Goal: Task Accomplishment & Management: Use online tool/utility

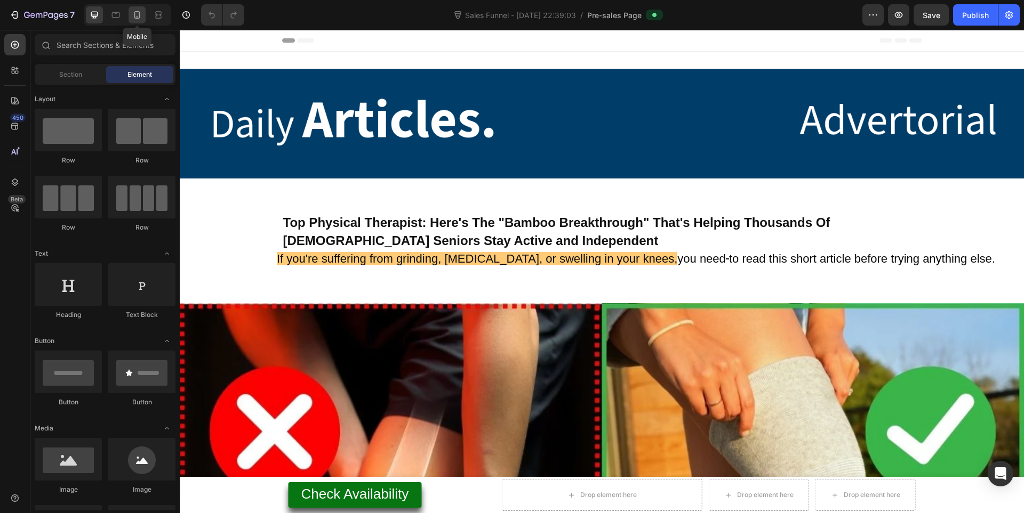
click at [140, 11] on icon at bounding box center [137, 15] width 11 height 11
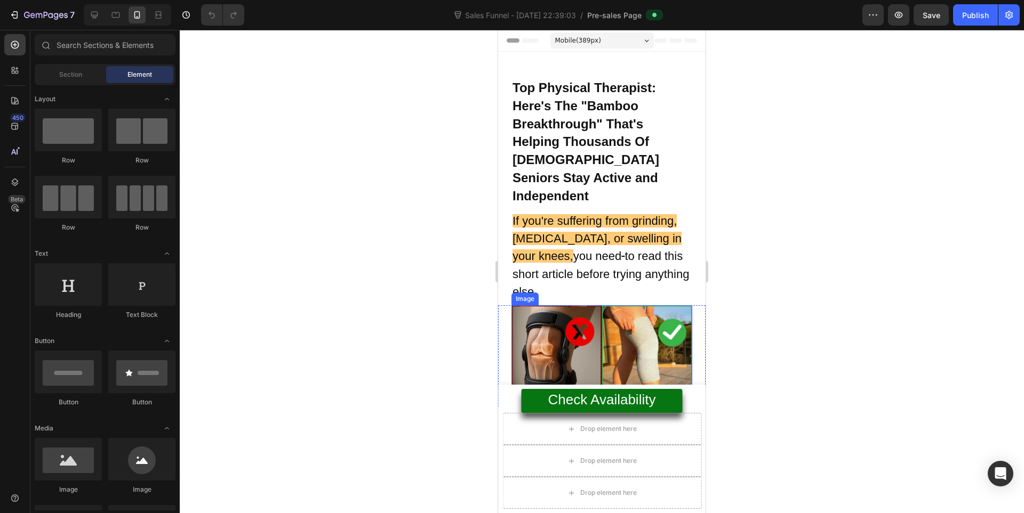
scroll to position [178, 0]
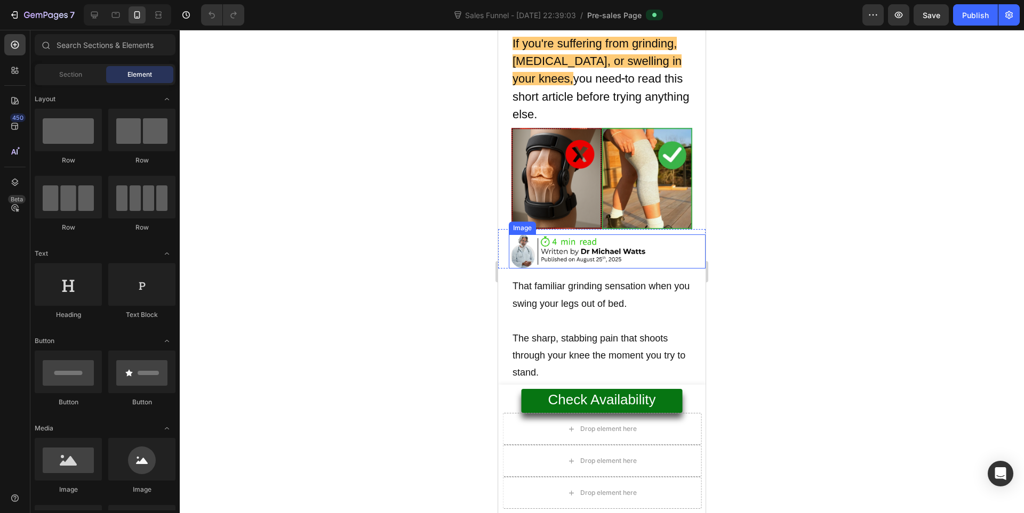
click at [570, 237] on img at bounding box center [580, 252] width 143 height 34
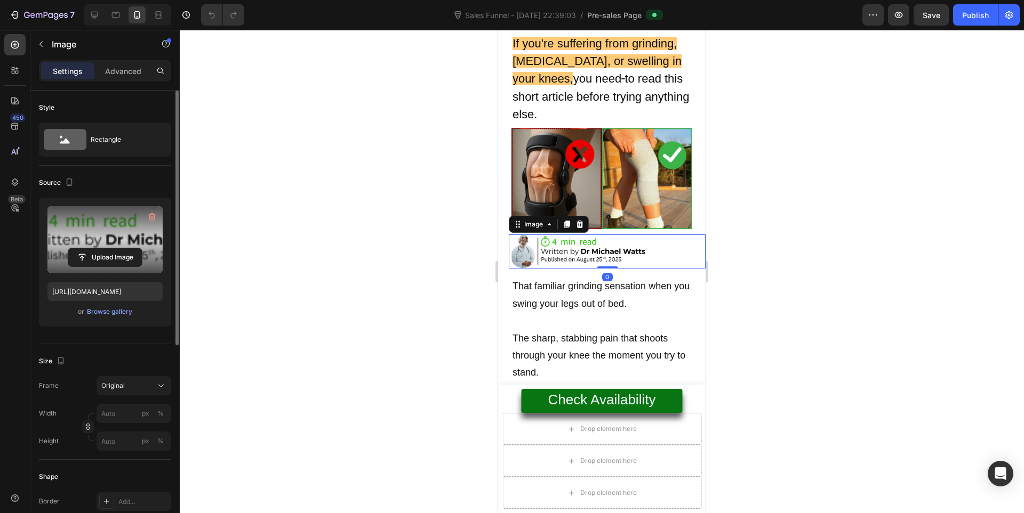
click at [74, 229] on label at bounding box center [104, 239] width 115 height 67
click at [74, 248] on input "file" at bounding box center [105, 257] width 74 height 18
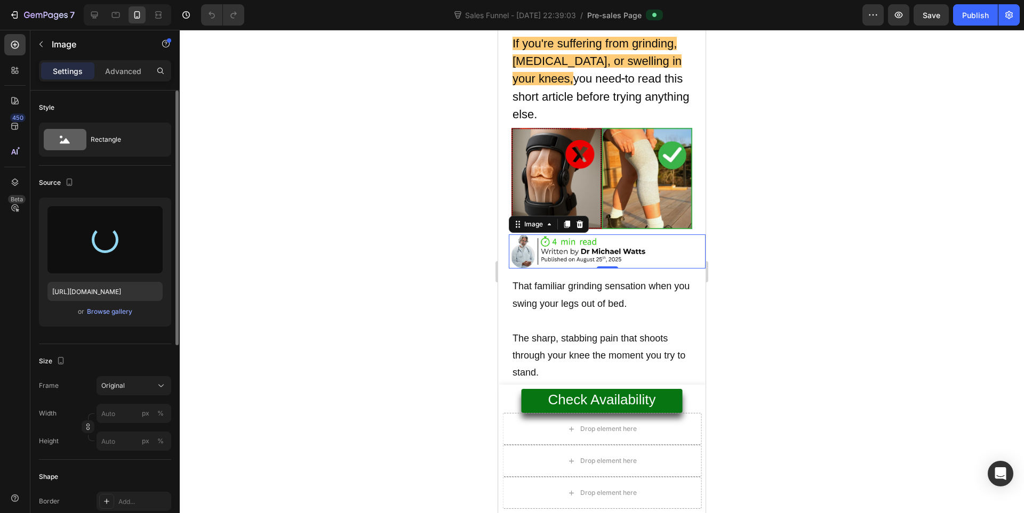
type input "https://cdn.shopify.com/s/files/1/0943/4136/6085/files/gempages_565088376584144…"
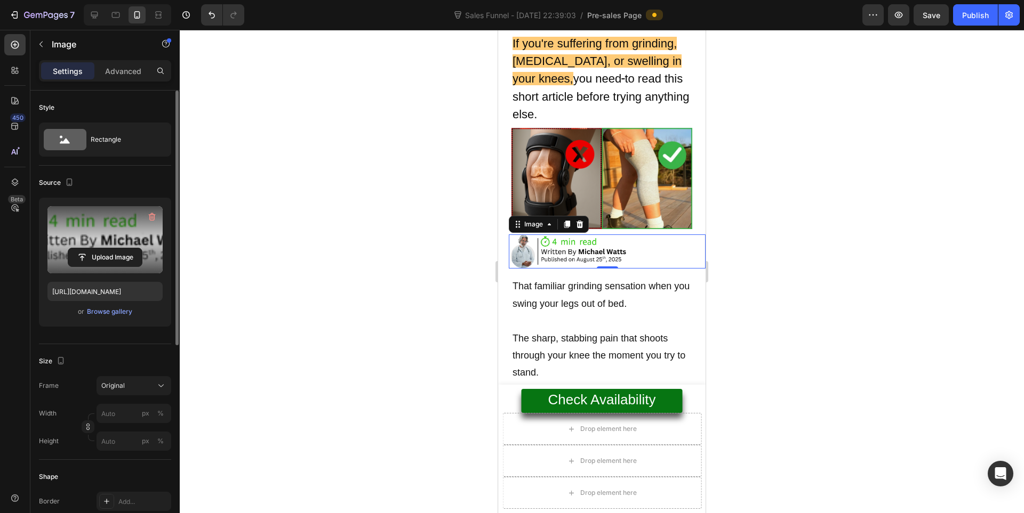
click at [113, 229] on label at bounding box center [104, 239] width 115 height 67
click at [113, 248] on input "file" at bounding box center [105, 257] width 74 height 18
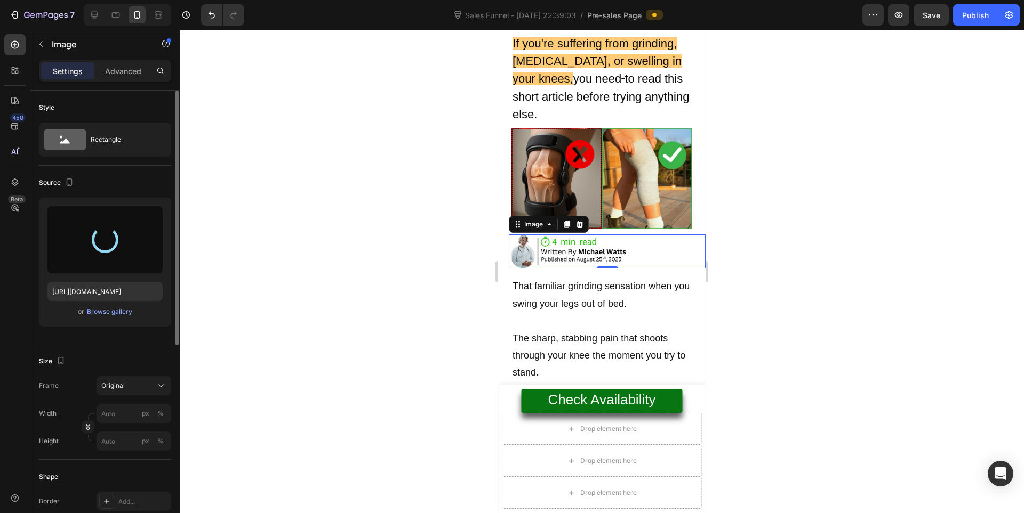
click at [195, 46] on div at bounding box center [602, 272] width 844 height 484
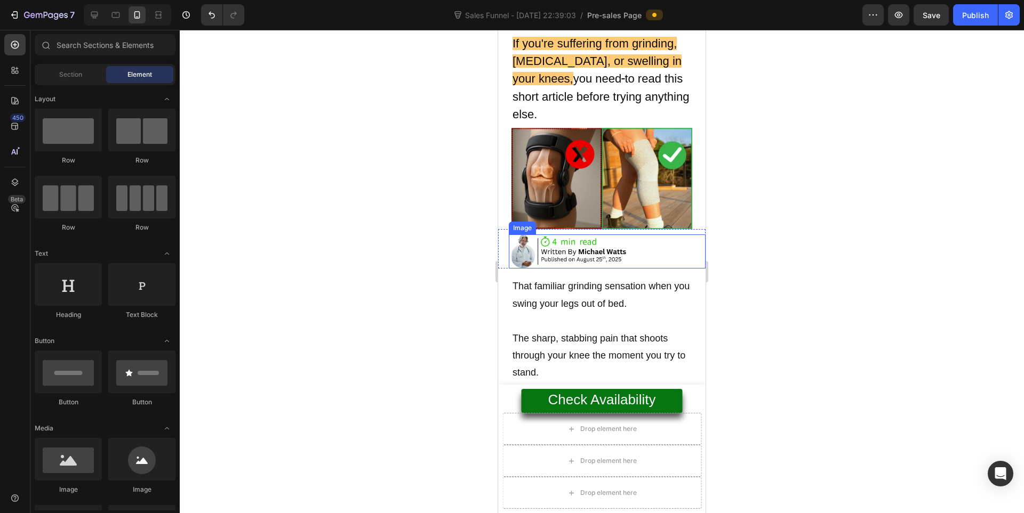
click at [589, 235] on img at bounding box center [580, 252] width 143 height 34
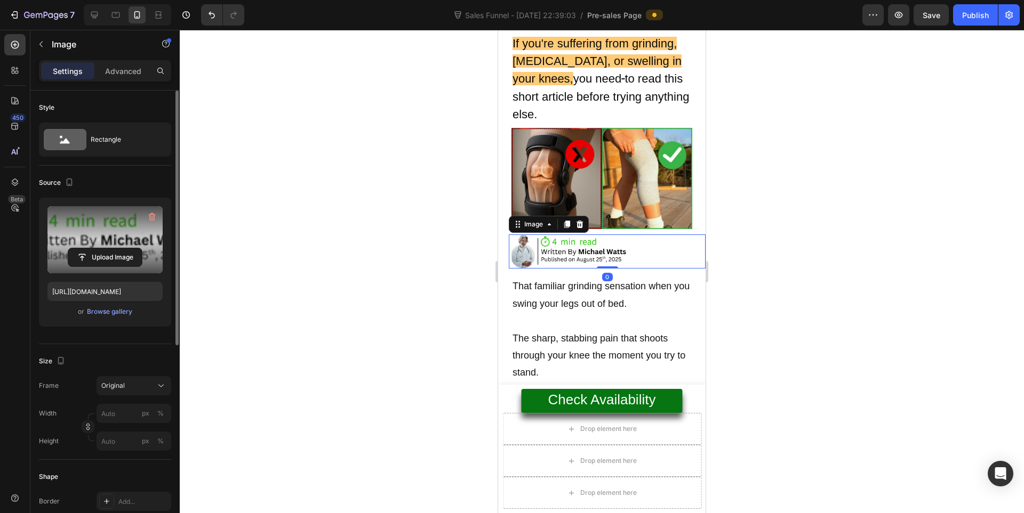
click at [103, 224] on label at bounding box center [104, 239] width 115 height 67
click at [103, 248] on input "file" at bounding box center [105, 257] width 74 height 18
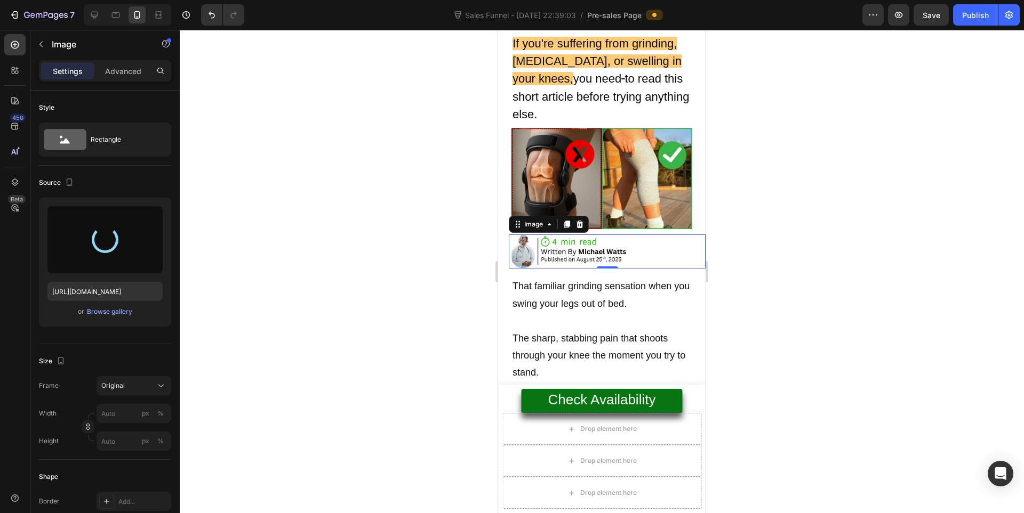
type input "https://cdn.shopify.com/s/files/1/0943/4136/6085/files/gempages_565088376584144…"
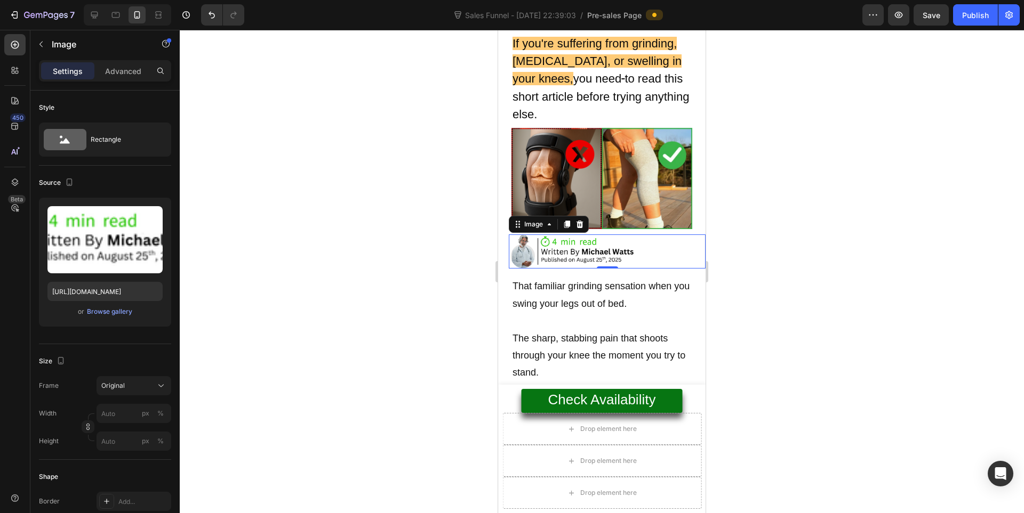
click at [782, 226] on div at bounding box center [602, 272] width 844 height 484
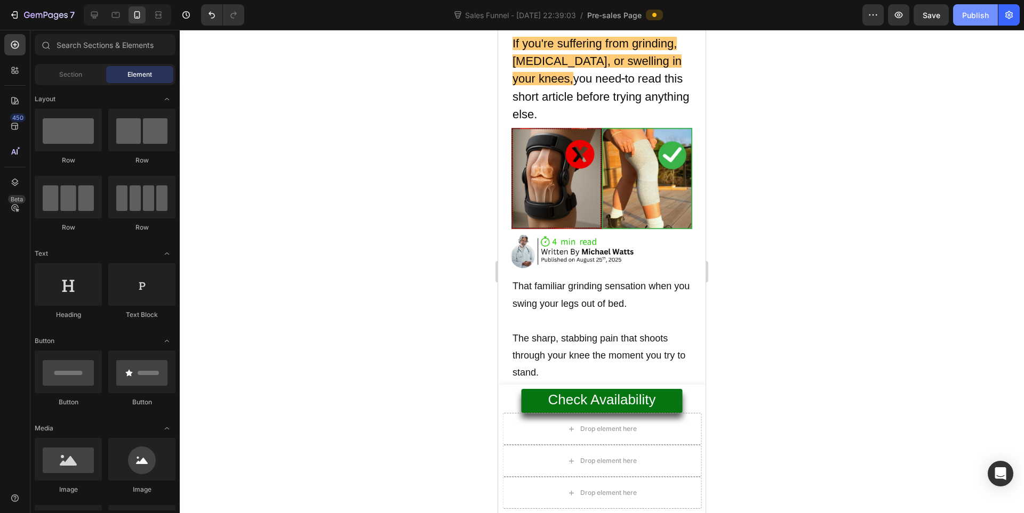
click at [973, 15] on div "Publish" at bounding box center [975, 15] width 27 height 11
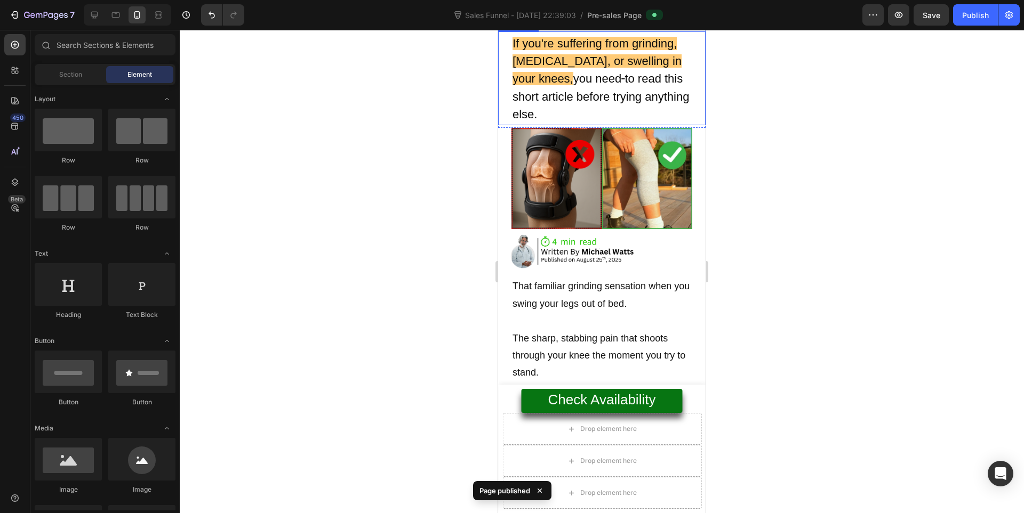
click at [558, 235] on img at bounding box center [580, 252] width 143 height 34
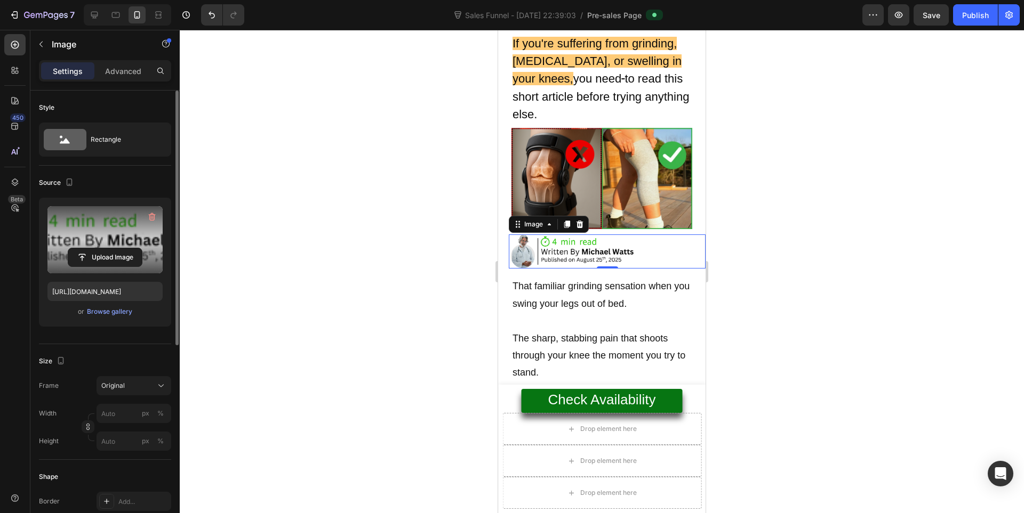
click at [92, 220] on label at bounding box center [104, 239] width 115 height 67
click at [92, 248] on input "file" at bounding box center [105, 257] width 74 height 18
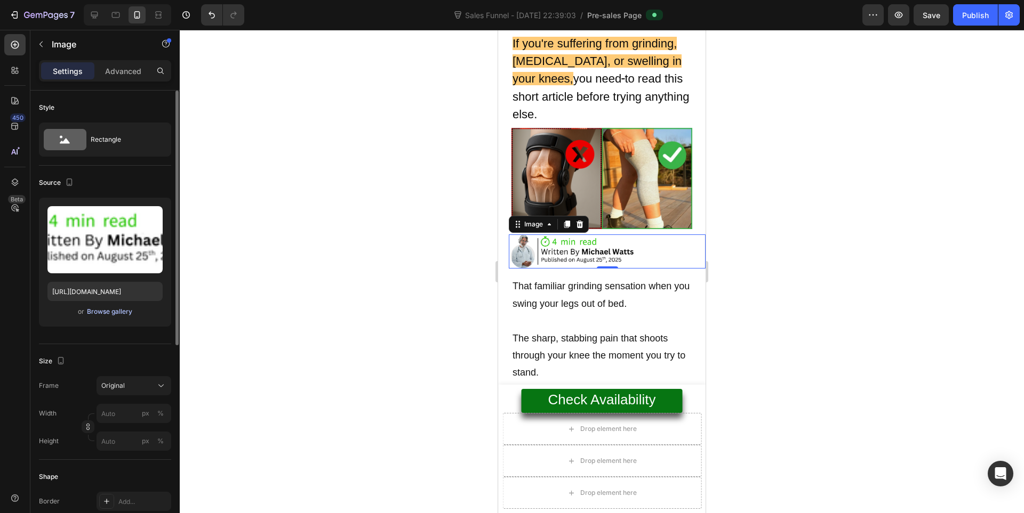
click at [110, 317] on button "Browse gallery" at bounding box center [109, 312] width 46 height 11
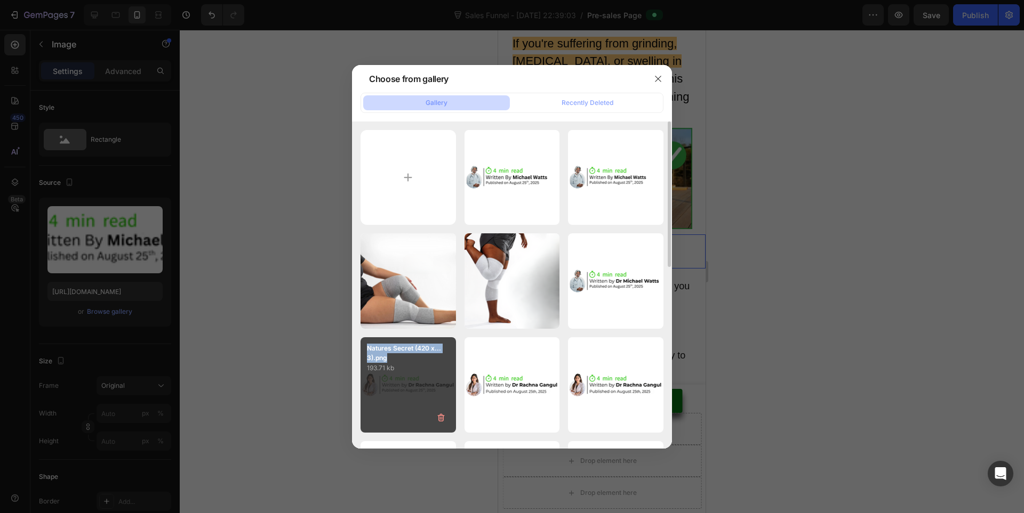
copy p "Natures Secret (420 x...3).png"
drag, startPoint x: 375, startPoint y: 352, endPoint x: 439, endPoint y: 340, distance: 64.5
click at [387, 359] on div "Natures Secret (420 x...3).png 193.71 kb" at bounding box center [407, 355] width 95 height 36
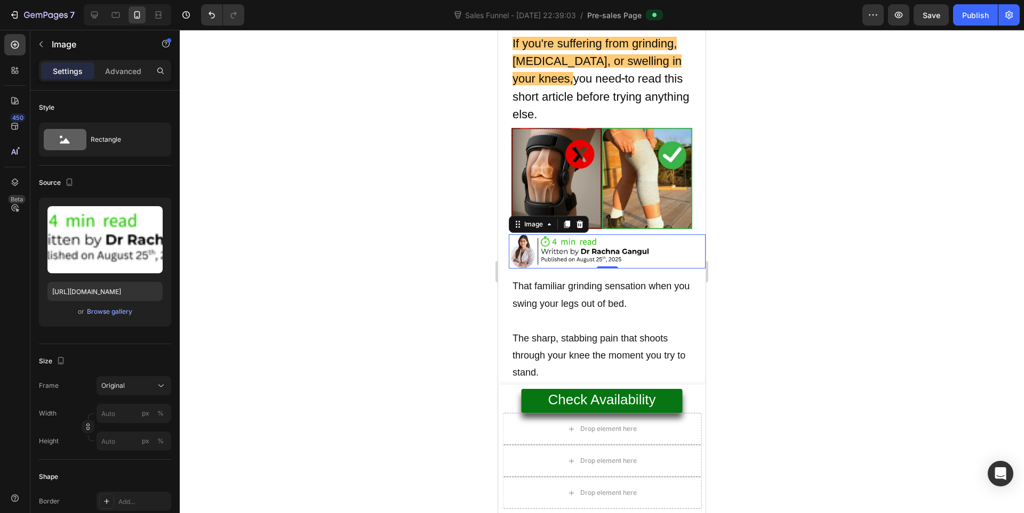
type input "https://cdn.shopify.com/s/files/1/0943/4136/6085/files/gempages_565088376584144…"
click at [832, 250] on div at bounding box center [602, 272] width 844 height 484
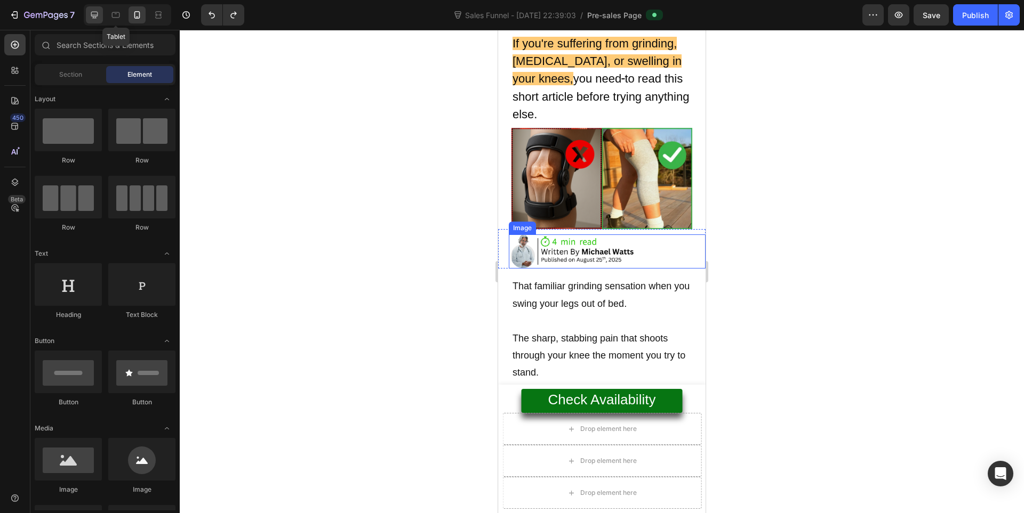
click at [102, 12] on div at bounding box center [94, 14] width 17 height 17
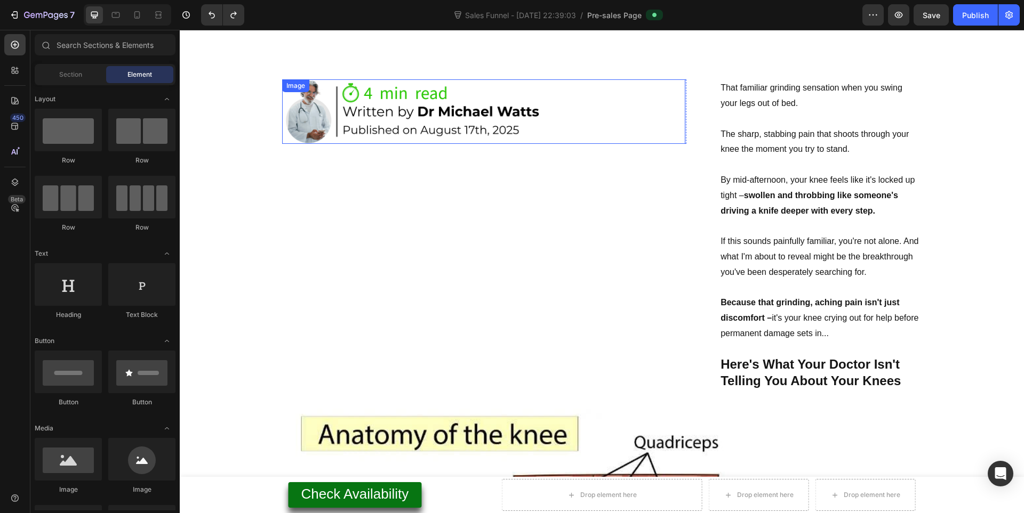
scroll to position [656, 0]
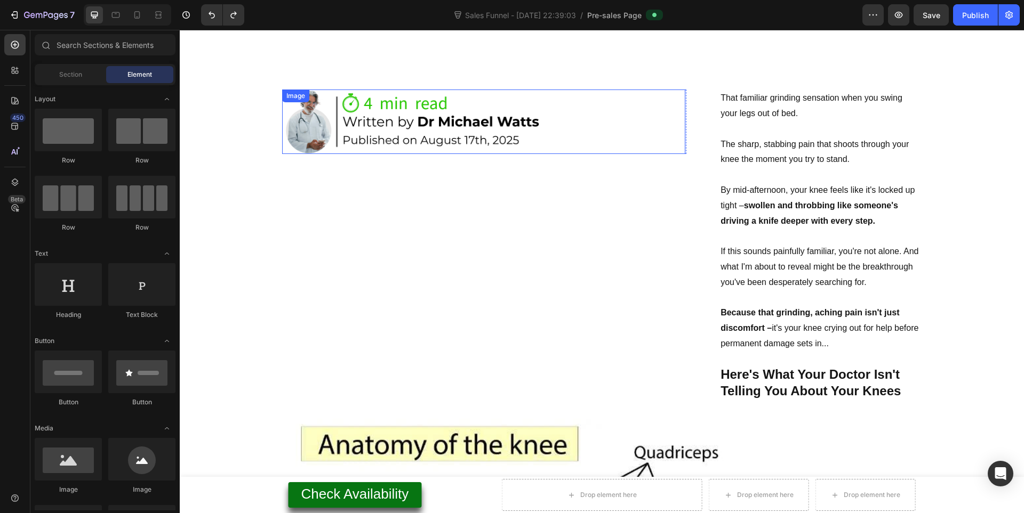
drag, startPoint x: 397, startPoint y: 116, endPoint x: 353, endPoint y: 189, distance: 85.6
click at [397, 116] on img at bounding box center [417, 122] width 270 height 65
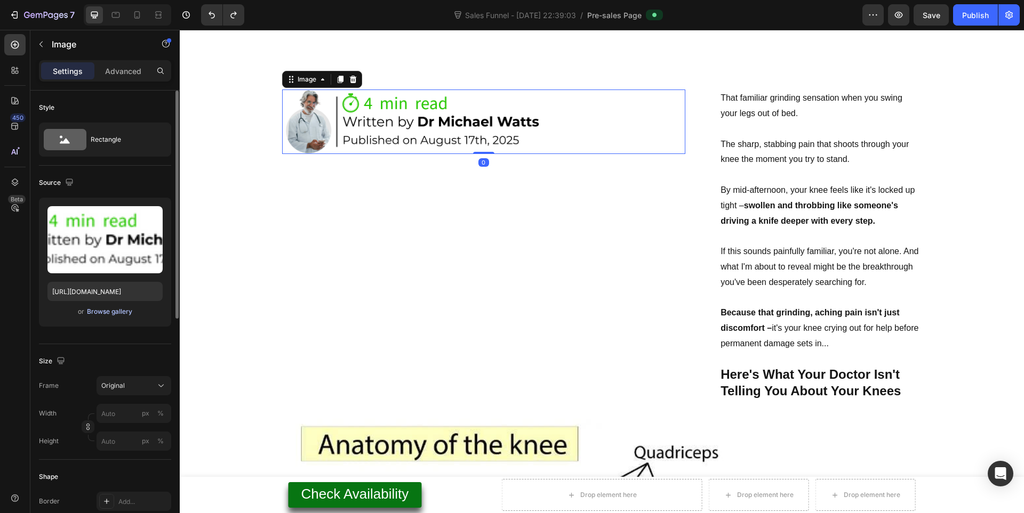
click at [113, 315] on div "Browse gallery" at bounding box center [109, 312] width 45 height 10
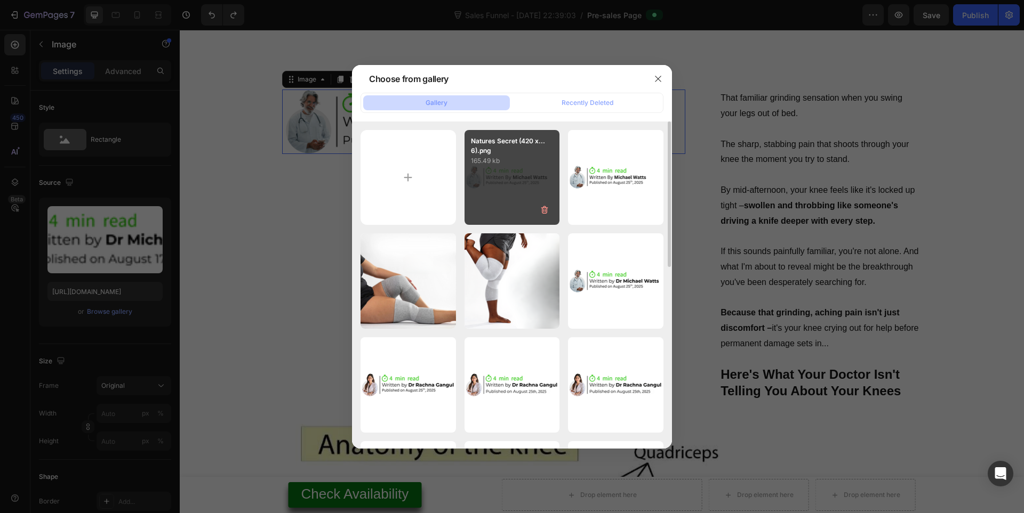
click at [475, 182] on div "Natures Secret (420 x...6).png 165.49 kb" at bounding box center [511, 177] width 95 height 95
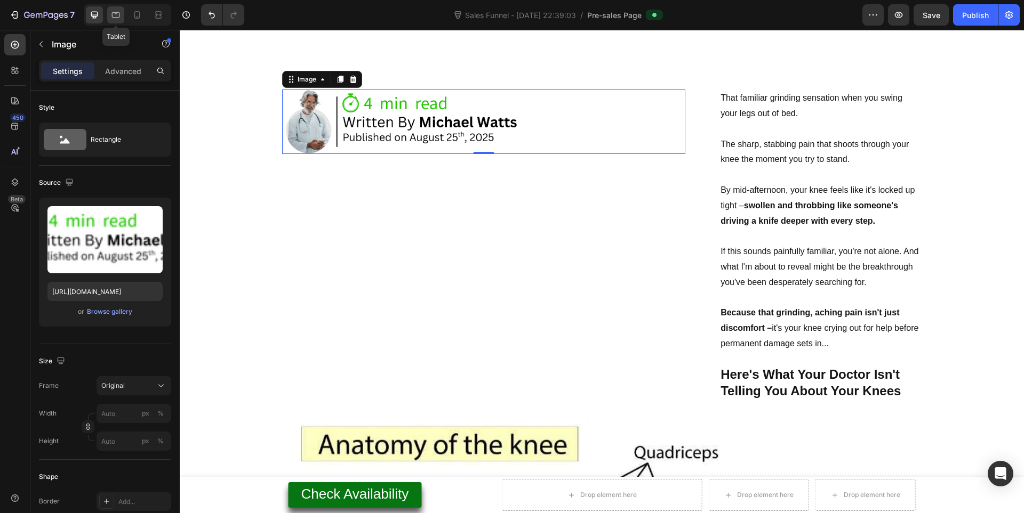
click at [111, 11] on icon at bounding box center [115, 15] width 11 height 11
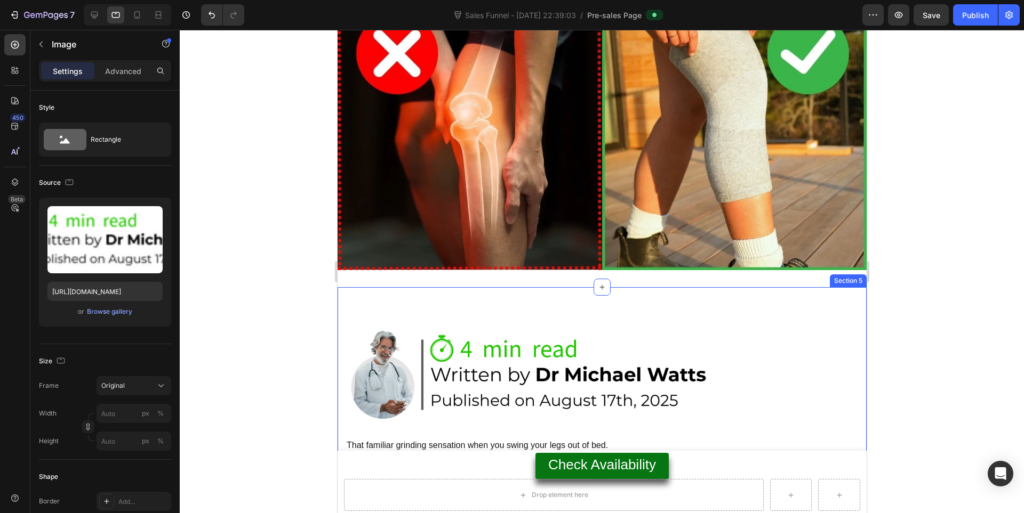
scroll to position [213, 0]
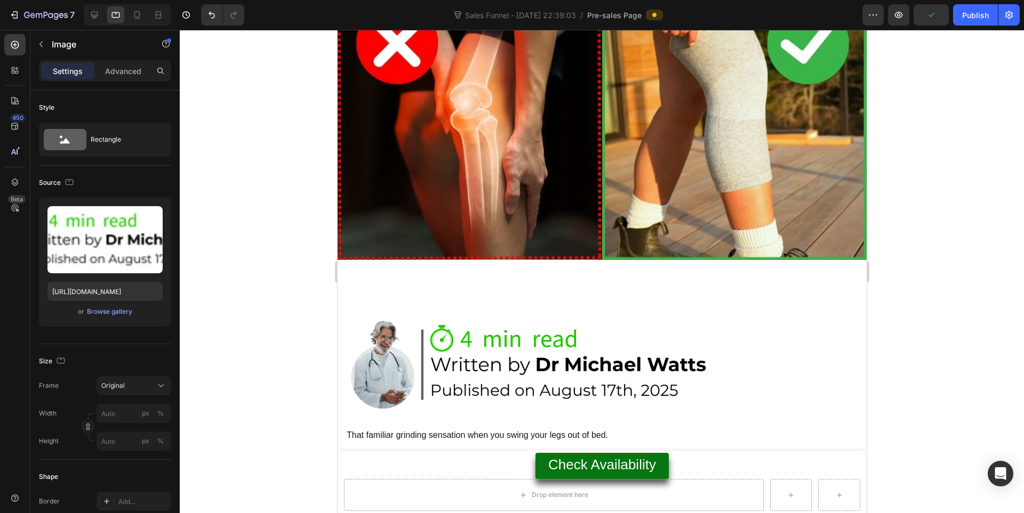
click at [514, 324] on img at bounding box center [534, 365] width 379 height 90
click at [499, 335] on img at bounding box center [534, 365] width 379 height 90
click at [120, 318] on div "or Browse gallery" at bounding box center [104, 311] width 115 height 13
click at [117, 319] on div "Upload Image https://cdn.shopify.com/s/files/1/0943/4136/6085/files/gempages_56…" at bounding box center [105, 262] width 132 height 129
click at [118, 319] on div "Upload Image https://cdn.shopify.com/s/files/1/0943/4136/6085/files/gempages_56…" at bounding box center [105, 262] width 132 height 129
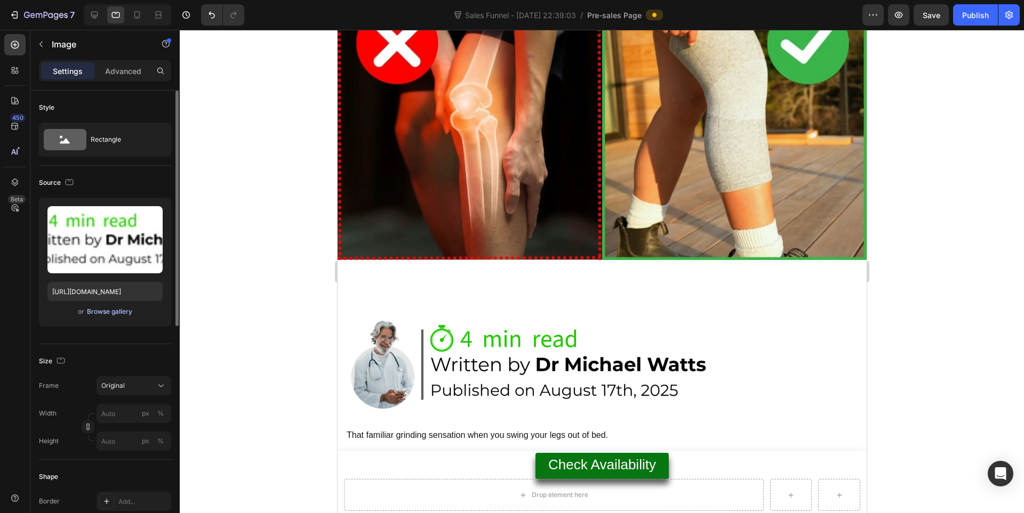
click at [119, 315] on div "Browse gallery" at bounding box center [109, 312] width 45 height 10
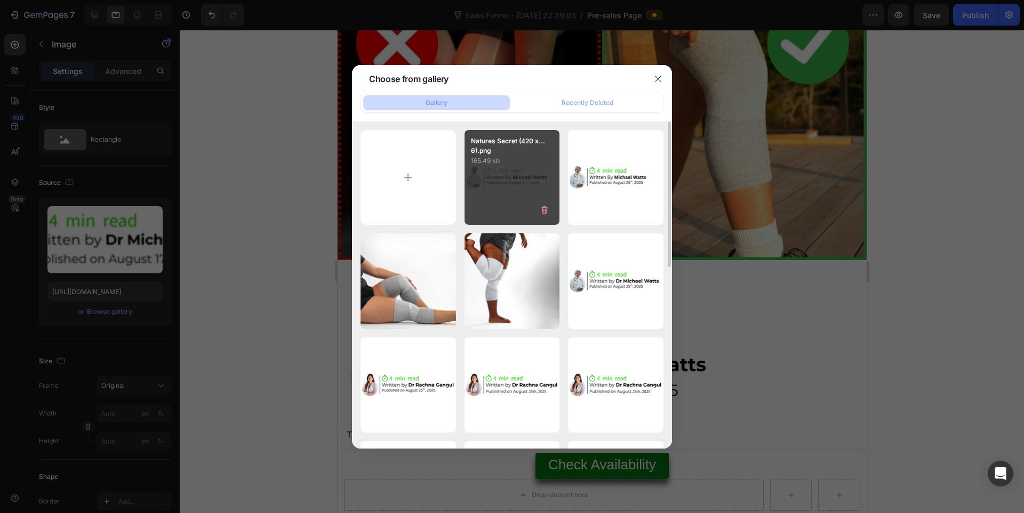
click at [531, 189] on div "Natures Secret (420 x...6).png 165.49 kb" at bounding box center [511, 177] width 95 height 95
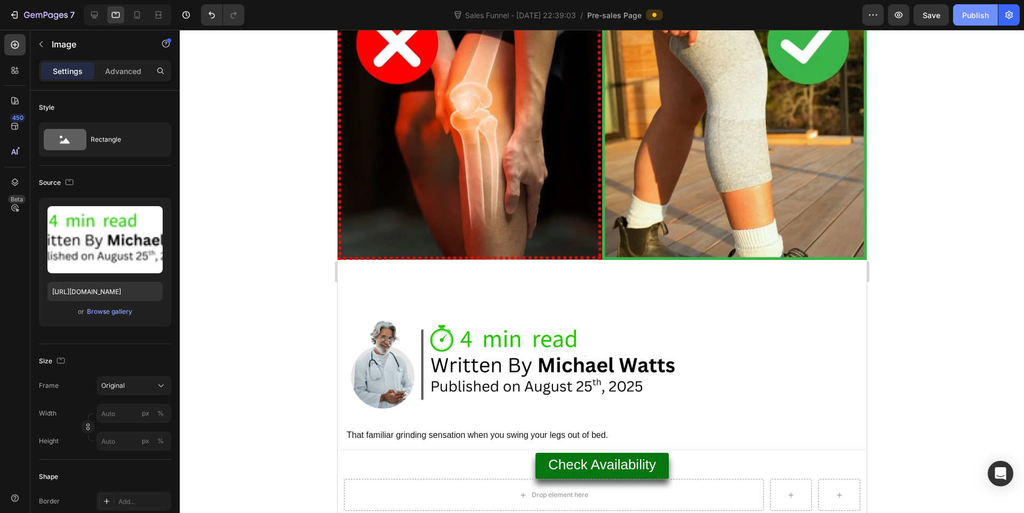
click at [973, 13] on div "Publish" at bounding box center [975, 15] width 27 height 11
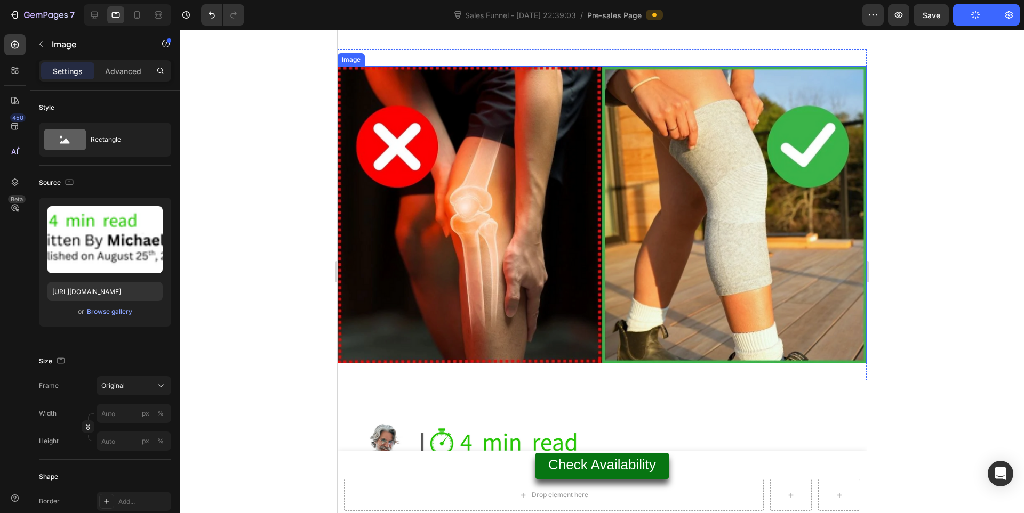
scroll to position [178, 0]
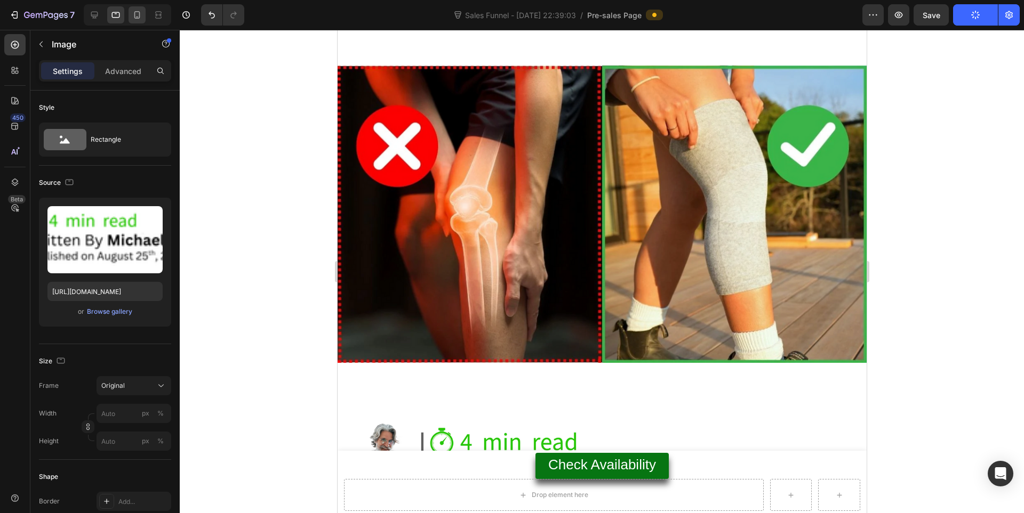
click at [134, 7] on div at bounding box center [136, 14] width 17 height 17
type input "https://cdn.shopify.com/s/files/1/0943/4136/6085/files/gempages_565088376584144…"
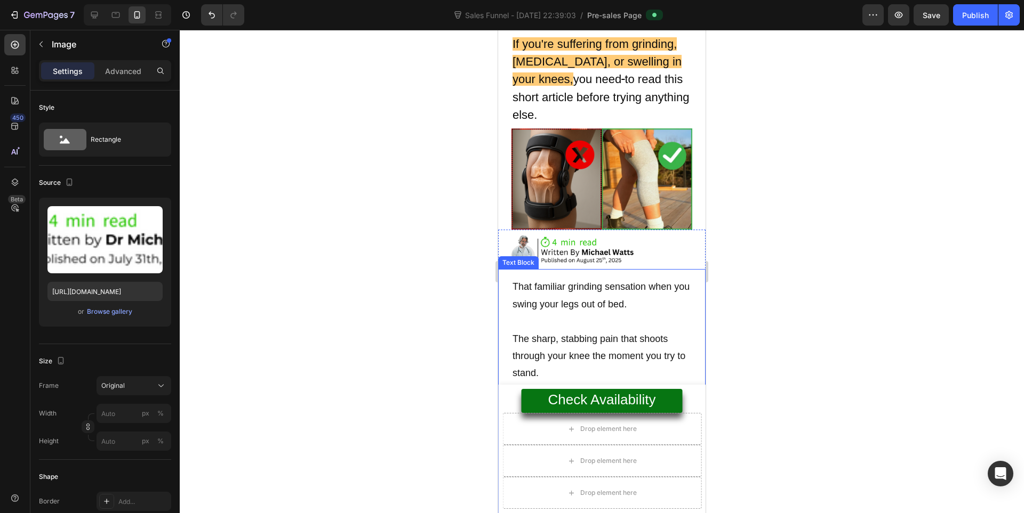
scroll to position [178, 0]
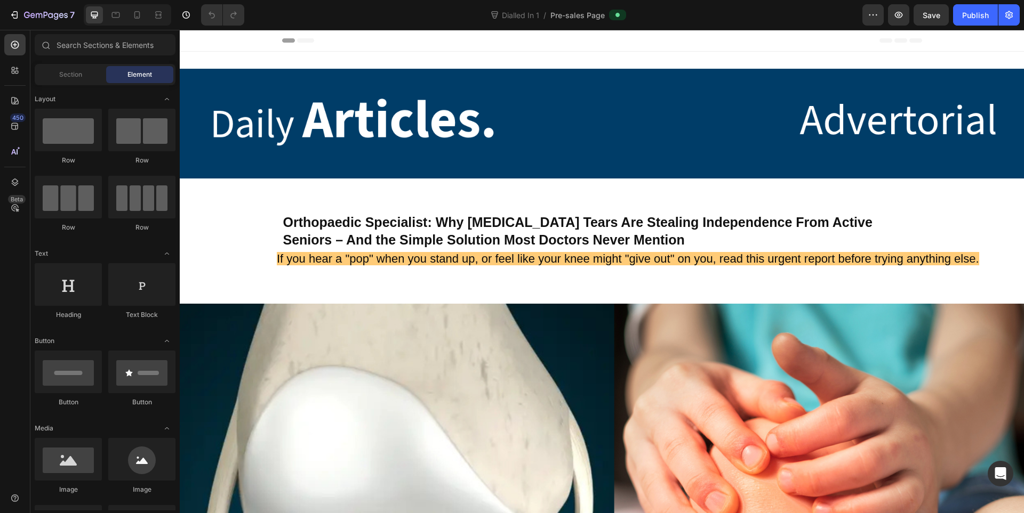
click at [131, 2] on div "7 Version history Dialled In 1 / Pre-sales Page Preview Save Publish" at bounding box center [512, 15] width 1024 height 30
click at [144, 13] on div at bounding box center [136, 14] width 17 height 17
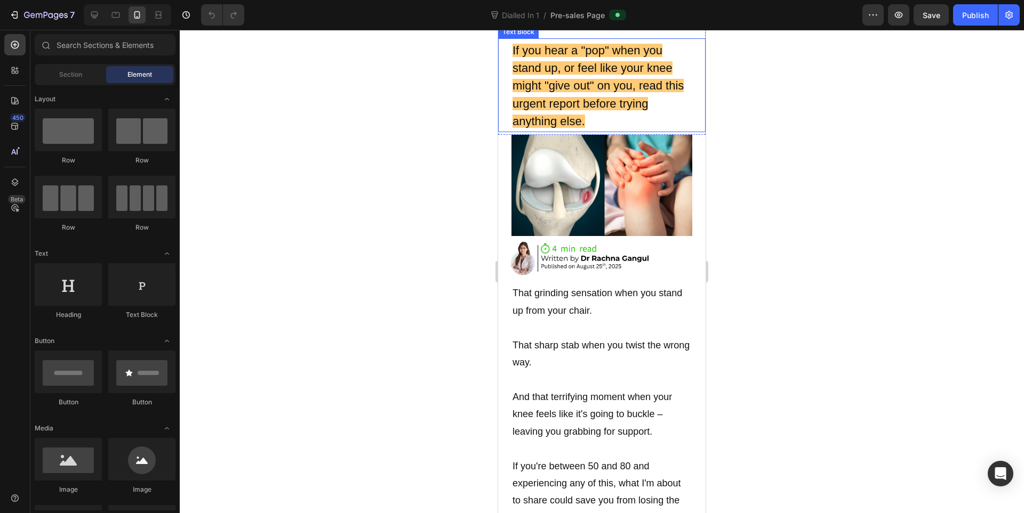
scroll to position [178, 0]
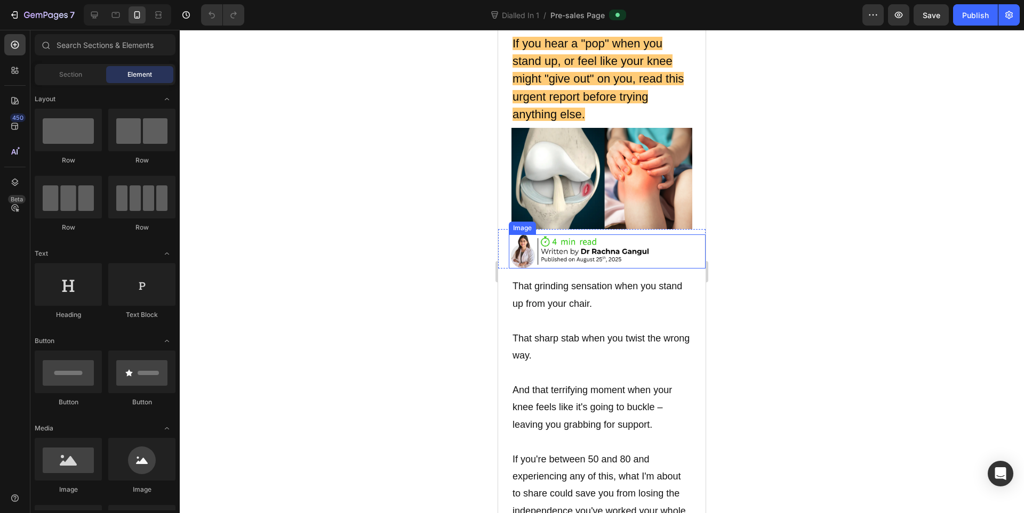
click at [549, 238] on img at bounding box center [580, 252] width 143 height 34
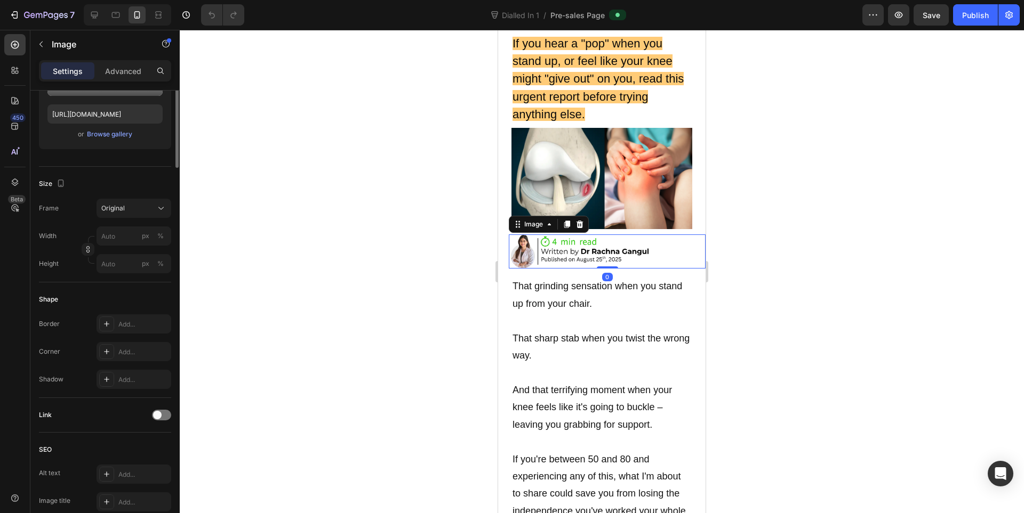
scroll to position [0, 0]
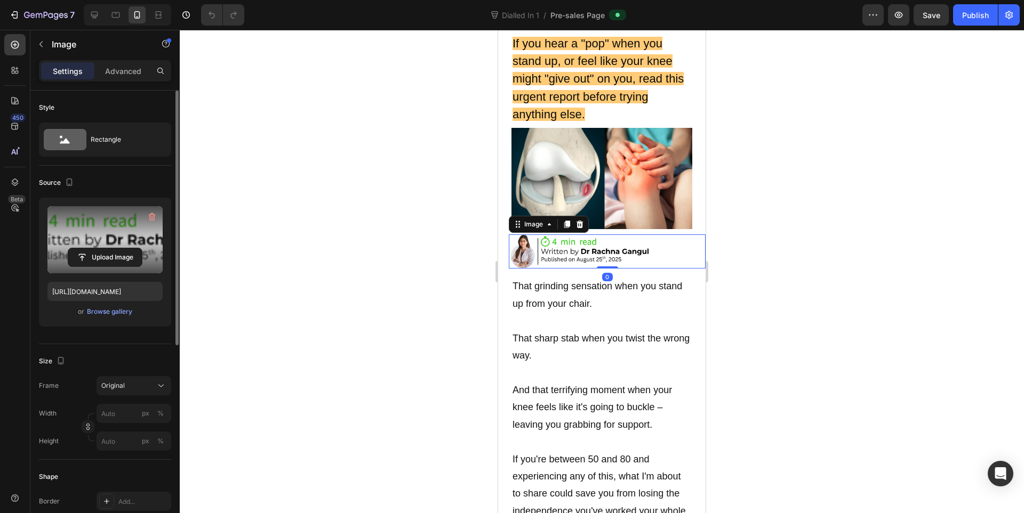
click at [118, 221] on label at bounding box center [104, 239] width 115 height 67
click at [118, 248] on input "file" at bounding box center [105, 257] width 74 height 18
click at [108, 12] on div at bounding box center [115, 14] width 17 height 17
type input "https://ucarecdn.com/ee6d5074-1640-4cc7-8933-47c8589c3dee/-/format/auto/"
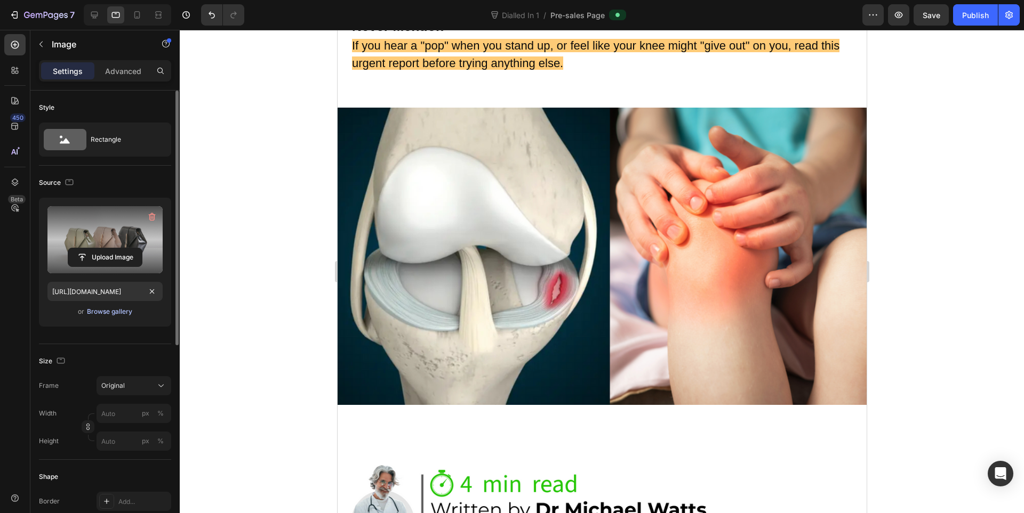
scroll to position [68, 0]
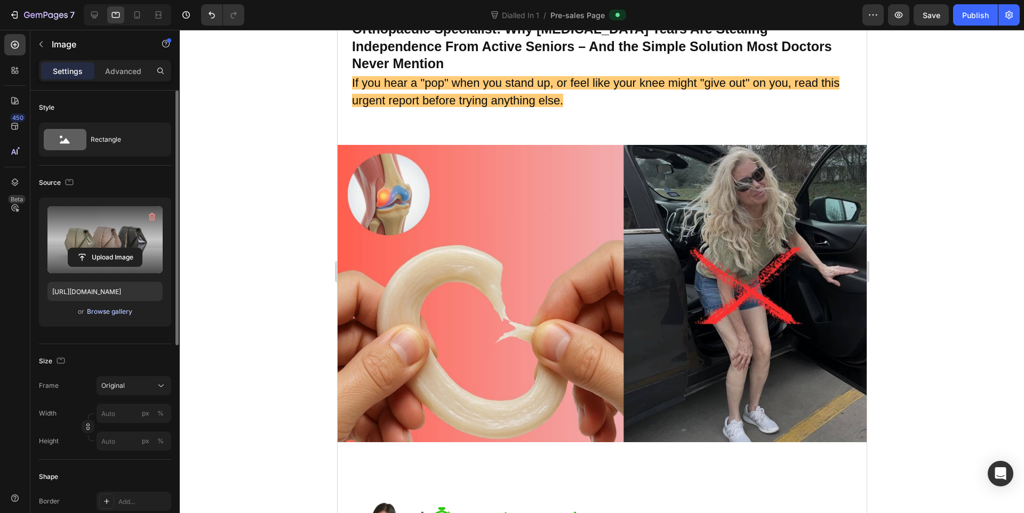
click at [101, 310] on div "Browse gallery" at bounding box center [109, 312] width 45 height 10
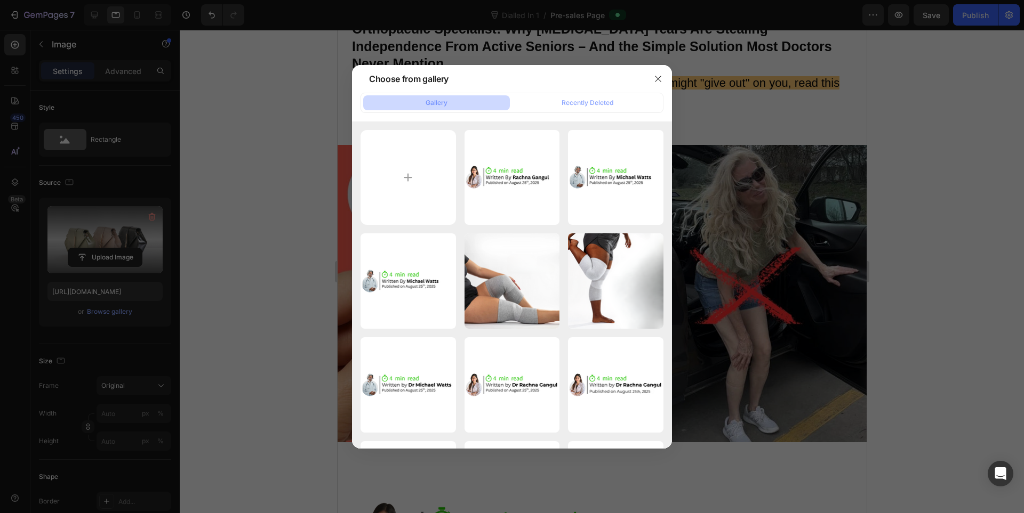
drag, startPoint x: 283, startPoint y: 229, endPoint x: 290, endPoint y: 241, distance: 13.9
click at [283, 230] on div at bounding box center [512, 256] width 1024 height 513
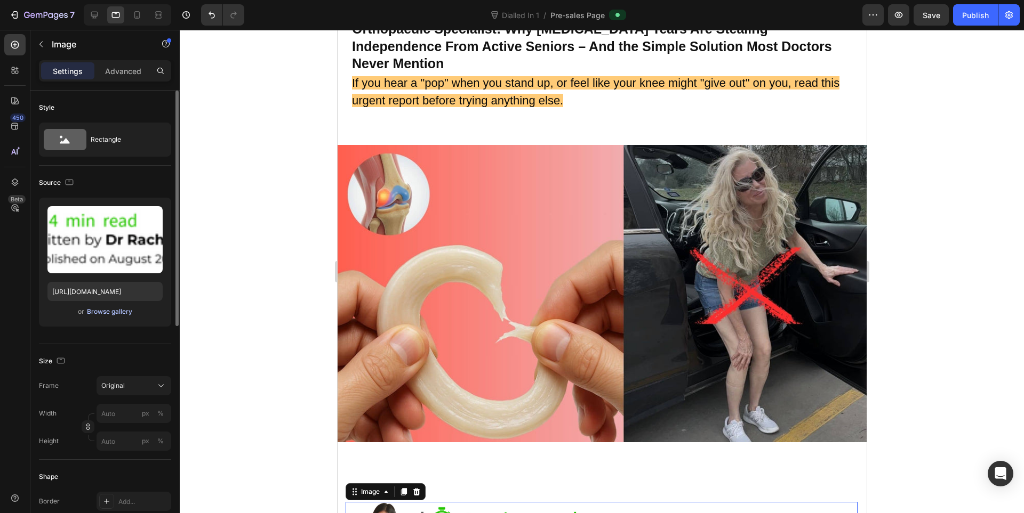
click at [101, 316] on div "Browse gallery" at bounding box center [109, 312] width 45 height 10
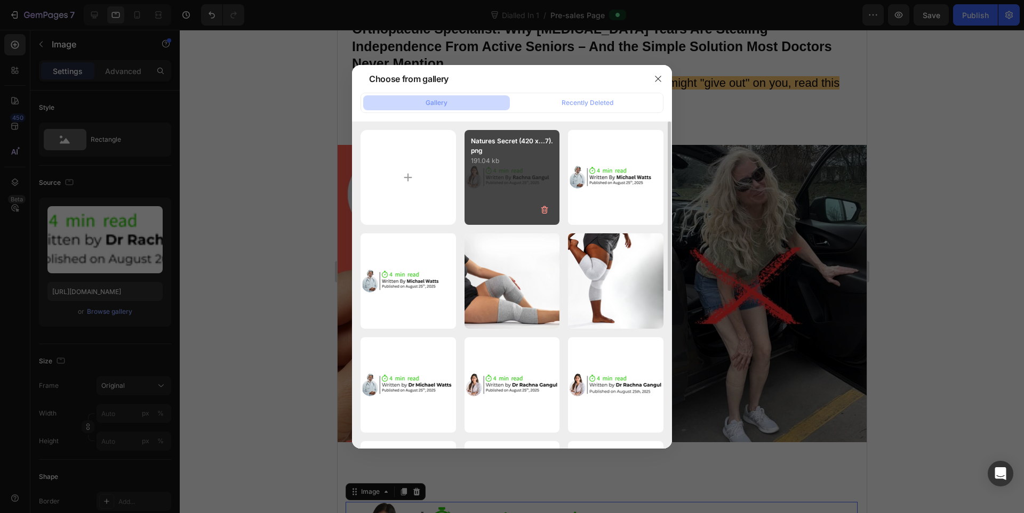
click at [508, 189] on div "Natures Secret (420 x...7).png 191.04 kb" at bounding box center [511, 177] width 95 height 95
type input "https://cdn.shopify.com/s/files/1/0943/4136/6085/files/gempages_565088376584144…"
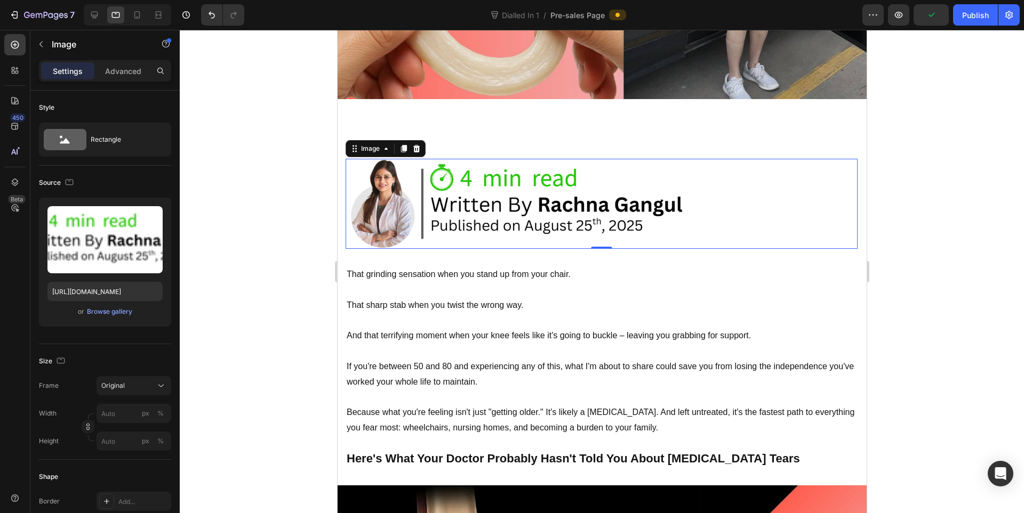
scroll to position [423, 0]
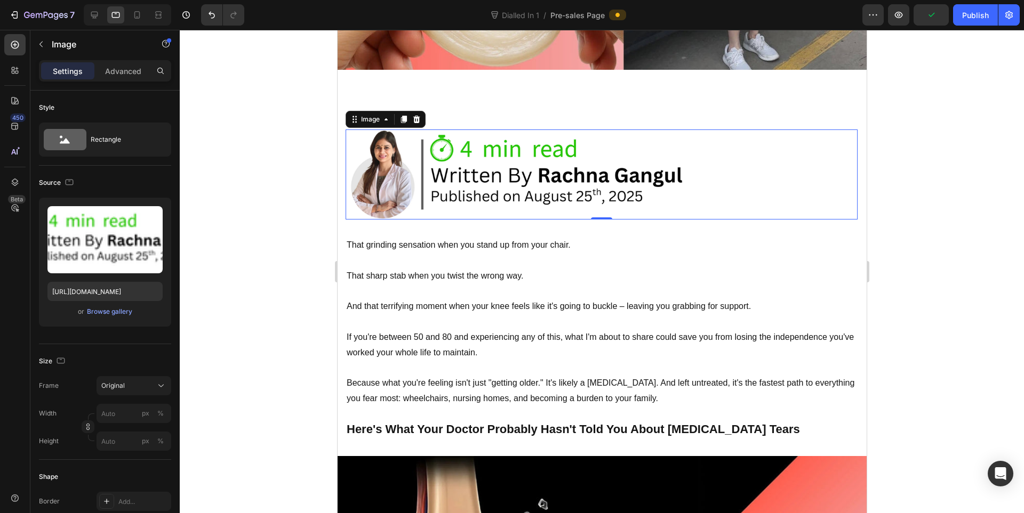
click at [915, 190] on div at bounding box center [602, 272] width 844 height 484
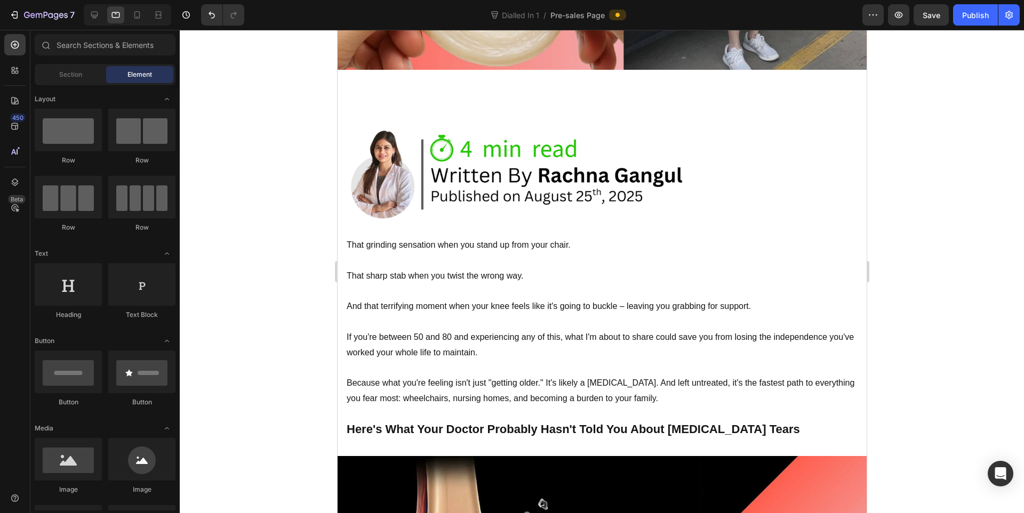
click at [103, 21] on div at bounding box center [127, 14] width 87 height 21
click at [87, 19] on div at bounding box center [94, 14] width 17 height 17
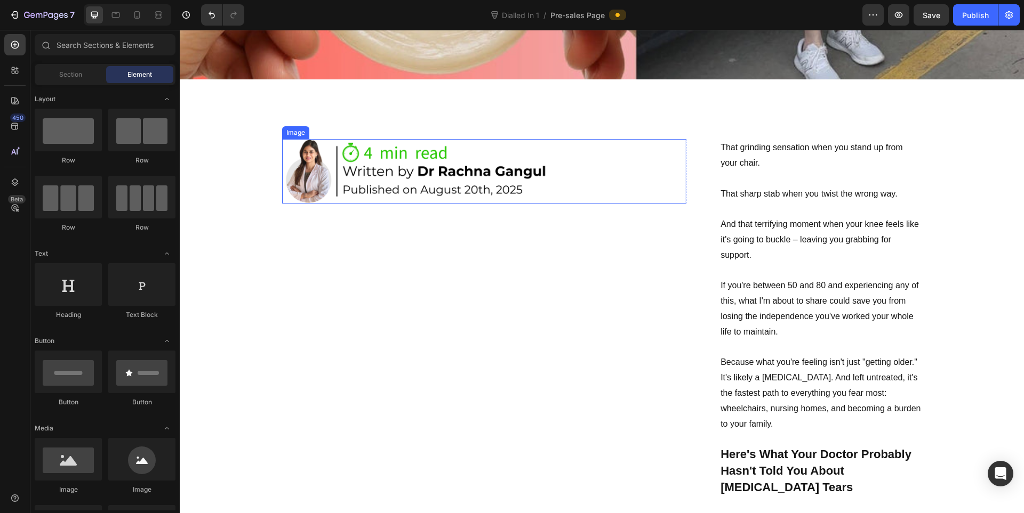
scroll to position [635, 0]
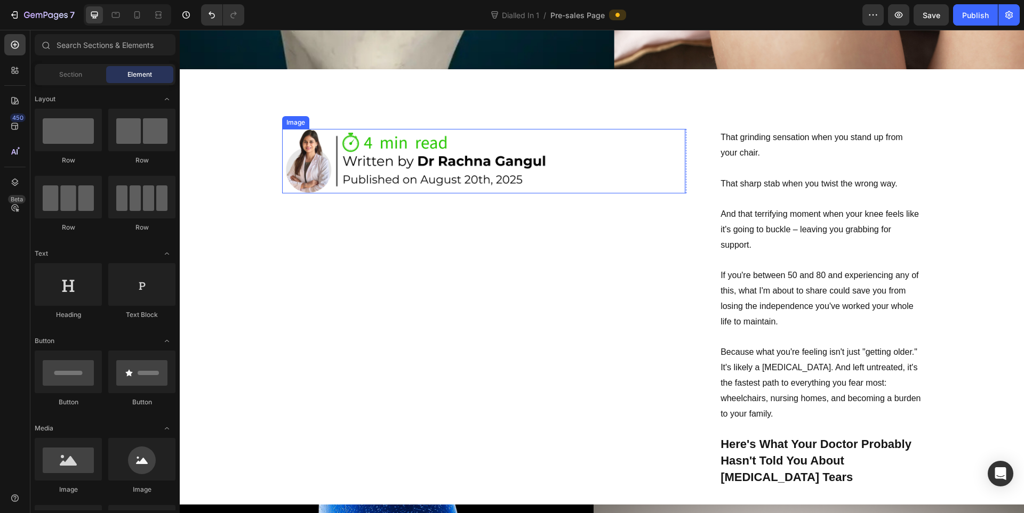
click at [456, 165] on img at bounding box center [417, 161] width 270 height 65
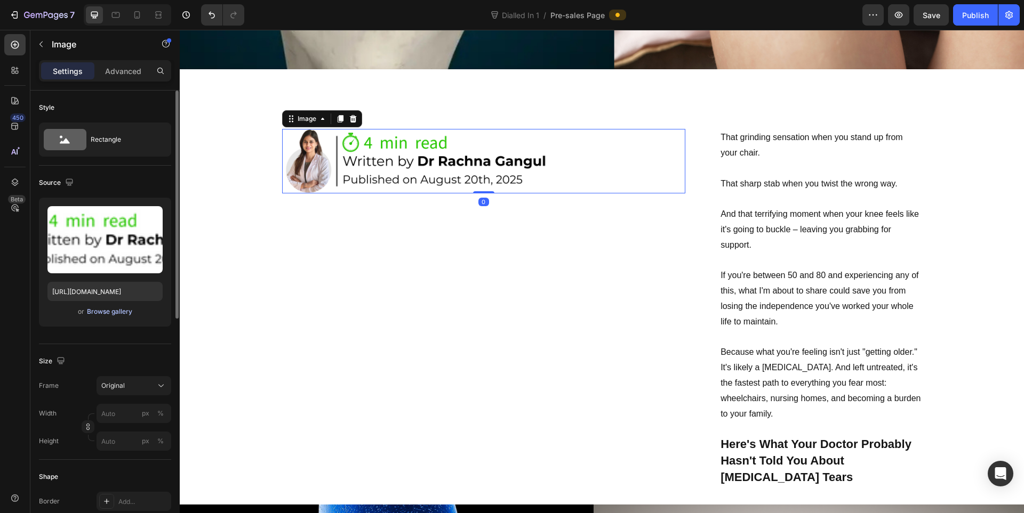
click at [103, 314] on div "Browse gallery" at bounding box center [109, 312] width 45 height 10
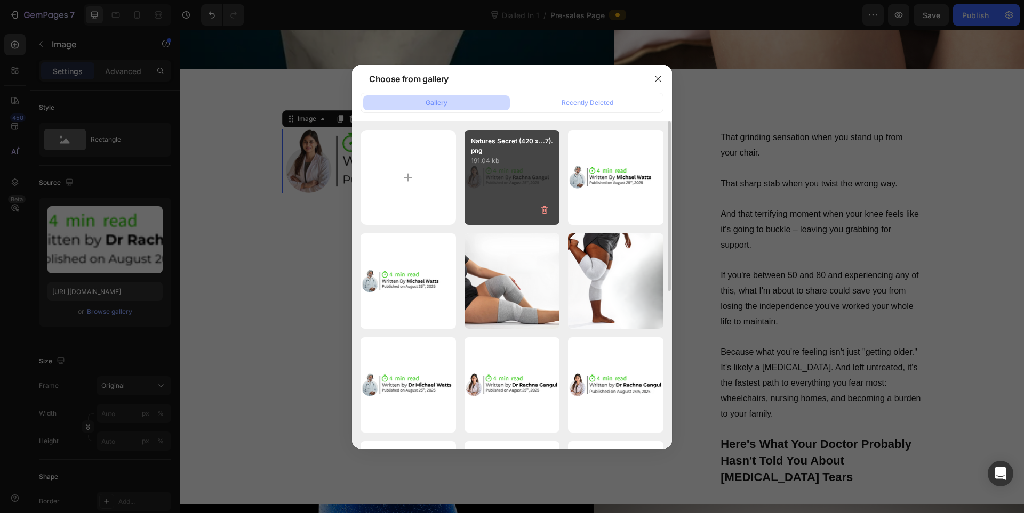
click at [522, 178] on div "Natures Secret (420 x...7).png 191.04 kb" at bounding box center [511, 177] width 95 height 95
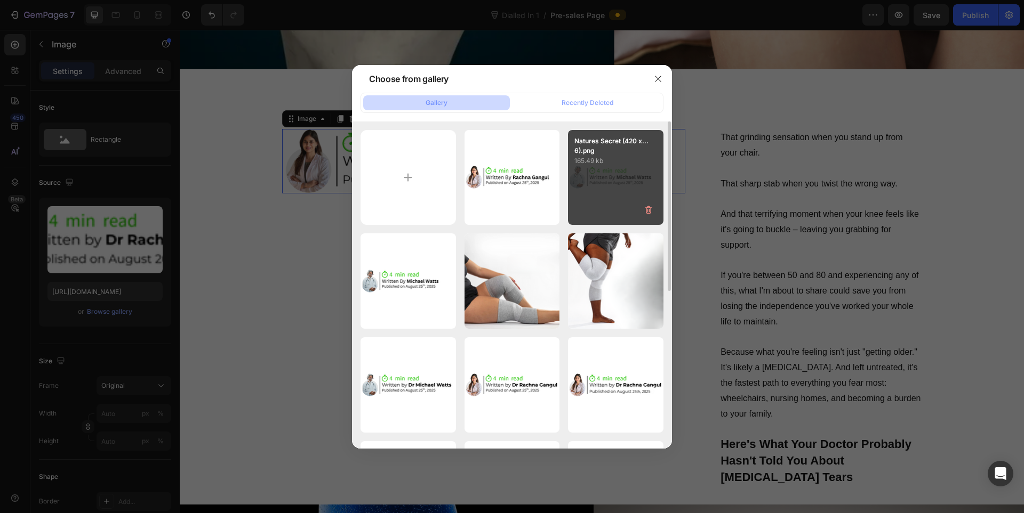
type input "https://cdn.shopify.com/s/files/1/0943/4136/6085/files/gempages_565088376584144…"
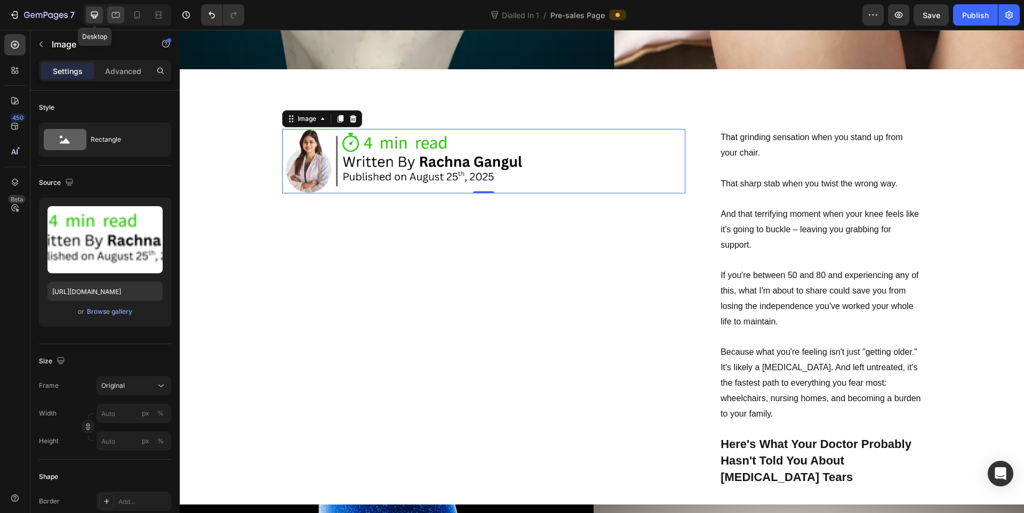
click at [107, 13] on div "Desktop" at bounding box center [127, 14] width 87 height 21
click at [115, 13] on icon at bounding box center [115, 15] width 11 height 11
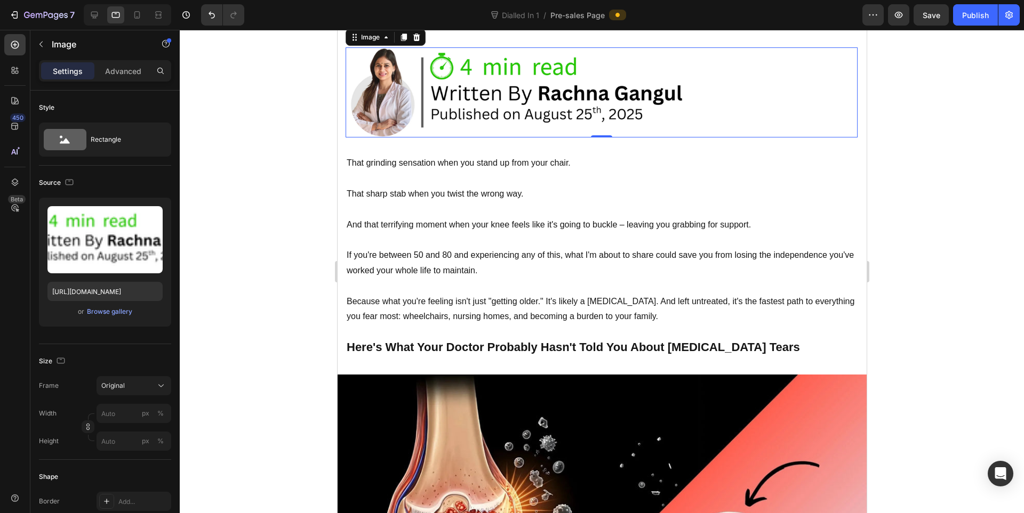
scroll to position [516, 0]
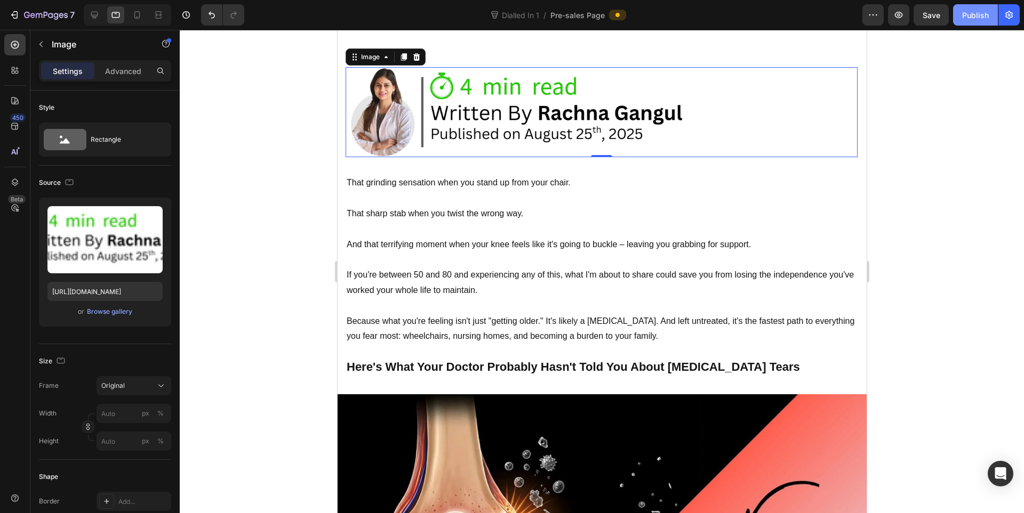
click at [975, 19] on div "Publish" at bounding box center [975, 15] width 27 height 11
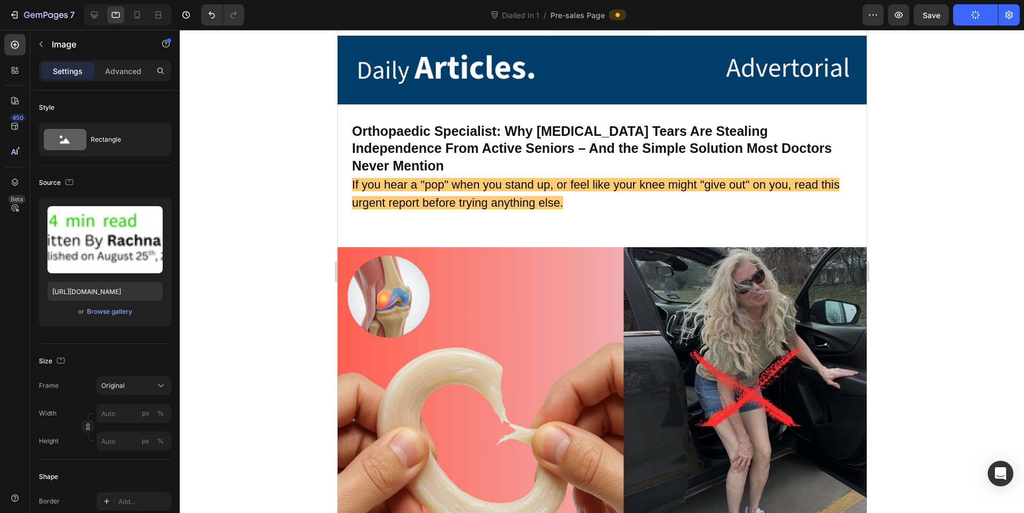
scroll to position [0, 0]
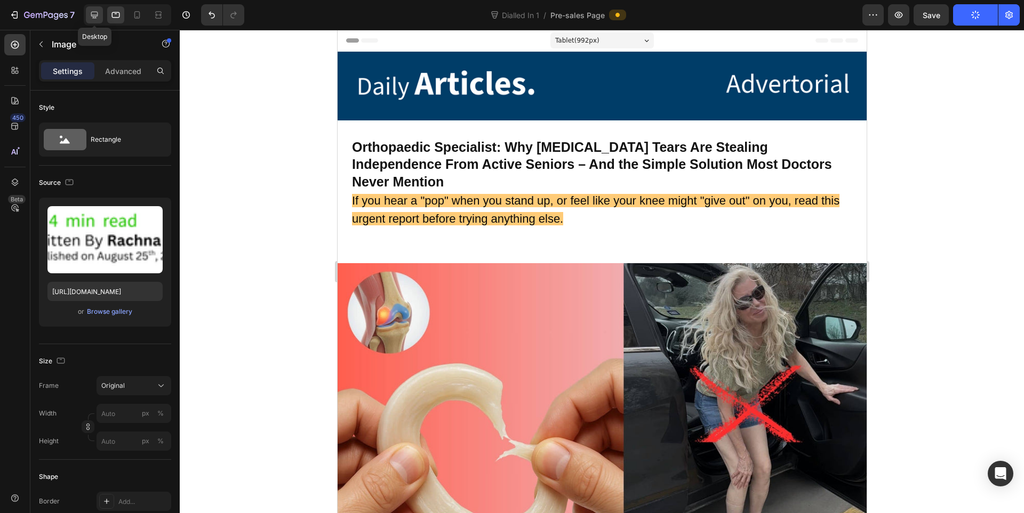
click at [94, 14] on icon at bounding box center [94, 15] width 11 height 11
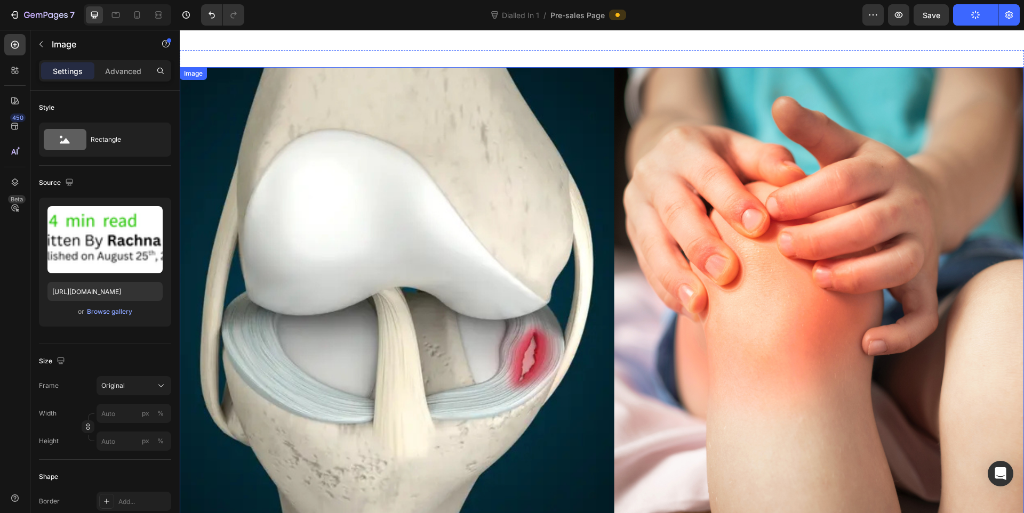
scroll to position [178, 0]
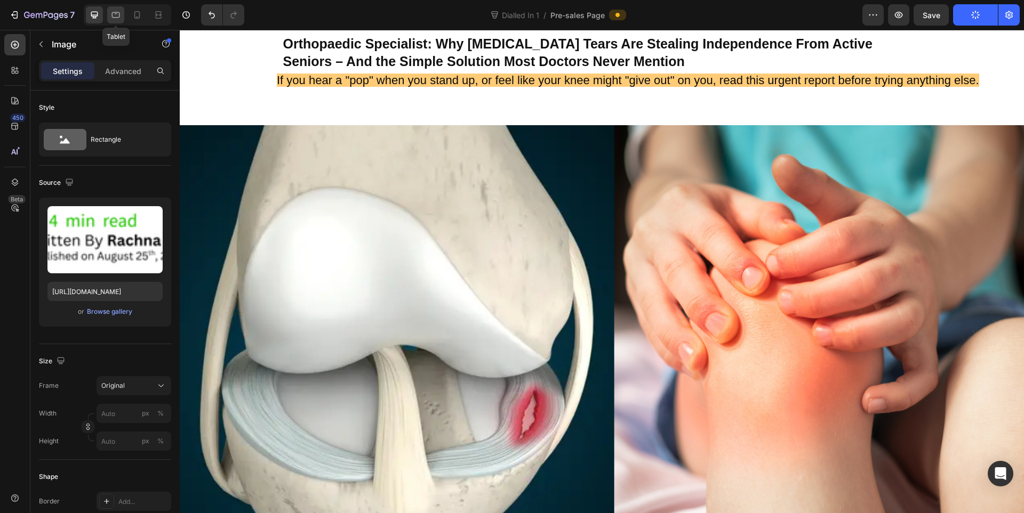
click at [120, 16] on icon at bounding box center [115, 15] width 11 height 11
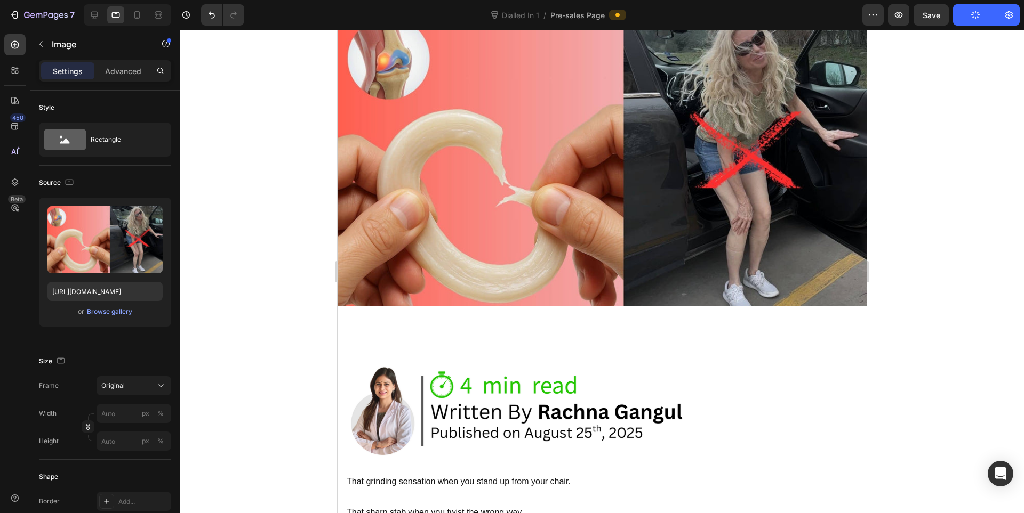
scroll to position [217, 0]
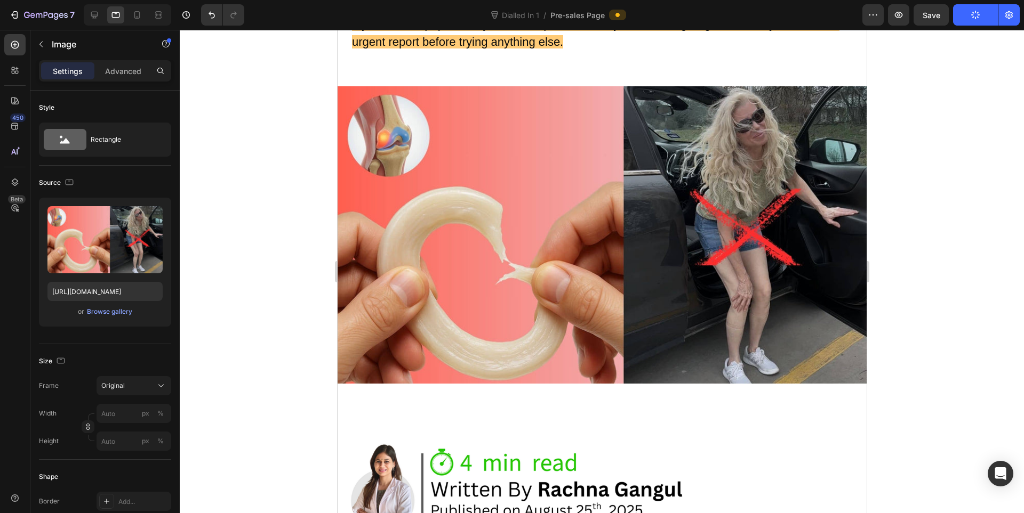
click at [462, 192] on img at bounding box center [601, 234] width 529 height 297
click at [101, 309] on div "Browse gallery" at bounding box center [109, 312] width 45 height 10
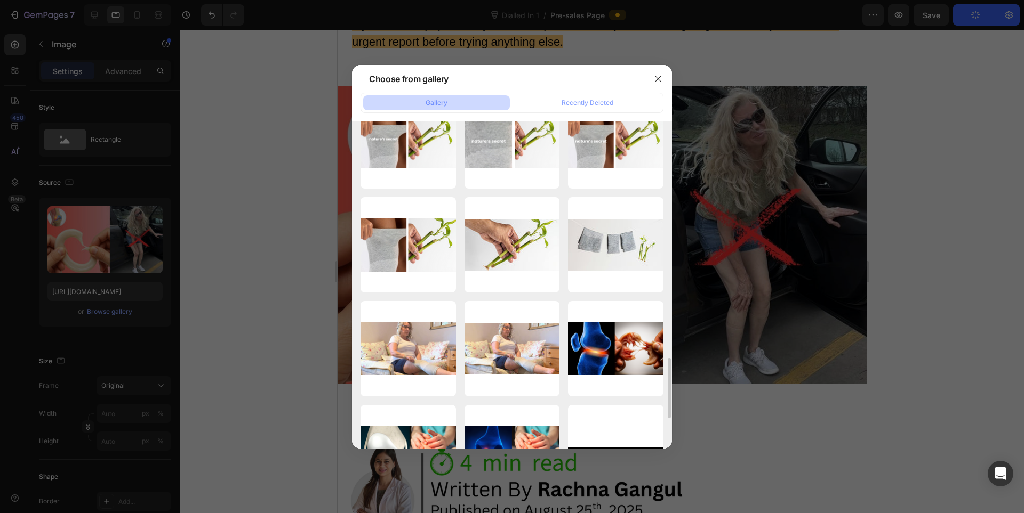
scroll to position [1445, 0]
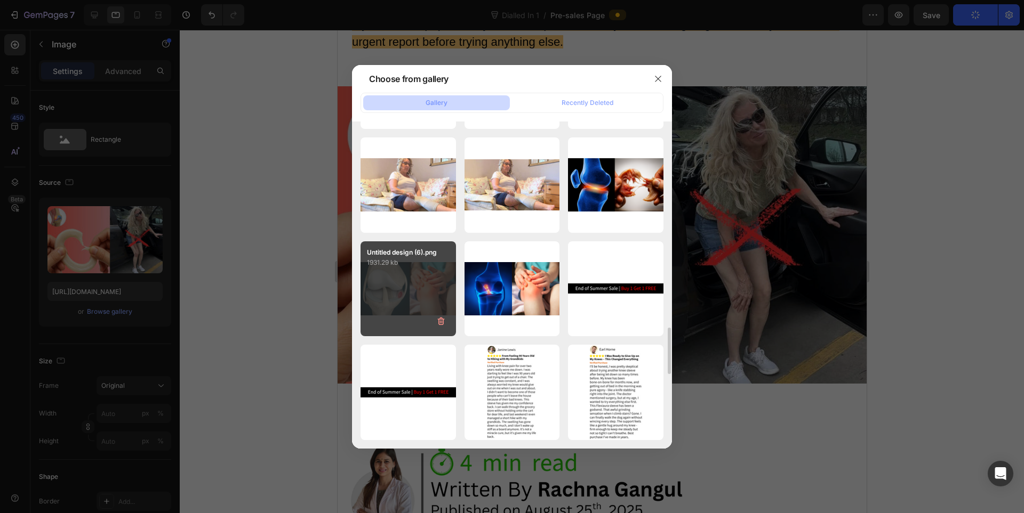
click at [372, 278] on div "Untitled design (6).png 1931.29 kb" at bounding box center [407, 288] width 95 height 95
type input "https://cdn.shopify.com/s/files/1/0943/4136/6085/files/gempages_565088376584144…"
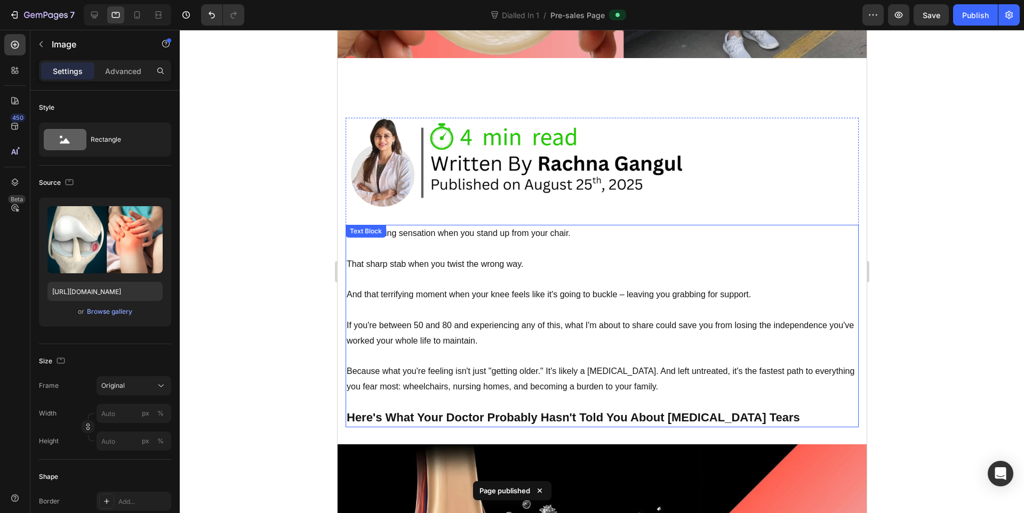
scroll to position [750, 0]
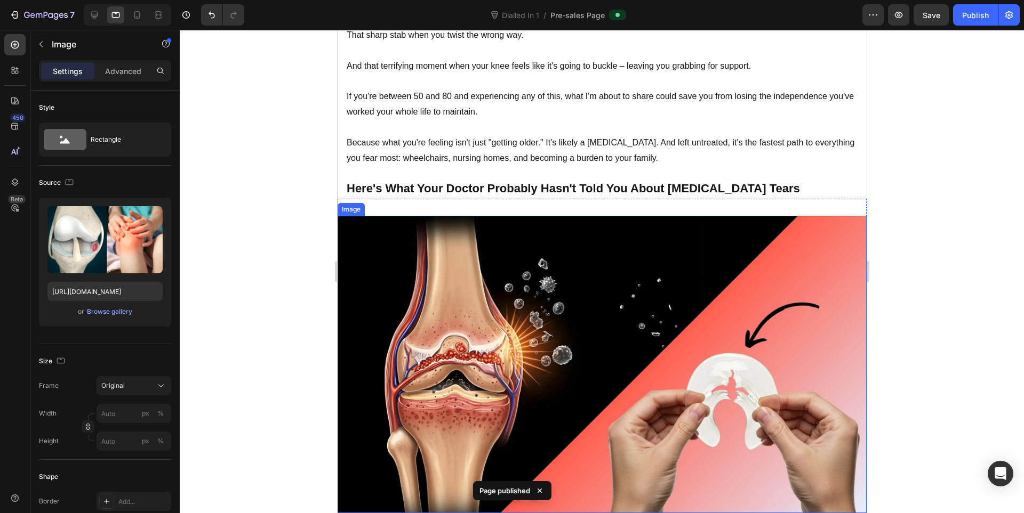
click at [520, 279] on img at bounding box center [601, 364] width 529 height 297
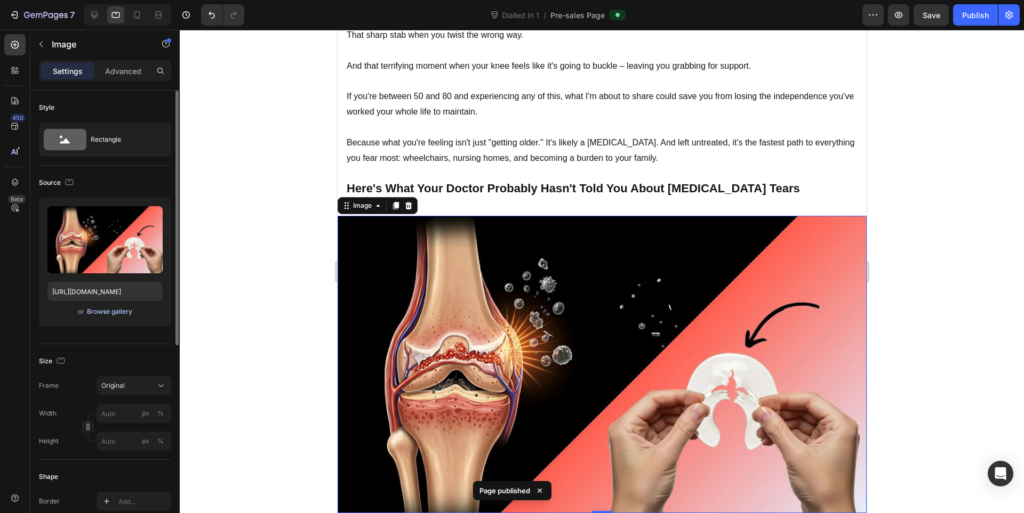
click at [107, 309] on div "Browse gallery" at bounding box center [109, 312] width 45 height 10
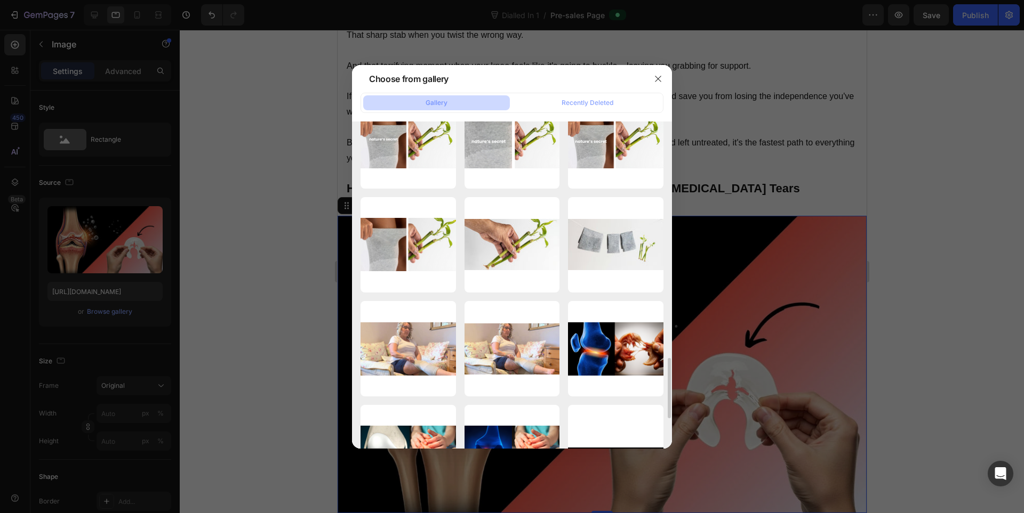
scroll to position [1445, 0]
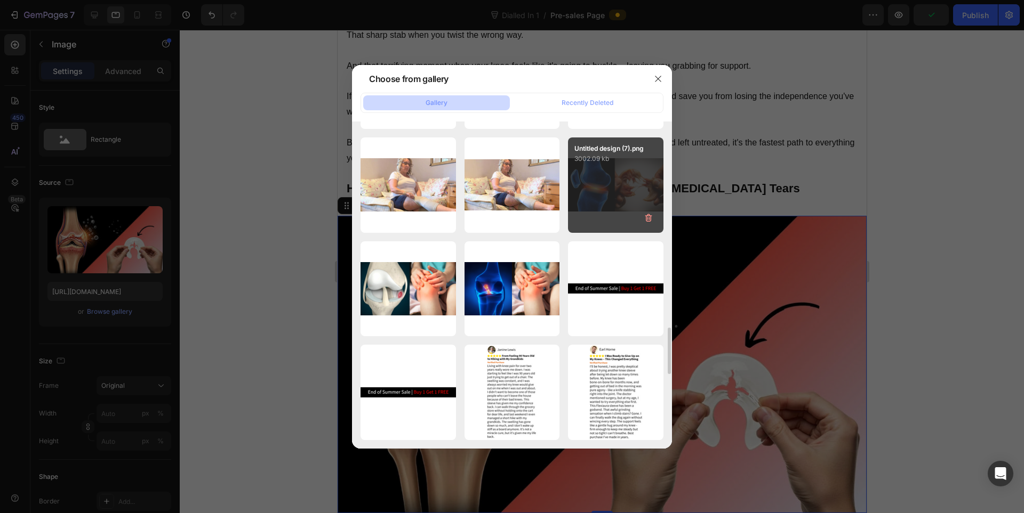
click at [617, 169] on div "Untitled design (7).png 3002.09 kb" at bounding box center [615, 185] width 95 height 95
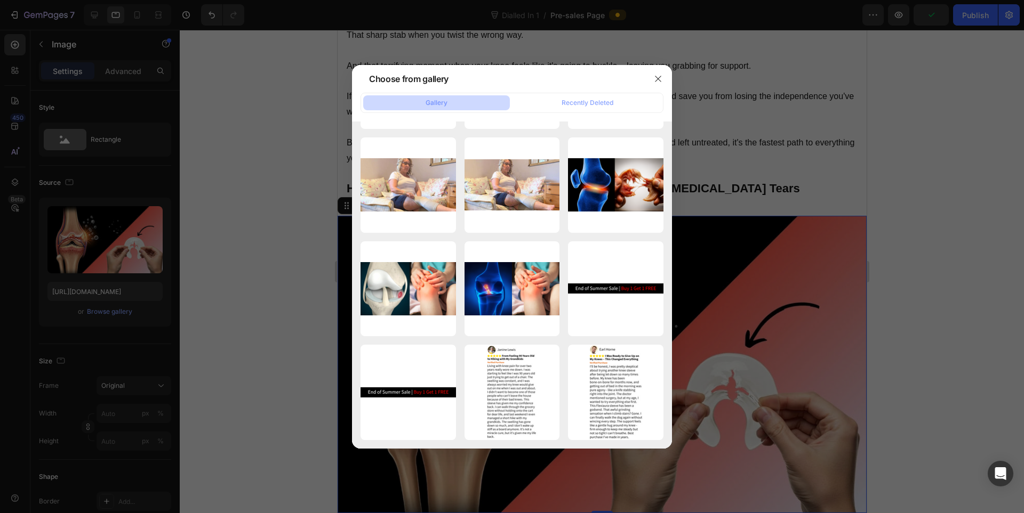
type input "https://cdn.shopify.com/s/files/1/0943/4136/6085/files/gempages_565088376584144…"
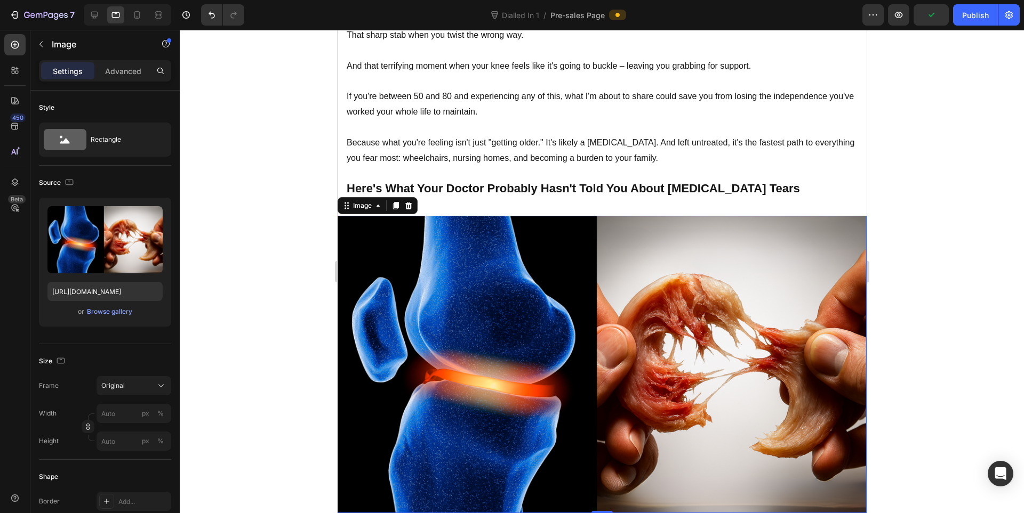
click at [911, 234] on div at bounding box center [602, 272] width 844 height 484
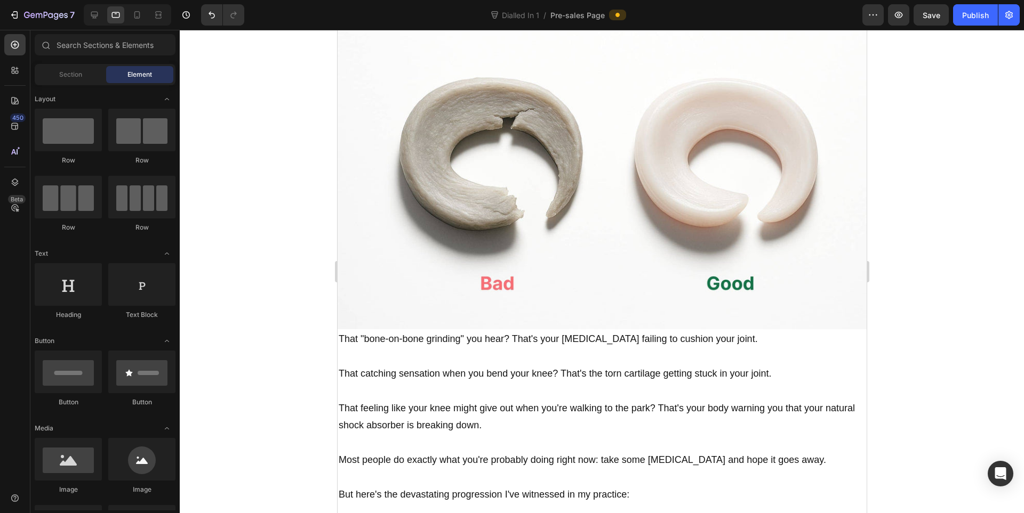
scroll to position [1422, 0]
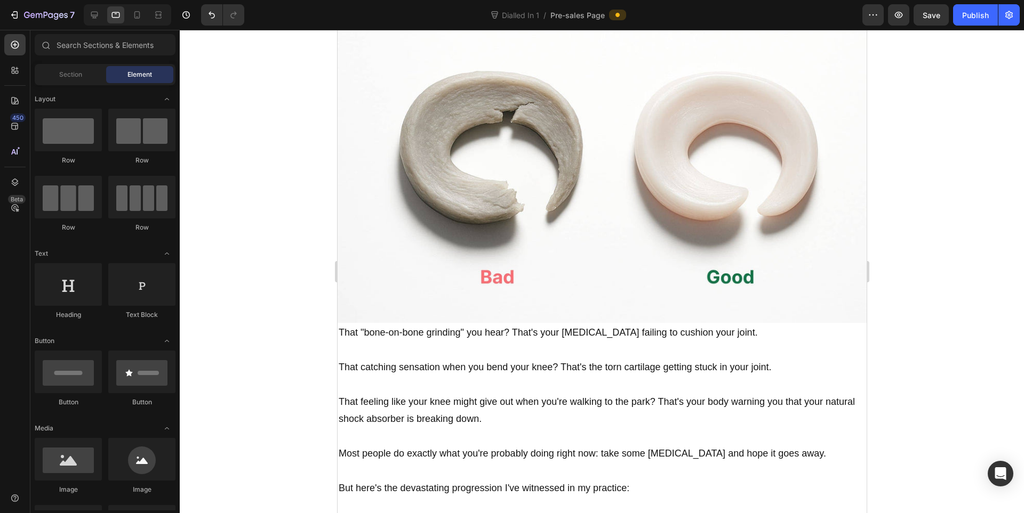
click at [645, 178] on img at bounding box center [601, 174] width 529 height 297
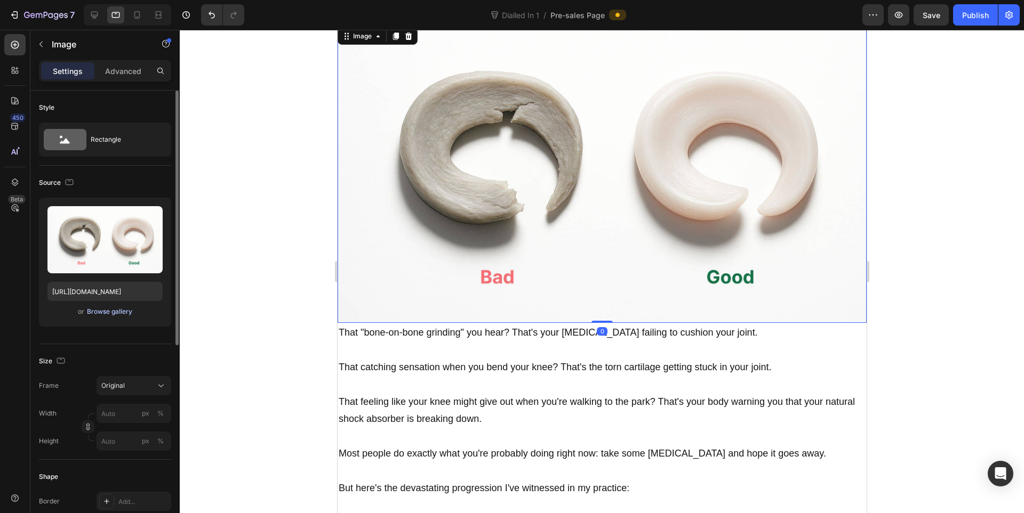
click at [109, 315] on div "Browse gallery" at bounding box center [109, 312] width 45 height 10
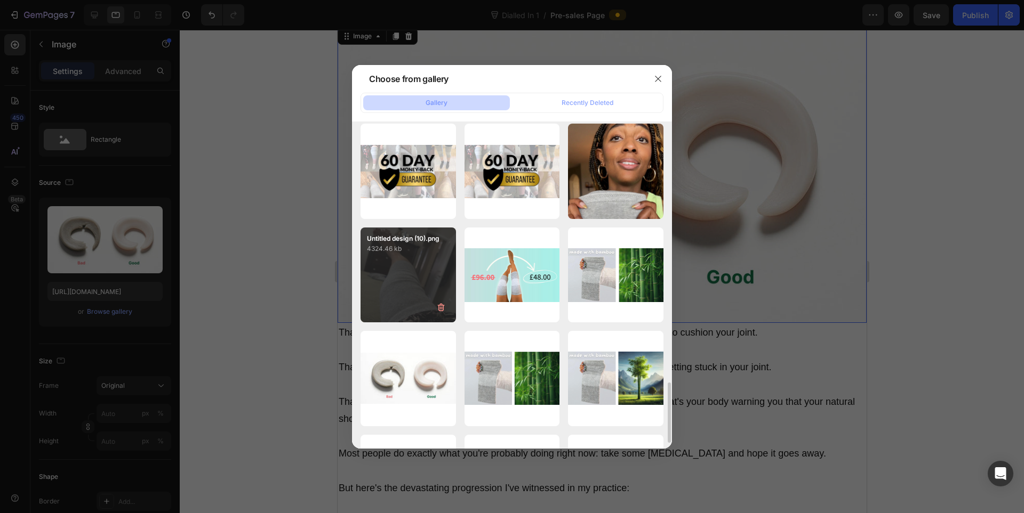
scroll to position [927, 0]
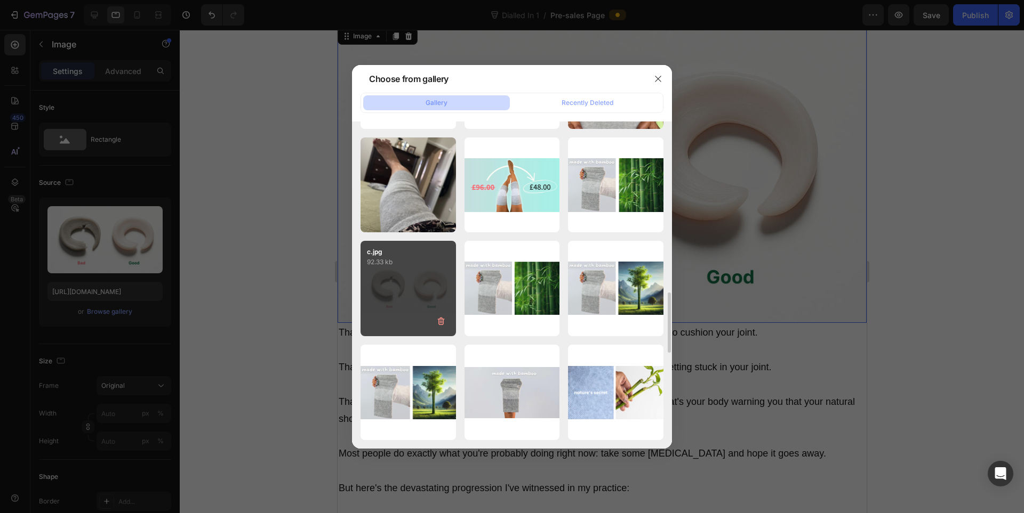
click at [447, 262] on p "92.33 kb" at bounding box center [408, 262] width 83 height 11
type input "https://cdn.shopify.com/s/files/1/0943/4136/6085/files/gempages_565088376584144…"
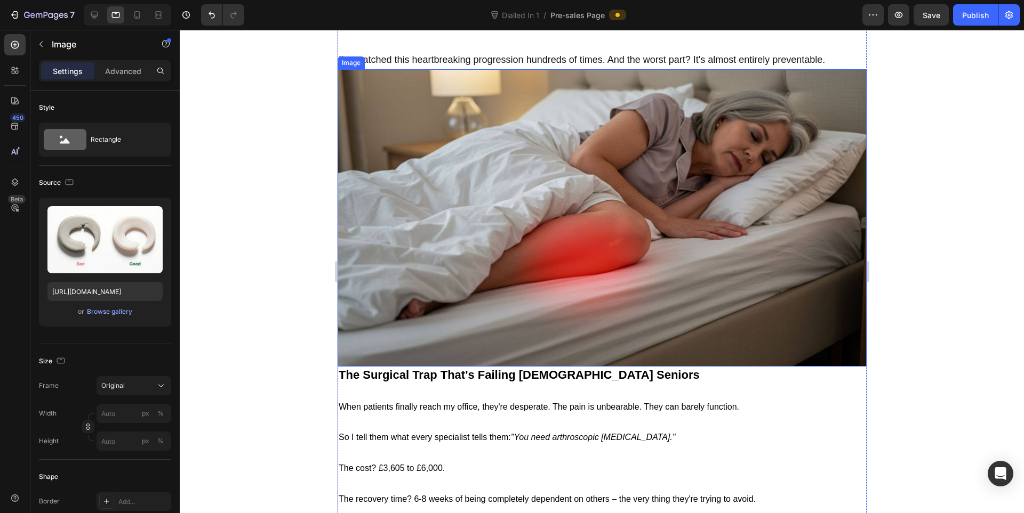
click at [535, 168] on img at bounding box center [601, 217] width 529 height 297
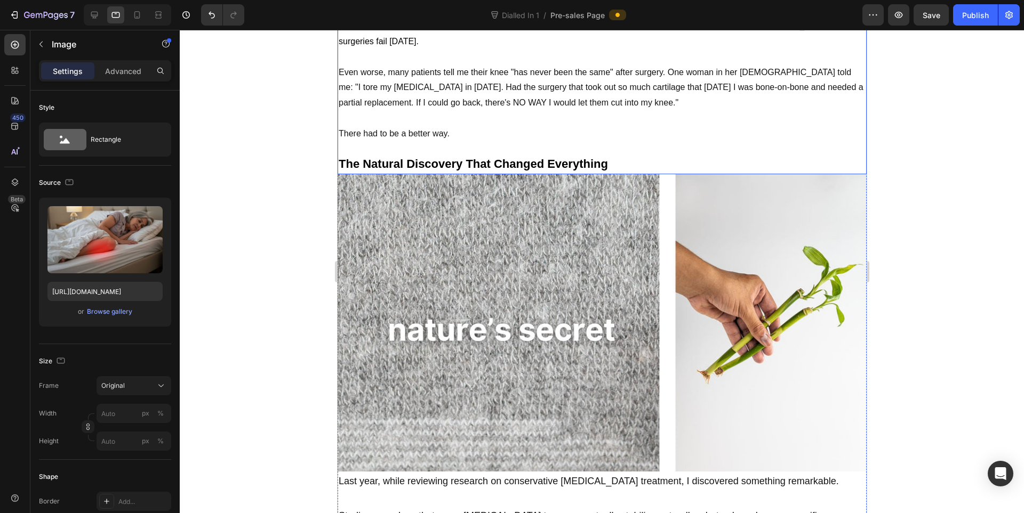
scroll to position [2666, 0]
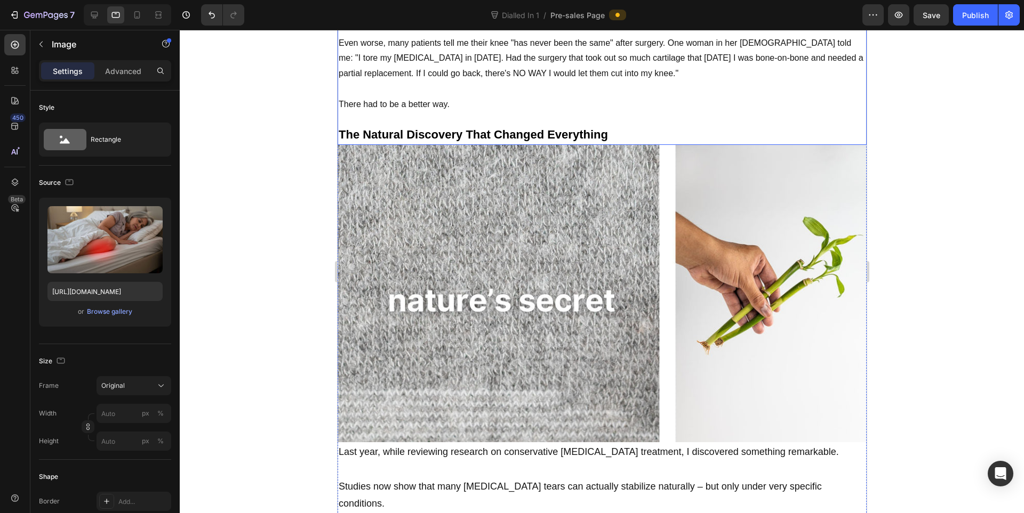
click at [439, 252] on img at bounding box center [601, 293] width 529 height 297
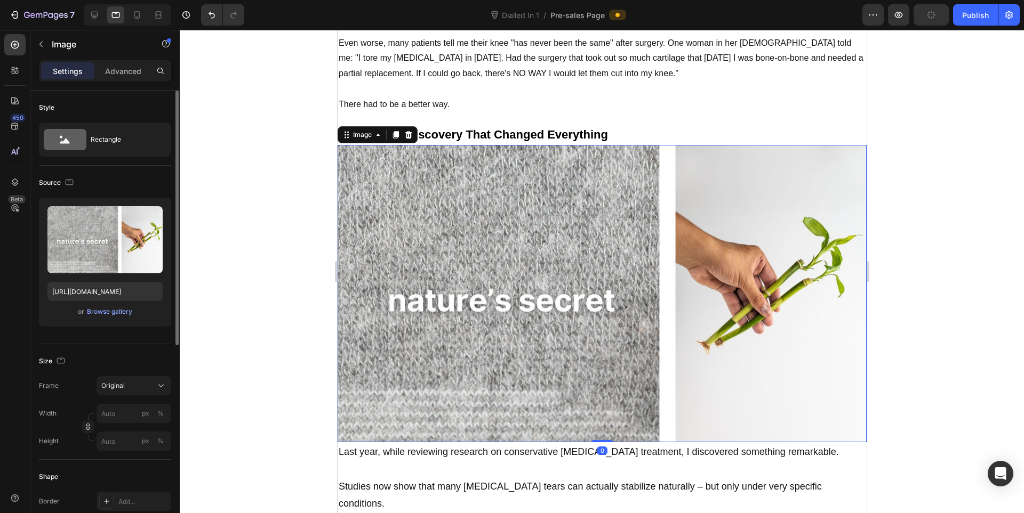
click at [101, 320] on div "Upload Image https://cdn.shopify.com/s/files/1/0943/4136/6085/files/gempages_56…" at bounding box center [105, 262] width 132 height 129
click at [101, 317] on button "Browse gallery" at bounding box center [109, 312] width 46 height 11
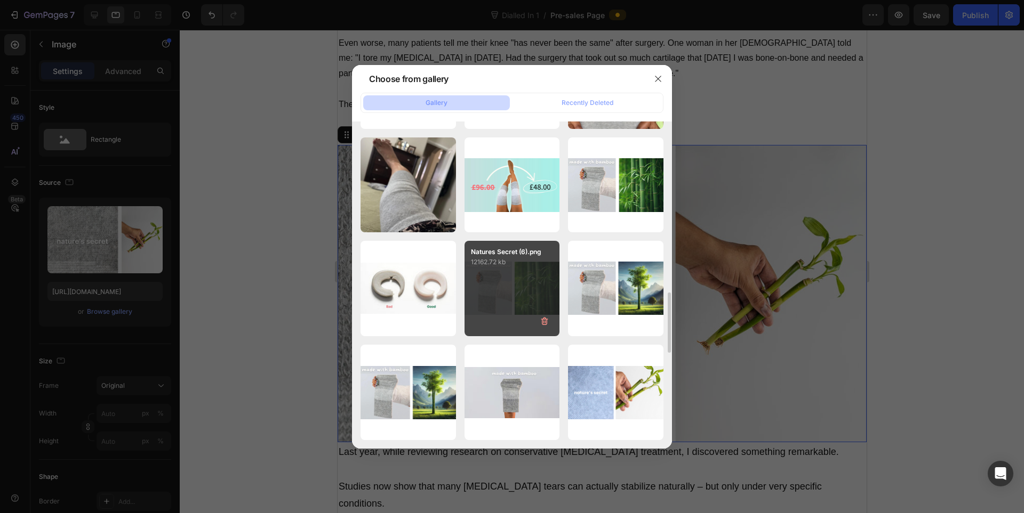
scroll to position [1104, 0]
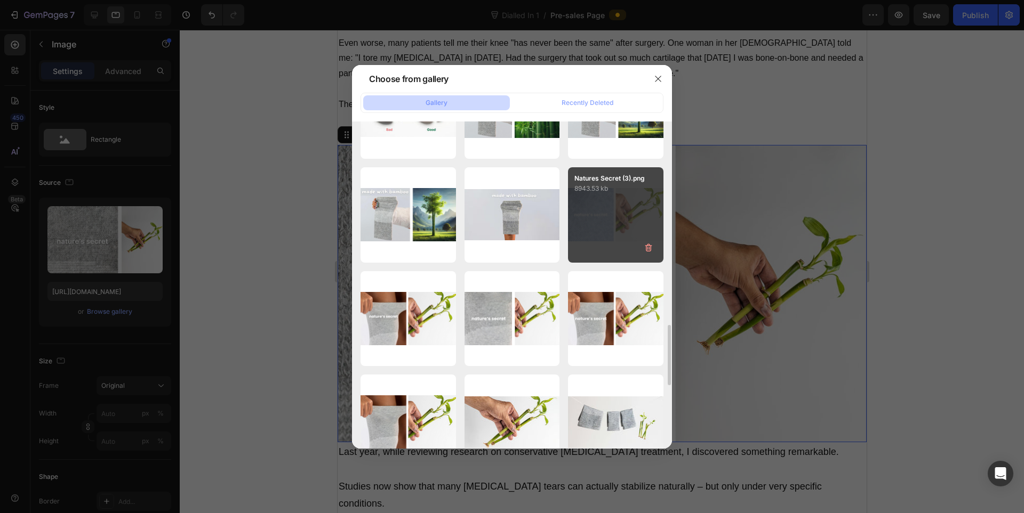
click at [575, 194] on div "Natures Secret (3).png 8943.53 kb" at bounding box center [615, 214] width 95 height 95
type input "https://cdn.shopify.com/s/files/1/0943/4136/6085/files/gempages_565088376584144…"
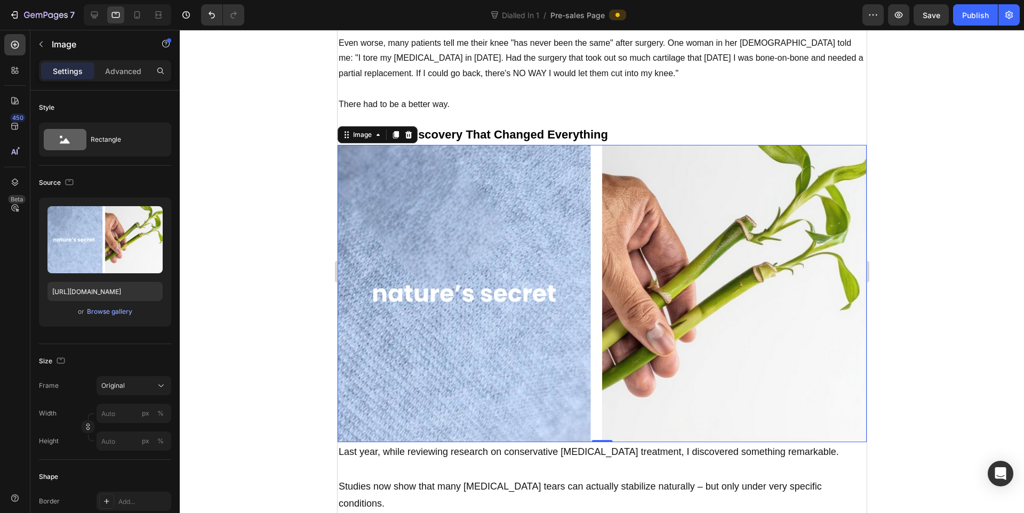
click at [951, 263] on div at bounding box center [602, 272] width 844 height 484
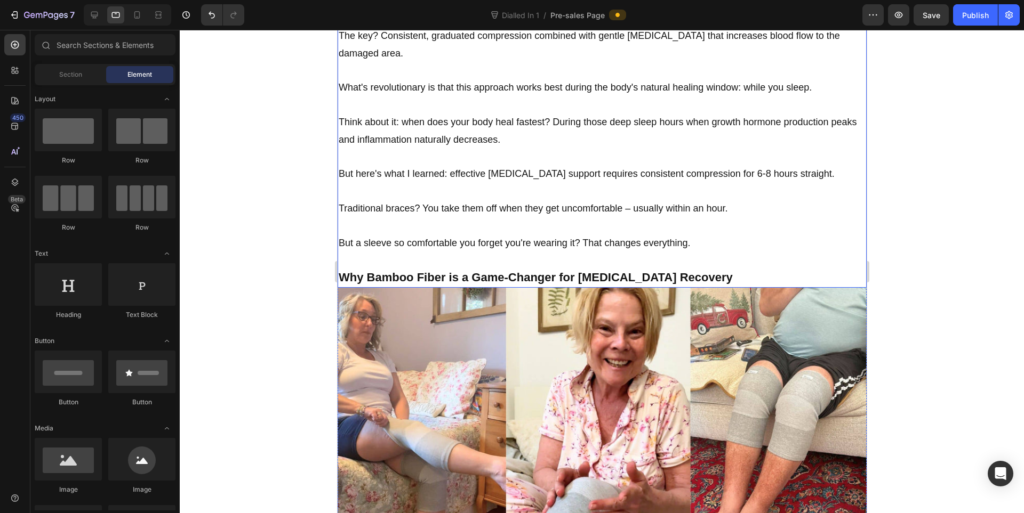
scroll to position [3199, 0]
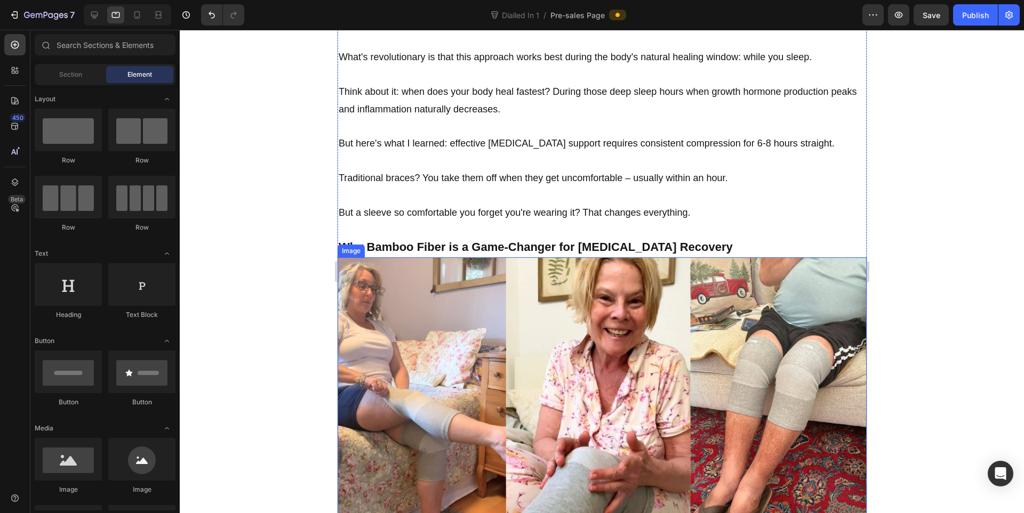
click at [544, 258] on img at bounding box center [601, 405] width 529 height 297
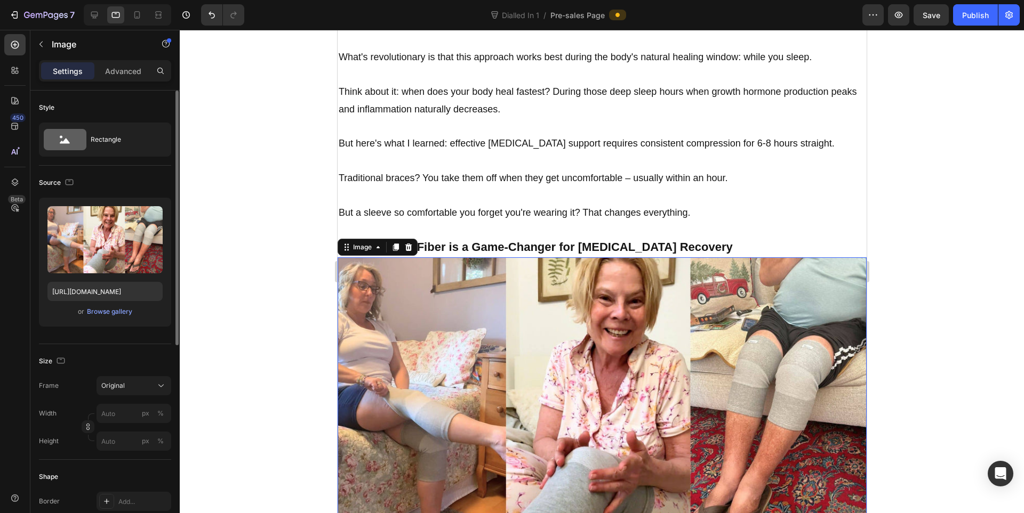
click at [98, 321] on div "Upload Image https://cdn.shopify.com/s/files/1/0943/4136/6085/files/gempages_56…" at bounding box center [105, 262] width 132 height 129
click at [101, 319] on div "Upload Image https://cdn.shopify.com/s/files/1/0943/4136/6085/files/gempages_56…" at bounding box center [105, 262] width 132 height 129
click at [103, 315] on div "Browse gallery" at bounding box center [109, 312] width 45 height 10
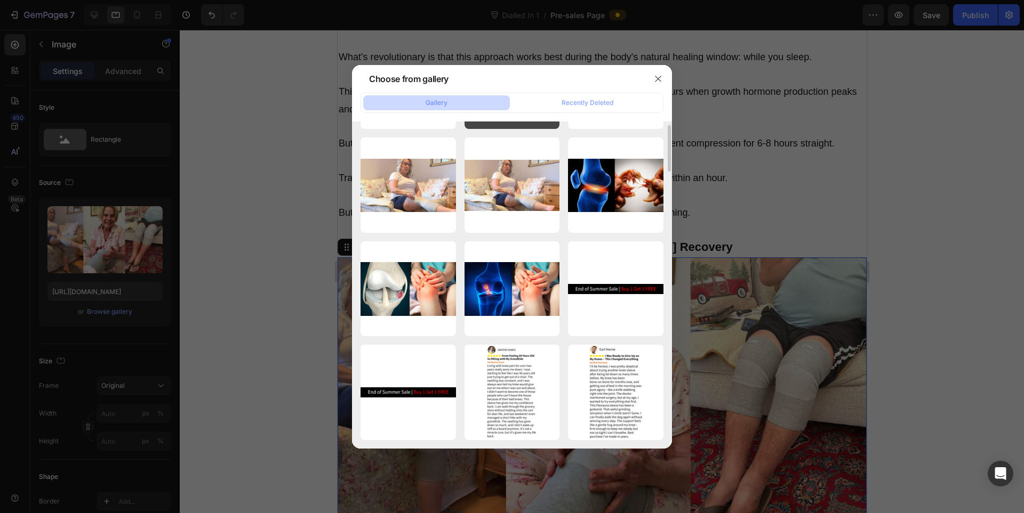
scroll to position [1268, 0]
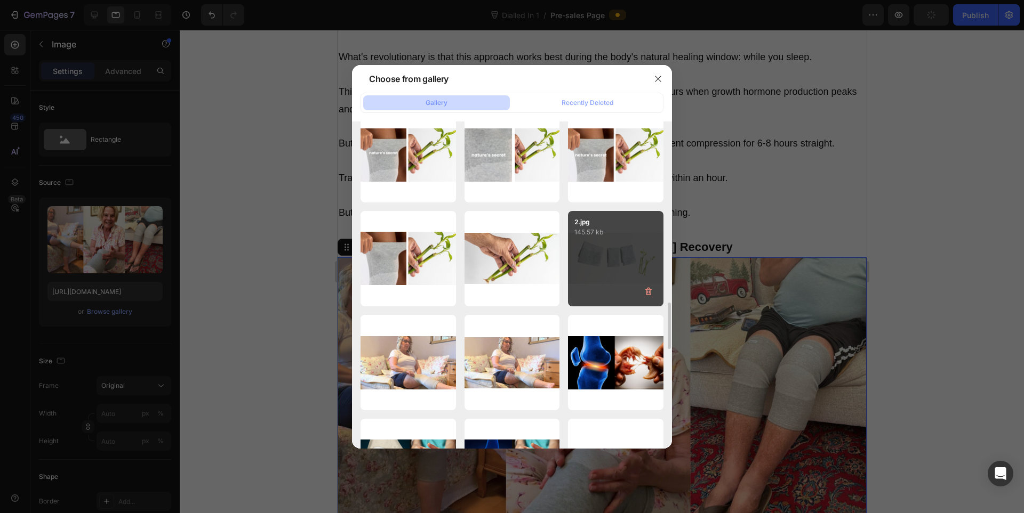
click at [0, 0] on p "10474.04 kb" at bounding box center [0, 0] width 0 height 0
type input "https://cdn.shopify.com/s/files/1/0943/4136/6085/files/gempages_565088376584144…"
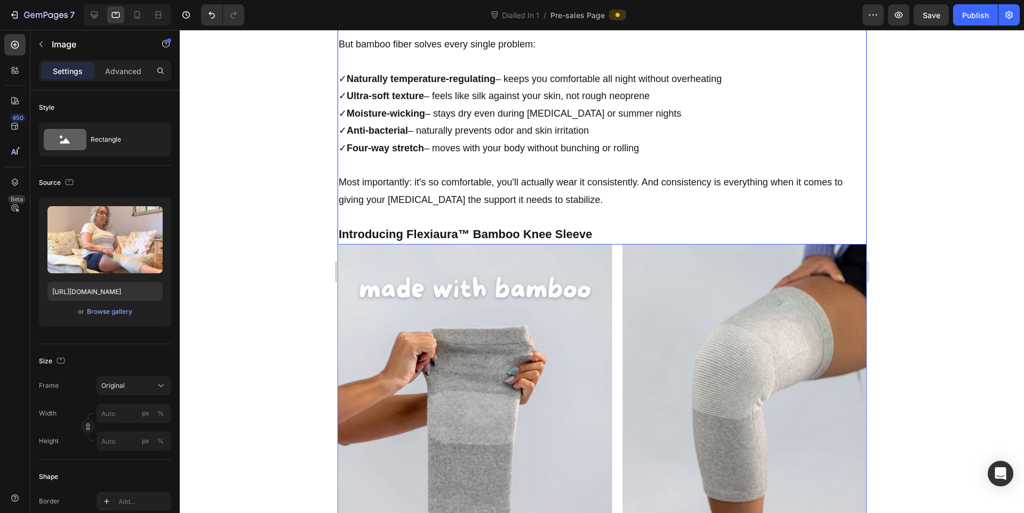
scroll to position [3909, 0]
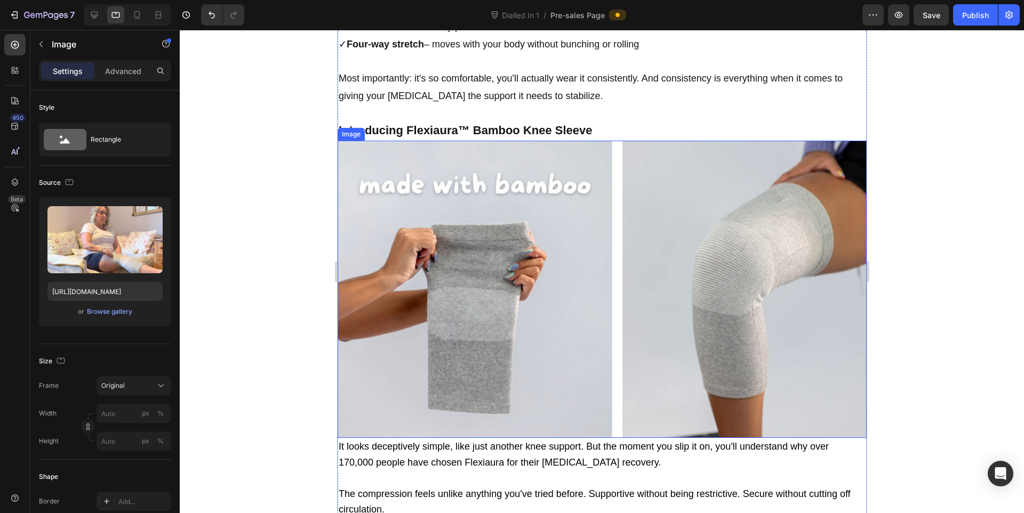
click at [577, 206] on img at bounding box center [601, 289] width 529 height 297
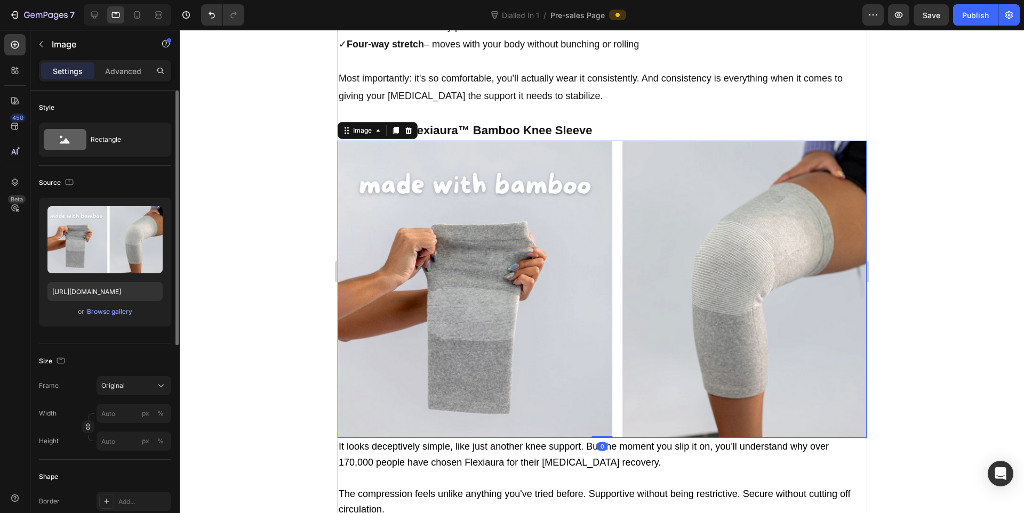
click at [115, 318] on div "or Browse gallery" at bounding box center [104, 311] width 115 height 13
click at [112, 313] on div "Browse gallery" at bounding box center [109, 312] width 45 height 10
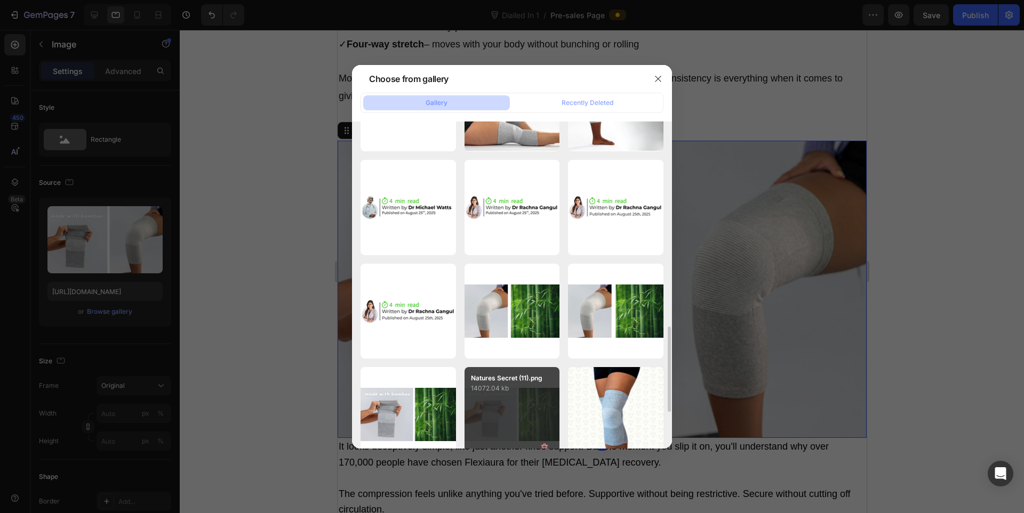
scroll to position [304, 0]
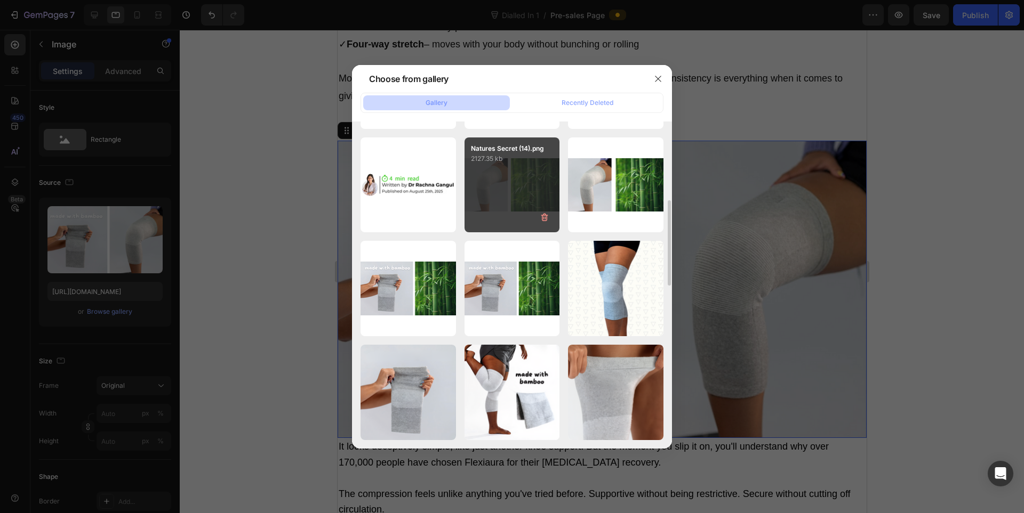
click at [502, 177] on div "Natures Secret (14).png 2127.35 kb" at bounding box center [511, 185] width 95 height 95
type input "https://cdn.shopify.com/s/files/1/0943/4136/6085/files/gempages_565088376584144…"
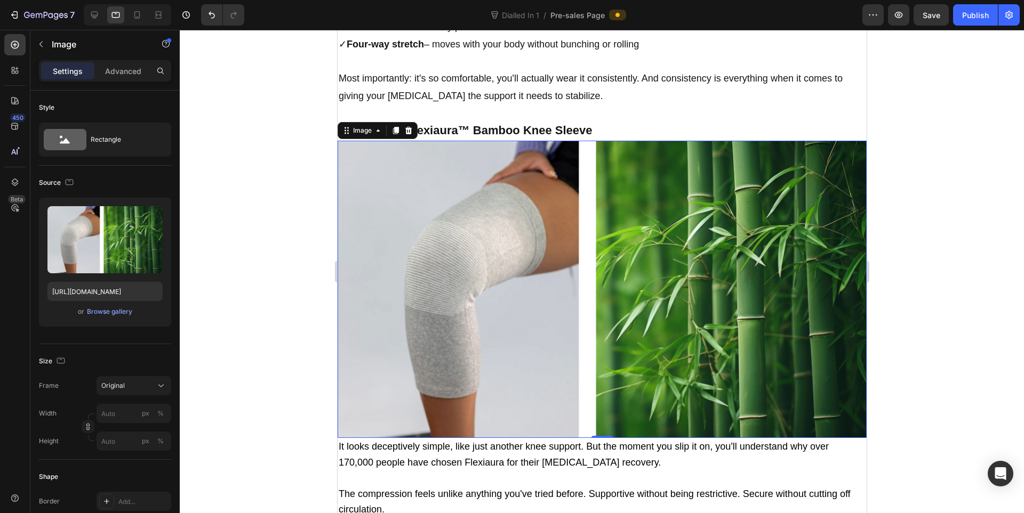
click at [981, 256] on div at bounding box center [602, 272] width 844 height 484
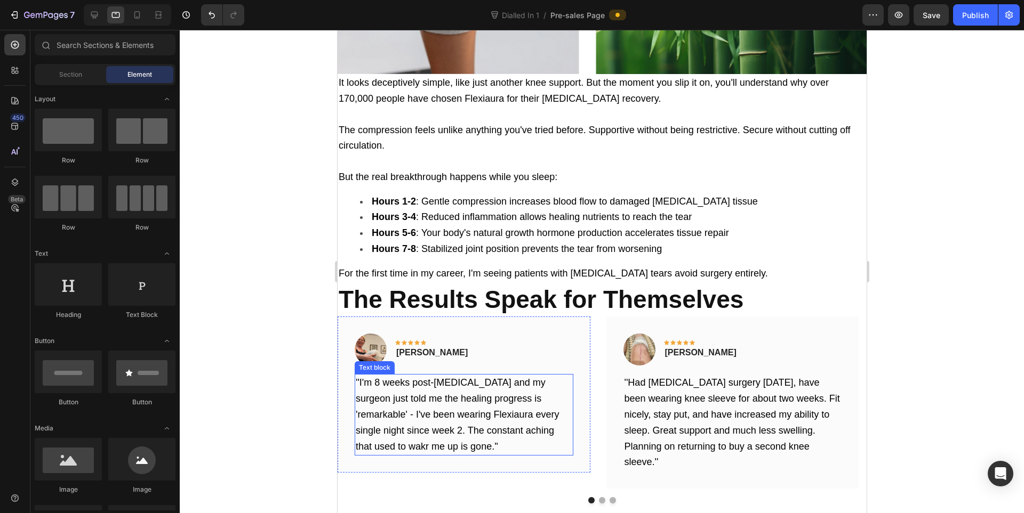
scroll to position [4265, 0]
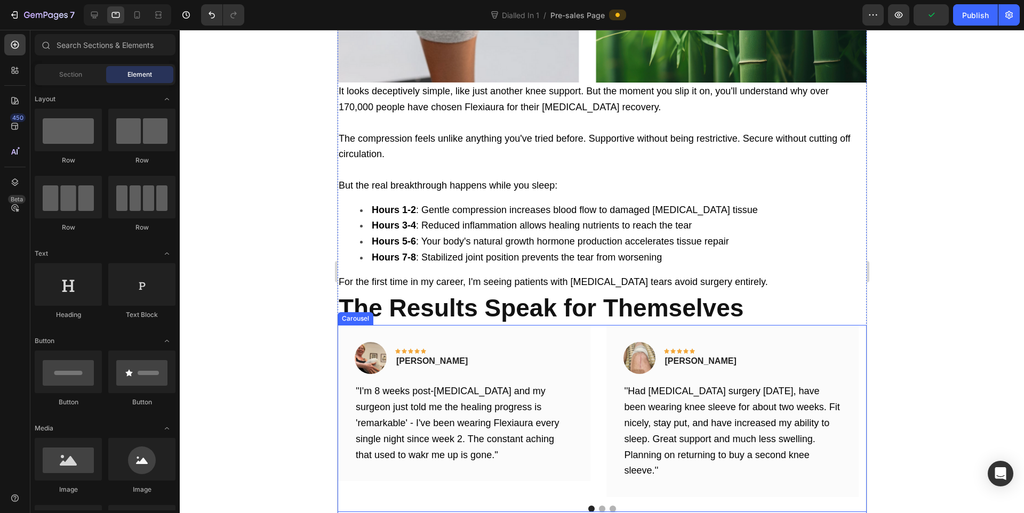
click at [598, 506] on button "Dot" at bounding box center [601, 509] width 6 height 6
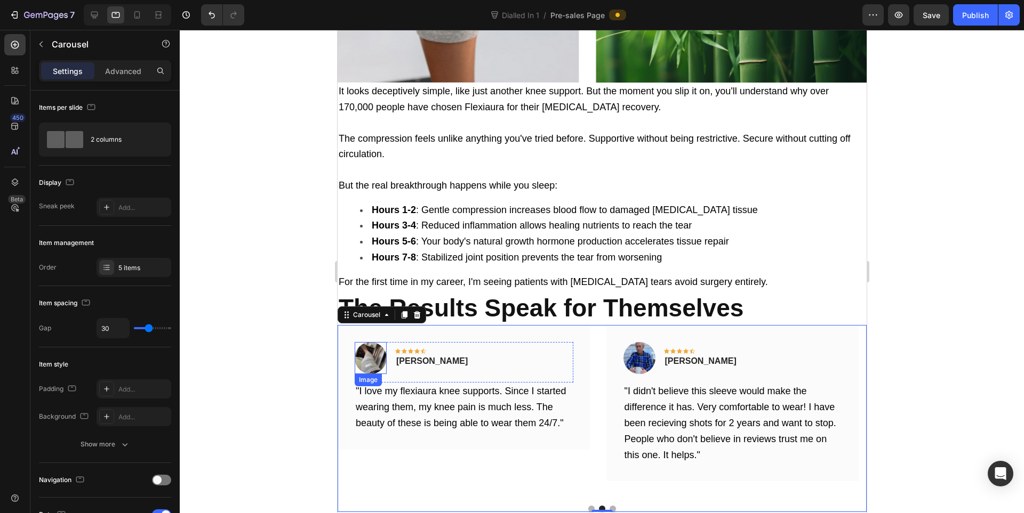
click at [374, 342] on img at bounding box center [370, 358] width 32 height 32
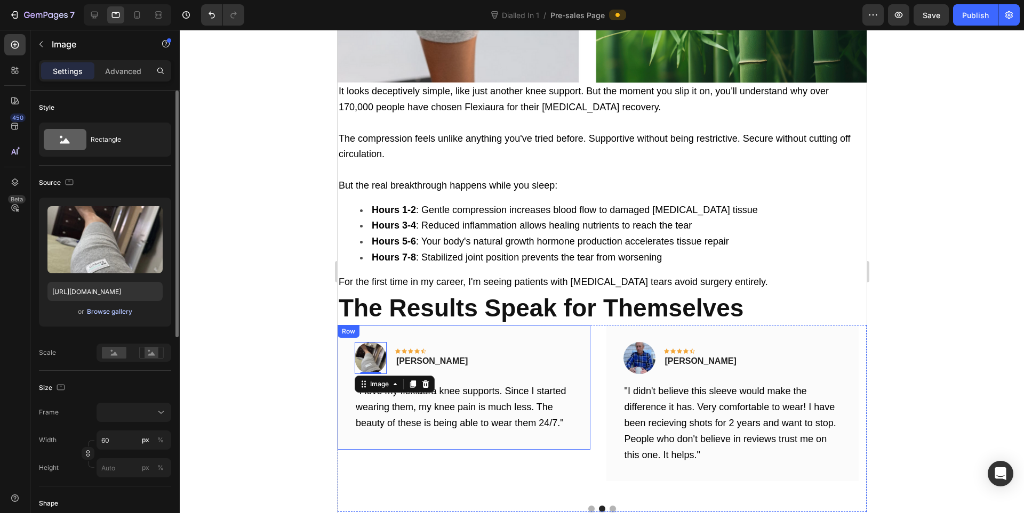
click at [103, 310] on div "Browse gallery" at bounding box center [109, 312] width 45 height 10
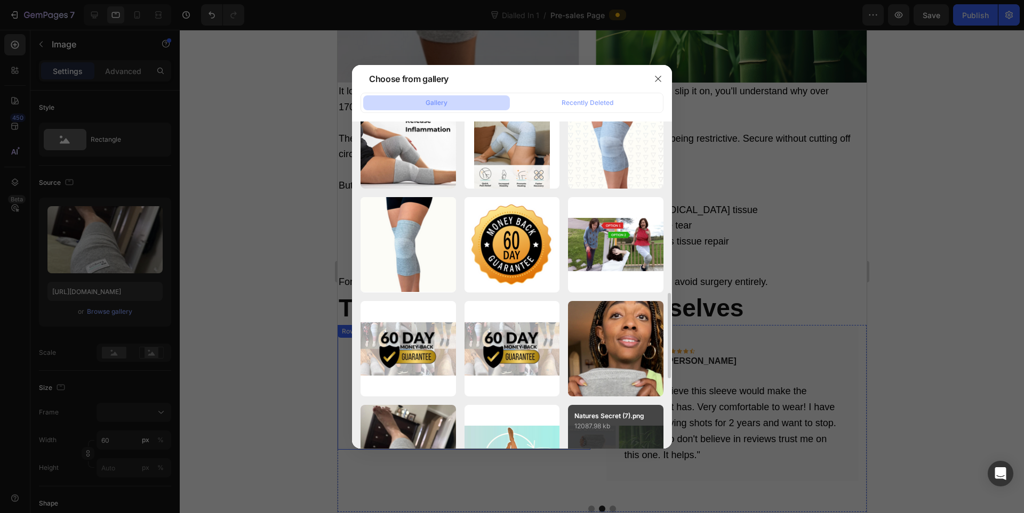
scroll to position [836, 0]
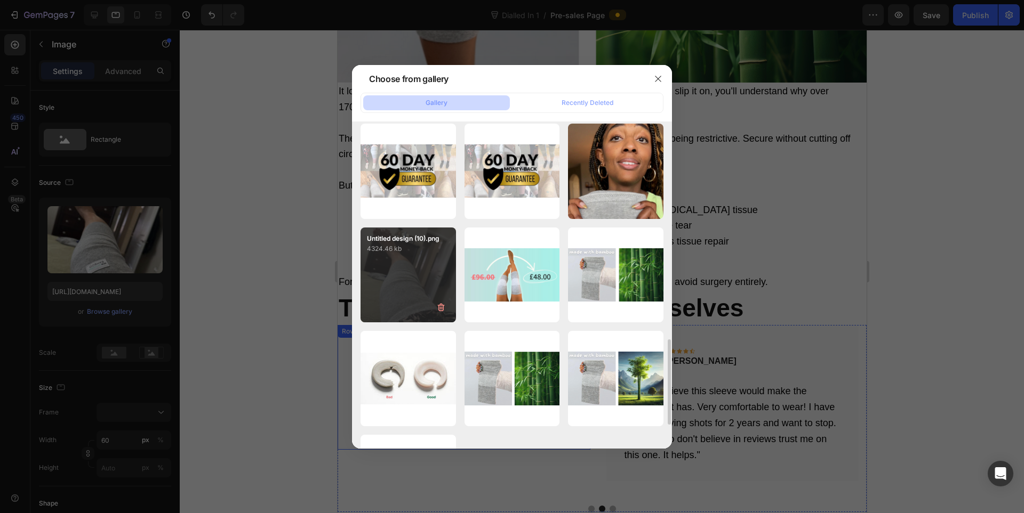
click at [412, 261] on div "Untitled design (10).png 4324.46 kb" at bounding box center [407, 275] width 95 height 95
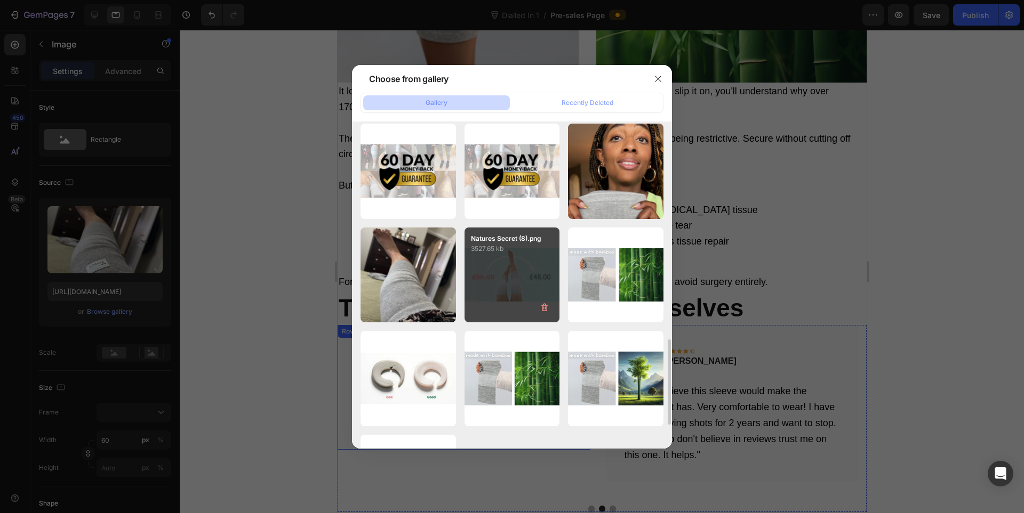
type input "[URL][DOMAIN_NAME]"
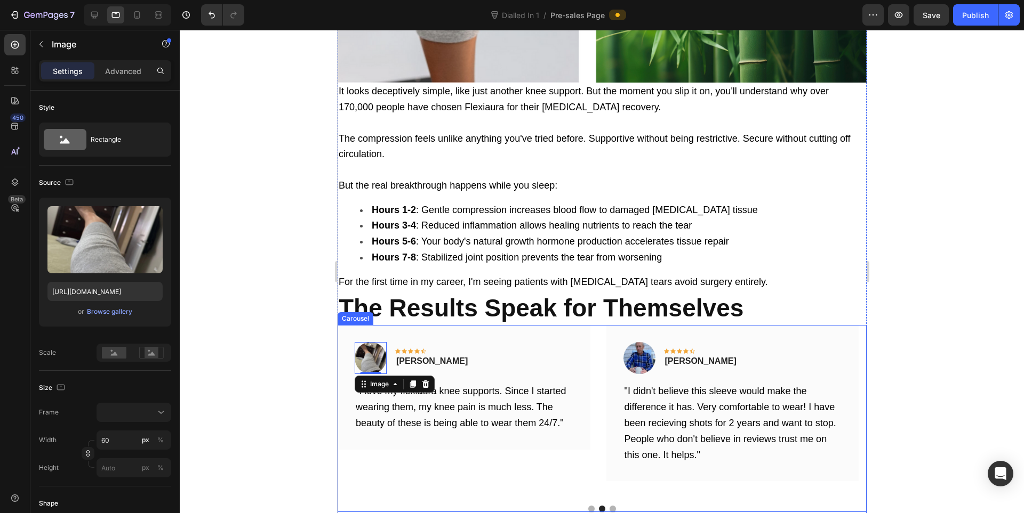
click at [609, 506] on button "Dot" at bounding box center [612, 509] width 6 height 6
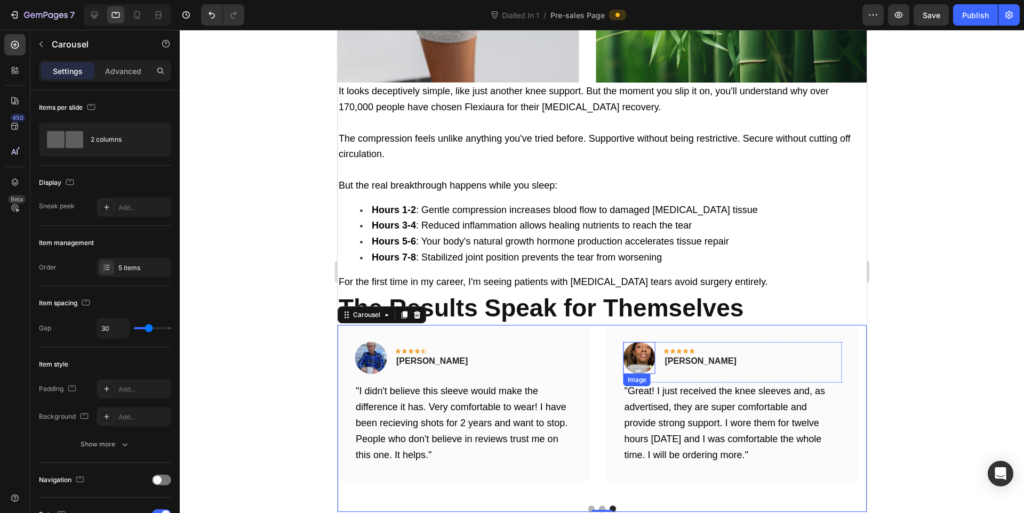
click at [648, 342] on img at bounding box center [639, 358] width 32 height 32
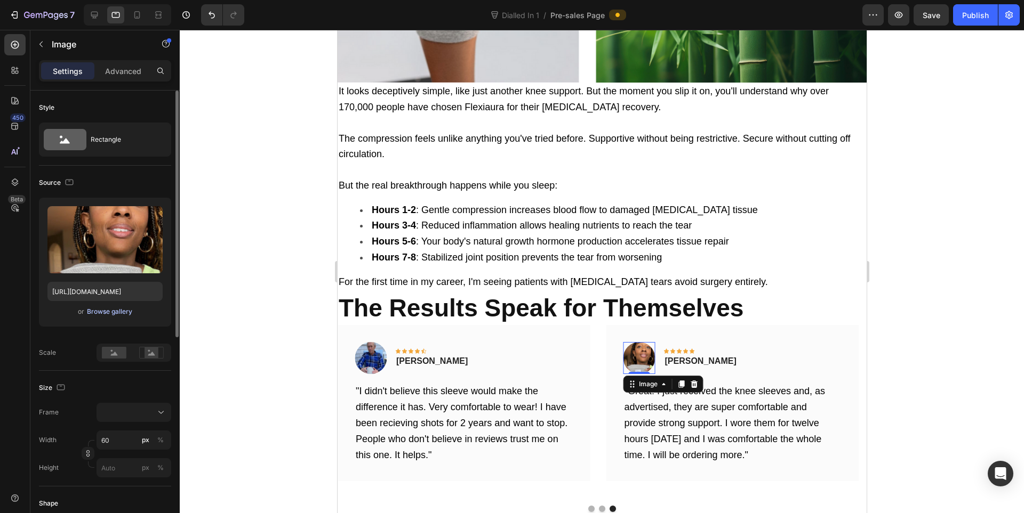
click at [116, 314] on div "Browse gallery" at bounding box center [109, 312] width 45 height 10
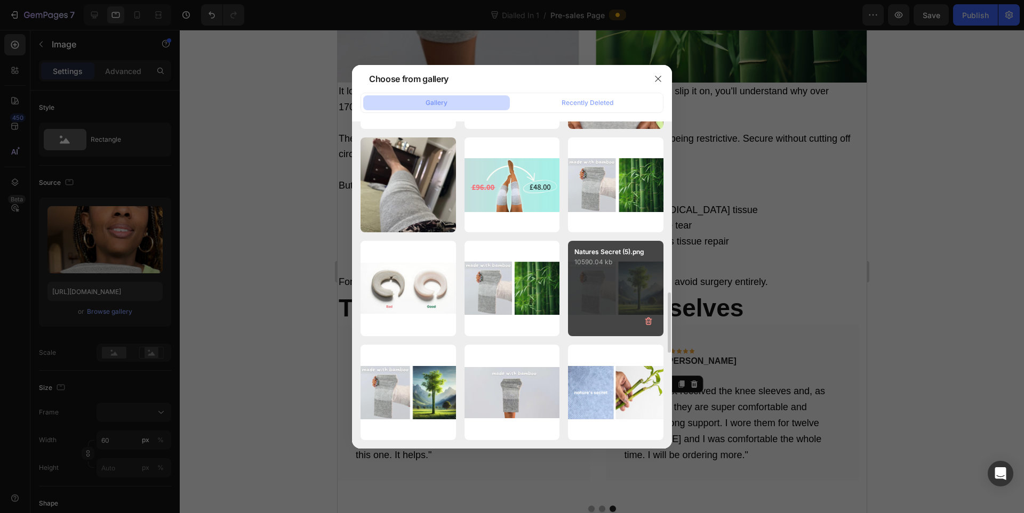
scroll to position [749, 0]
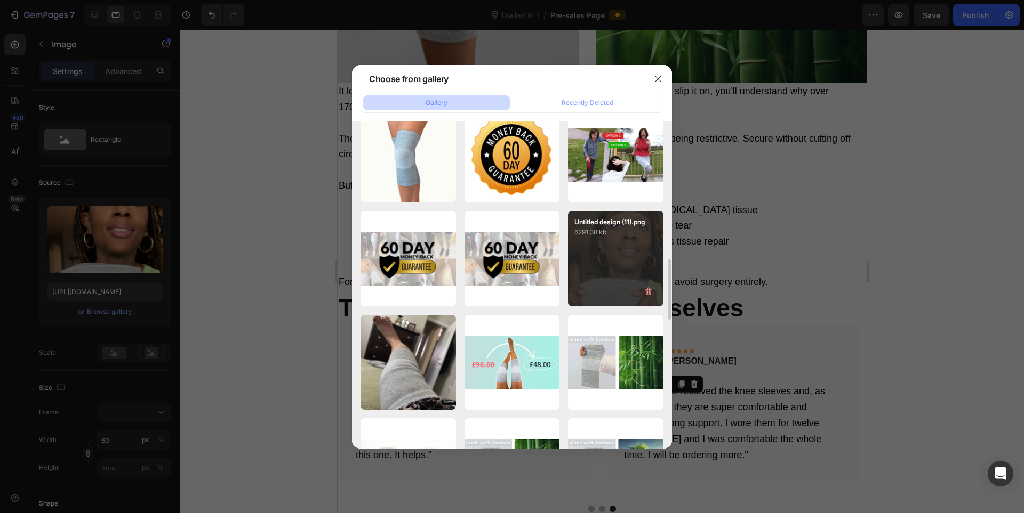
click at [617, 260] on div "Untitled design (11).png 6291.38 kb" at bounding box center [615, 258] width 95 height 95
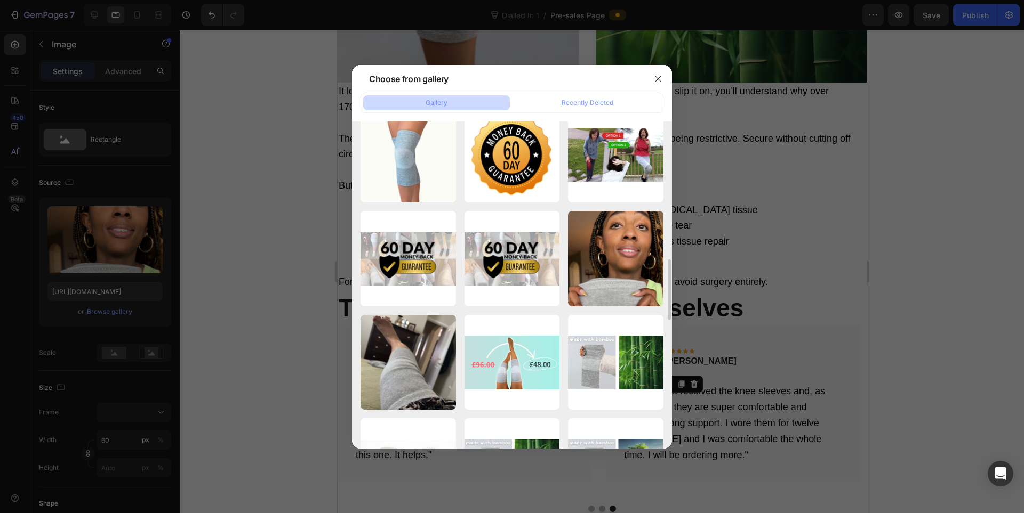
type input "[URL][DOMAIN_NAME]"
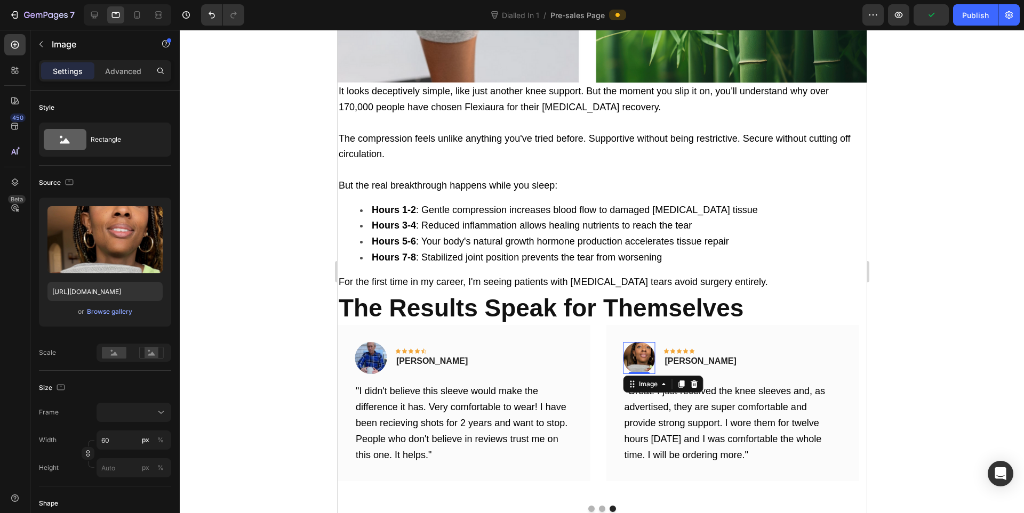
click at [940, 335] on div at bounding box center [602, 272] width 844 height 484
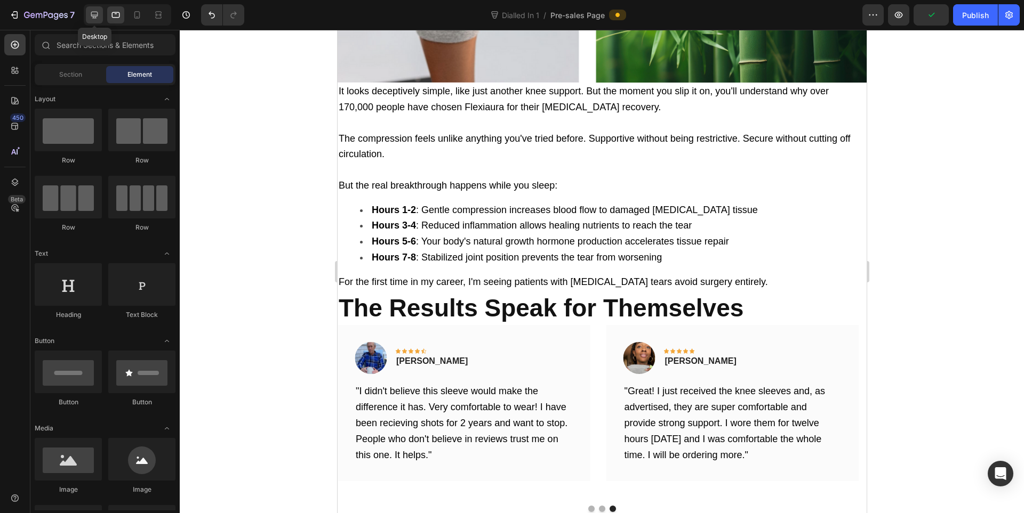
click at [93, 20] on icon at bounding box center [94, 15] width 11 height 11
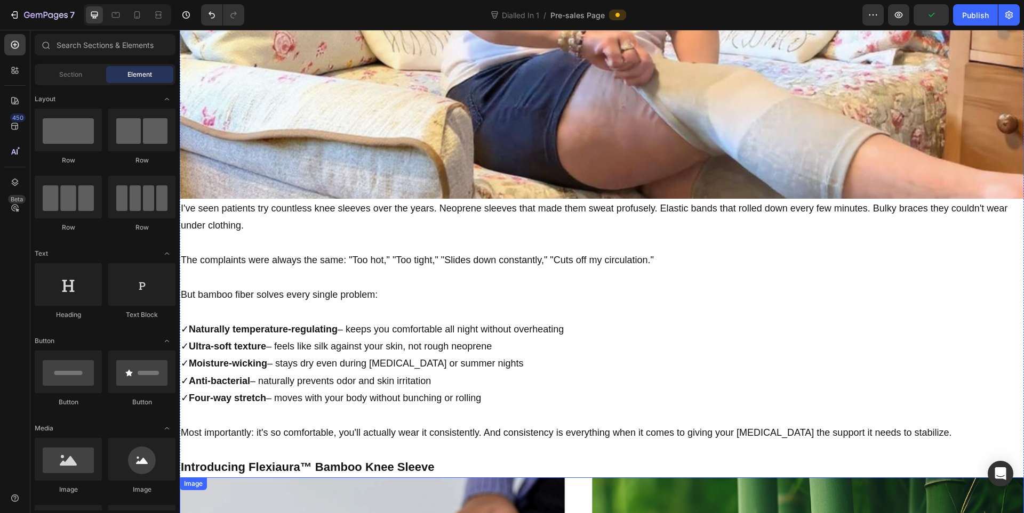
scroll to position [4974, 0]
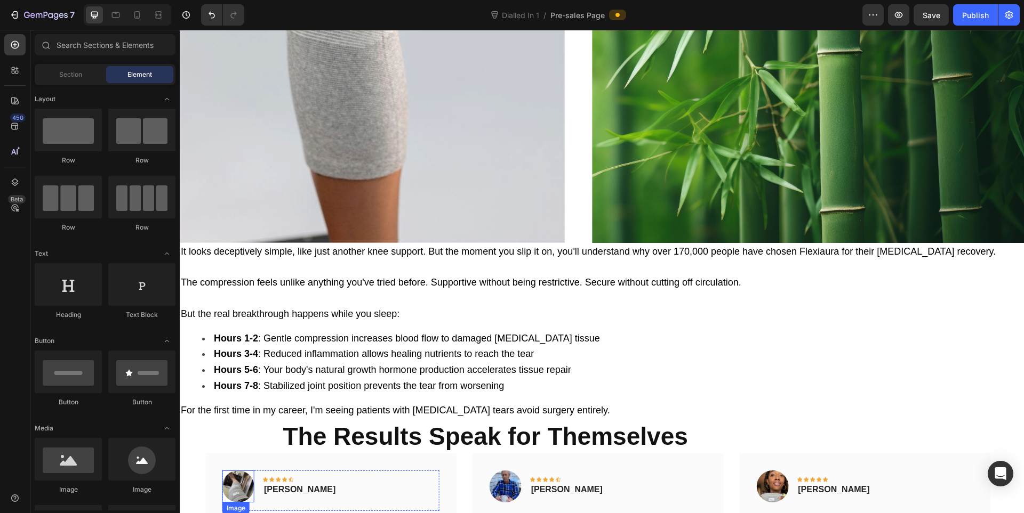
click at [230, 471] on img at bounding box center [238, 487] width 32 height 32
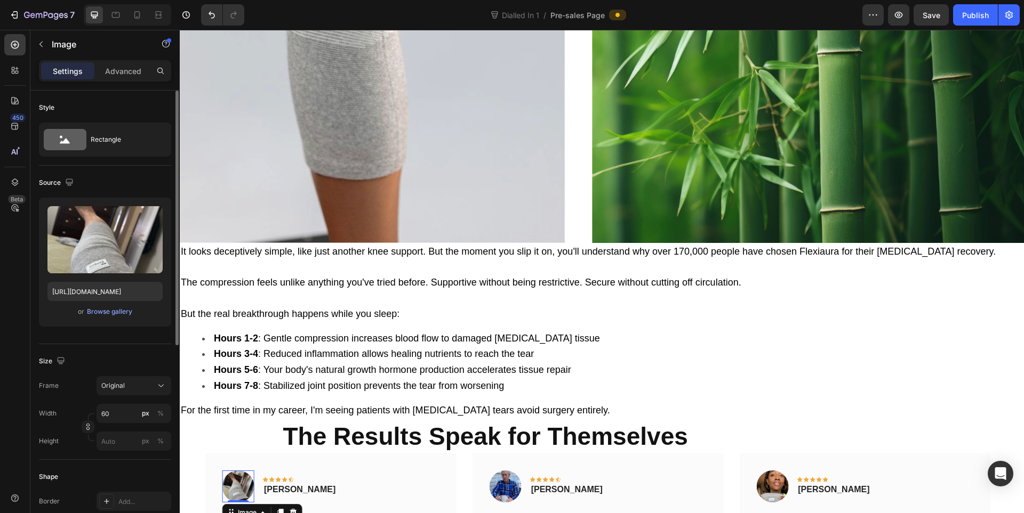
click at [115, 322] on div "Upload Image https://cdn.shopify.com/s/files/1/0943/4136/6085/files/gempages_56…" at bounding box center [105, 262] width 132 height 129
click at [111, 313] on div "Browse gallery" at bounding box center [109, 312] width 45 height 10
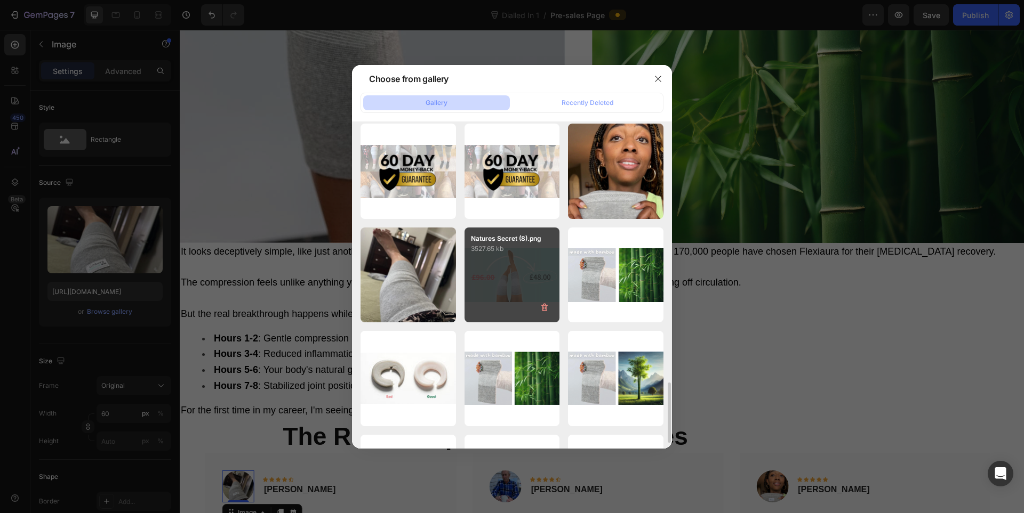
scroll to position [927, 0]
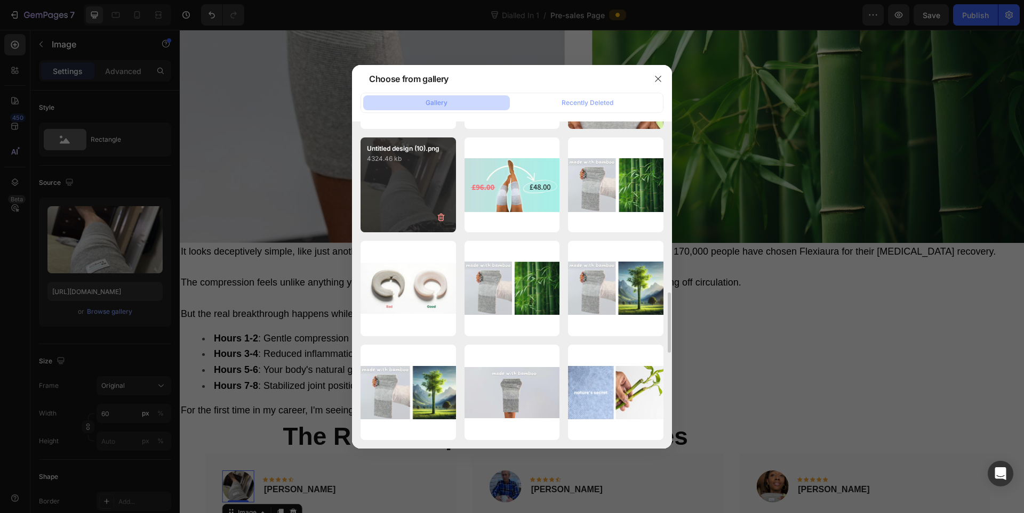
click at [442, 197] on div "Untitled design (10).png 4324.46 kb" at bounding box center [407, 185] width 95 height 95
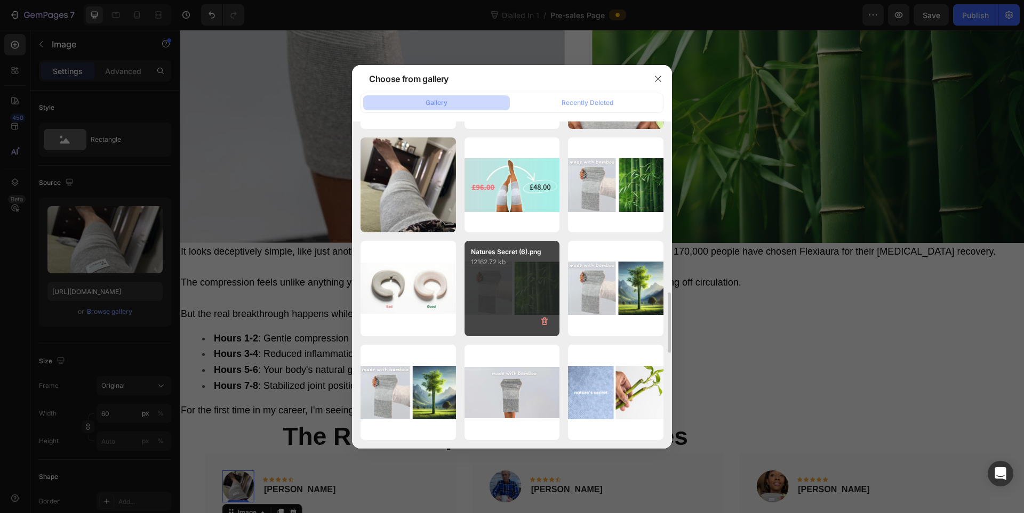
type input "[URL][DOMAIN_NAME]"
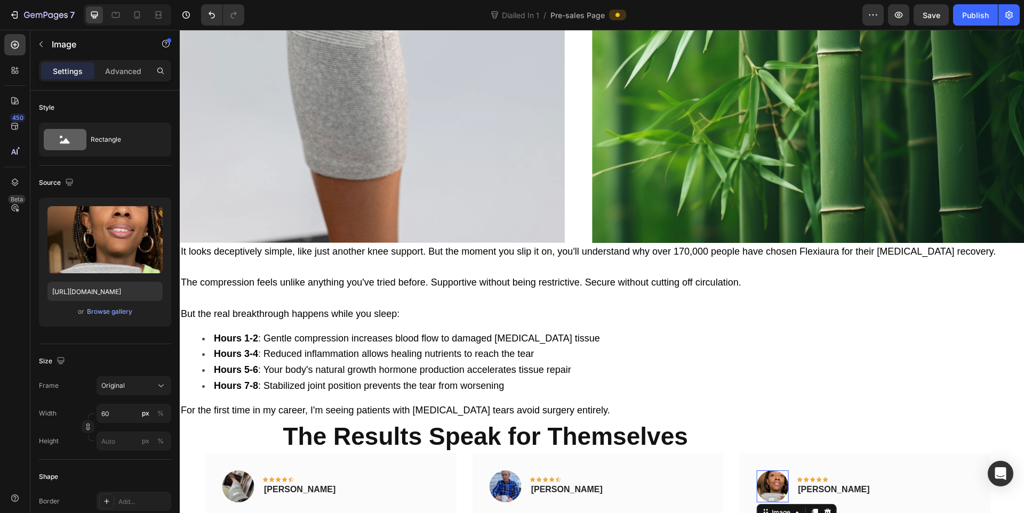
click at [767, 471] on img at bounding box center [772, 487] width 32 height 32
click at [92, 312] on div "Browse gallery" at bounding box center [109, 312] width 45 height 10
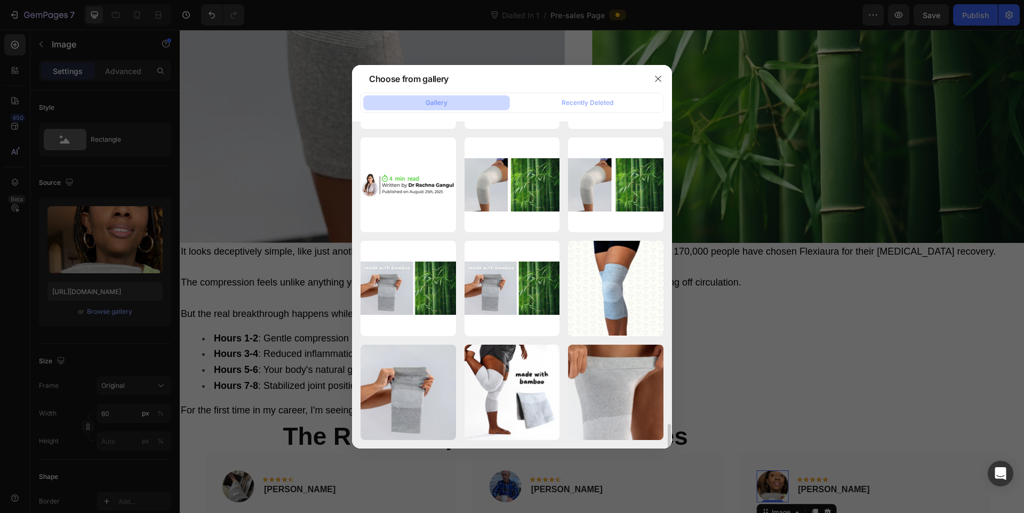
scroll to position [659, 0]
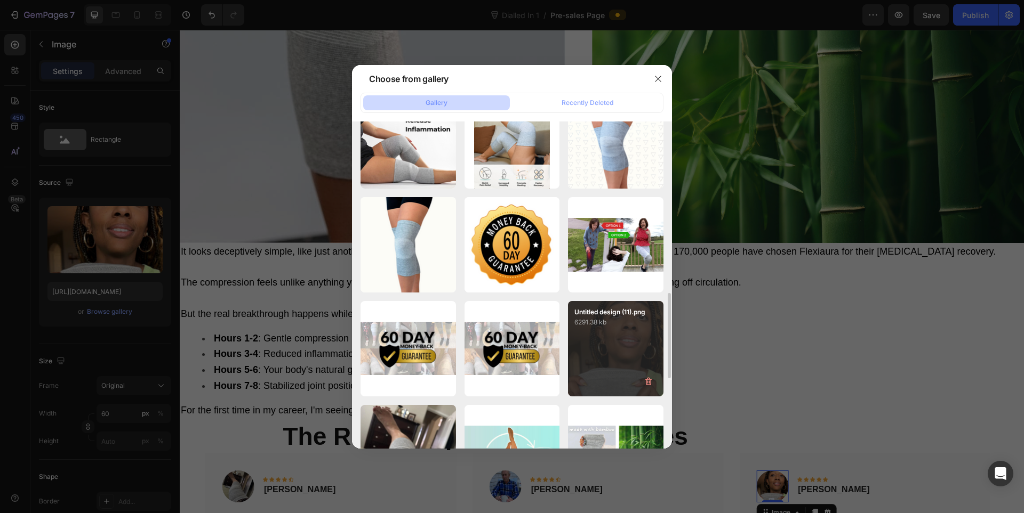
click at [606, 318] on p "6291.38 kb" at bounding box center [615, 322] width 83 height 11
type input "[URL][DOMAIN_NAME]"
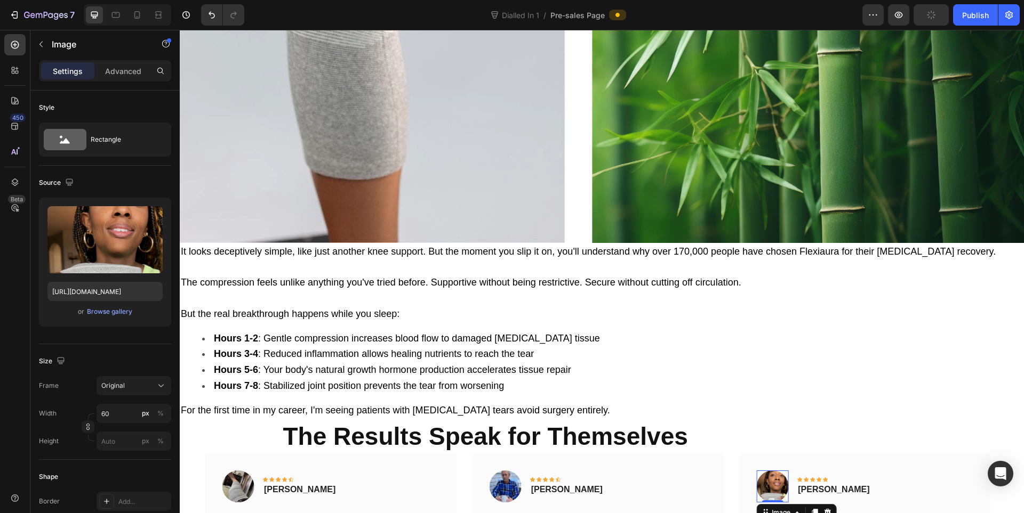
click at [103, 10] on div at bounding box center [127, 14] width 87 height 21
click at [112, 14] on icon at bounding box center [116, 15] width 8 height 6
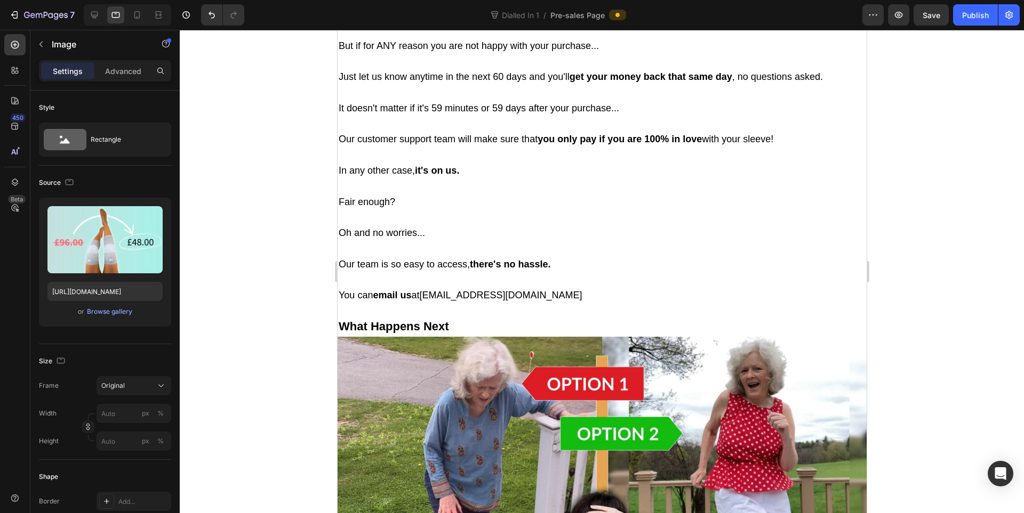
scroll to position [6273, 0]
click at [134, 319] on div "Upload Image https://cdn.shopify.com/s/files/1/0943/4136/6085/files/gempages_56…" at bounding box center [105, 262] width 132 height 129
click at [122, 317] on button "Browse gallery" at bounding box center [109, 312] width 46 height 11
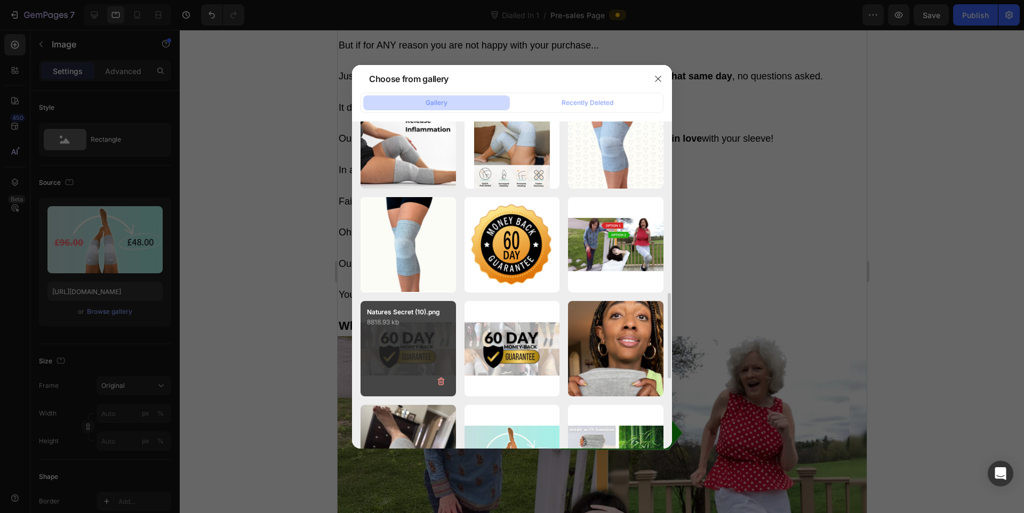
scroll to position [836, 0]
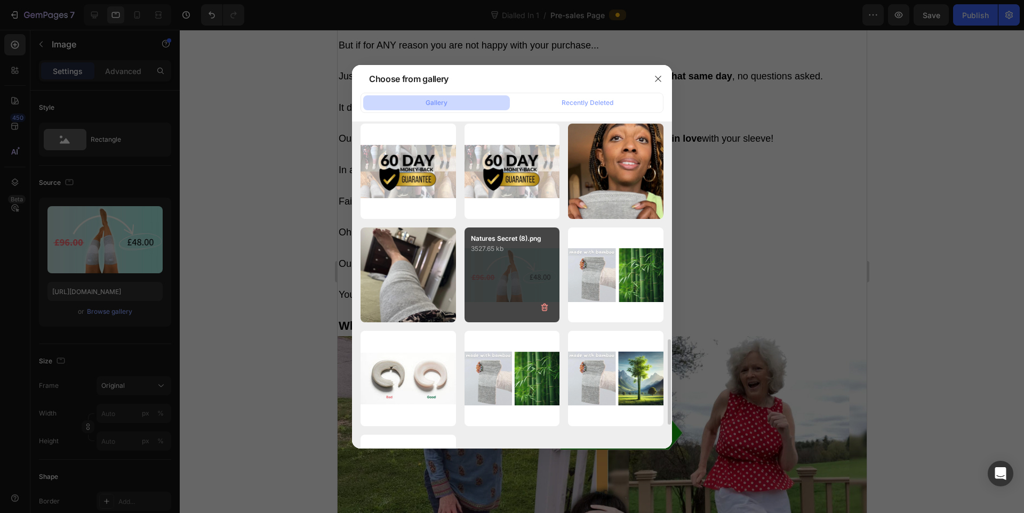
click at [501, 270] on div "Natures Secret (8).png 3527.65 kb" at bounding box center [511, 275] width 95 height 95
type input "https://cdn.shopify.com/s/files/1/0943/4136/6085/files/gempages_565088376584144…"
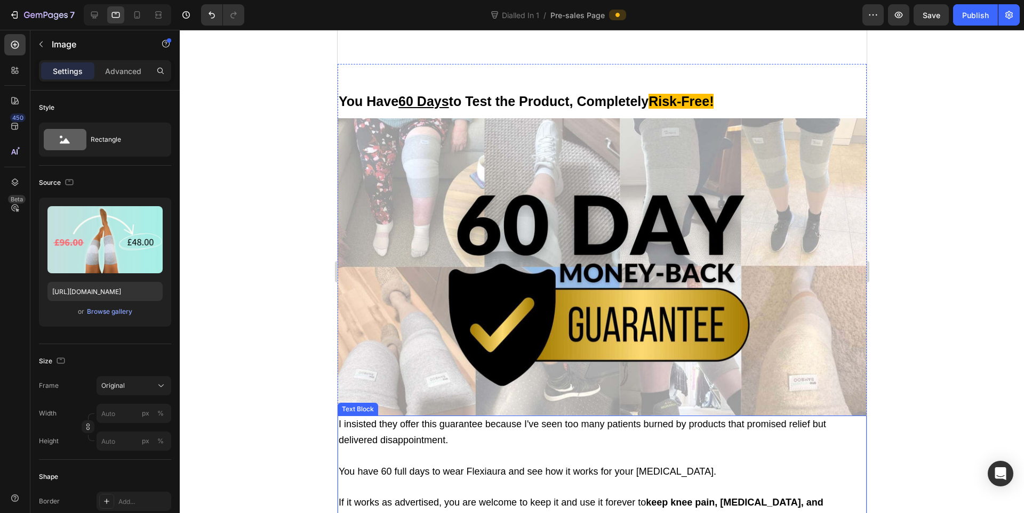
scroll to position [6629, 0]
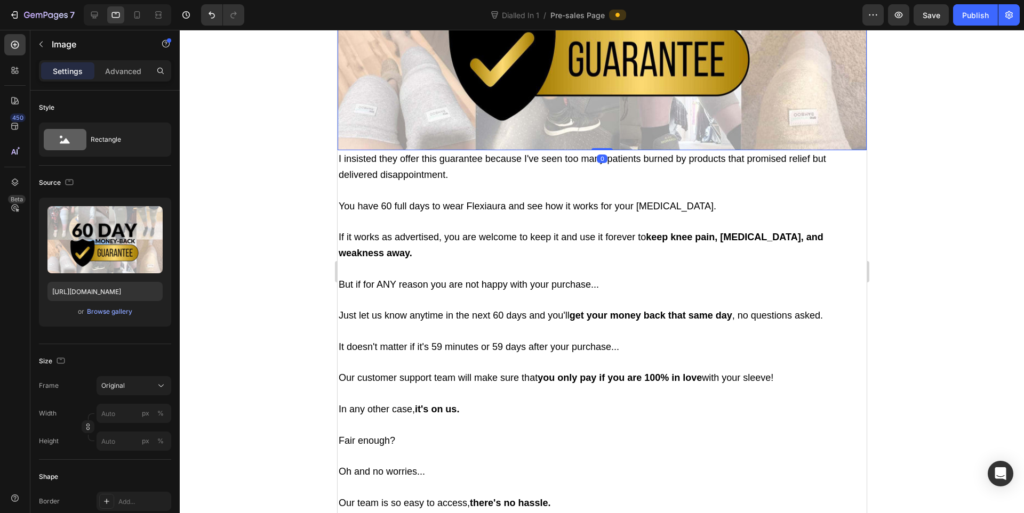
click at [493, 150] on img at bounding box center [601, 1] width 529 height 297
click at [98, 315] on div "Browse gallery" at bounding box center [109, 312] width 45 height 10
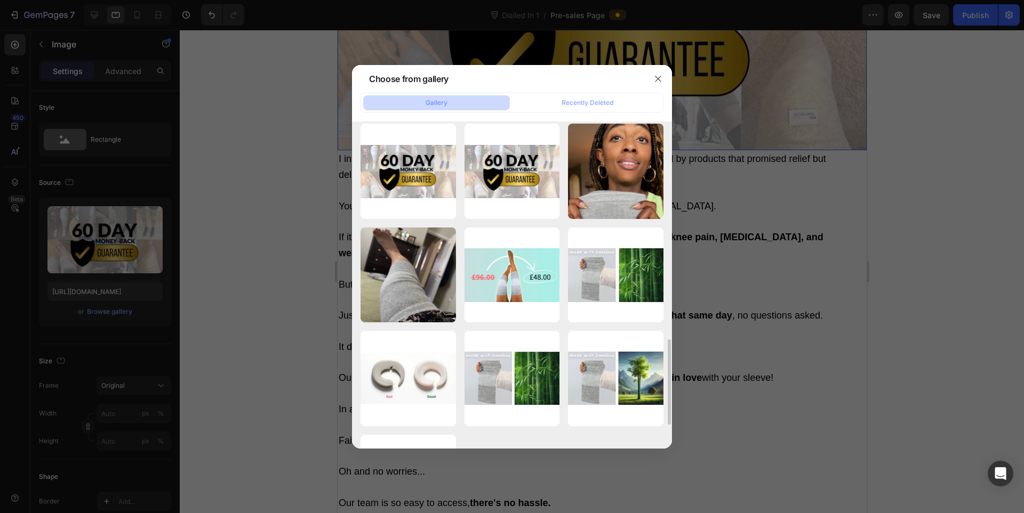
scroll to position [659, 0]
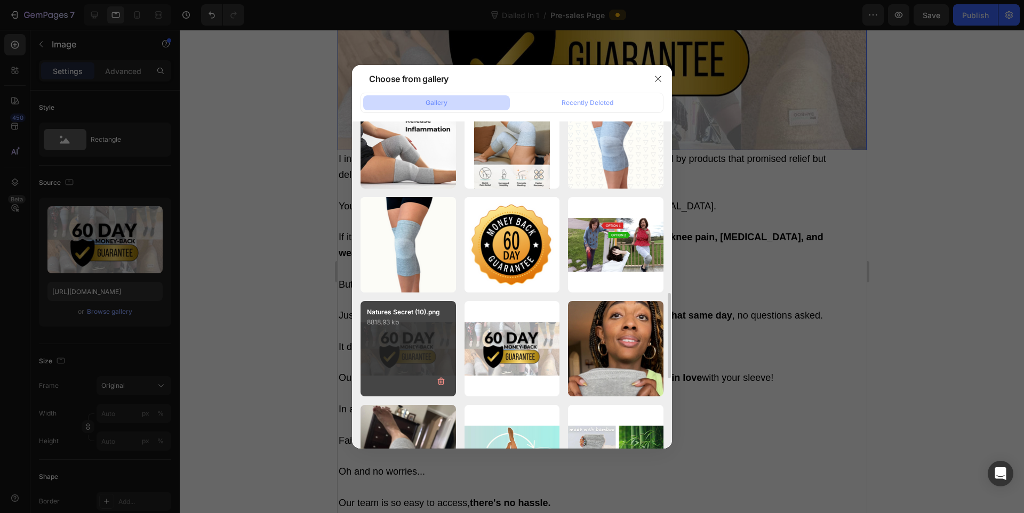
click at [403, 311] on p "Natures Secret (10).png" at bounding box center [408, 313] width 83 height 10
type input "https://cdn.shopify.com/s/files/1/0943/4136/6085/files/gempages_565088376584144…"
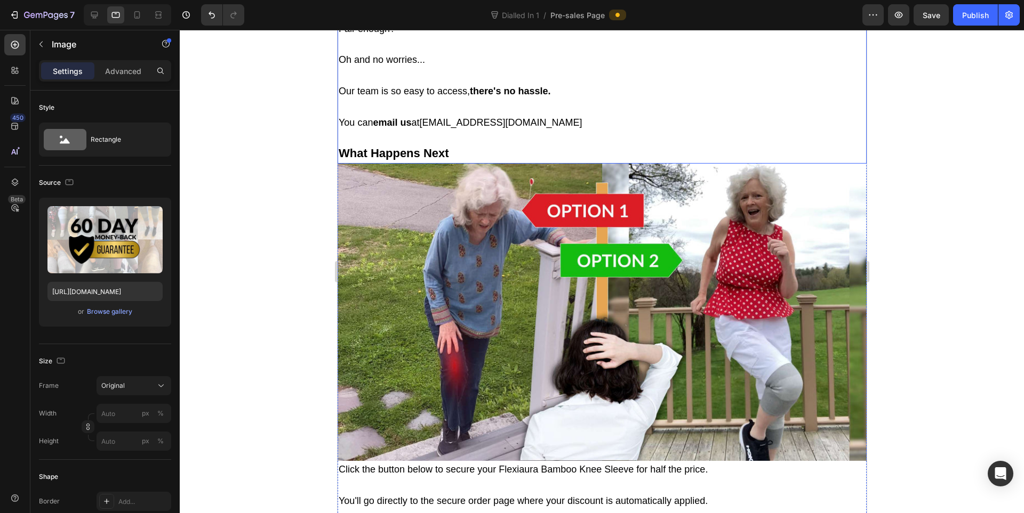
scroll to position [7339, 0]
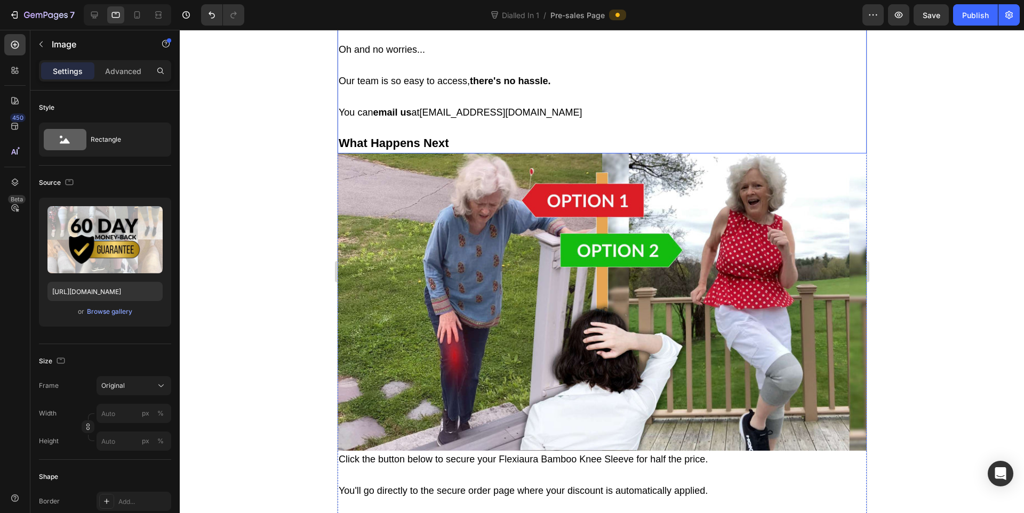
click at [587, 255] on img at bounding box center [601, 302] width 529 height 297
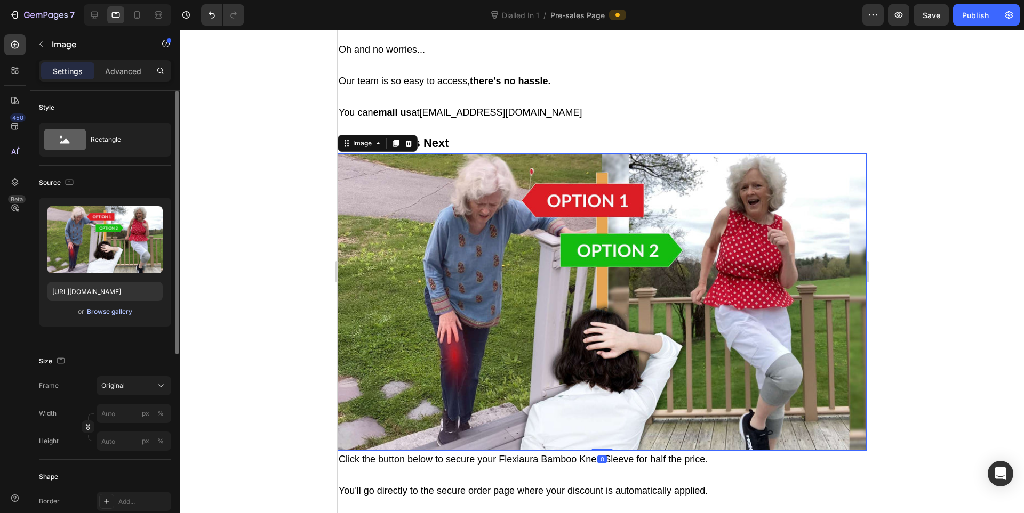
click at [103, 313] on div "Browse gallery" at bounding box center [109, 312] width 45 height 10
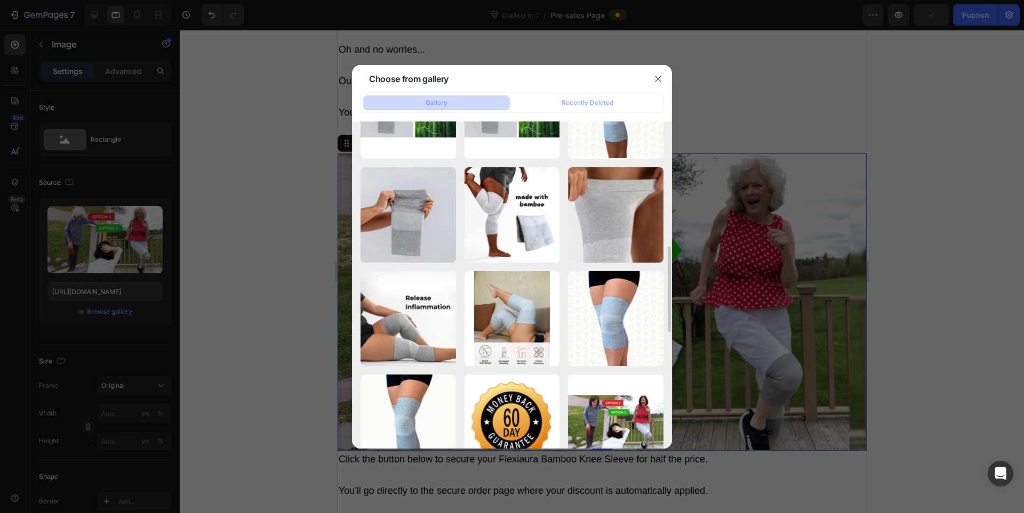
scroll to position [659, 0]
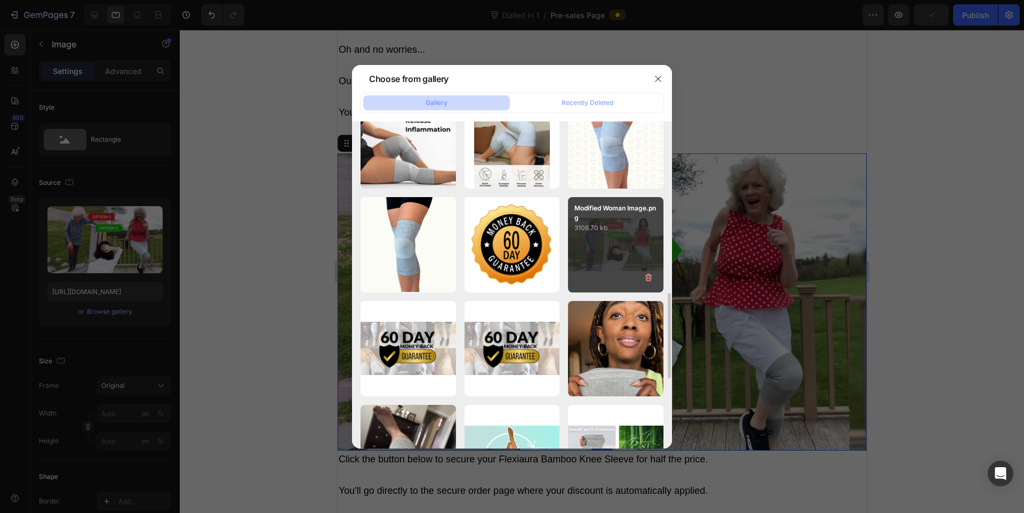
click at [610, 236] on div "Modified Woman Image.png 3106.70 kb" at bounding box center [615, 244] width 95 height 95
type input "https://cdn.shopify.com/s/files/1/0943/4136/6085/files/gempages_565088376584144…"
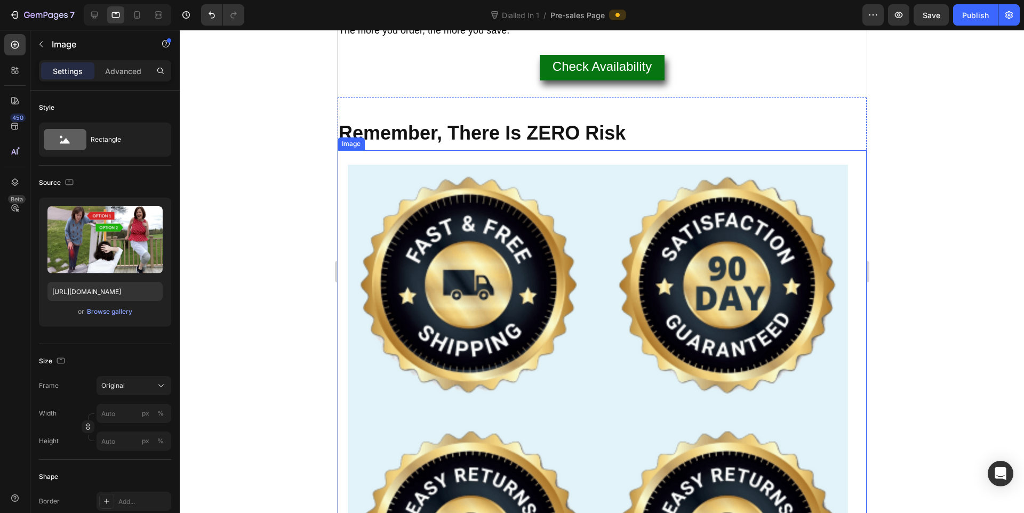
scroll to position [7872, 0]
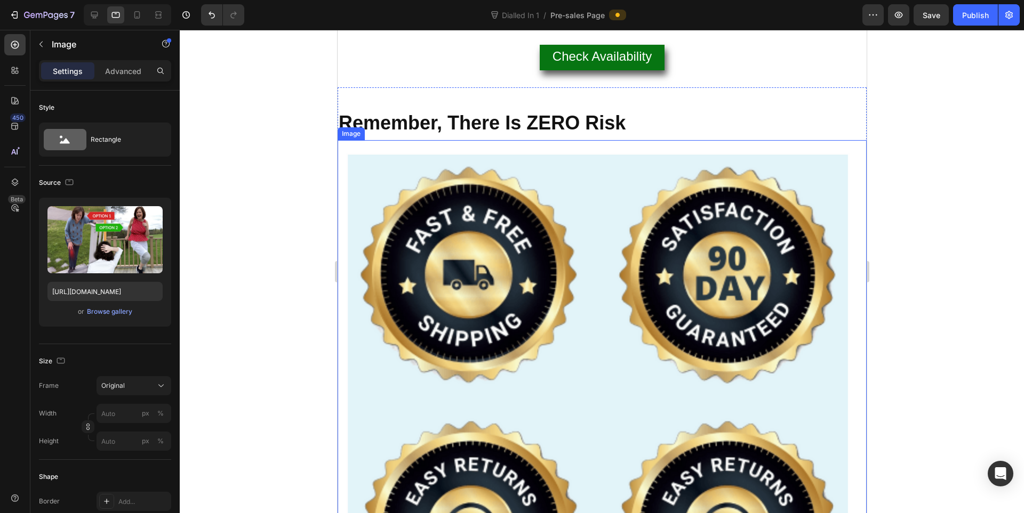
click at [575, 248] on img at bounding box center [601, 404] width 529 height 529
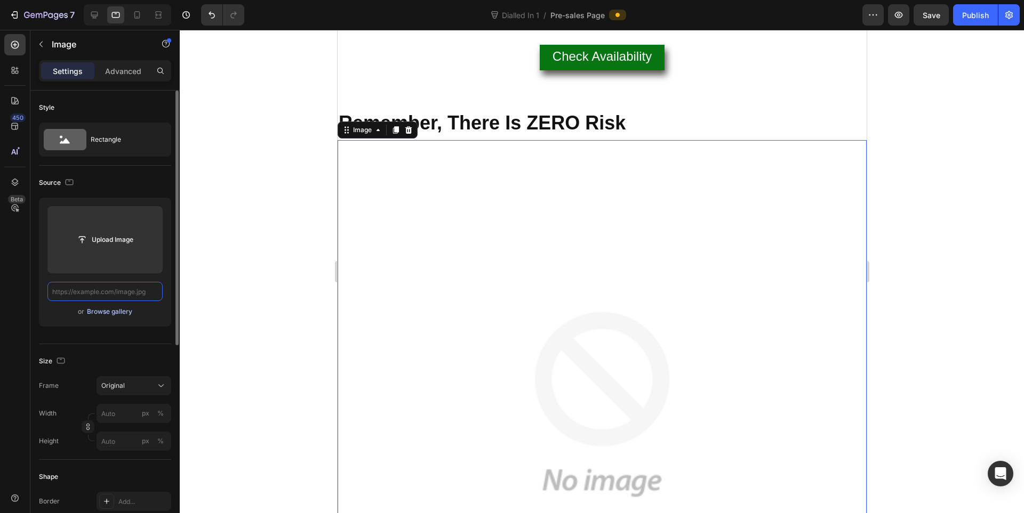
scroll to position [0, 0]
click at [122, 307] on button "Browse gallery" at bounding box center [109, 312] width 46 height 11
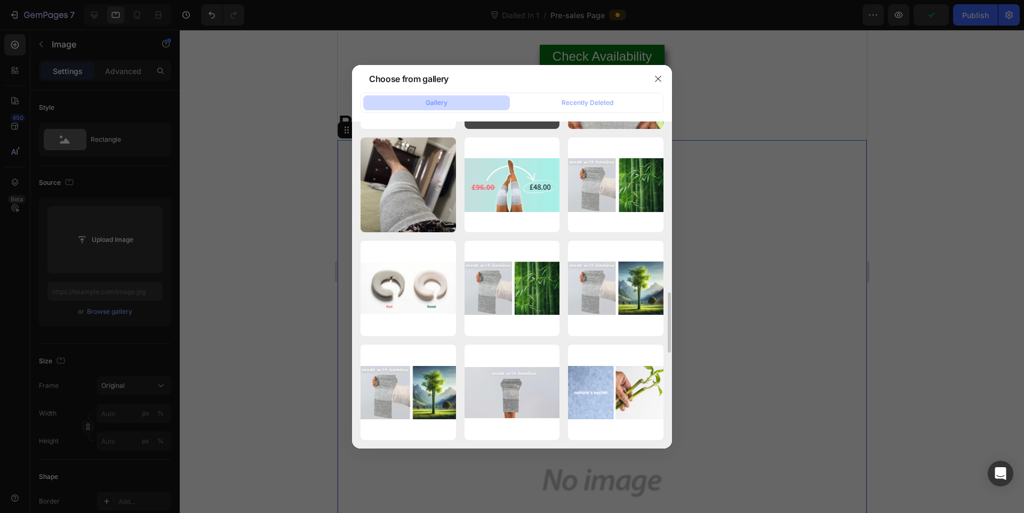
scroll to position [749, 0]
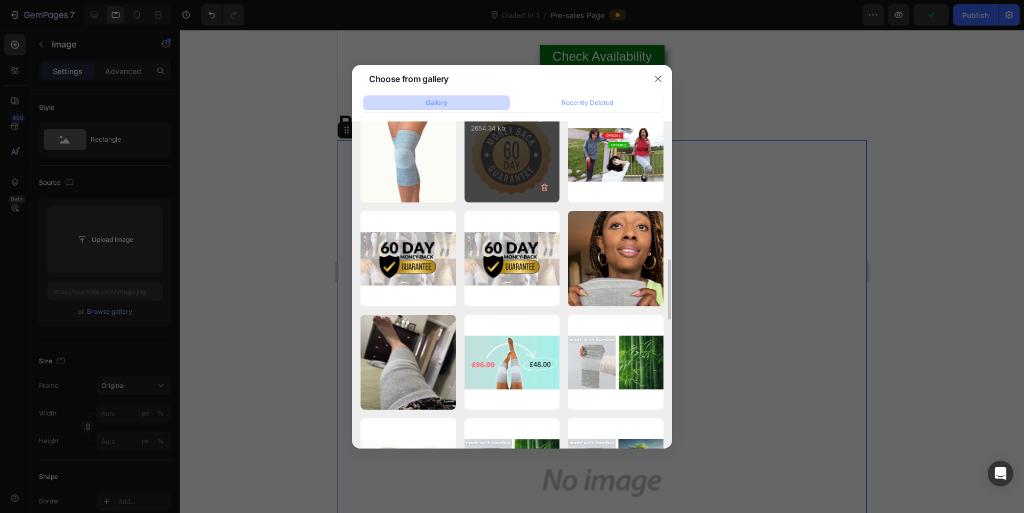
click at [500, 176] on div "Untitled design (12).png 2654.34 kb" at bounding box center [511, 154] width 95 height 95
type input "https://cdn.shopify.com/s/files/1/0943/4136/6085/files/gempages_565088376584144…"
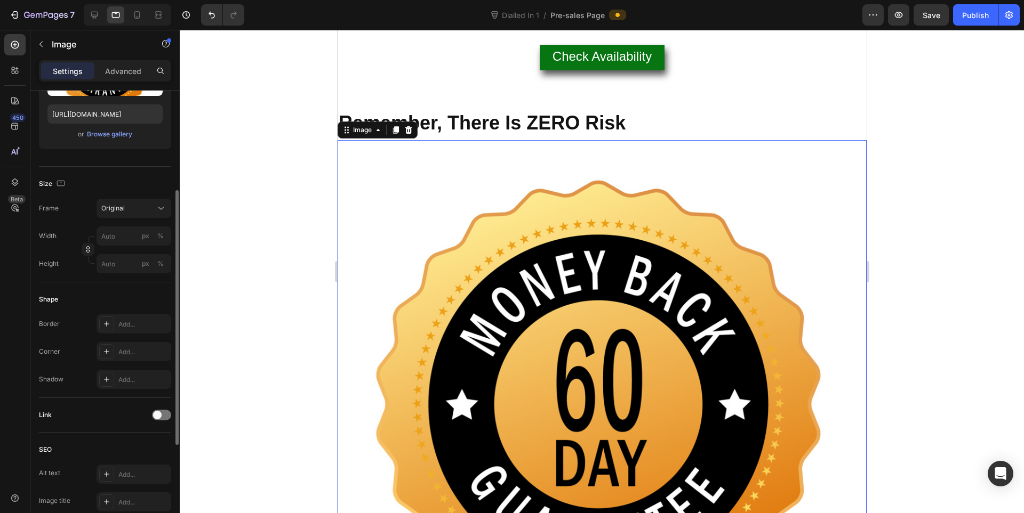
scroll to position [352, 0]
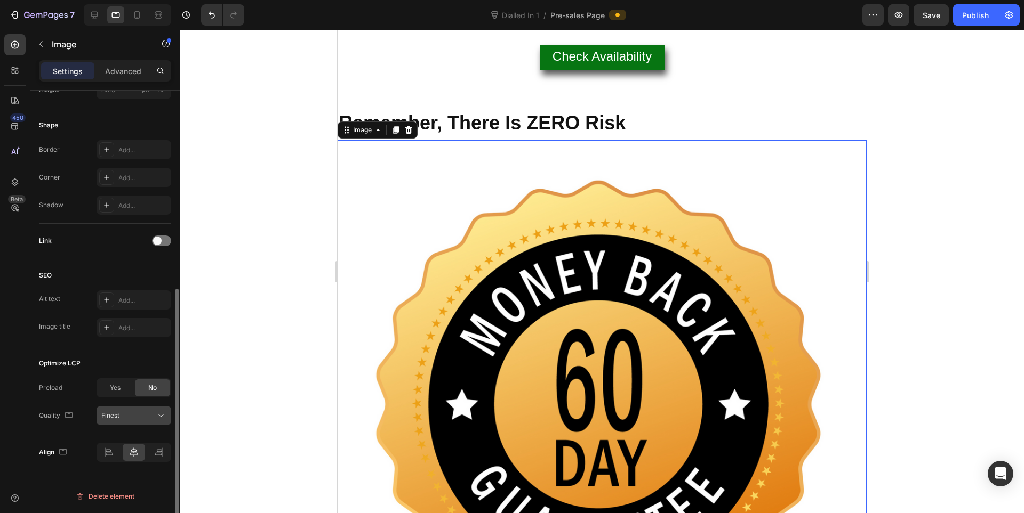
click at [133, 416] on div "Finest" at bounding box center [128, 416] width 54 height 10
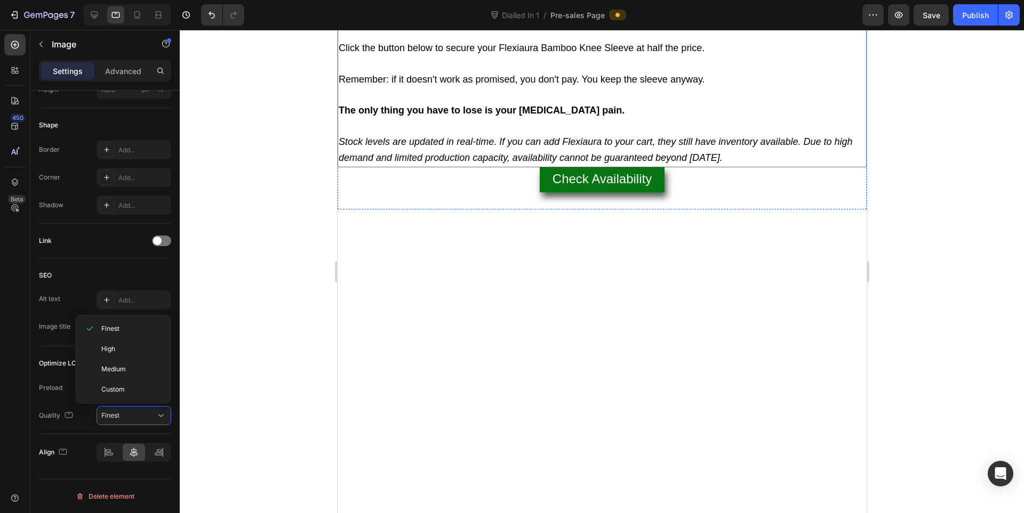
scroll to position [8761, 0]
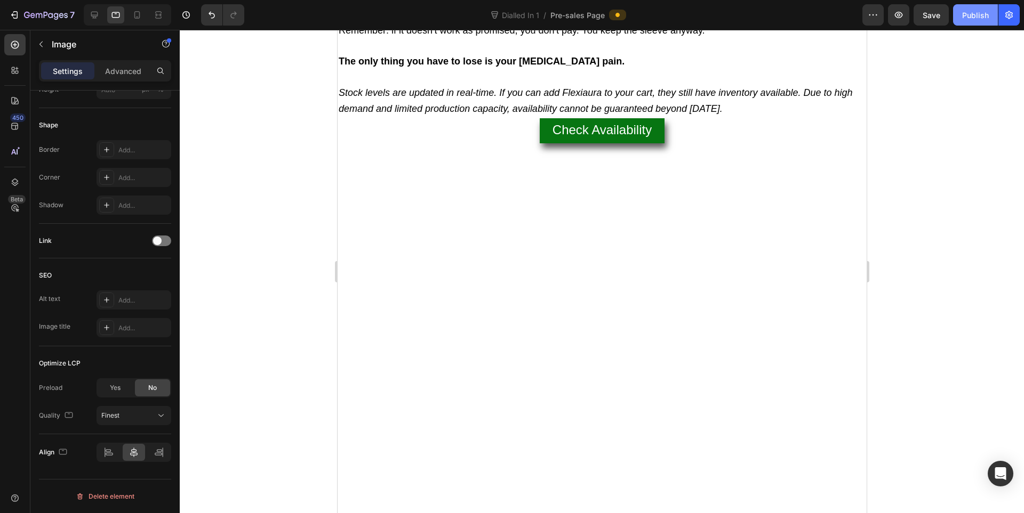
click at [987, 5] on button "Publish" at bounding box center [975, 14] width 45 height 21
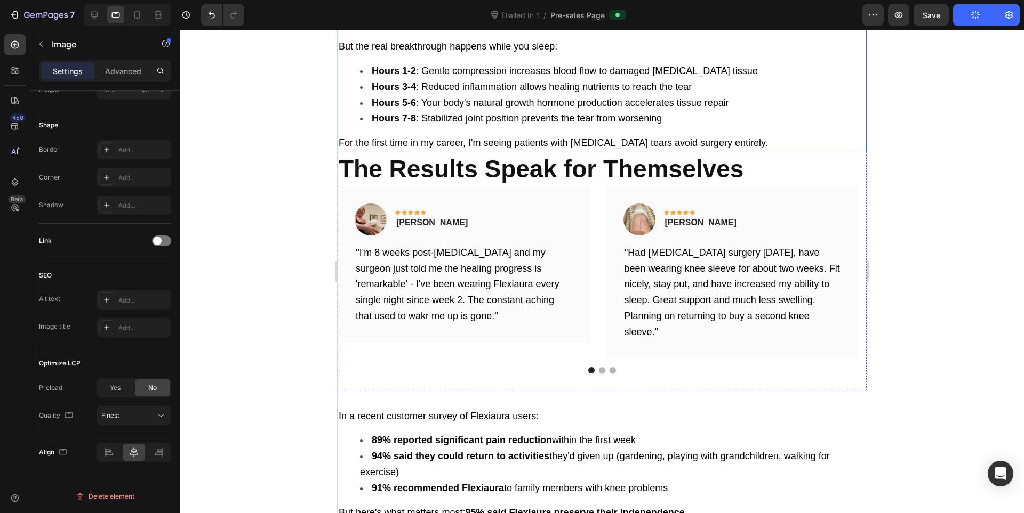
scroll to position [3246, 0]
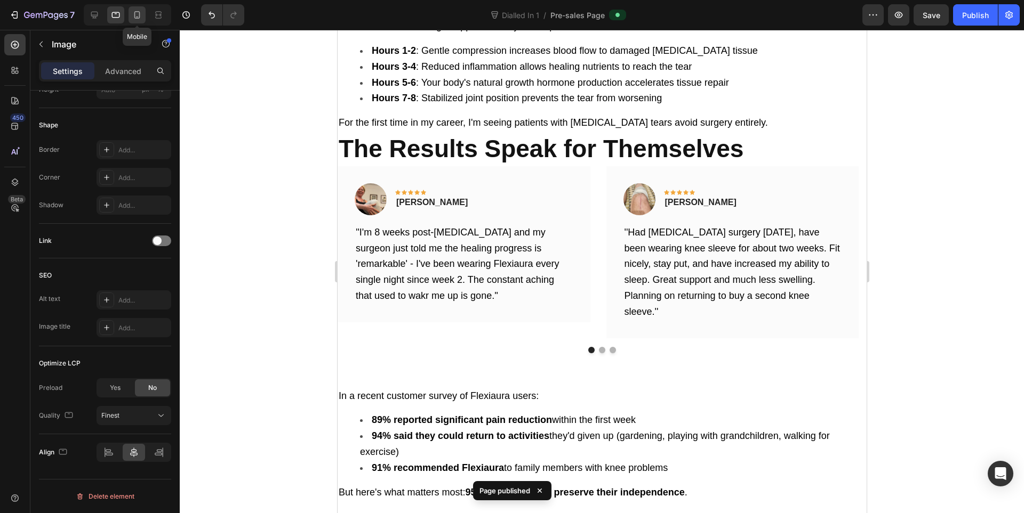
click at [141, 19] on icon at bounding box center [137, 15] width 11 height 11
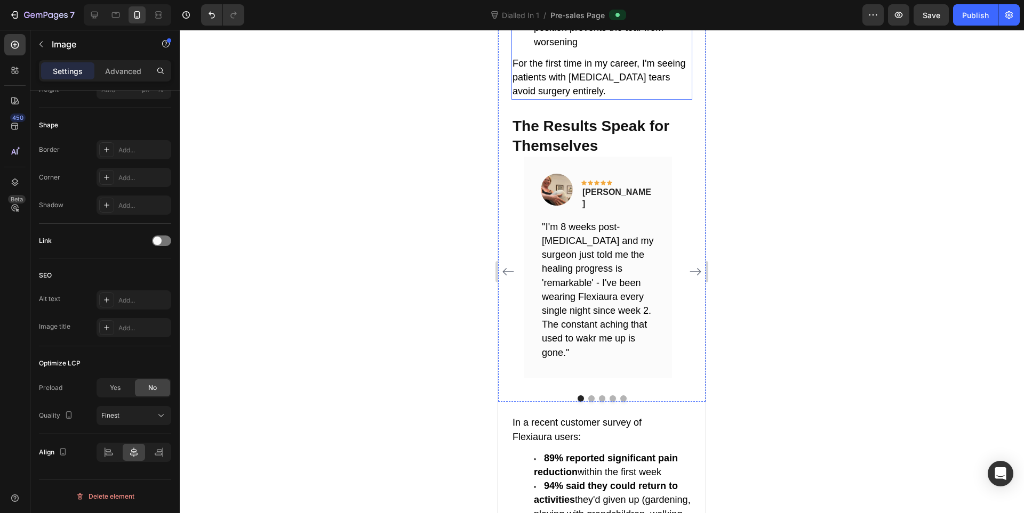
scroll to position [4645, 0]
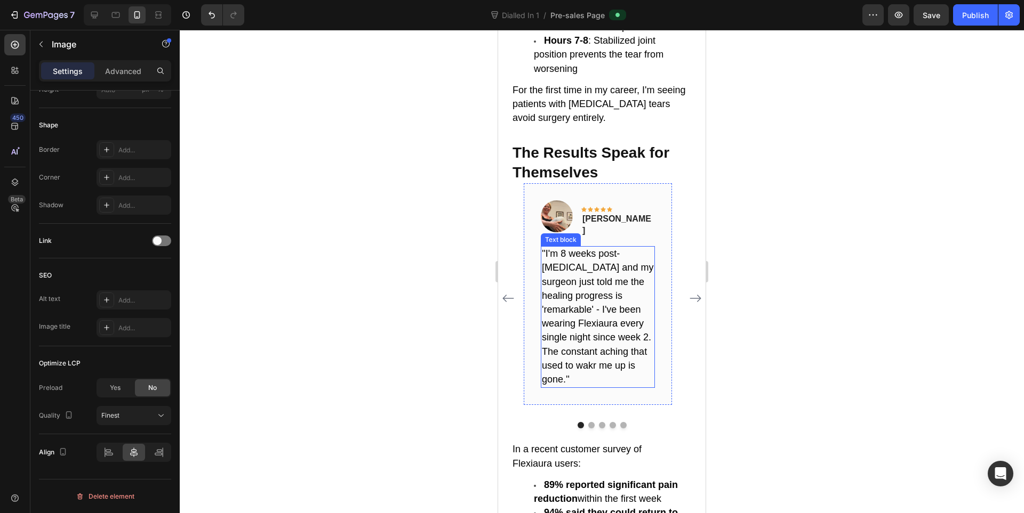
click at [585, 249] on span "''I'm 8 weeks post-meniscus tear and my surgeon just told me the healing progre…" at bounding box center [597, 316] width 111 height 136
click at [584, 248] on span "''I'm 8 weeks post-meniscus tear and my surgeon just told me the healing progre…" at bounding box center [597, 316] width 111 height 136
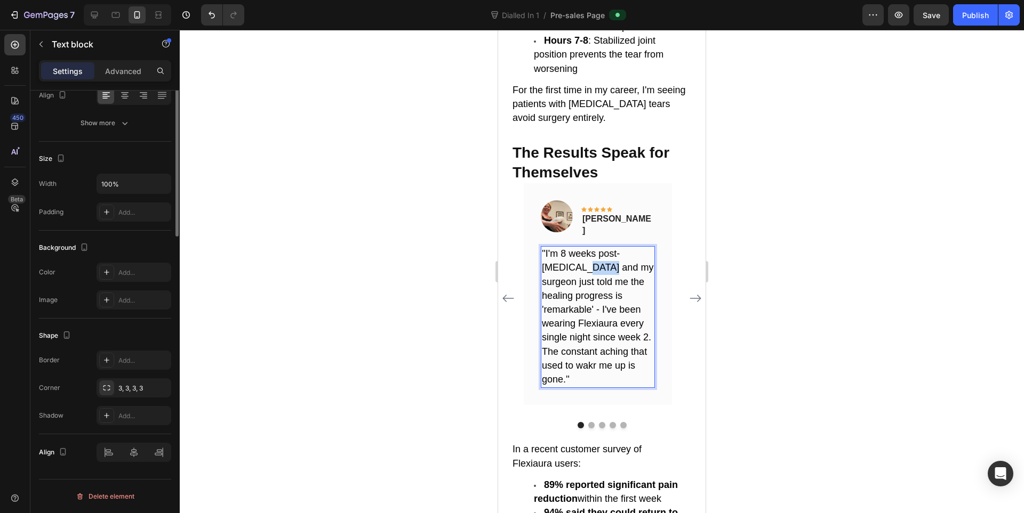
scroll to position [0, 0]
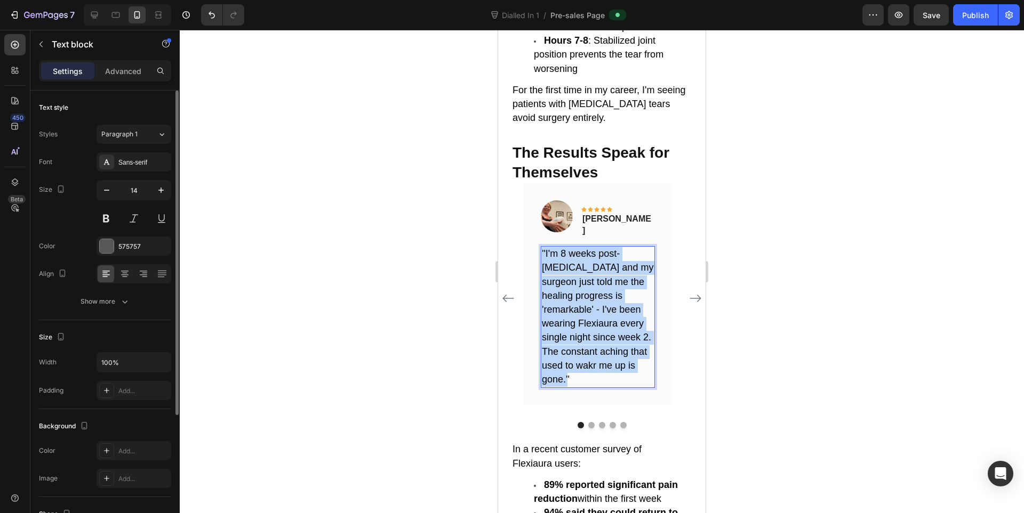
click at [584, 248] on span "''I'm 8 weeks post-meniscus tear and my surgeon just told me the healing progre…" at bounding box center [597, 316] width 111 height 136
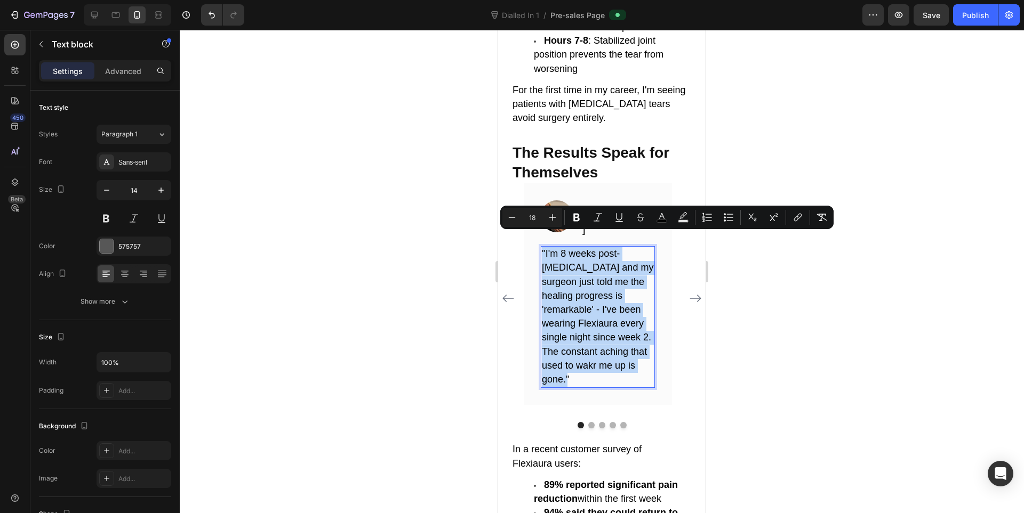
copy span "''I'm 8 weeks post-meniscus tear and my surgeon just told me the healing progre…"
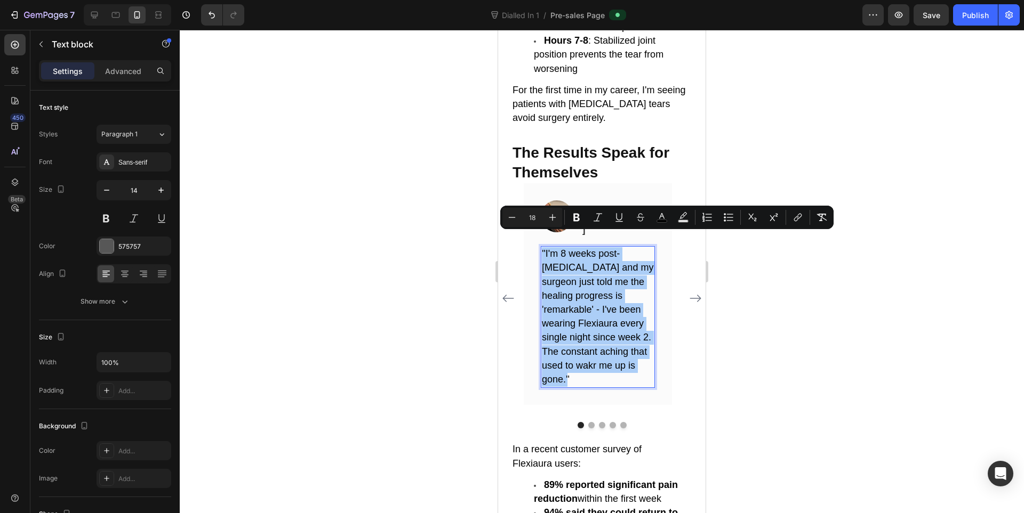
click at [812, 343] on div at bounding box center [602, 272] width 844 height 484
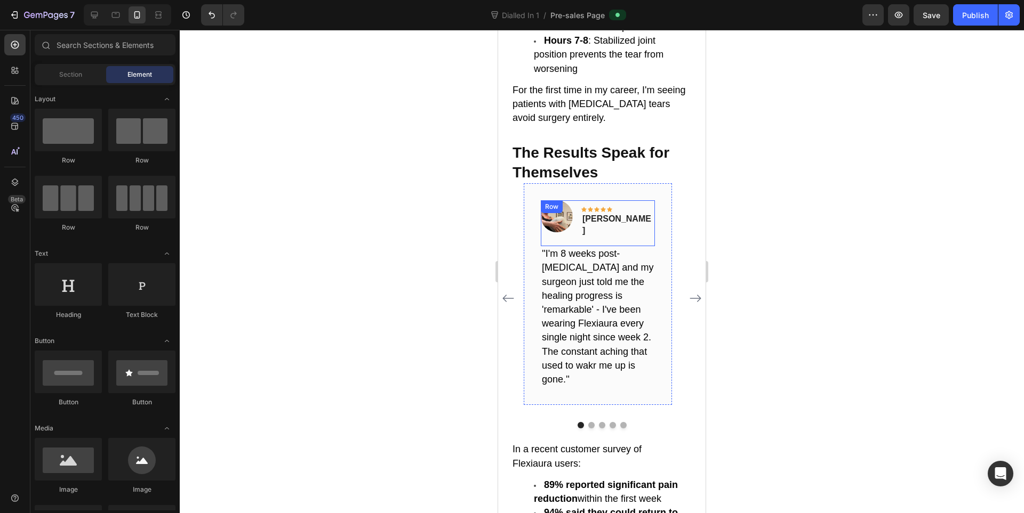
click at [622, 248] on span "''I'm 8 weeks post-meniscus tear and my surgeon just told me the healing progre…" at bounding box center [597, 316] width 111 height 136
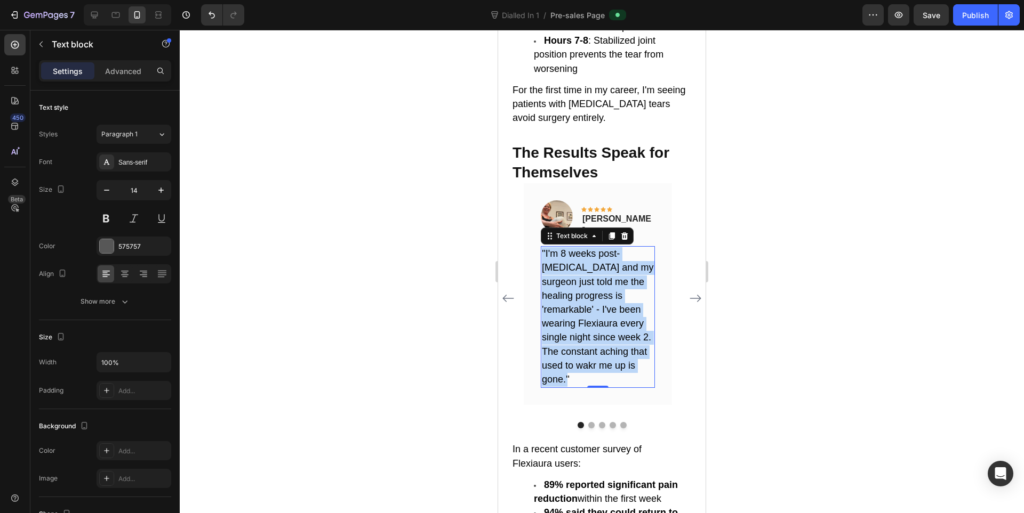
click at [622, 248] on span "''I'm 8 weeks post-meniscus tear and my surgeon just told me the healing progre…" at bounding box center [597, 316] width 111 height 136
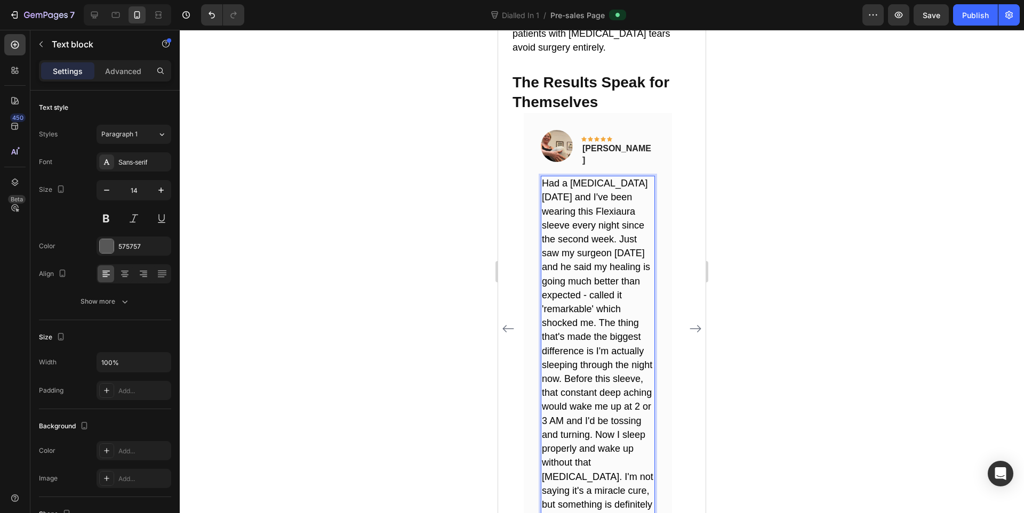
scroll to position [4722, 0]
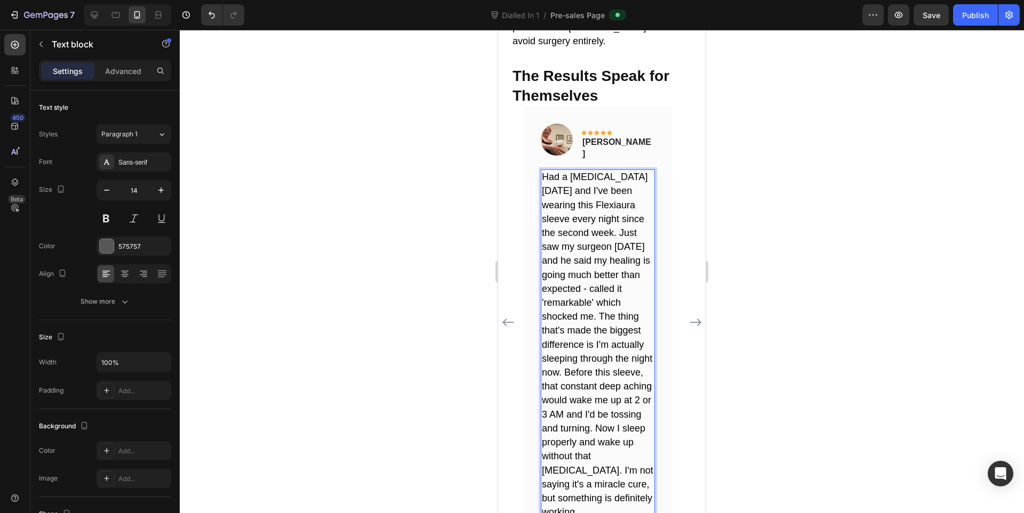
click at [899, 242] on div at bounding box center [602, 272] width 844 height 484
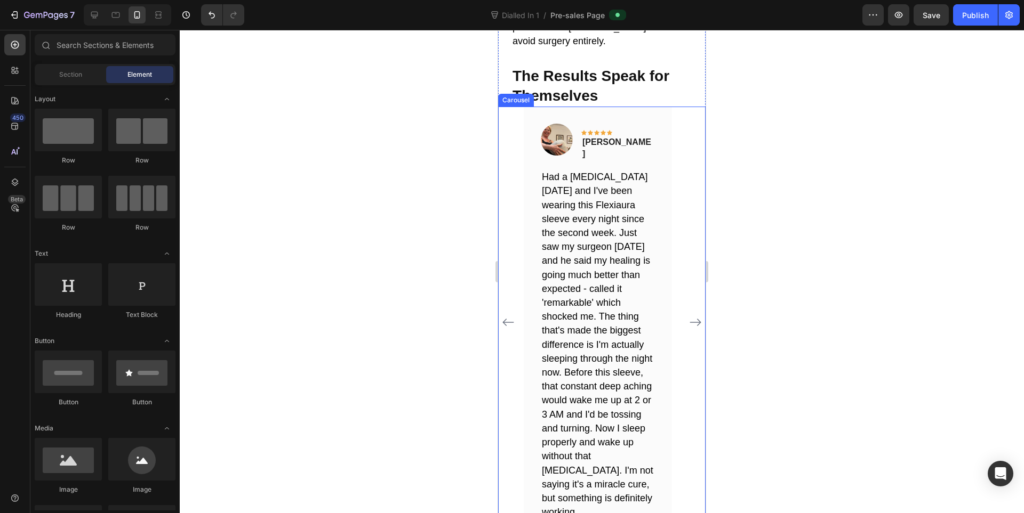
click at [691, 316] on icon "Carousel Next Arrow" at bounding box center [695, 322] width 13 height 13
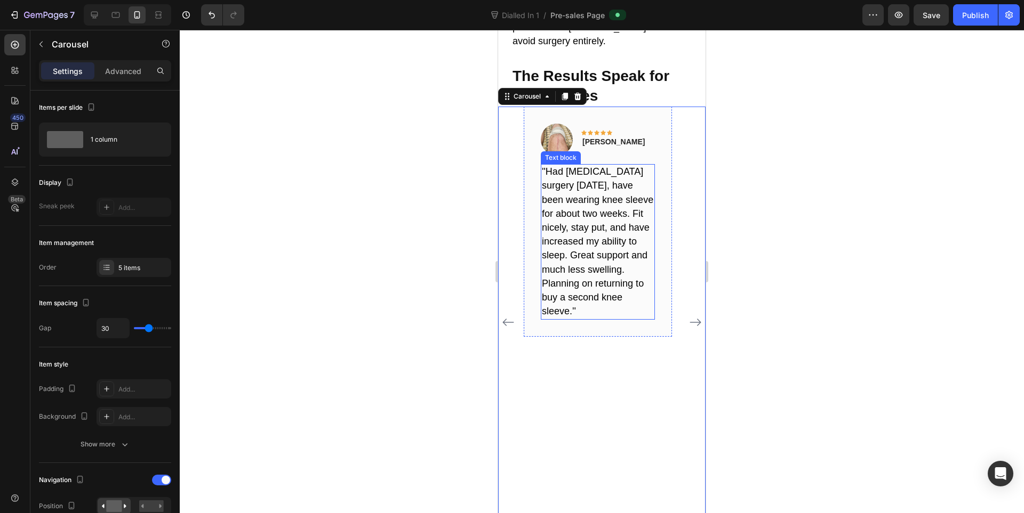
click at [586, 221] on span "''Had total knee replacement surgery 3 months ago, have been wearing knee sleev…" at bounding box center [597, 241] width 111 height 150
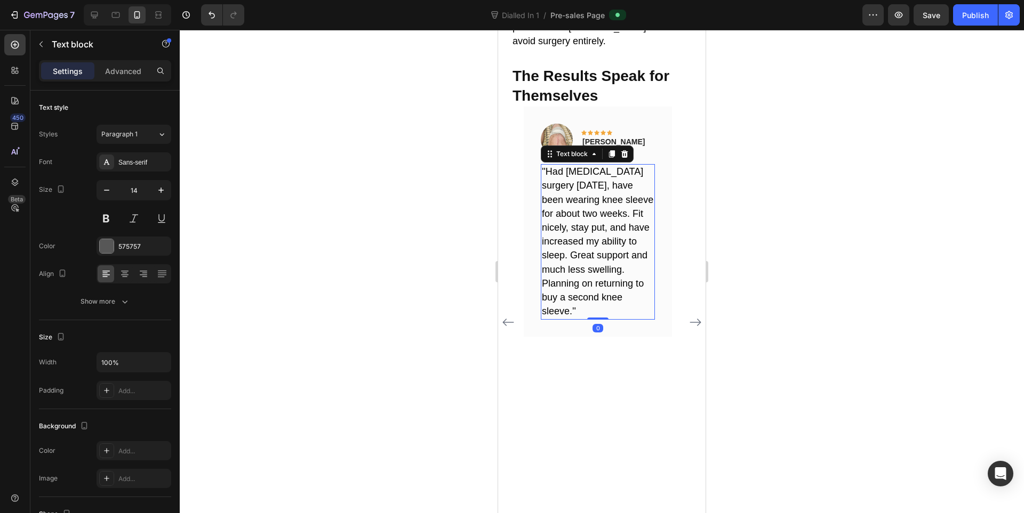
click at [586, 221] on span "''Had total knee replacement surgery 3 months ago, have been wearing knee sleev…" at bounding box center [597, 241] width 111 height 150
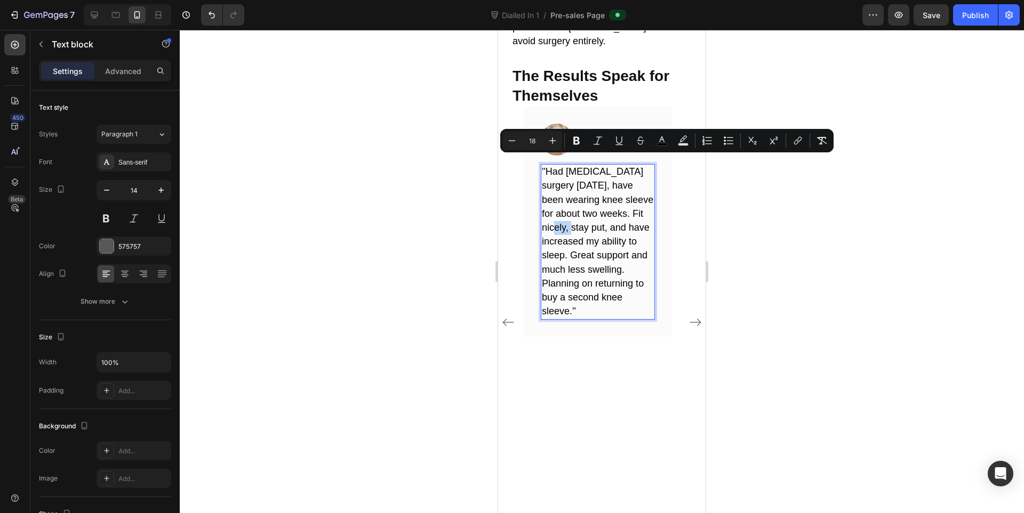
copy span "''Had total knee replacement surgery 3 months ago, have been wearing knee sleev…"
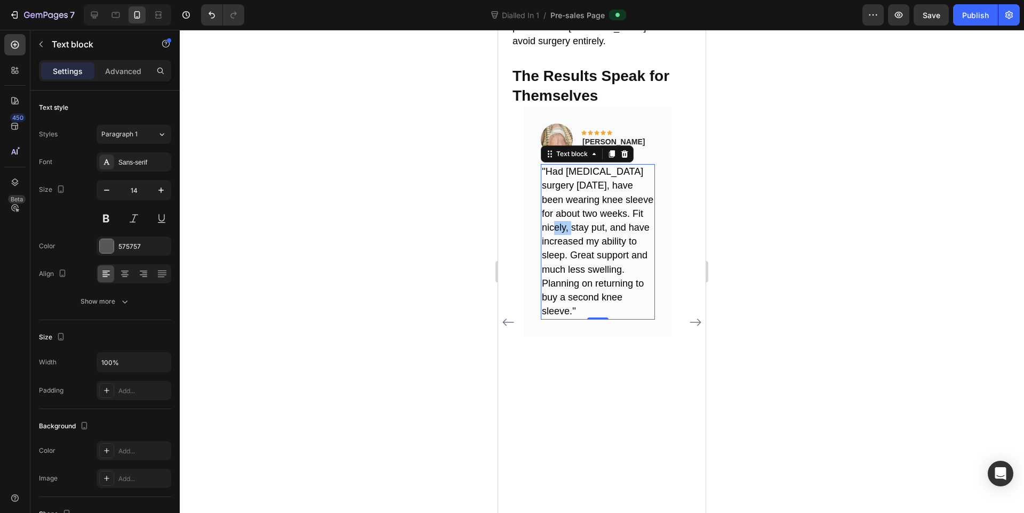
click at [896, 355] on div at bounding box center [602, 272] width 844 height 484
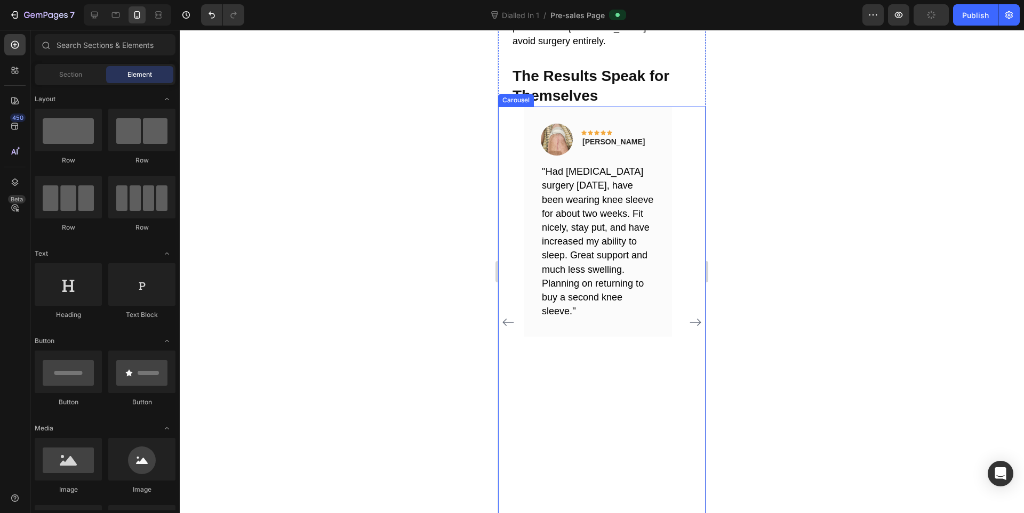
click at [512, 316] on icon "Carousel Back Arrow" at bounding box center [508, 322] width 13 height 13
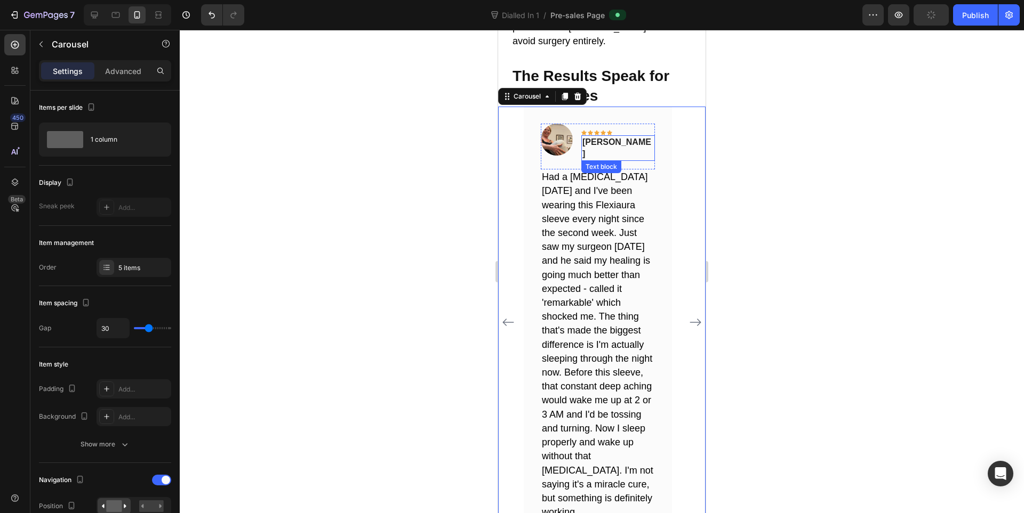
click at [593, 138] on span "Gale H." at bounding box center [616, 148] width 69 height 21
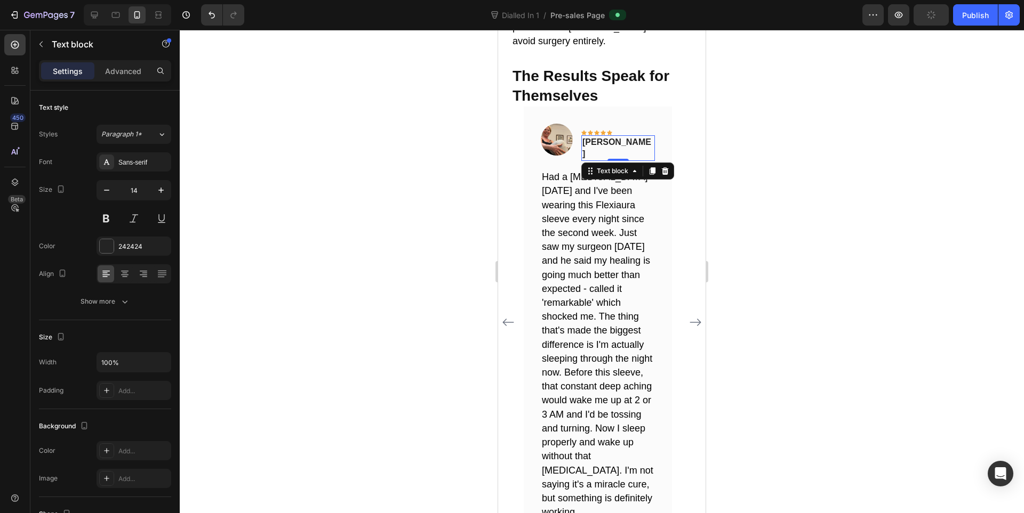
click at [592, 138] on span "Gale H." at bounding box center [616, 148] width 69 height 21
click at [1012, 202] on div at bounding box center [602, 272] width 844 height 484
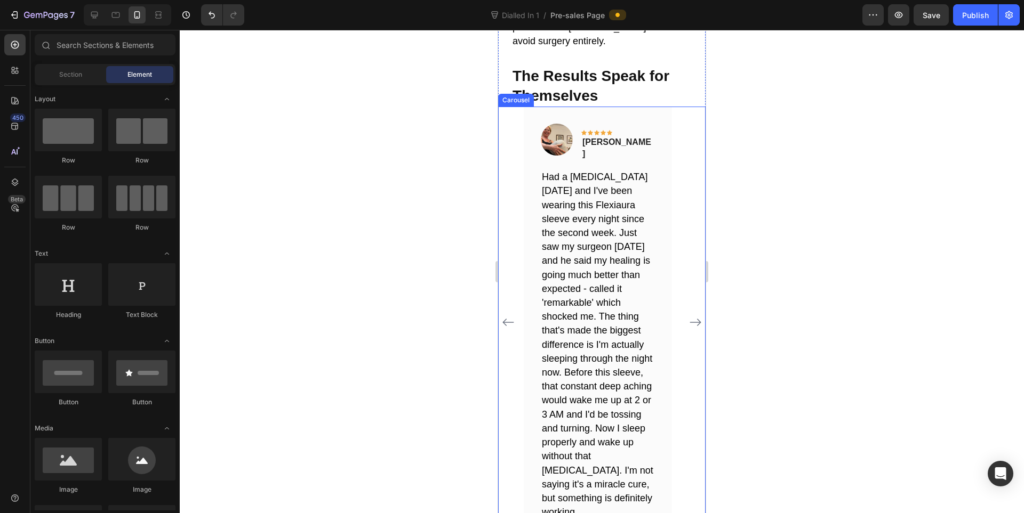
click at [689, 316] on icon "Carousel Next Arrow" at bounding box center [695, 322] width 13 height 13
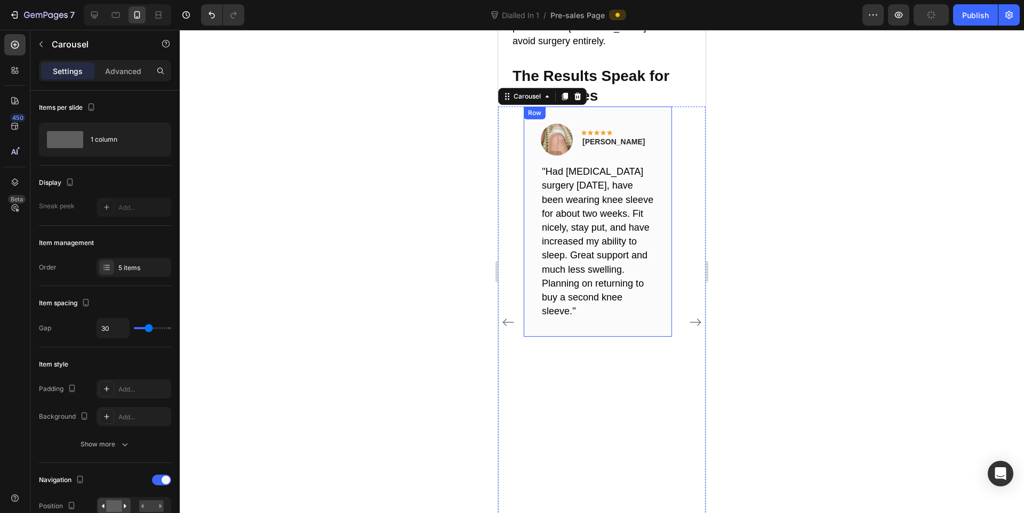
click at [598, 205] on span "''Had total knee replacement surgery 3 months ago, have been wearing knee sleev…" at bounding box center [597, 241] width 111 height 150
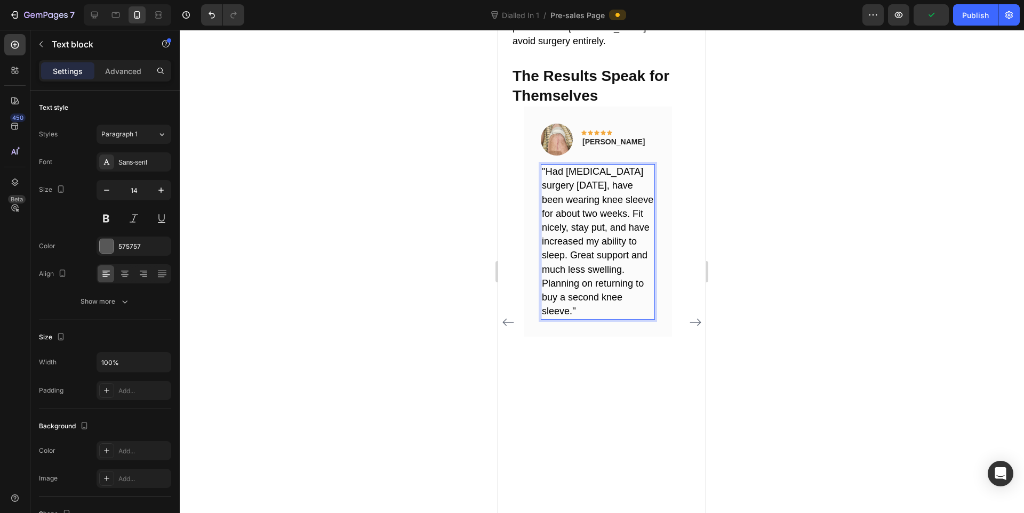
click at [598, 205] on span "''Had total knee replacement surgery 3 months ago, have been wearing knee sleev…" at bounding box center [597, 241] width 111 height 150
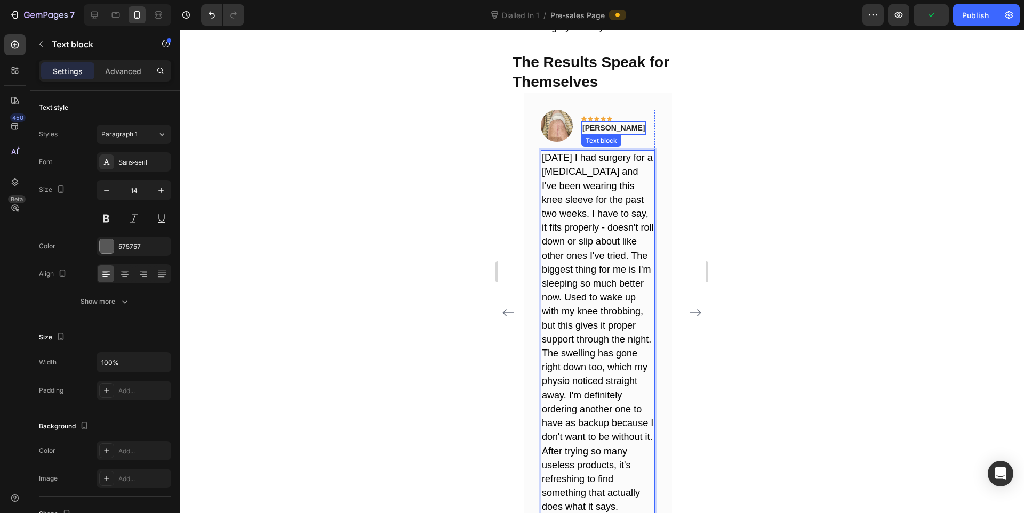
click at [583, 123] on p "Tim M." at bounding box center [613, 128] width 62 height 11
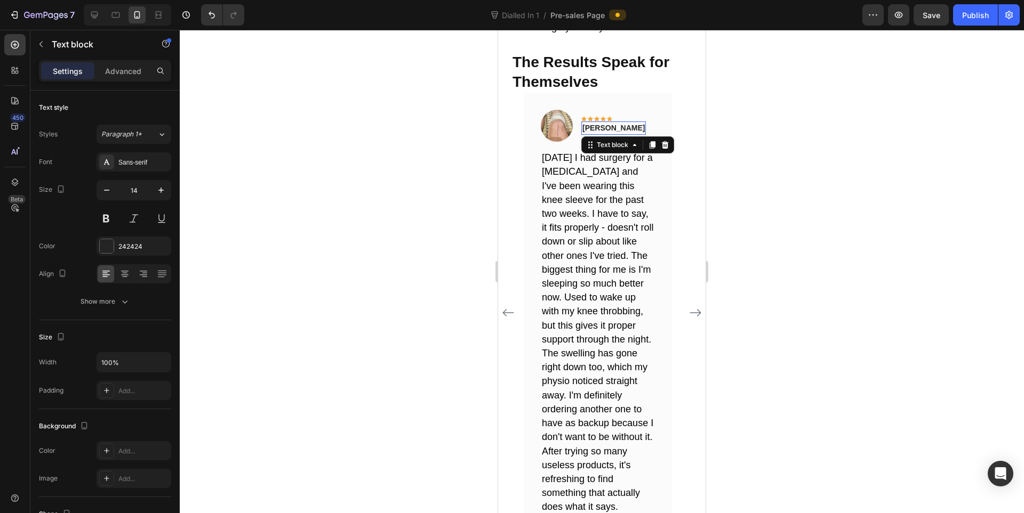
click at [583, 123] on p "Tim M." at bounding box center [613, 128] width 62 height 11
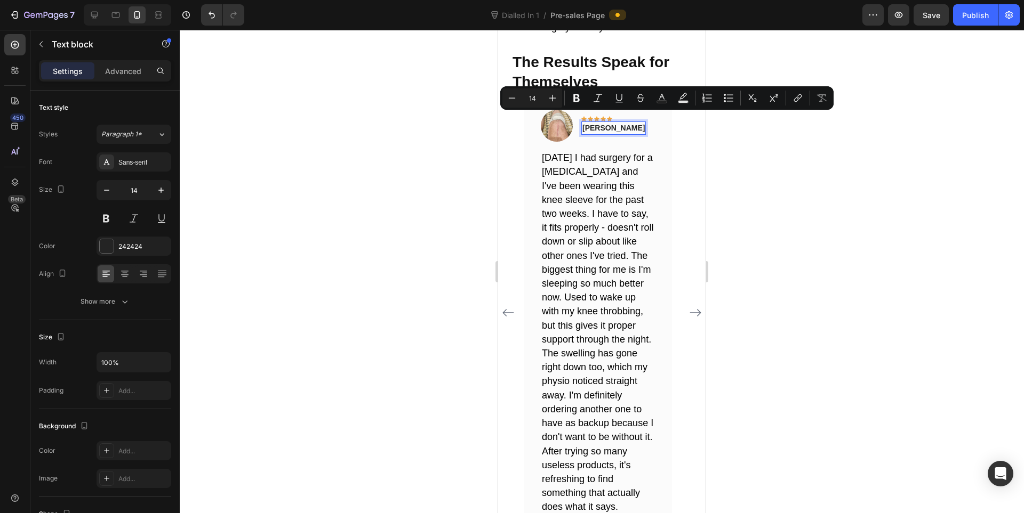
click at [826, 167] on div at bounding box center [602, 272] width 844 height 484
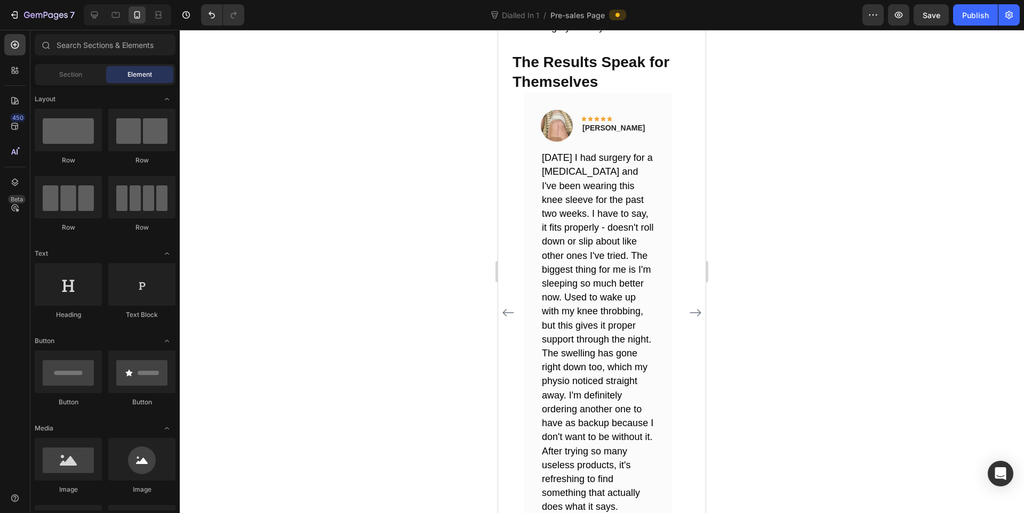
click at [885, 263] on div at bounding box center [602, 272] width 844 height 484
click at [506, 307] on icon "Carousel Back Arrow" at bounding box center [508, 313] width 13 height 13
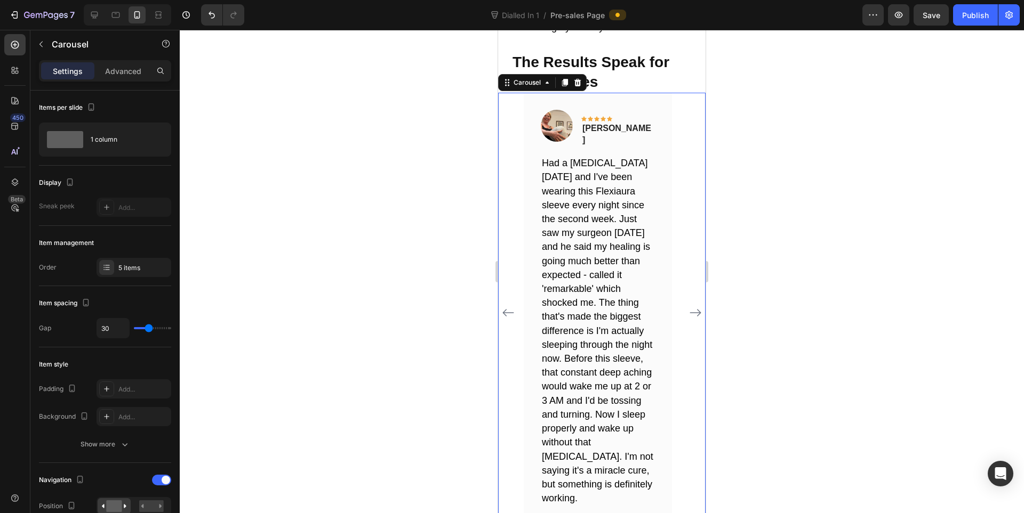
click at [689, 307] on icon "Carousel Next Arrow" at bounding box center [695, 313] width 13 height 13
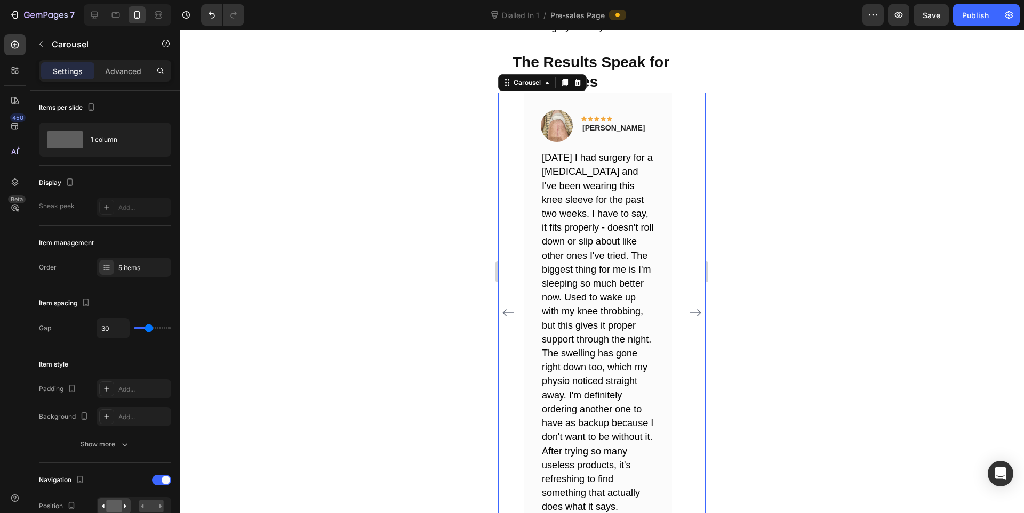
click at [689, 307] on icon "Carousel Next Arrow" at bounding box center [695, 313] width 13 height 13
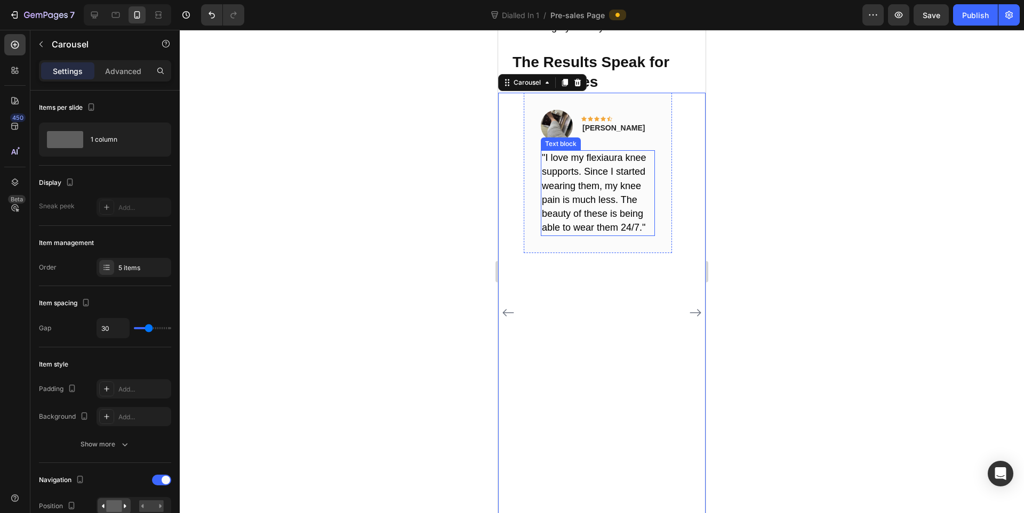
click at [573, 183] on p ""I love my flexiaura knee supports. Since I started wearing them, my knee pain …" at bounding box center [598, 193] width 112 height 84
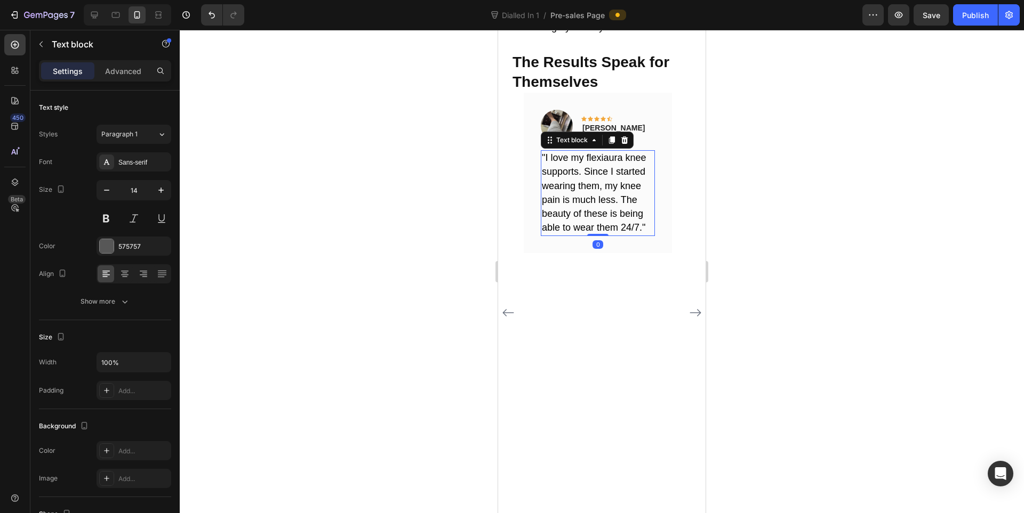
click at [573, 183] on p ""I love my flexiaura knee supports. Since I started wearing them, my knee pain …" at bounding box center [598, 193] width 112 height 84
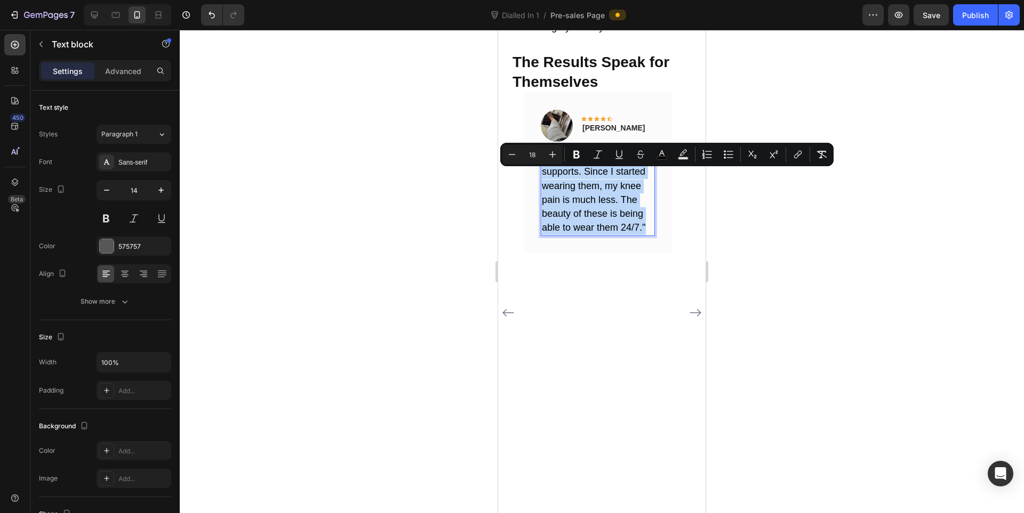
click at [573, 183] on p ""I love my flexiaura knee supports. Since I started wearing them, my knee pain …" at bounding box center [598, 193] width 112 height 84
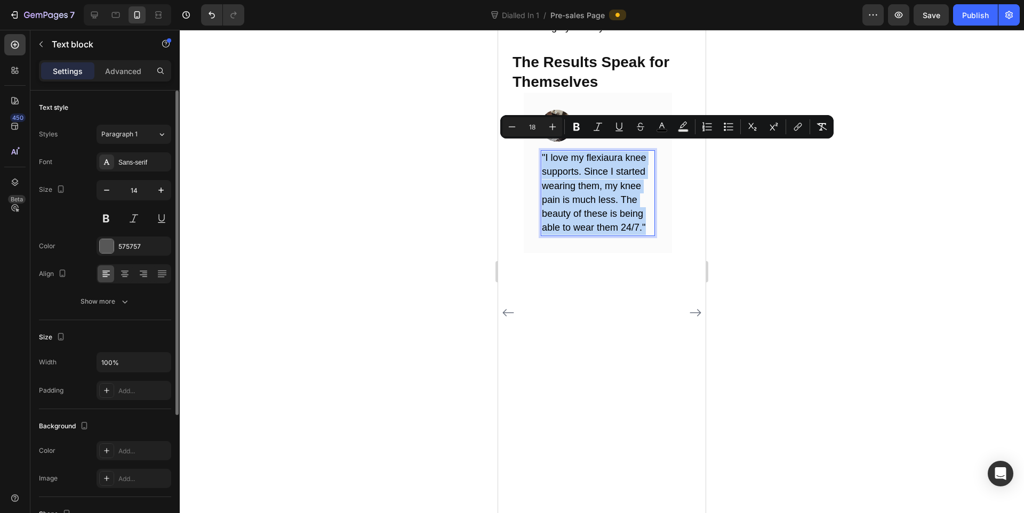
copy span ""I love my flexiaura knee supports. Since I started wearing them, my knee pain …"
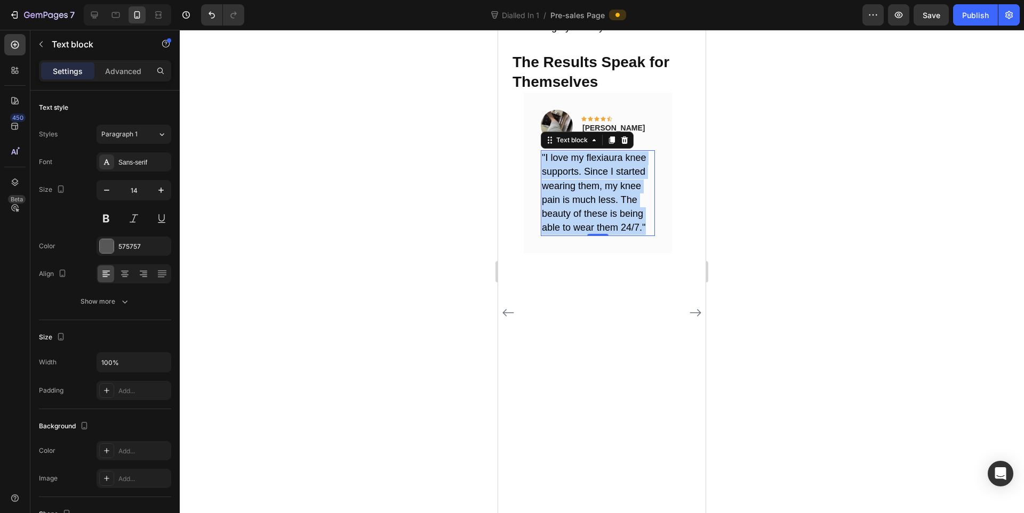
click at [568, 187] on span ""I love my flexiaura knee supports. Since I started wearing them, my knee pain …" at bounding box center [594, 192] width 104 height 80
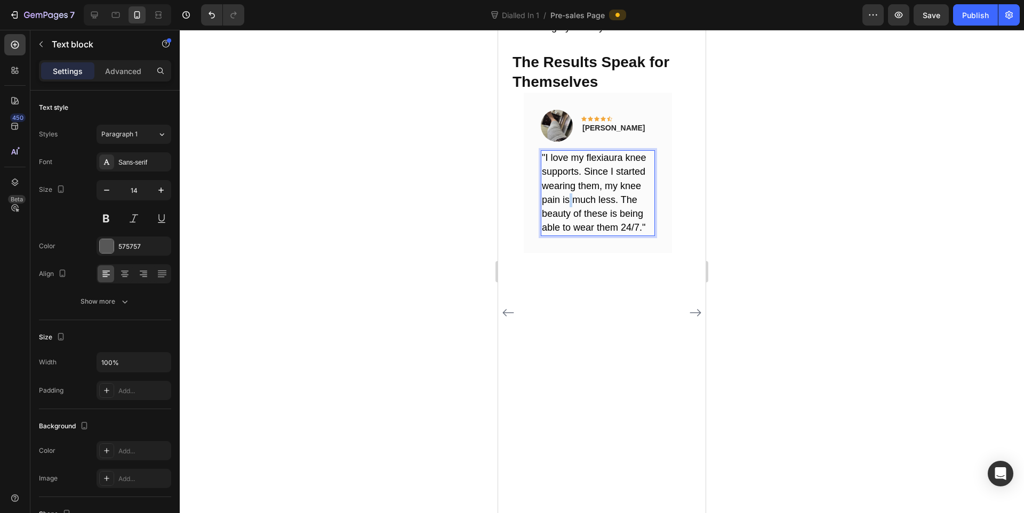
click at [568, 187] on span ""I love my flexiaura knee supports. Since I started wearing them, my knee pain …" at bounding box center [594, 192] width 104 height 80
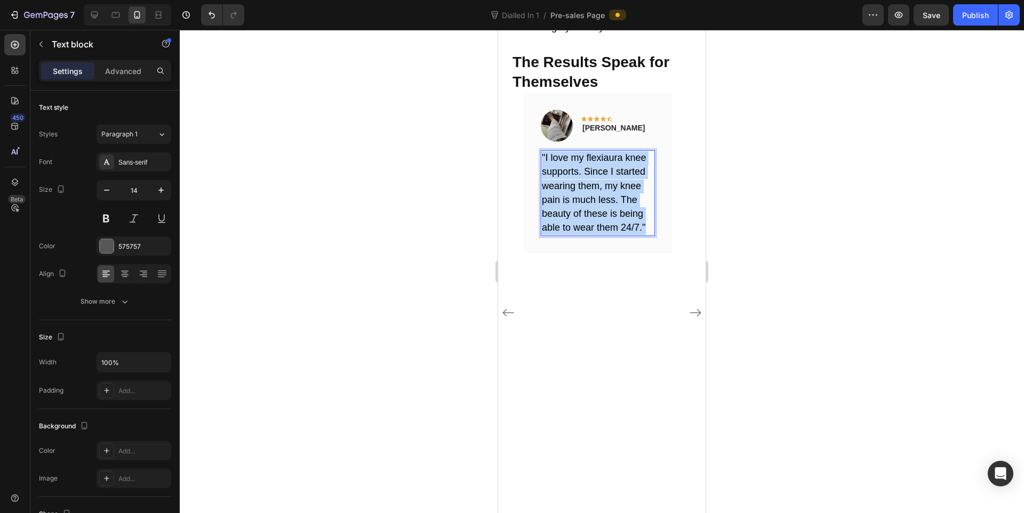
click at [568, 187] on span ""I love my flexiaura knee supports. Since I started wearing them, my knee pain …" at bounding box center [594, 192] width 104 height 80
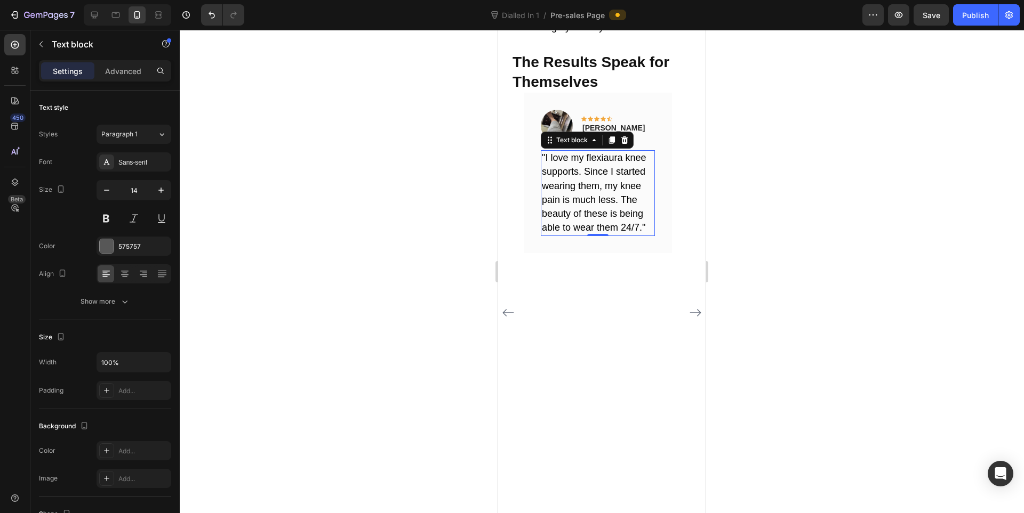
click at [567, 189] on span ""I love my flexiaura knee supports. Since I started wearing them, my knee pain …" at bounding box center [594, 192] width 104 height 80
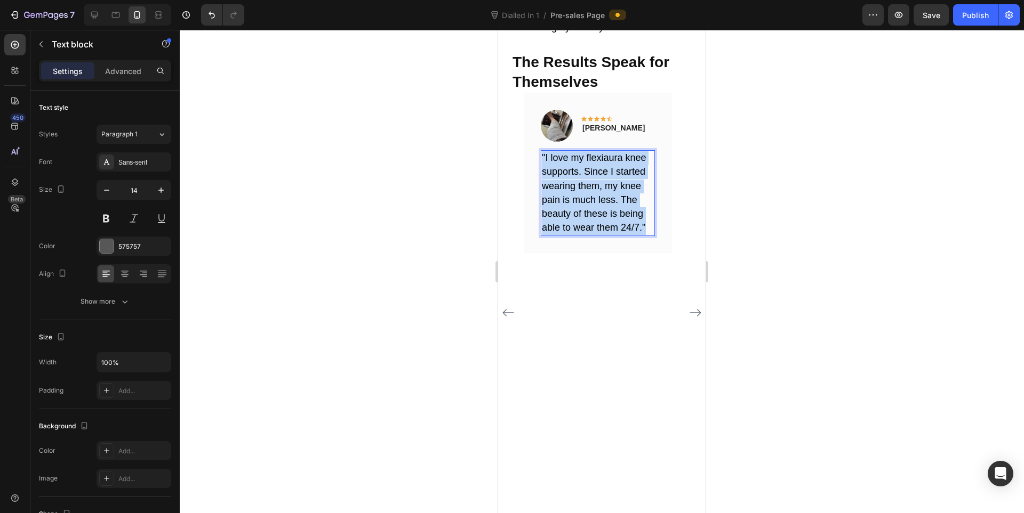
click at [567, 189] on span ""I love my flexiaura knee supports. Since I started wearing them, my knee pain …" at bounding box center [594, 192] width 104 height 80
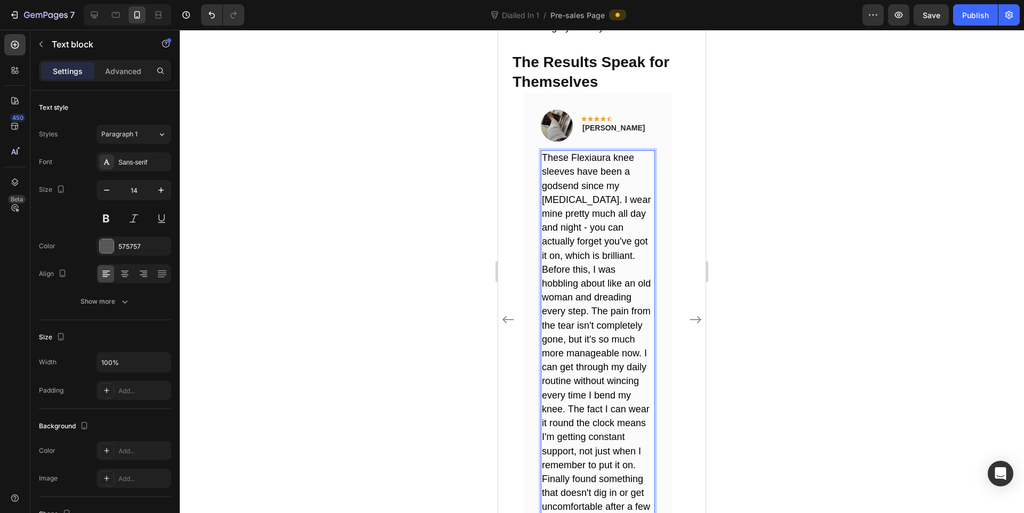
scroll to position [4751, 0]
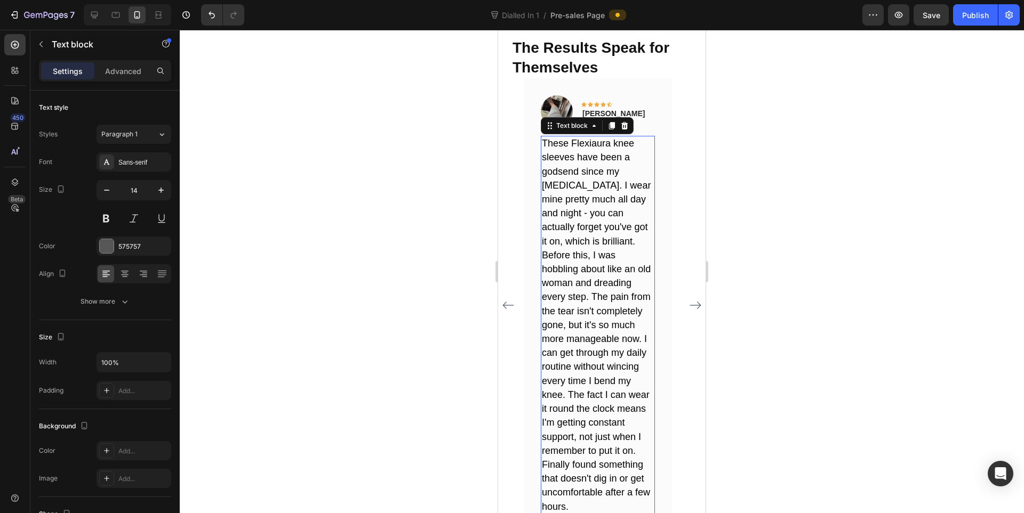
click at [895, 261] on div at bounding box center [602, 272] width 844 height 484
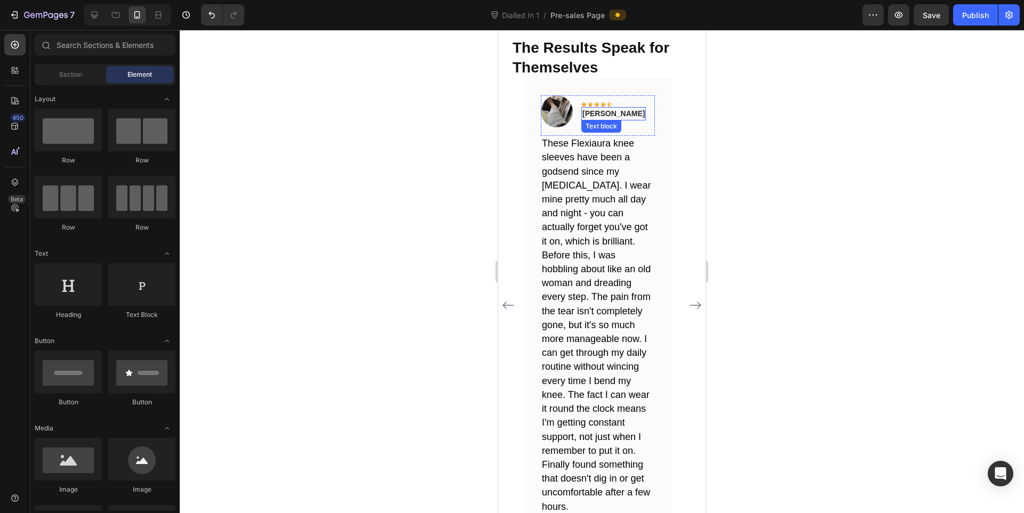
click at [593, 108] on p "Rita Carroll" at bounding box center [613, 113] width 62 height 11
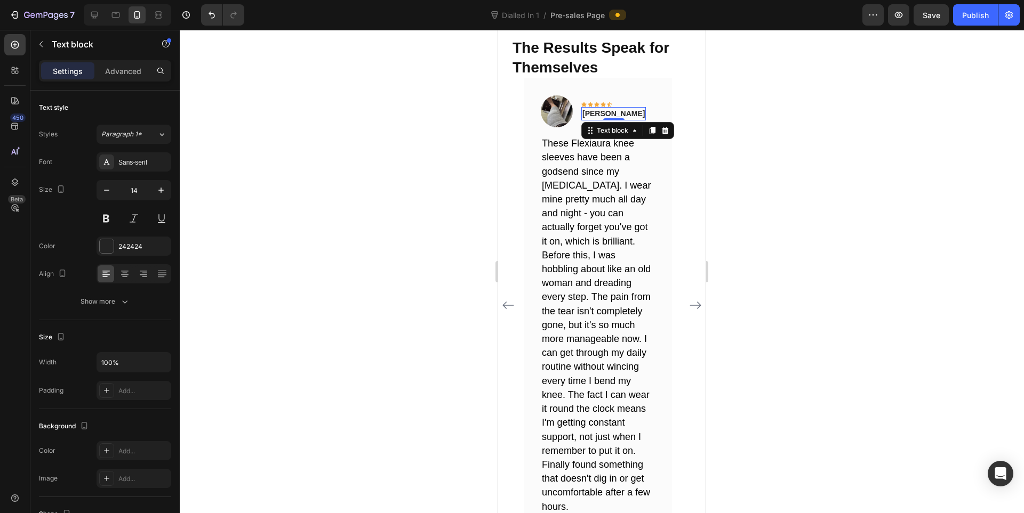
click at [593, 108] on p "Rita Carroll" at bounding box center [613, 113] width 62 height 11
click at [607, 108] on p "[PERSON_NAME]" at bounding box center [613, 113] width 62 height 11
click at [601, 108] on p "[PERSON_NAME]" at bounding box center [613, 113] width 62 height 11
click at [889, 155] on div at bounding box center [602, 272] width 844 height 484
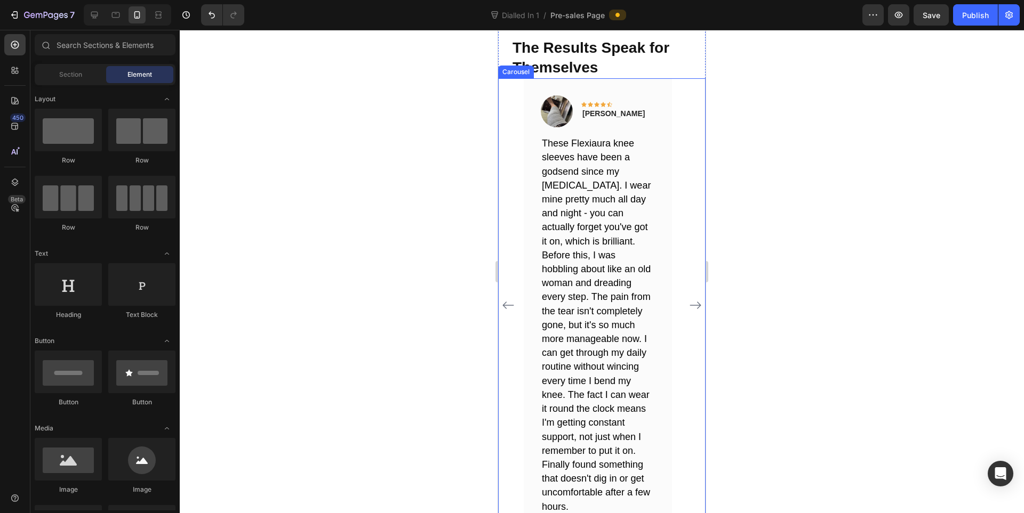
click at [690, 302] on icon "Carousel Next Arrow" at bounding box center [695, 305] width 11 height 7
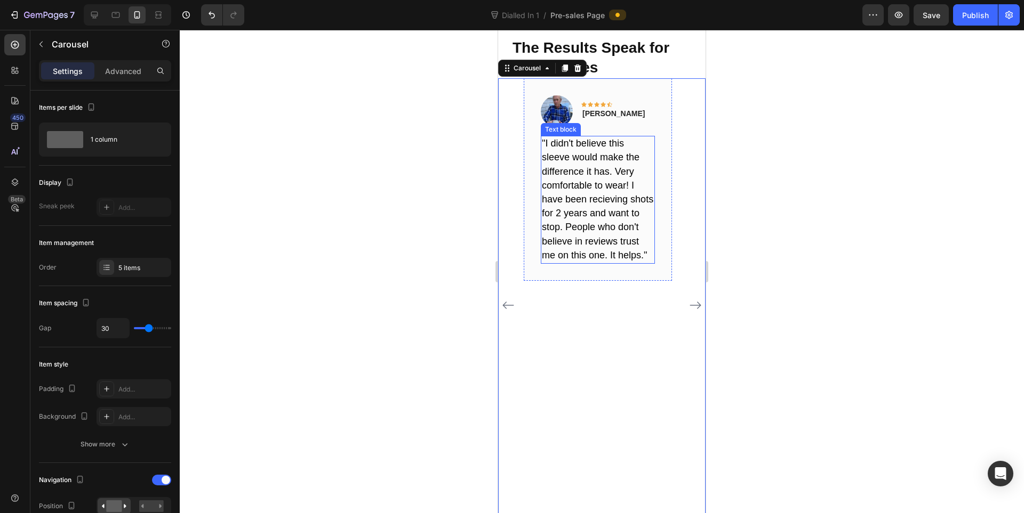
click at [581, 175] on span ""I didn't believe this sleeve would make the difference it has. Very comfortabl…" at bounding box center [597, 199] width 111 height 123
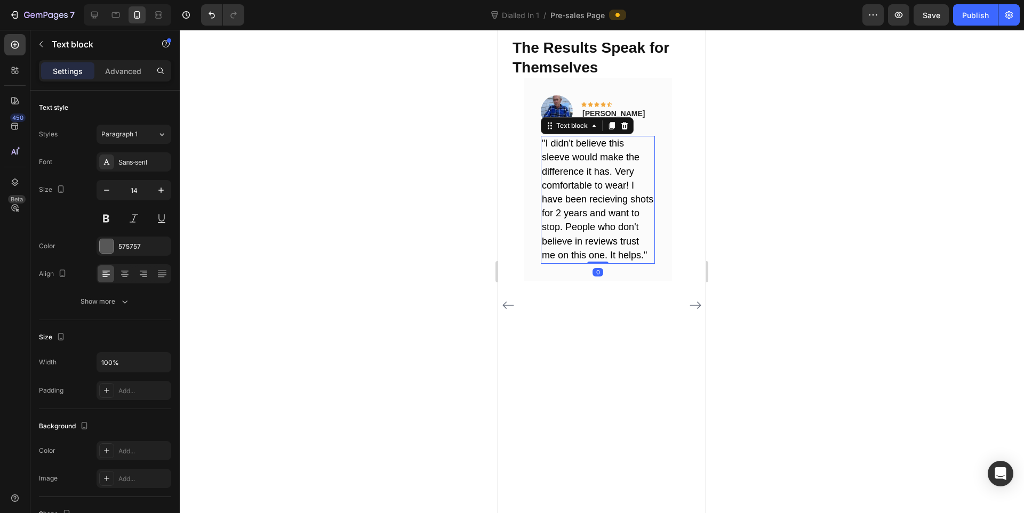
click at [581, 175] on span ""I didn't believe this sleeve would make the difference it has. Very comfortabl…" at bounding box center [597, 199] width 111 height 123
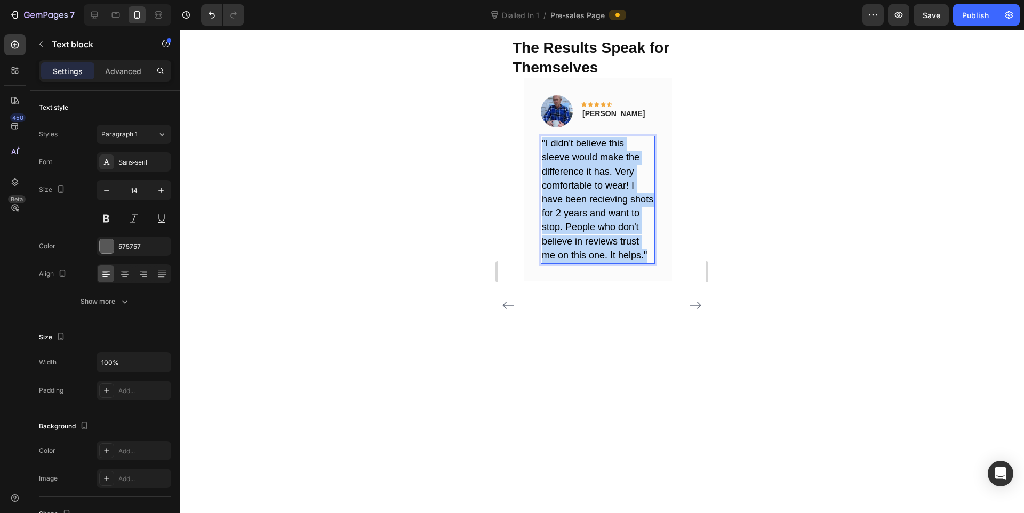
click at [581, 175] on span ""I didn't believe this sleeve would make the difference it has. Very comfortabl…" at bounding box center [597, 199] width 111 height 123
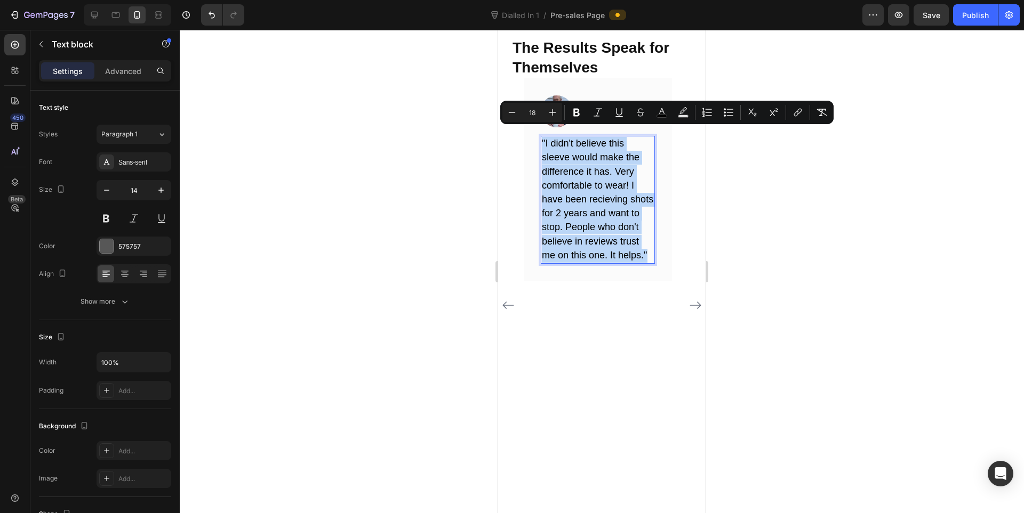
copy span ""I didn't believe this sleeve would make the difference it has. Very comfortabl…"
click at [592, 198] on span ""I didn't believe this sleeve would make the difference it has. Very comfortabl…" at bounding box center [597, 199] width 111 height 123
click at [591, 198] on p ""I didn't believe this sleeve would make the difference it has. Very comfortabl…" at bounding box center [598, 200] width 112 height 126
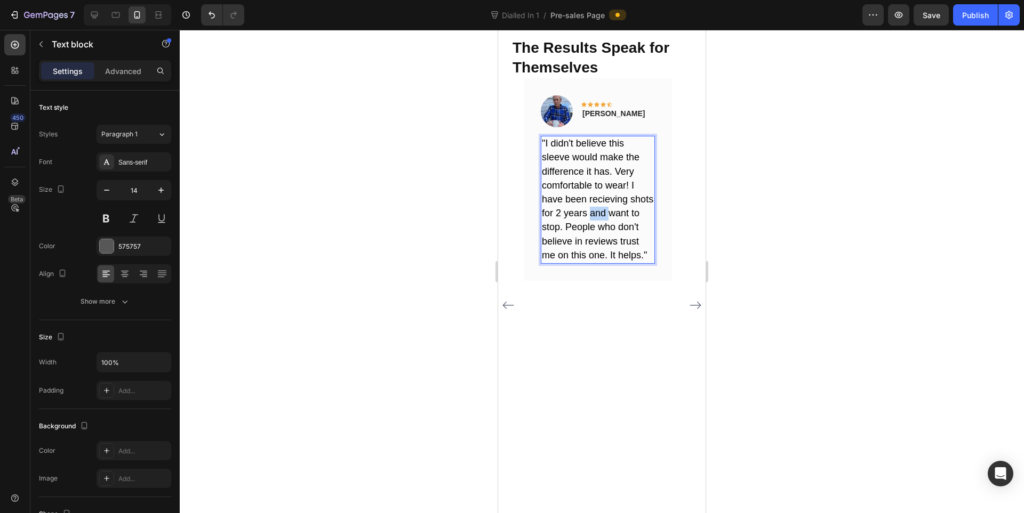
click at [591, 198] on p ""I didn't believe this sleeve would make the difference it has. Very comfortabl…" at bounding box center [598, 200] width 112 height 126
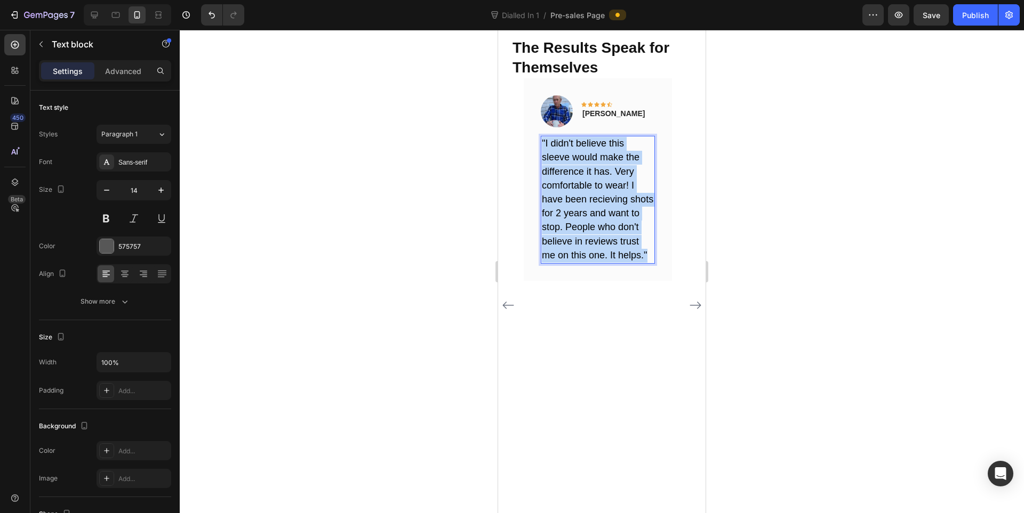
click at [591, 198] on p ""I didn't believe this sleeve would make the difference it has. Very comfortabl…" at bounding box center [598, 200] width 112 height 126
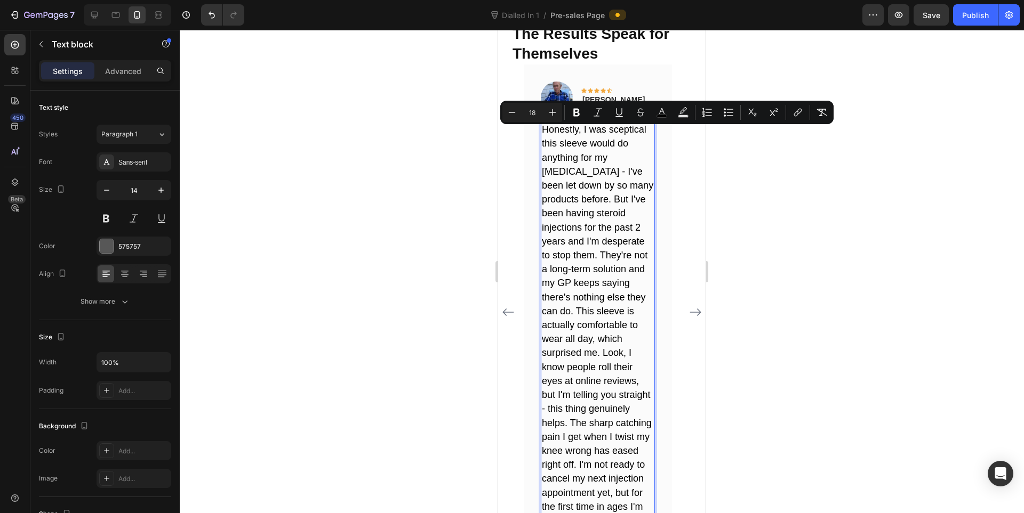
scroll to position [4778, 0]
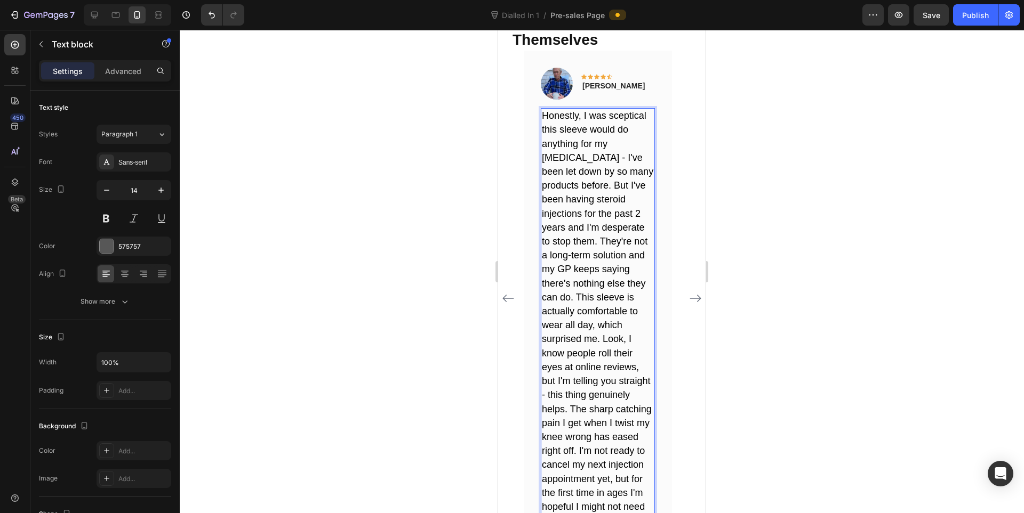
click at [882, 239] on div at bounding box center [602, 272] width 844 height 484
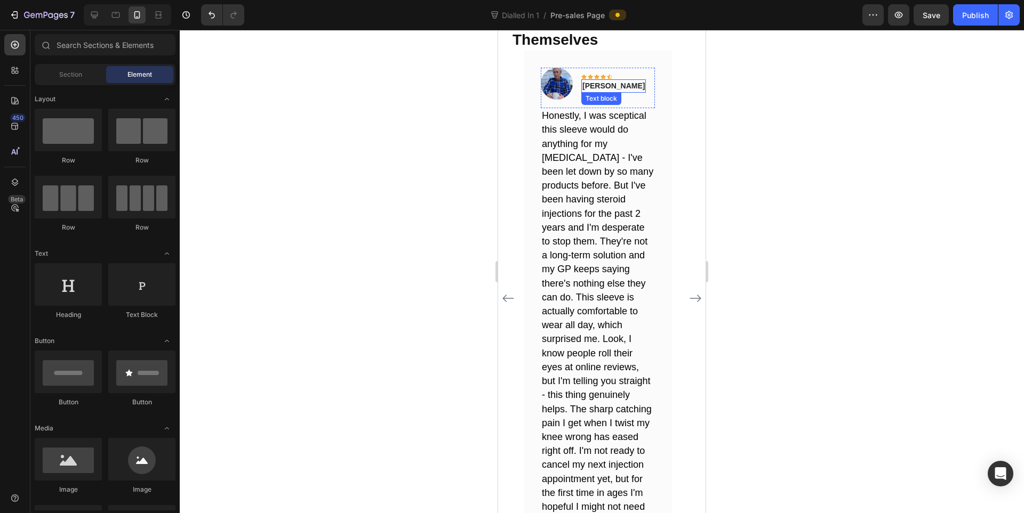
click at [597, 80] on p "Paul F." at bounding box center [613, 85] width 62 height 11
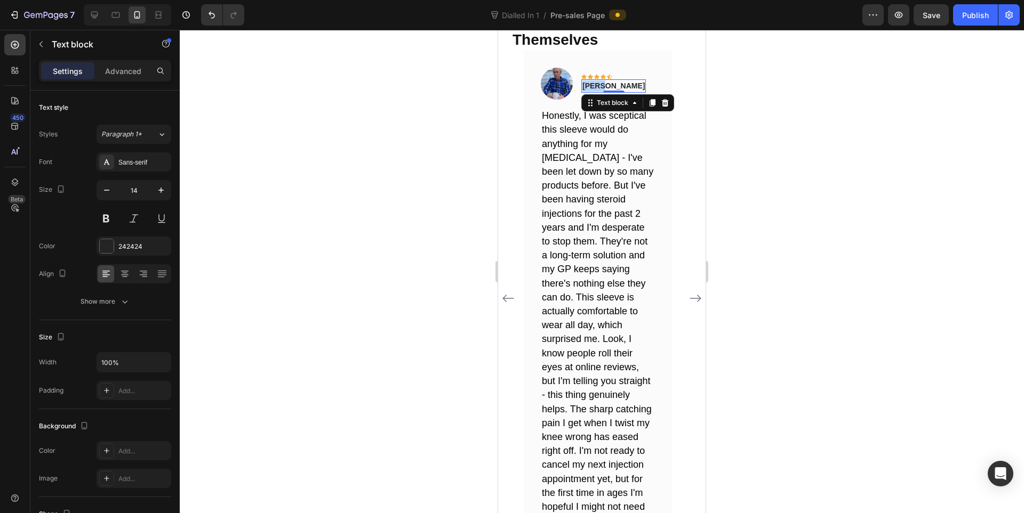
click at [596, 80] on p "Paul F." at bounding box center [613, 85] width 62 height 11
click at [917, 241] on div at bounding box center [602, 272] width 844 height 484
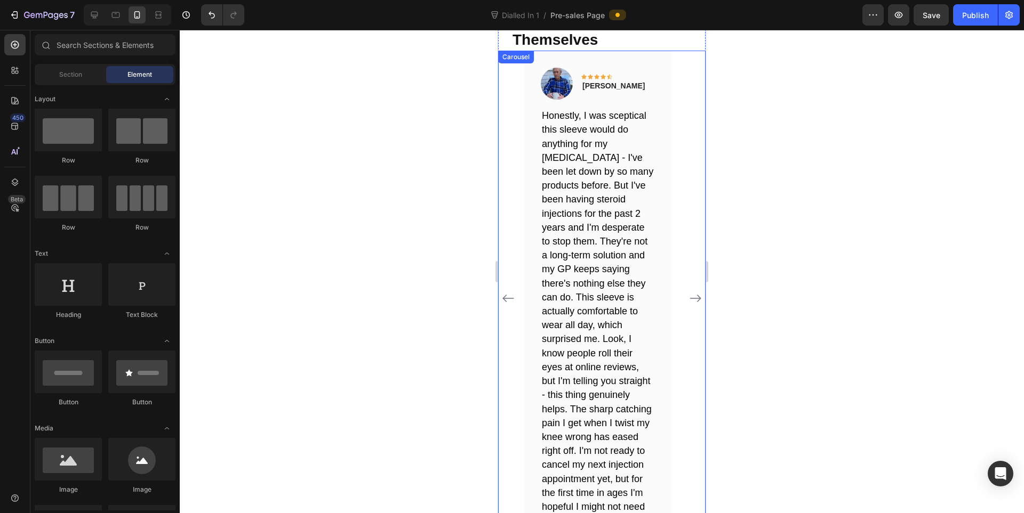
click at [689, 292] on icon "Carousel Next Arrow" at bounding box center [695, 298] width 13 height 13
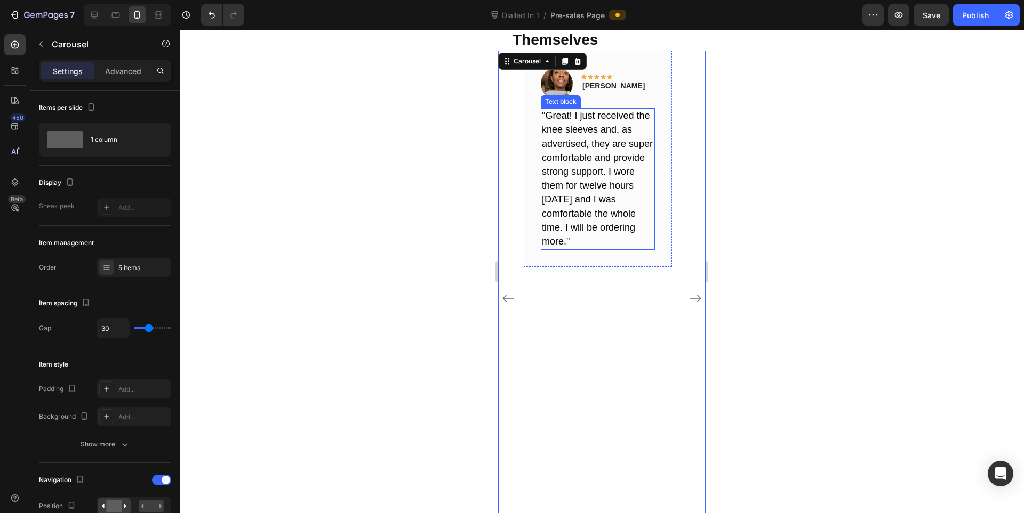
click at [600, 134] on span ""Great! I just received the knee sleeves and, as advertised, they are super com…" at bounding box center [597, 178] width 111 height 136
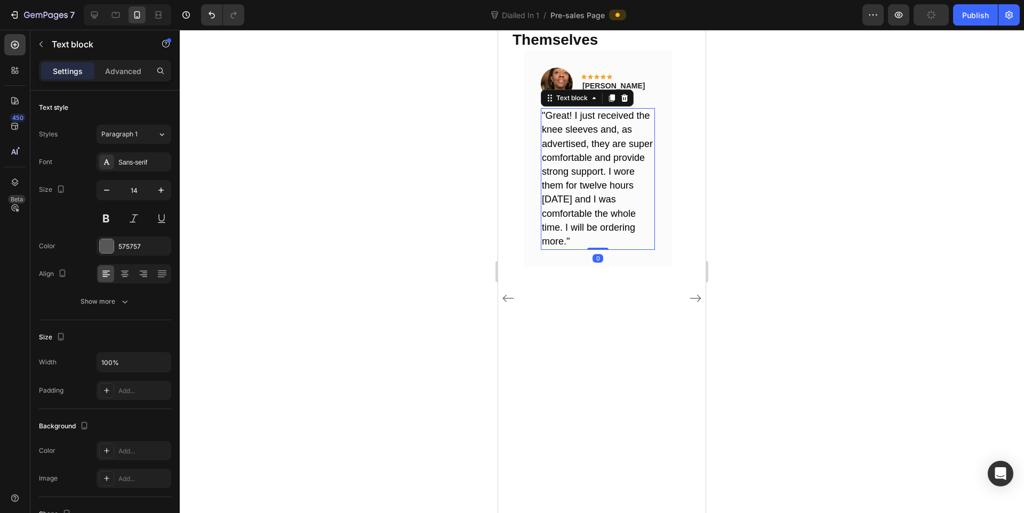
click at [600, 134] on span ""Great! I just received the knee sleeves and, as advertised, they are super com…" at bounding box center [597, 178] width 111 height 136
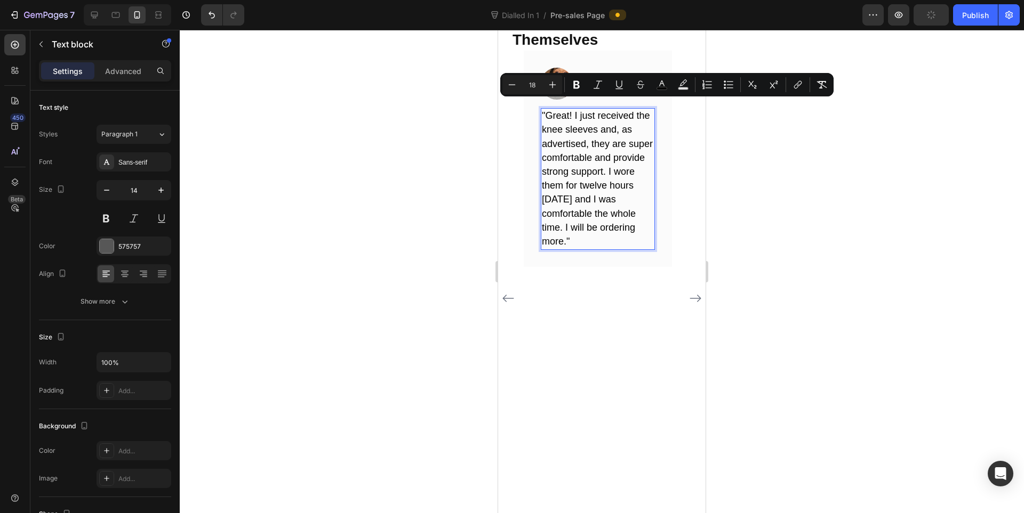
copy span ""Great! I just received the knee sleeves and, as advertised, they are super com…"
click at [552, 138] on span ""Great! I just received the knee sleeves and, as advertised, they are super com…" at bounding box center [597, 178] width 111 height 136
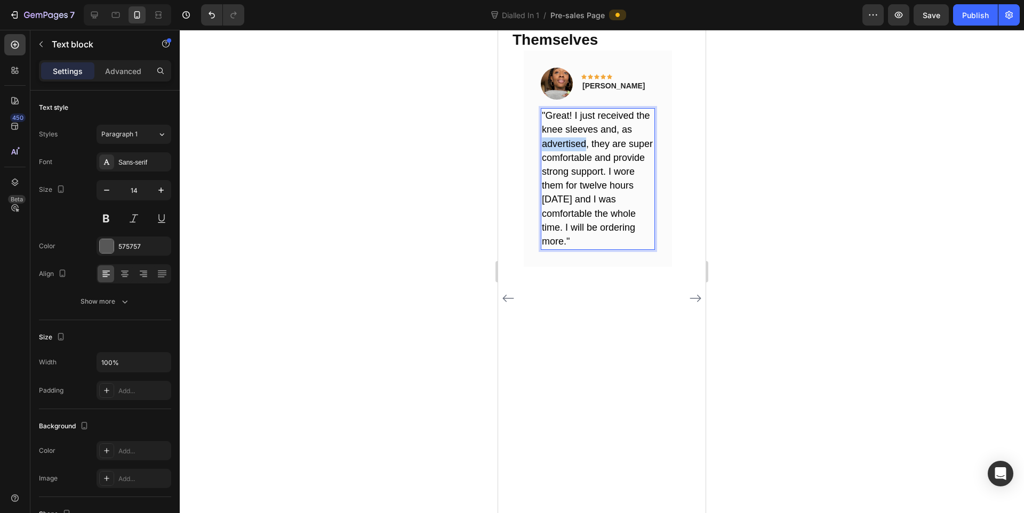
click at [552, 138] on span ""Great! I just received the knee sleeves and, as advertised, they are super com…" at bounding box center [597, 178] width 111 height 136
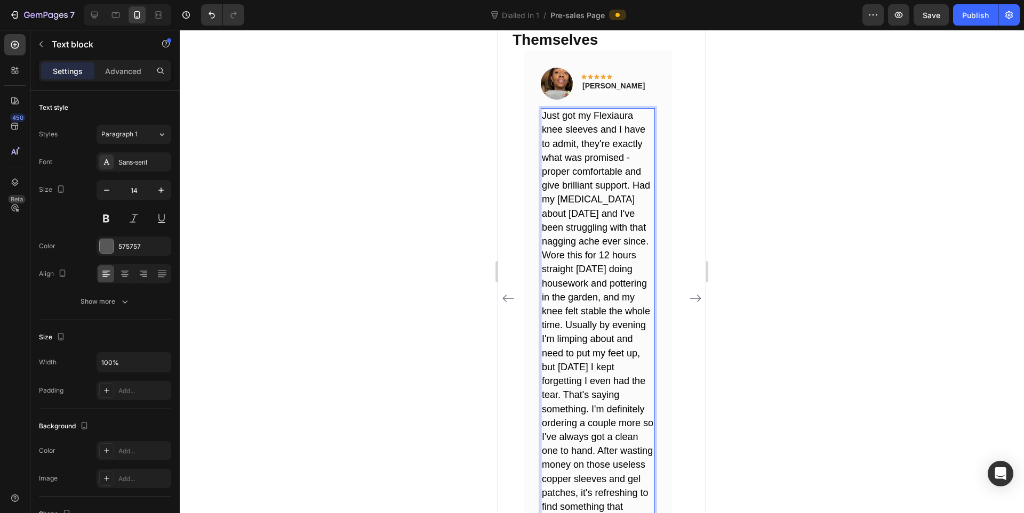
scroll to position [4792, 0]
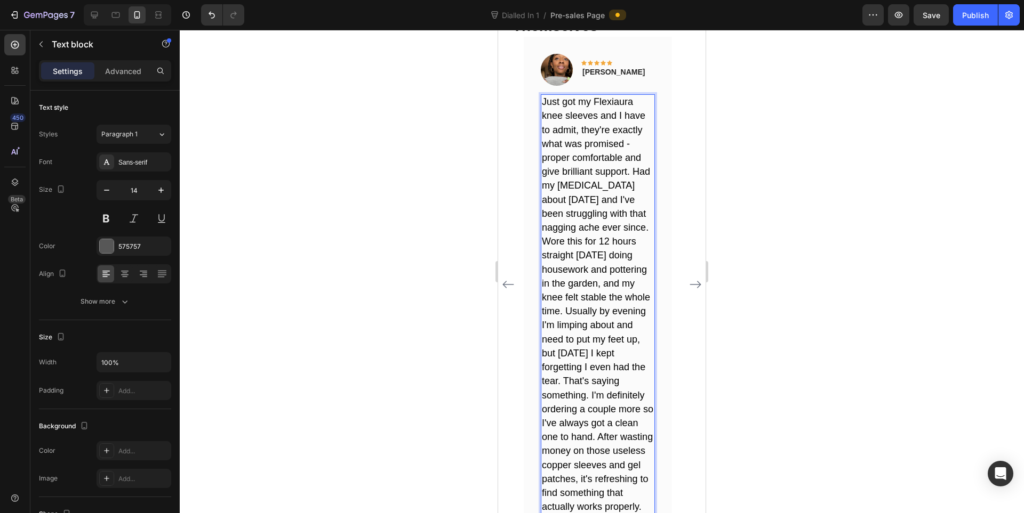
click at [612, 280] on p "Just got my Flexiaura knee sleeves and I have to admit, they're exactly what wa…" at bounding box center [598, 304] width 112 height 419
click at [628, 230] on span "Just got my Flexiaura knee sleeves and I have to admit, they're exactly what wa…" at bounding box center [597, 304] width 111 height 416
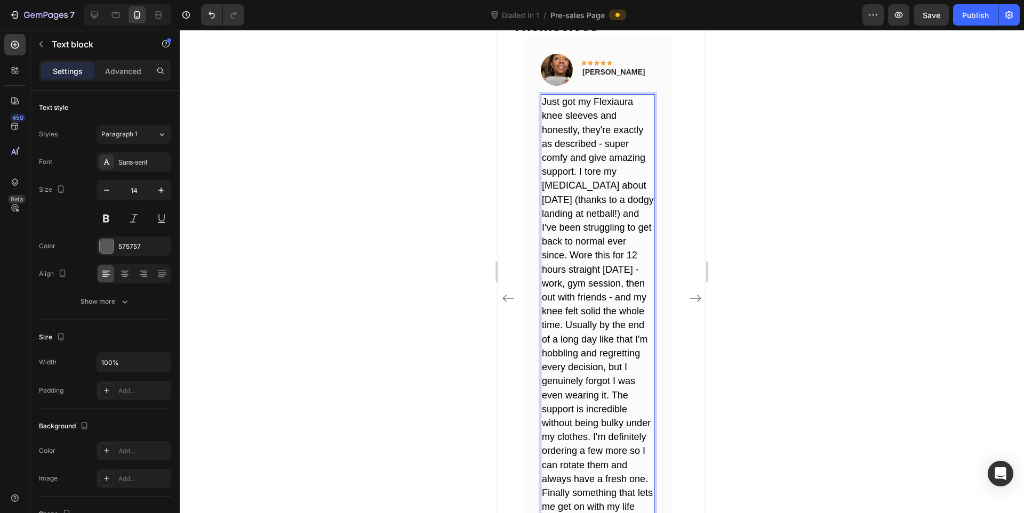
scroll to position [4820, 0]
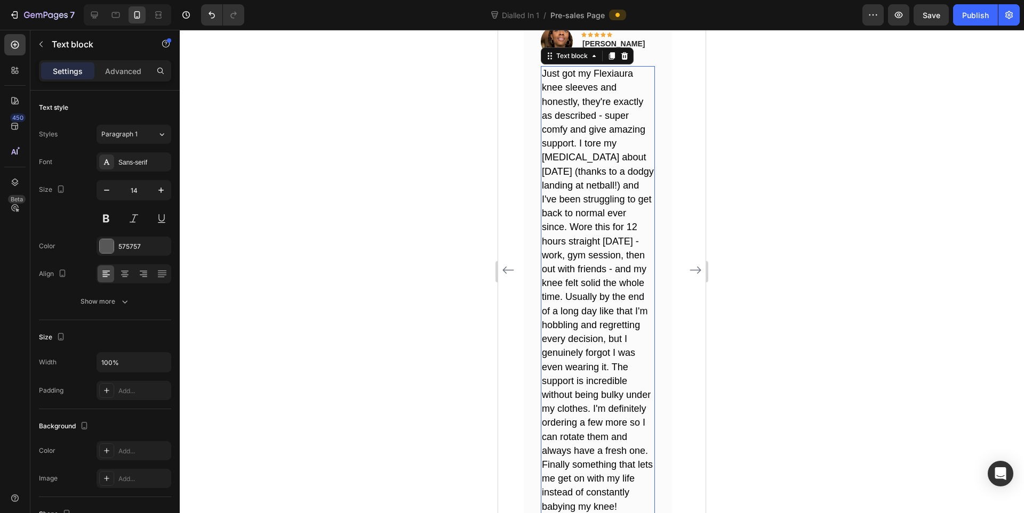
click at [980, 281] on div at bounding box center [602, 272] width 844 height 484
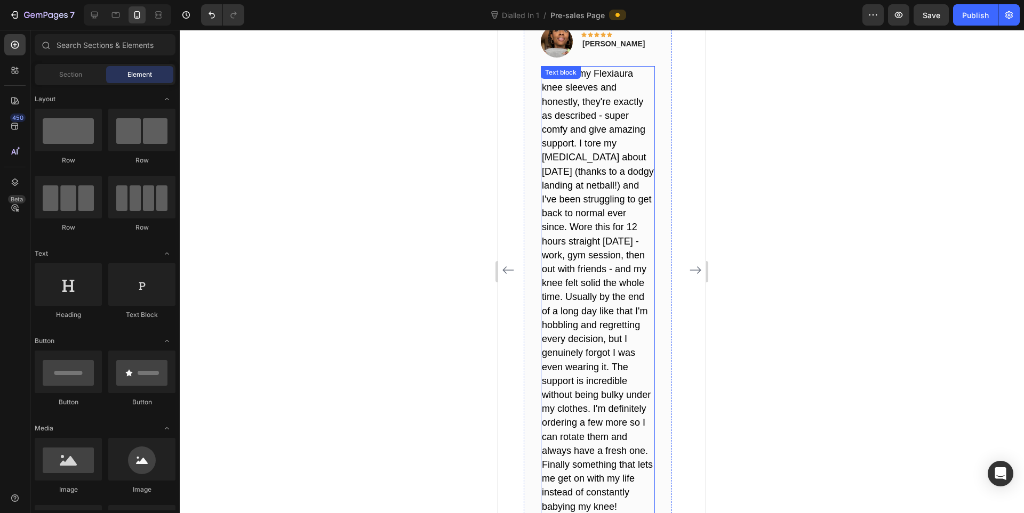
scroll to position [4998, 0]
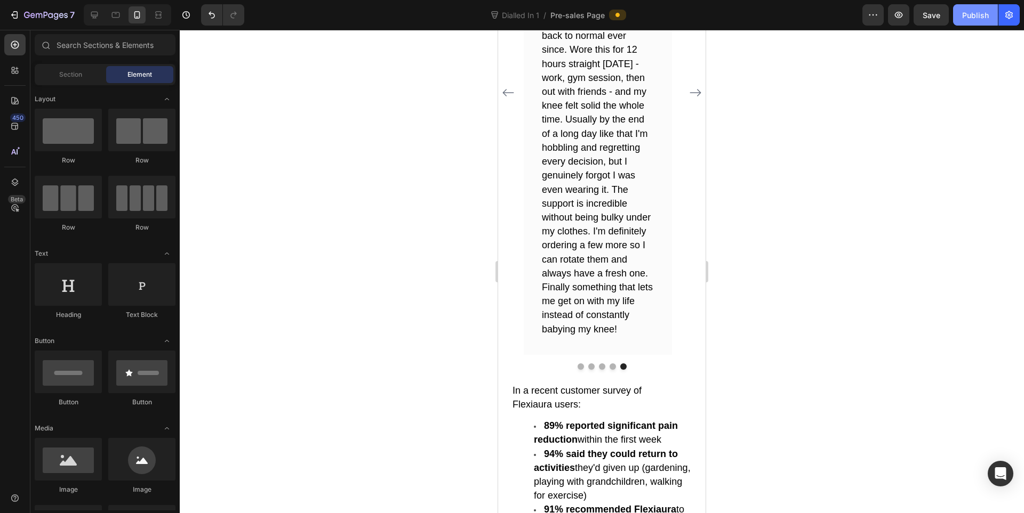
click at [967, 18] on div "Publish" at bounding box center [975, 15] width 27 height 11
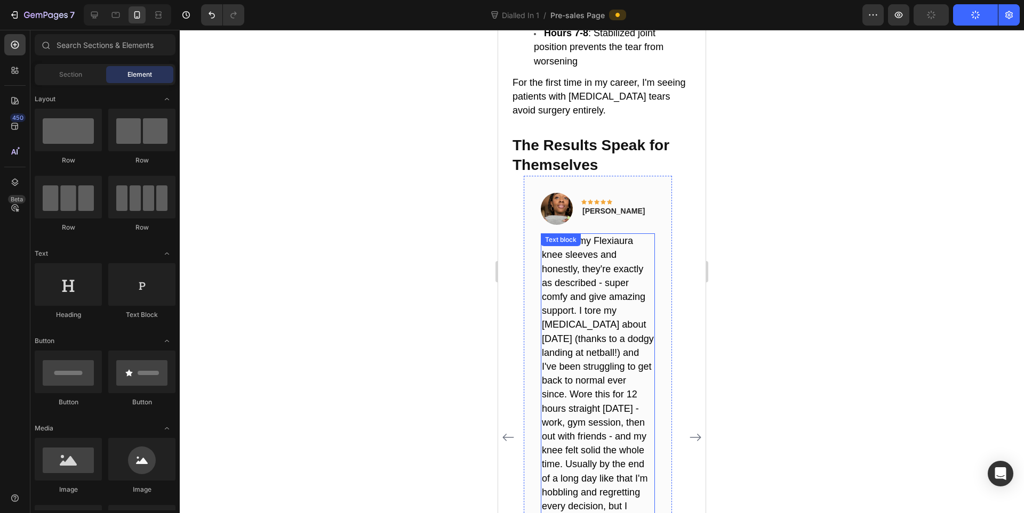
scroll to position [4643, 0]
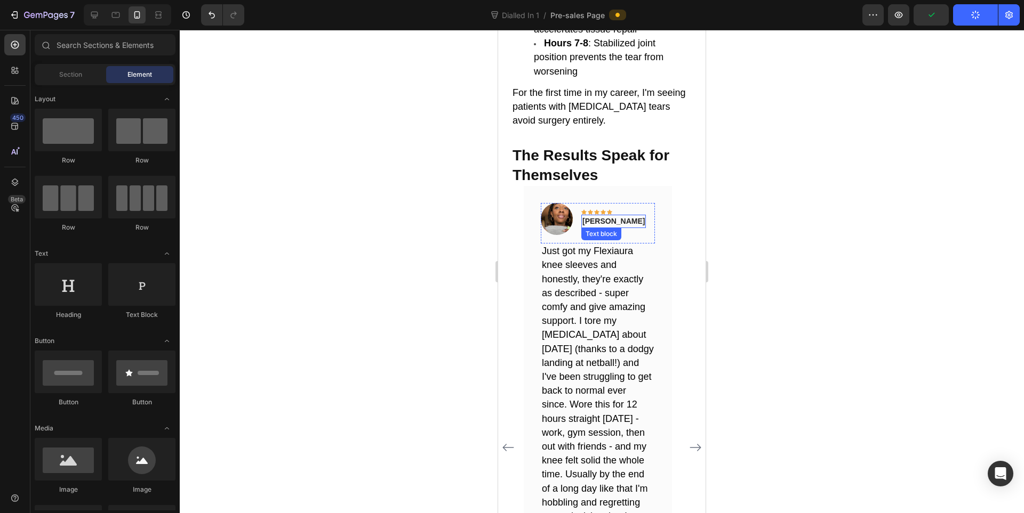
click at [606, 216] on p "Jessica B." at bounding box center [613, 221] width 62 height 11
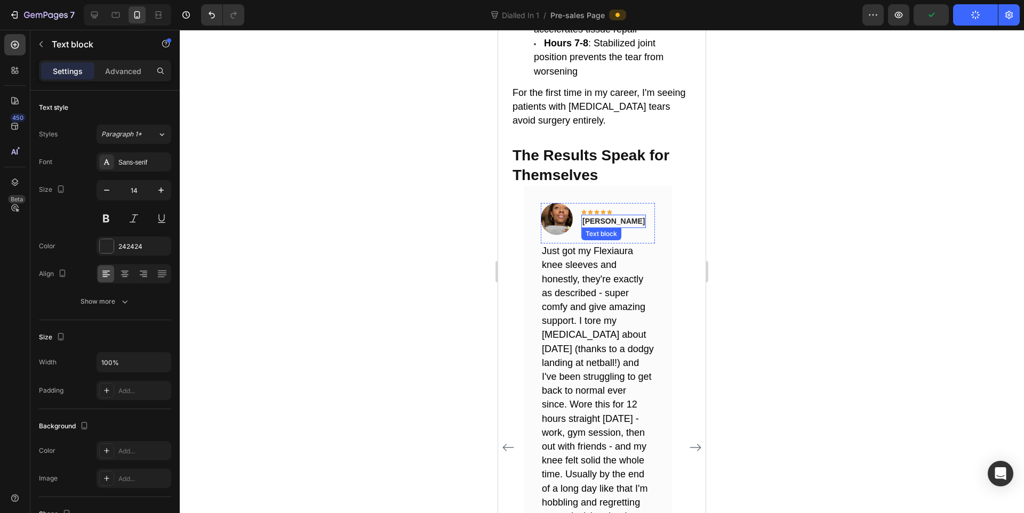
click at [606, 216] on p "Jessica B." at bounding box center [613, 221] width 62 height 11
click at [943, 96] on div at bounding box center [602, 272] width 844 height 484
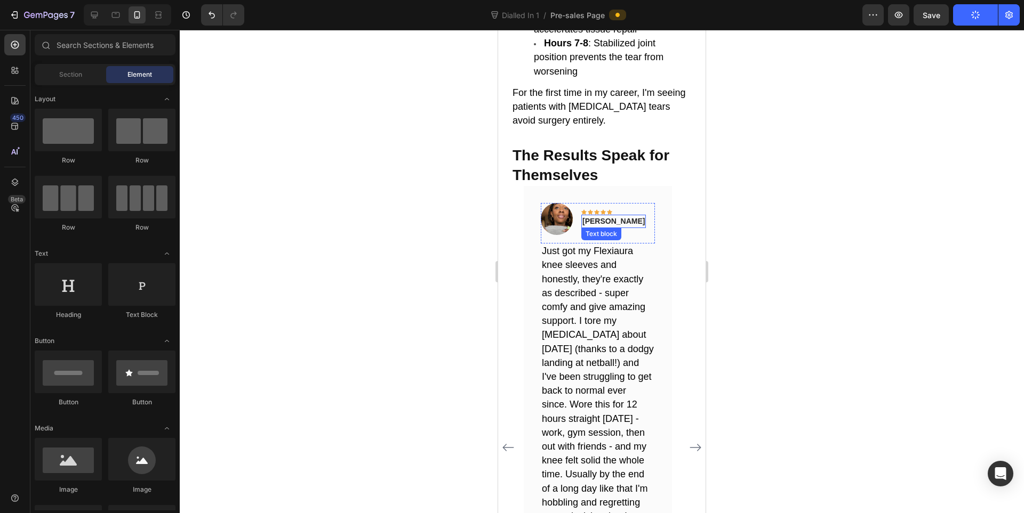
click at [614, 216] on p "Michell B." at bounding box center [613, 221] width 62 height 11
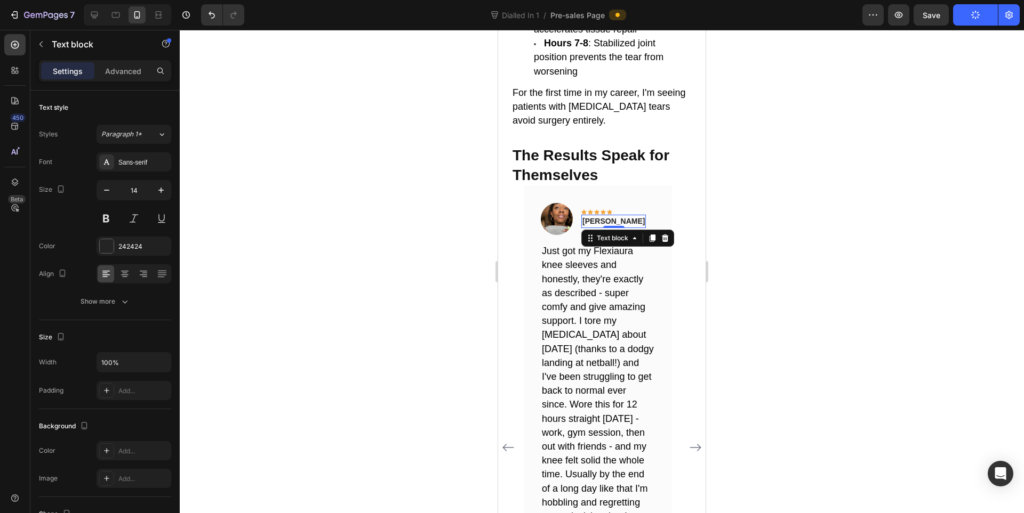
click at [905, 251] on div at bounding box center [602, 272] width 844 height 484
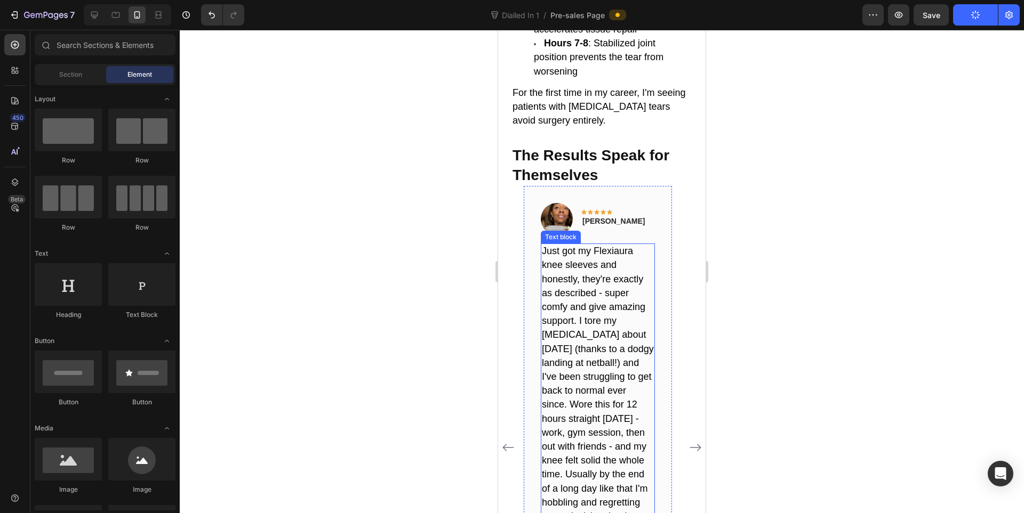
click at [608, 216] on p "Michell B." at bounding box center [613, 221] width 62 height 11
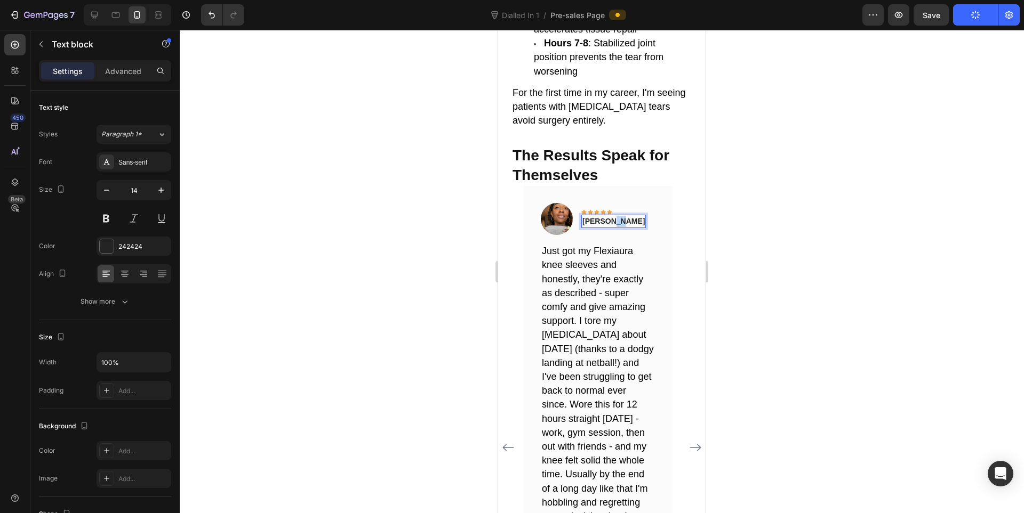
click at [613, 216] on p "Michell B." at bounding box center [613, 221] width 62 height 11
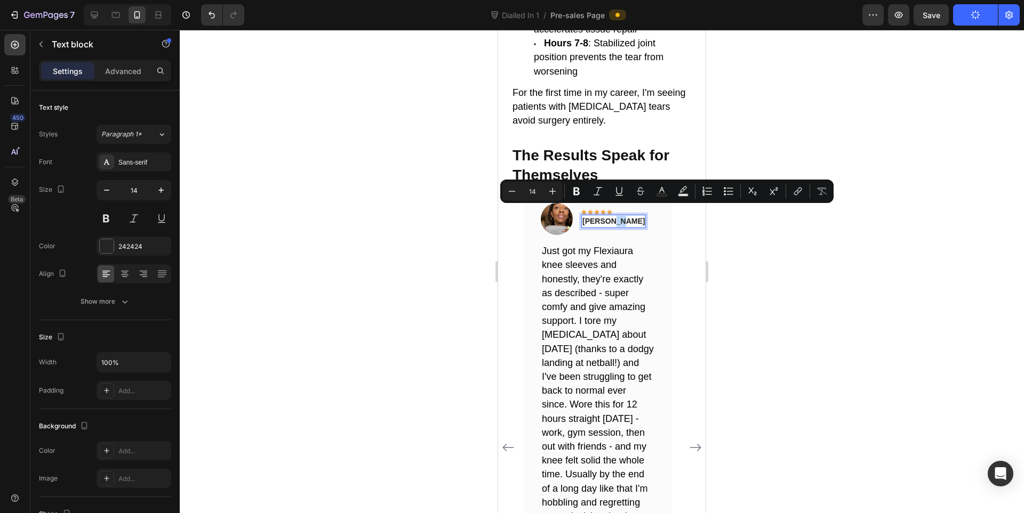
click at [613, 216] on p "Michell B." at bounding box center [613, 221] width 62 height 11
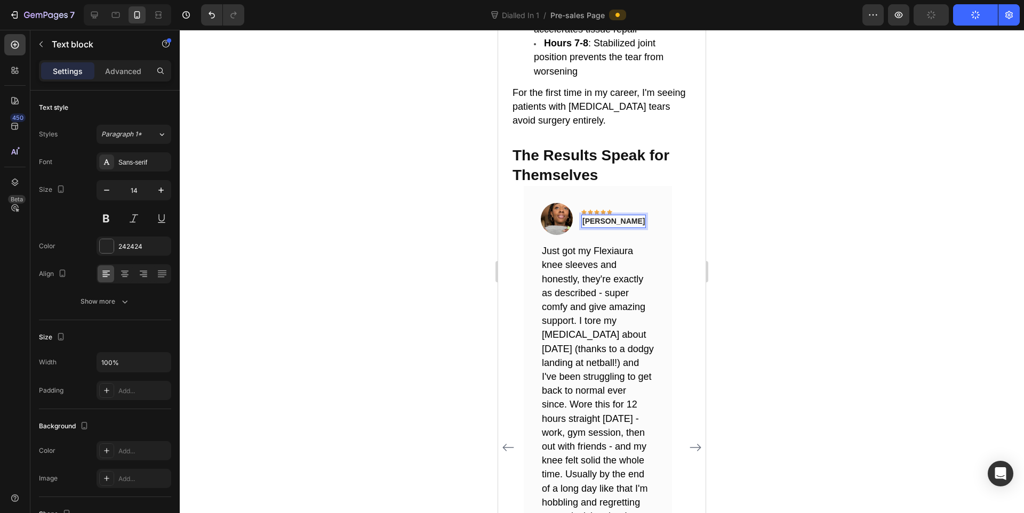
click at [856, 239] on div at bounding box center [602, 272] width 844 height 484
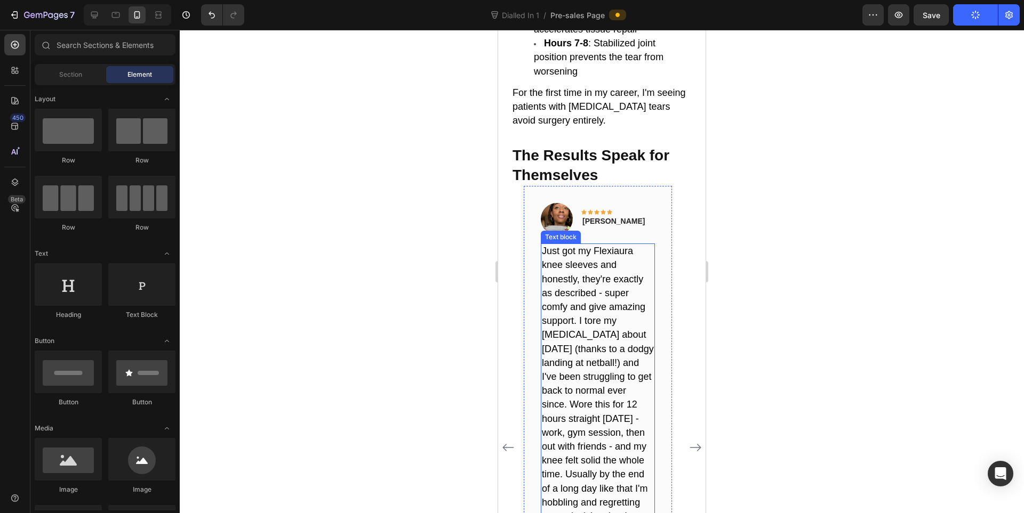
scroll to position [4820, 0]
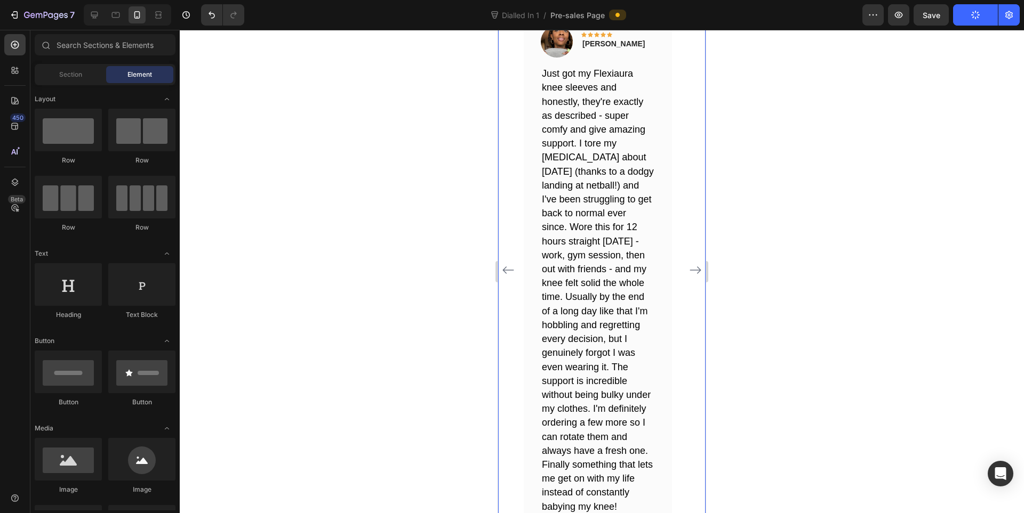
click at [512, 264] on icon "Carousel Back Arrow" at bounding box center [508, 270] width 13 height 13
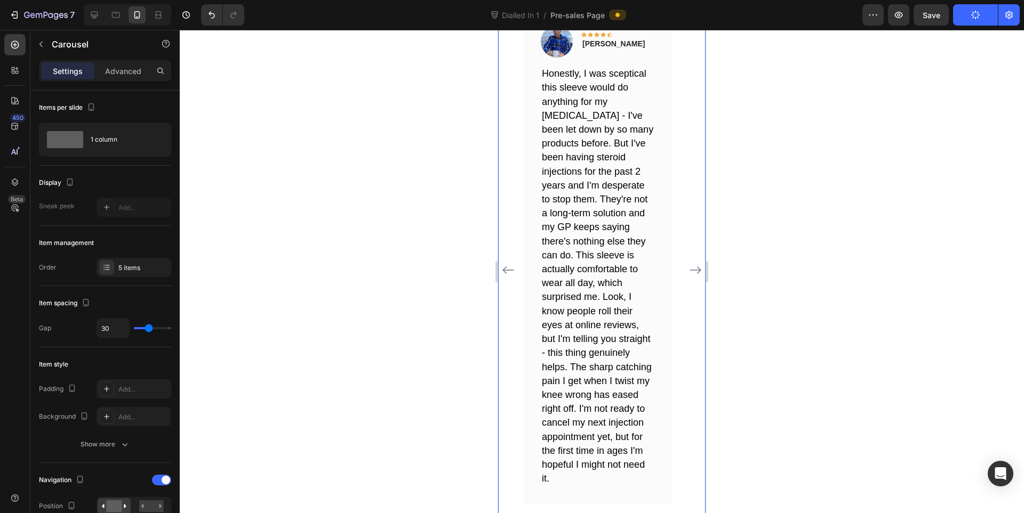
click at [512, 264] on icon "Carousel Back Arrow" at bounding box center [508, 270] width 13 height 13
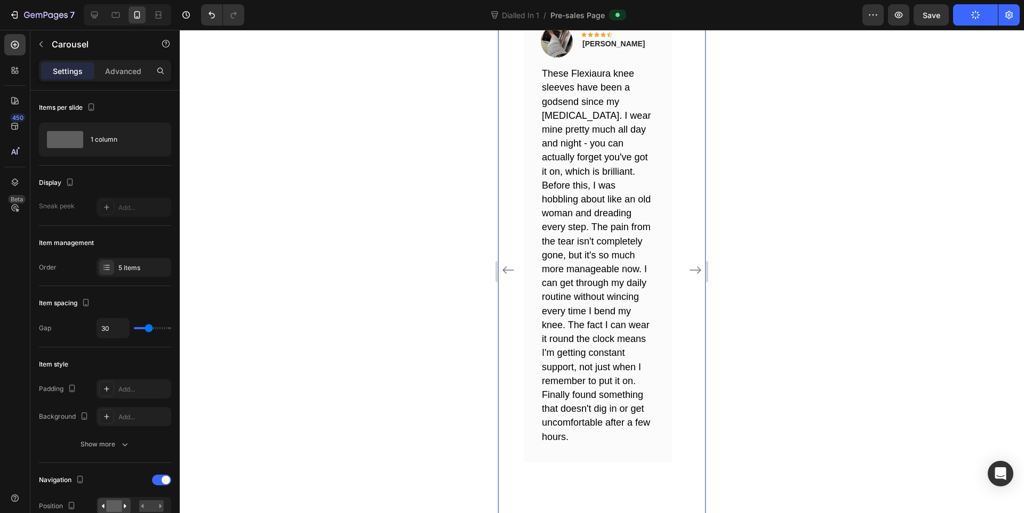
click at [512, 264] on icon "Carousel Back Arrow" at bounding box center [508, 270] width 13 height 13
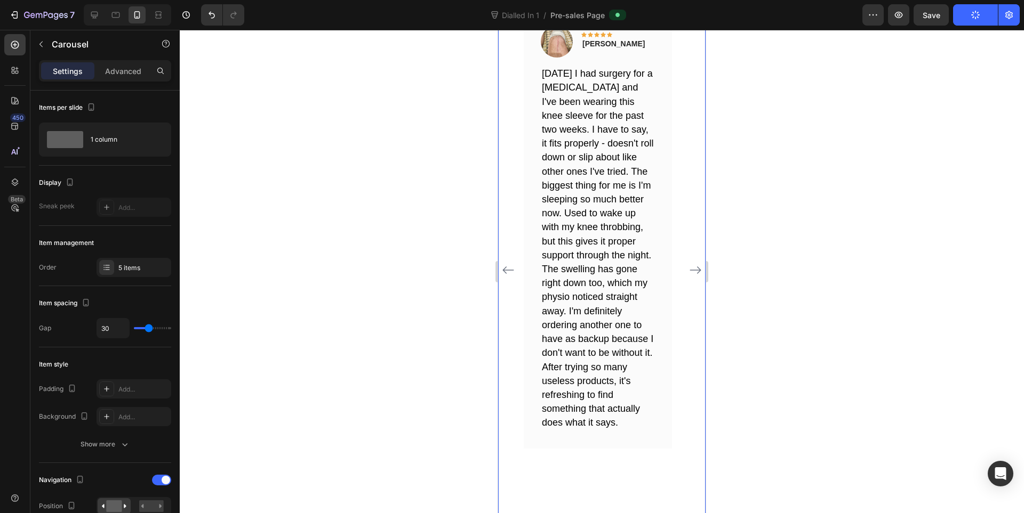
click at [512, 264] on icon "Carousel Back Arrow" at bounding box center [508, 270] width 13 height 13
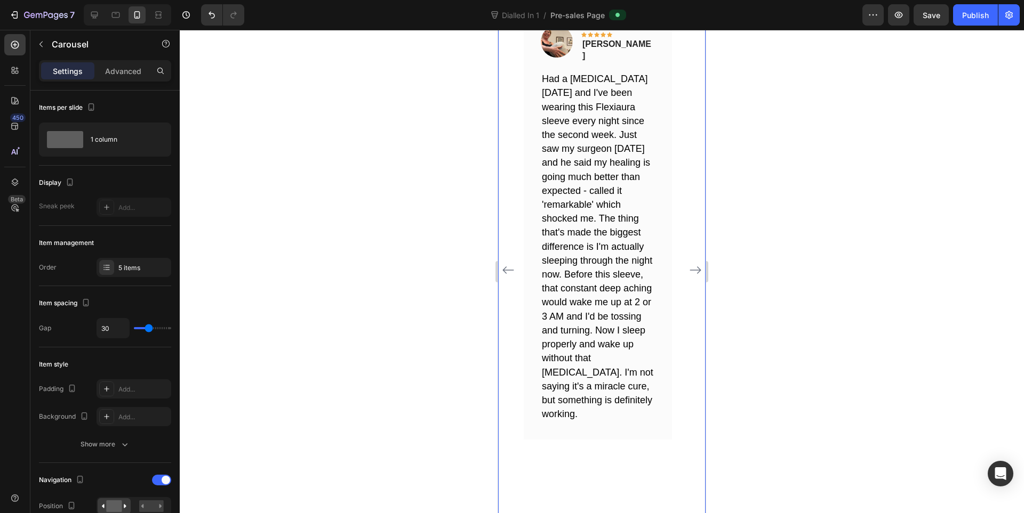
click at [512, 264] on icon "Carousel Back Arrow" at bounding box center [508, 270] width 13 height 13
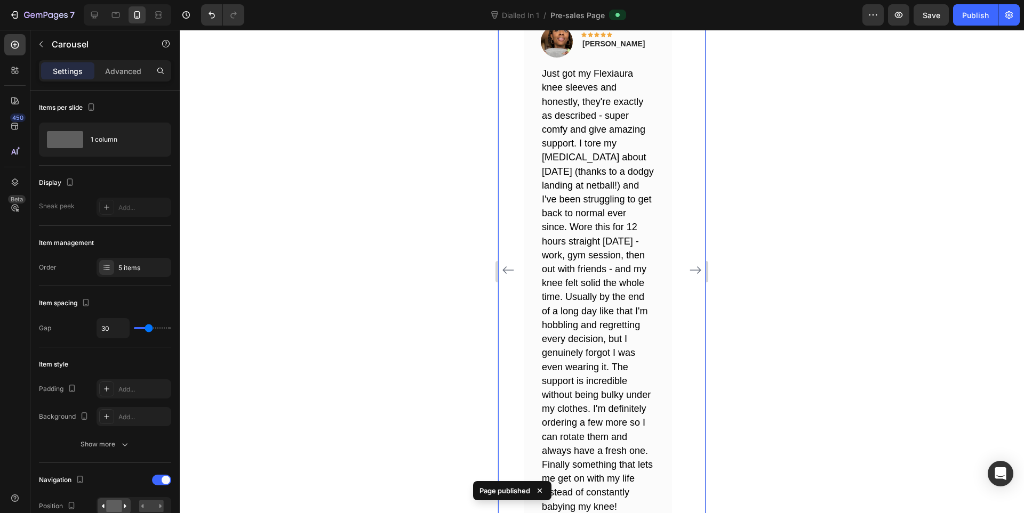
drag, startPoint x: 691, startPoint y: 263, endPoint x: 1307, endPoint y: 219, distance: 616.8
click at [691, 264] on icon "Carousel Next Arrow" at bounding box center [695, 270] width 13 height 13
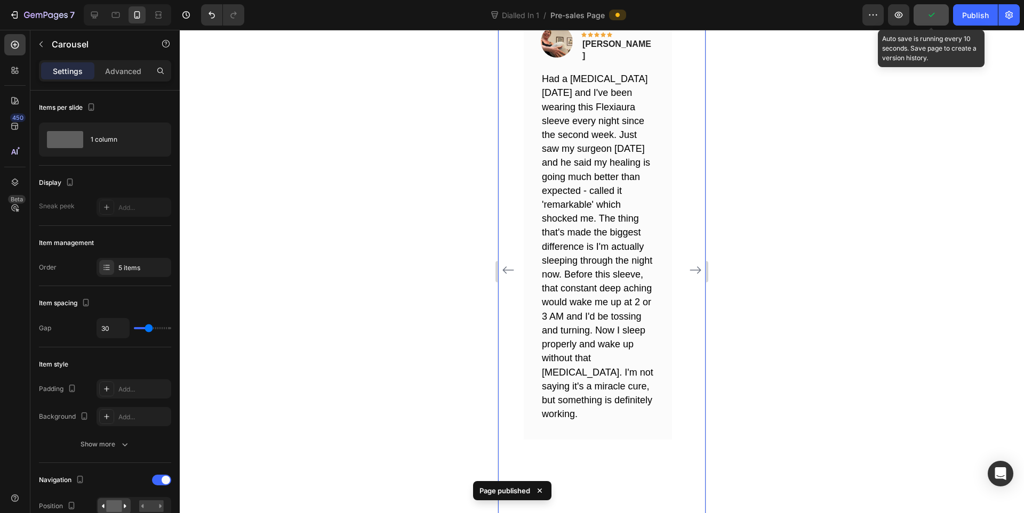
click at [941, 19] on button "button" at bounding box center [930, 14] width 35 height 21
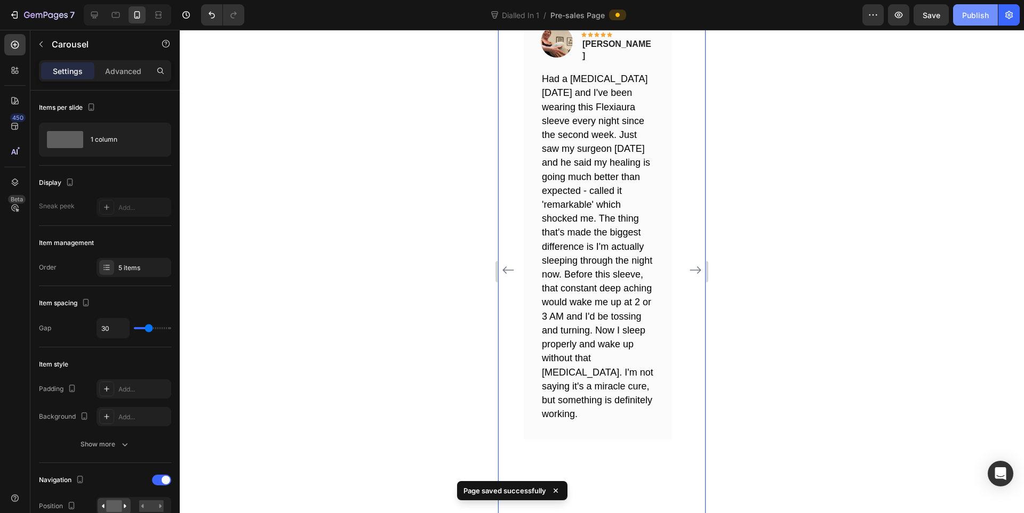
click at [983, 15] on div "Publish" at bounding box center [975, 15] width 27 height 11
click at [689, 264] on icon "Carousel Next Arrow" at bounding box center [695, 270] width 13 height 13
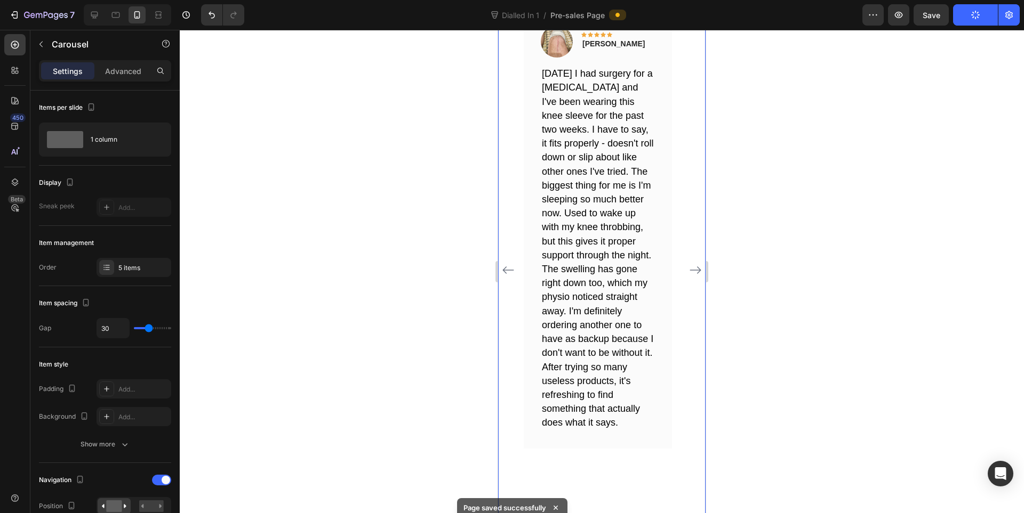
click at [689, 264] on icon "Carousel Next Arrow" at bounding box center [695, 270] width 13 height 13
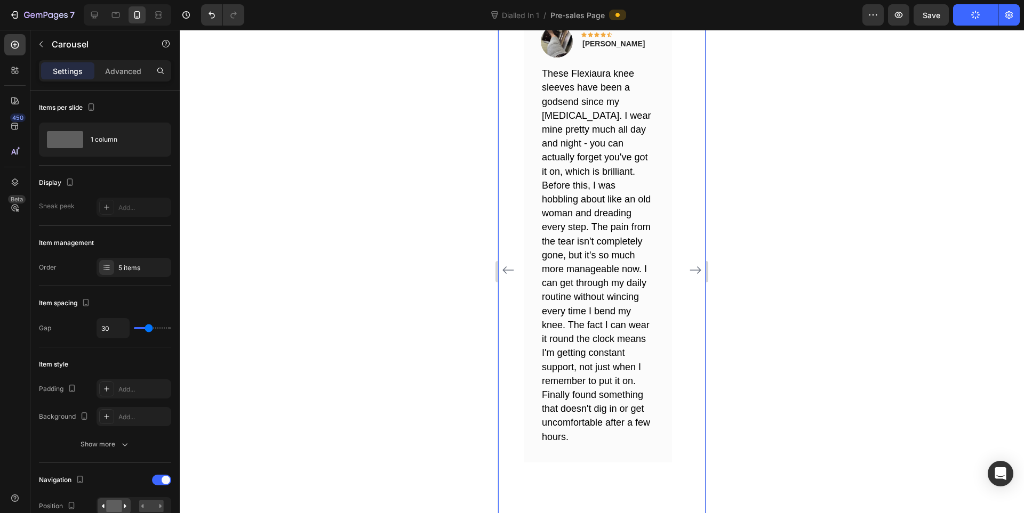
click at [689, 264] on icon "Carousel Next Arrow" at bounding box center [695, 270] width 13 height 13
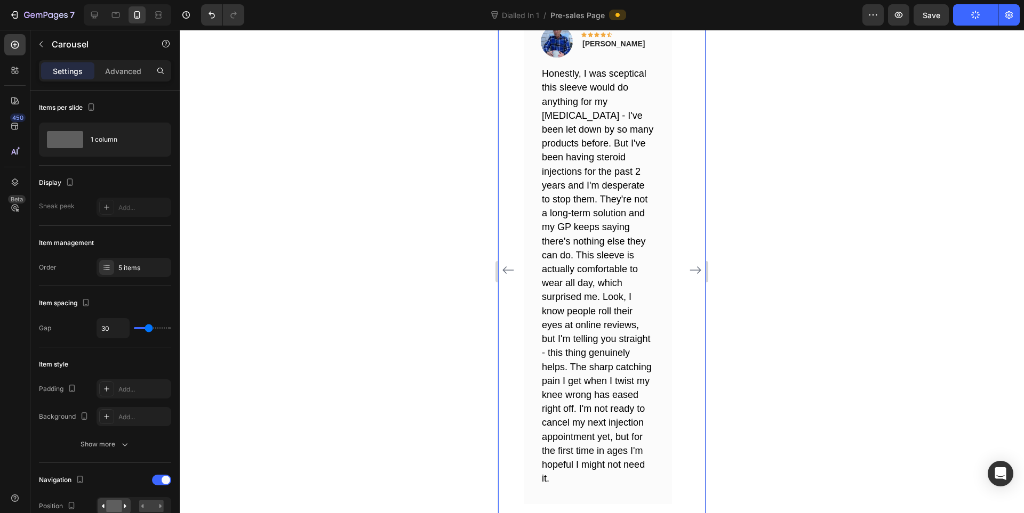
click at [689, 264] on icon "Carousel Next Arrow" at bounding box center [695, 270] width 13 height 13
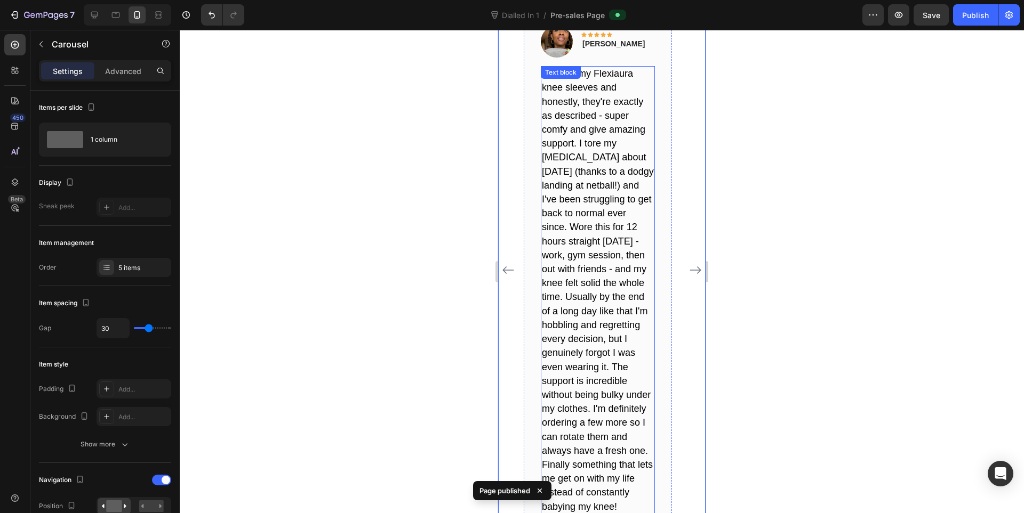
click at [611, 155] on p "Just got my Flexiaura knee sleeves and honestly, they're exactly as described -…" at bounding box center [598, 290] width 112 height 447
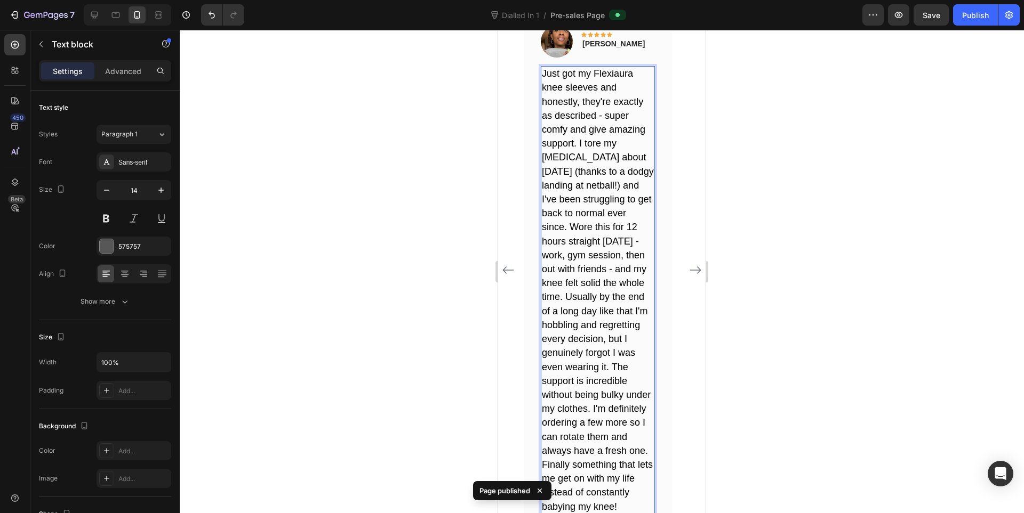
click at [568, 454] on span "Just got my Flexiaura knee sleeves and honestly, they're exactly as described -…" at bounding box center [598, 290] width 112 height 444
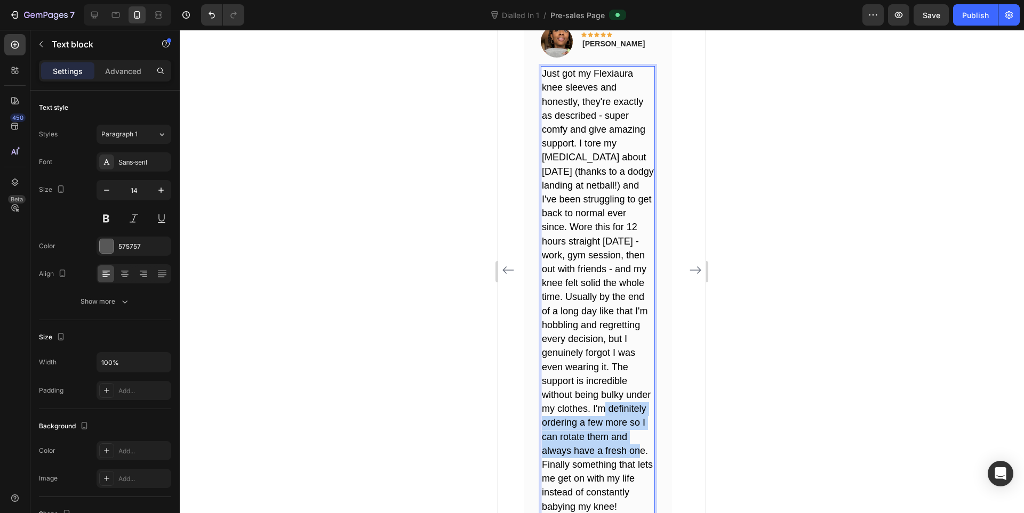
drag, startPoint x: 592, startPoint y: 398, endPoint x: 623, endPoint y: 445, distance: 56.6
click at [624, 445] on span "Just got my Flexiaura knee sleeves and honestly, they're exactly as described -…" at bounding box center [598, 290] width 112 height 444
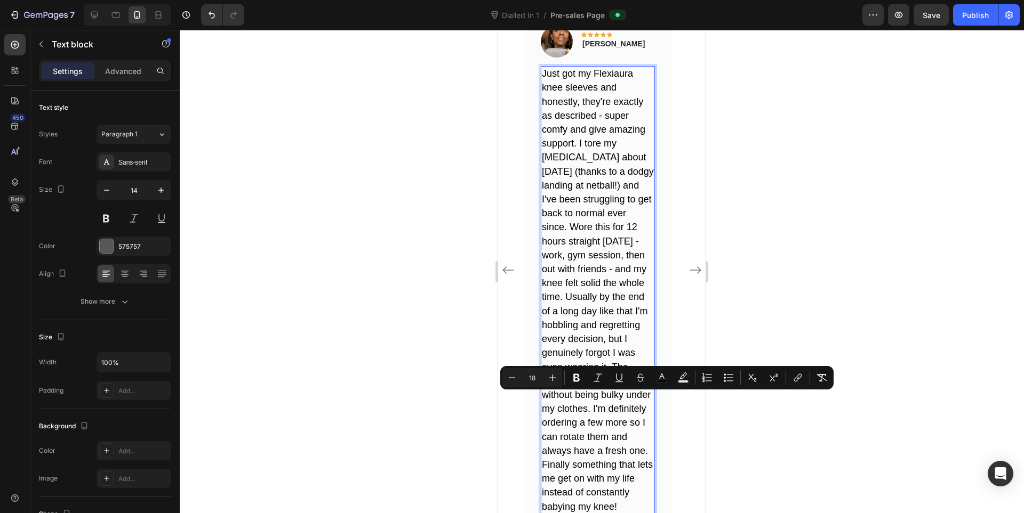
click at [583, 464] on span "Just got my Flexiaura knee sleeves and honestly, they're exactly as described -…" at bounding box center [598, 290] width 112 height 444
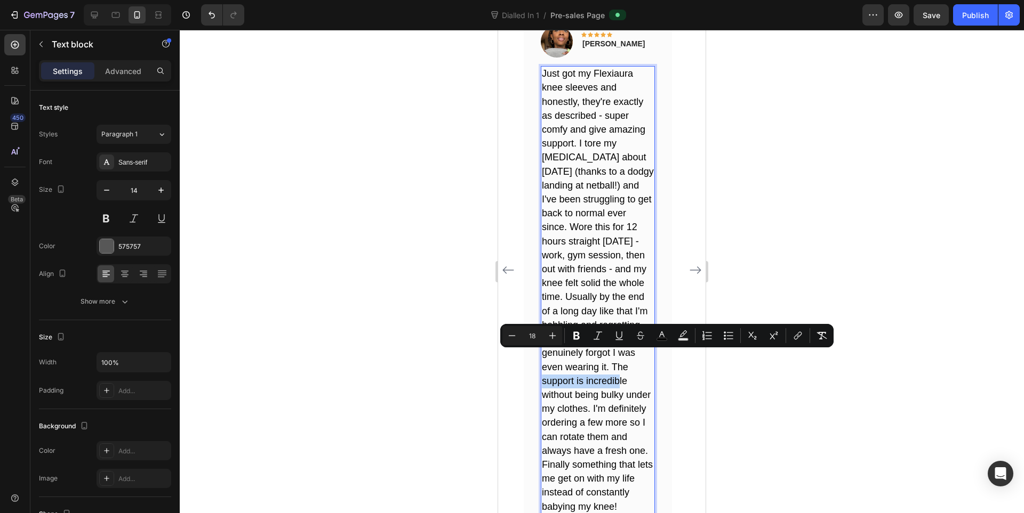
drag, startPoint x: 610, startPoint y: 359, endPoint x: 608, endPoint y: 373, distance: 14.6
click at [608, 373] on span "Just got my Flexiaura knee sleeves and honestly, they're exactly as described -…" at bounding box center [598, 290] width 112 height 444
click at [633, 397] on span "Just got my Flexiaura knee sleeves and honestly, they're exactly as described -…" at bounding box center [598, 290] width 112 height 444
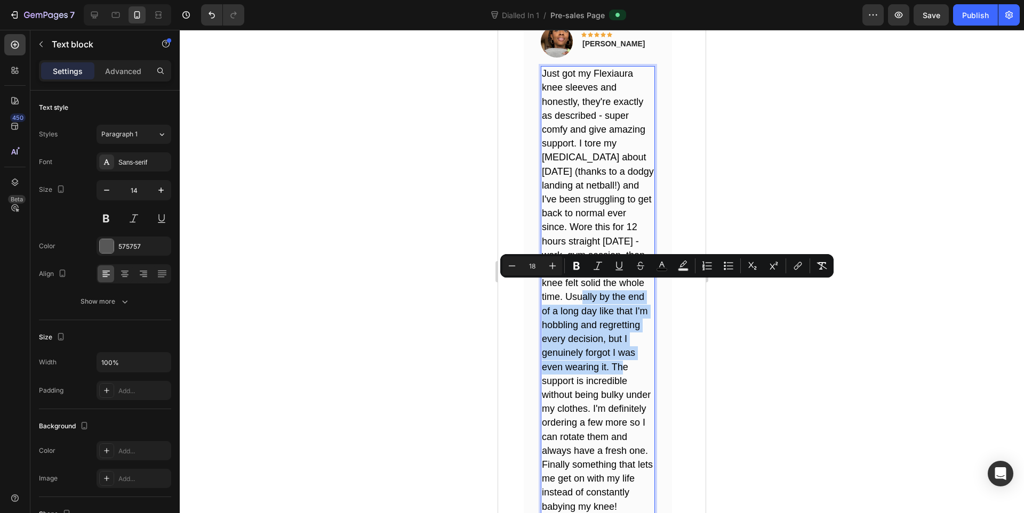
drag, startPoint x: 568, startPoint y: 288, endPoint x: 608, endPoint y: 357, distance: 79.5
click at [608, 357] on span "Just got my Flexiaura knee sleeves and honestly, they're exactly as described -…" at bounding box center [598, 290] width 112 height 444
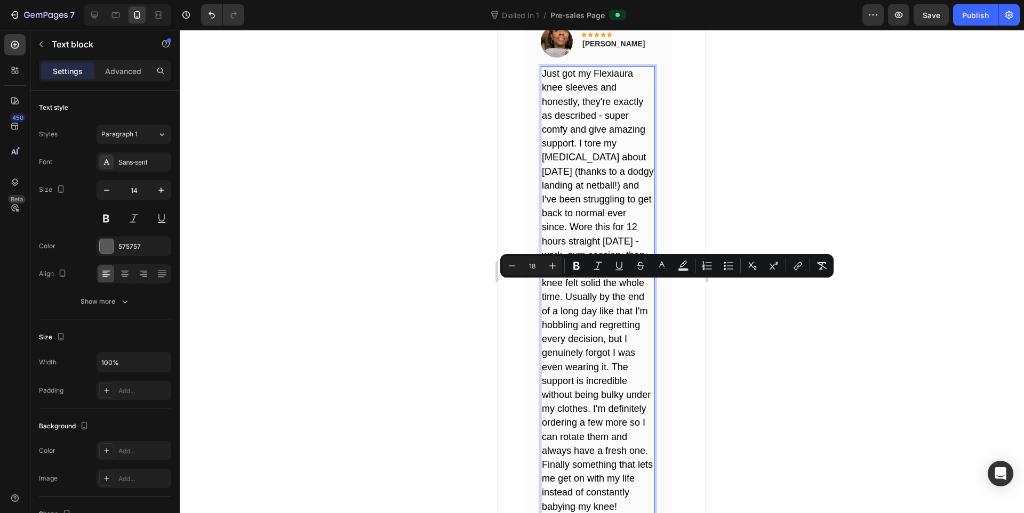
click at [632, 381] on span "Just got my Flexiaura knee sleeves and honestly, they're exactly as described -…" at bounding box center [598, 290] width 112 height 444
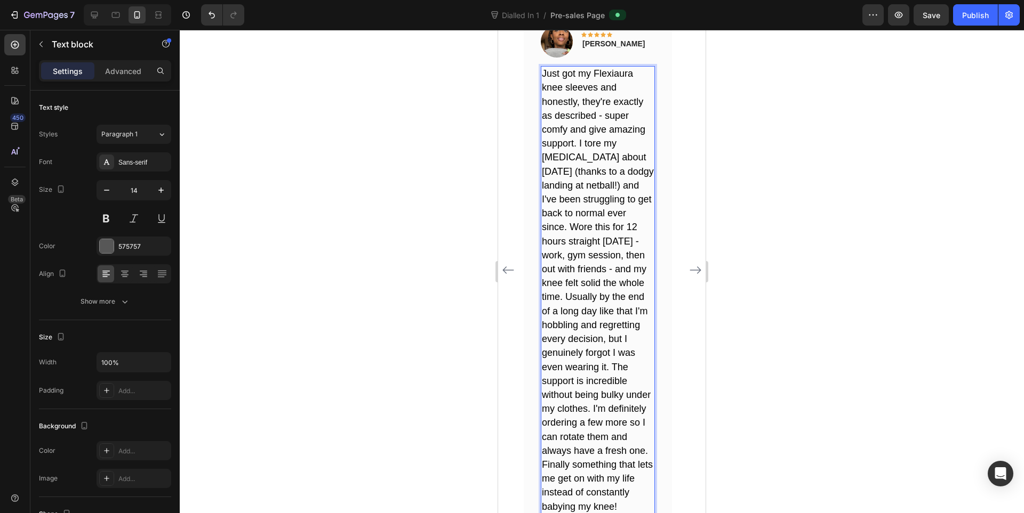
drag, startPoint x: 632, startPoint y: 495, endPoint x: 542, endPoint y: 458, distance: 97.3
click at [543, 458] on p "Just got my Flexiaura knee sleeves and honestly, they're exactly as described -…" at bounding box center [598, 290] width 112 height 447
click at [873, 257] on div at bounding box center [602, 272] width 844 height 484
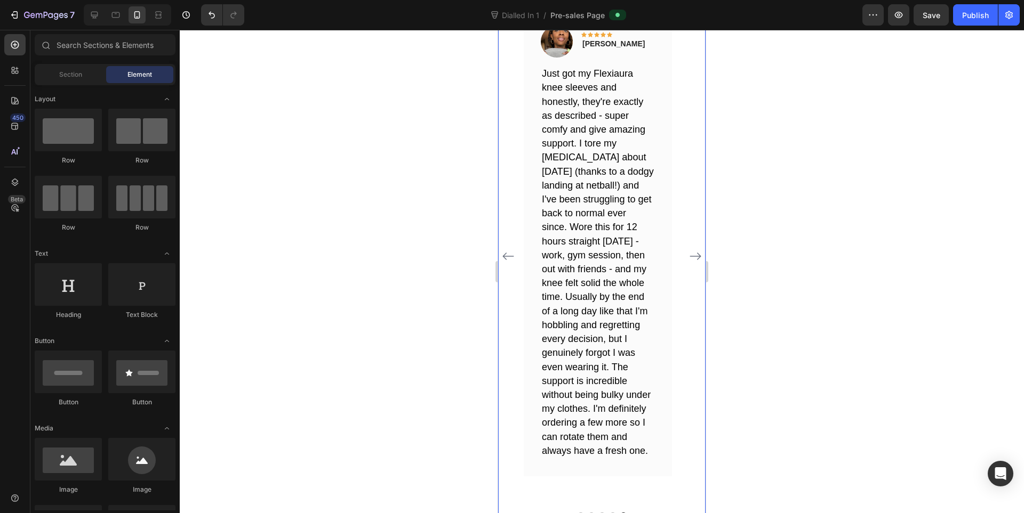
scroll to position [4998, 0]
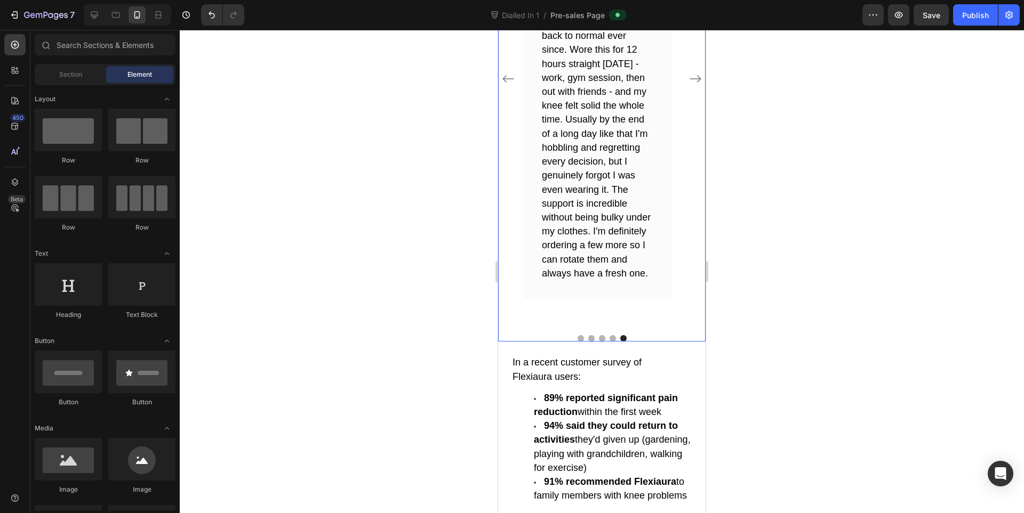
click at [508, 73] on icon "Carousel Back Arrow" at bounding box center [508, 79] width 13 height 13
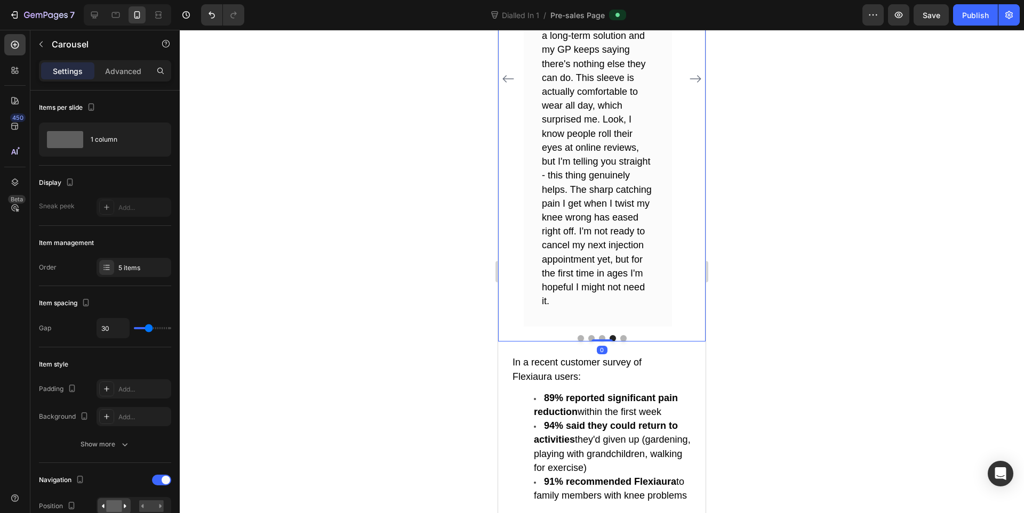
click at [508, 73] on icon "Carousel Back Arrow" at bounding box center [508, 79] width 13 height 13
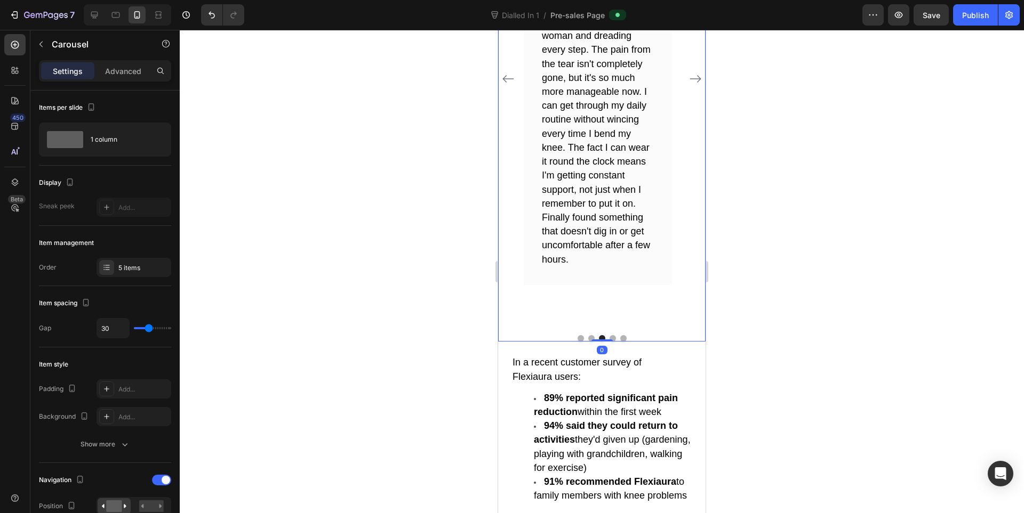
click at [508, 73] on icon "Carousel Back Arrow" at bounding box center [508, 79] width 13 height 13
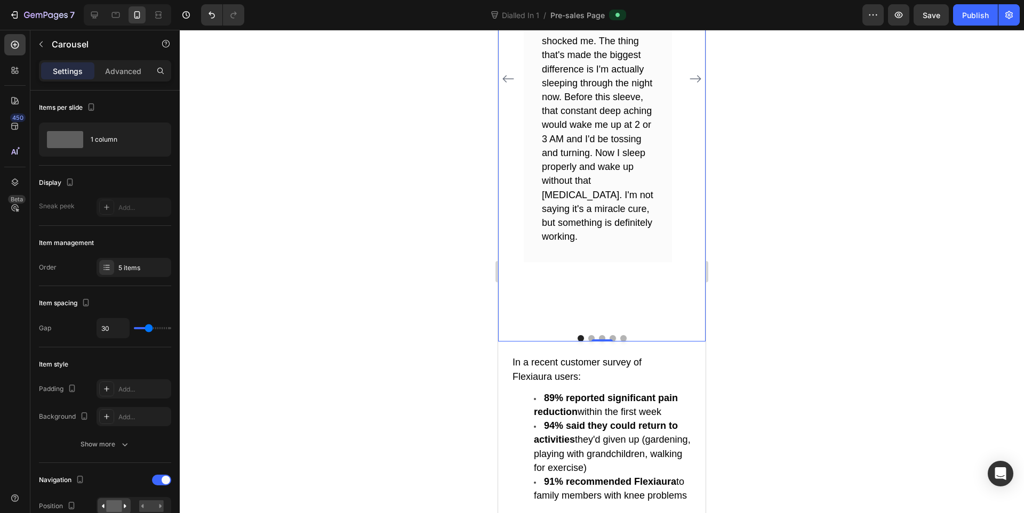
click at [690, 73] on icon "Carousel Next Arrow" at bounding box center [695, 79] width 13 height 13
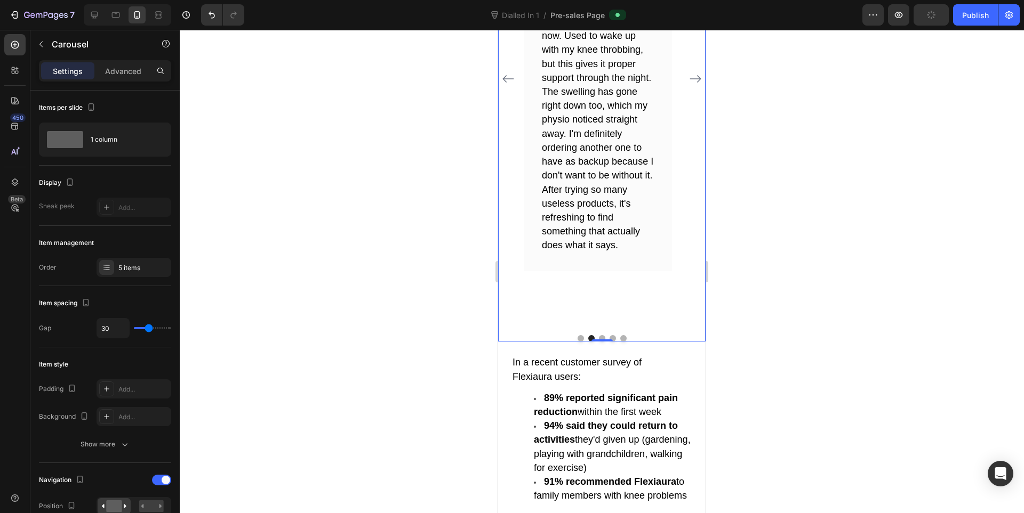
click at [690, 73] on icon "Carousel Next Arrow" at bounding box center [695, 79] width 13 height 13
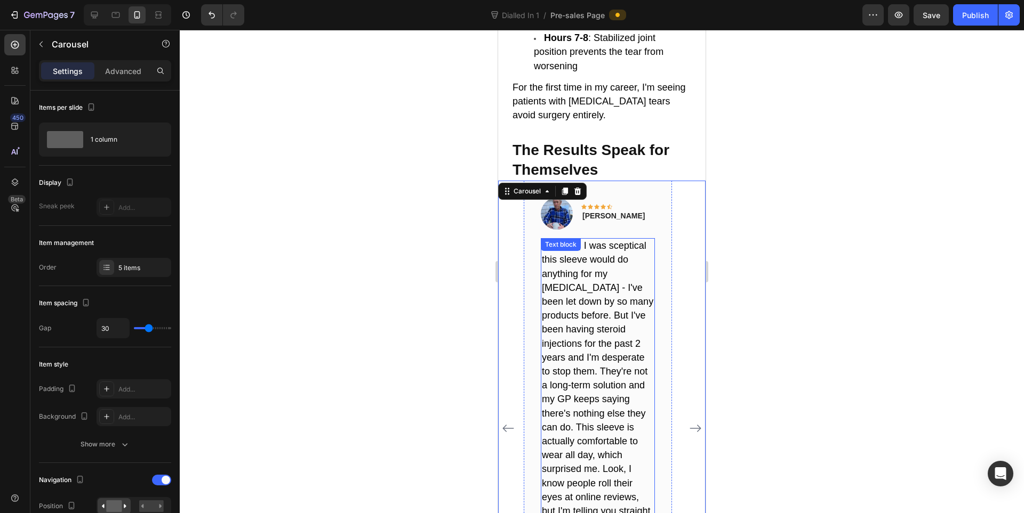
scroll to position [4820, 0]
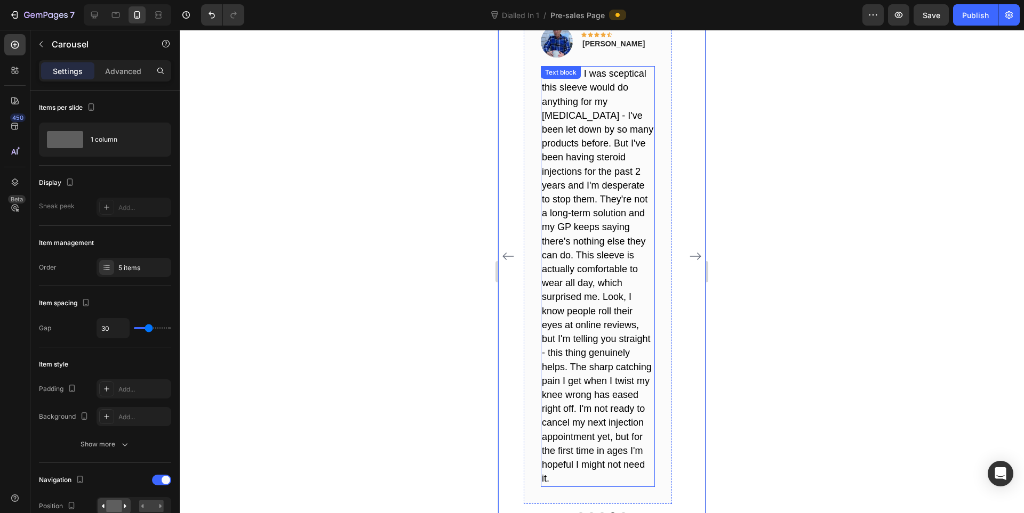
click at [596, 411] on span "Honestly, I was sceptical this sleeve would do anything for my meniscus tear - …" at bounding box center [597, 276] width 111 height 416
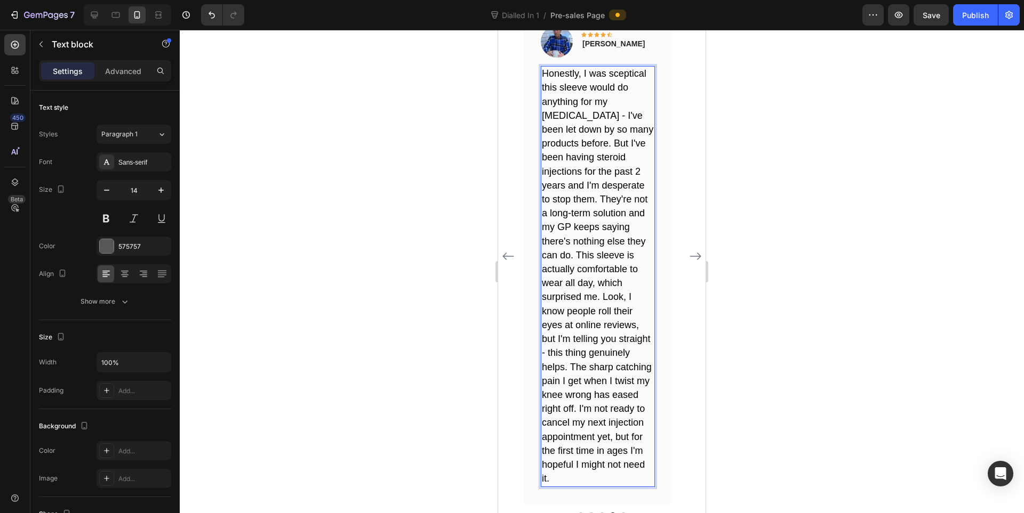
click at [623, 420] on p "Honestly, I was sceptical this sleeve would do anything for my meniscus tear - …" at bounding box center [598, 276] width 112 height 419
click at [610, 400] on span "Honestly, I was sceptical this sleeve would do anything for my meniscus tear - …" at bounding box center [597, 276] width 111 height 416
drag, startPoint x: 614, startPoint y: 342, endPoint x: 628, endPoint y: 371, distance: 32.7
click at [629, 373] on span "Honestly, I was sceptical this sleeve would do anything for my meniscus tear - …" at bounding box center [597, 276] width 111 height 416
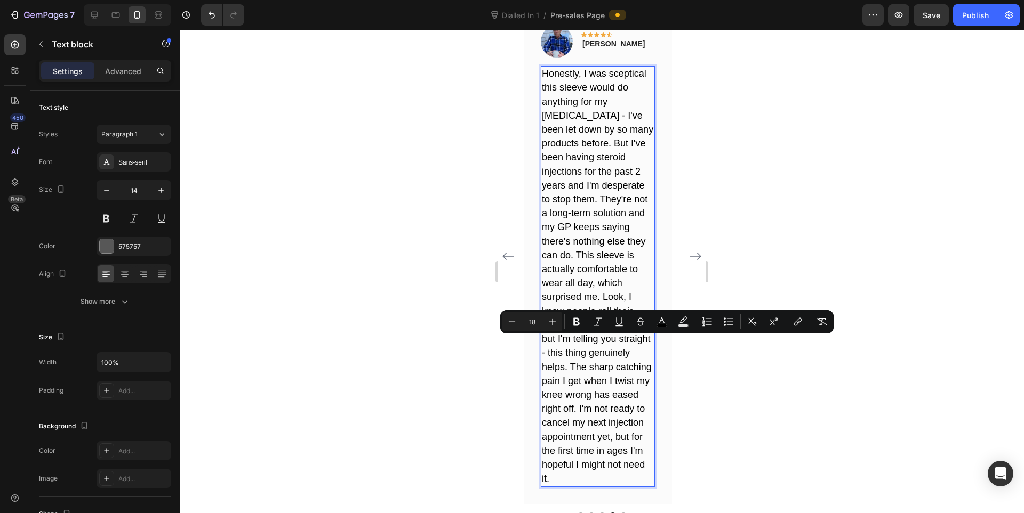
click at [635, 382] on span "Honestly, I was sceptical this sleeve would do anything for my meniscus tear - …" at bounding box center [597, 276] width 111 height 416
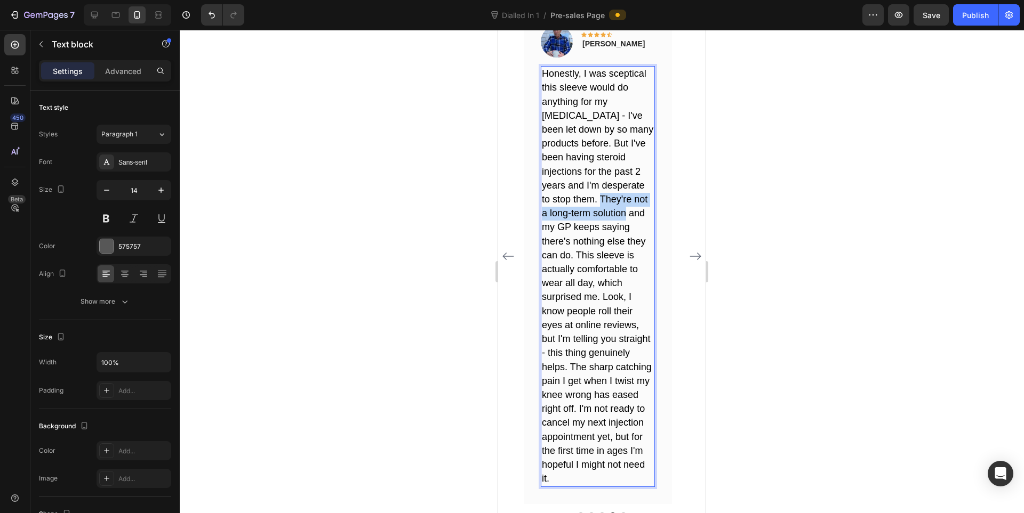
drag, startPoint x: 572, startPoint y: 189, endPoint x: 599, endPoint y: 206, distance: 31.9
click at [599, 206] on span "Honestly, I was sceptical this sleeve would do anything for my meniscus tear - …" at bounding box center [597, 276] width 111 height 416
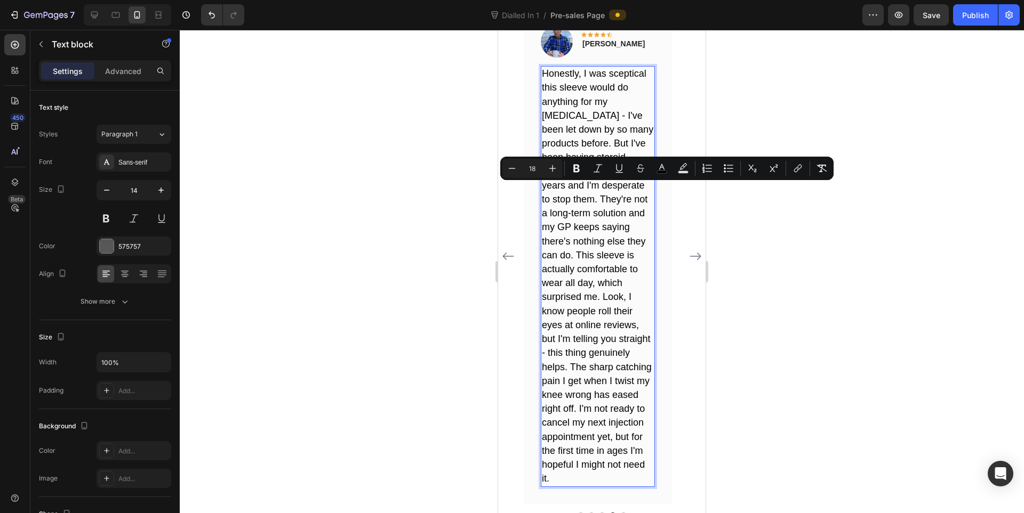
click at [627, 215] on span "Honestly, I was sceptical this sleeve would do anything for my meniscus tear - …" at bounding box center [597, 276] width 111 height 416
drag, startPoint x: 649, startPoint y: 236, endPoint x: 568, endPoint y: 195, distance: 90.8
click at [568, 195] on p "Honestly, I was sceptical this sleeve would do anything for my meniscus tear - …" at bounding box center [598, 276] width 112 height 419
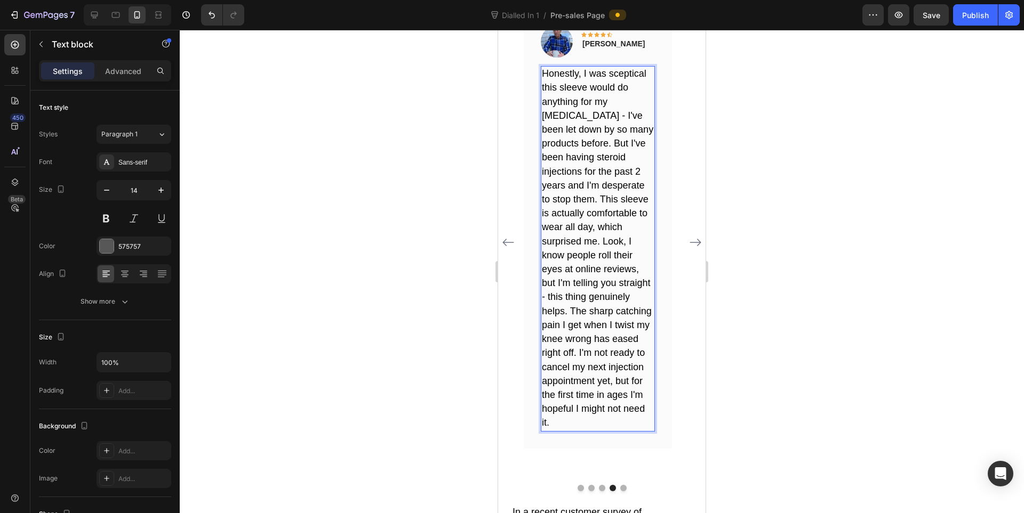
click at [871, 208] on div at bounding box center [602, 272] width 844 height 484
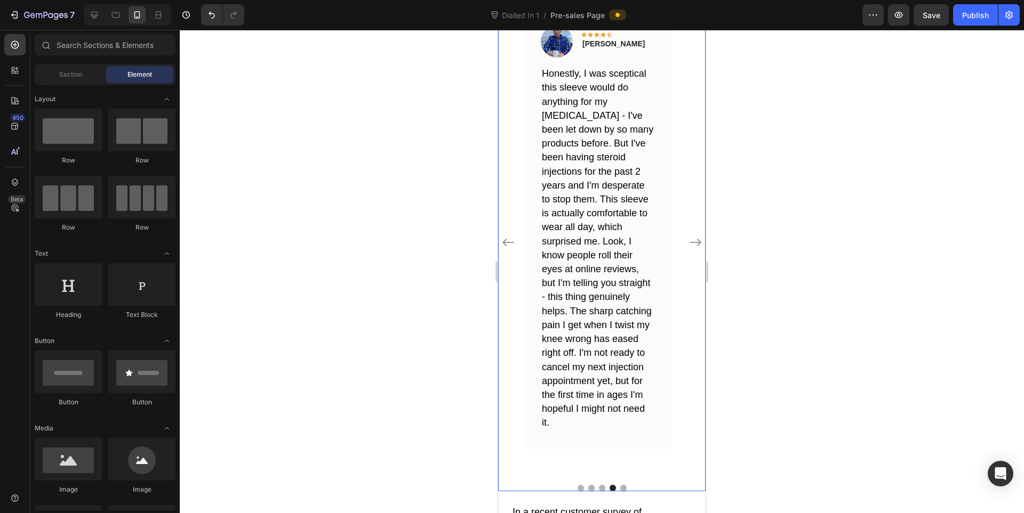
click at [512, 234] on button "Carousel Back Arrow" at bounding box center [508, 242] width 17 height 17
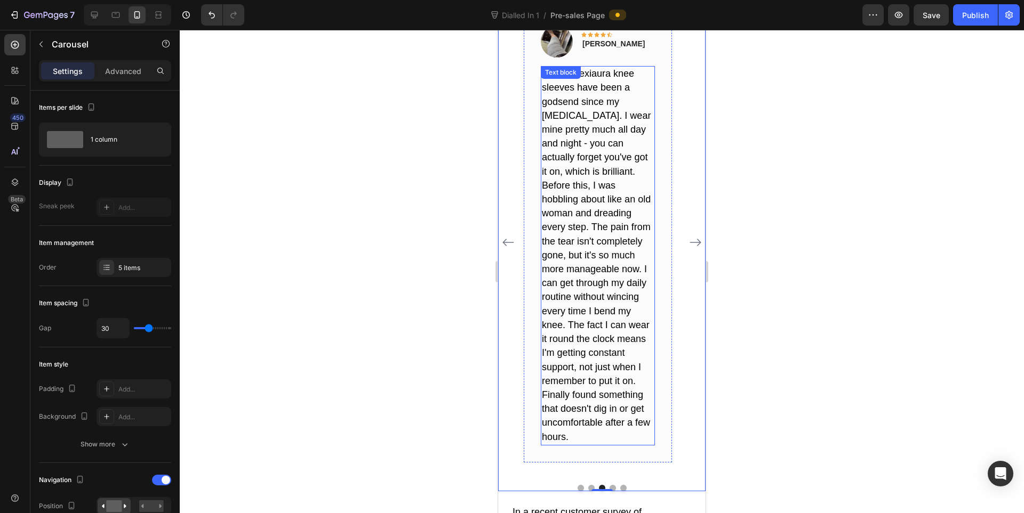
click at [613, 241] on span "These Flexiaura knee sleeves have been a godsend since my meniscus tear. I wear…" at bounding box center [596, 255] width 109 height 374
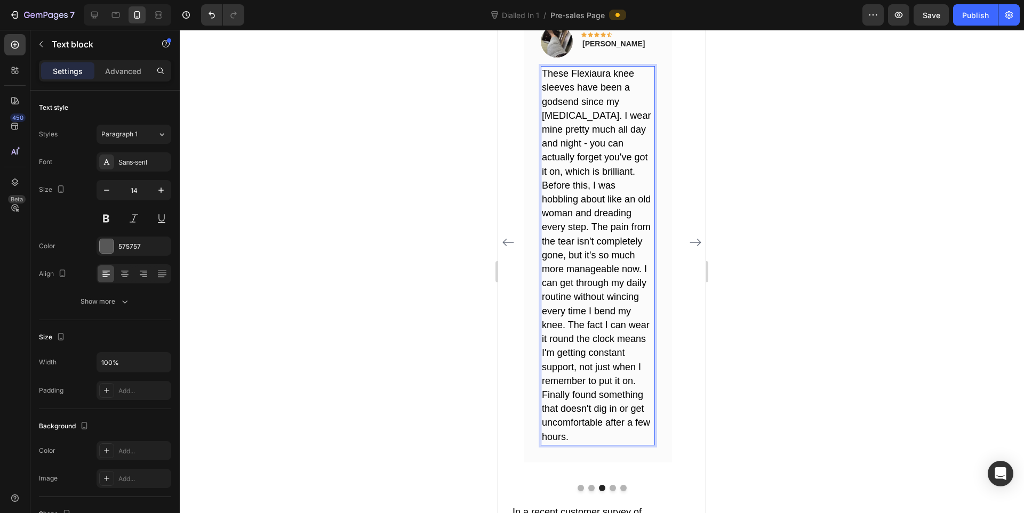
click at [598, 186] on span "These Flexiaura knee sleeves have been a godsend since my meniscus tear. I wear…" at bounding box center [596, 255] width 109 height 374
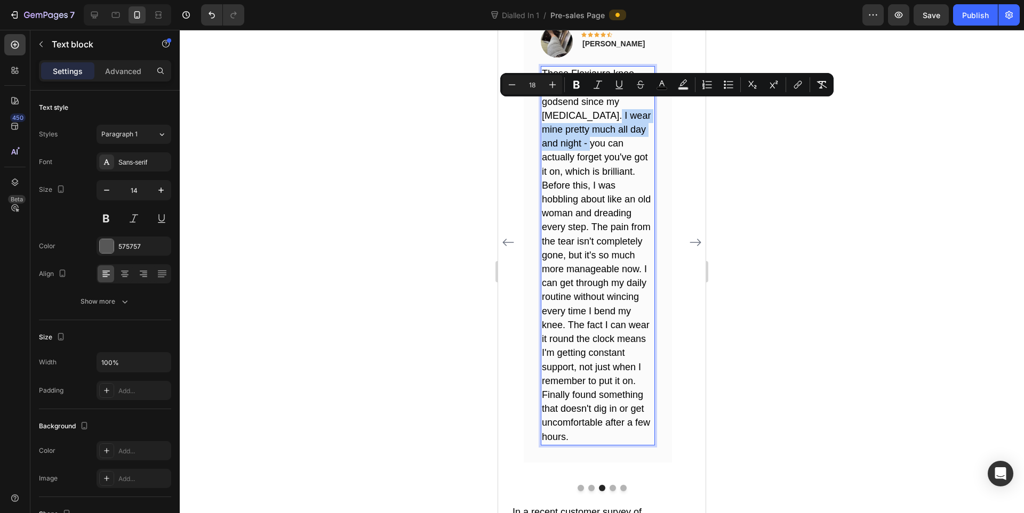
drag, startPoint x: 607, startPoint y: 107, endPoint x: 595, endPoint y: 132, distance: 27.4
click at [595, 132] on span "These Flexiaura knee sleeves have been a godsend since my meniscus tear. I wear…" at bounding box center [596, 255] width 109 height 374
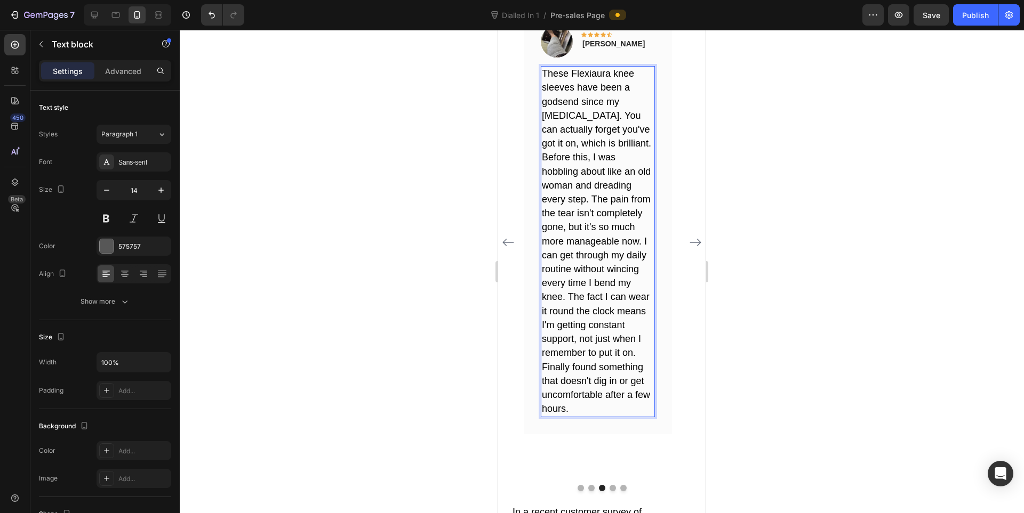
click at [833, 376] on div at bounding box center [602, 272] width 844 height 484
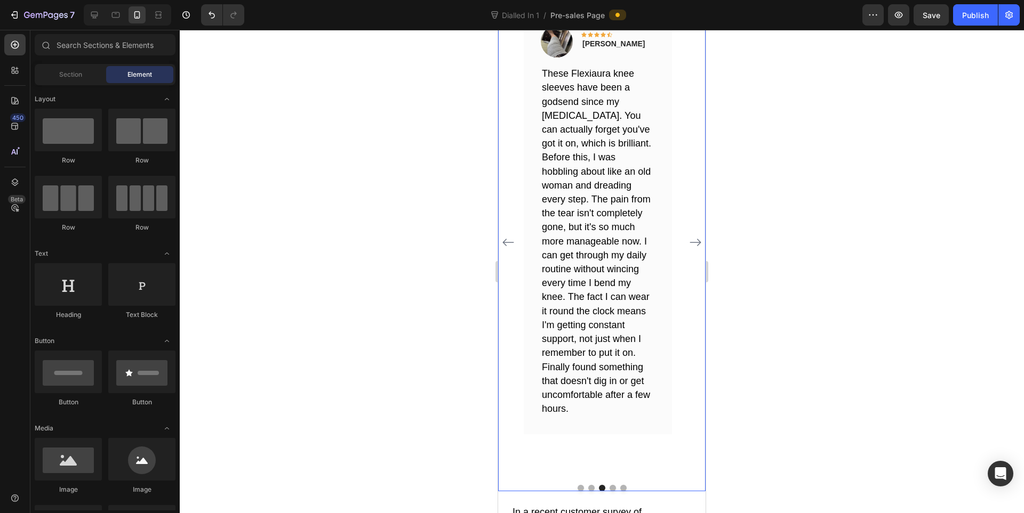
click at [508, 236] on icon "Carousel Back Arrow" at bounding box center [508, 242] width 13 height 13
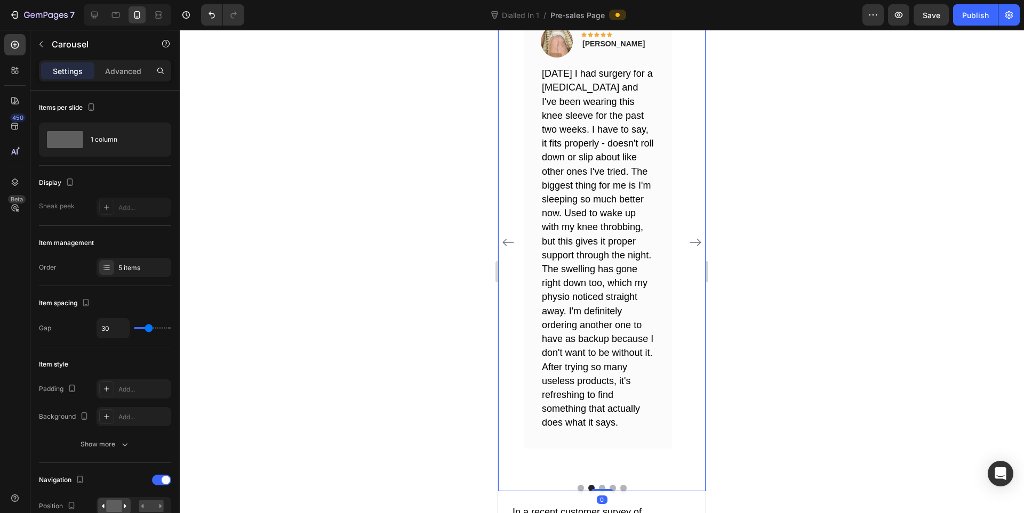
click at [503, 236] on icon "Carousel Back Arrow" at bounding box center [508, 242] width 13 height 13
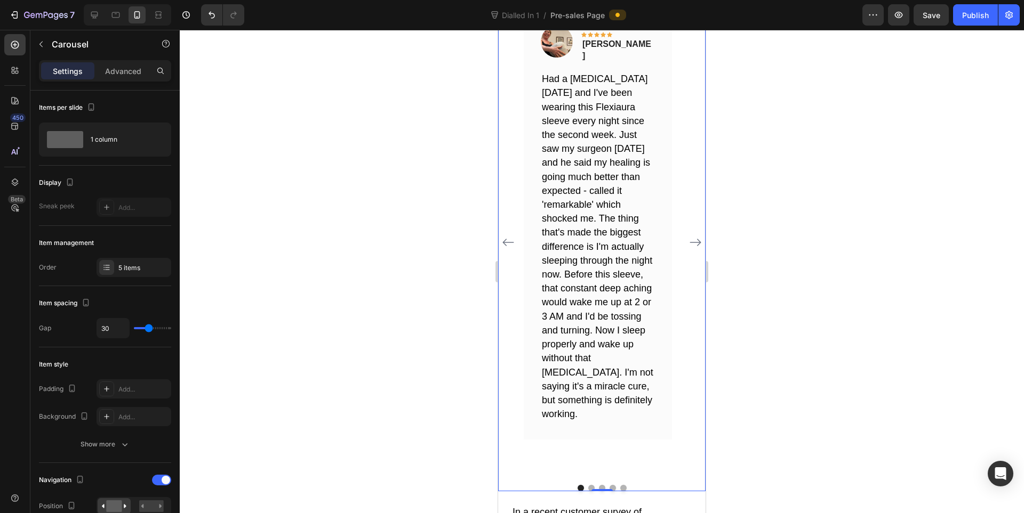
click at [689, 236] on icon "Carousel Next Arrow" at bounding box center [695, 242] width 13 height 13
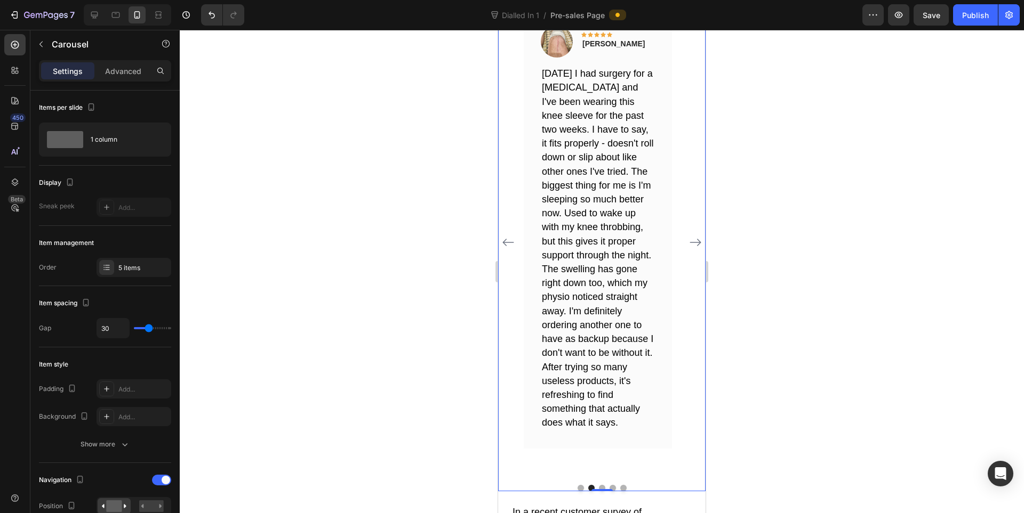
click at [689, 236] on icon "Carousel Next Arrow" at bounding box center [695, 242] width 13 height 13
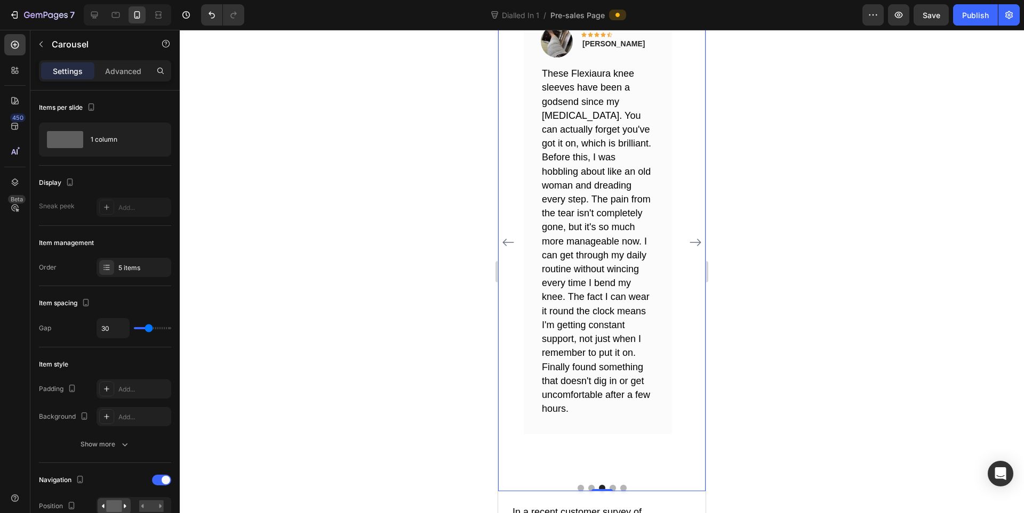
click at [689, 236] on icon "Carousel Next Arrow" at bounding box center [695, 242] width 13 height 13
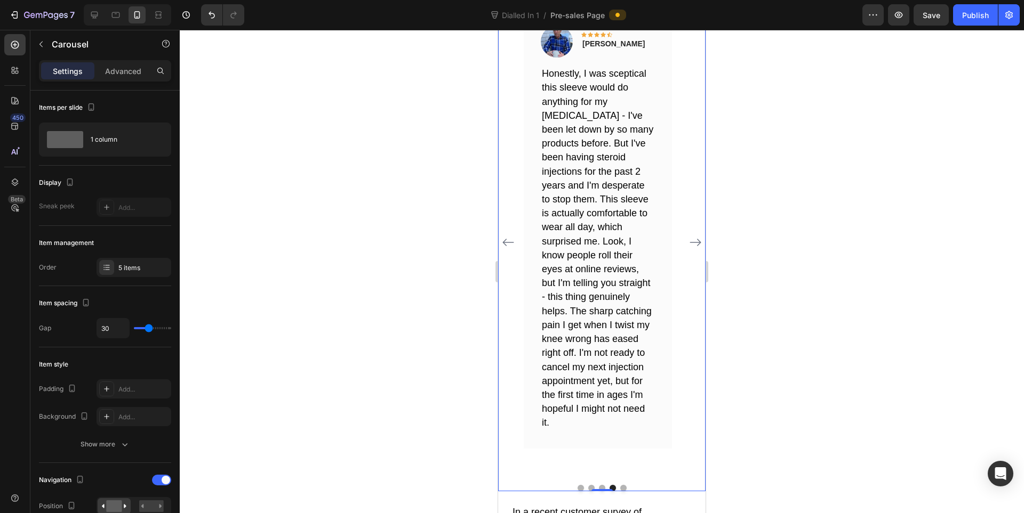
click at [689, 236] on icon "Carousel Next Arrow" at bounding box center [695, 242] width 13 height 13
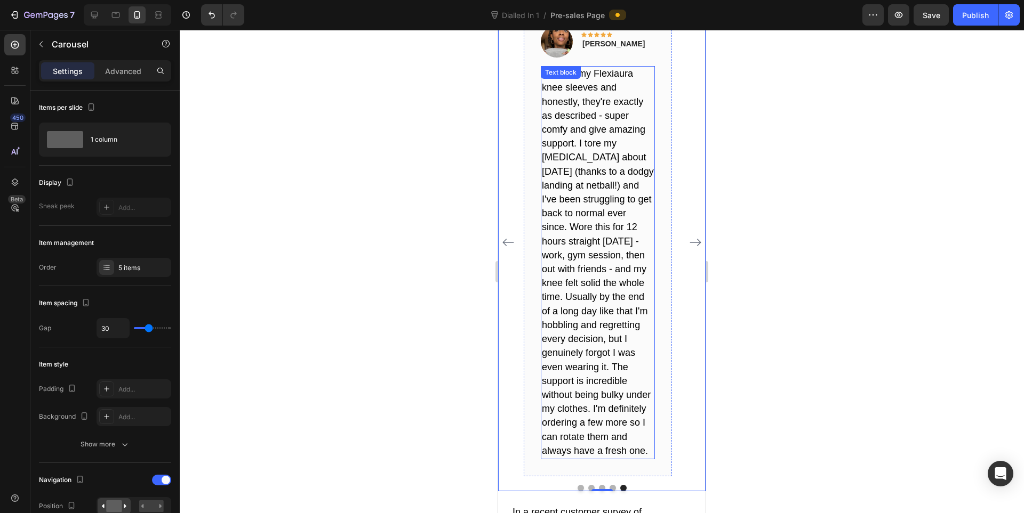
click at [618, 357] on span "Just got my Flexiaura knee sleeves and honestly, they're exactly as described -…" at bounding box center [598, 262] width 112 height 388
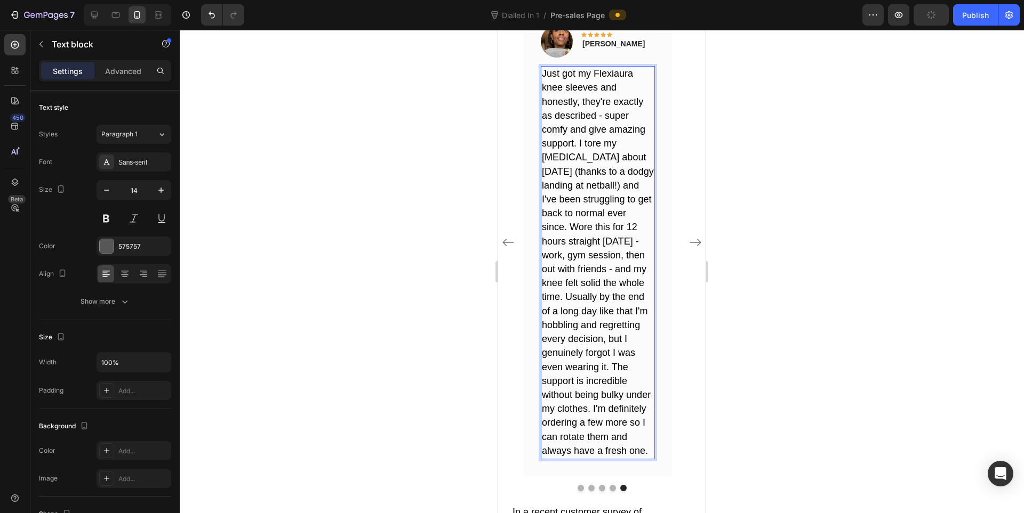
click at [595, 398] on span "Just got my Flexiaura knee sleeves and honestly, they're exactly as described -…" at bounding box center [598, 262] width 112 height 388
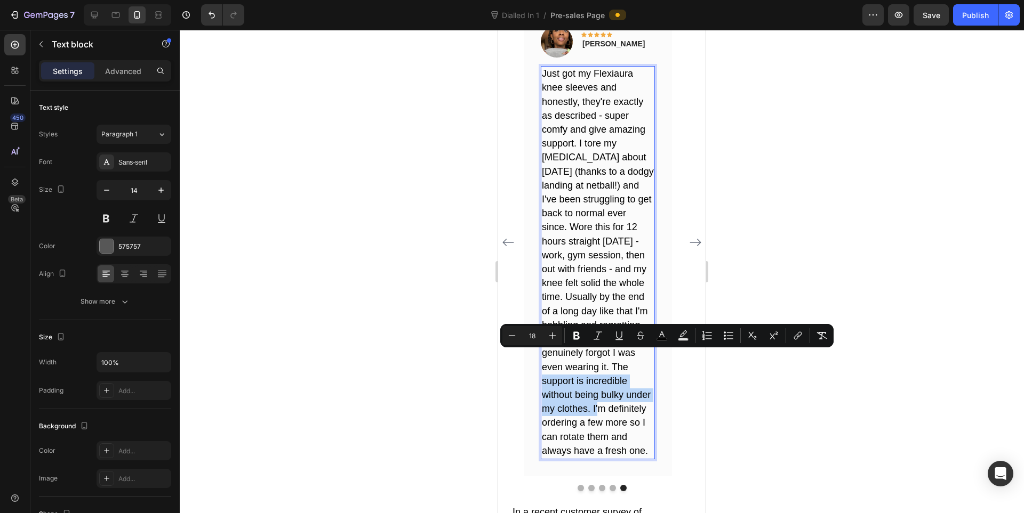
drag, startPoint x: 613, startPoint y: 358, endPoint x: 591, endPoint y: 401, distance: 48.9
click at [591, 401] on span "Just got my Flexiaura knee sleeves and honestly, they're exactly as described -…" at bounding box center [598, 262] width 112 height 388
click at [610, 399] on span "Just got my Flexiaura knee sleeves and honestly, they're exactly as described -…" at bounding box center [598, 262] width 112 height 388
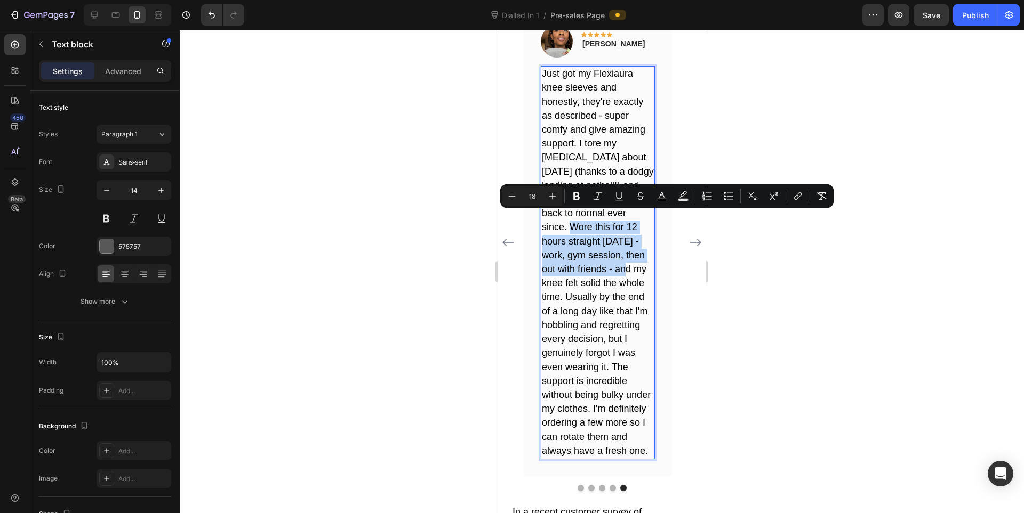
drag, startPoint x: 571, startPoint y: 218, endPoint x: 613, endPoint y: 257, distance: 58.1
click at [613, 257] on span "Just got my Flexiaura knee sleeves and honestly, they're exactly as described -…" at bounding box center [598, 262] width 112 height 388
click at [635, 276] on span "Just got my Flexiaura knee sleeves and honestly, they're exactly as described -…" at bounding box center [598, 262] width 112 height 388
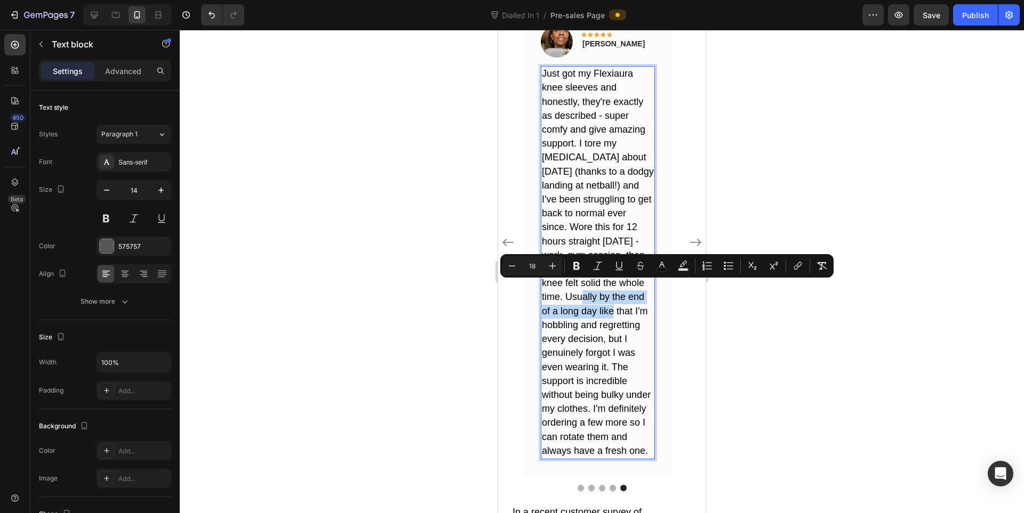
drag, startPoint x: 565, startPoint y: 287, endPoint x: 602, endPoint y: 297, distance: 38.0
click at [602, 297] on span "Just got my Flexiaura knee sleeves and honestly, they're exactly as described -…" at bounding box center [598, 262] width 112 height 388
click at [623, 313] on span "Just got my Flexiaura knee sleeves and honestly, they're exactly as described -…" at bounding box center [598, 262] width 112 height 388
drag, startPoint x: 567, startPoint y: 289, endPoint x: 606, endPoint y: 353, distance: 75.2
click at [606, 353] on span "Just got my Flexiaura knee sleeves and honestly, they're exactly as described -…" at bounding box center [598, 262] width 112 height 388
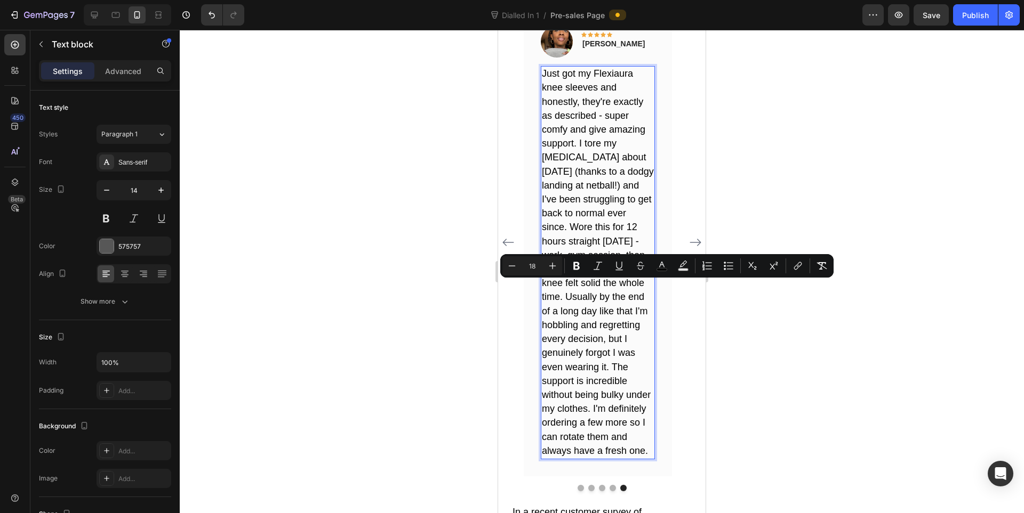
click at [625, 353] on span "Just got my Flexiaura knee sleeves and honestly, they're exactly as described -…" at bounding box center [598, 262] width 112 height 388
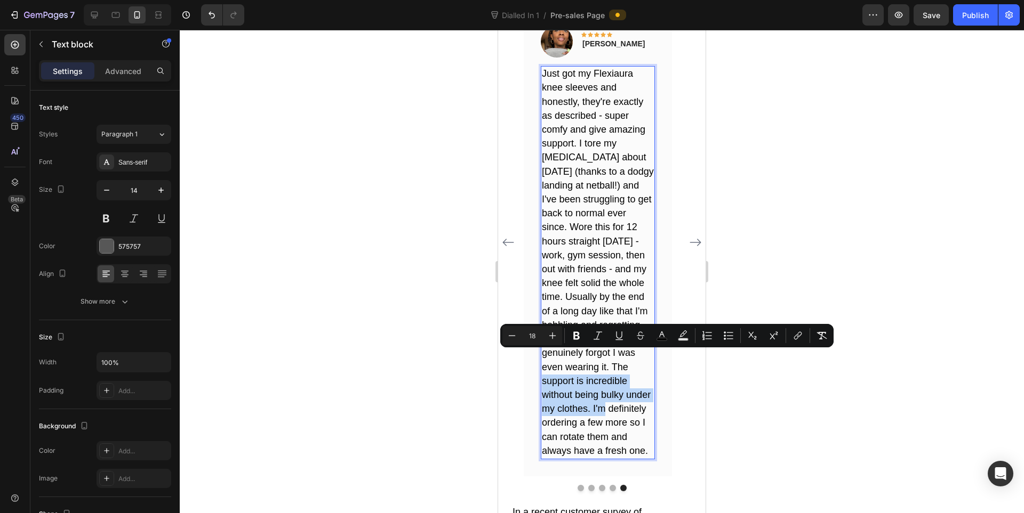
drag, startPoint x: 614, startPoint y: 356, endPoint x: 592, endPoint y: 398, distance: 47.4
click at [592, 398] on span "Just got my Flexiaura knee sleeves and honestly, they're exactly as described -…" at bounding box center [598, 262] width 112 height 388
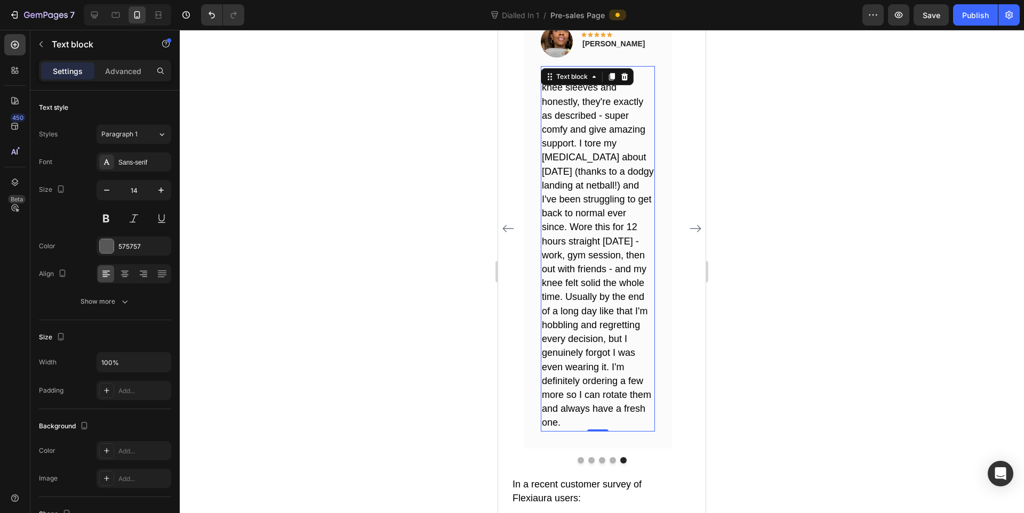
click at [810, 314] on div at bounding box center [602, 272] width 844 height 484
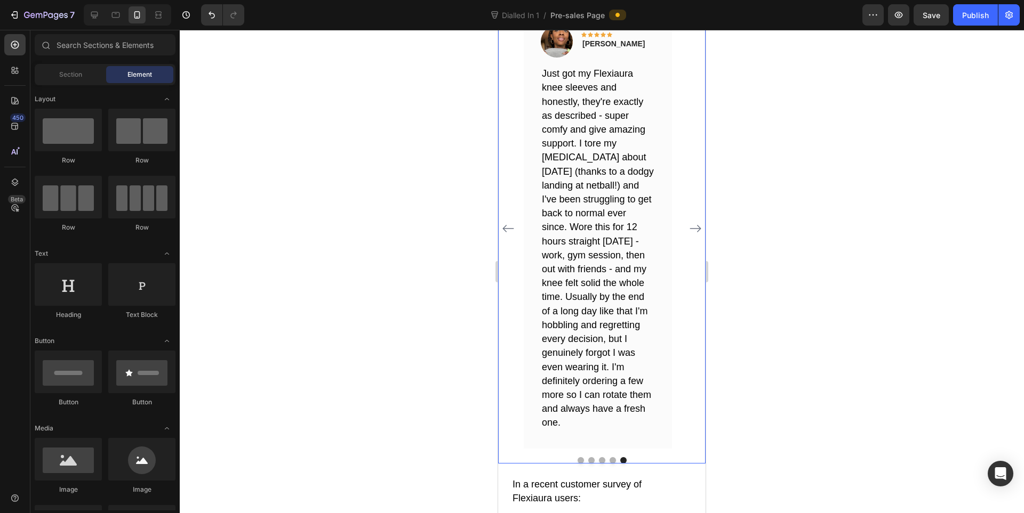
click at [511, 222] on icon "Carousel Back Arrow" at bounding box center [508, 228] width 13 height 13
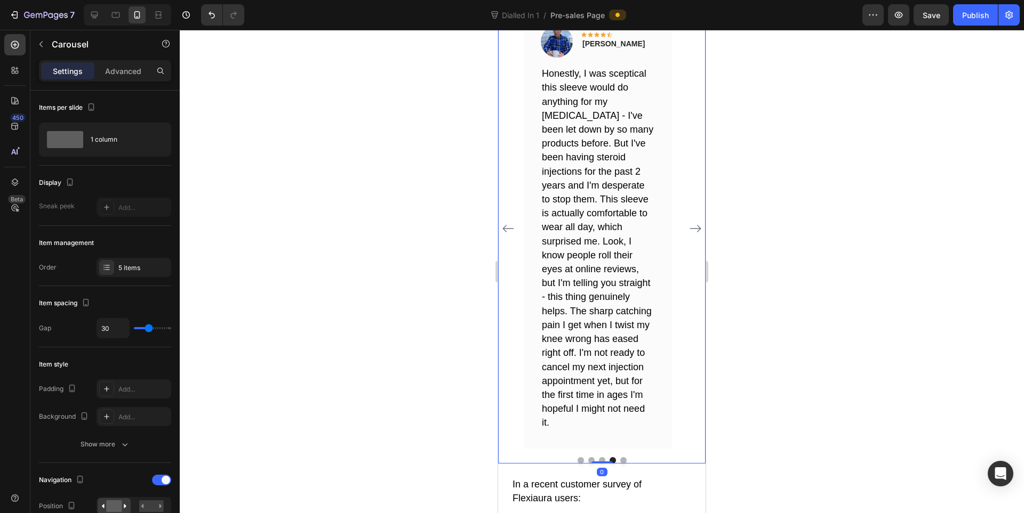
click at [509, 222] on icon "Carousel Back Arrow" at bounding box center [508, 228] width 13 height 13
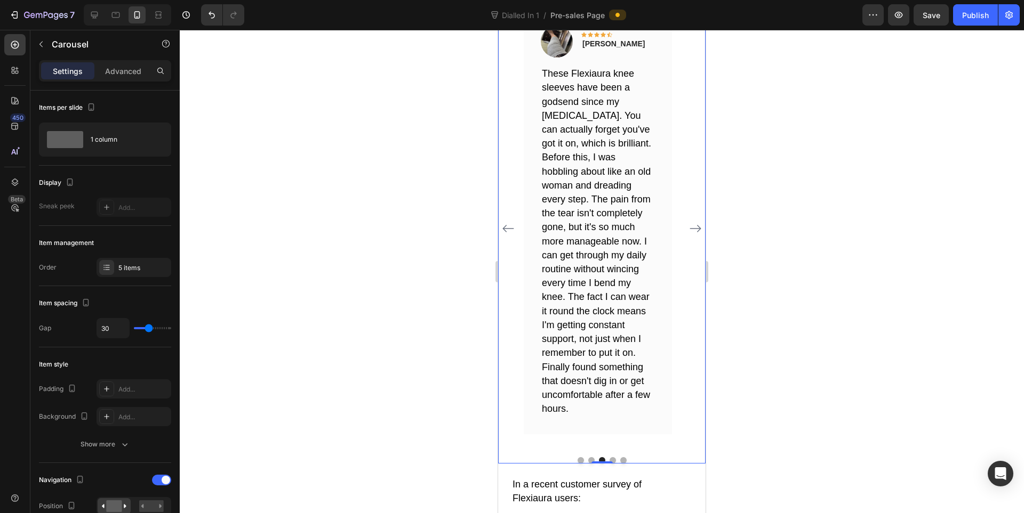
click at [509, 222] on icon "Carousel Back Arrow" at bounding box center [508, 228] width 13 height 13
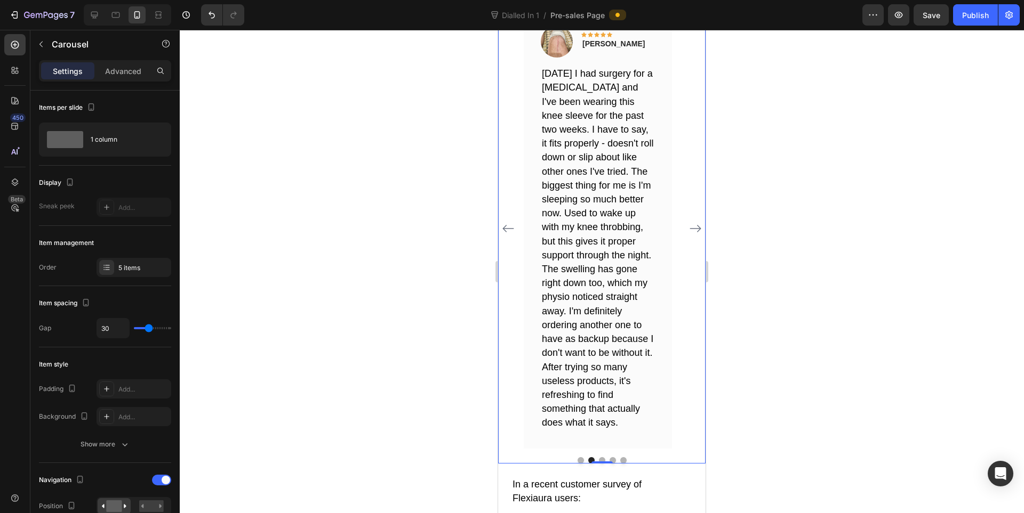
click at [509, 222] on icon "Carousel Back Arrow" at bounding box center [508, 228] width 13 height 13
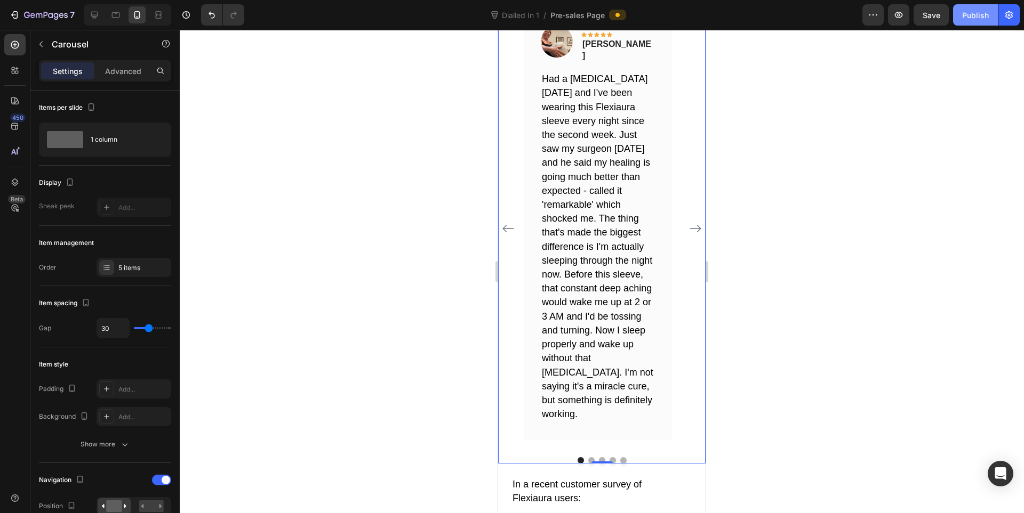
click at [979, 19] on div "Publish" at bounding box center [975, 15] width 27 height 11
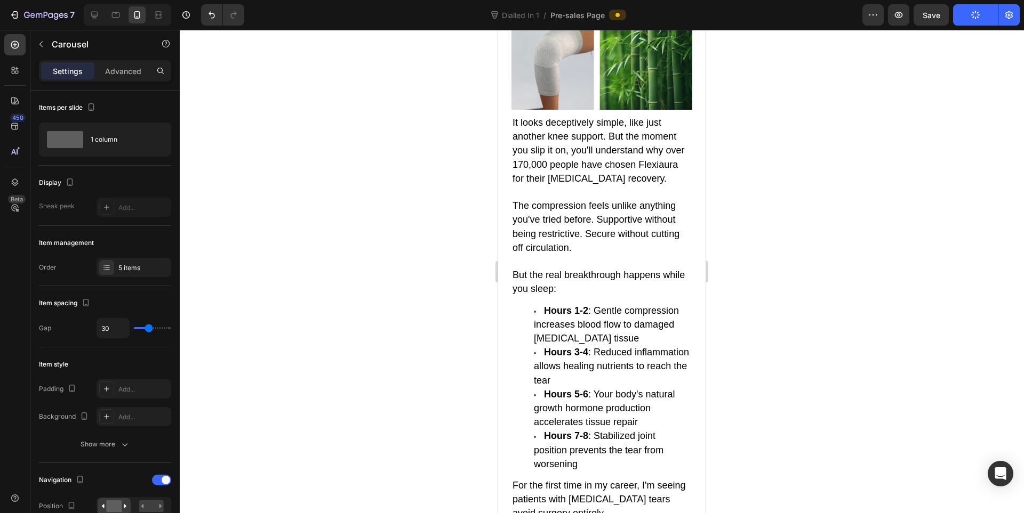
scroll to position [4643, 0]
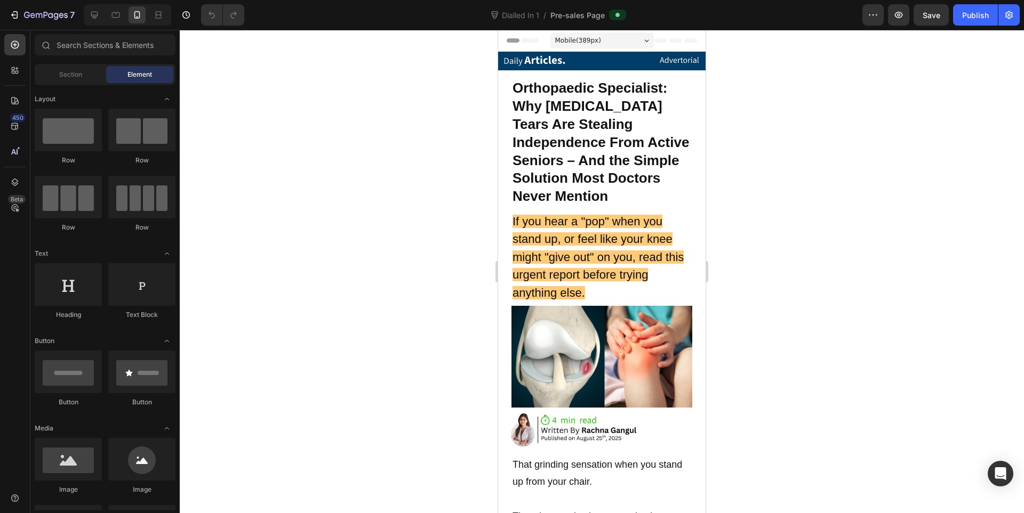
click at [384, 115] on div at bounding box center [602, 272] width 844 height 484
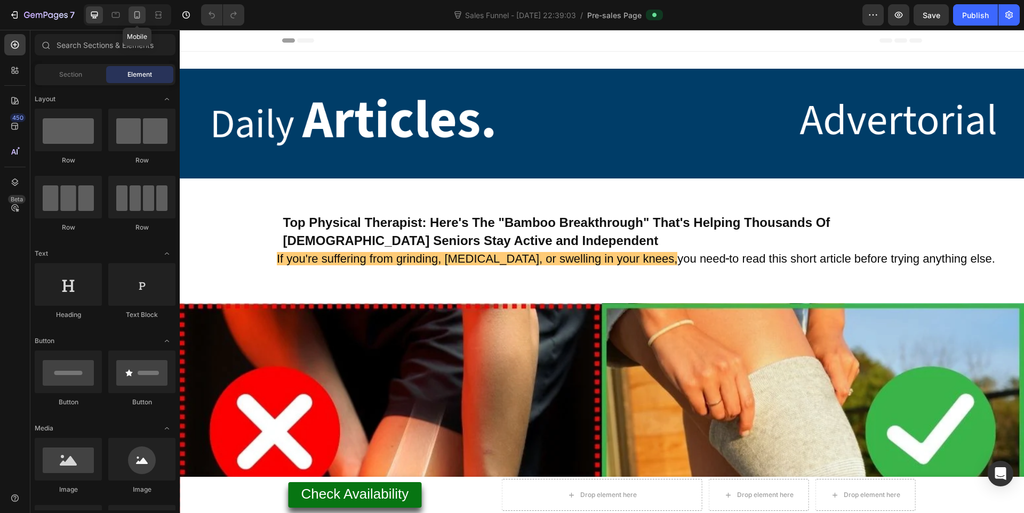
click at [135, 17] on icon at bounding box center [137, 14] width 6 height 7
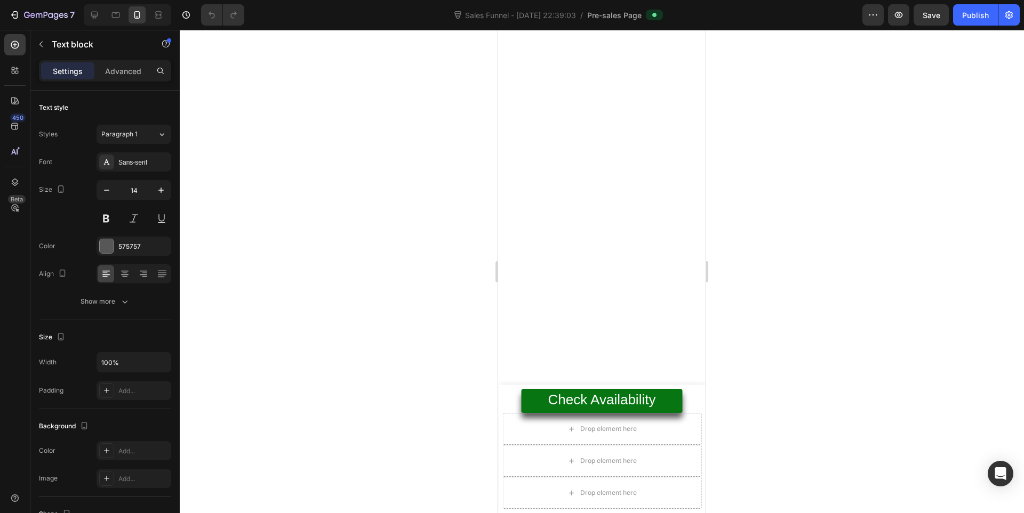
scroll to position [6022, 0]
drag, startPoint x: 582, startPoint y: 147, endPoint x: 589, endPoint y: 138, distance: 11.7
click at [465, 128] on div at bounding box center [602, 272] width 844 height 484
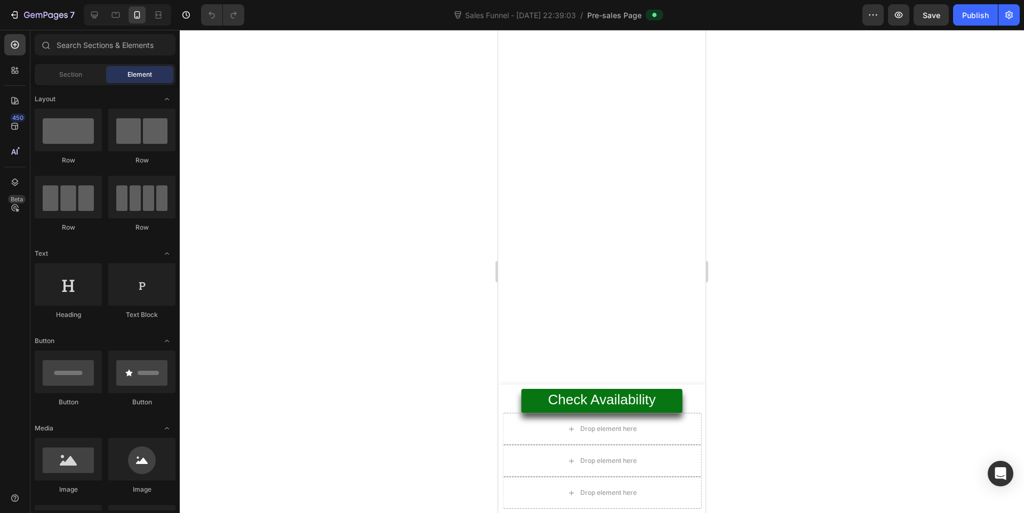
click at [462, 130] on div at bounding box center [602, 272] width 844 height 484
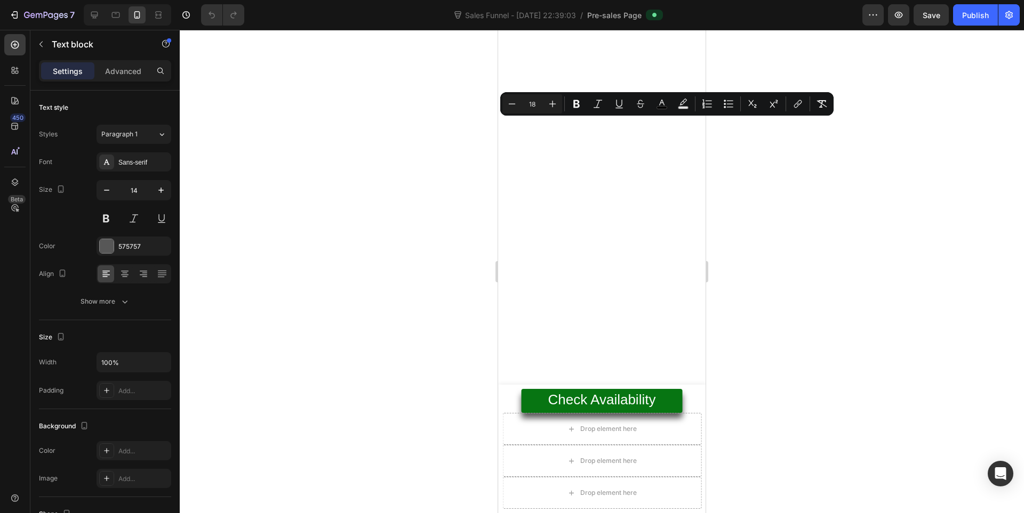
copy span "''Had total knee replacement surgery 3 months ago, have been wearing knee sleev…"
click at [761, 228] on div at bounding box center [602, 272] width 844 height 484
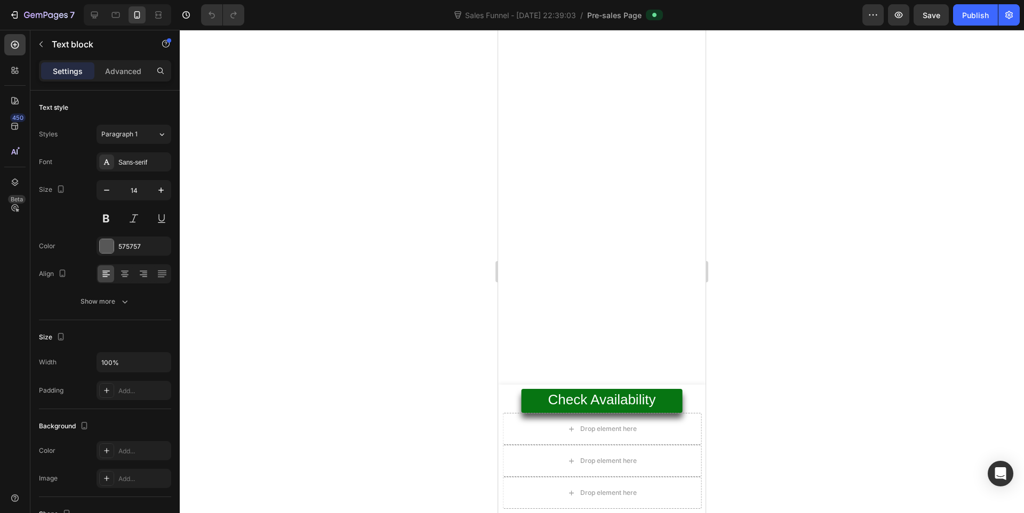
click at [843, 255] on div at bounding box center [602, 272] width 844 height 484
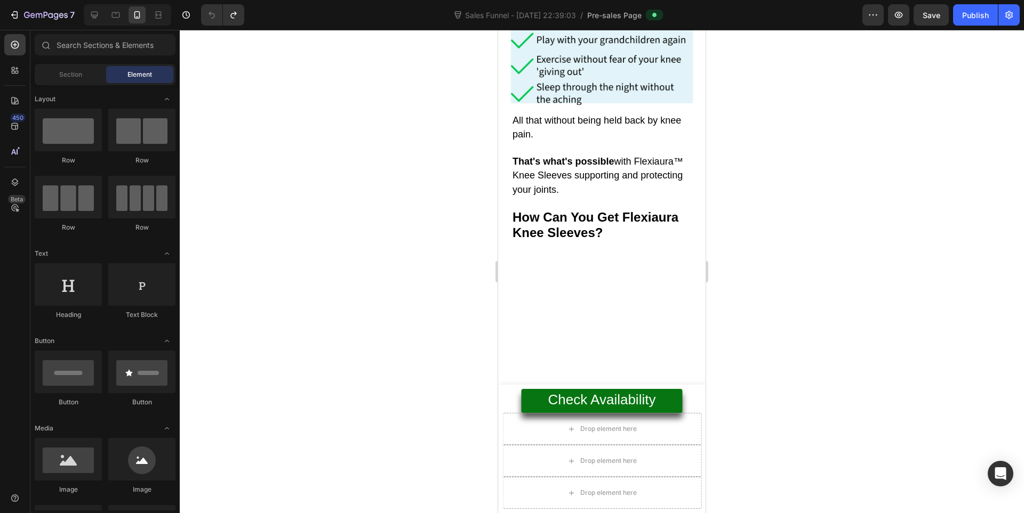
scroll to position [3, 0]
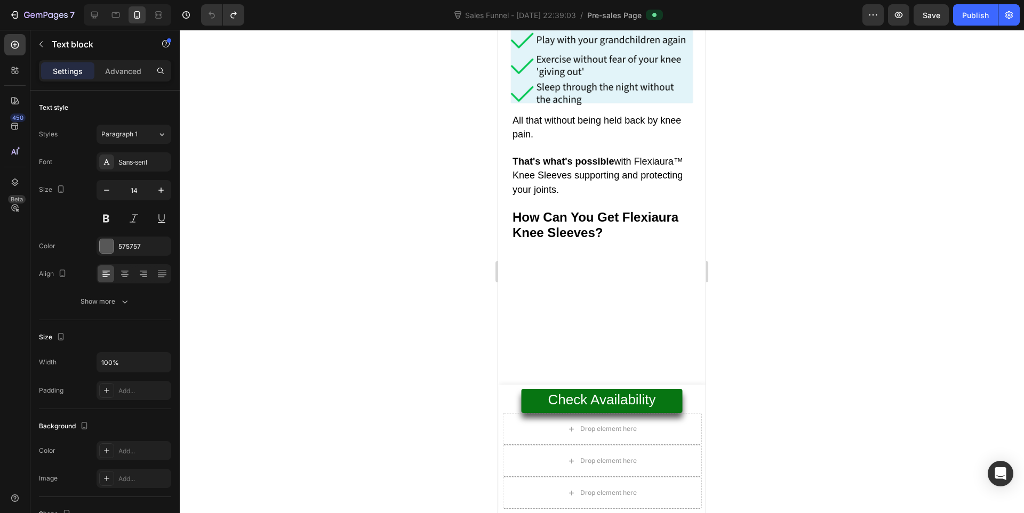
drag, startPoint x: 552, startPoint y: 123, endPoint x: 635, endPoint y: 291, distance: 186.9
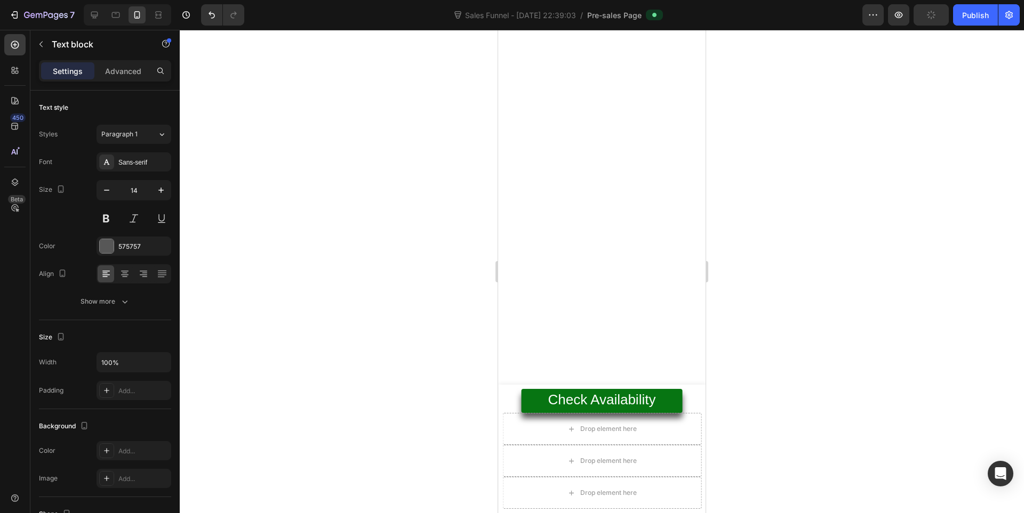
scroll to position [5844, 0]
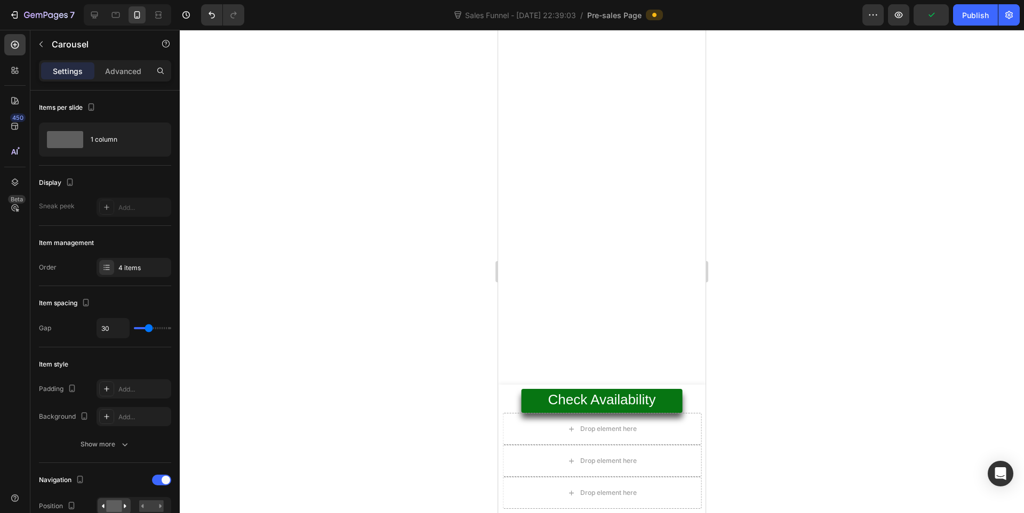
click at [111, 81] on div "Settings Advanced" at bounding box center [105, 70] width 132 height 21
click at [112, 69] on p "Advanced" at bounding box center [123, 71] width 36 height 11
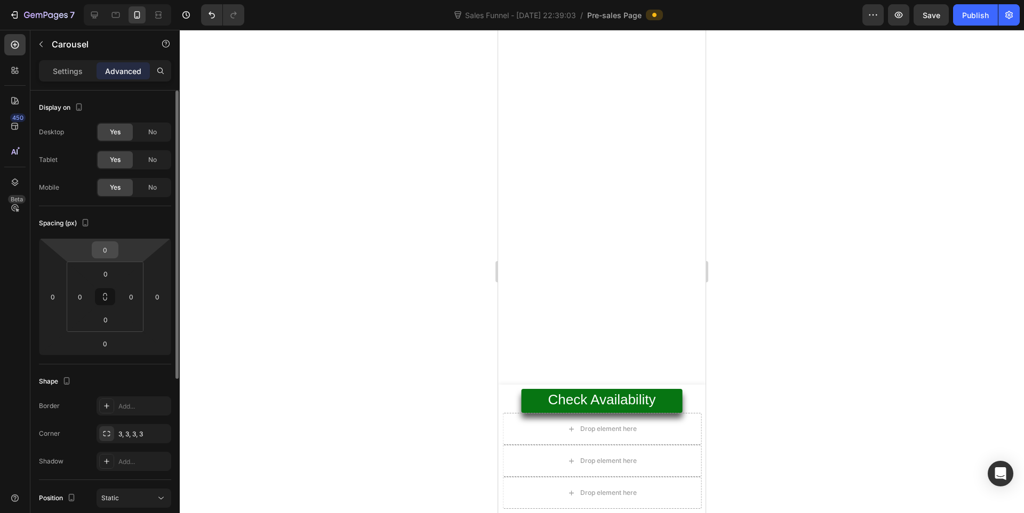
click at [103, 251] on input "0" at bounding box center [104, 250] width 21 height 16
type input "2"
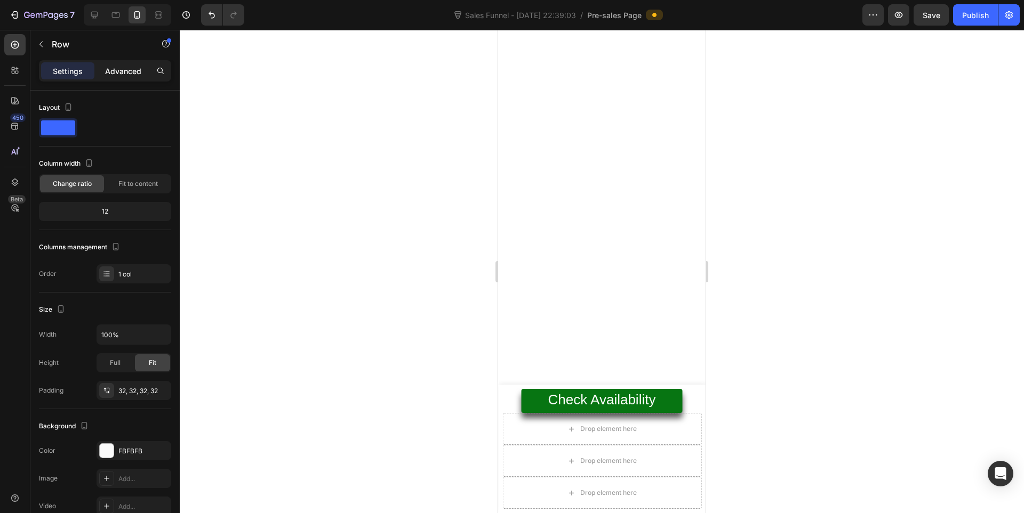
click at [109, 65] on div "Advanced" at bounding box center [122, 70] width 53 height 17
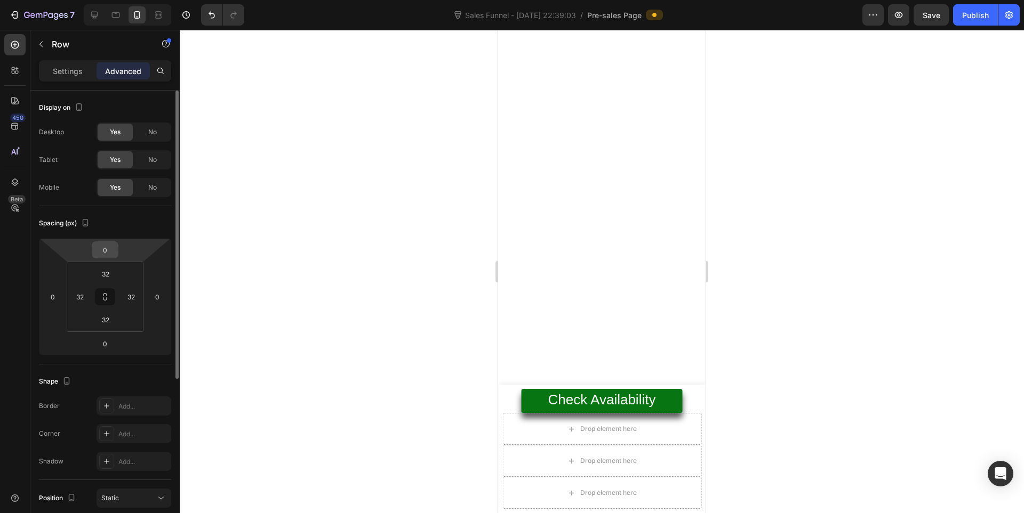
click at [105, 249] on input "0" at bounding box center [104, 250] width 21 height 16
type input "2"
type input "5"
type input "7"
type input "1"
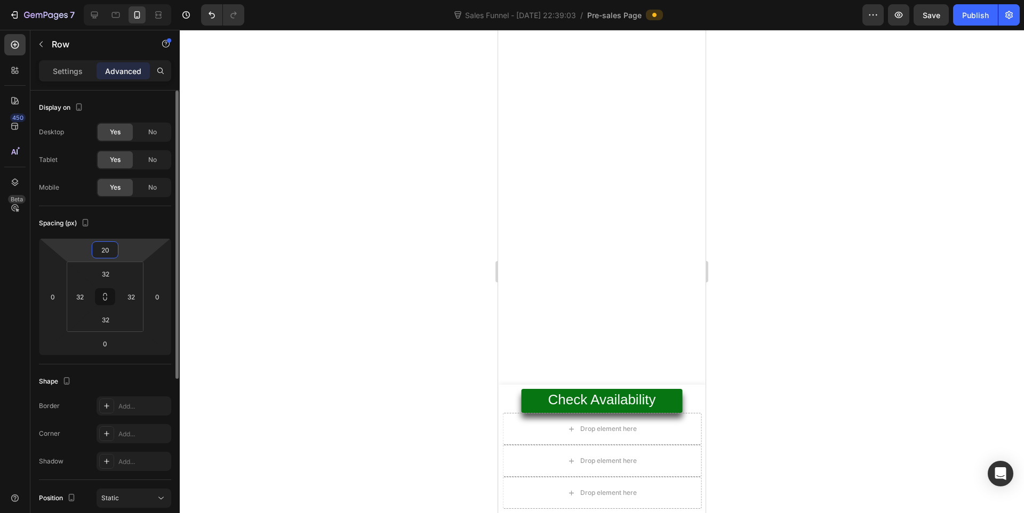
type input "200"
click at [858, 220] on div at bounding box center [602, 272] width 844 height 484
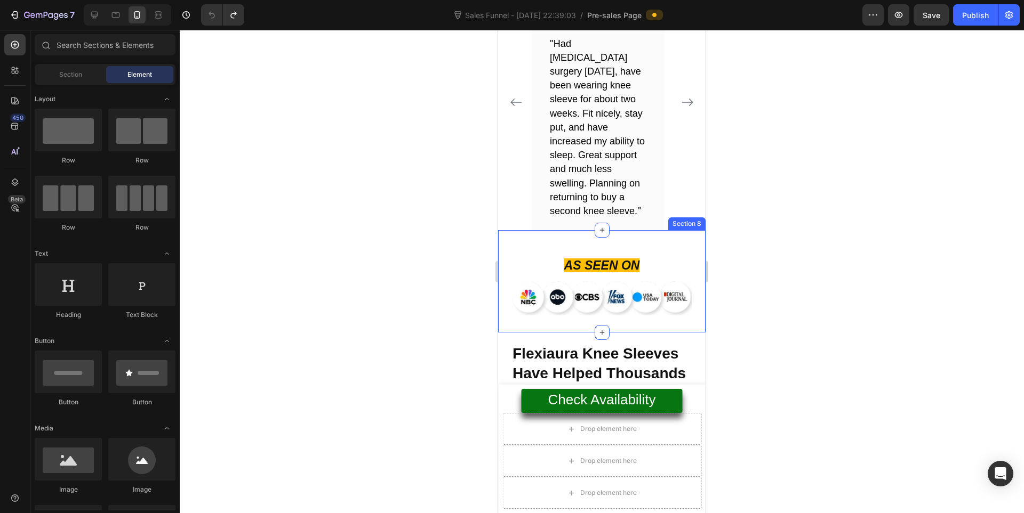
scroll to position [5408, 0]
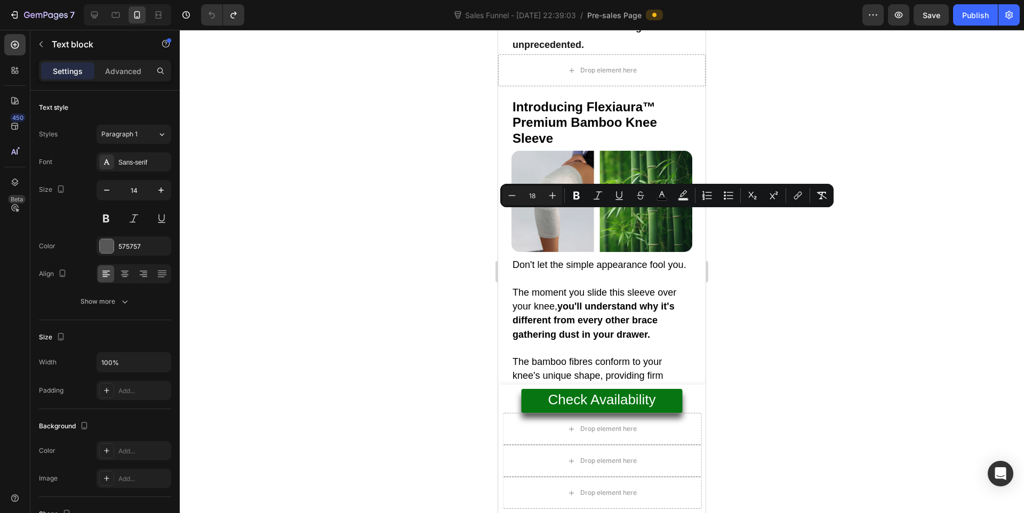
scroll to position [35, 0]
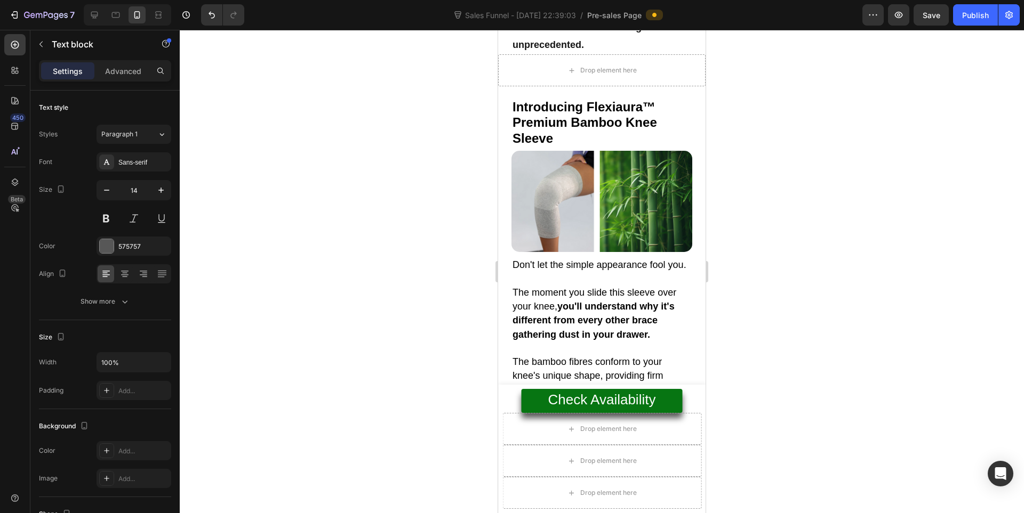
click at [836, 254] on div at bounding box center [602, 272] width 844 height 484
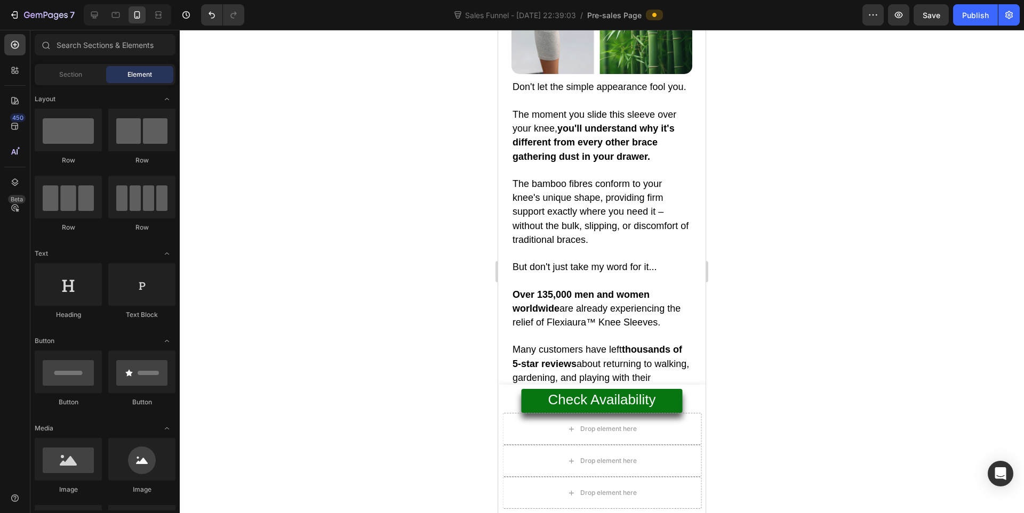
scroll to position [5408, 0]
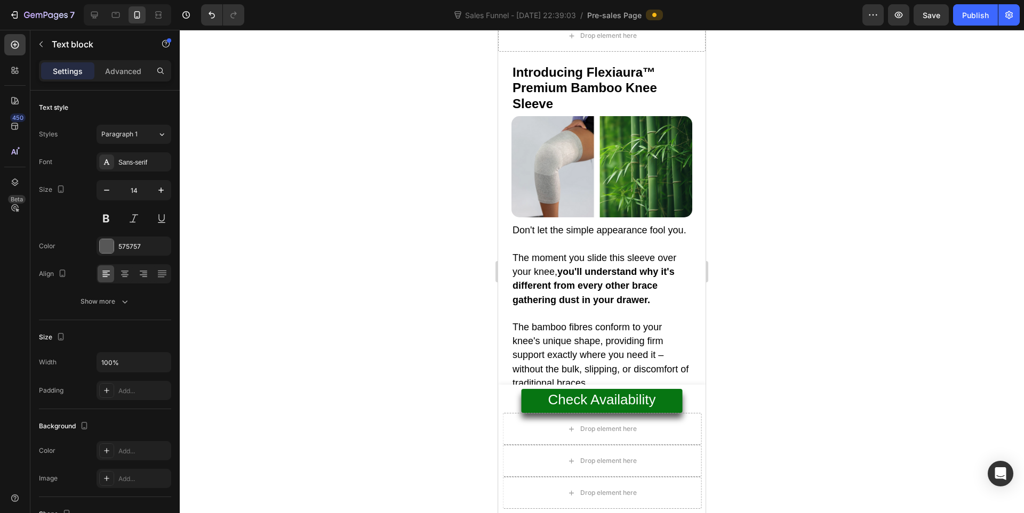
scroll to position [0, 0]
click at [937, 190] on div at bounding box center [602, 272] width 844 height 484
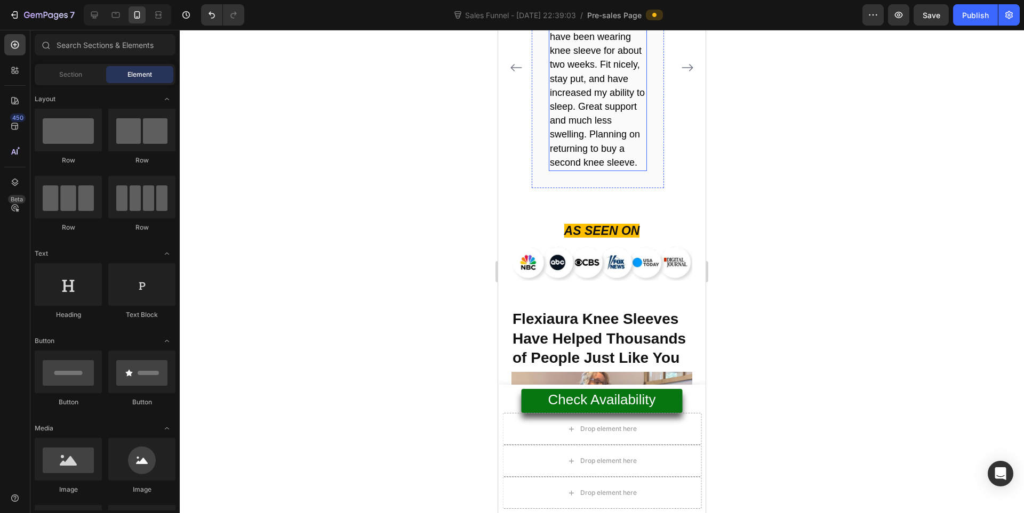
scroll to position [5442, 0]
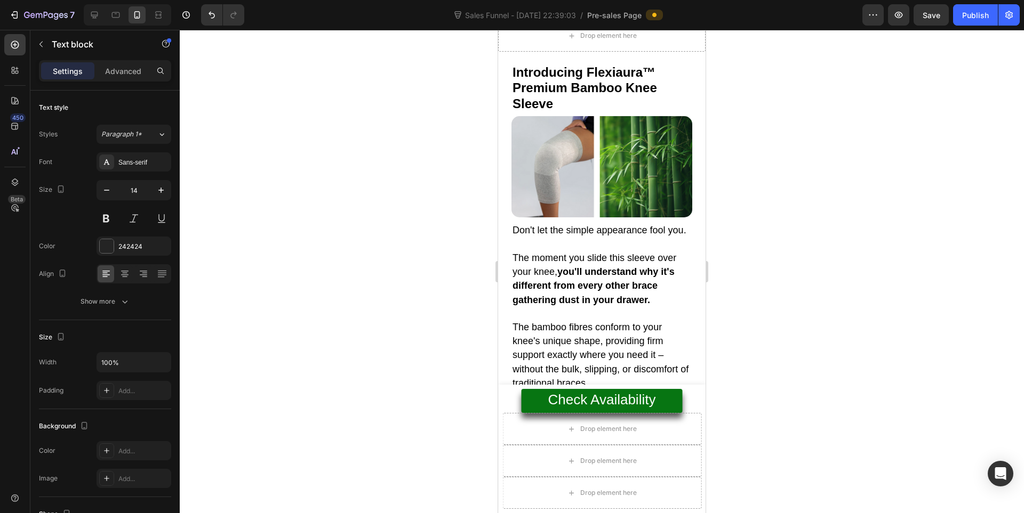
click at [897, 192] on div at bounding box center [602, 272] width 844 height 484
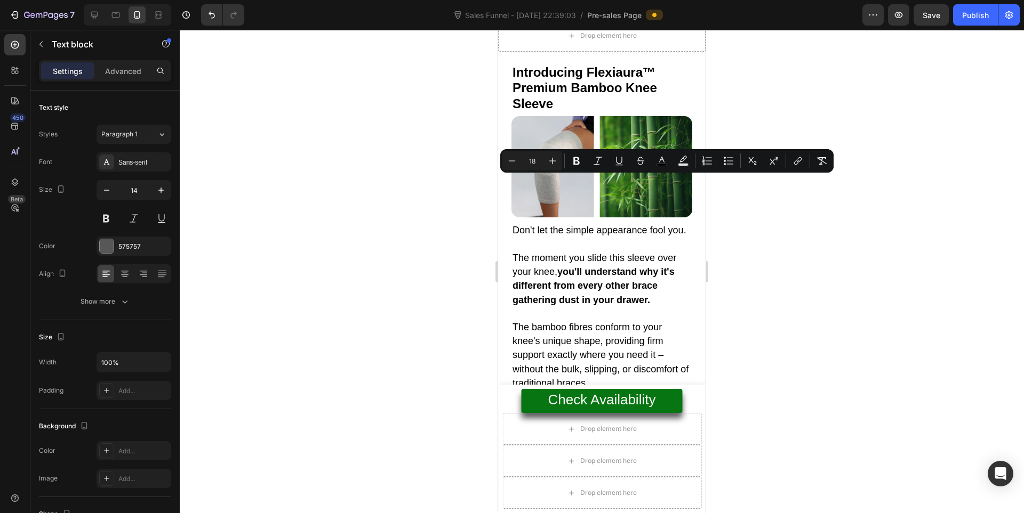
copy span ""I love my flexiaura knee supports. Since I started wearing them, my knee pain …"
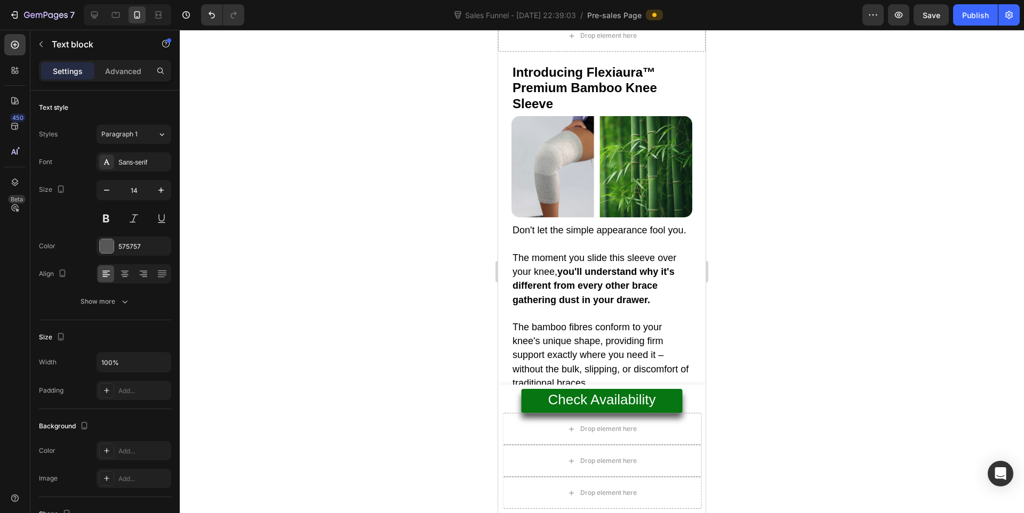
click at [872, 271] on div at bounding box center [602, 272] width 844 height 484
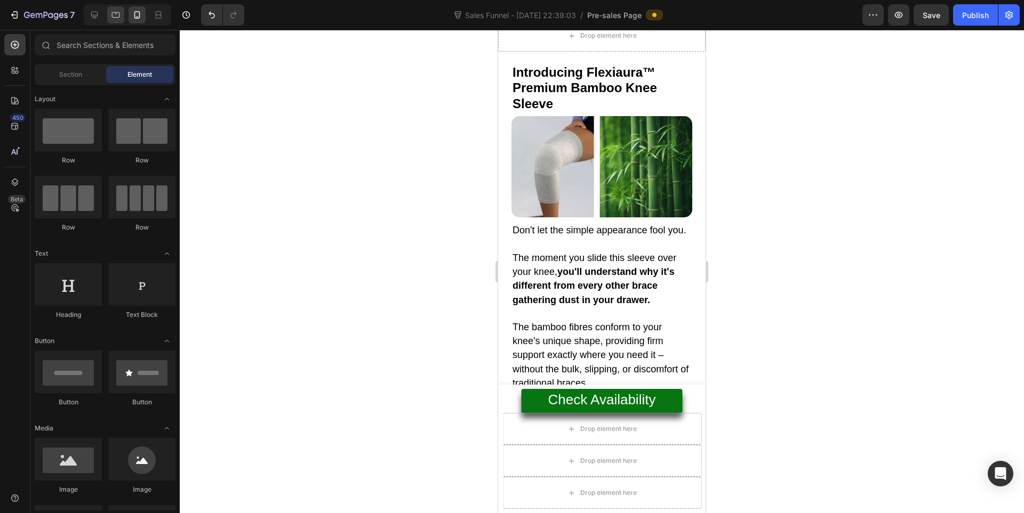
click at [118, 15] on icon at bounding box center [115, 15] width 11 height 11
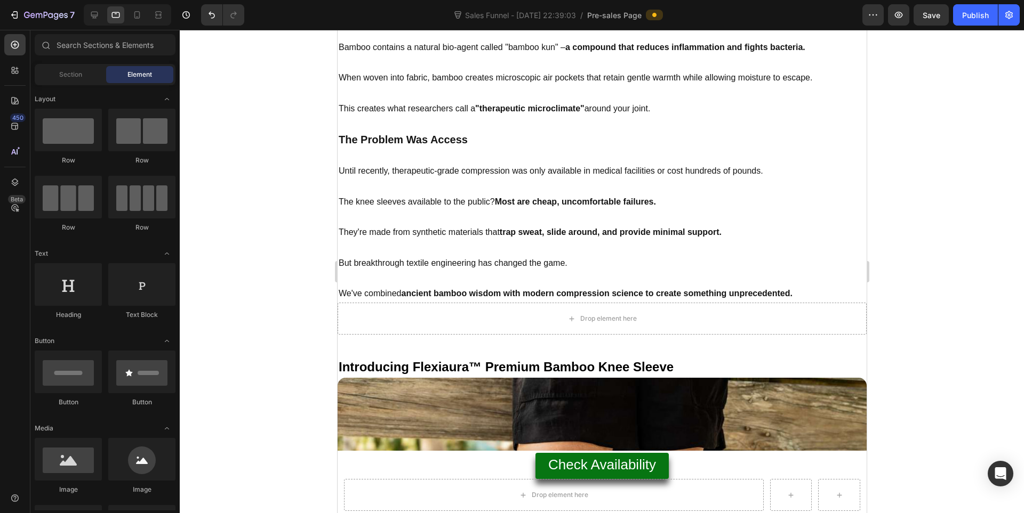
scroll to position [4051, 0]
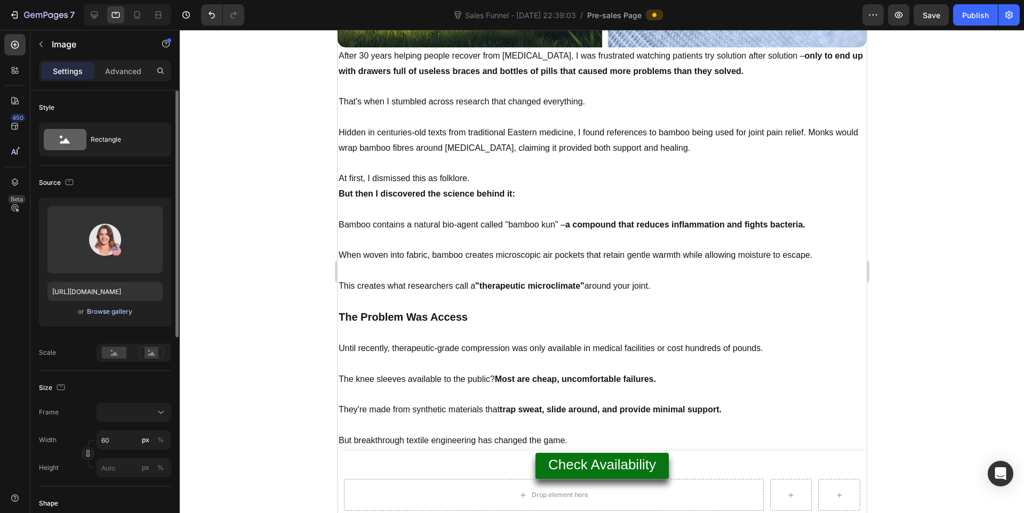
click at [116, 311] on div "Browse gallery" at bounding box center [109, 312] width 45 height 10
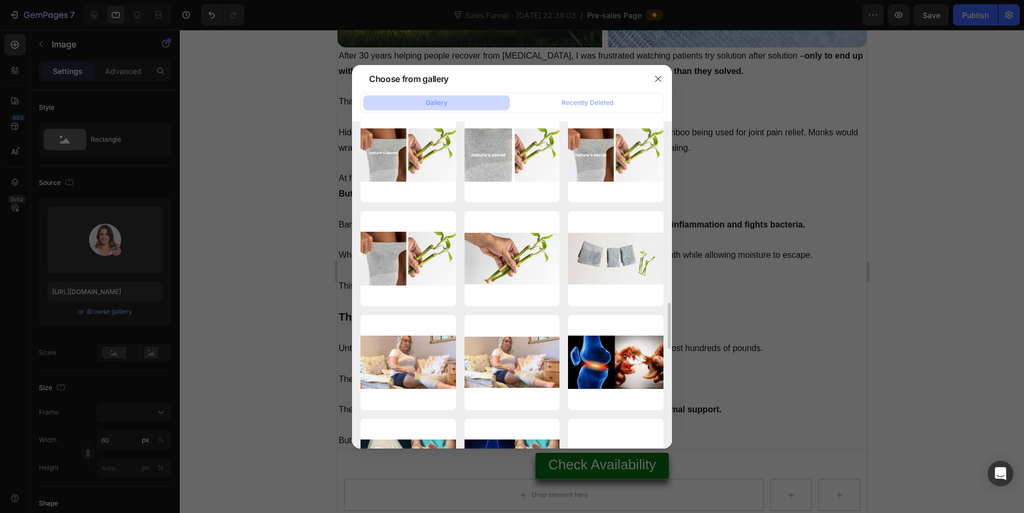
scroll to position [1445, 0]
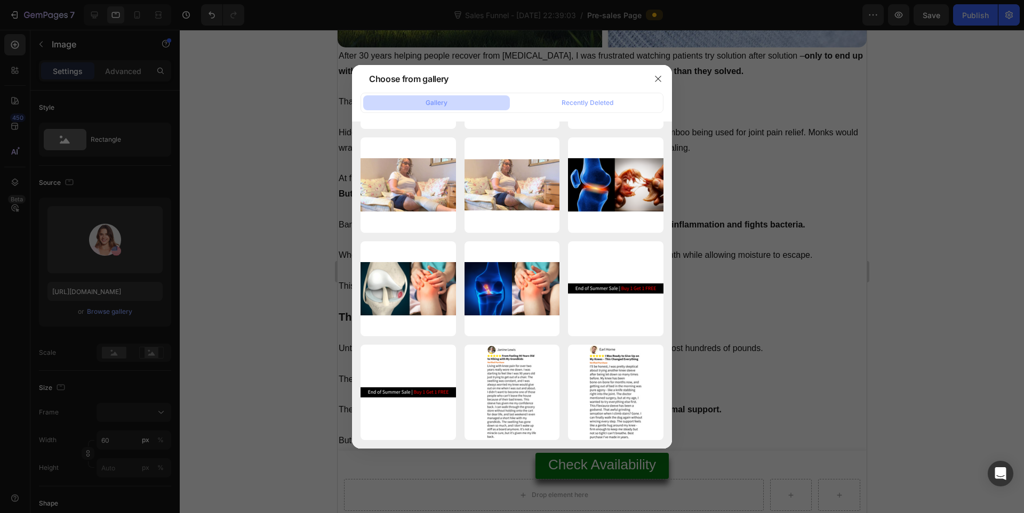
click at [647, 81] on div at bounding box center [658, 79] width 28 height 28
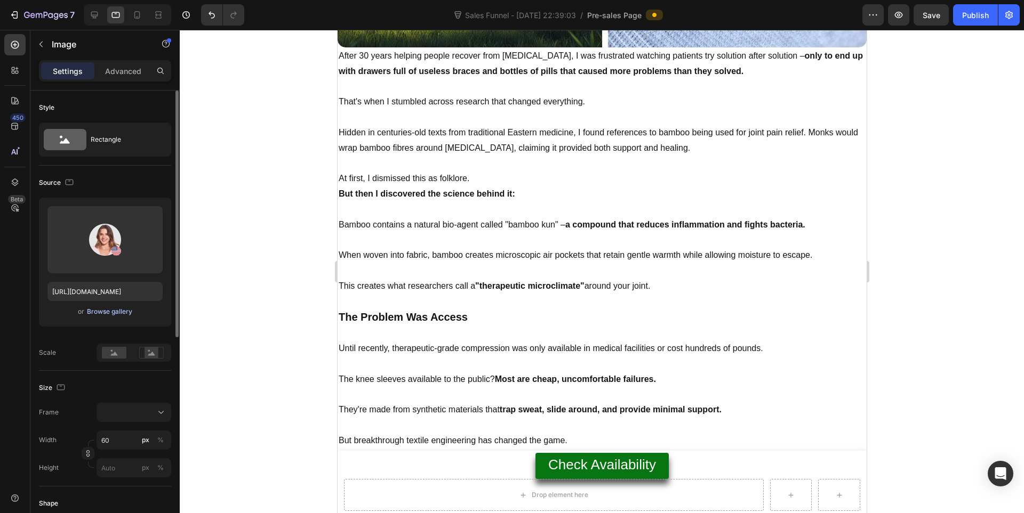
click at [122, 313] on div "Browse gallery" at bounding box center [109, 312] width 45 height 10
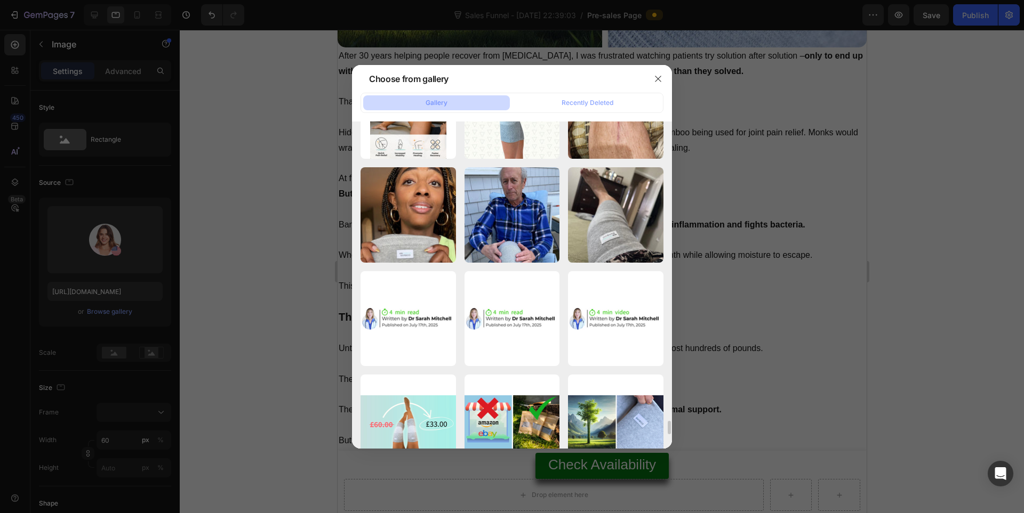
scroll to position [6946, 0]
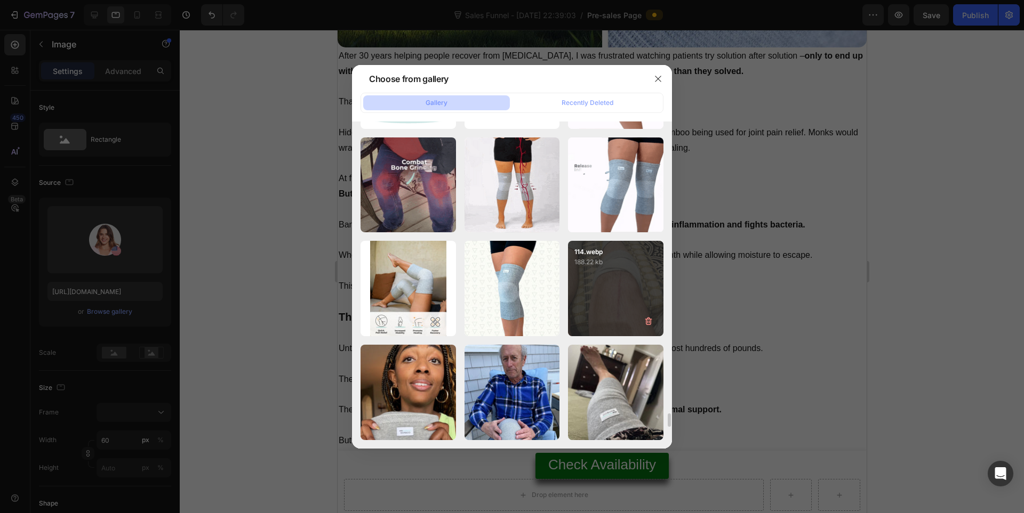
click at [620, 265] on p "188.22 kb" at bounding box center [615, 262] width 83 height 11
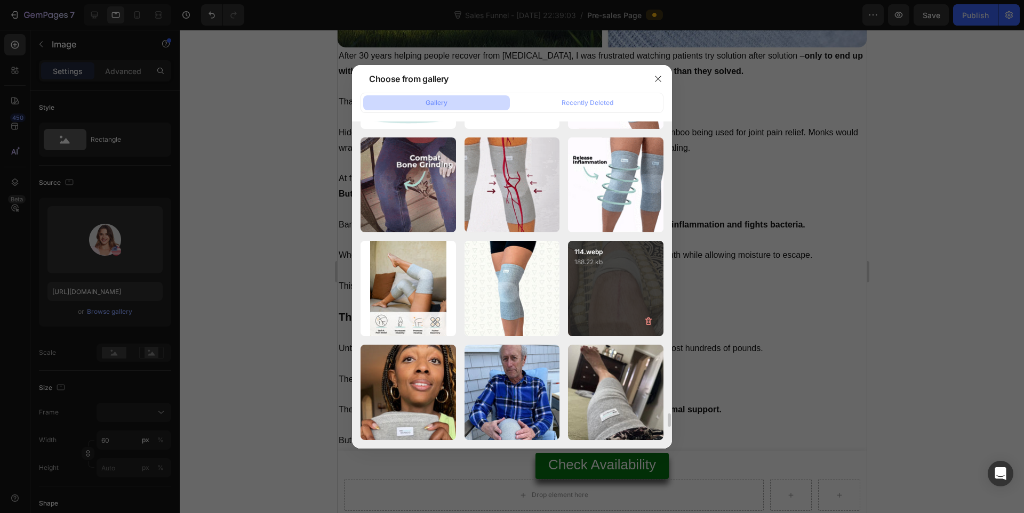
type input "[URL][DOMAIN_NAME]"
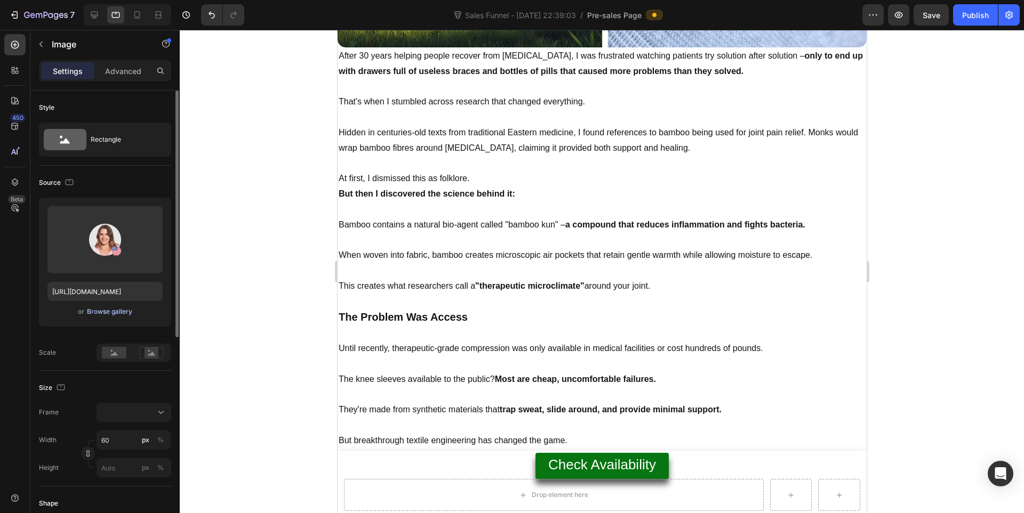
click at [103, 310] on div "Browse gallery" at bounding box center [109, 312] width 45 height 10
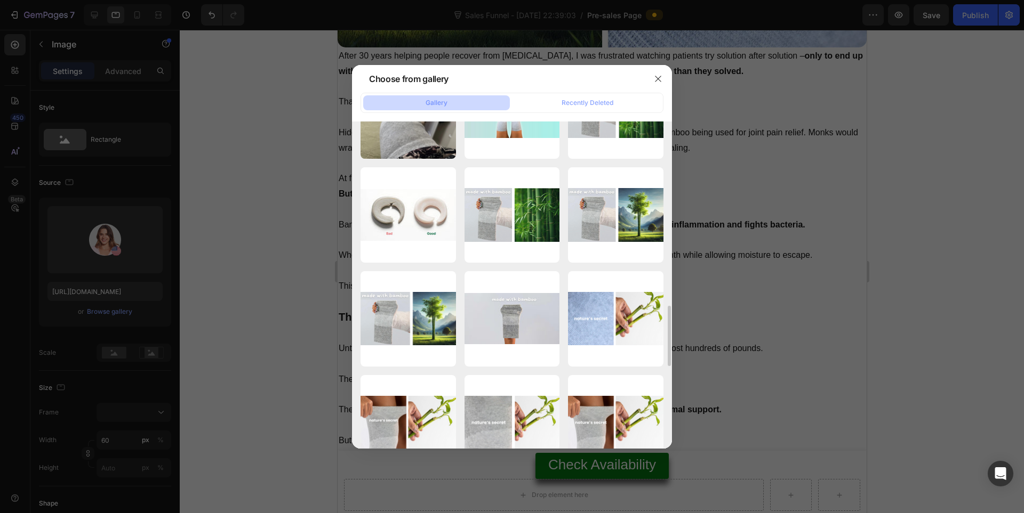
scroll to position [823, 0]
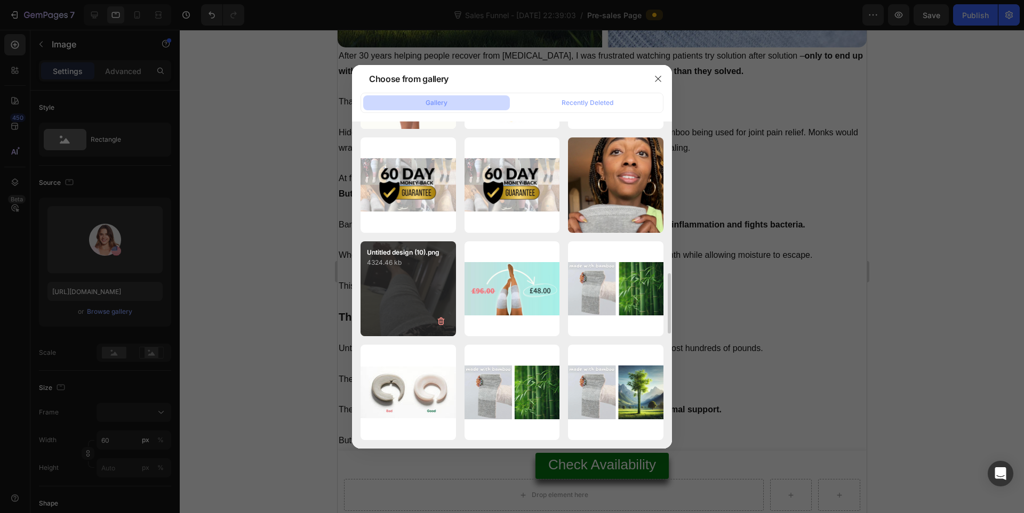
click at [420, 281] on div "Untitled design (10).png 4324.46 kb" at bounding box center [407, 288] width 95 height 95
type input "[URL][DOMAIN_NAME]"
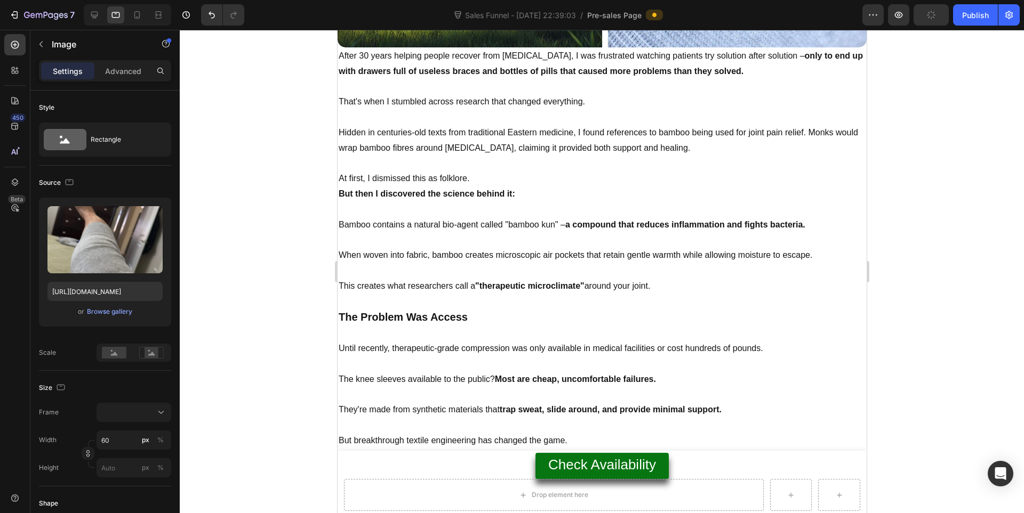
click at [994, 337] on div at bounding box center [602, 272] width 844 height 484
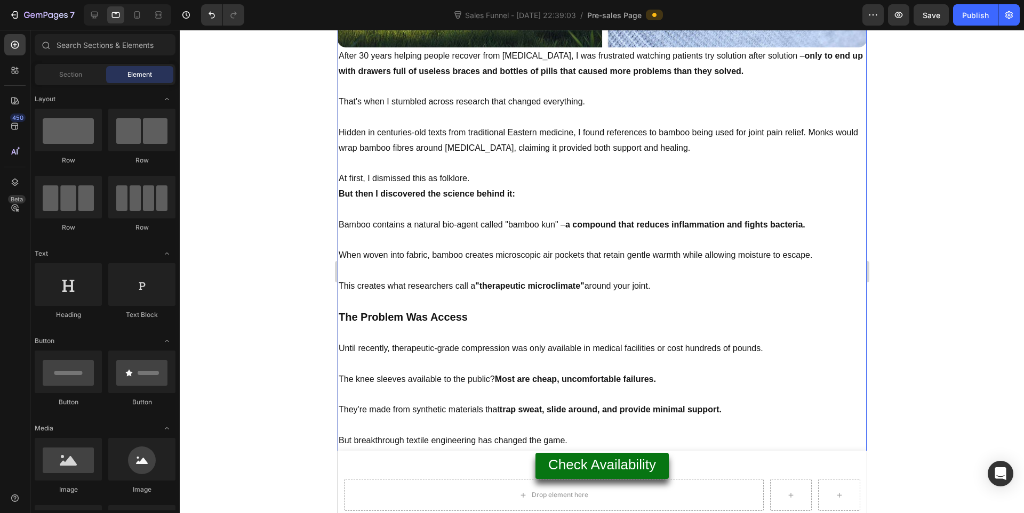
scroll to position [4228, 0]
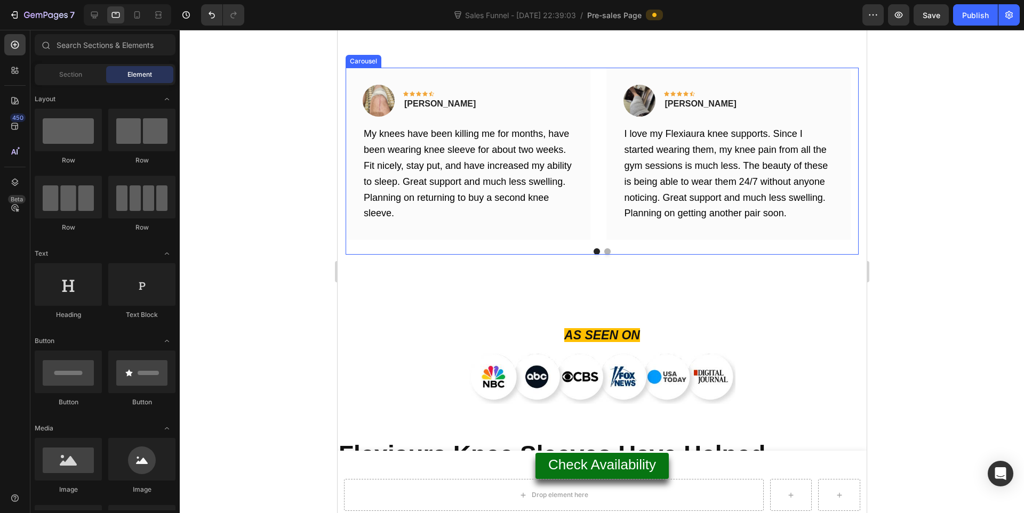
click at [603, 251] on button "Dot" at bounding box center [606, 251] width 6 height 6
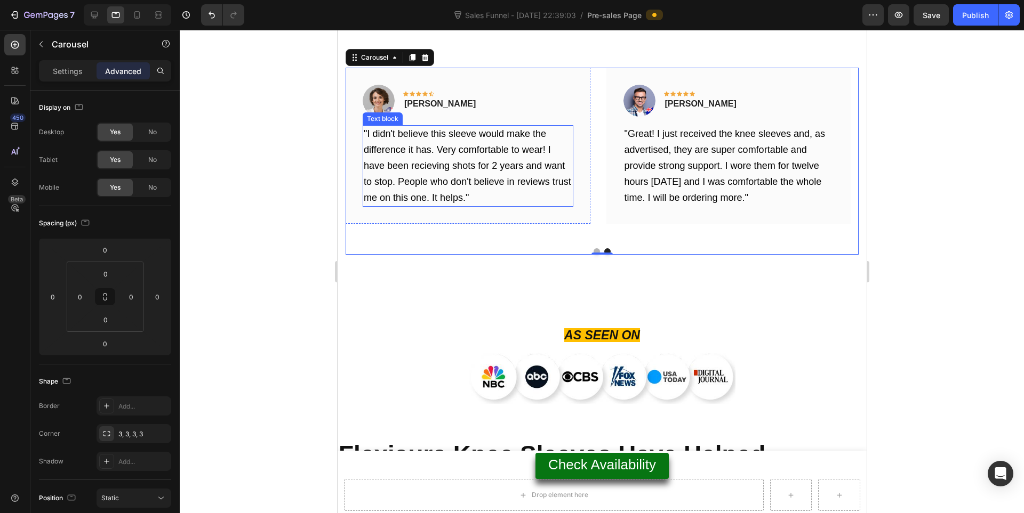
click at [449, 158] on p ""I didn't believe this sleeve would make the difference it has. Very comfortabl…" at bounding box center [467, 165] width 208 height 79
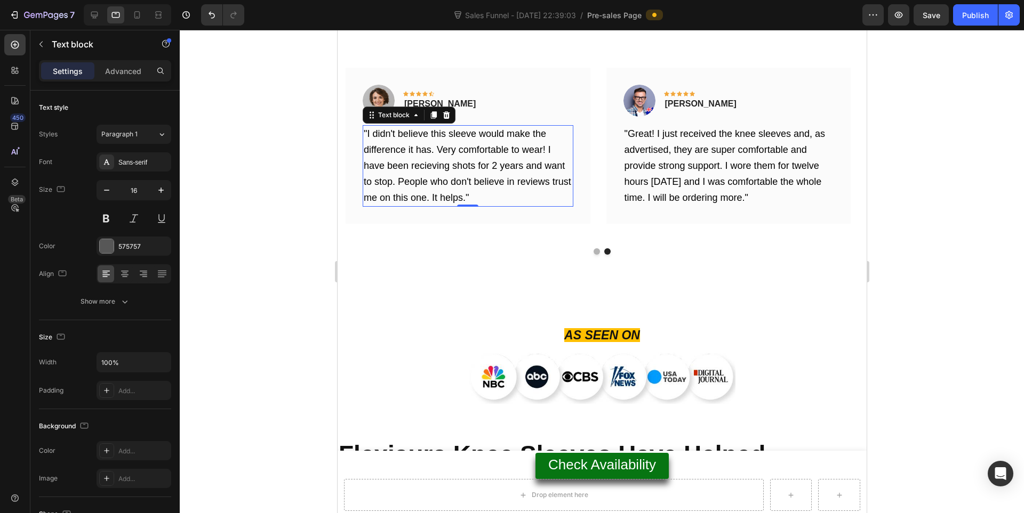
click at [449, 158] on p ""I didn't believe this sleeve would make the difference it has. Very comfortabl…" at bounding box center [467, 165] width 208 height 79
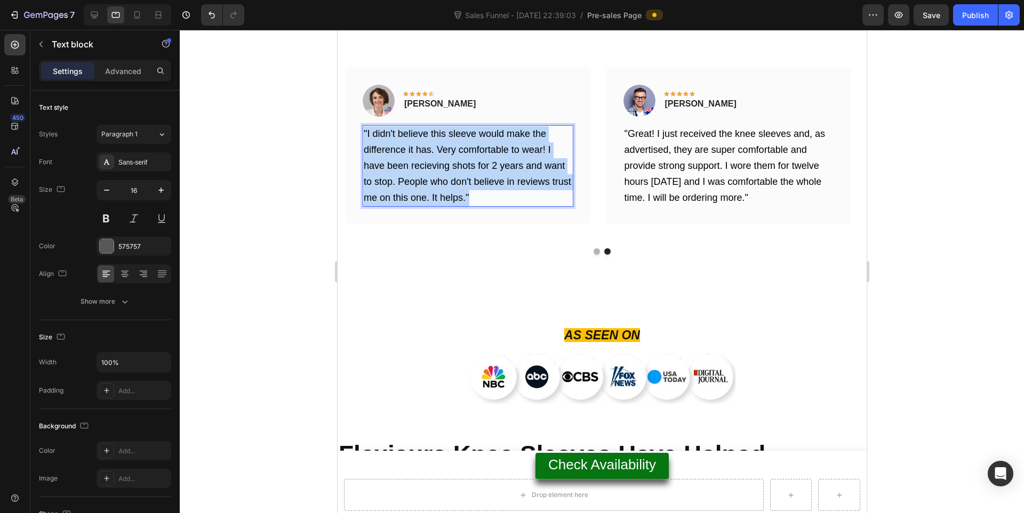
click at [449, 158] on p ""I didn't believe this sleeve would make the difference it has. Very comfortabl…" at bounding box center [467, 165] width 208 height 79
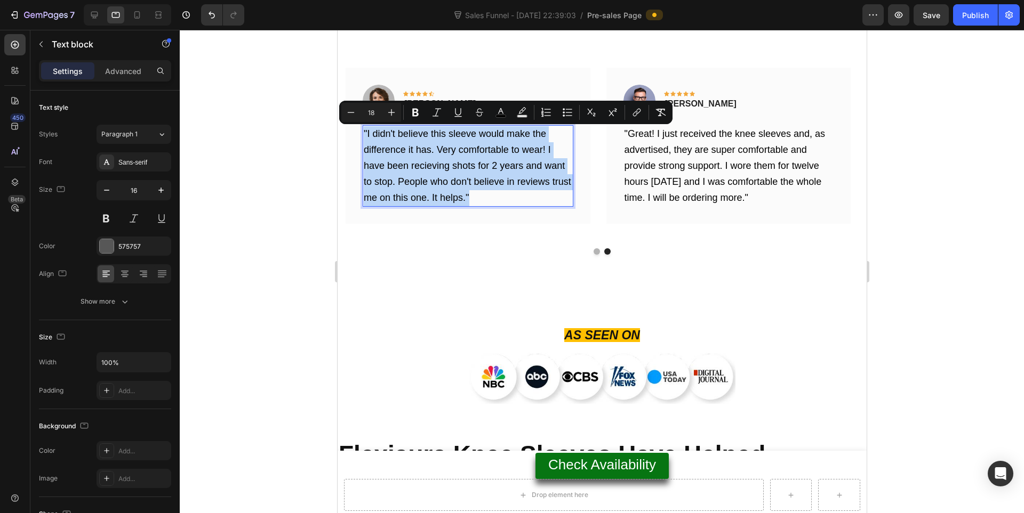
copy span ""I didn't believe this sleeve would make the difference it has. Very comfortabl…"
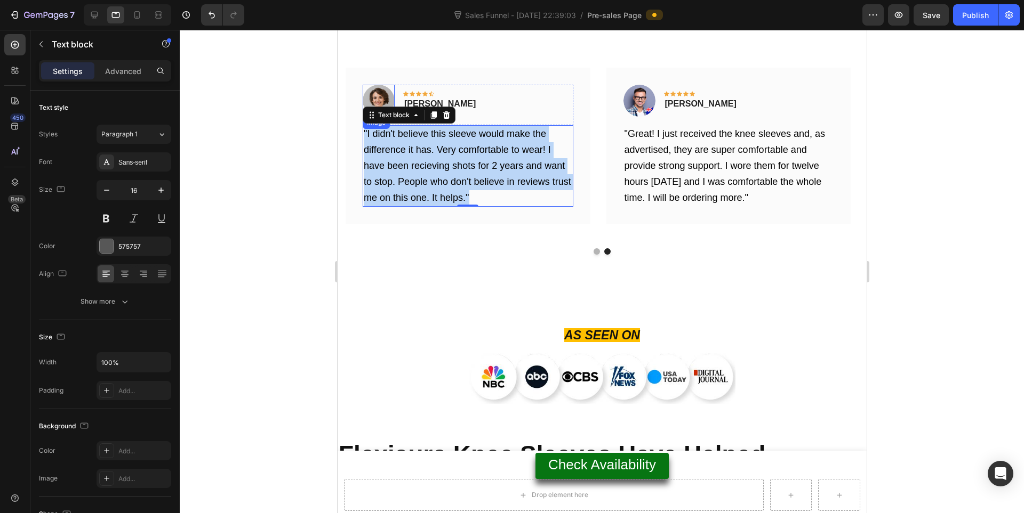
click at [388, 93] on img at bounding box center [378, 101] width 32 height 32
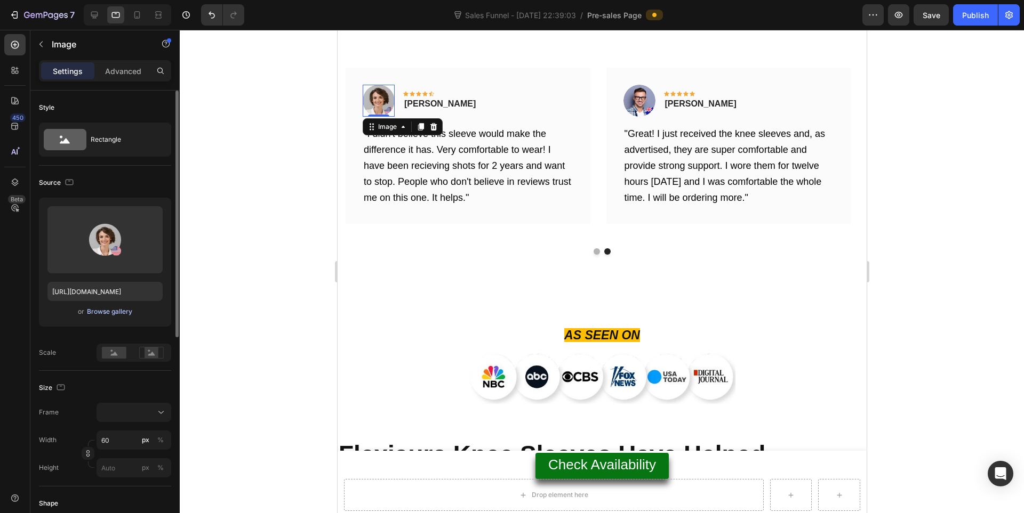
click at [116, 311] on div "Browse gallery" at bounding box center [109, 312] width 45 height 10
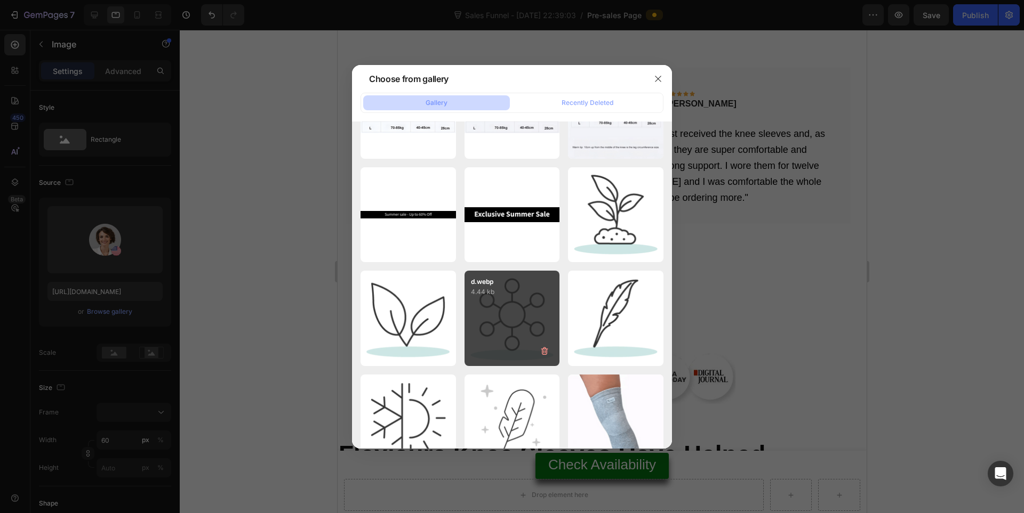
scroll to position [6946, 0]
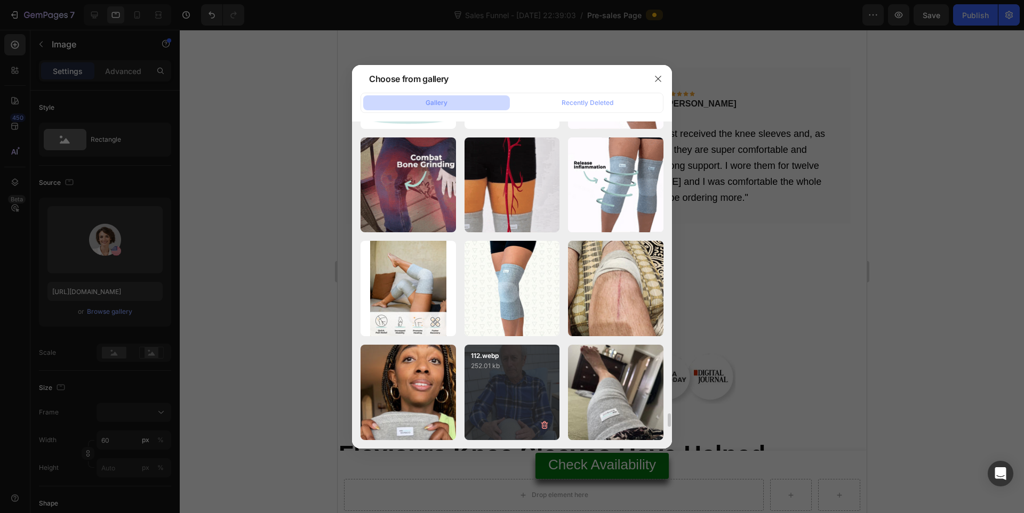
click at [510, 364] on p "252.01 kb" at bounding box center [512, 366] width 83 height 11
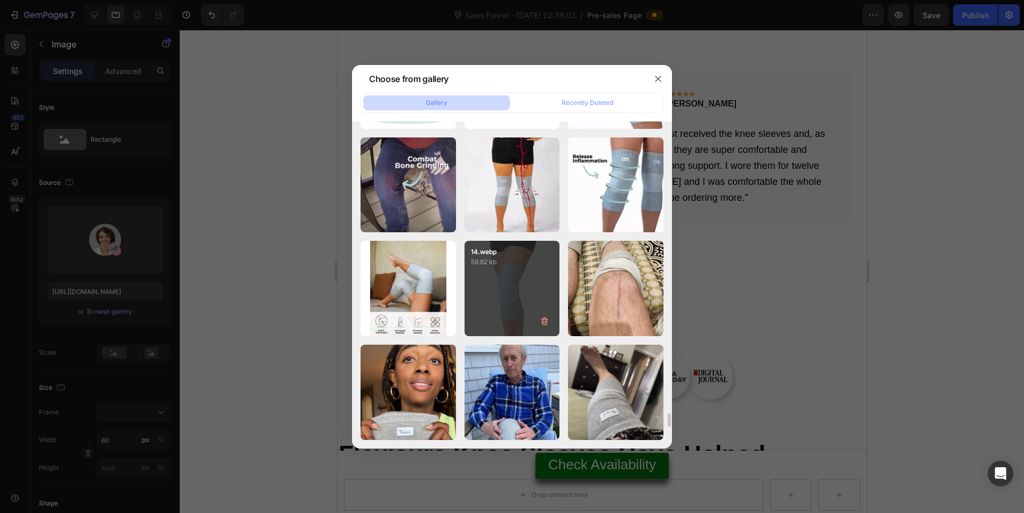
type input "[URL][DOMAIN_NAME]"
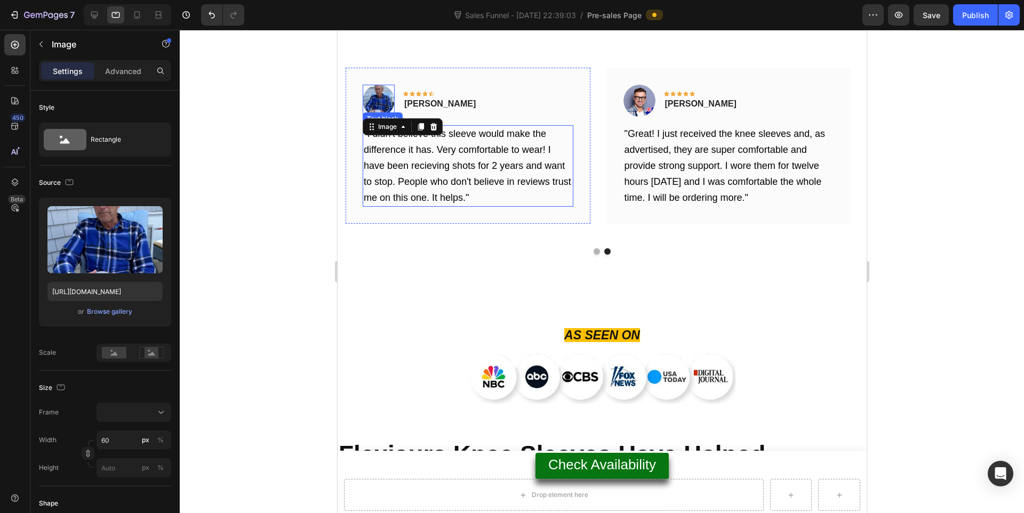
click at [429, 182] on span ""I didn't believe this sleeve would make the difference it has. Very comfortabl…" at bounding box center [466, 165] width 207 height 74
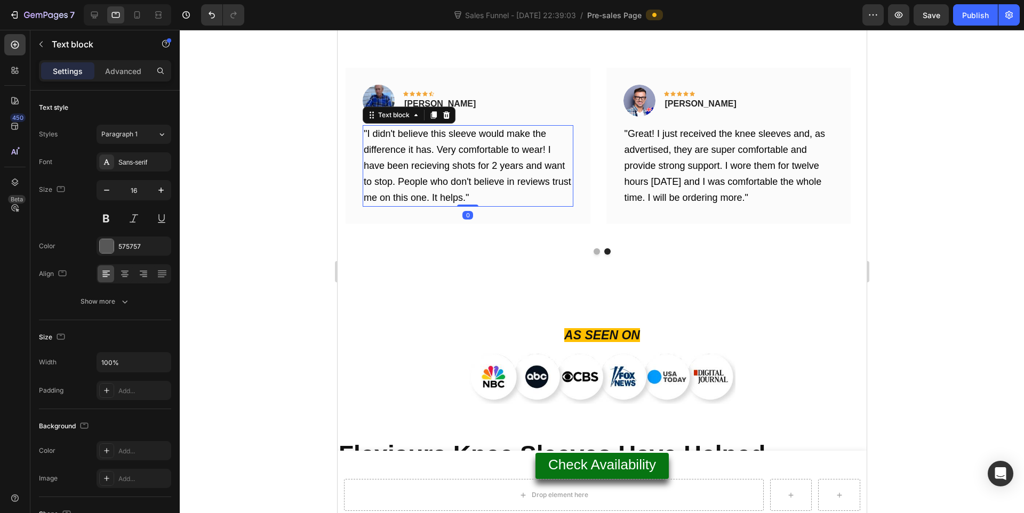
click at [426, 182] on span ""I didn't believe this sleeve would make the difference it has. Very comfortabl…" at bounding box center [466, 165] width 207 height 74
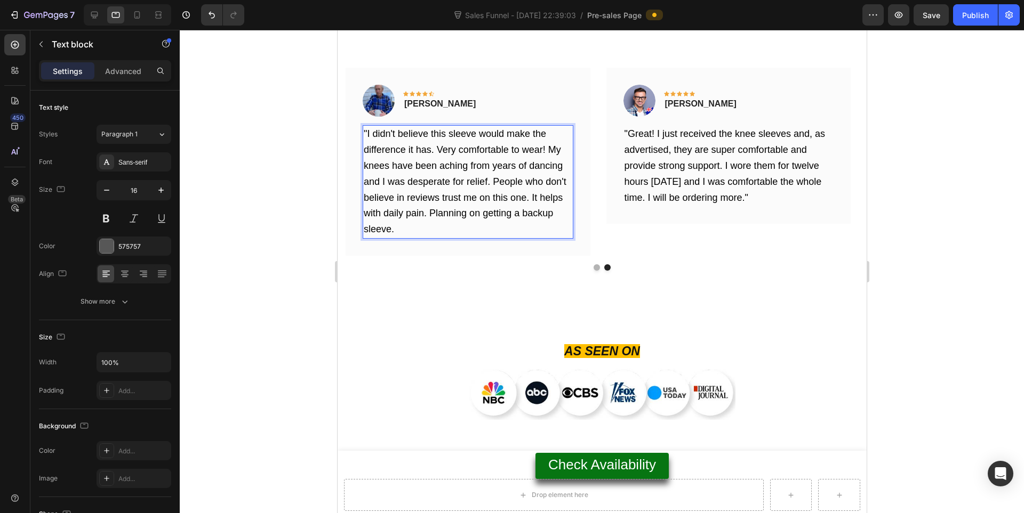
click at [366, 130] on span ""I didn't believe this sleeve would make the difference it has. Very comfortabl…" at bounding box center [464, 181] width 203 height 106
click at [422, 102] on p "Paul F." at bounding box center [439, 104] width 71 height 13
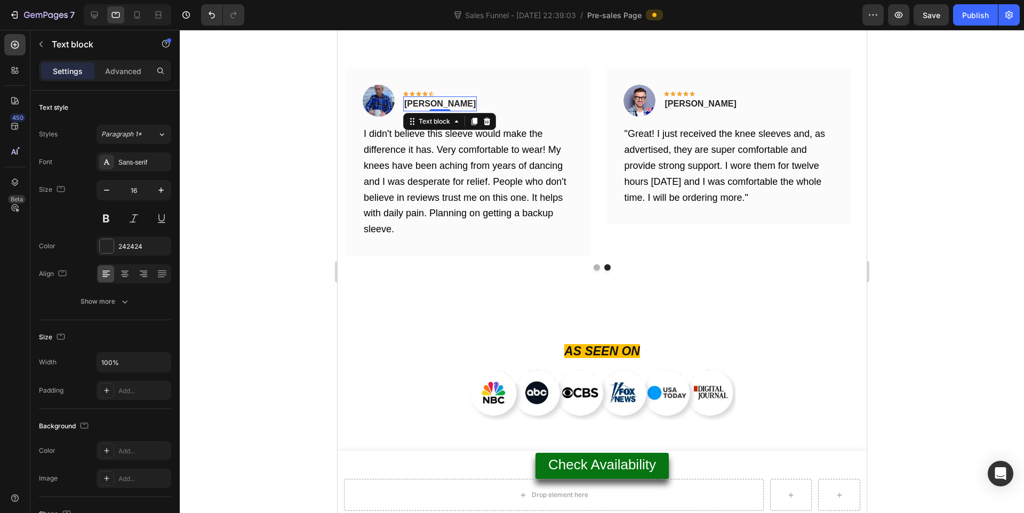
click at [422, 102] on p "Paul F." at bounding box center [439, 104] width 71 height 13
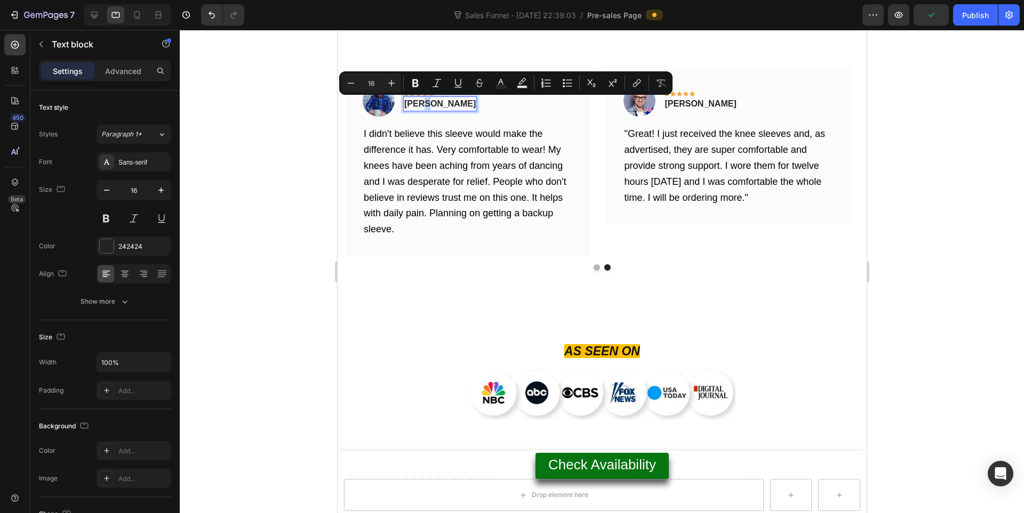
click at [422, 102] on p "Paul F." at bounding box center [439, 104] width 71 height 13
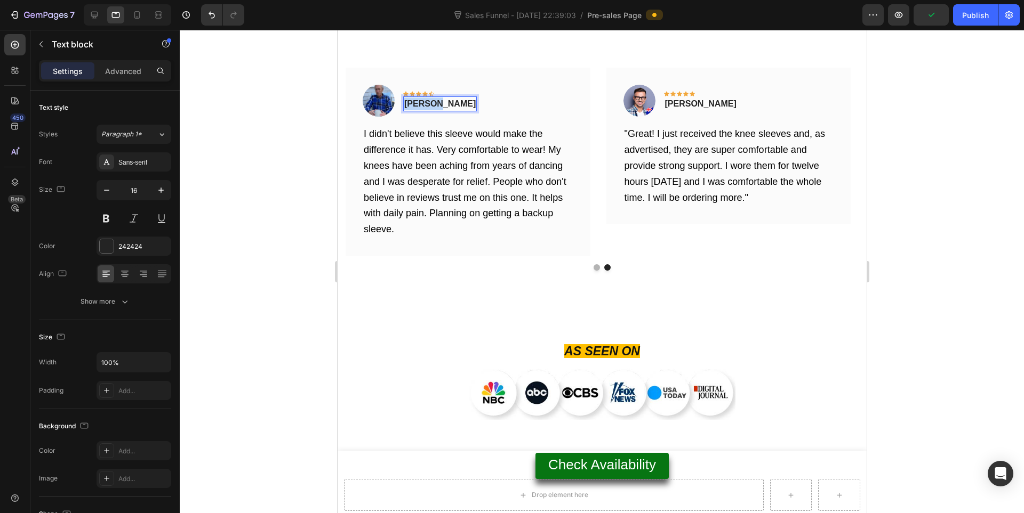
click at [422, 102] on p "Paul F." at bounding box center [439, 104] width 71 height 13
click at [414, 155] on span "I didn't believe this sleeve would make the difference it has. Very comfortable…" at bounding box center [464, 181] width 203 height 106
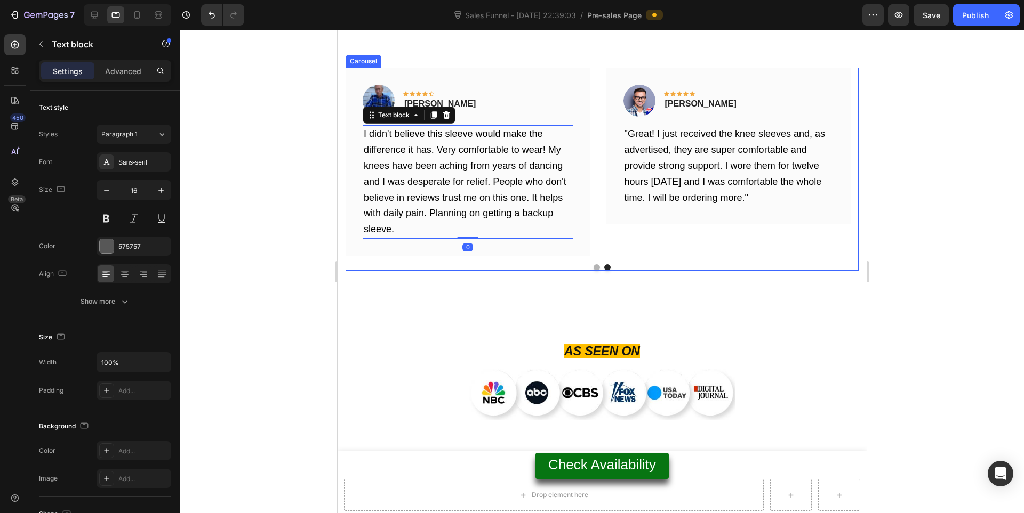
click at [596, 267] on div at bounding box center [601, 267] width 513 height 6
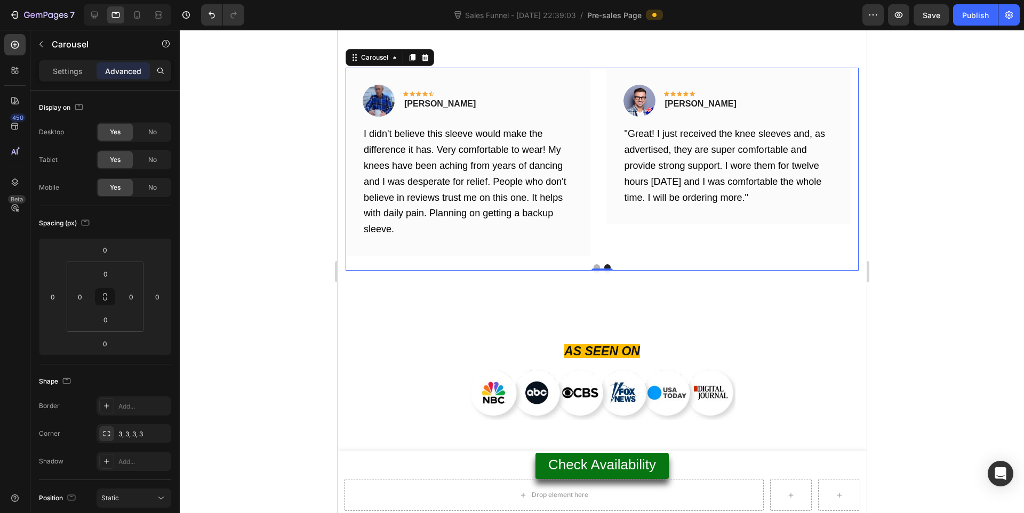
click at [596, 267] on div "0" at bounding box center [601, 271] width 11 height 9
click at [593, 267] on button "Dot" at bounding box center [596, 267] width 6 height 6
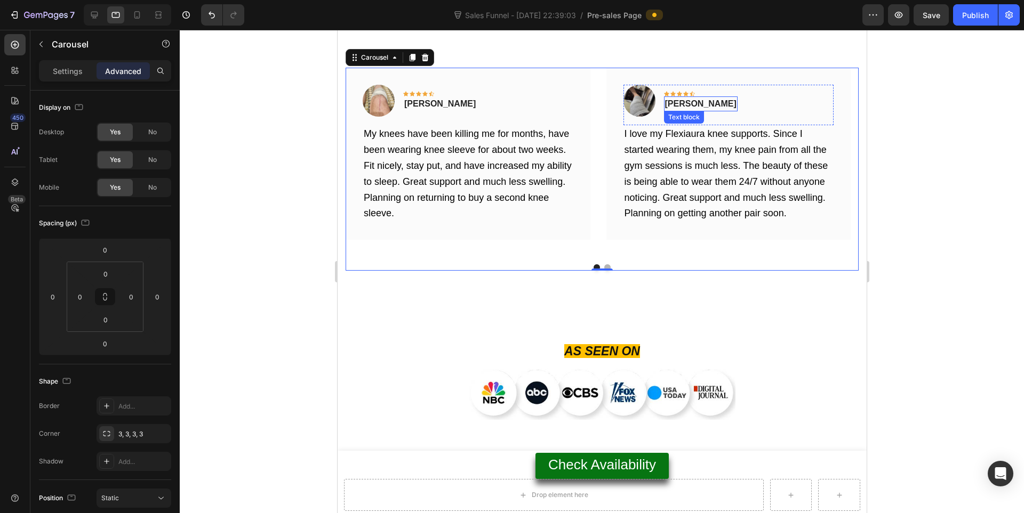
click at [682, 108] on p "Rita Carroll" at bounding box center [699, 104] width 71 height 13
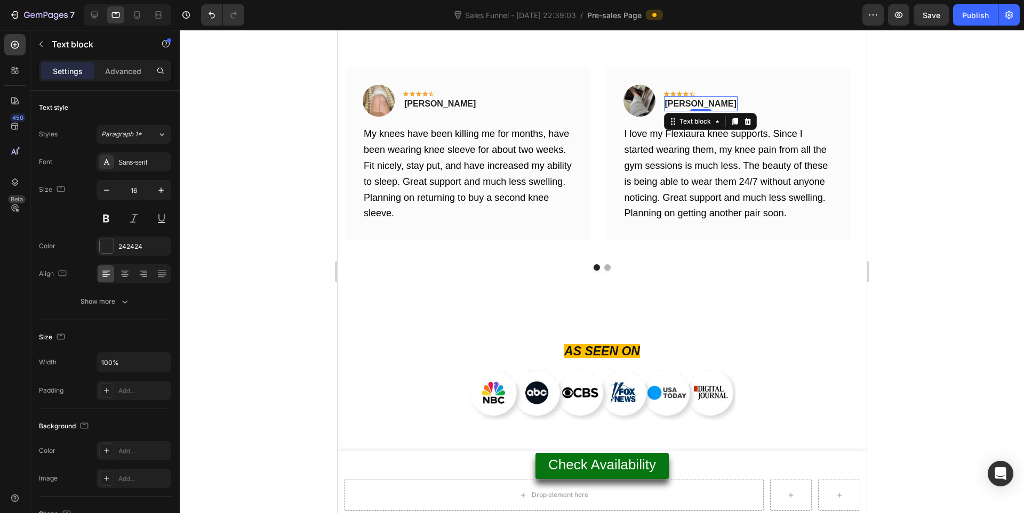
click at [695, 108] on div "0" at bounding box center [700, 111] width 11 height 9
click at [683, 103] on p "Rita Carroll" at bounding box center [699, 104] width 71 height 13
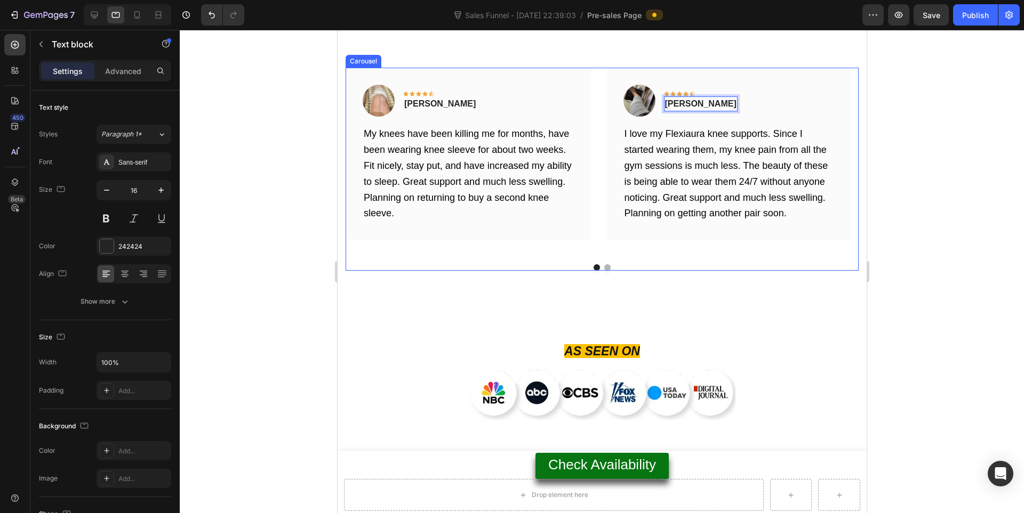
click at [603, 264] on div at bounding box center [601, 267] width 513 height 6
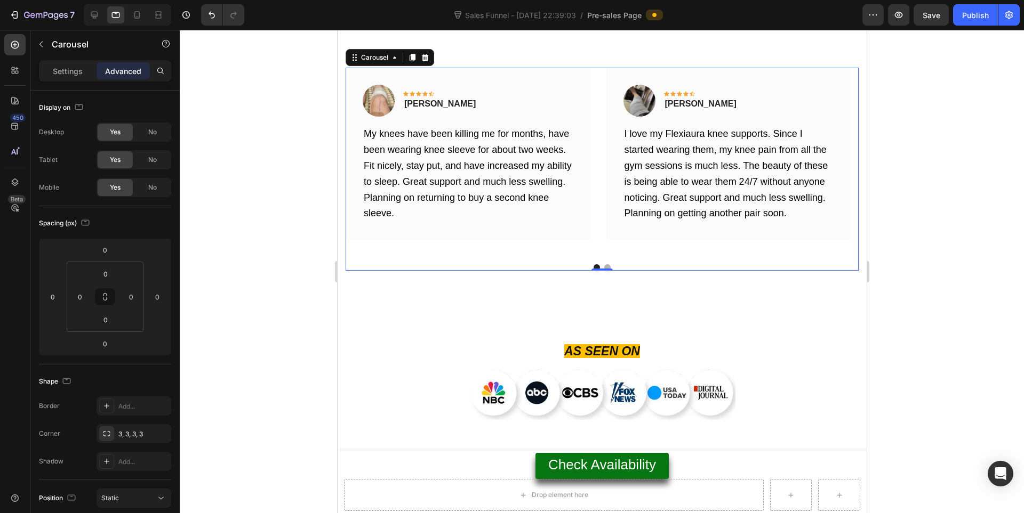
click at [603, 265] on button "Dot" at bounding box center [606, 267] width 6 height 6
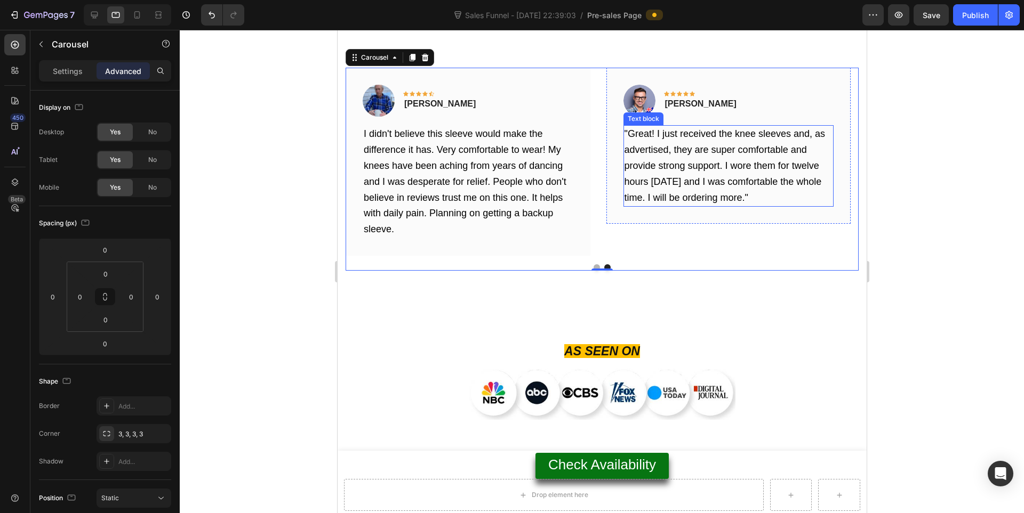
click at [669, 141] on p ""Great! I just received the knee sleeves and, as advertised, they are super com…" at bounding box center [728, 165] width 208 height 79
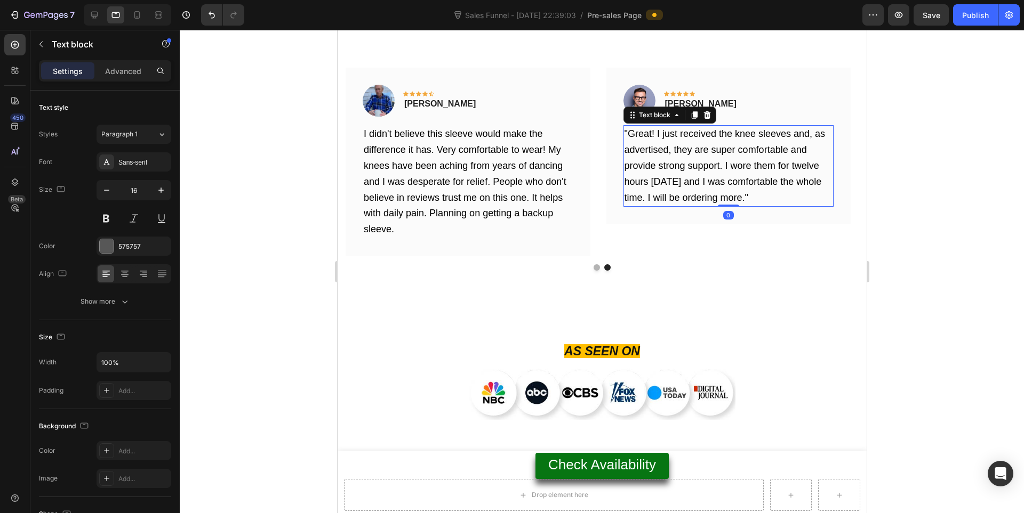
click at [669, 141] on p ""Great! I just received the knee sleeves and, as advertised, they are super com…" at bounding box center [728, 165] width 208 height 79
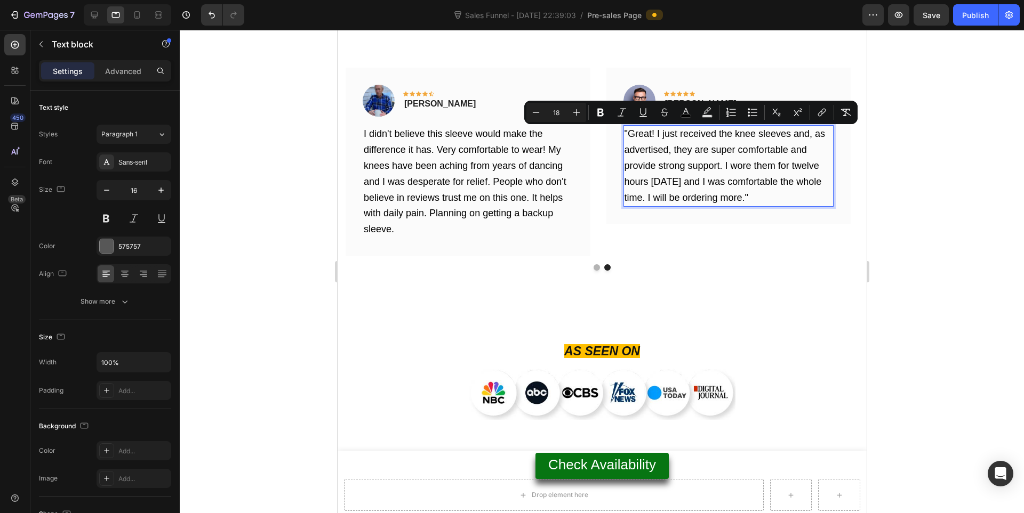
copy span ""Great! I just received the knee sleeves and, as advertised, they are super com…"
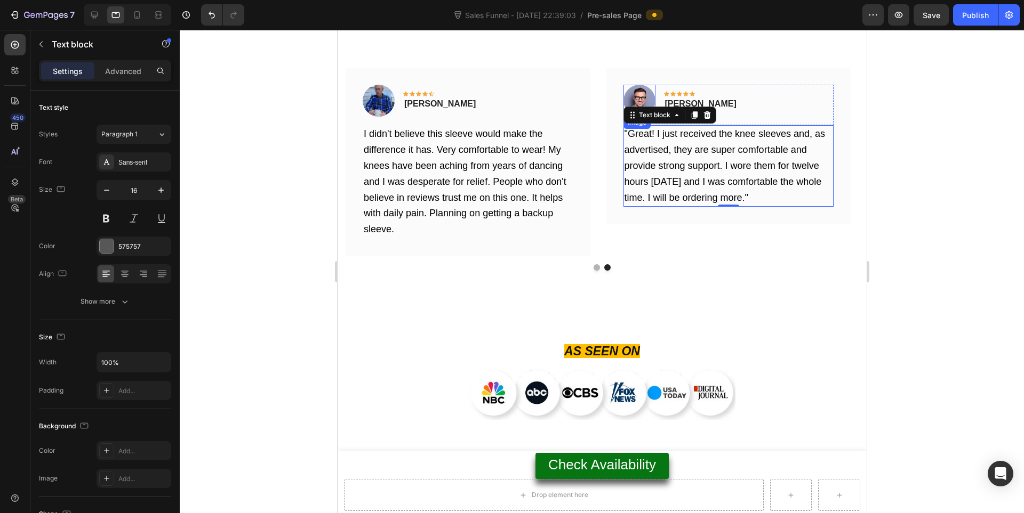
click at [643, 95] on img at bounding box center [639, 101] width 32 height 32
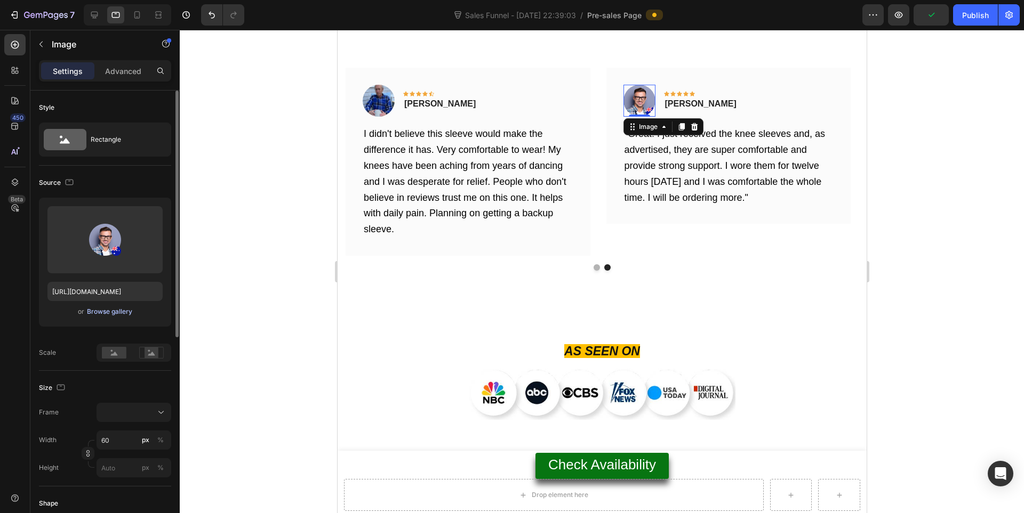
click at [112, 313] on div "Browse gallery" at bounding box center [109, 312] width 45 height 10
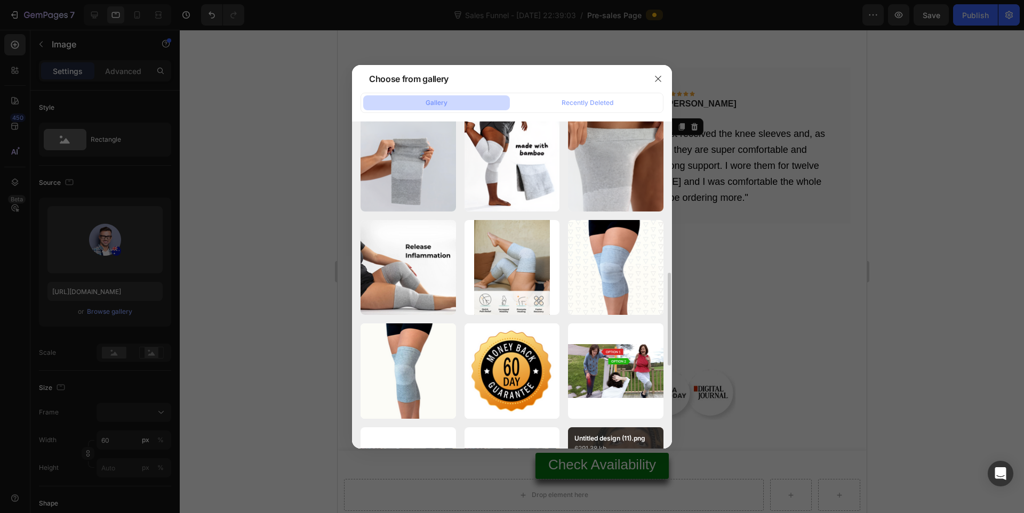
scroll to position [710, 0]
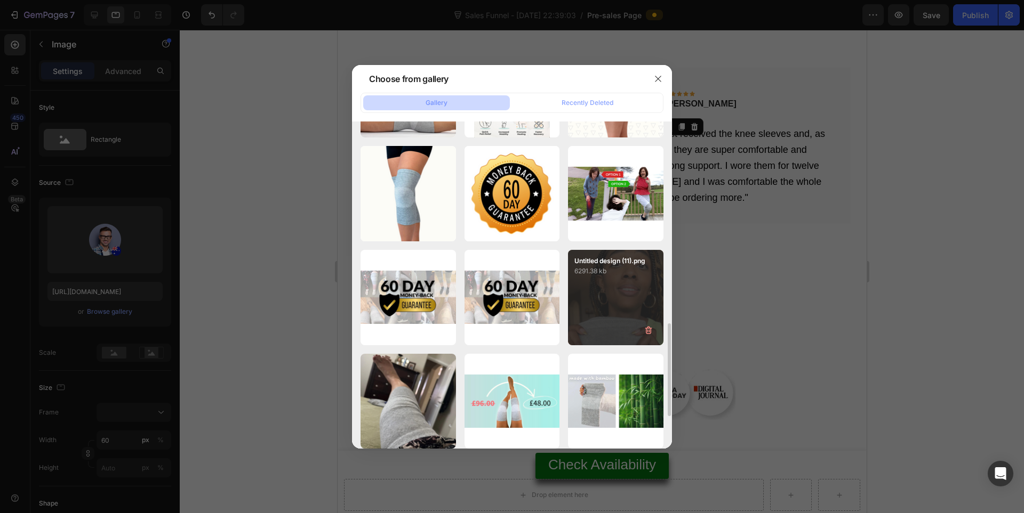
click at [595, 291] on div "Untitled design (11).png 6291.38 kb" at bounding box center [615, 297] width 95 height 95
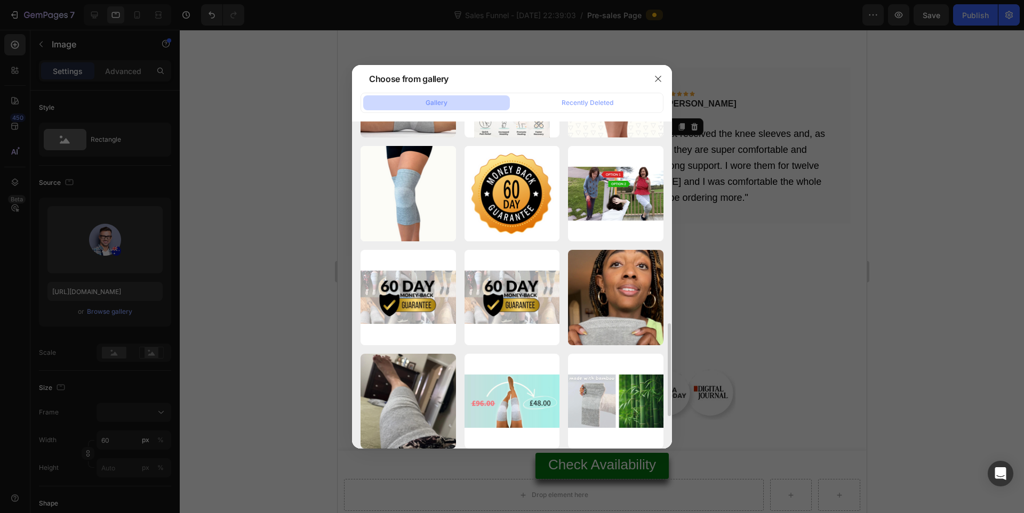
type input "[URL][DOMAIN_NAME]"
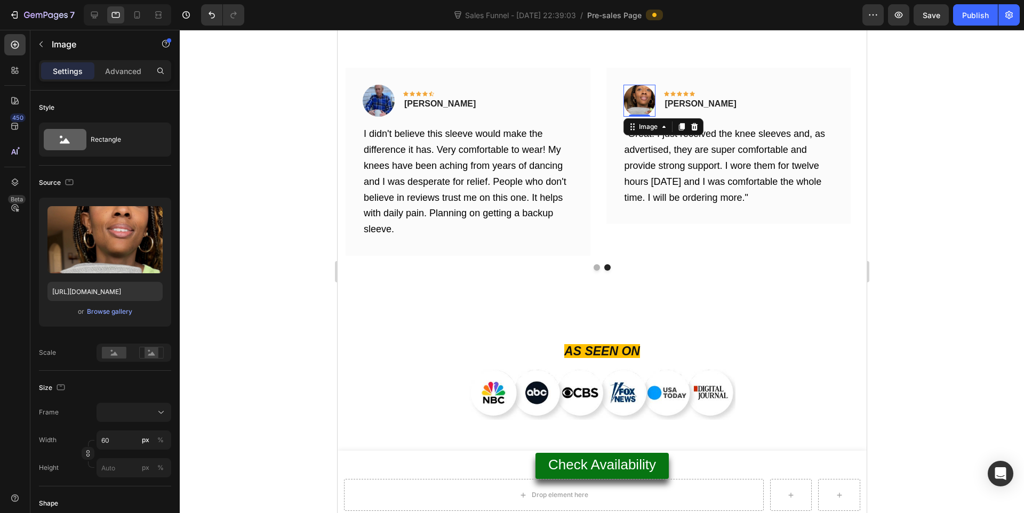
drag, startPoint x: 1043, startPoint y: 189, endPoint x: 706, endPoint y: 158, distance: 338.8
click at [706, 158] on p ""Great! I just received the knee sleeves and, as advertised, they are super com…" at bounding box center [728, 165] width 208 height 79
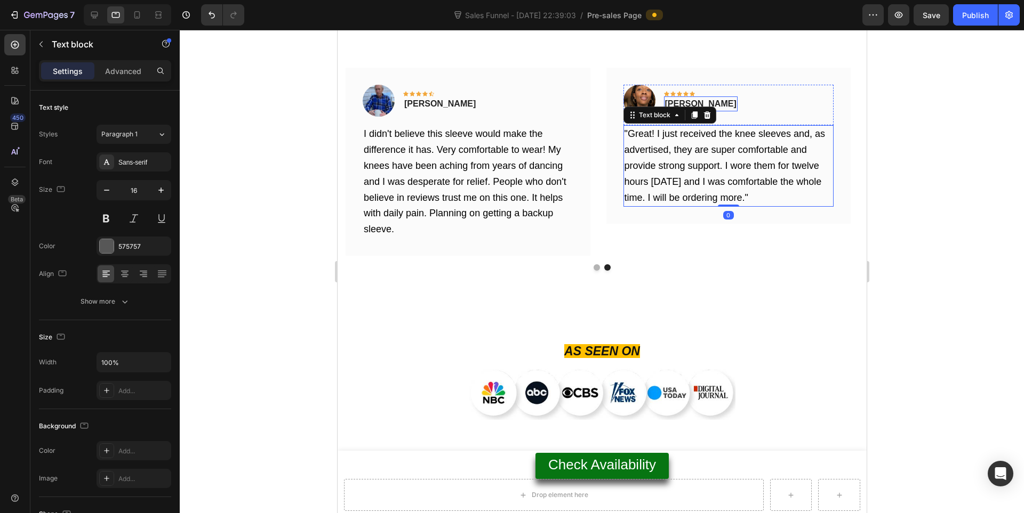
click at [685, 99] on p "Jessica B." at bounding box center [699, 104] width 71 height 13
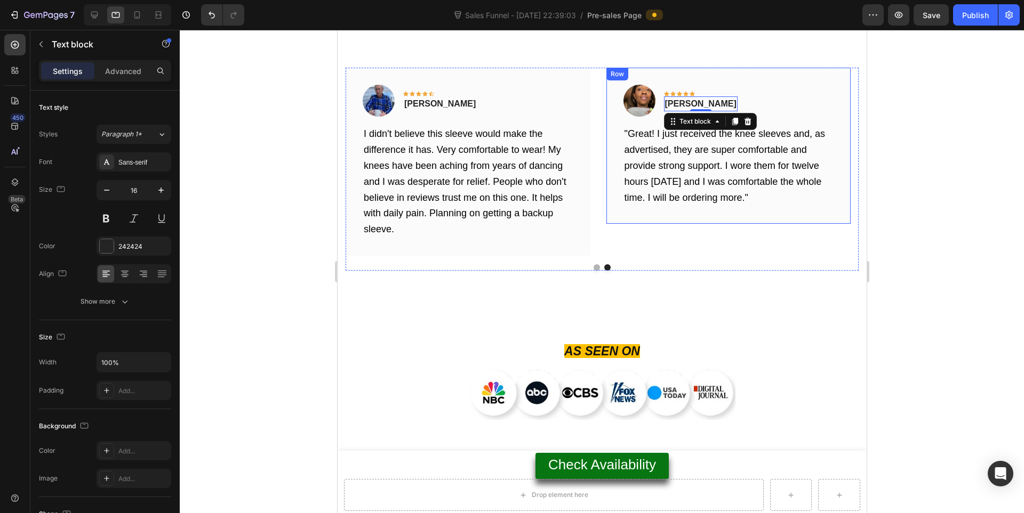
click at [907, 186] on div at bounding box center [602, 272] width 844 height 484
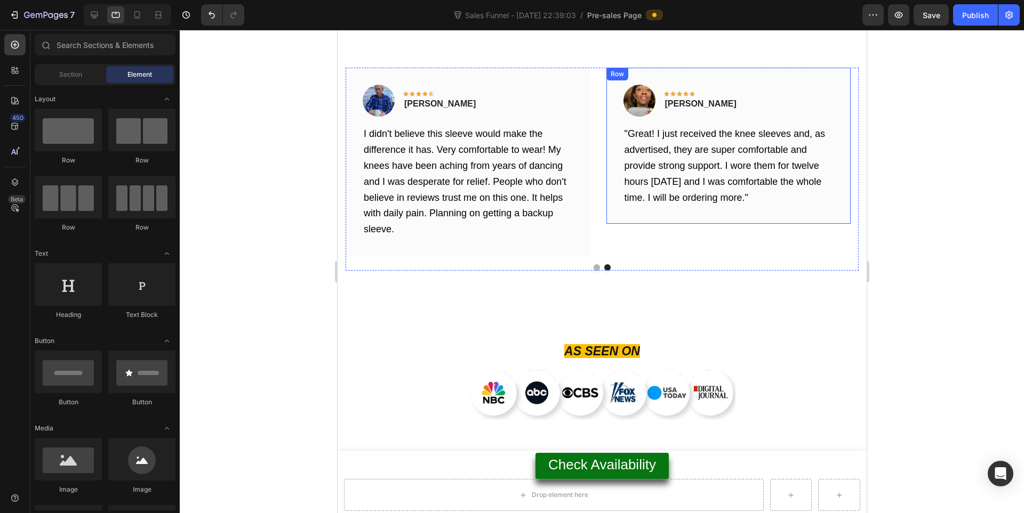
click at [670, 150] on span ""Great! I just received the knee sleeves and, as advertised, they are super com…" at bounding box center [724, 165] width 201 height 74
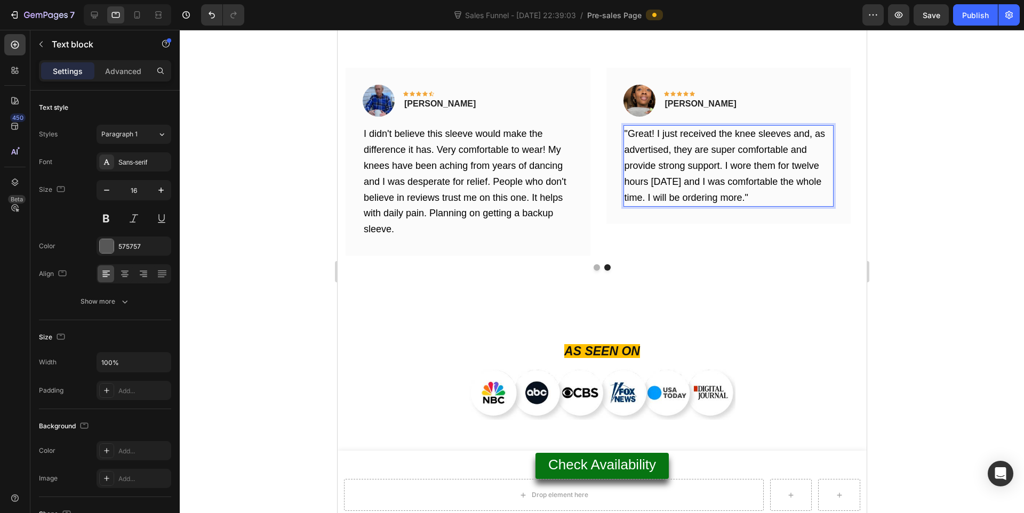
click at [670, 150] on span ""Great! I just received the knee sleeves and, as advertised, they are super com…" at bounding box center [724, 165] width 201 height 74
click at [629, 131] on span ""Great! I just received the knee sleeves and, as advertised, they are super com…" at bounding box center [724, 173] width 201 height 90
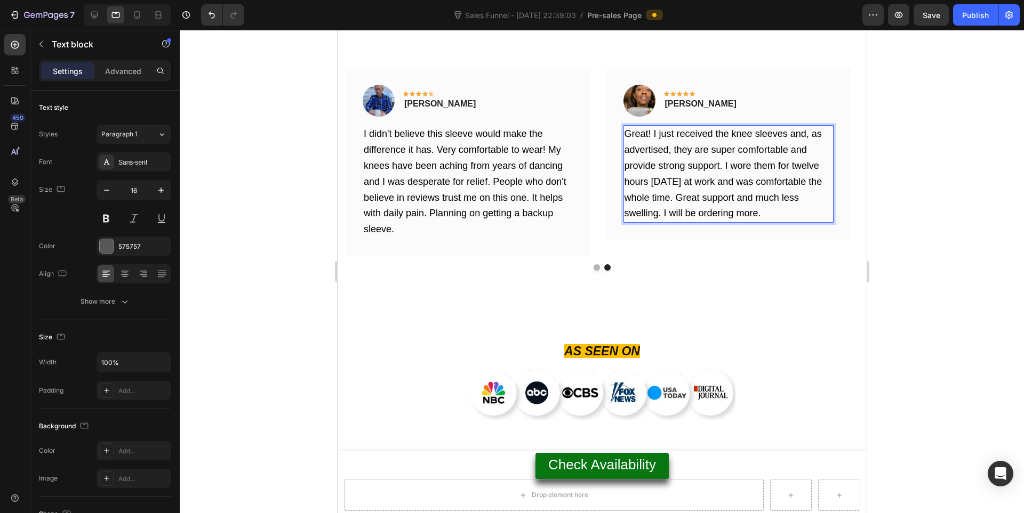
click at [969, 179] on div at bounding box center [602, 272] width 844 height 484
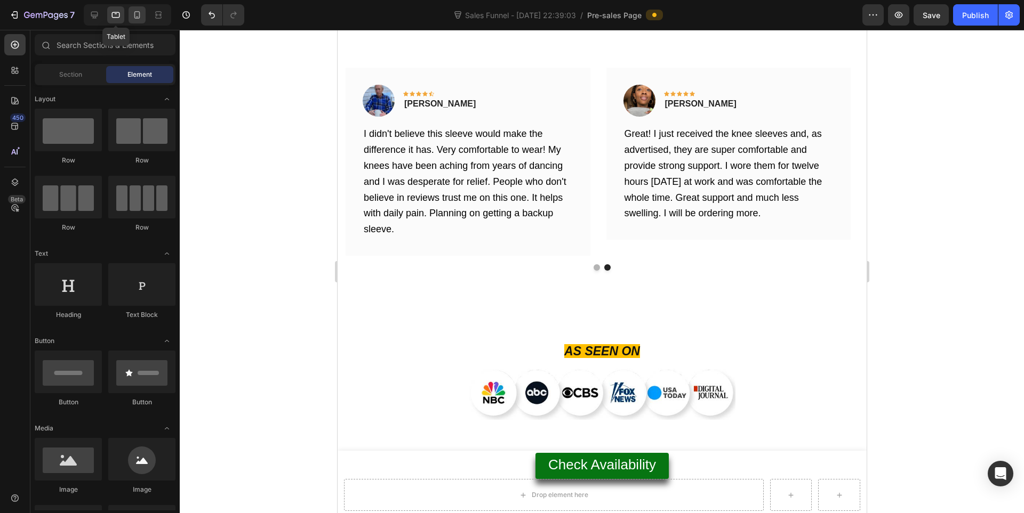
click at [136, 14] on icon at bounding box center [137, 15] width 11 height 11
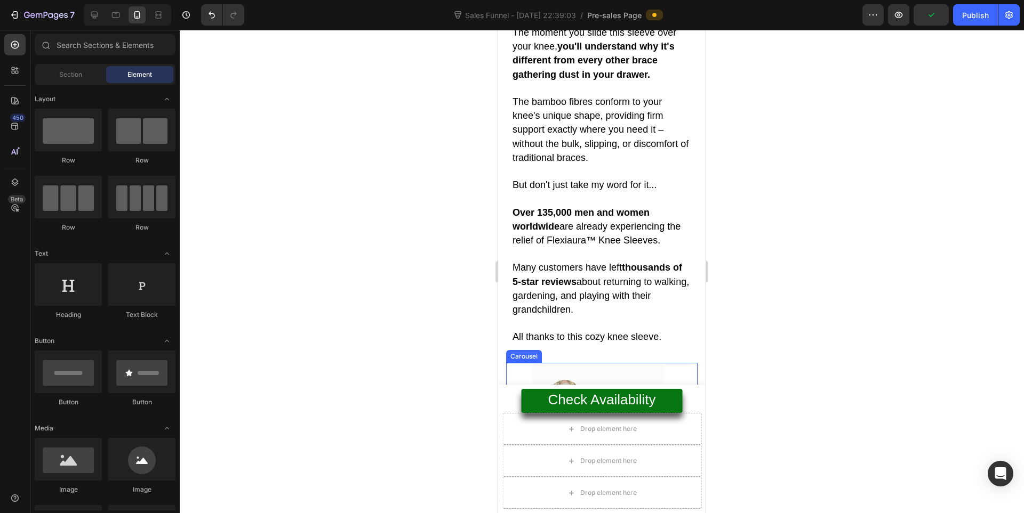
scroll to position [5490, 0]
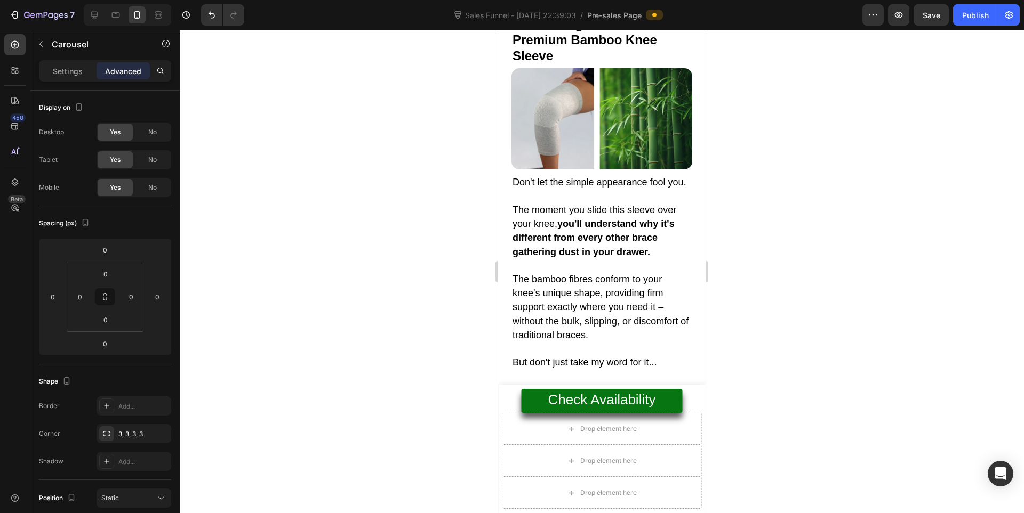
click at [980, 11] on div "Publish" at bounding box center [975, 15] width 27 height 11
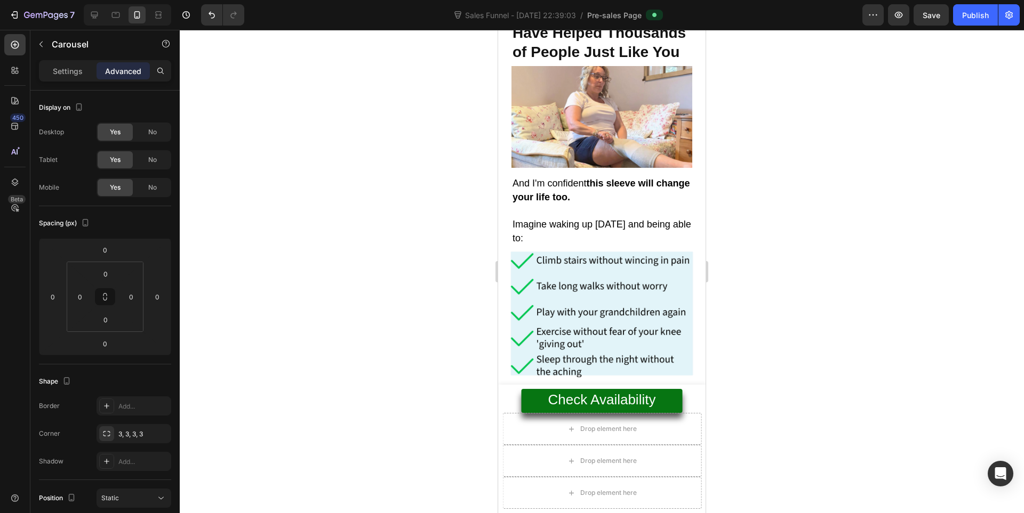
scroll to position [5846, 0]
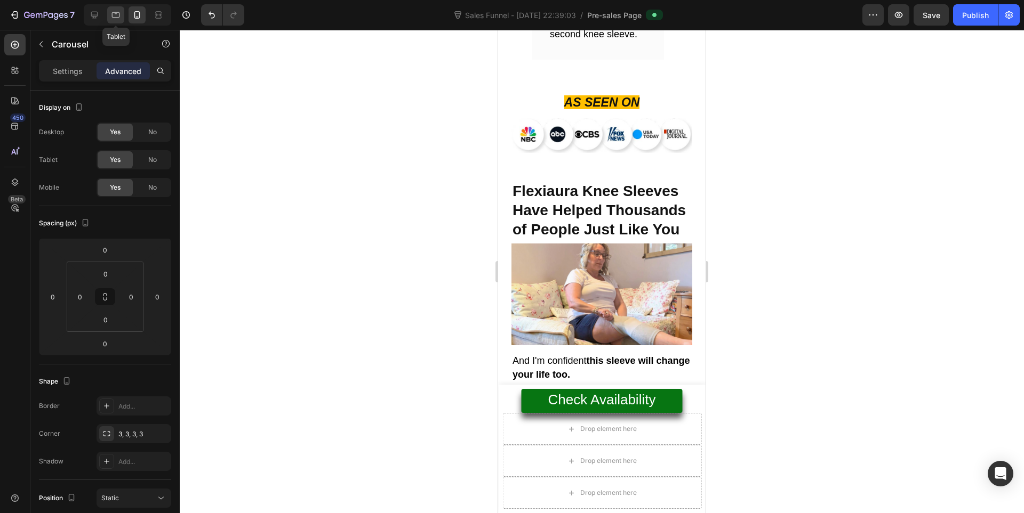
click at [118, 18] on icon at bounding box center [115, 15] width 11 height 11
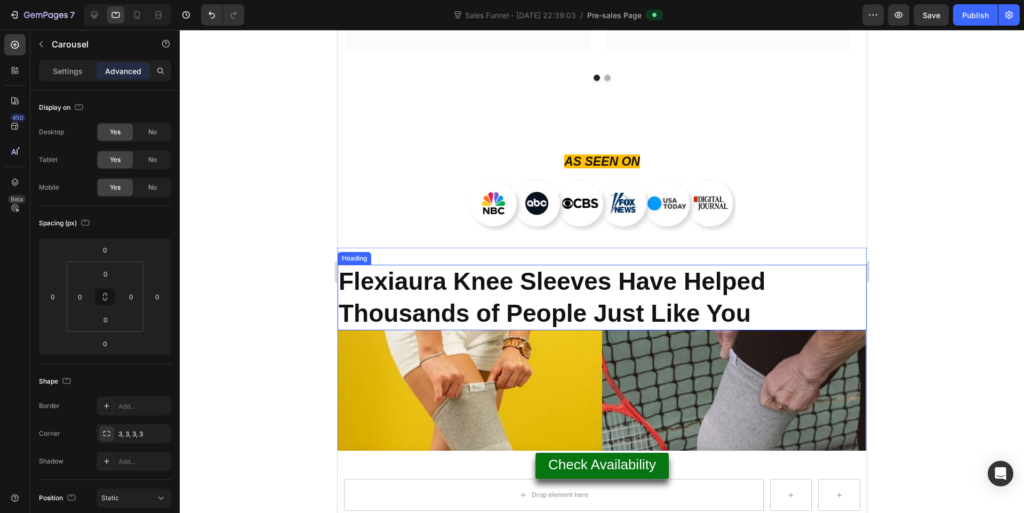
scroll to position [6119, 0]
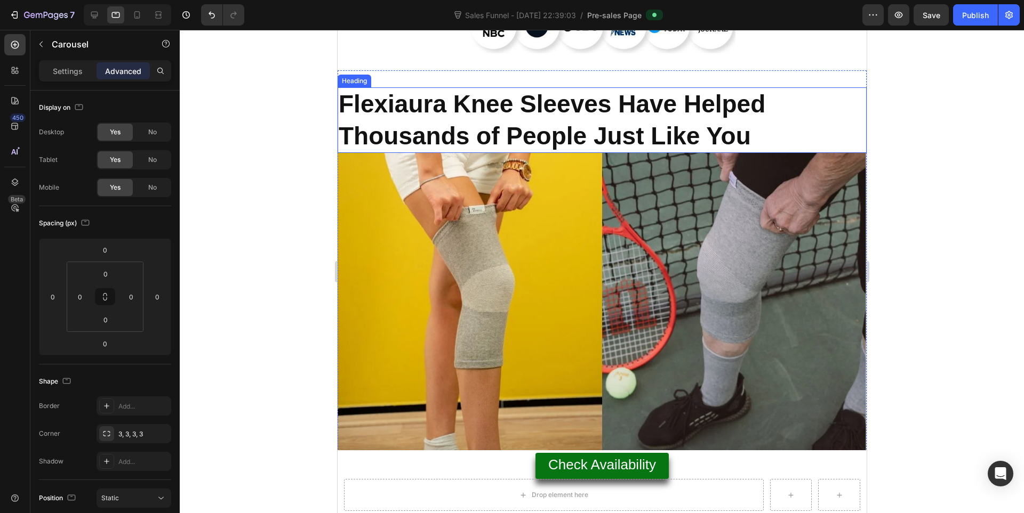
click at [601, 270] on img at bounding box center [601, 301] width 529 height 297
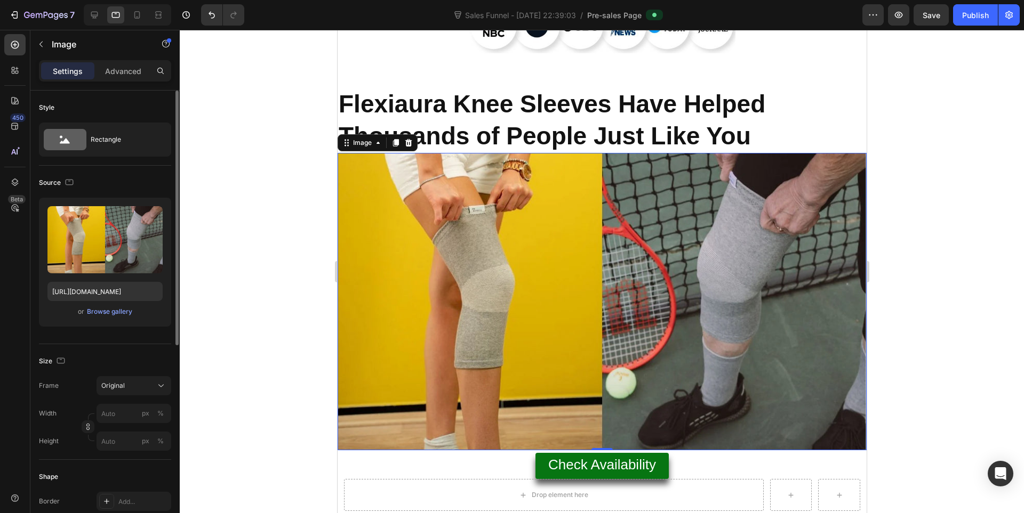
click at [112, 303] on div "Upload Image https://cdn.shopify.com/s/files/1/0943/4136/6085/files/gempages_56…" at bounding box center [105, 262] width 132 height 129
click at [114, 306] on div "or Browse gallery" at bounding box center [104, 311] width 115 height 13
click at [112, 307] on div "Browse gallery" at bounding box center [109, 312] width 45 height 10
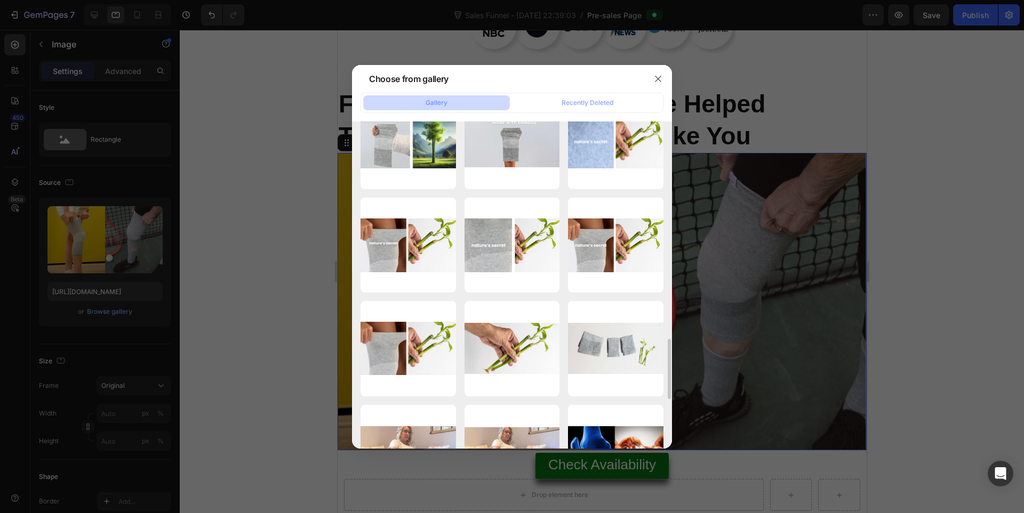
scroll to position [1445, 0]
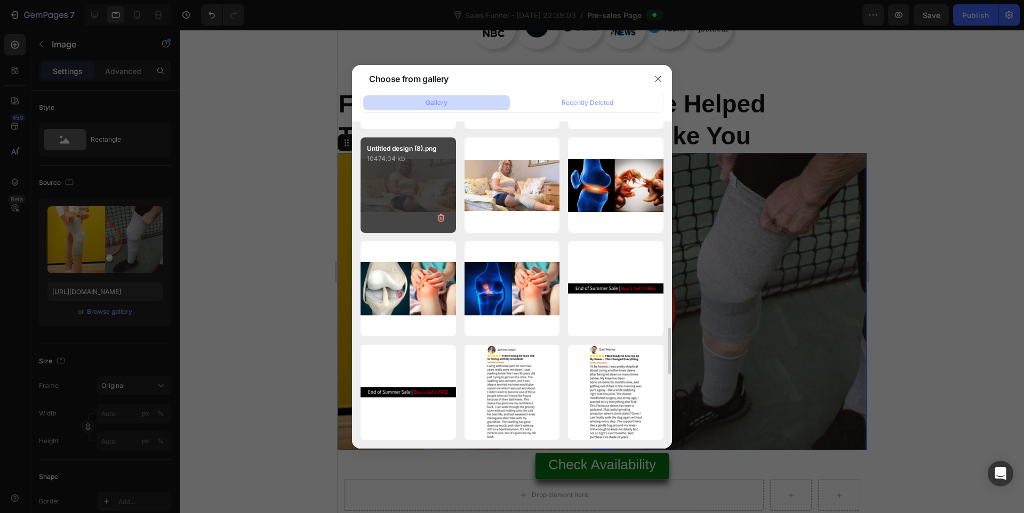
click at [391, 161] on p "10474.04 kb" at bounding box center [408, 159] width 83 height 11
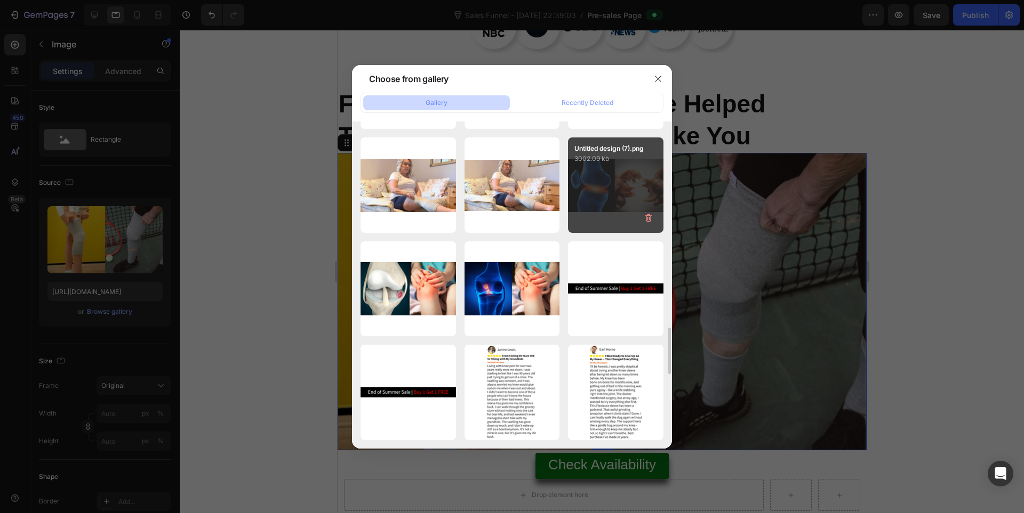
type input "https://cdn.shopify.com/s/files/1/0943/4136/6085/files/gempages_565088376584144…"
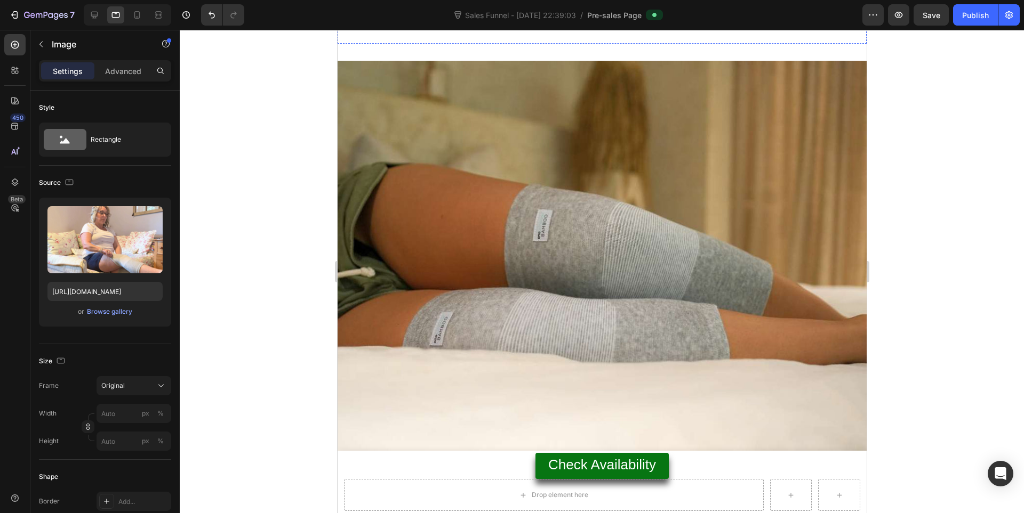
scroll to position [7008, 0]
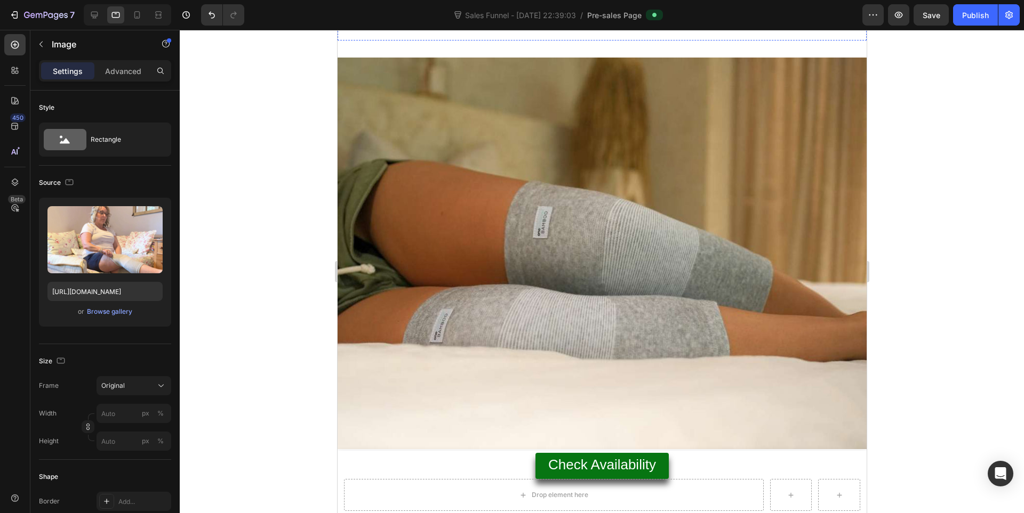
click at [656, 239] on img at bounding box center [601, 254] width 529 height 392
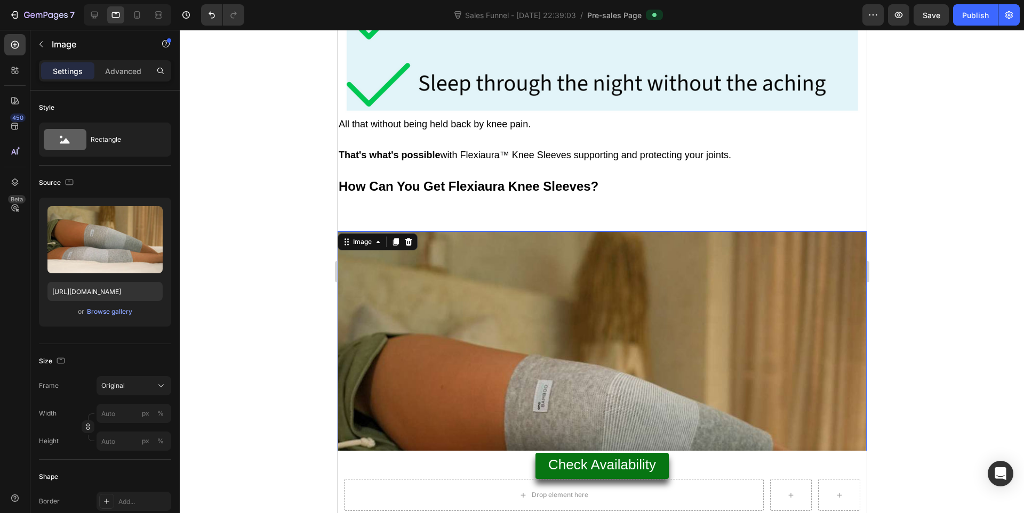
scroll to position [6830, 0]
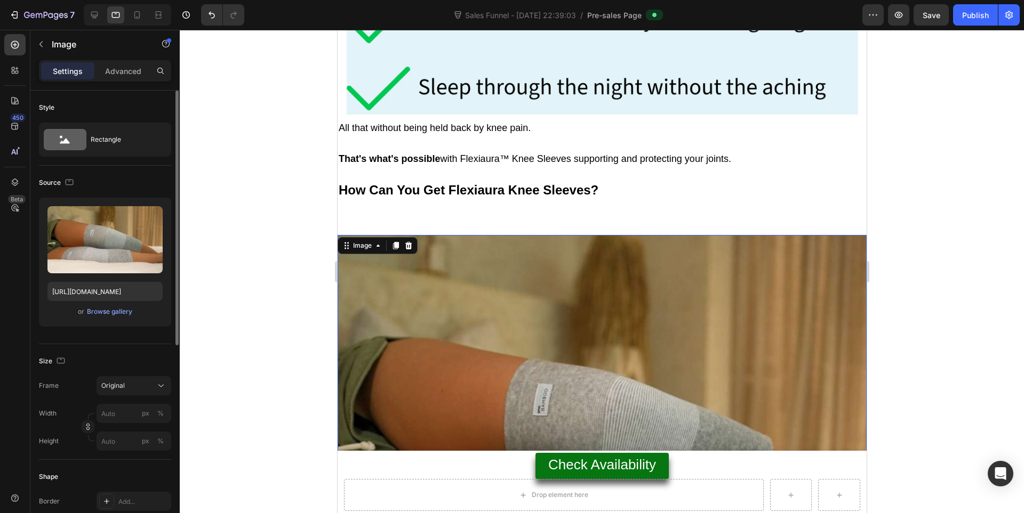
click at [114, 304] on div "Upload Image https://cdn.shopify.com/s/files/1/0943/4136/6085/files/gempages_56…" at bounding box center [105, 262] width 132 height 129
click at [243, 212] on div at bounding box center [602, 272] width 844 height 484
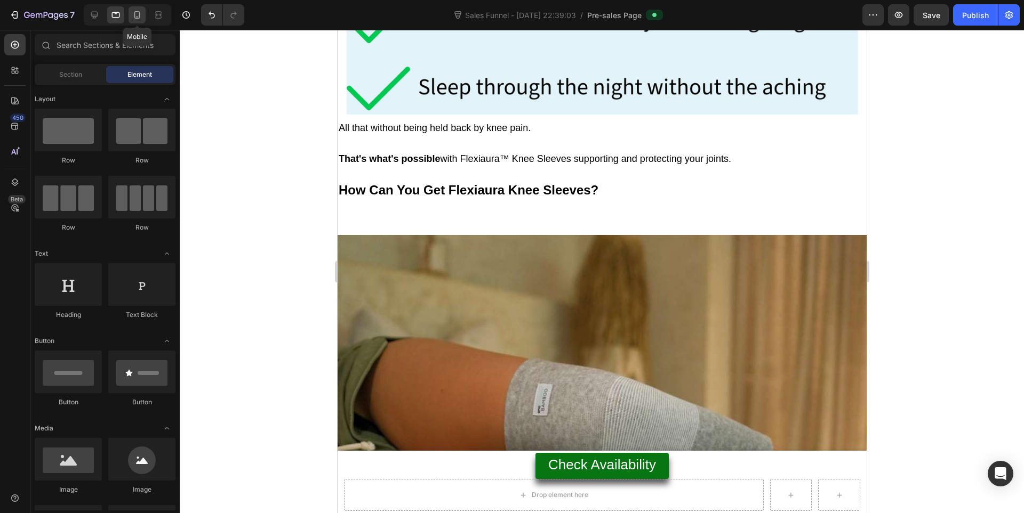
click at [136, 12] on icon at bounding box center [137, 14] width 6 height 7
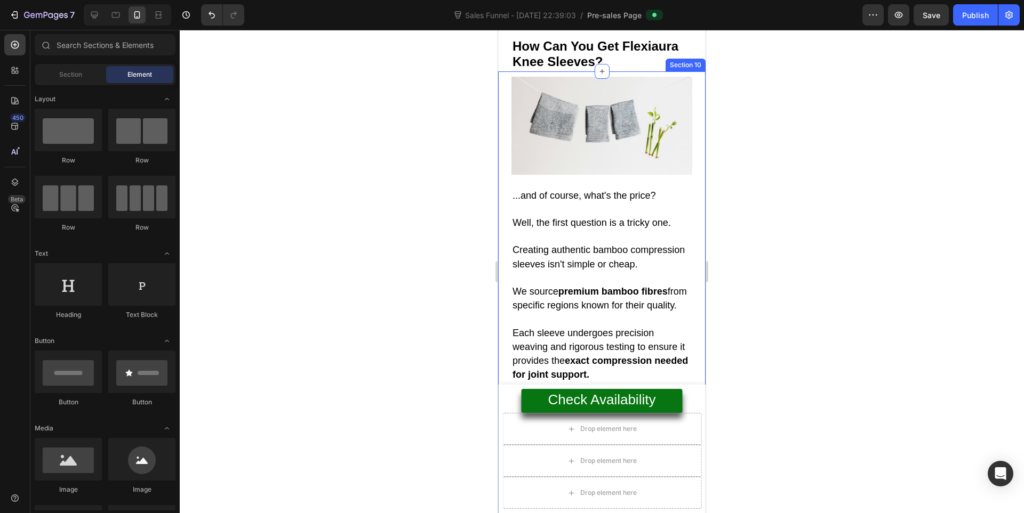
scroll to position [6258, 0]
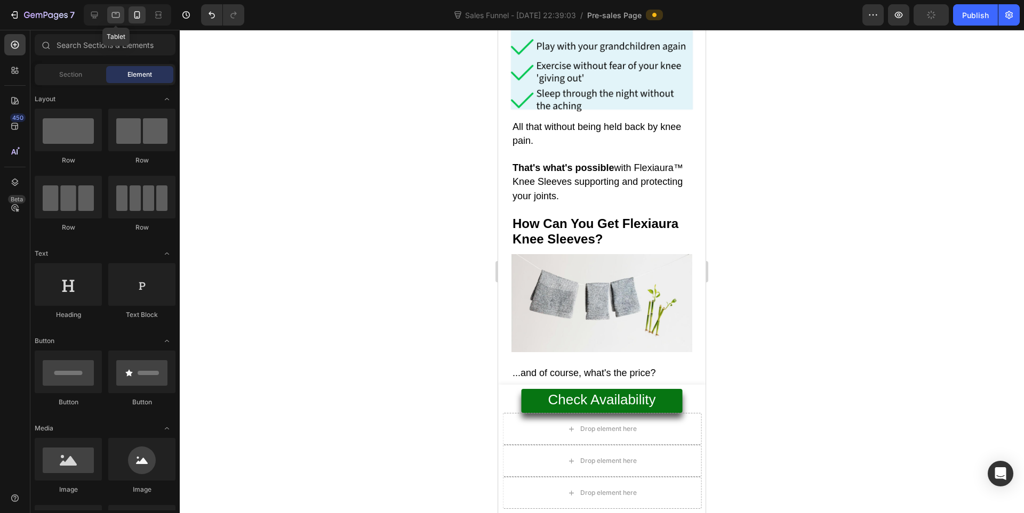
click at [115, 18] on icon at bounding box center [116, 15] width 8 height 6
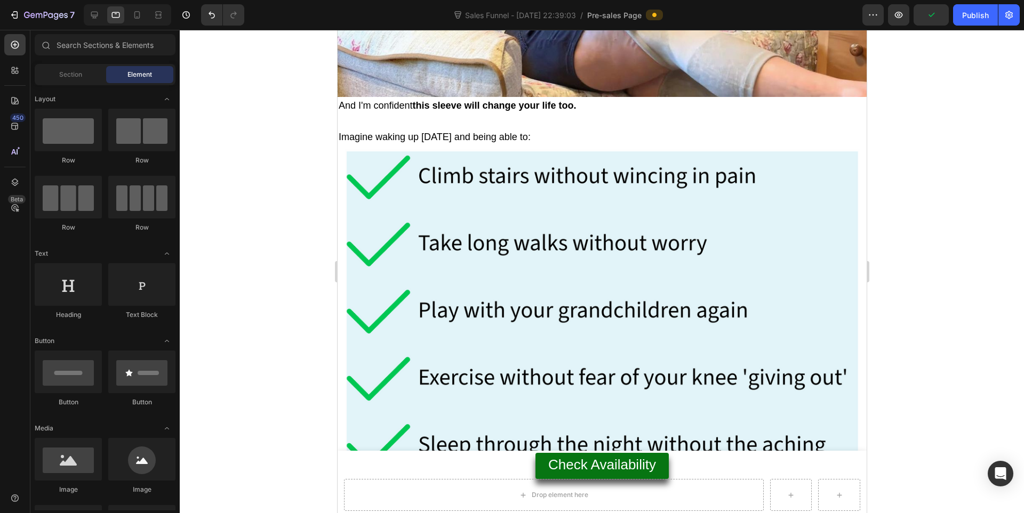
scroll to position [7006, 0]
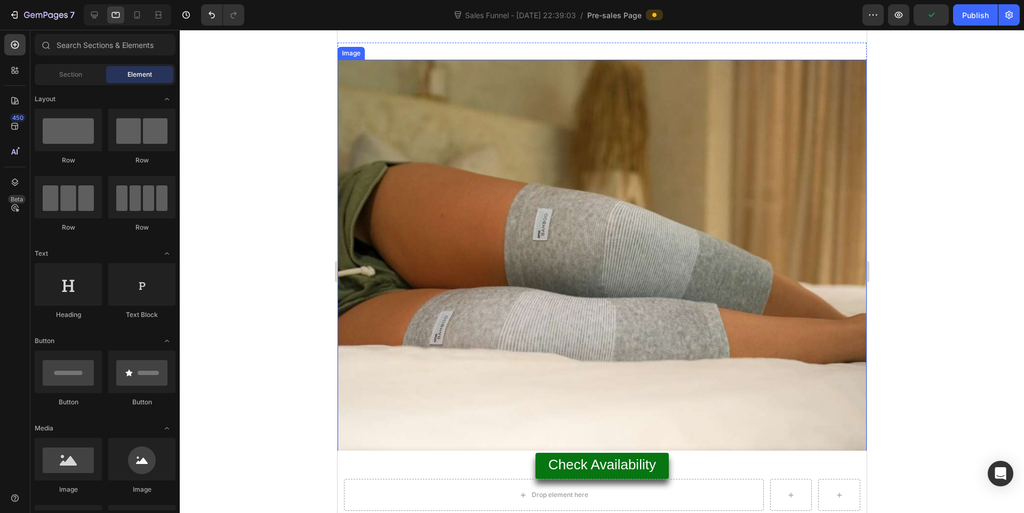
click at [566, 318] on img at bounding box center [601, 256] width 529 height 392
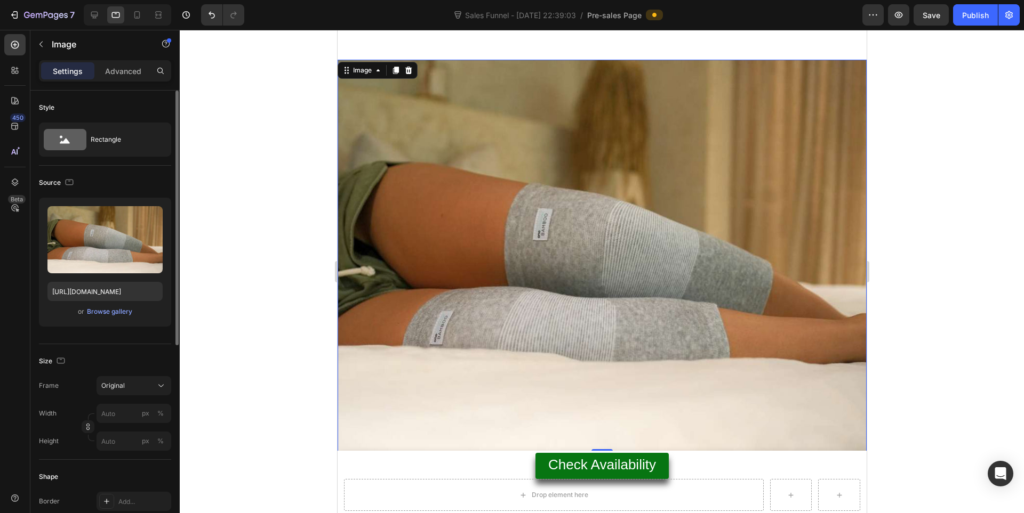
click at [78, 306] on span "or" at bounding box center [81, 311] width 6 height 13
click at [102, 310] on div "Browse gallery" at bounding box center [109, 312] width 45 height 10
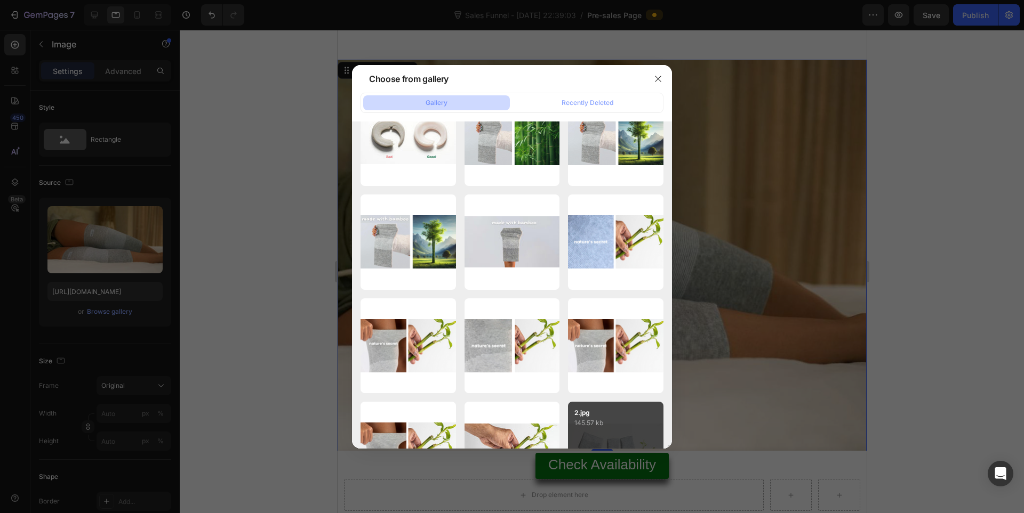
scroll to position [1254, 0]
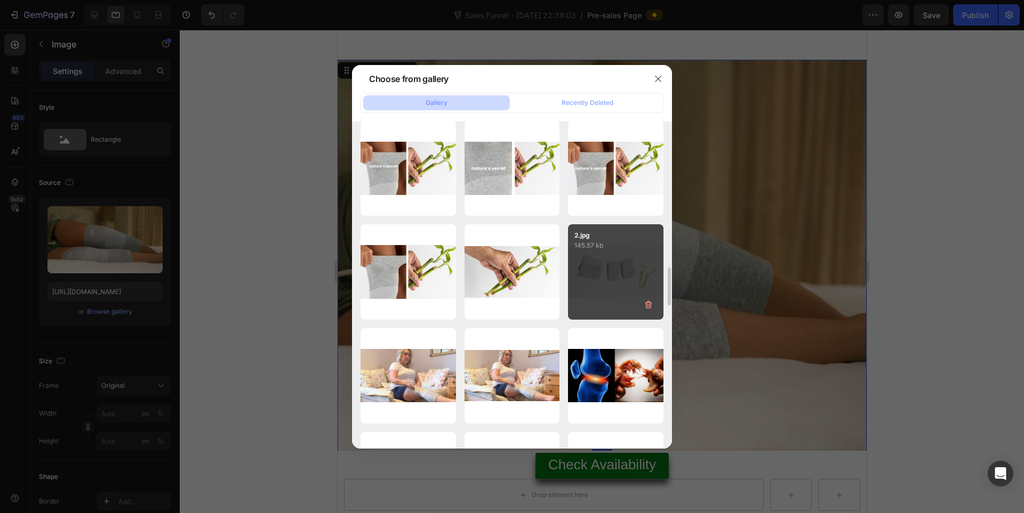
click at [602, 256] on div "2.jpg 145.57 kb" at bounding box center [615, 271] width 95 height 95
type input "https://cdn.shopify.com/s/files/1/0943/4136/6085/files/gempages_565088376584144…"
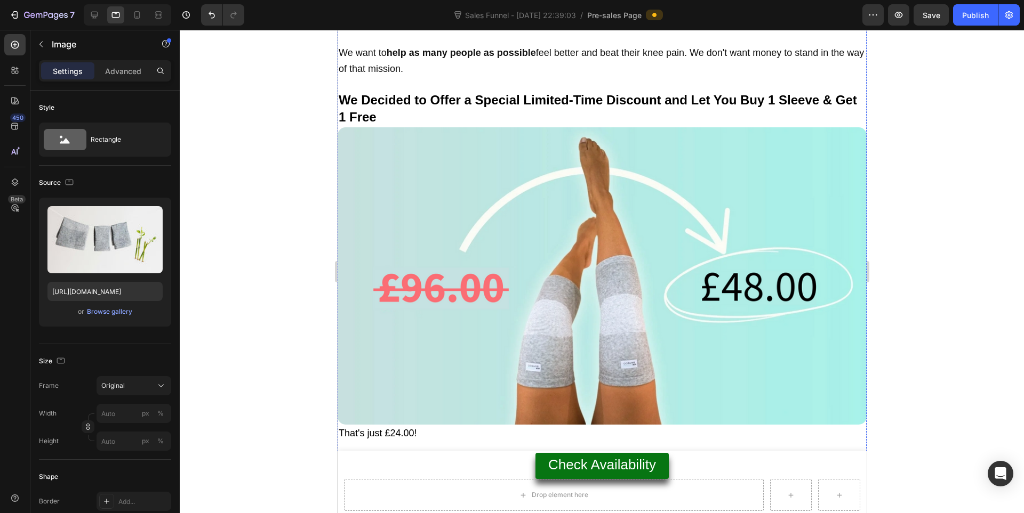
scroll to position [9138, 0]
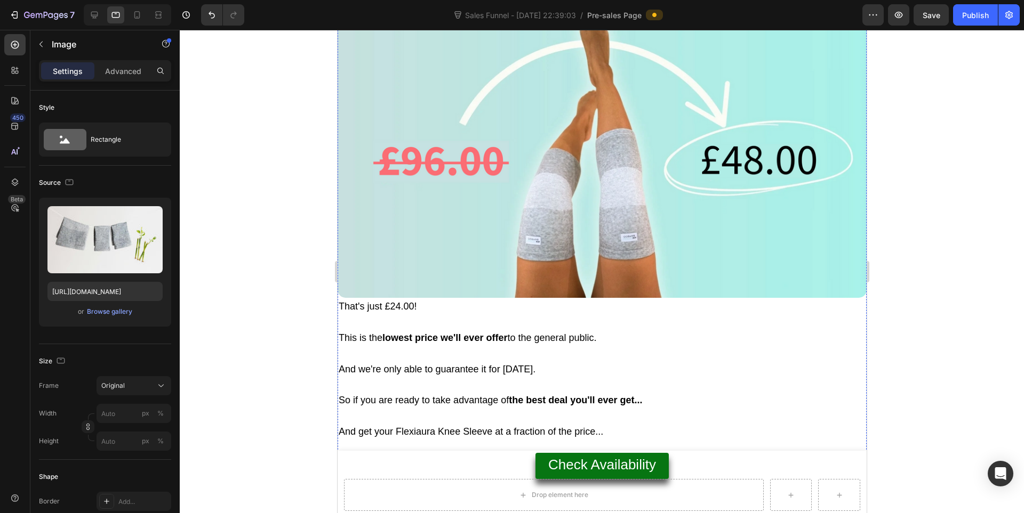
click at [606, 299] on p "That's just £24.00!" at bounding box center [601, 307] width 527 height 16
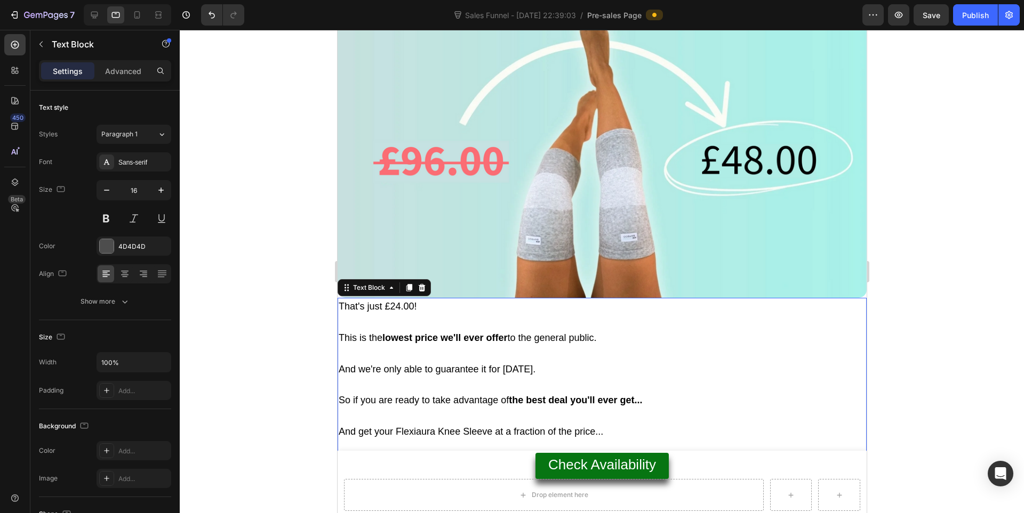
click at [597, 224] on img at bounding box center [601, 149] width 529 height 297
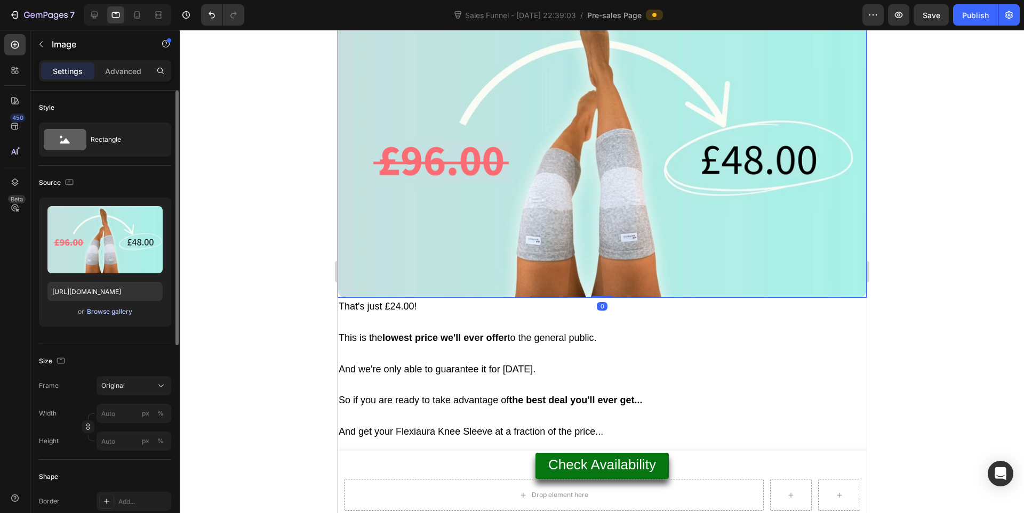
click at [106, 312] on div "Browse gallery" at bounding box center [109, 312] width 45 height 10
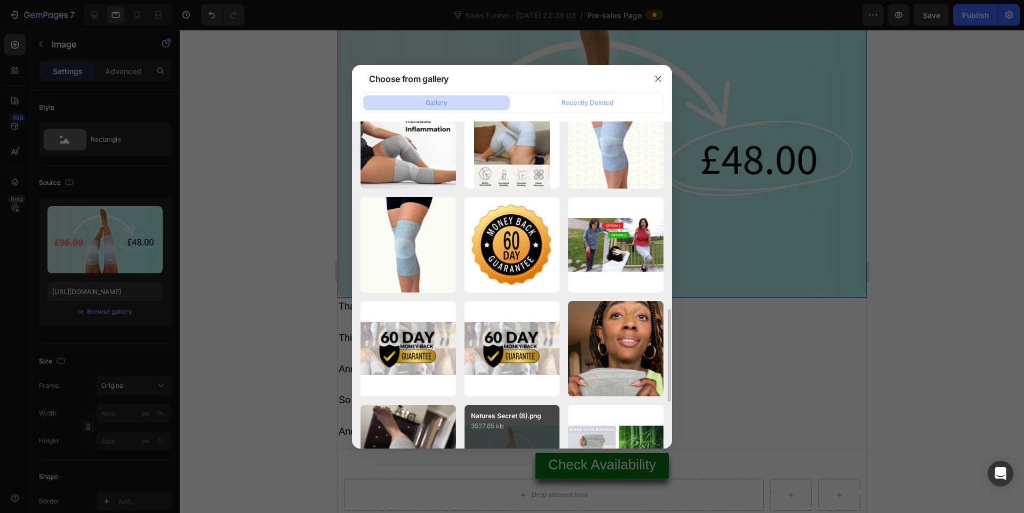
scroll to position [823, 0]
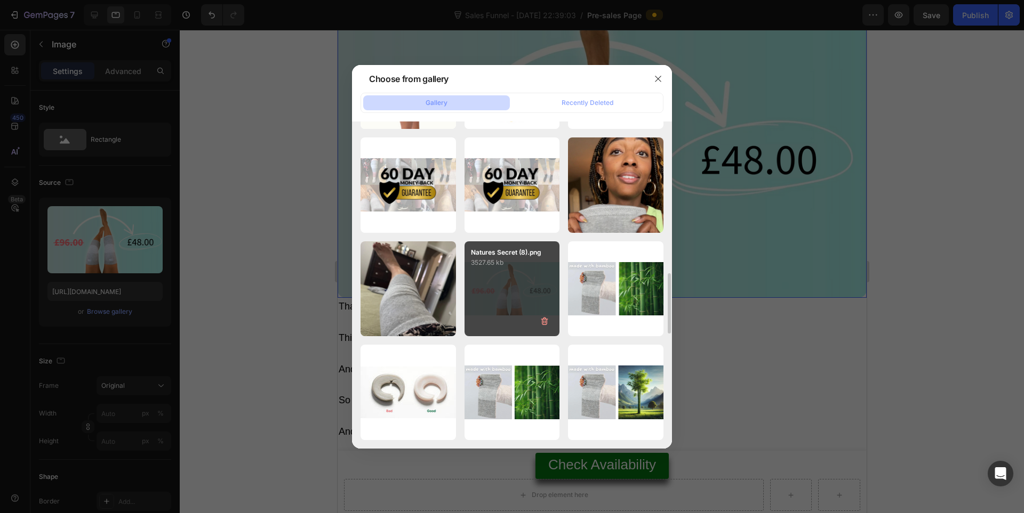
click at [526, 303] on div "Natures Secret (8).png 3527.65 kb" at bounding box center [511, 288] width 95 height 95
type input "https://cdn.shopify.com/s/files/1/0943/4136/6085/files/gempages_565088376584144…"
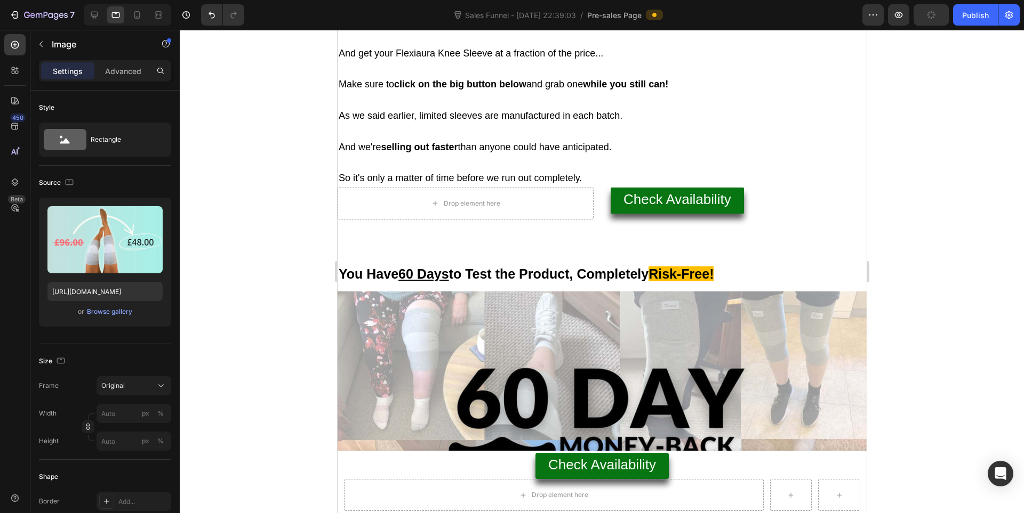
scroll to position [9671, 0]
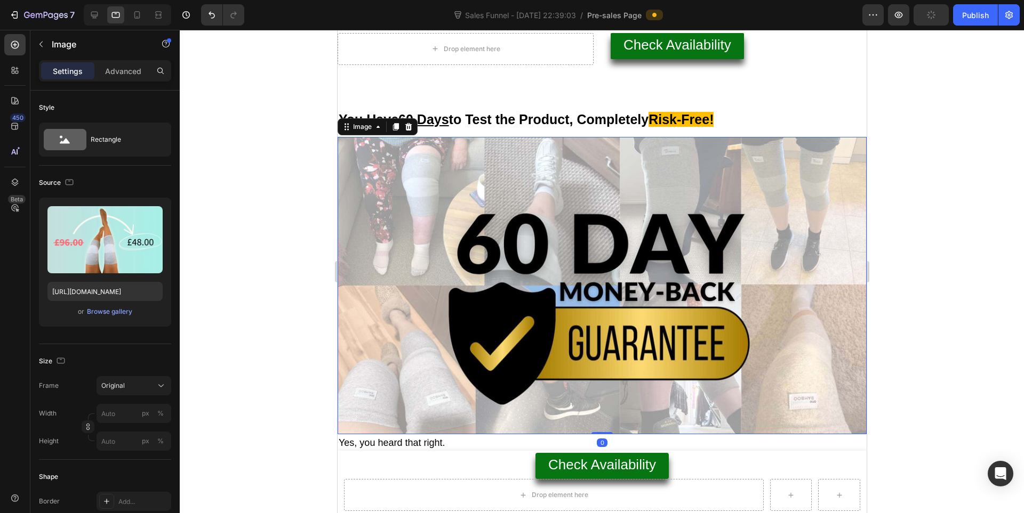
click at [560, 263] on img at bounding box center [601, 285] width 529 height 297
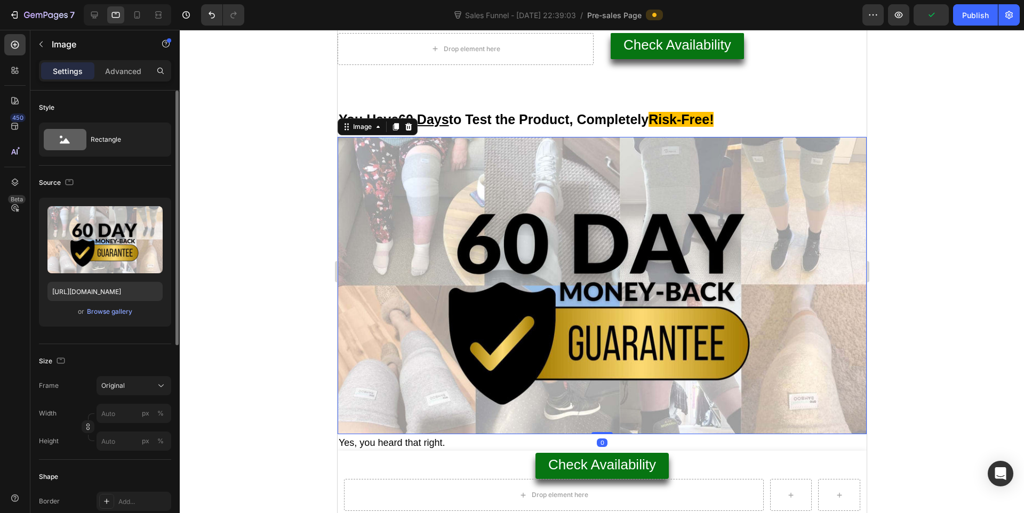
click at [111, 304] on div "Upload Image https://cdn.shopify.com/s/files/1/0943/4136/6085/files/gempages_56…" at bounding box center [105, 262] width 132 height 129
click at [111, 307] on button "Browse gallery" at bounding box center [109, 312] width 46 height 11
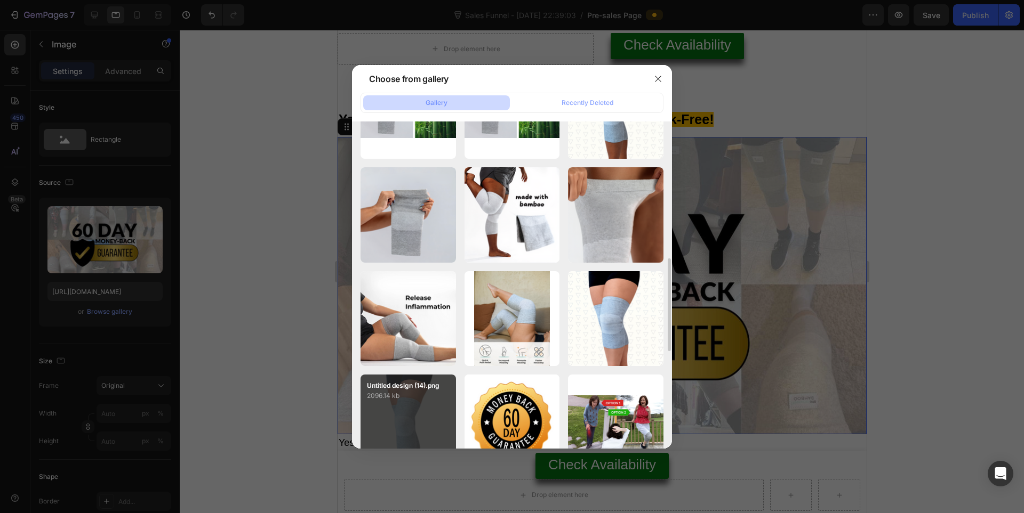
scroll to position [659, 0]
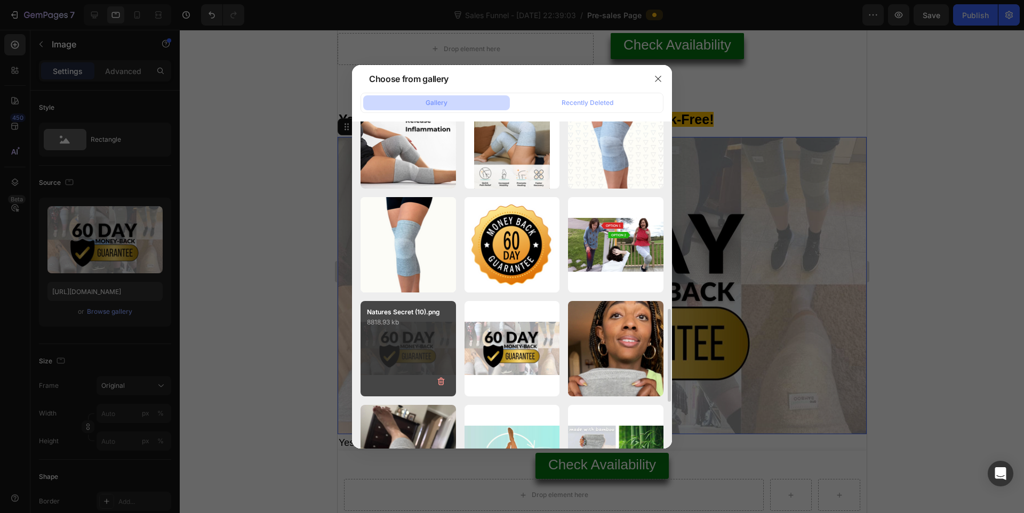
click at [412, 325] on p "8818.93 kb" at bounding box center [408, 322] width 83 height 11
type input "https://cdn.shopify.com/s/files/1/0943/4136/6085/files/gempages_565088376584144…"
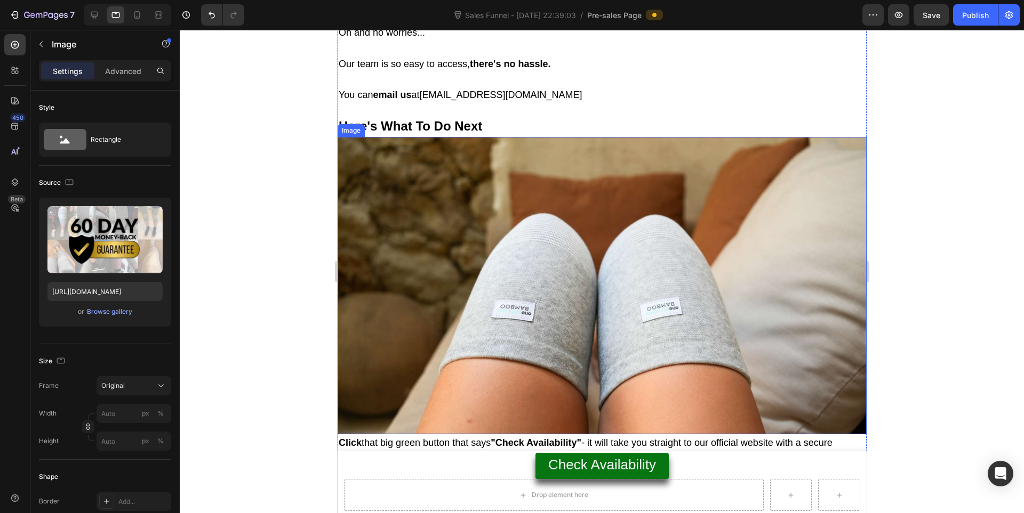
scroll to position [10382, 0]
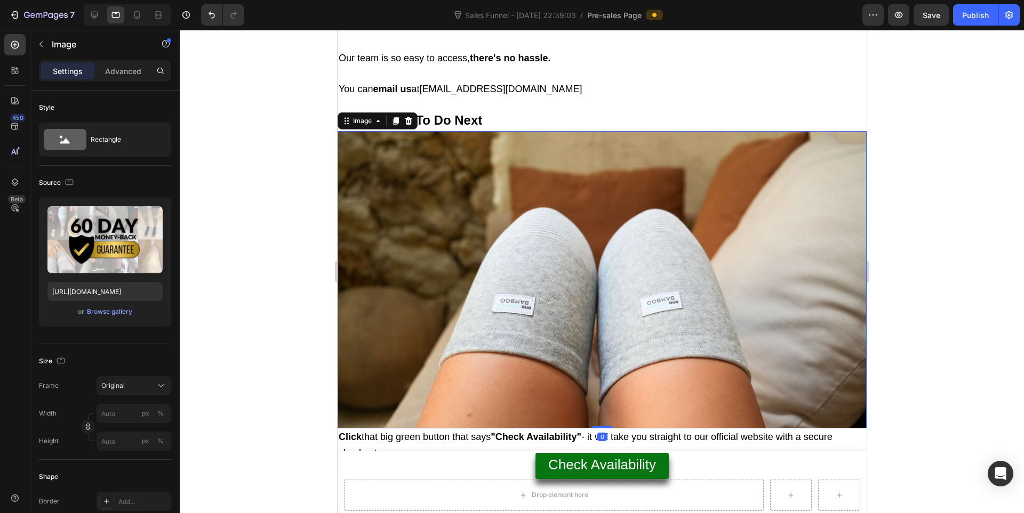
click at [552, 251] on img at bounding box center [601, 279] width 529 height 297
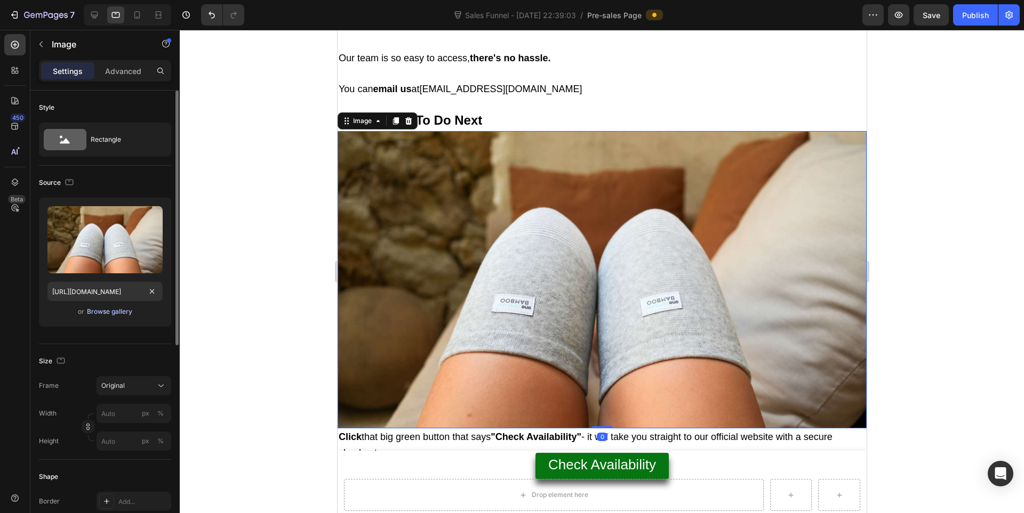
click at [114, 315] on div "Browse gallery" at bounding box center [109, 312] width 45 height 10
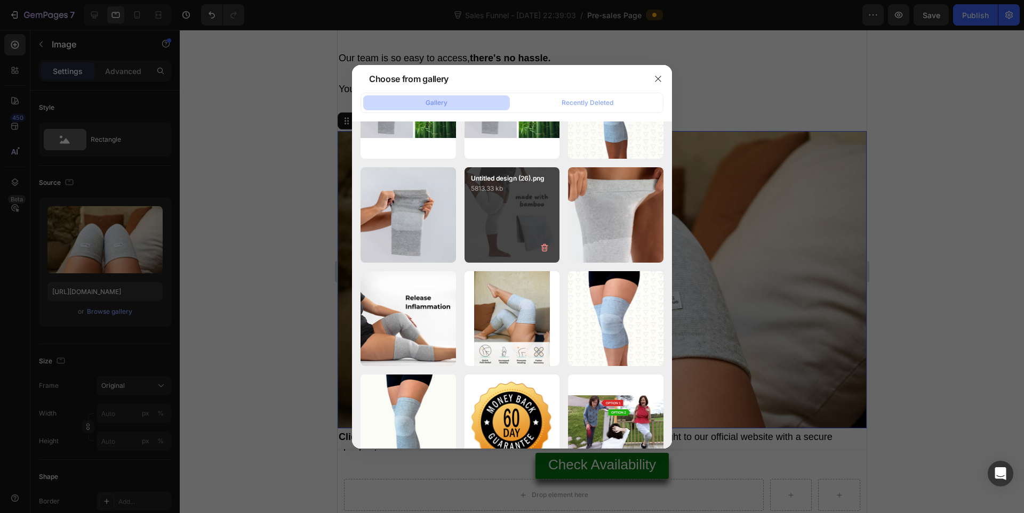
scroll to position [659, 0]
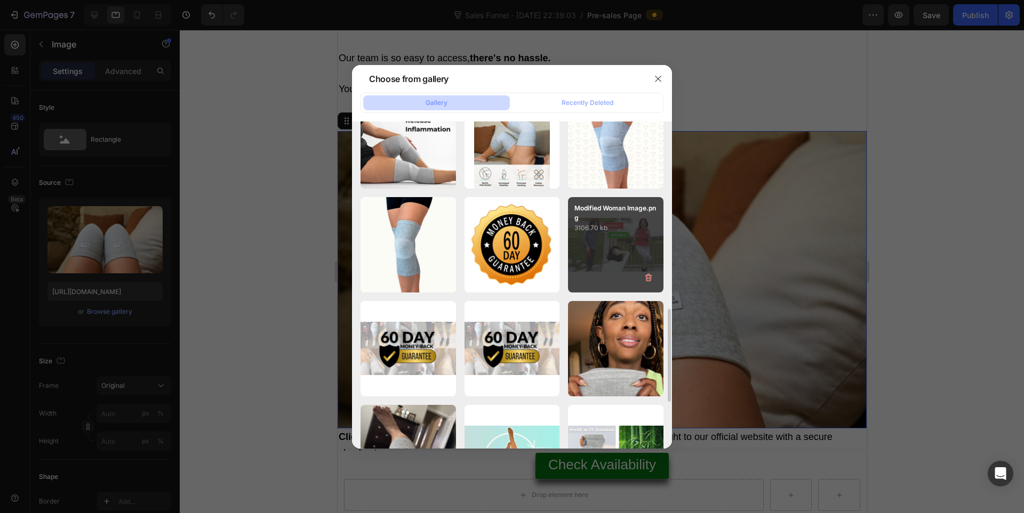
click at [576, 237] on div "Modified Woman Image.png 3106.70 kb" at bounding box center [615, 244] width 95 height 95
type input "https://cdn.shopify.com/s/files/1/0943/4136/6085/files/gempages_565088376584144…"
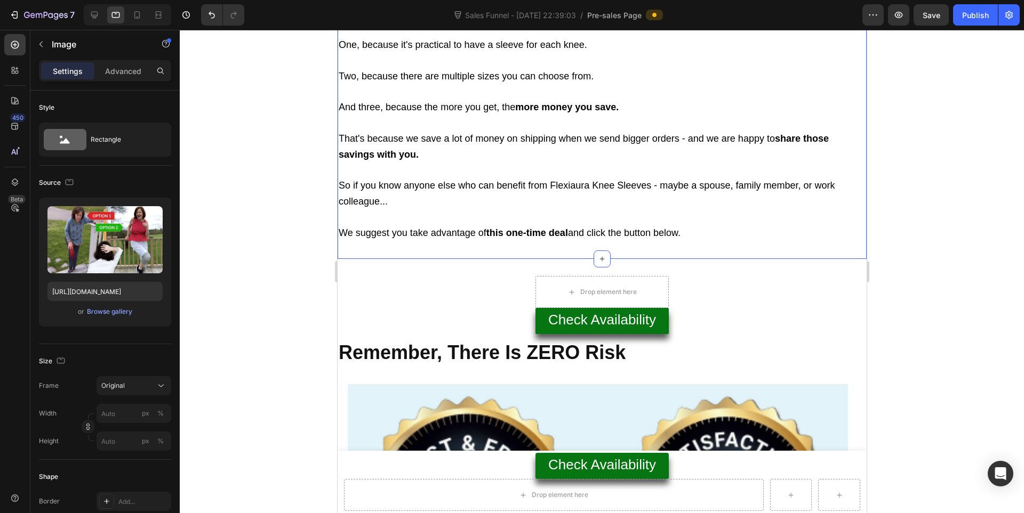
scroll to position [11093, 0]
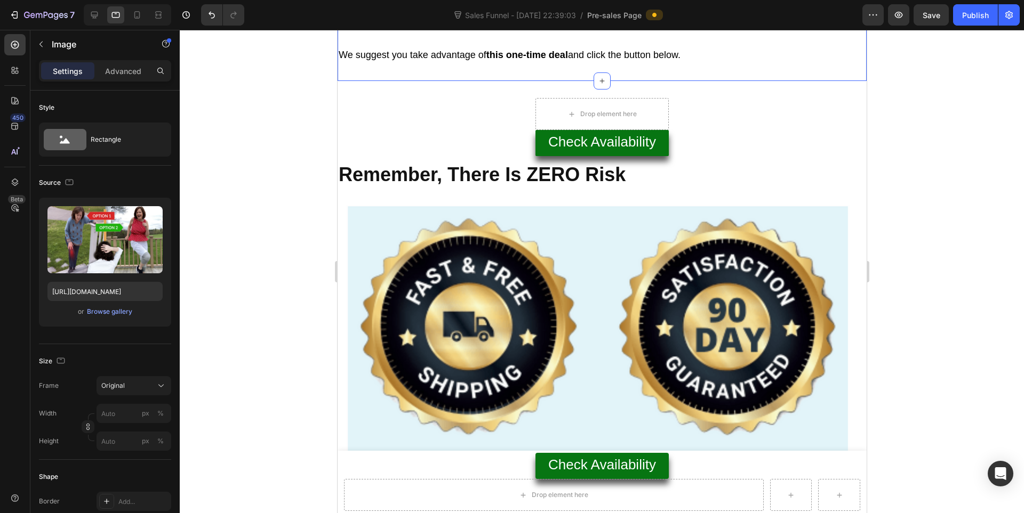
click at [552, 237] on img at bounding box center [601, 456] width 529 height 529
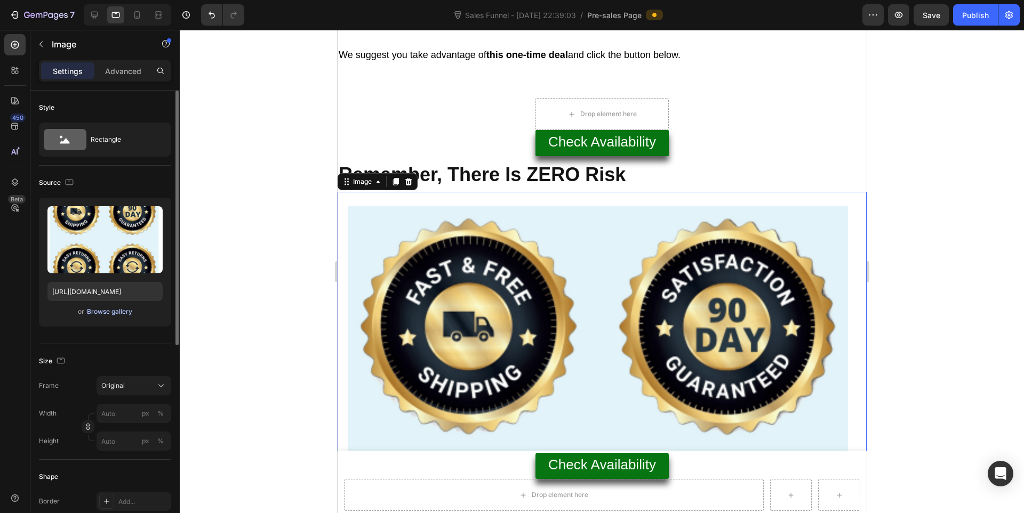
click at [130, 313] on div "Browse gallery" at bounding box center [109, 312] width 45 height 10
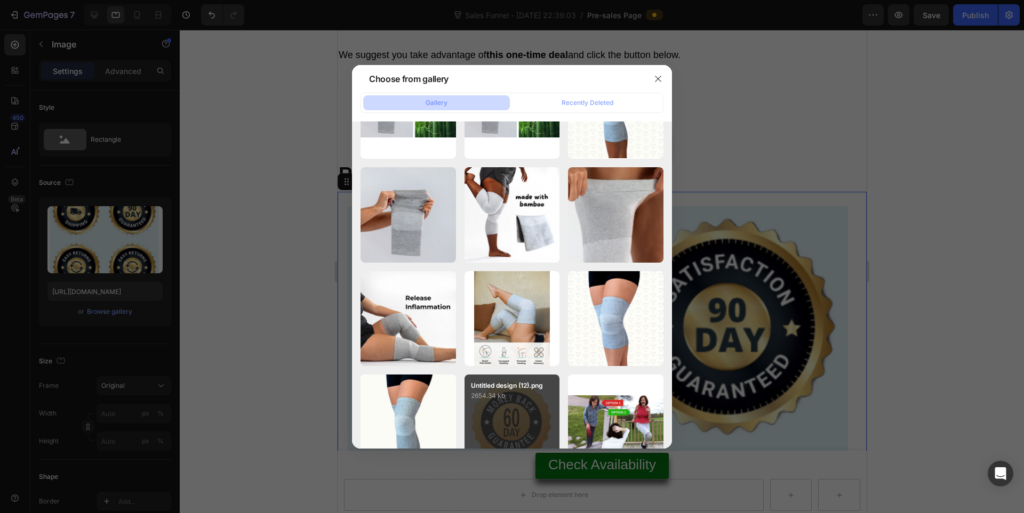
scroll to position [659, 0]
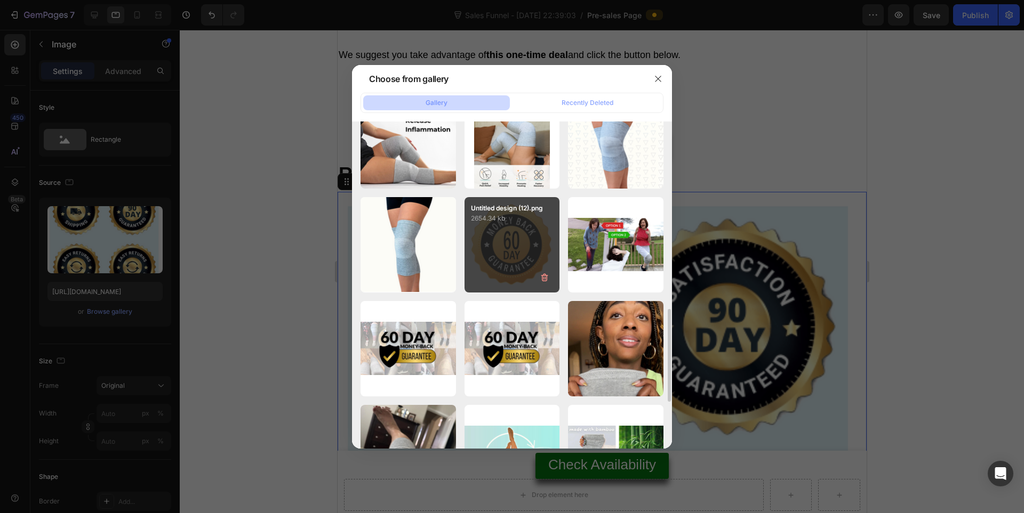
drag, startPoint x: 507, startPoint y: 251, endPoint x: 512, endPoint y: 260, distance: 10.7
click at [511, 253] on div "Untitled design (12).png 2654.34 kb" at bounding box center [511, 244] width 95 height 95
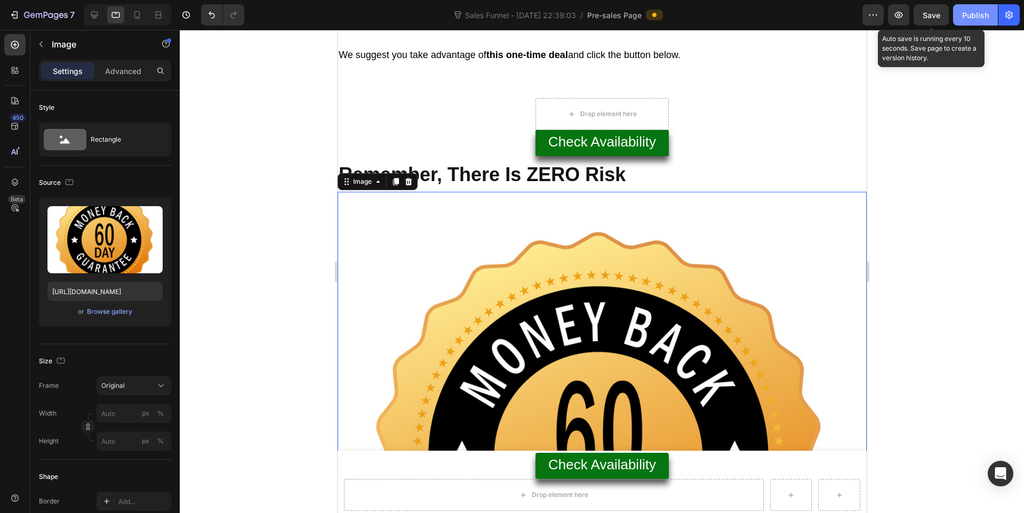
click at [973, 14] on div "Publish" at bounding box center [975, 15] width 27 height 11
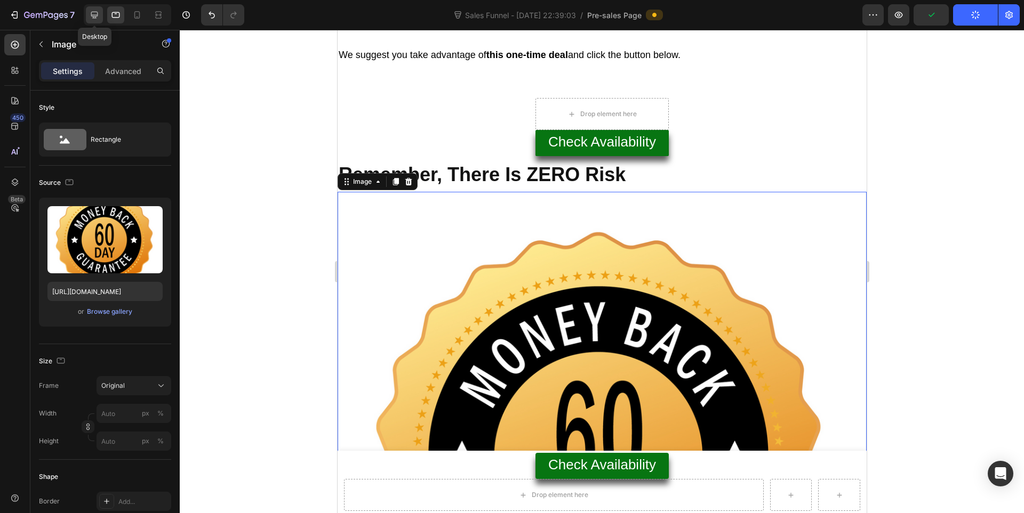
click at [95, 15] on icon at bounding box center [94, 15] width 7 height 7
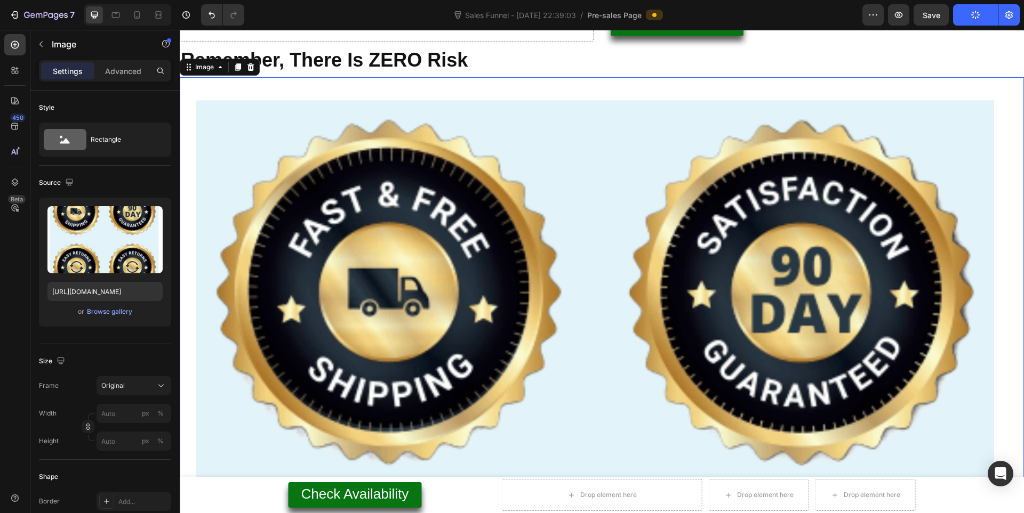
scroll to position [11508, 0]
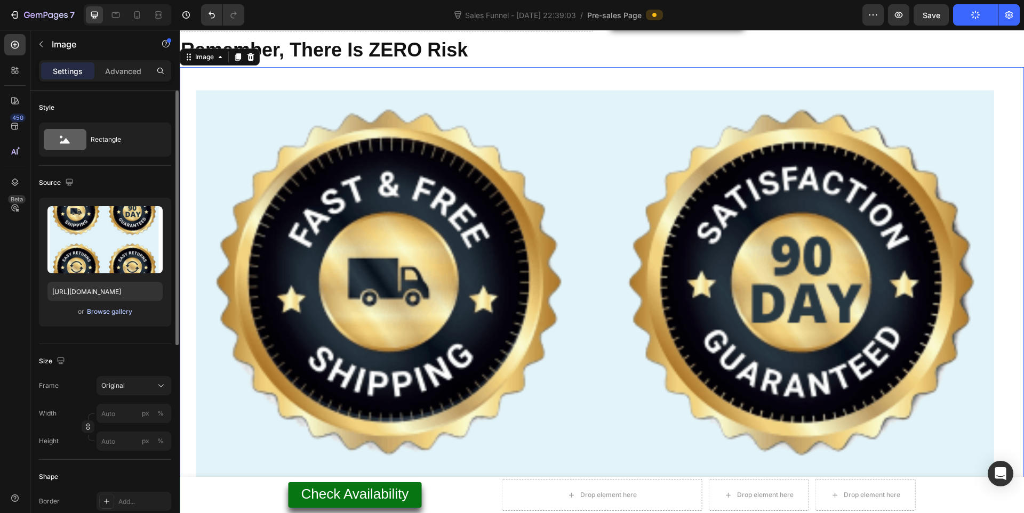
click at [108, 313] on div "Browse gallery" at bounding box center [109, 312] width 45 height 10
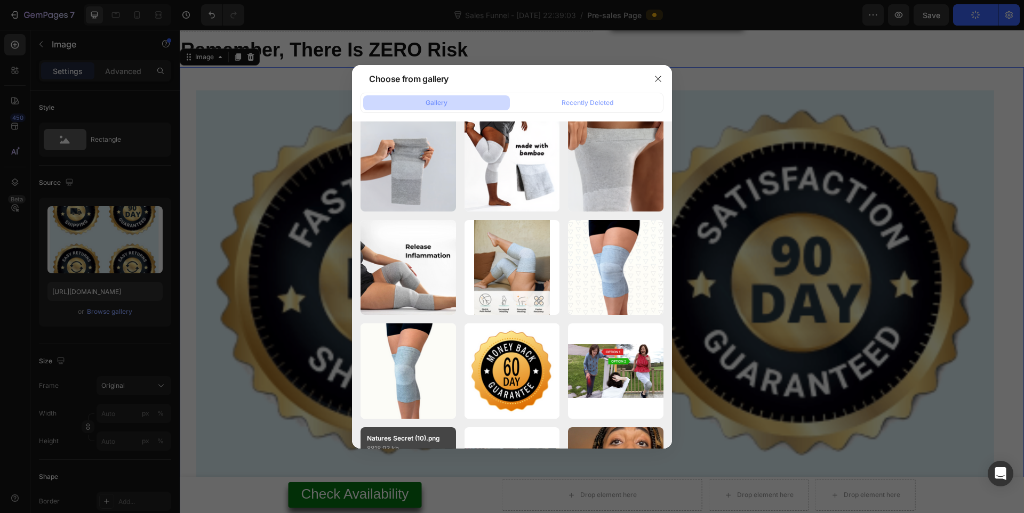
scroll to position [710, 0]
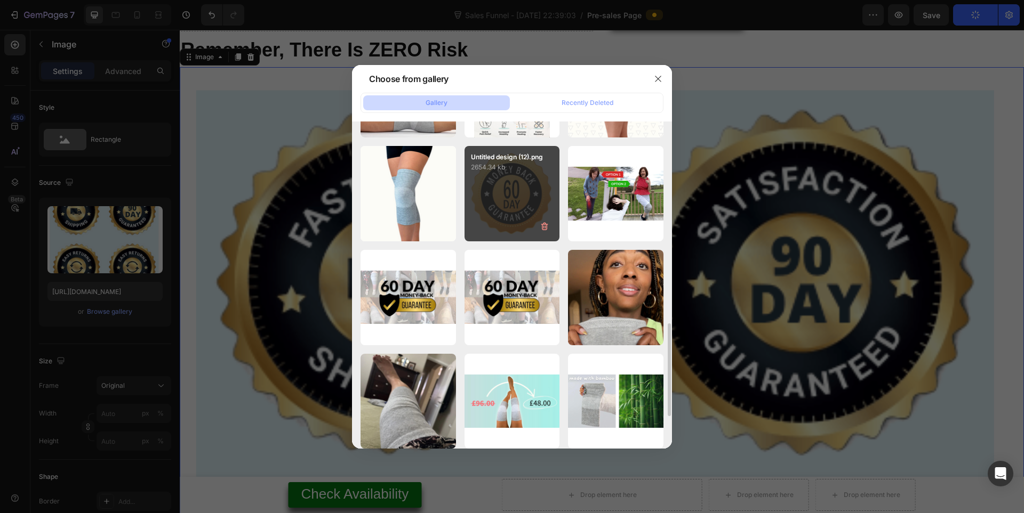
click at [511, 189] on div "Untitled design (12).png 2654.34 kb" at bounding box center [511, 193] width 95 height 95
type input "https://cdn.shopify.com/s/files/1/0943/4136/6085/files/gempages_565088376584144…"
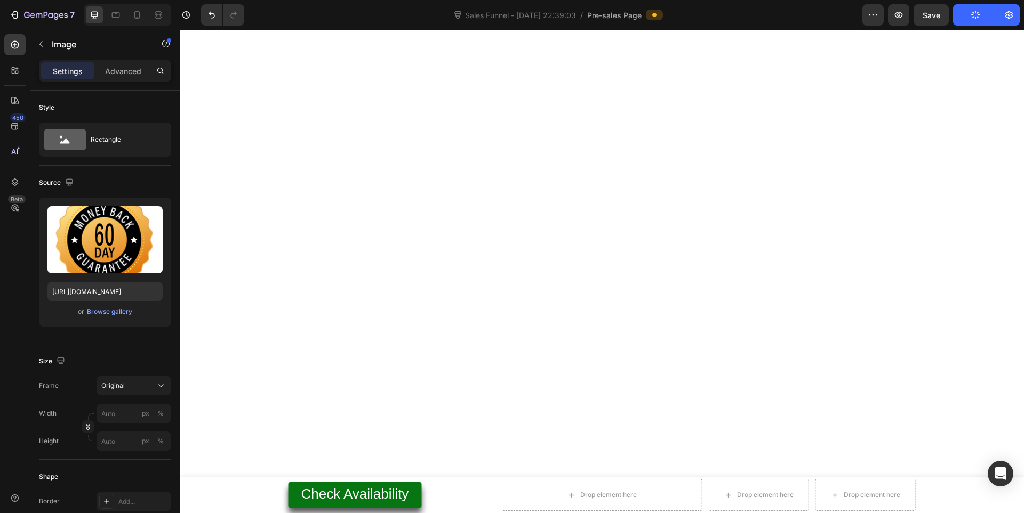
scroll to position [10619, 0]
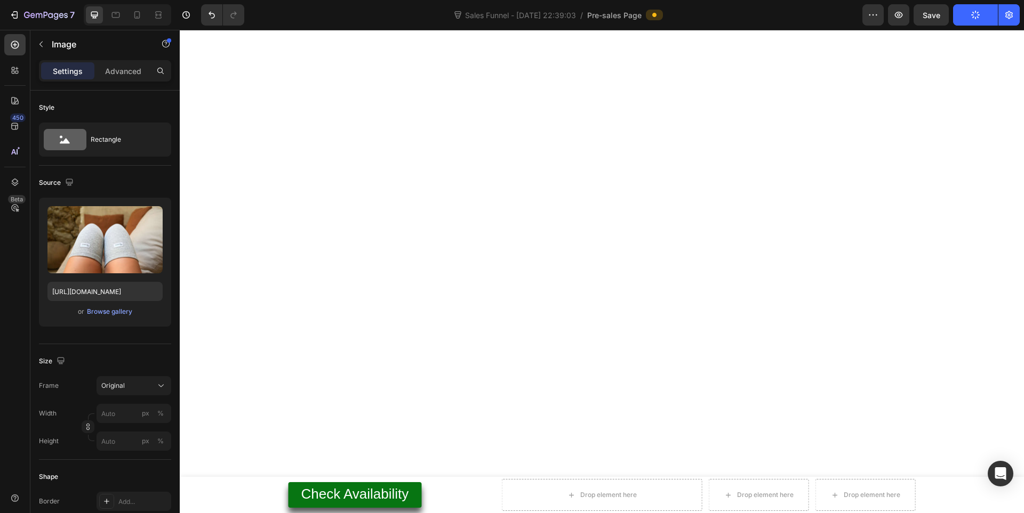
click at [99, 312] on div "Browse gallery" at bounding box center [109, 312] width 45 height 10
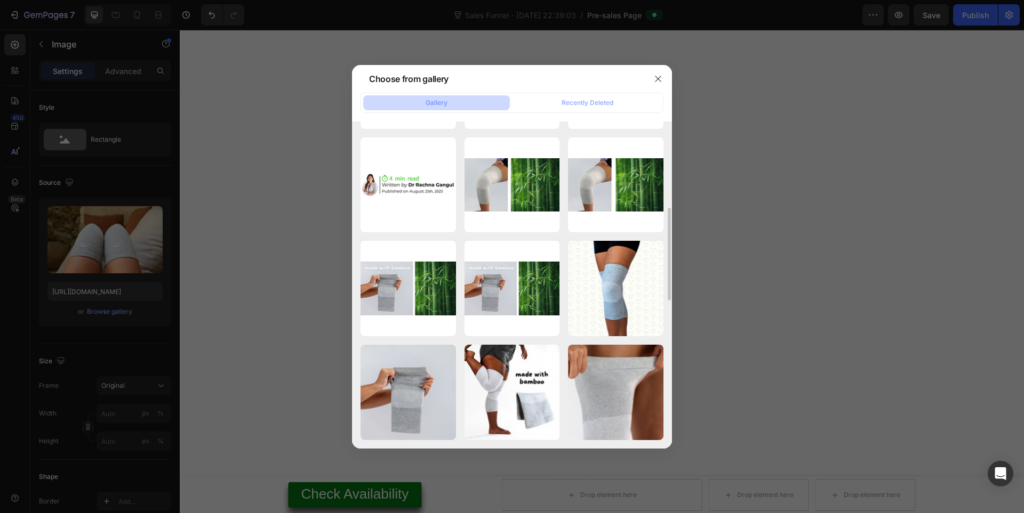
scroll to position [481, 0]
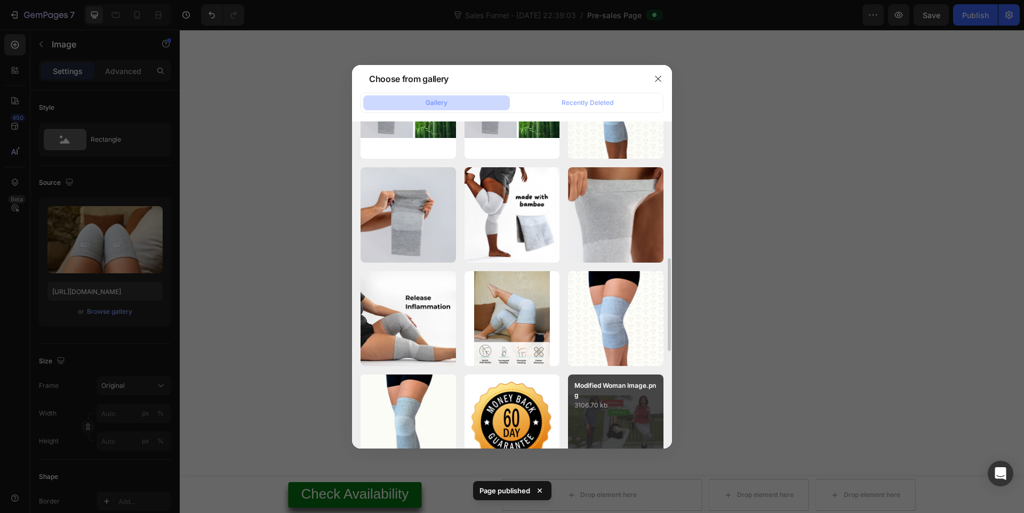
click at [614, 388] on p "Modified Woman Image.png" at bounding box center [615, 390] width 83 height 19
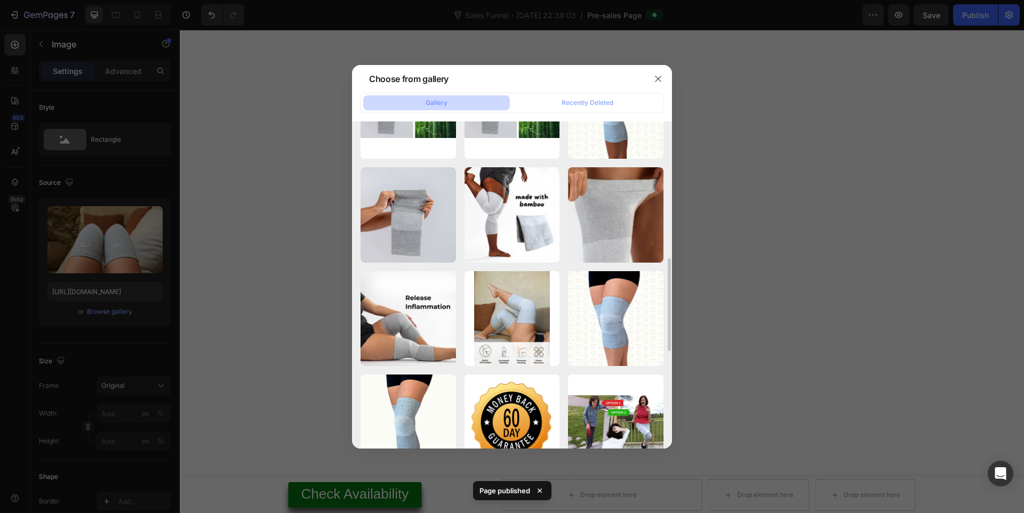
type input "https://cdn.shopify.com/s/files/1/0943/4136/6085/files/gempages_565088376584144…"
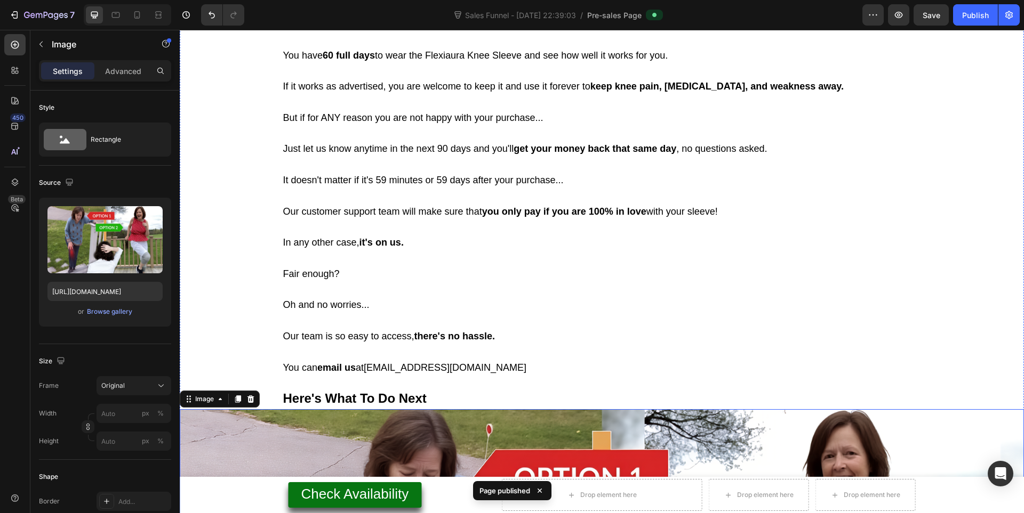
scroll to position [9730, 0]
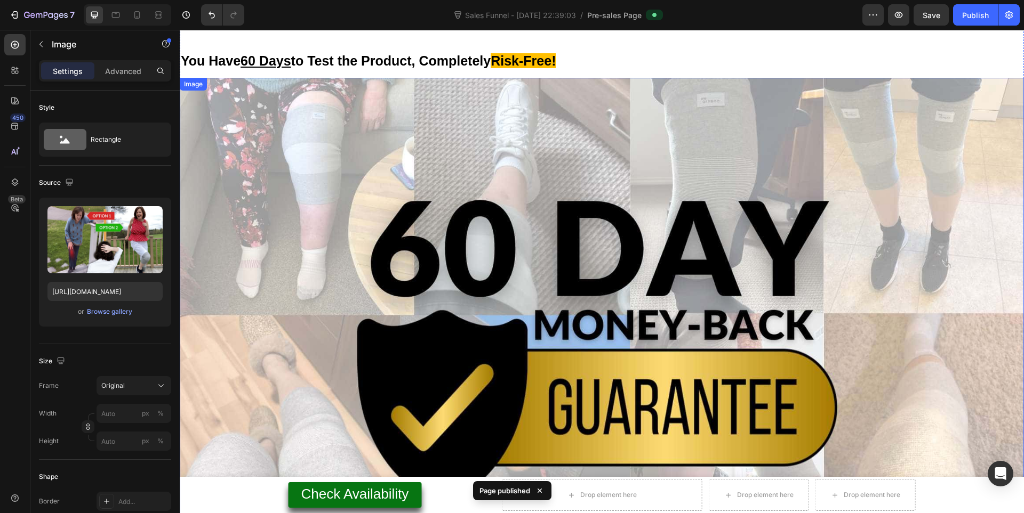
click at [454, 214] on img at bounding box center [602, 315] width 844 height 474
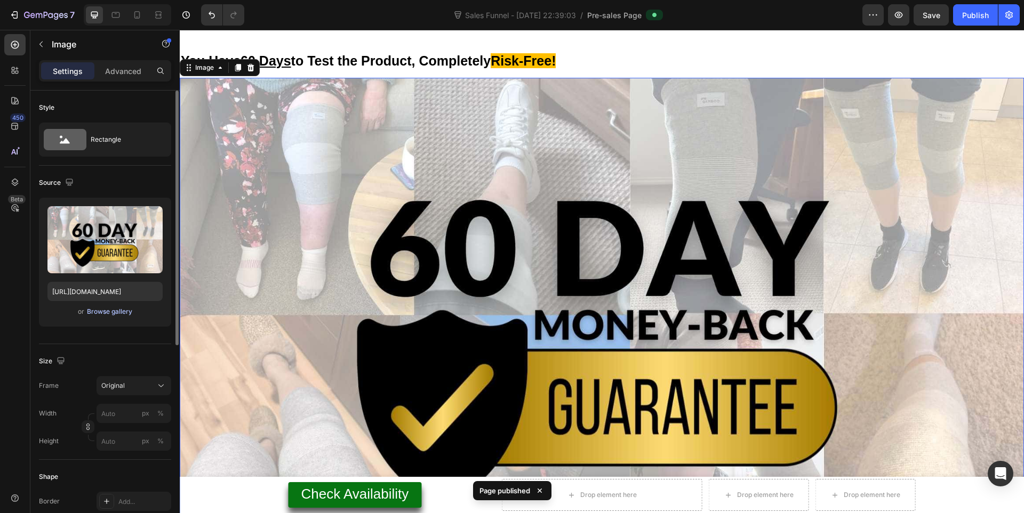
click at [111, 311] on div "Browse gallery" at bounding box center [109, 312] width 45 height 10
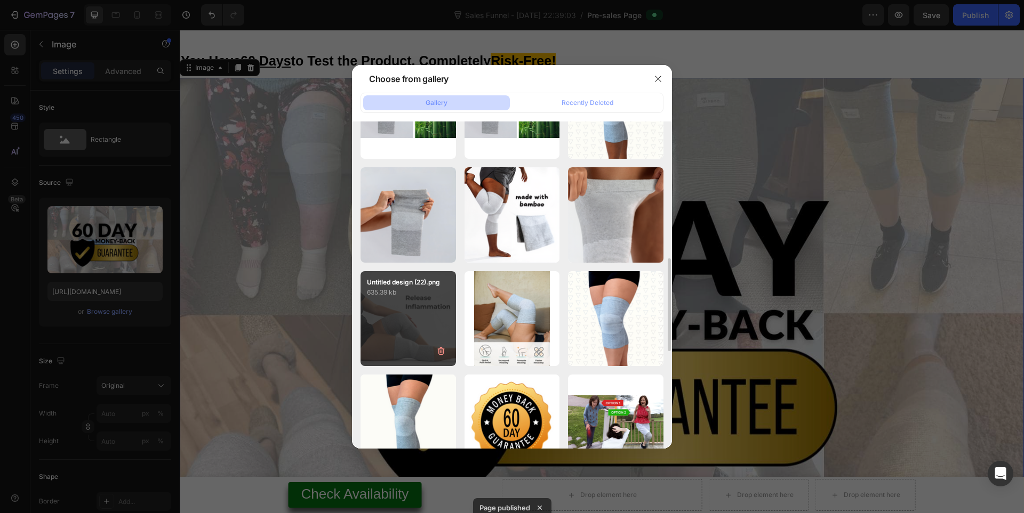
scroll to position [659, 0]
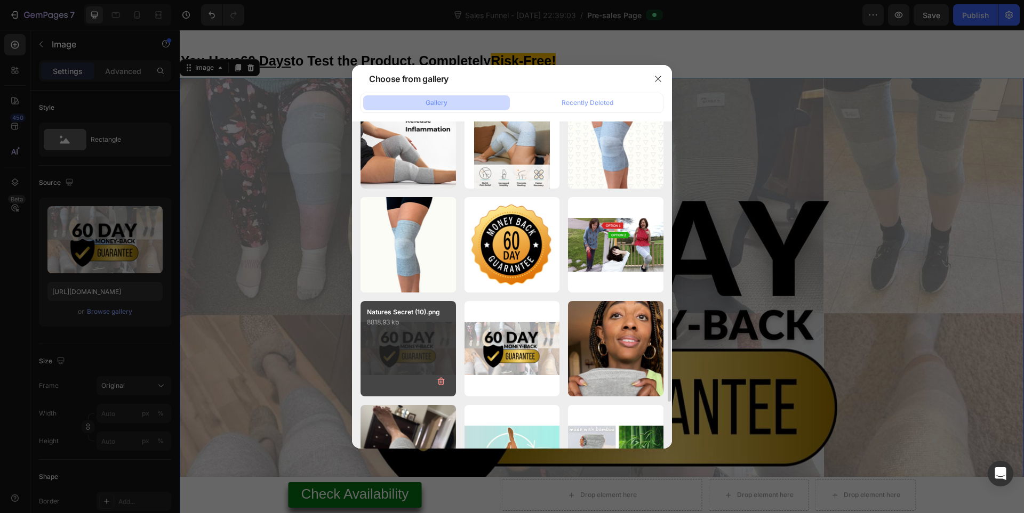
click at [431, 301] on div "Natures Secret (10).png 8818.93 kb" at bounding box center [407, 314] width 95 height 27
type input "https://cdn.shopify.com/s/files/1/0943/4136/6085/files/gempages_565088376584144…"
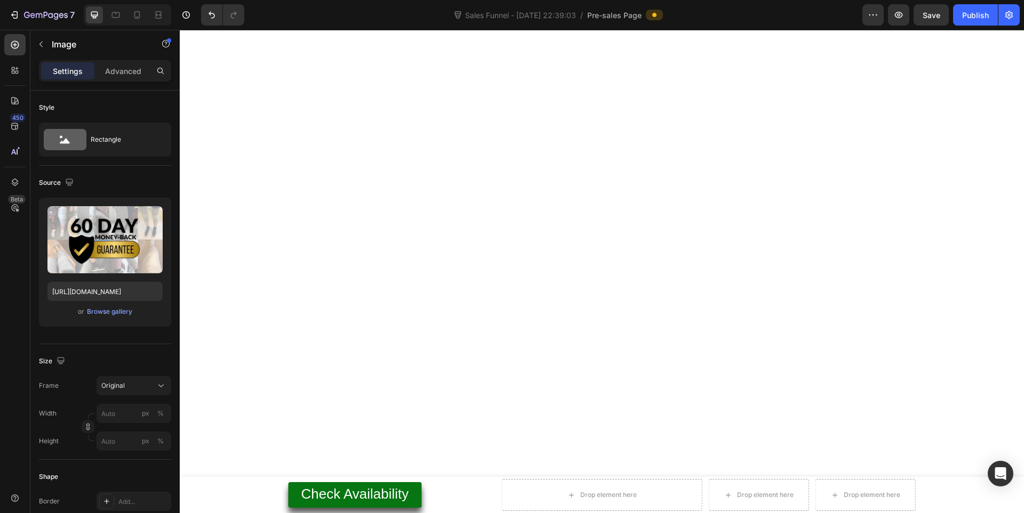
scroll to position [8779, 0]
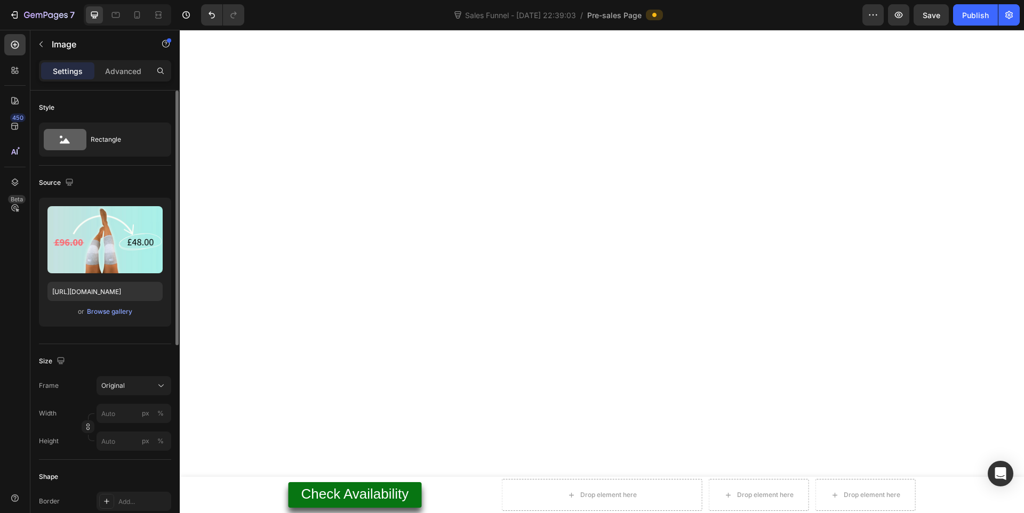
click at [96, 303] on div "Upload Image https://cdn.shopify.com/s/files/1/0943/4136/6085/files/gempages_56…" at bounding box center [105, 262] width 132 height 129
click at [102, 306] on div "or Browse gallery" at bounding box center [104, 311] width 115 height 13
click at [110, 309] on div "Browse gallery" at bounding box center [109, 312] width 45 height 10
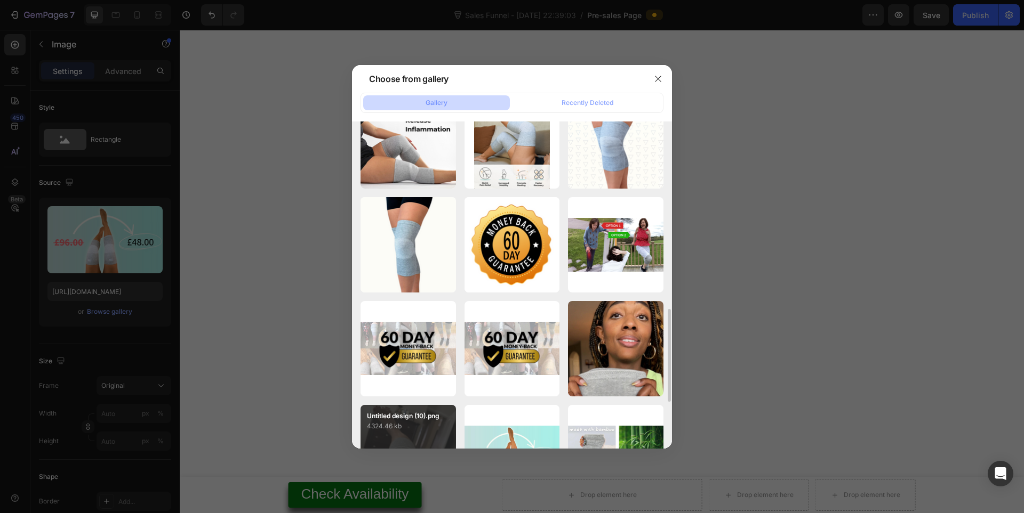
scroll to position [823, 0]
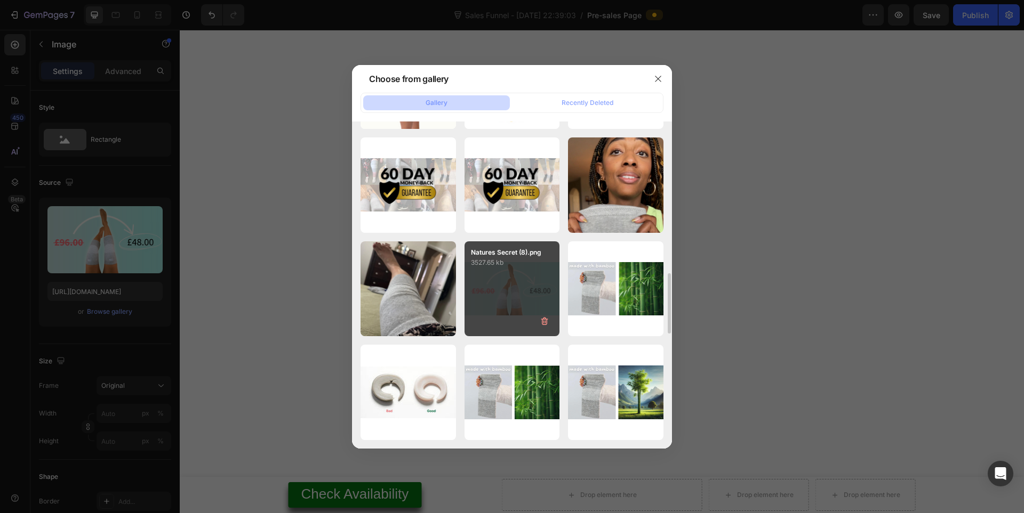
click at [473, 270] on div "Natures Secret (8).png 3527.65 kb" at bounding box center [511, 288] width 95 height 95
type input "https://cdn.shopify.com/s/files/1/0943/4136/6085/files/gempages_565088376584144…"
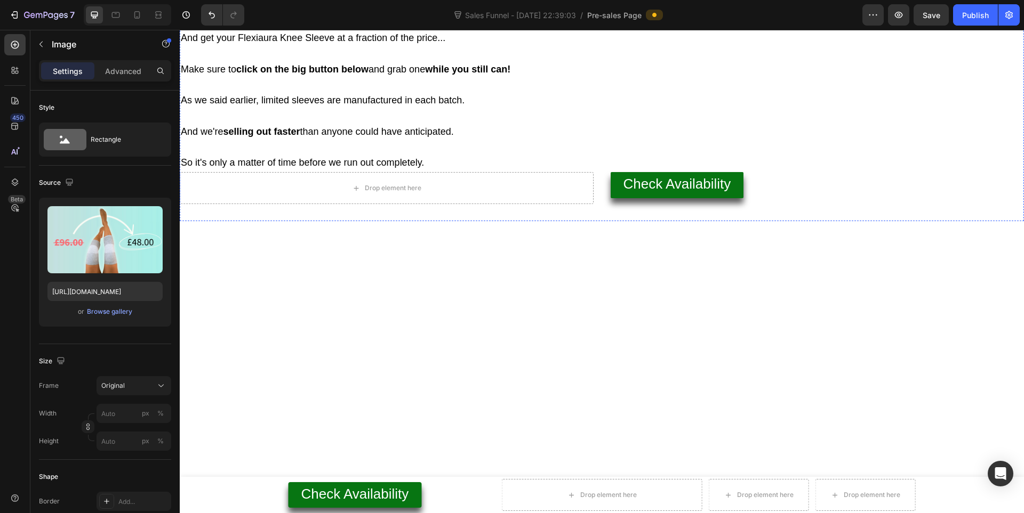
scroll to position [8183, 0]
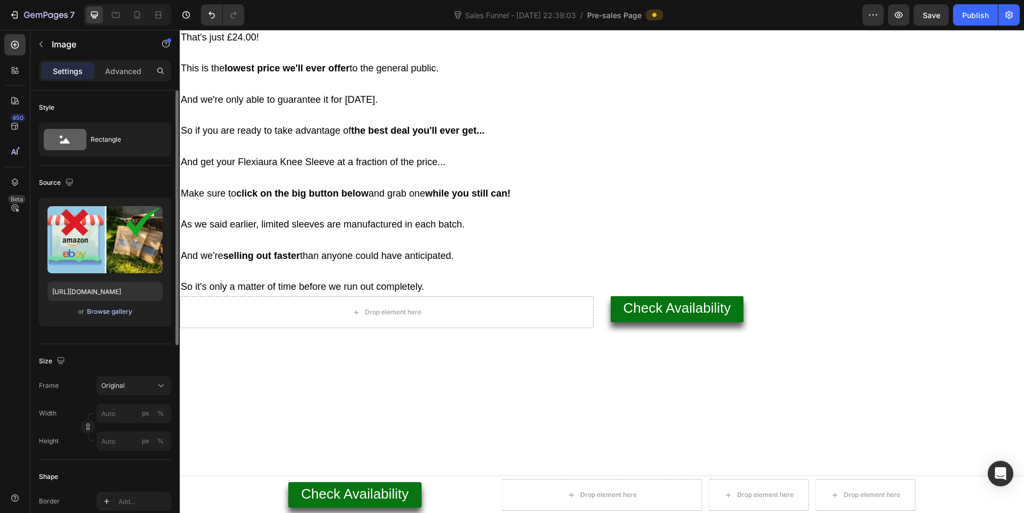
click at [96, 309] on div "Browse gallery" at bounding box center [109, 312] width 45 height 10
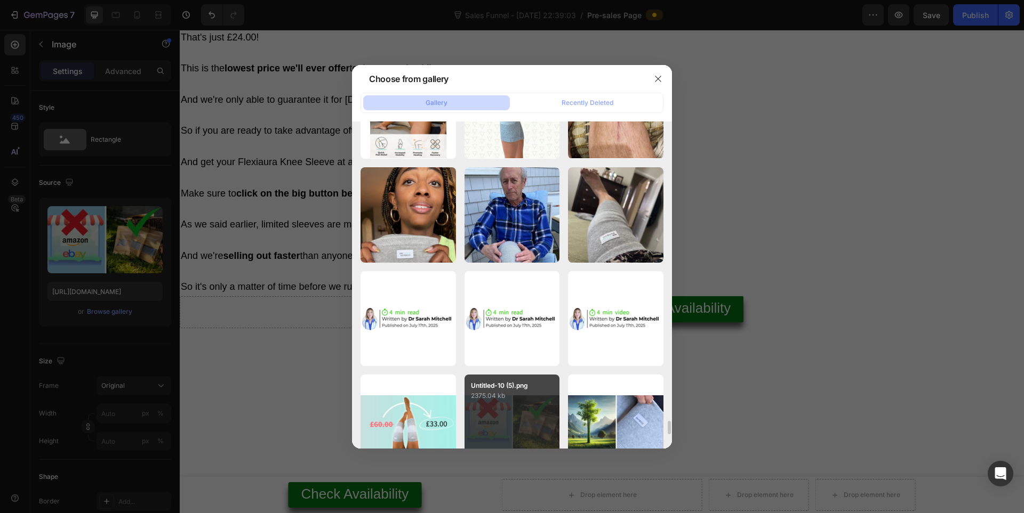
scroll to position [7301, 0]
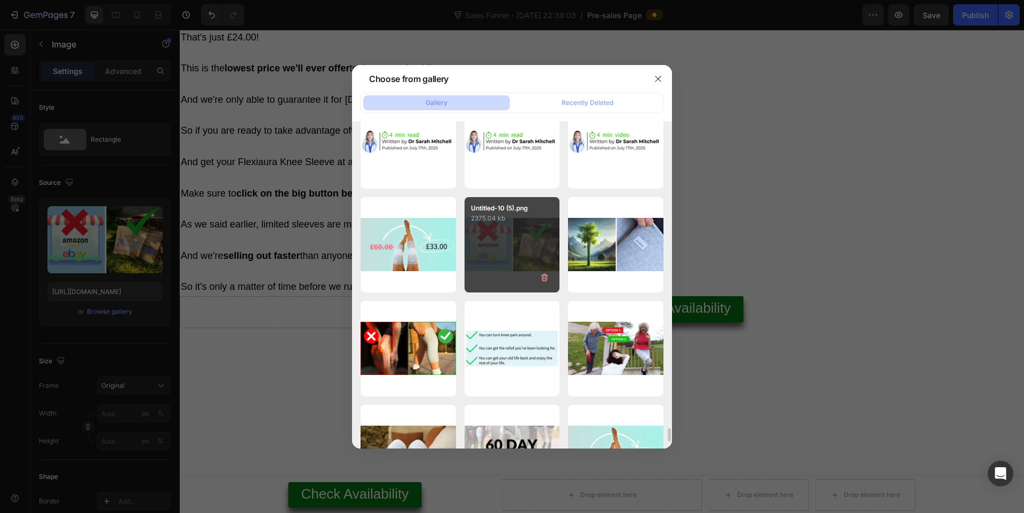
click at [492, 227] on div "Untitled-10 (5).png 2375.04 kb" at bounding box center [511, 244] width 95 height 95
type input "https://cdn.shopify.com/s/files/1/0943/4136/6085/files/gempages_565088376584144…"
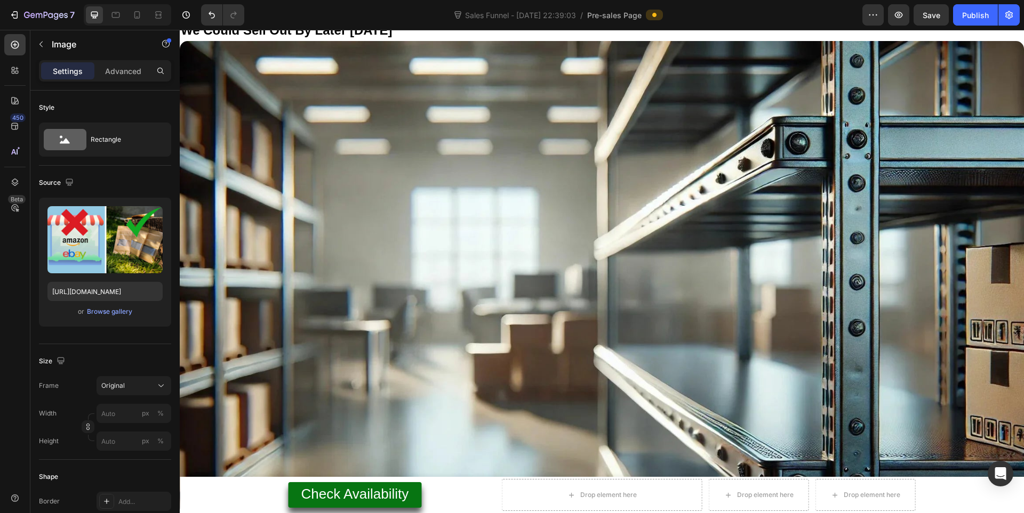
scroll to position [7203, 0]
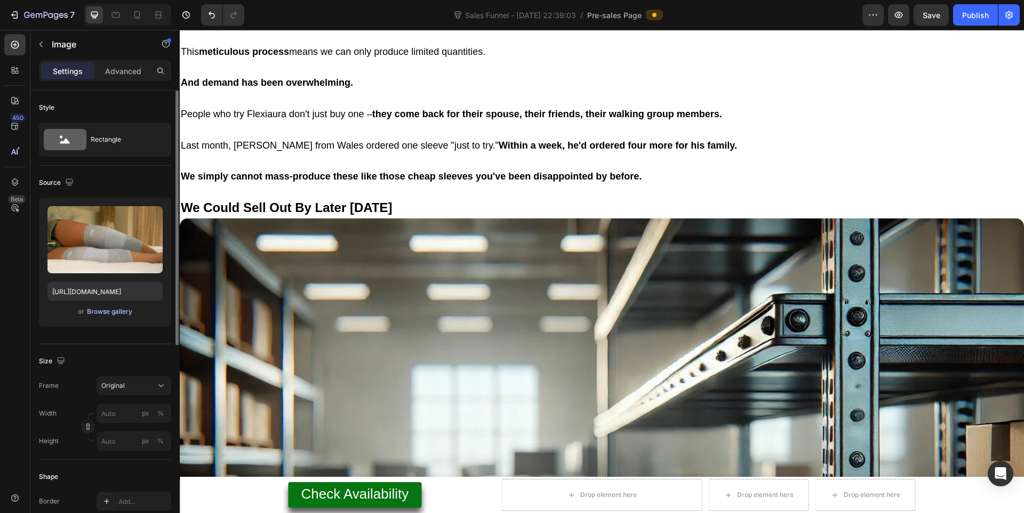
click at [109, 311] on div "Browse gallery" at bounding box center [109, 312] width 45 height 10
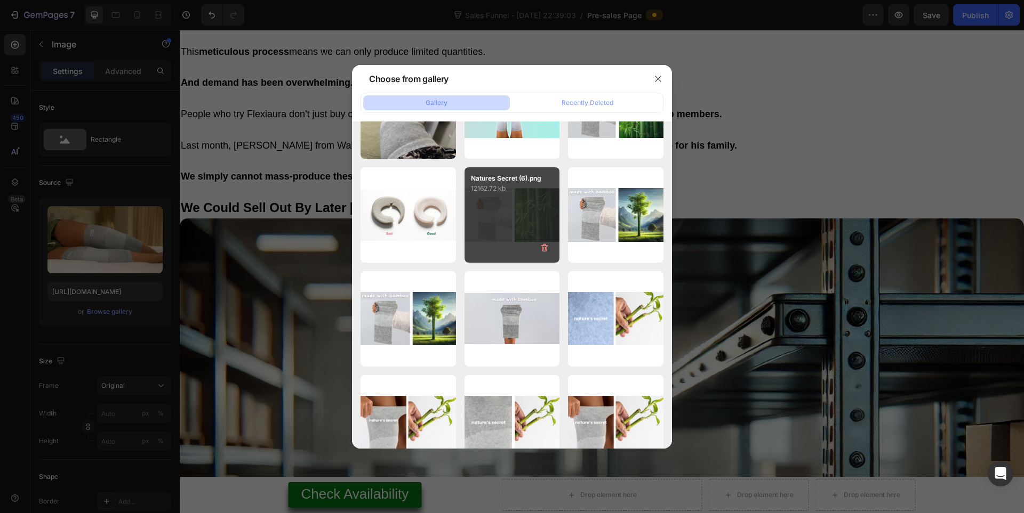
scroll to position [1178, 0]
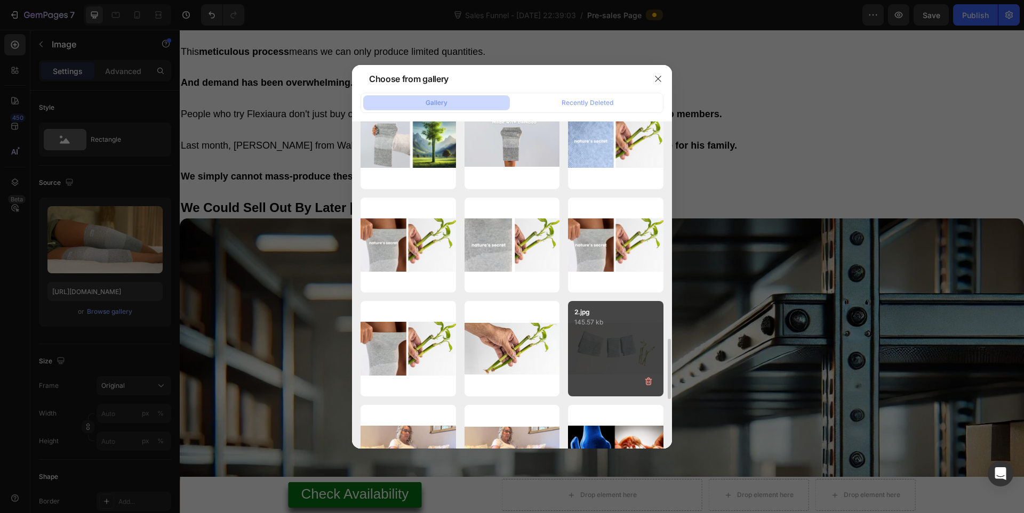
click at [577, 320] on p "145.57 kb" at bounding box center [615, 322] width 83 height 11
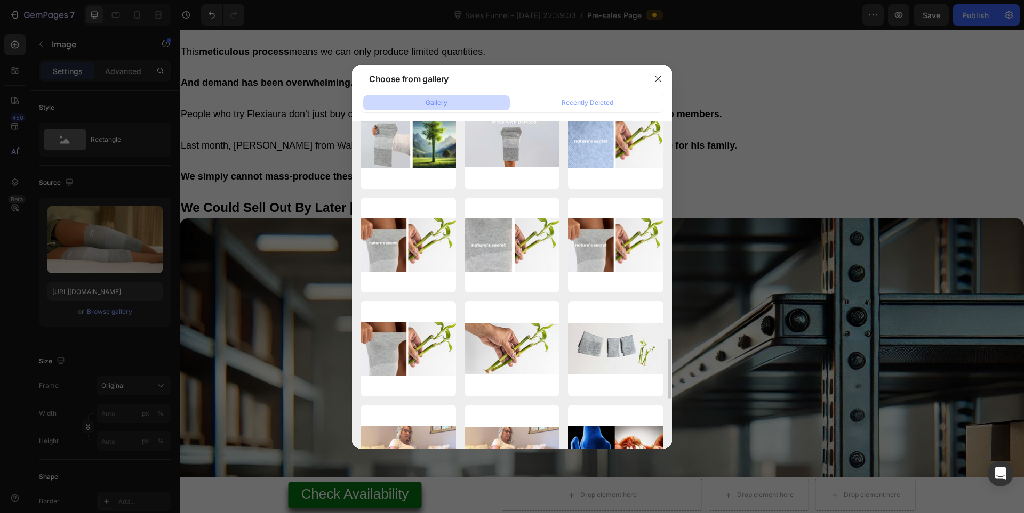
type input "https://cdn.shopify.com/s/files/1/0943/4136/6085/files/gempages_565088376584144…"
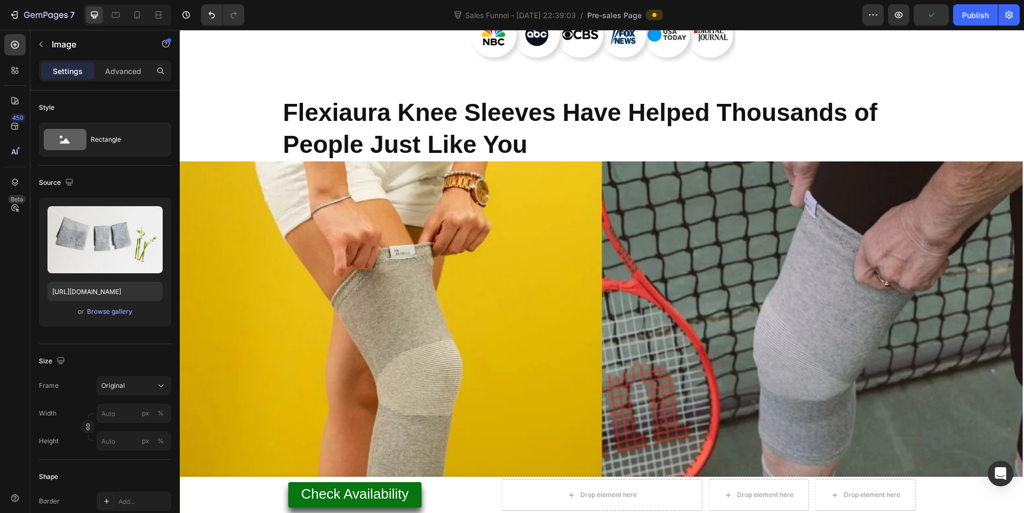
scroll to position [6137, 0]
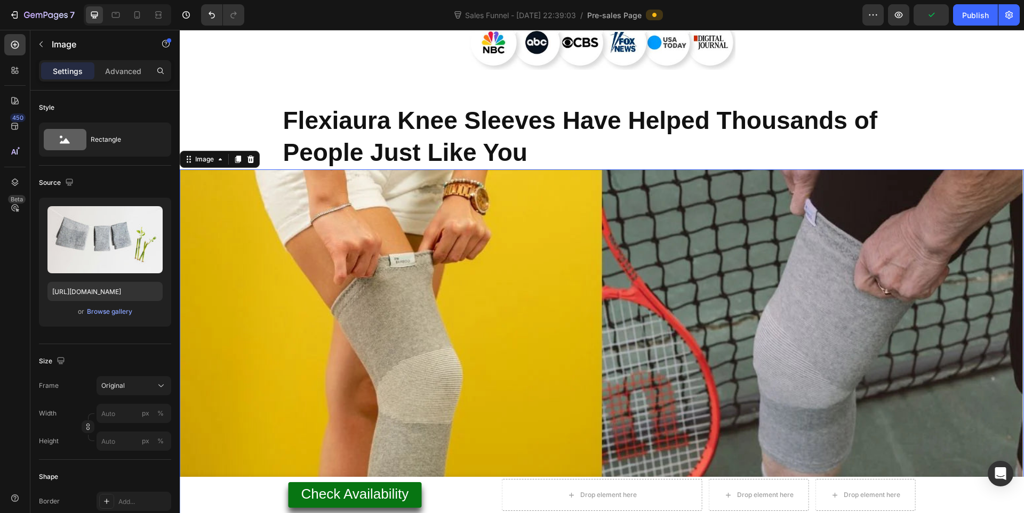
click at [479, 210] on img at bounding box center [602, 407] width 844 height 474
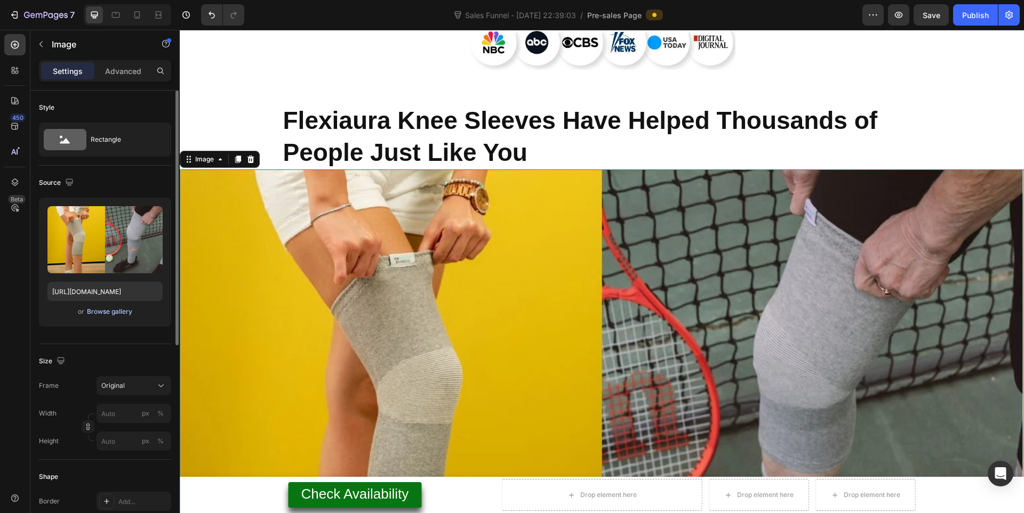
click at [114, 314] on div "Browse gallery" at bounding box center [109, 312] width 45 height 10
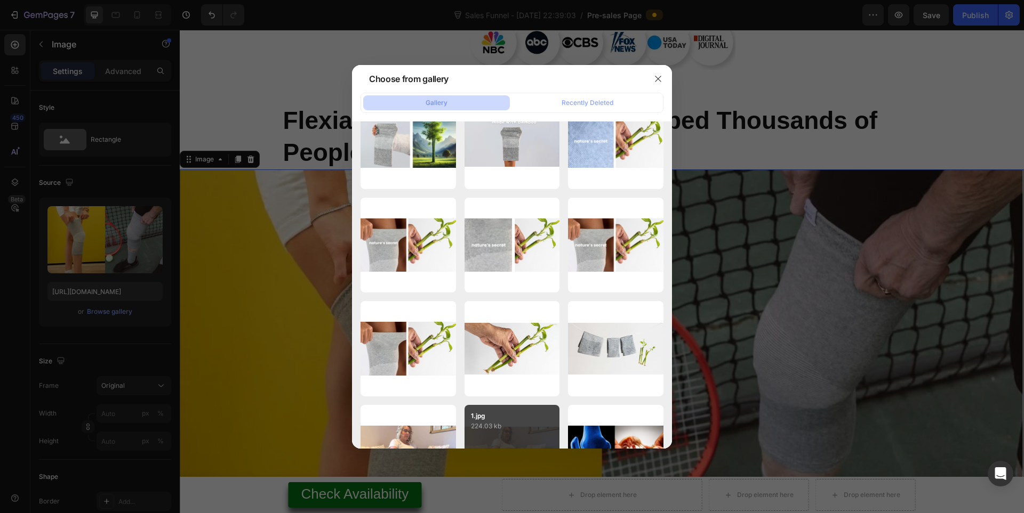
scroll to position [1355, 0]
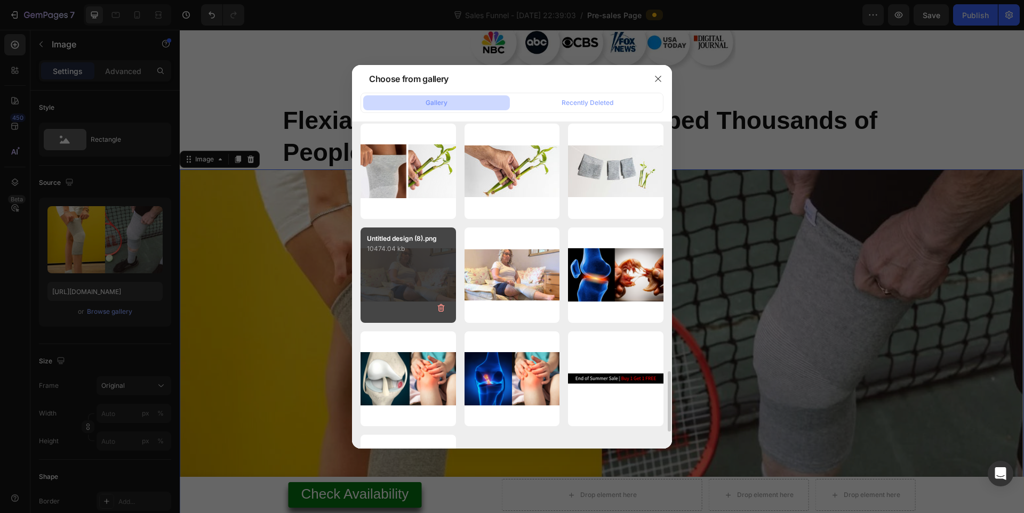
click at [397, 242] on p "Untitled design (8).png" at bounding box center [408, 239] width 83 height 10
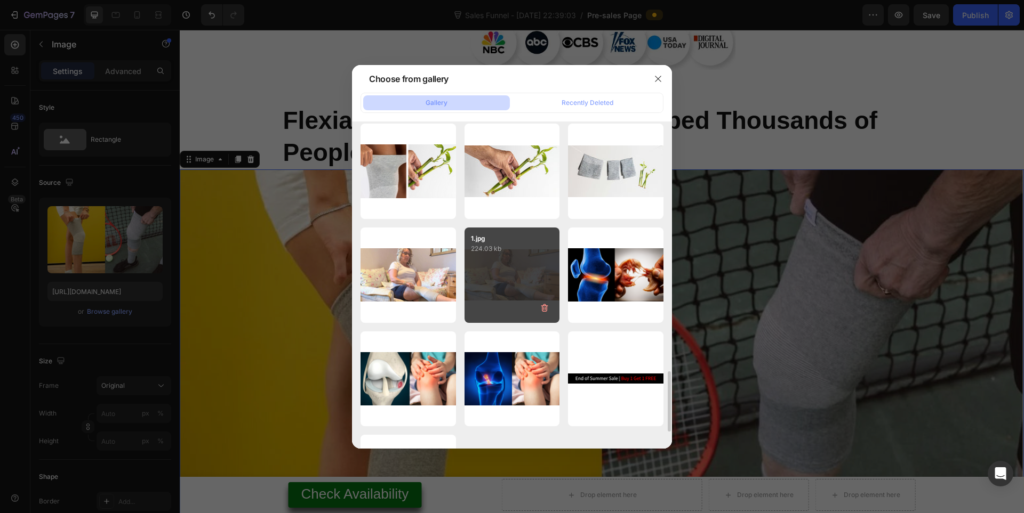
type input "https://cdn.shopify.com/s/files/1/0943/4136/6085/files/gempages_565088376584144…"
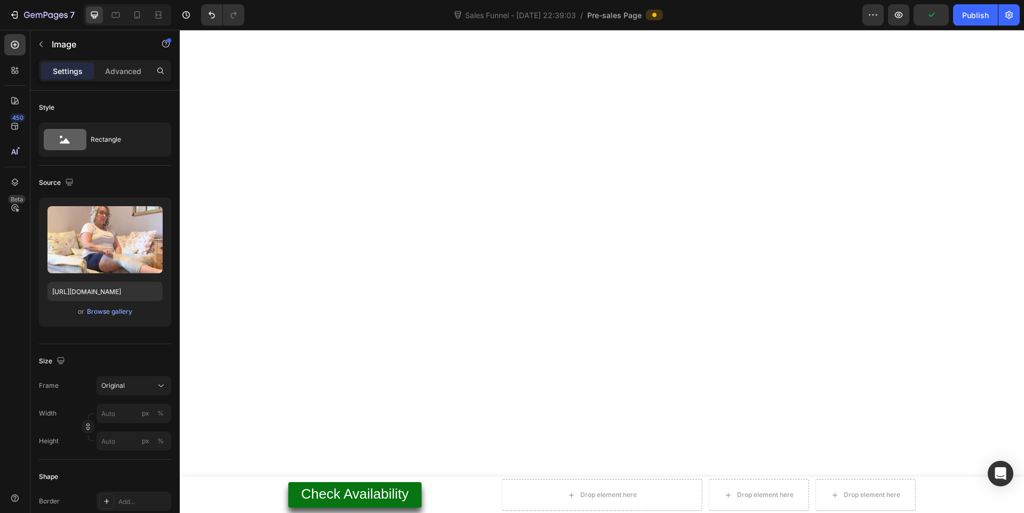
scroll to position [3667, 0]
click at [985, 20] on div "Publish" at bounding box center [975, 15] width 27 height 11
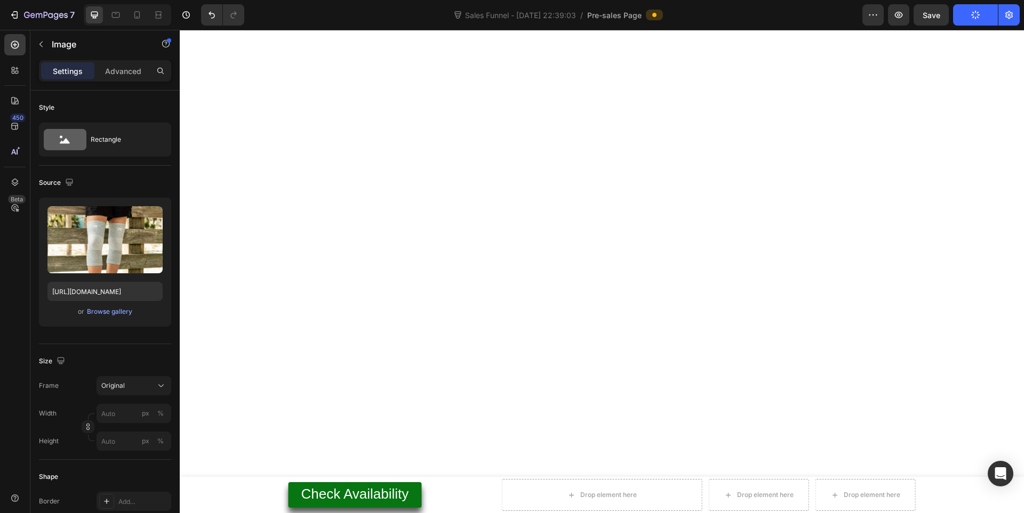
click at [106, 314] on div "Browse gallery" at bounding box center [109, 312] width 45 height 10
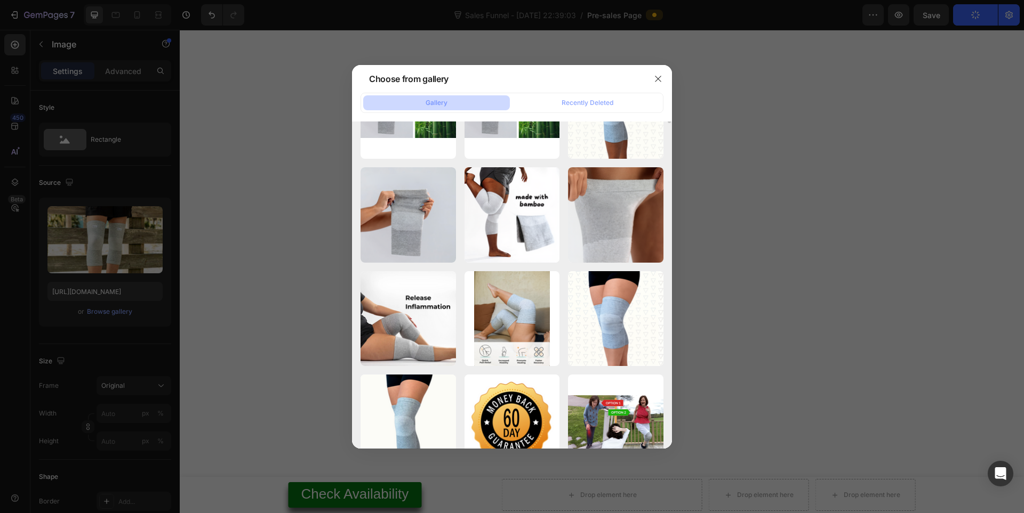
scroll to position [304, 0]
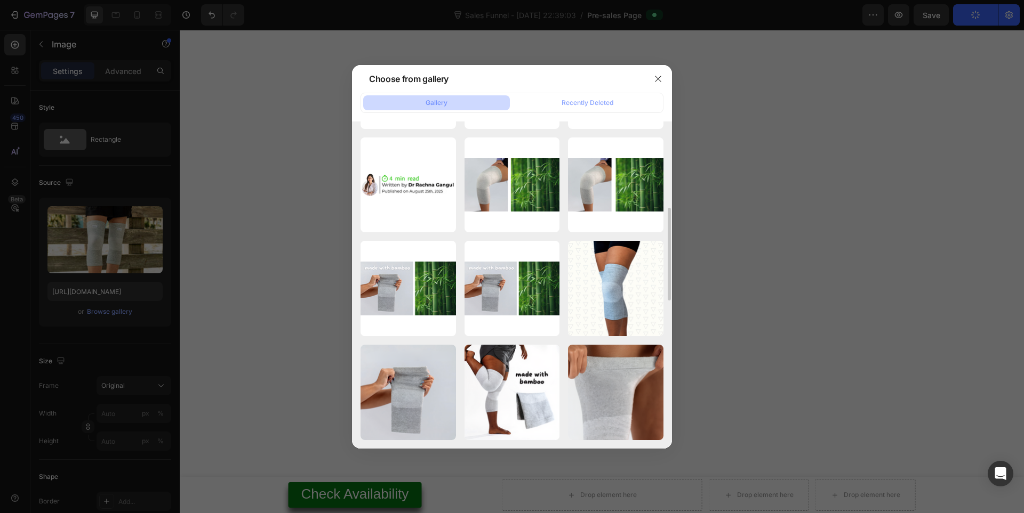
drag, startPoint x: 506, startPoint y: 187, endPoint x: 561, endPoint y: 205, distance: 57.3
click at [0, 0] on div "Natures Secret (14).png 2127.35 kb" at bounding box center [0, 0] width 0 height 0
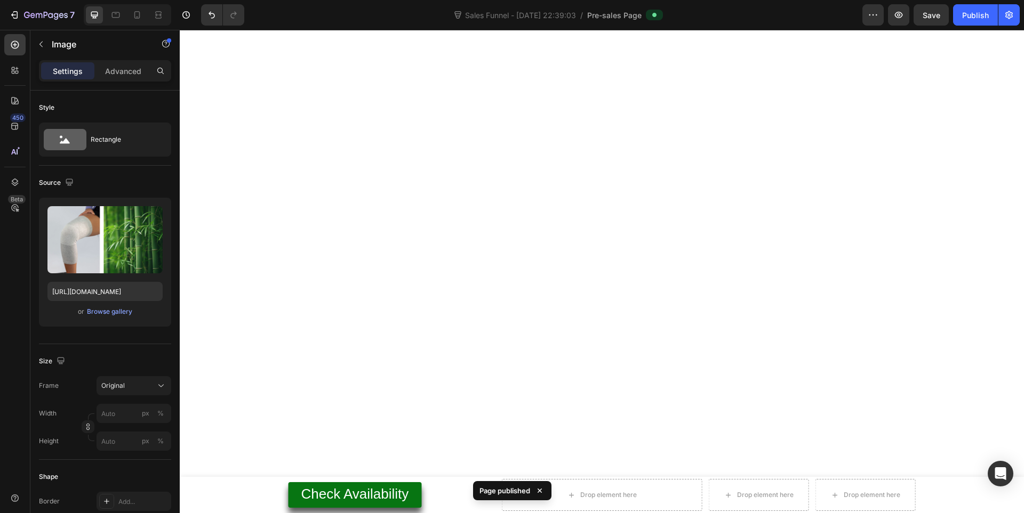
scroll to position [3490, 0]
click at [127, 9] on div "Mobile" at bounding box center [127, 14] width 87 height 21
click at [133, 11] on icon at bounding box center [137, 15] width 11 height 11
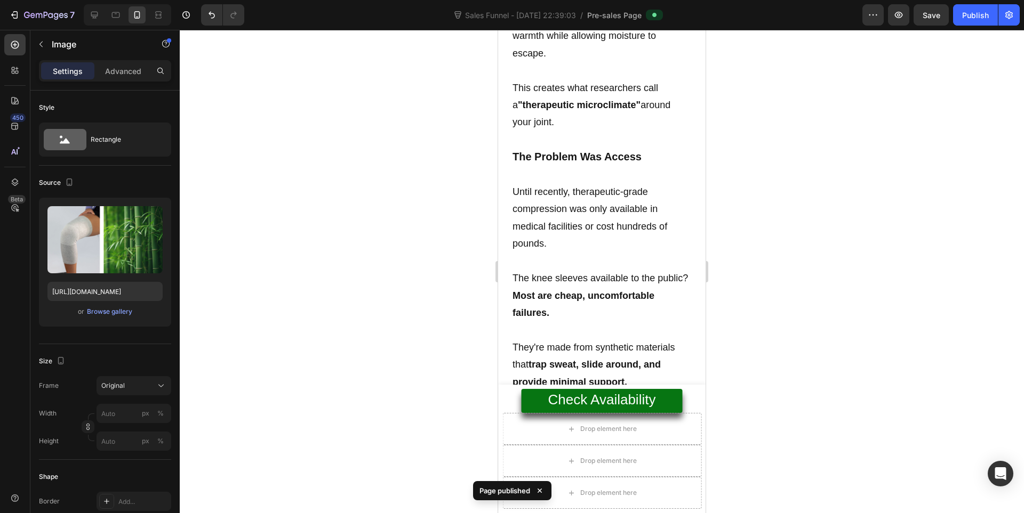
scroll to position [4928, 0]
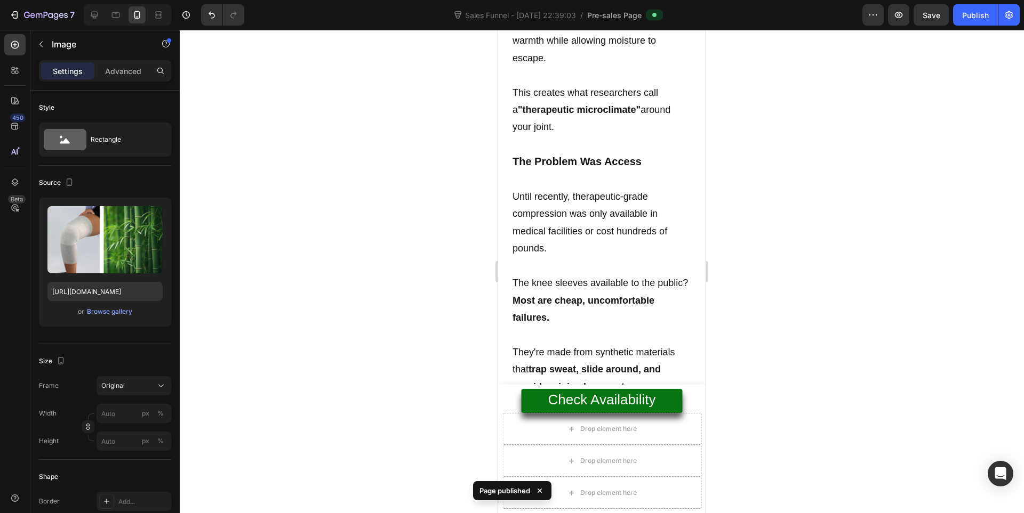
click at [126, 17] on div at bounding box center [127, 14] width 87 height 21
drag, startPoint x: 117, startPoint y: 17, endPoint x: 149, endPoint y: 160, distance: 147.3
click at [117, 17] on icon at bounding box center [115, 15] width 11 height 11
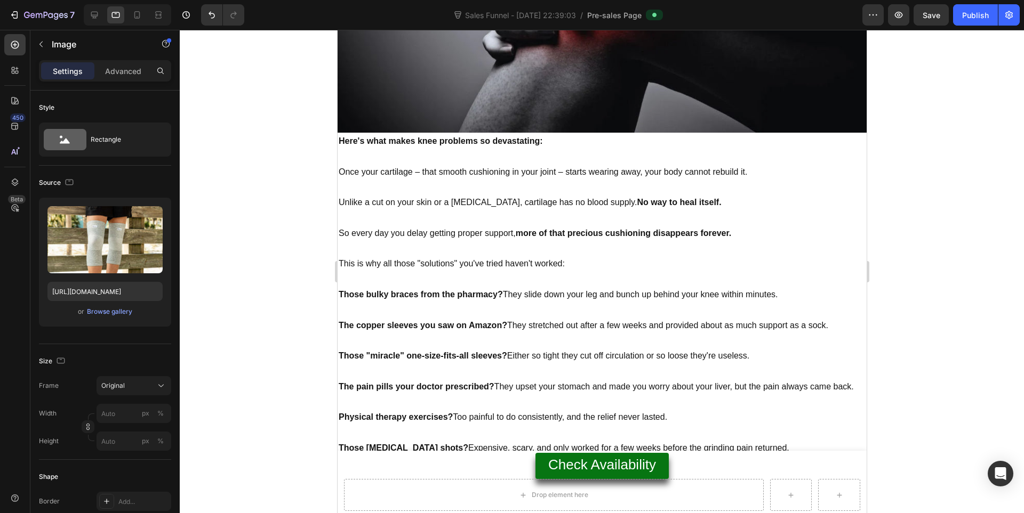
scroll to position [3275, 0]
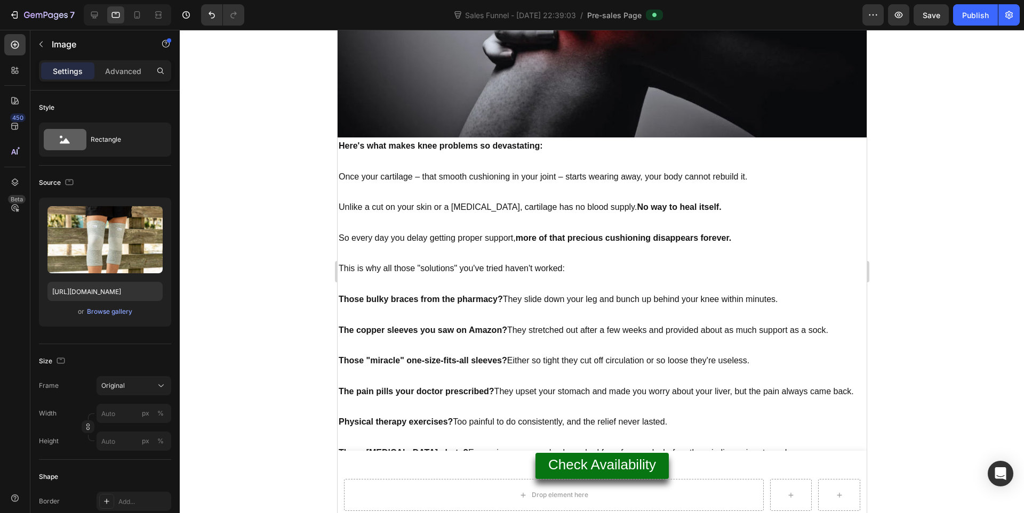
click at [92, 313] on div "Browse gallery" at bounding box center [109, 312] width 45 height 10
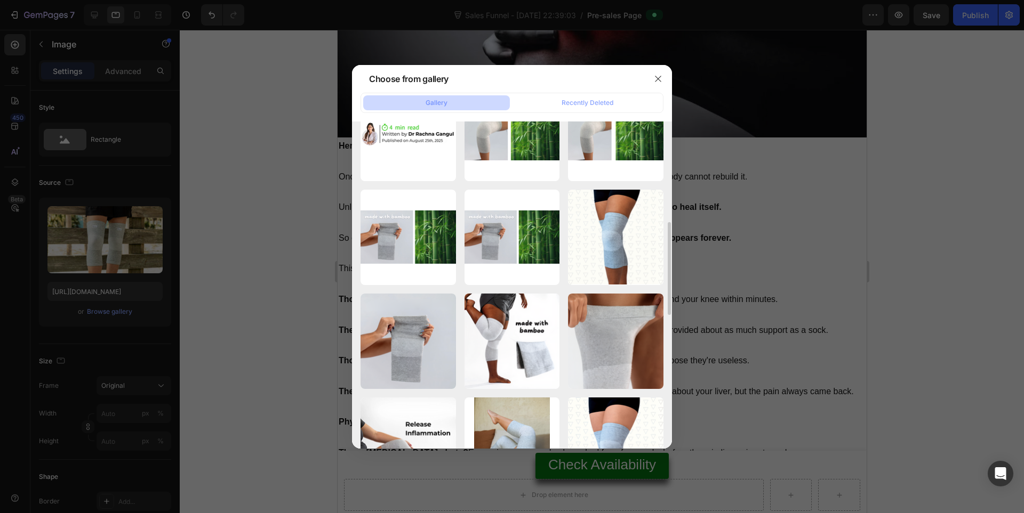
scroll to position [178, 0]
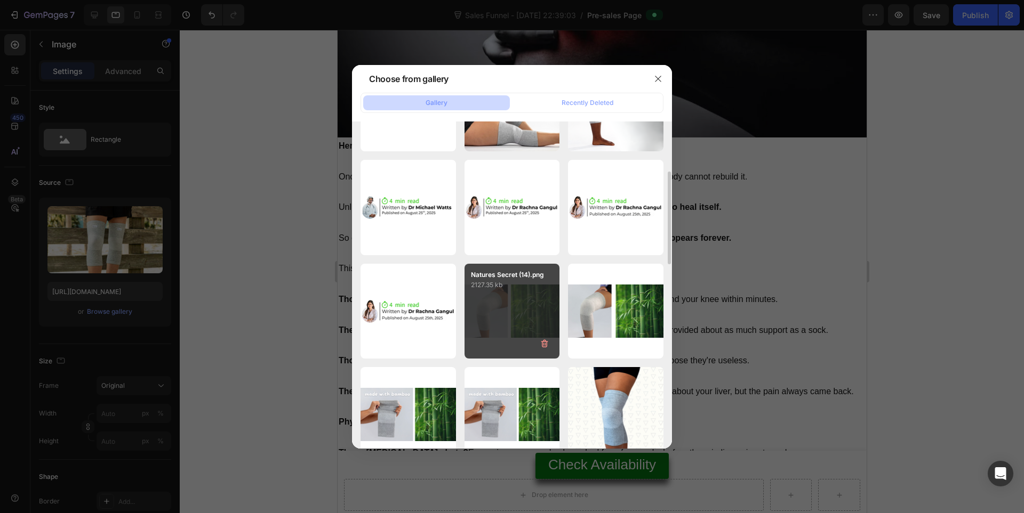
click at [497, 295] on div "Natures Secret (14).png 2127.35 kb" at bounding box center [511, 311] width 95 height 95
type input "https://cdn.shopify.com/s/files/1/0943/4136/6085/files/gempages_565088376584144…"
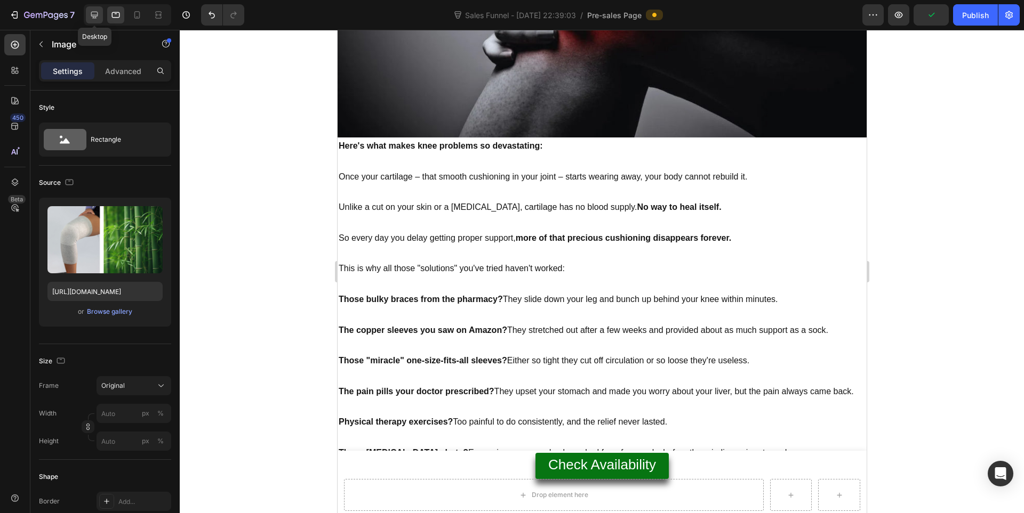
click at [89, 15] on icon at bounding box center [94, 15] width 11 height 11
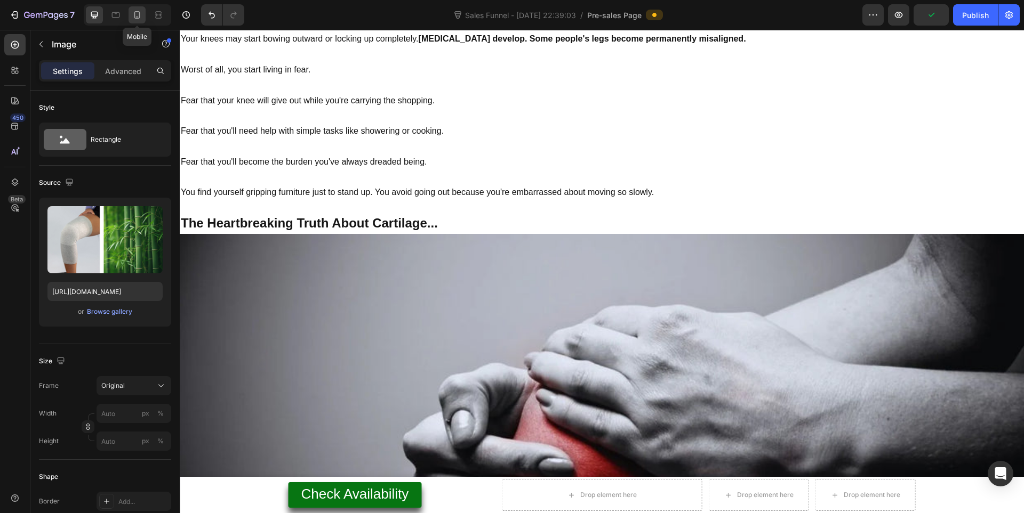
click at [136, 20] on icon at bounding box center [137, 15] width 11 height 11
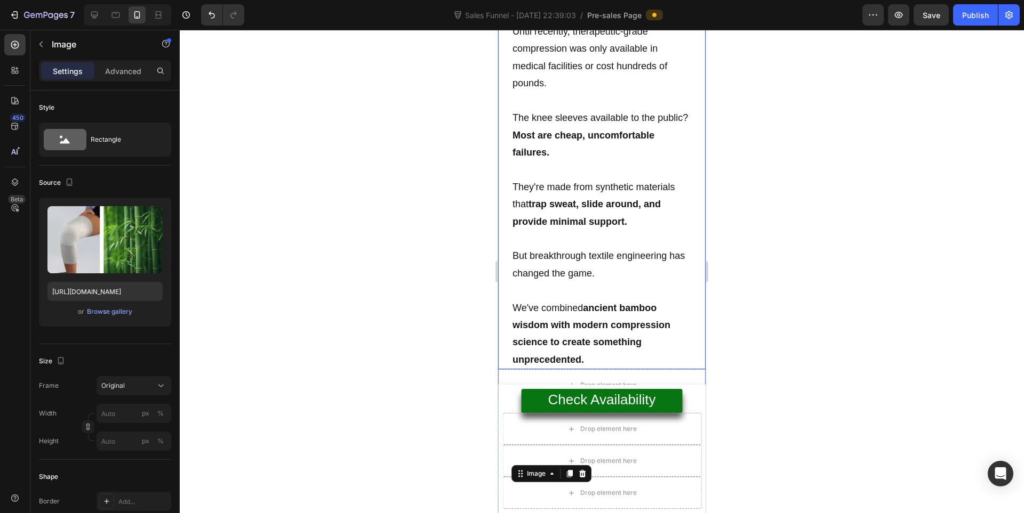
scroll to position [5106, 0]
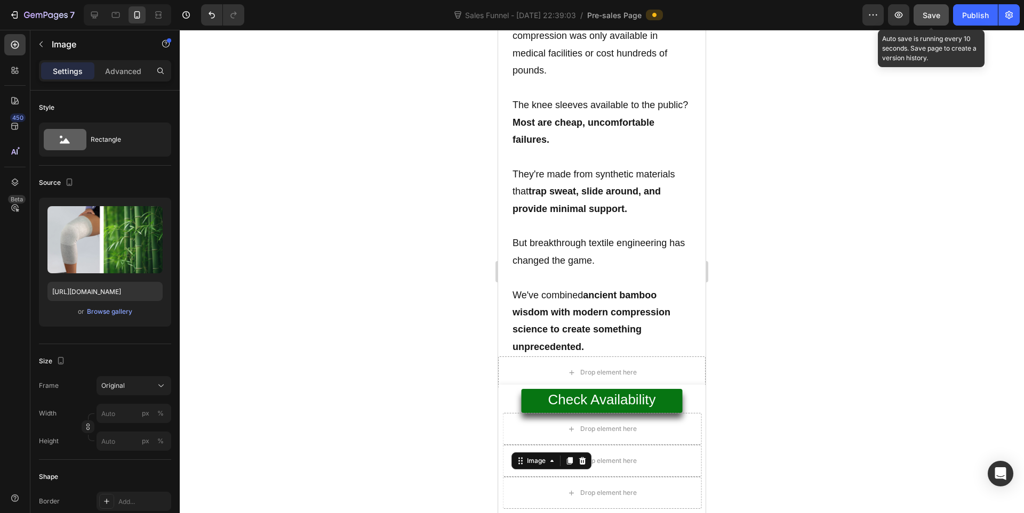
click at [944, 24] on button "Save" at bounding box center [930, 14] width 35 height 21
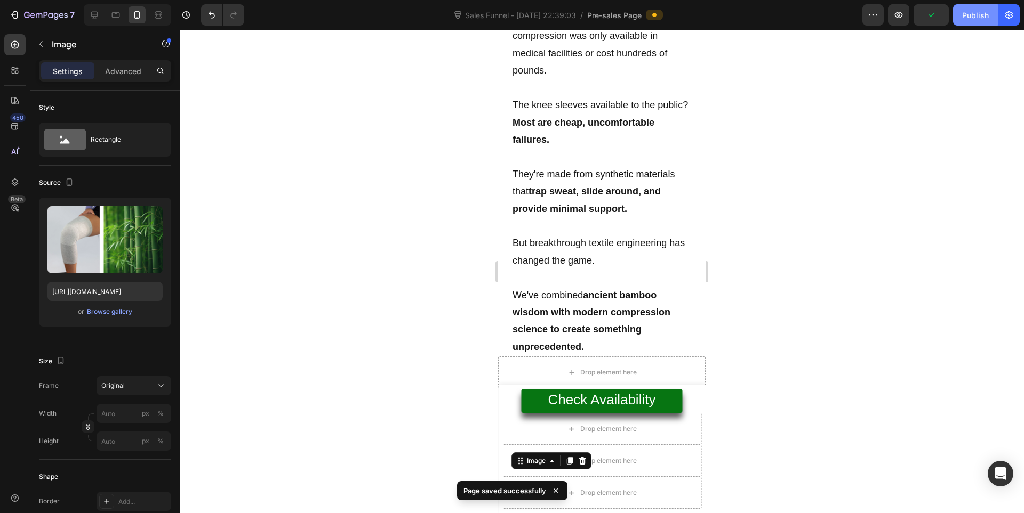
click at [964, 23] on button "Publish" at bounding box center [975, 14] width 45 height 21
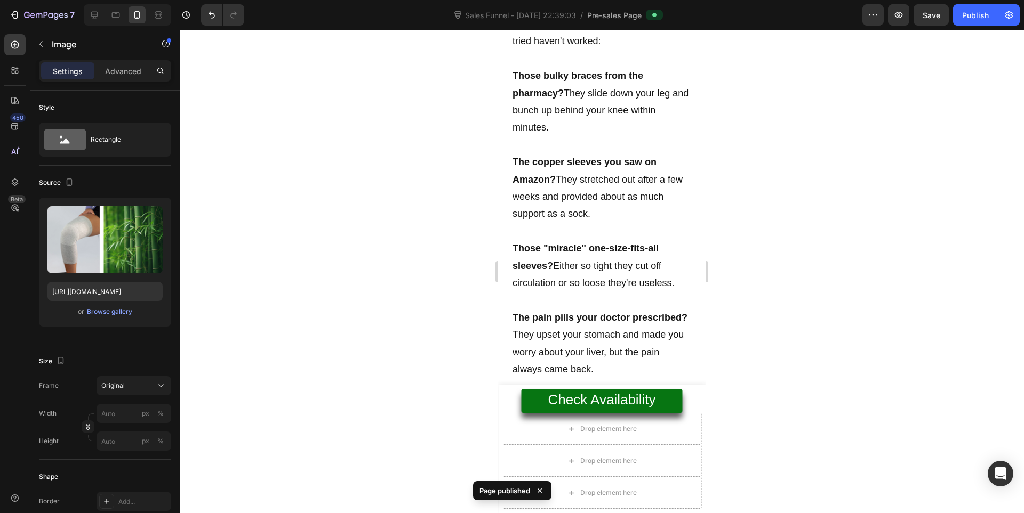
scroll to position [3684, 0]
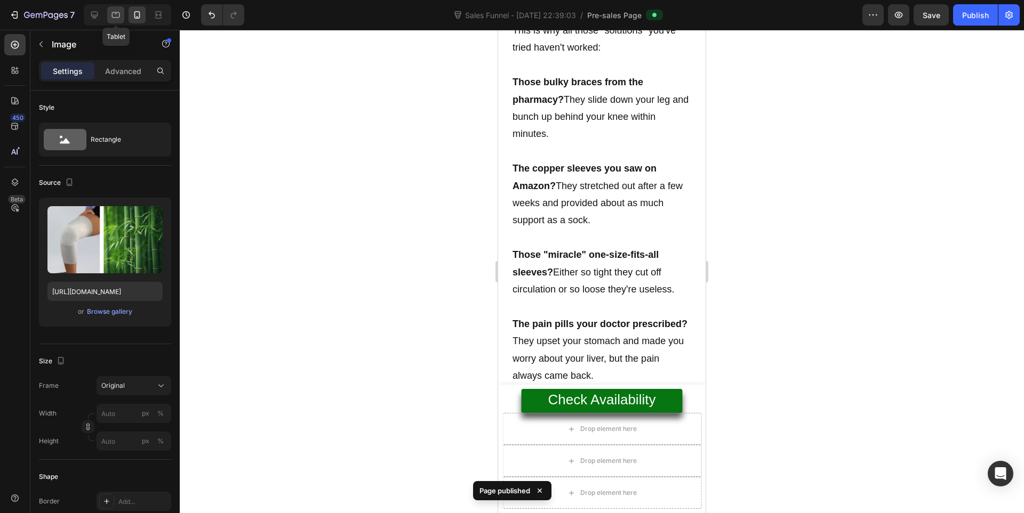
click at [118, 16] on icon at bounding box center [115, 15] width 11 height 11
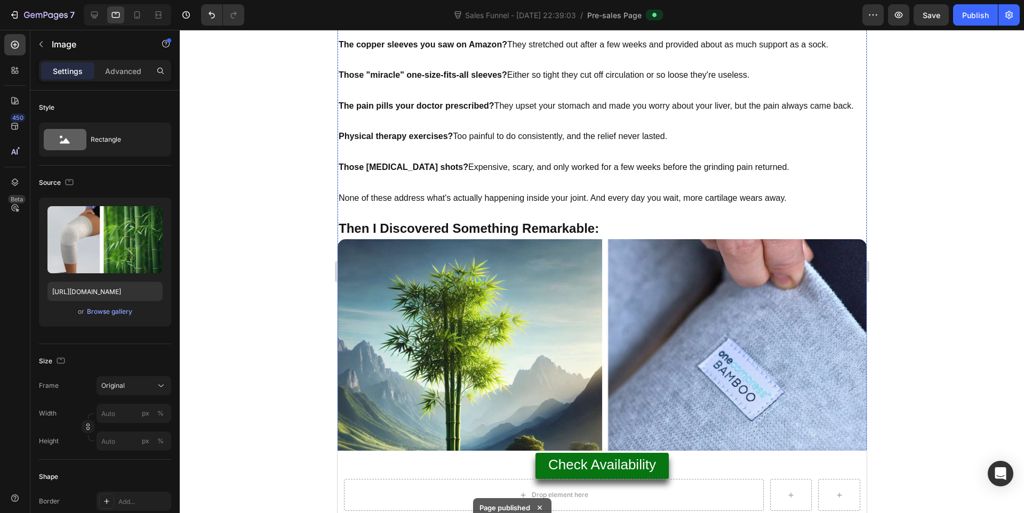
scroll to position [3569, 0]
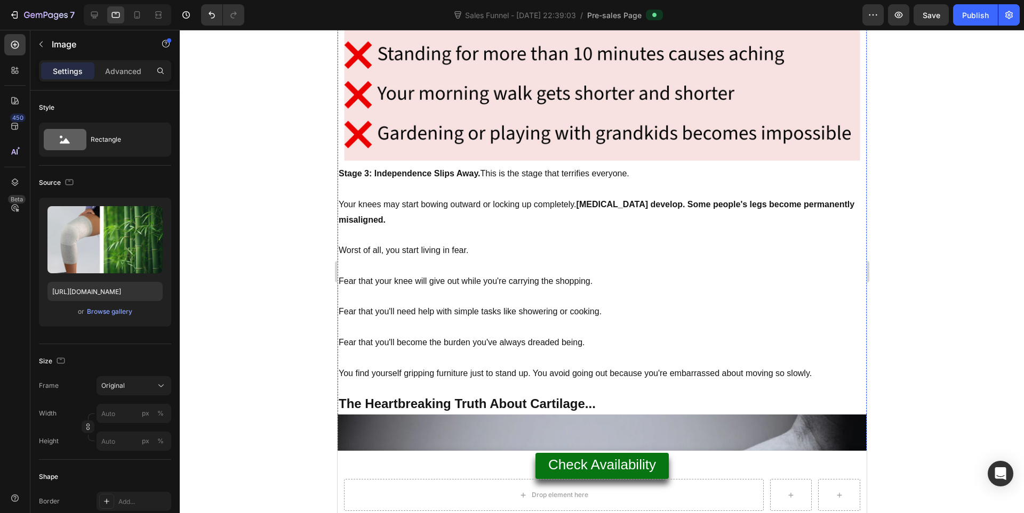
scroll to position [2680, 0]
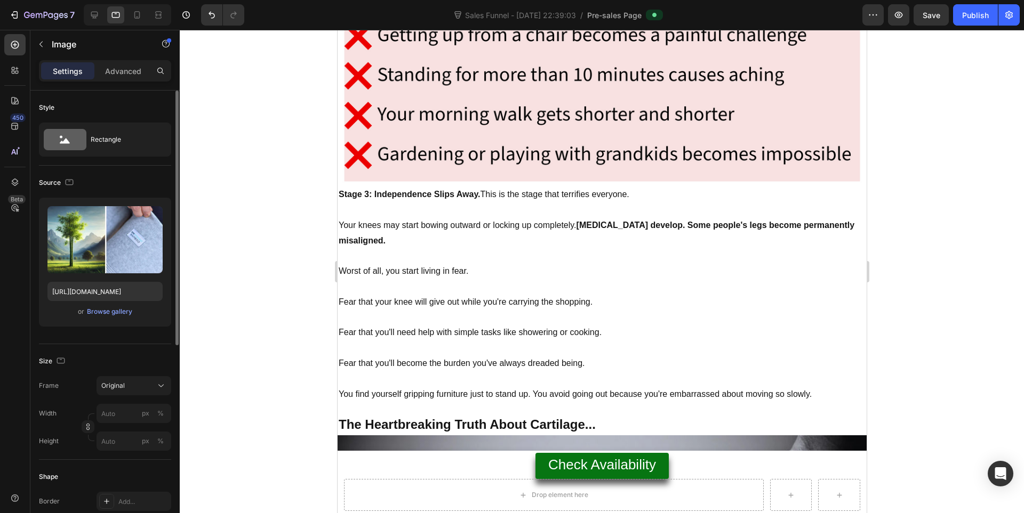
click at [114, 303] on div "Upload Image https://cdn.shopify.com/s/files/1/0943/4136/6085/files/gempages_56…" at bounding box center [105, 262] width 132 height 129
click at [111, 310] on div "Browse gallery" at bounding box center [109, 312] width 45 height 10
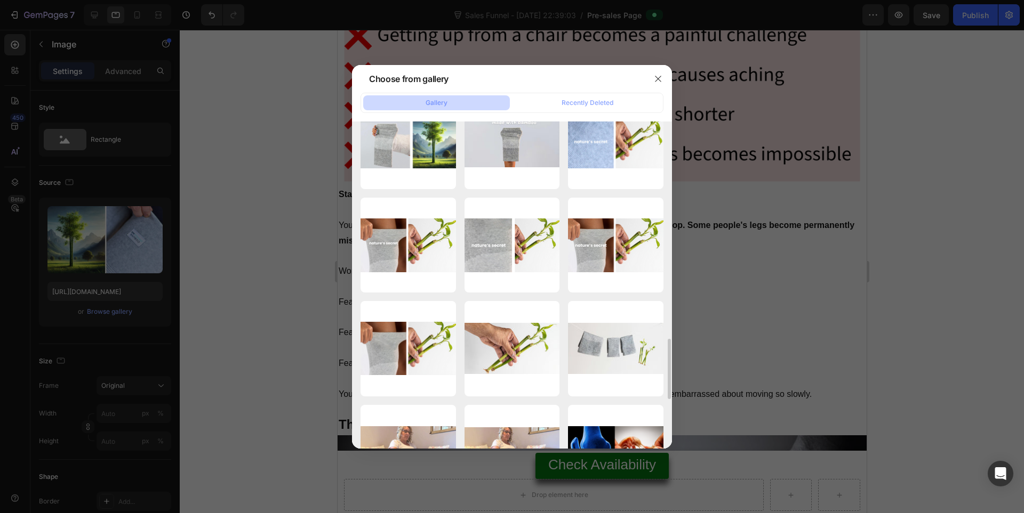
scroll to position [1000, 0]
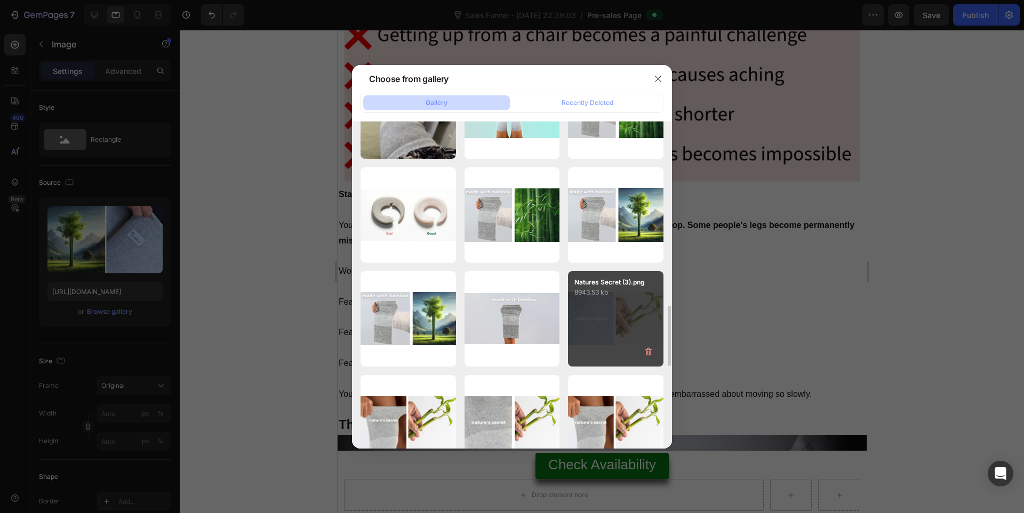
click at [581, 287] on p "8943.53 kb" at bounding box center [615, 292] width 83 height 11
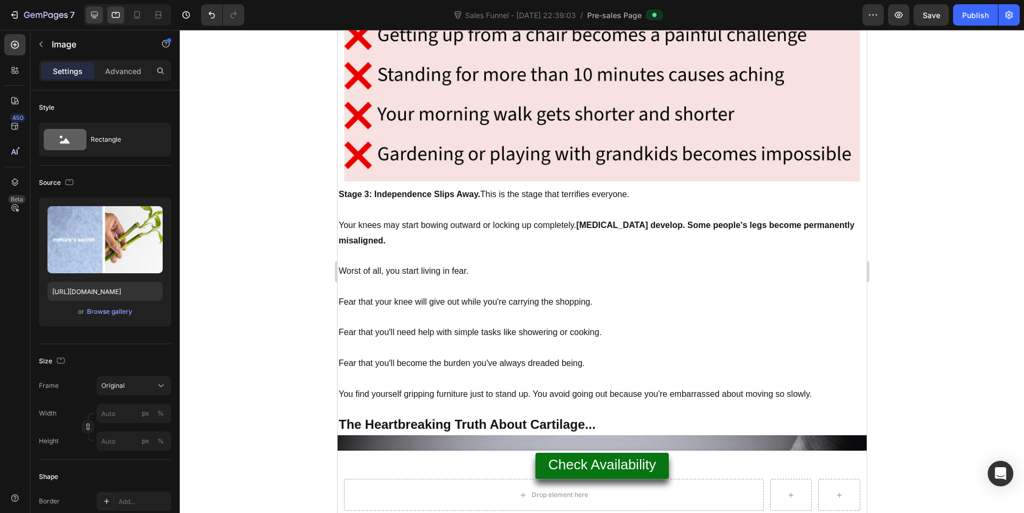
click at [90, 23] on div at bounding box center [94, 14] width 17 height 17
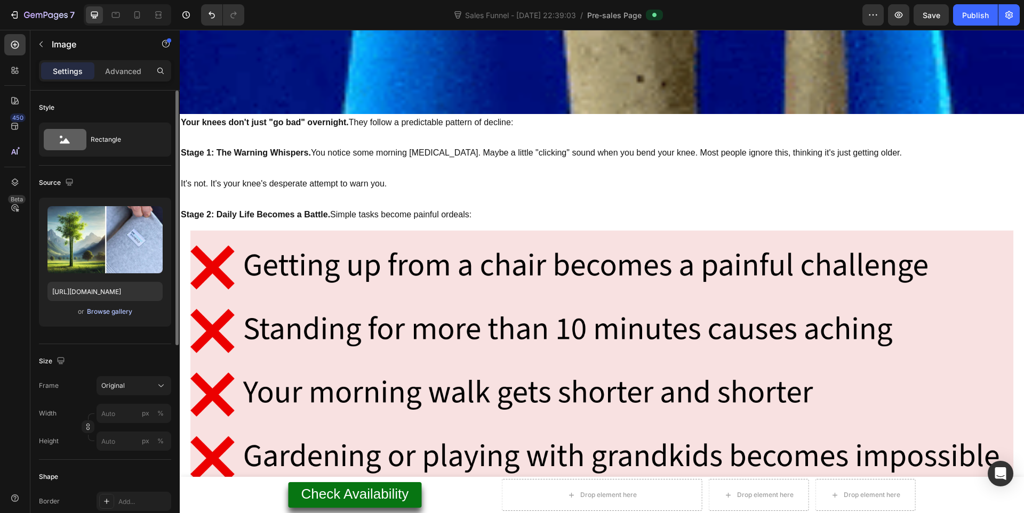
click at [109, 308] on div "Browse gallery" at bounding box center [109, 312] width 45 height 10
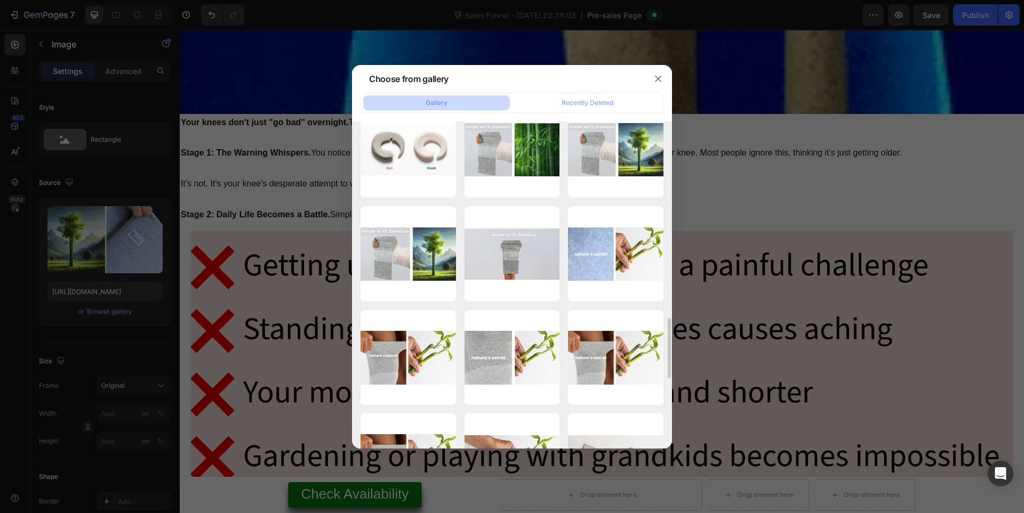
scroll to position [888, 0]
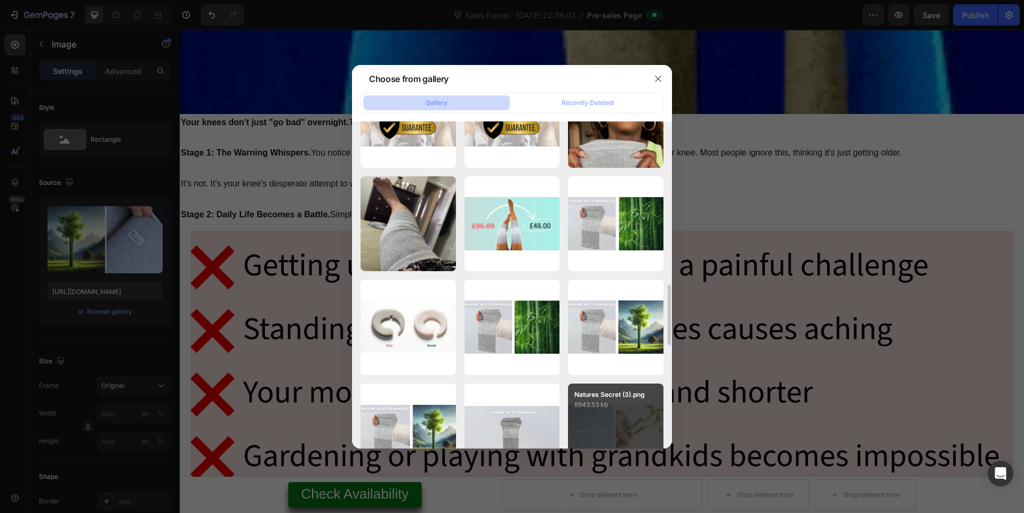
click at [597, 408] on p "8943.53 kb" at bounding box center [615, 405] width 83 height 11
type input "https://cdn.shopify.com/s/files/1/0943/4136/6085/files/gempages_565088376584144…"
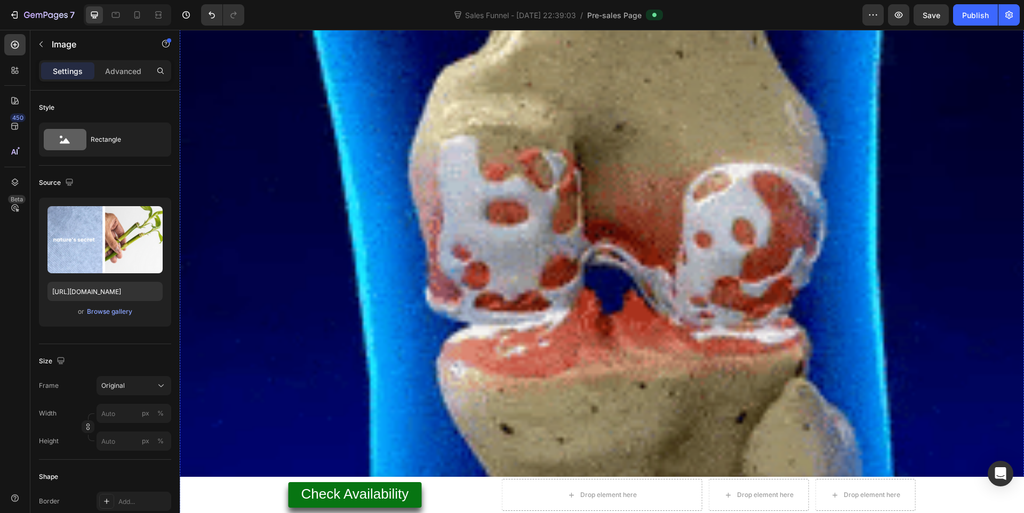
scroll to position [3134, 0]
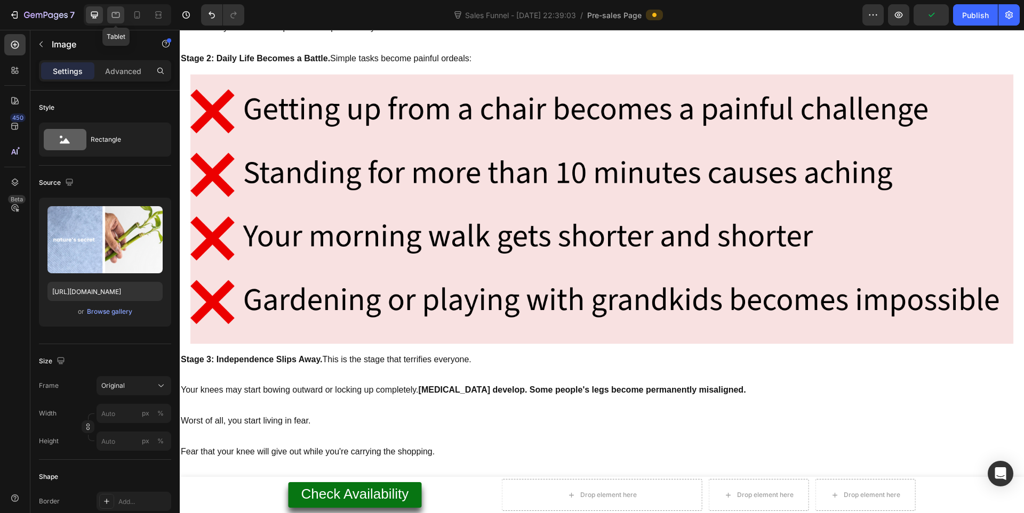
click at [122, 14] on div at bounding box center [115, 14] width 17 height 17
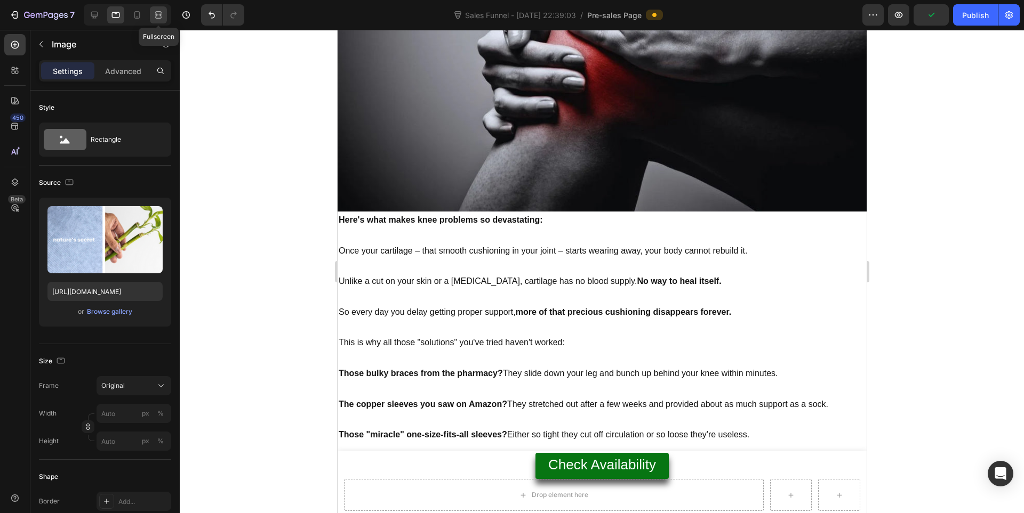
click at [151, 23] on div at bounding box center [158, 14] width 17 height 17
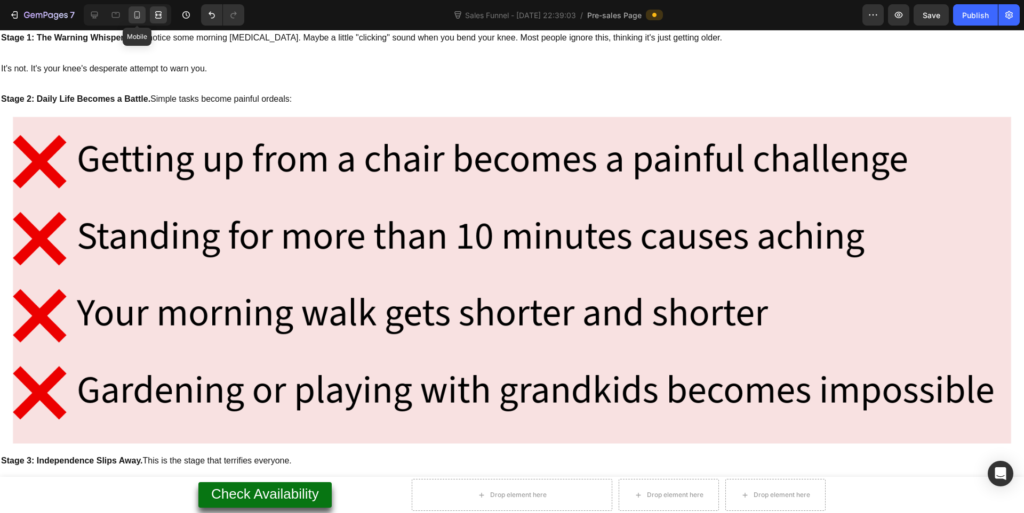
click at [139, 20] on div at bounding box center [136, 14] width 17 height 17
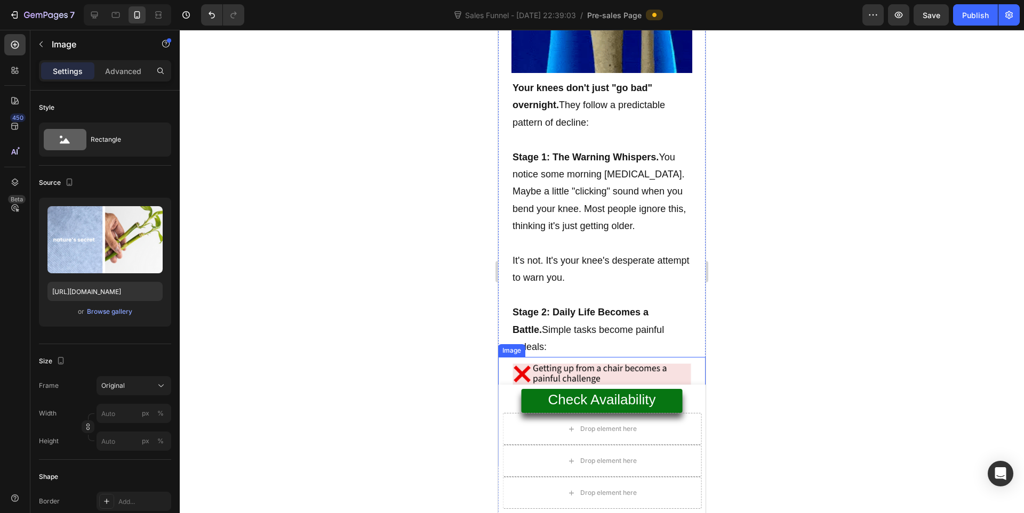
scroll to position [2421, 0]
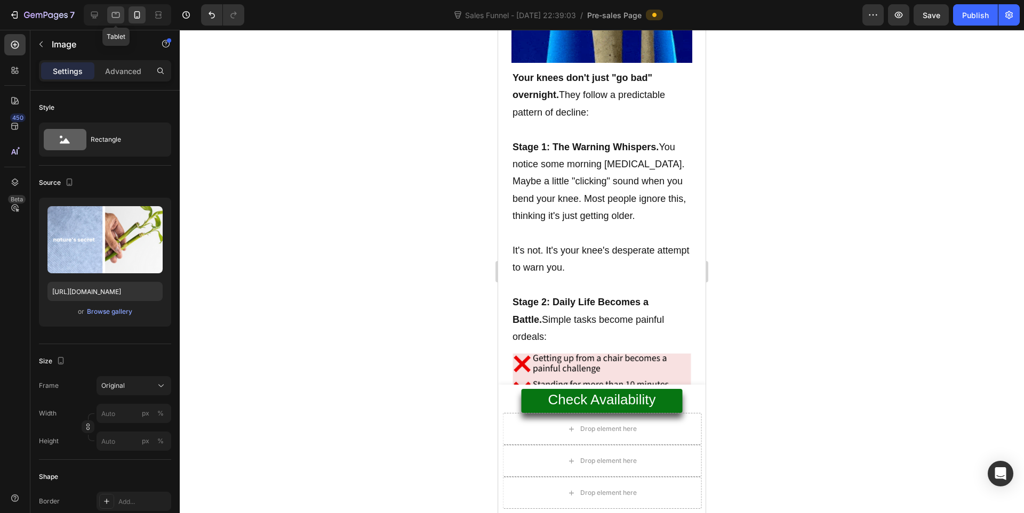
click at [111, 13] on icon at bounding box center [115, 15] width 11 height 11
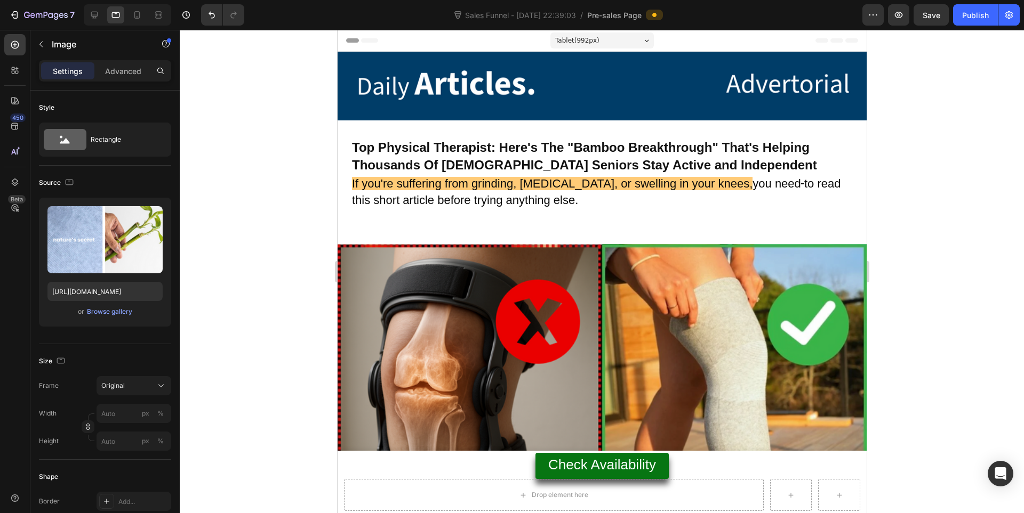
scroll to position [178, 0]
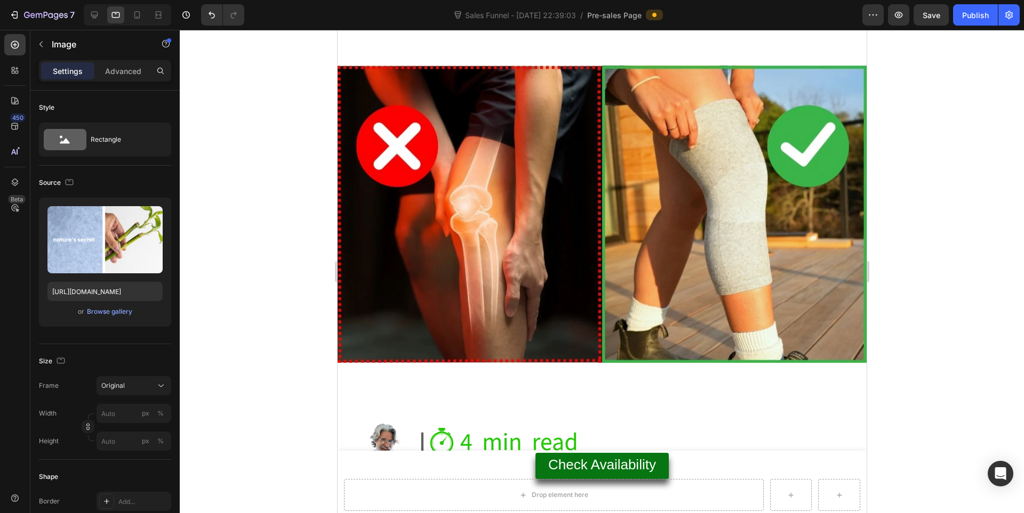
click at [653, 216] on img at bounding box center [601, 214] width 529 height 297
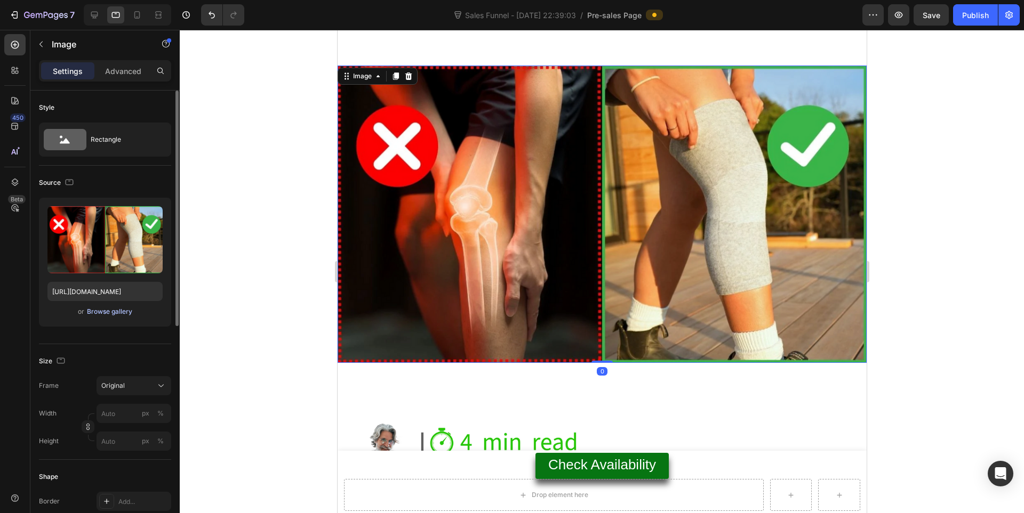
click at [112, 311] on div "Browse gallery" at bounding box center [109, 312] width 45 height 10
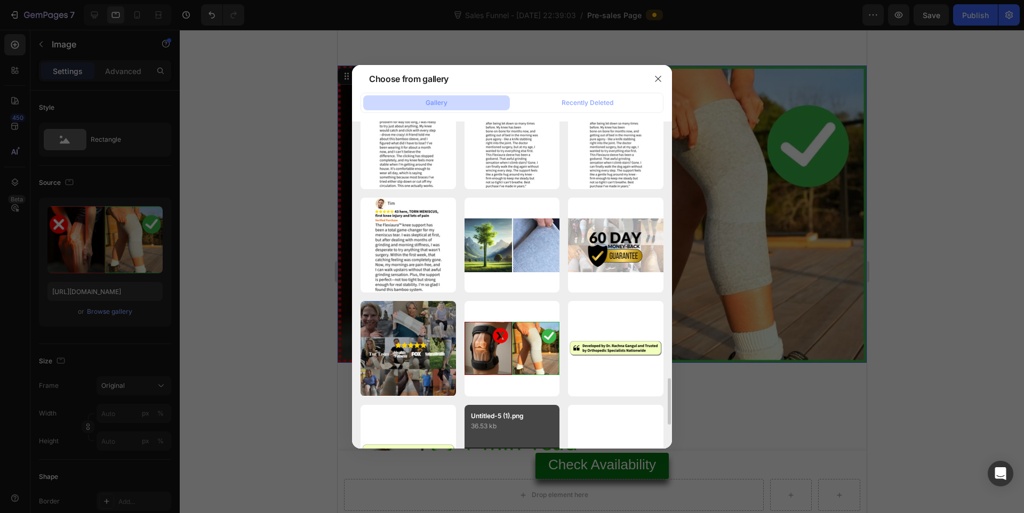
scroll to position [1964, 0]
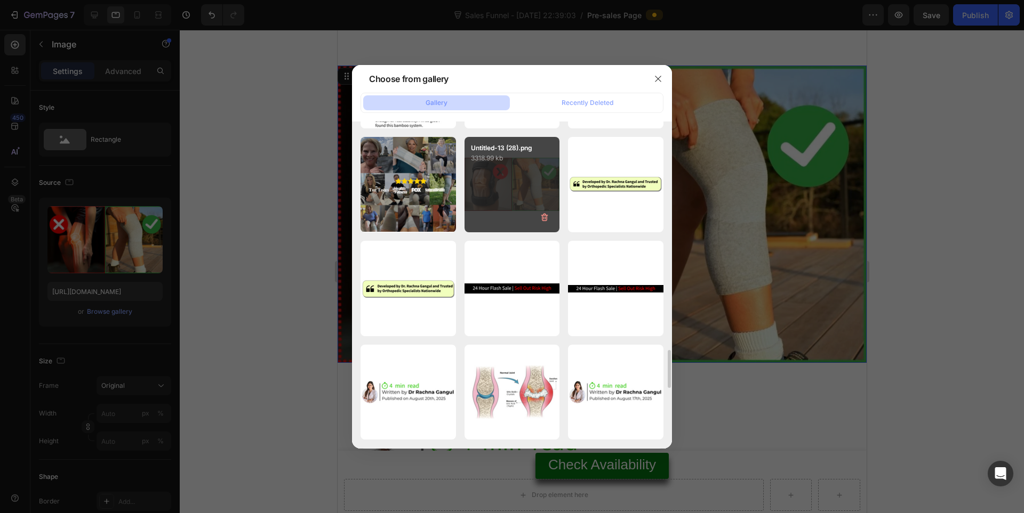
click at [490, 182] on div "Untitled-13 (28).png 3318.99 kb" at bounding box center [511, 184] width 95 height 95
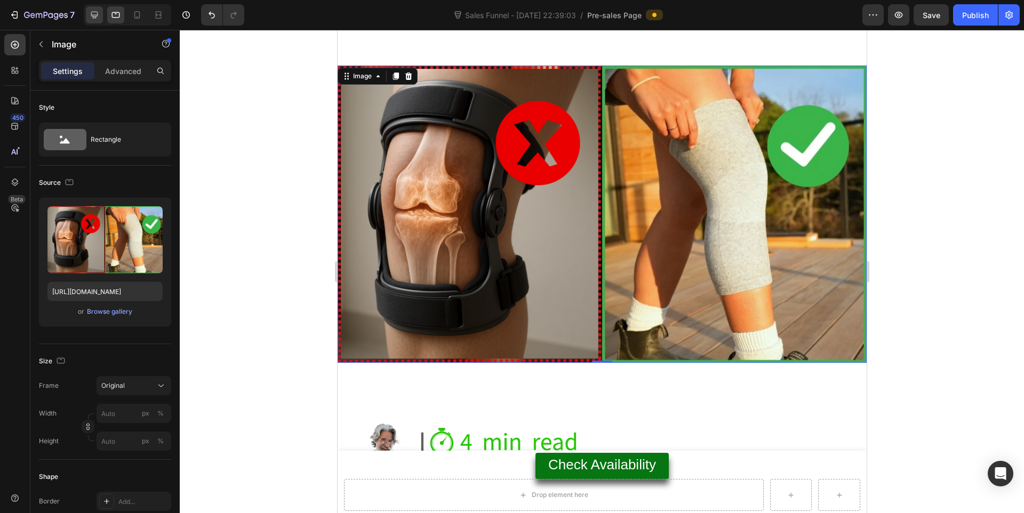
click at [87, 13] on div at bounding box center [127, 14] width 87 height 21
click at [93, 17] on icon at bounding box center [94, 15] width 11 height 11
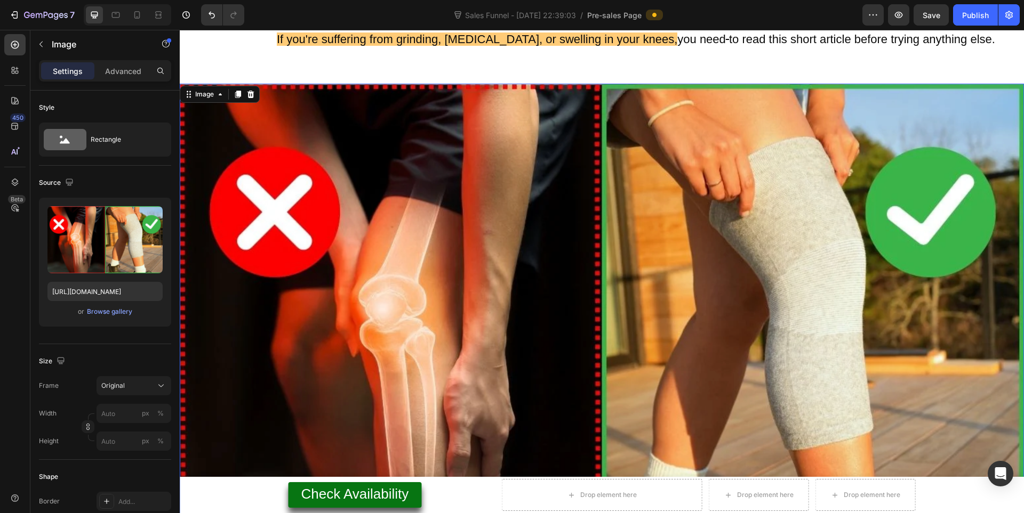
click at [584, 253] on img at bounding box center [602, 321] width 844 height 474
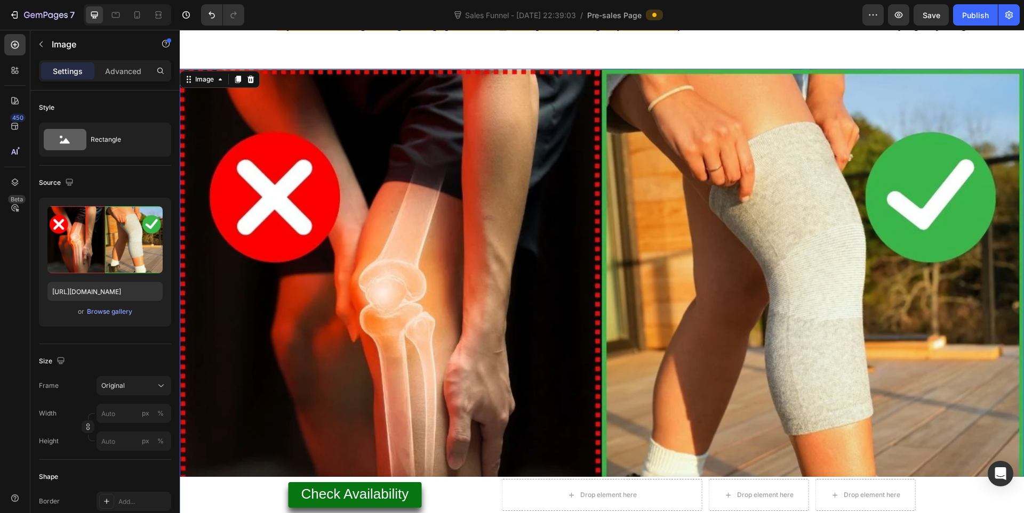
scroll to position [194, 0]
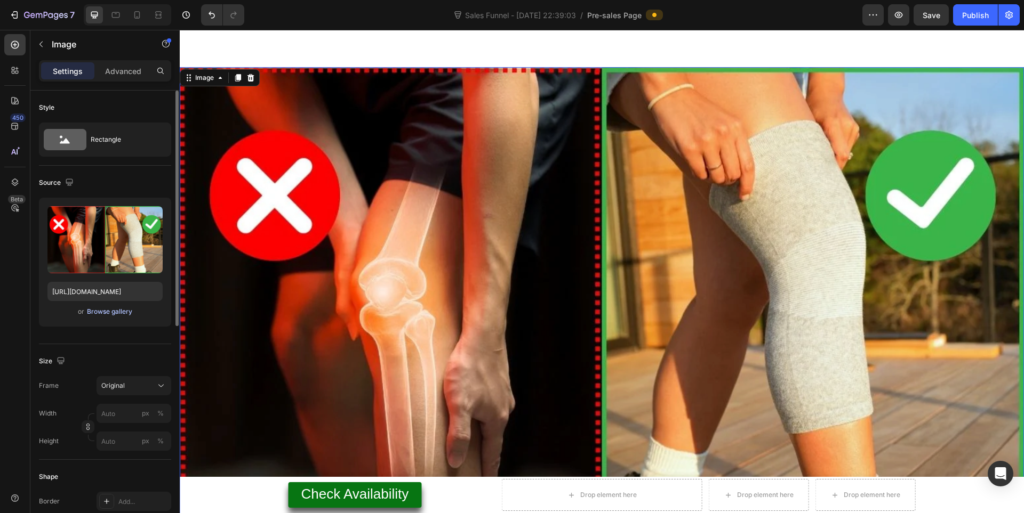
click at [109, 310] on div "Browse gallery" at bounding box center [109, 312] width 45 height 10
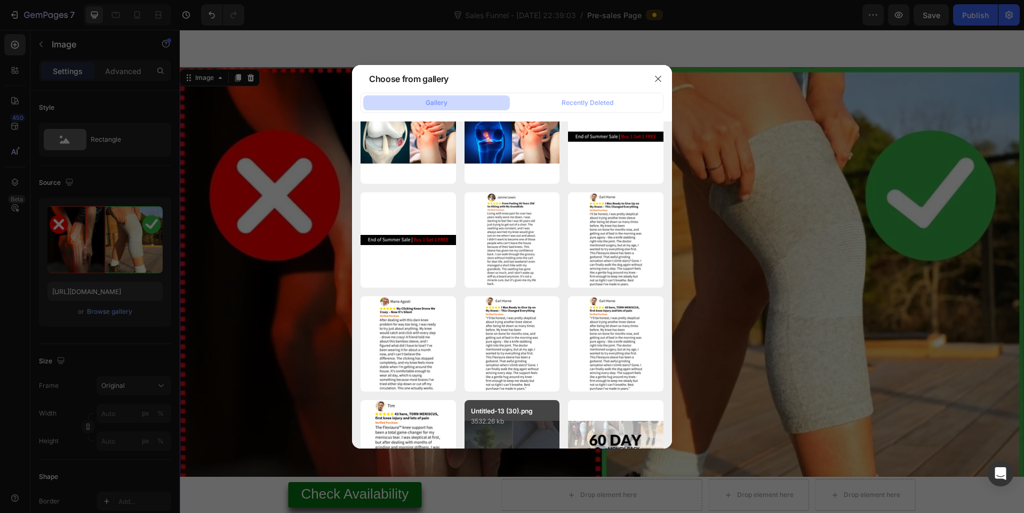
scroll to position [1775, 0]
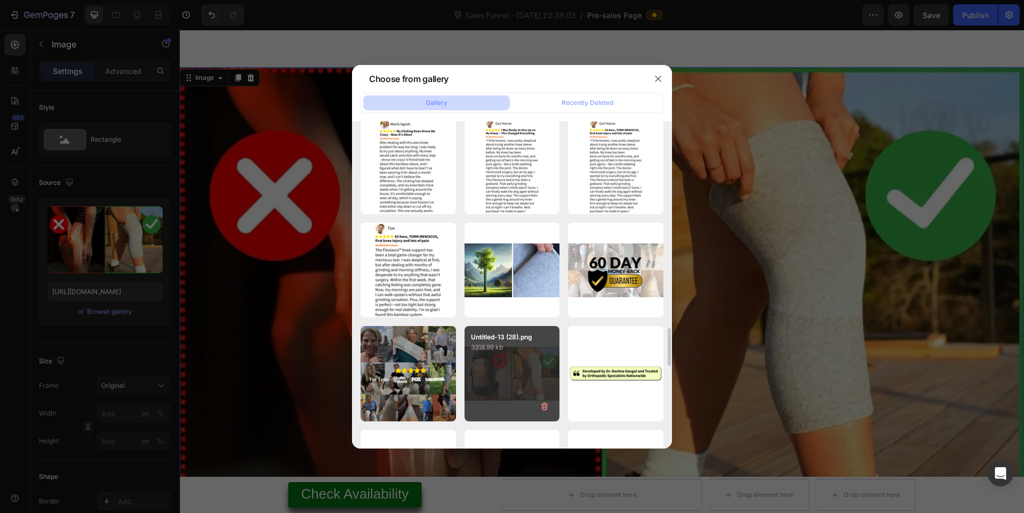
click at [502, 357] on div "Untitled-13 (28).png 3318.99 kb" at bounding box center [511, 373] width 95 height 95
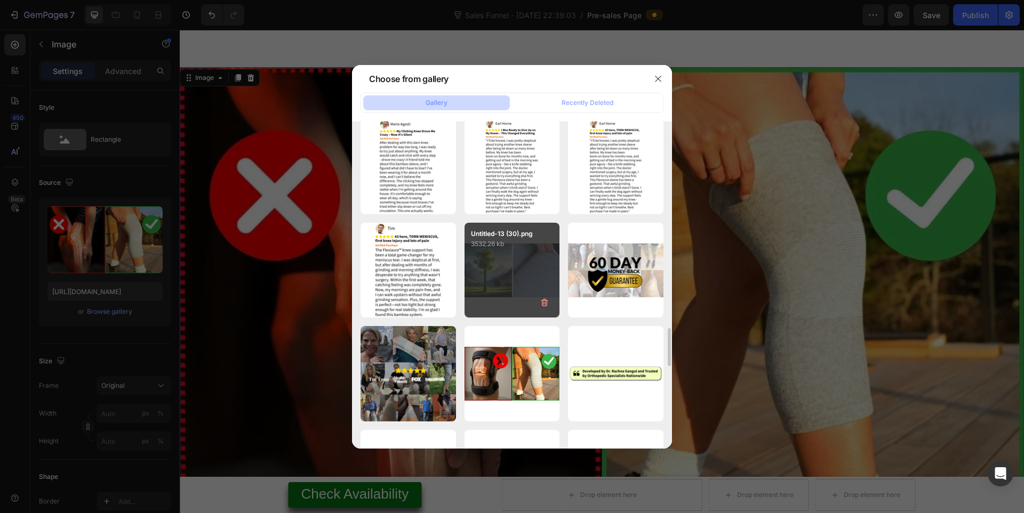
type input "https://cdn.shopify.com/s/files/1/0943/4136/6085/files/gempages_565088376584144…"
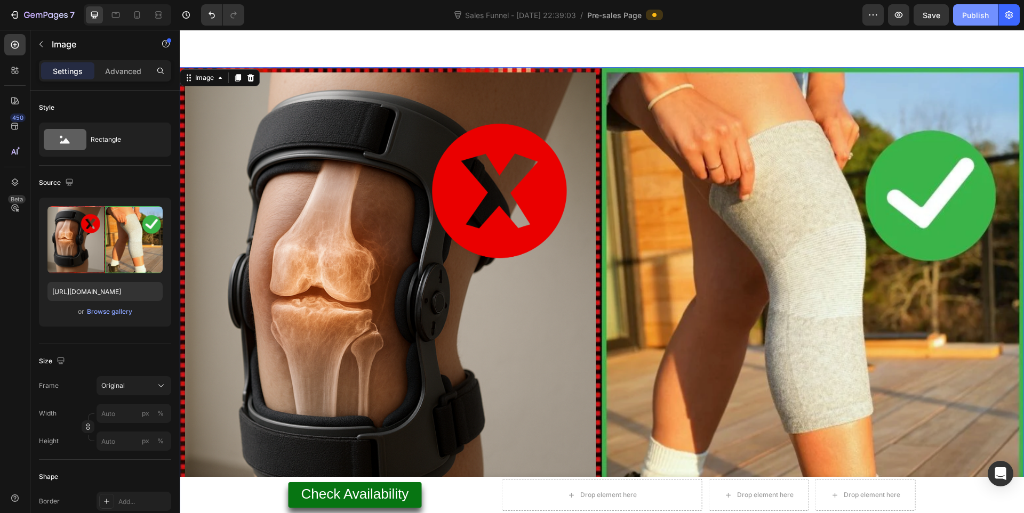
click at [961, 25] on button "Publish" at bounding box center [975, 14] width 45 height 21
click at [135, 17] on icon at bounding box center [137, 15] width 11 height 11
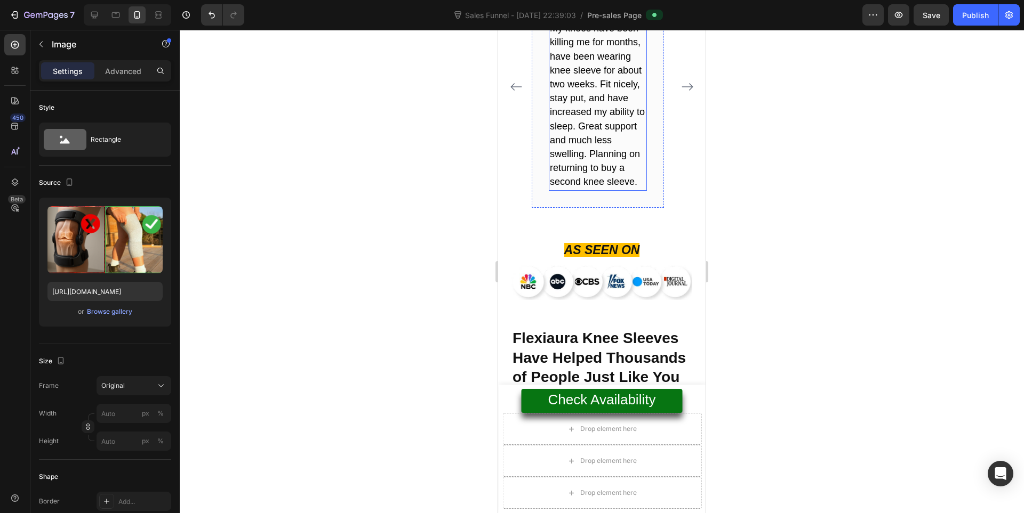
scroll to position [6042, 0]
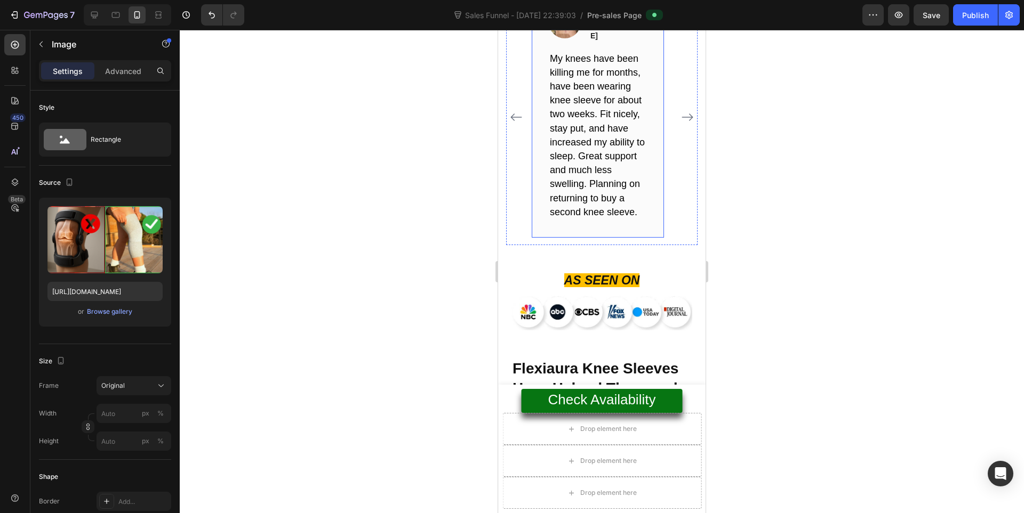
click at [571, 38] on img at bounding box center [565, 22] width 32 height 32
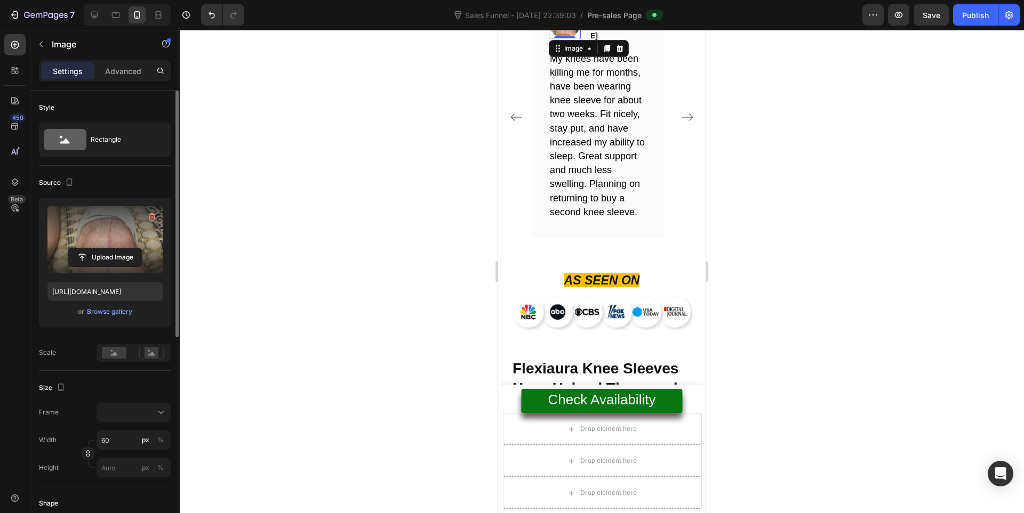
click at [100, 236] on label at bounding box center [104, 239] width 115 height 67
click at [100, 248] on input "file" at bounding box center [105, 257] width 74 height 18
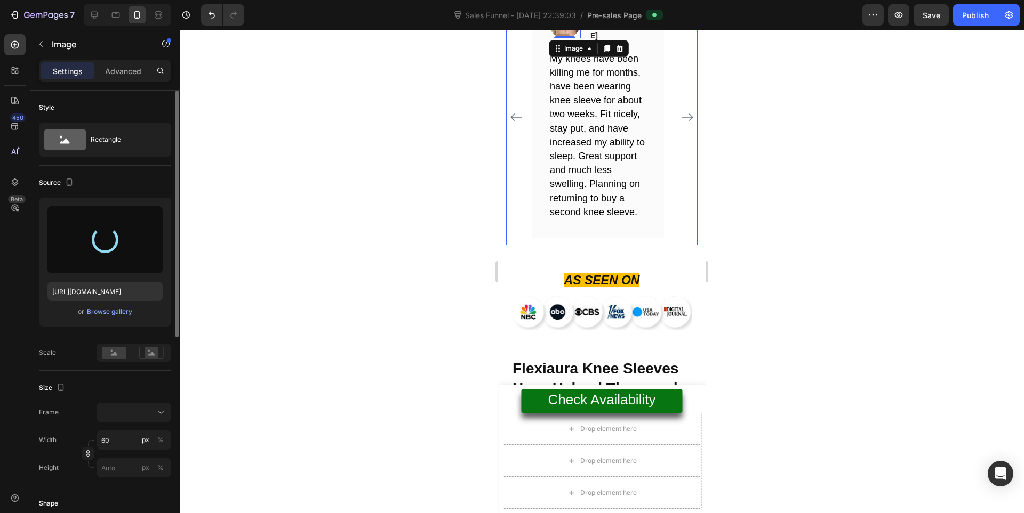
type input "[URL][DOMAIN_NAME]"
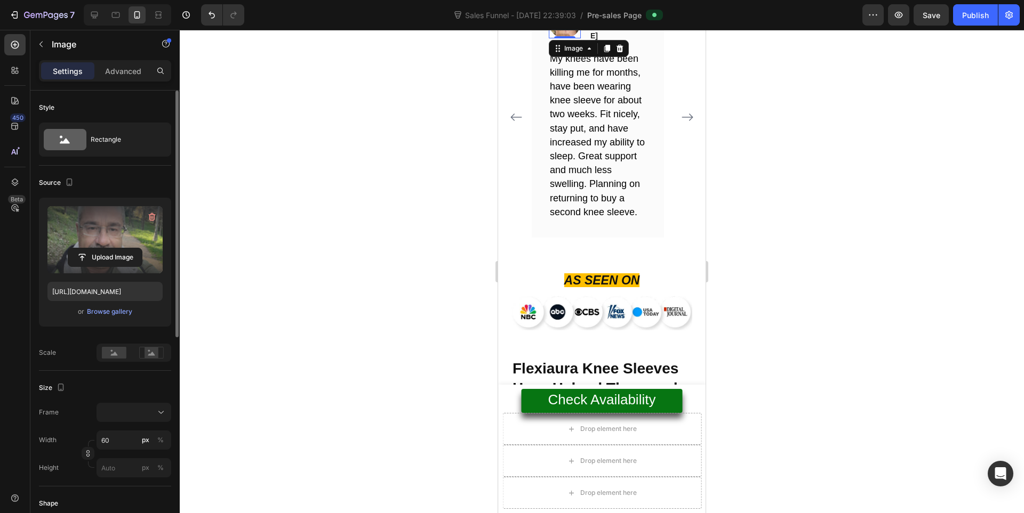
scroll to position [178, 0]
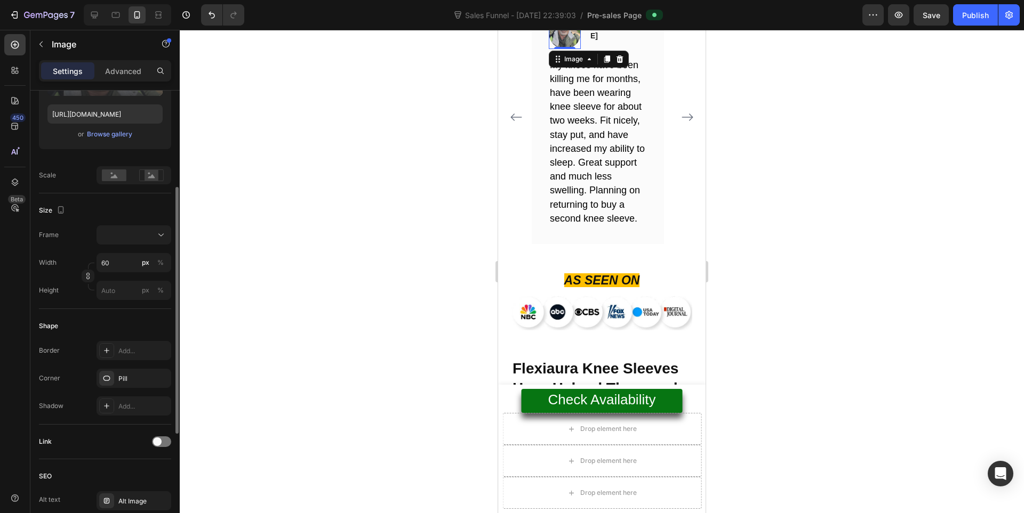
click at [127, 223] on div "Size Frame Width 60 px % Height px %" at bounding box center [105, 252] width 132 height 116
click at [126, 231] on div at bounding box center [133, 235] width 65 height 11
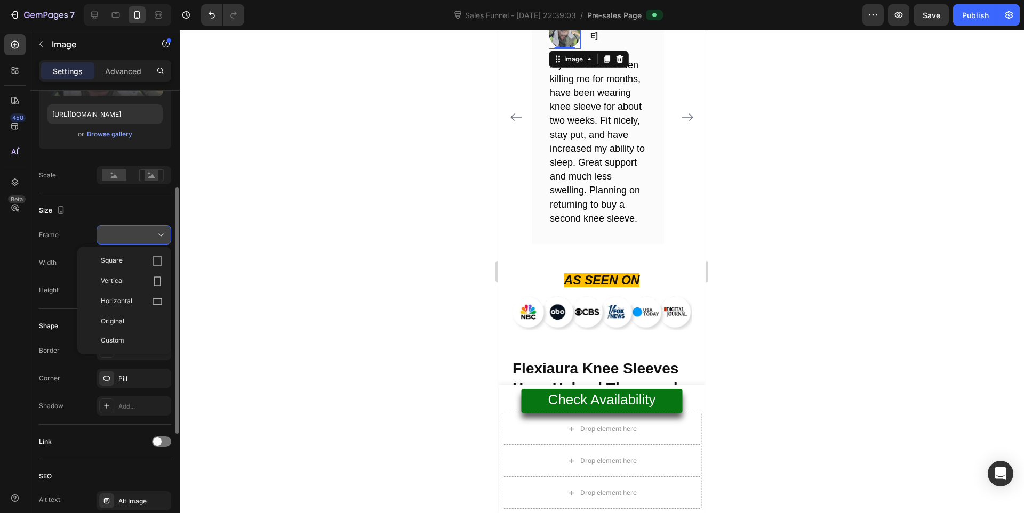
click at [126, 231] on div at bounding box center [133, 235] width 65 height 11
click at [134, 233] on div at bounding box center [133, 235] width 65 height 11
click at [128, 255] on div "Square" at bounding box center [124, 261] width 85 height 20
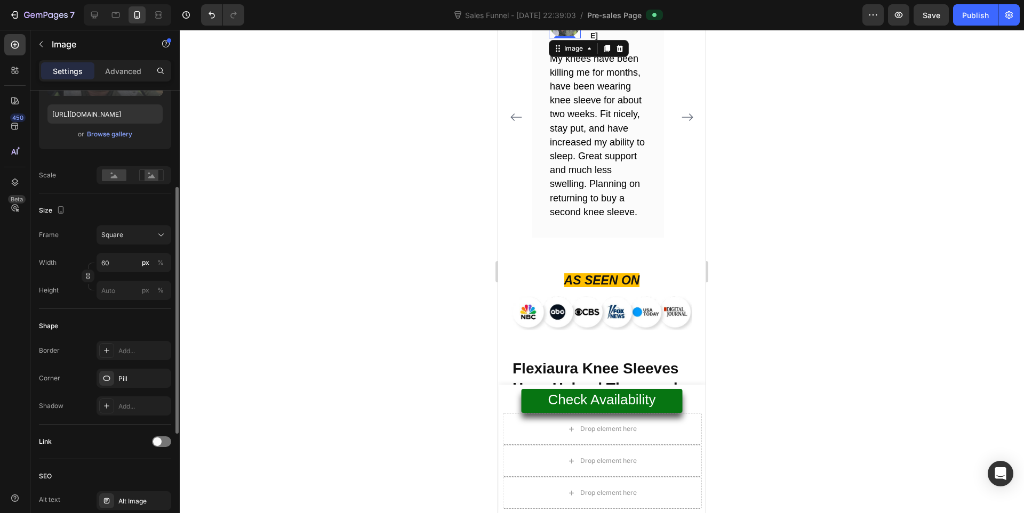
click at [571, 38] on img at bounding box center [565, 22] width 32 height 32
click at [123, 264] on input "60" at bounding box center [133, 262] width 75 height 19
click at [135, 292] on p "Full 100%" at bounding box center [132, 289] width 62 height 10
type input "100"
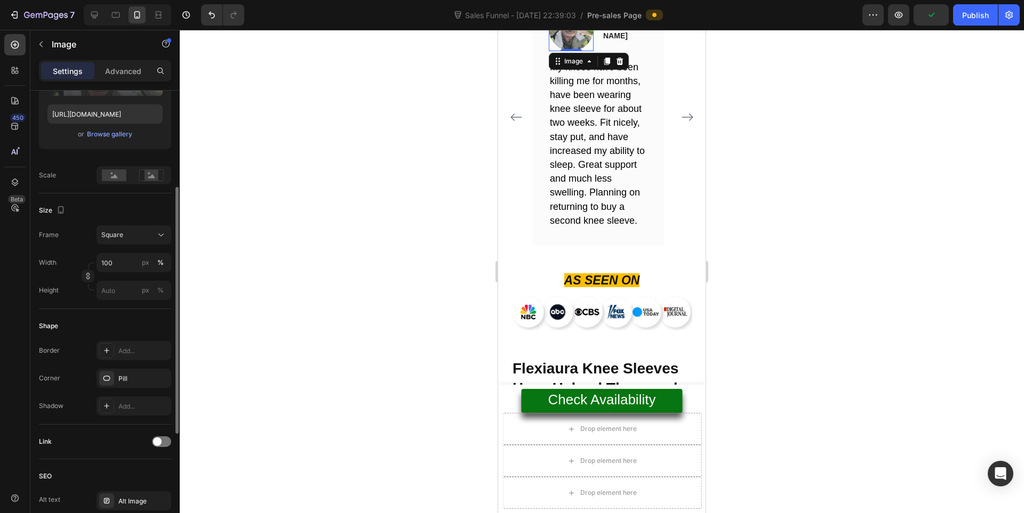
click at [134, 368] on div "Border Add... Corner Pill Shadow Add..." at bounding box center [105, 378] width 132 height 75
click at [134, 371] on div "Pill" at bounding box center [133, 378] width 75 height 19
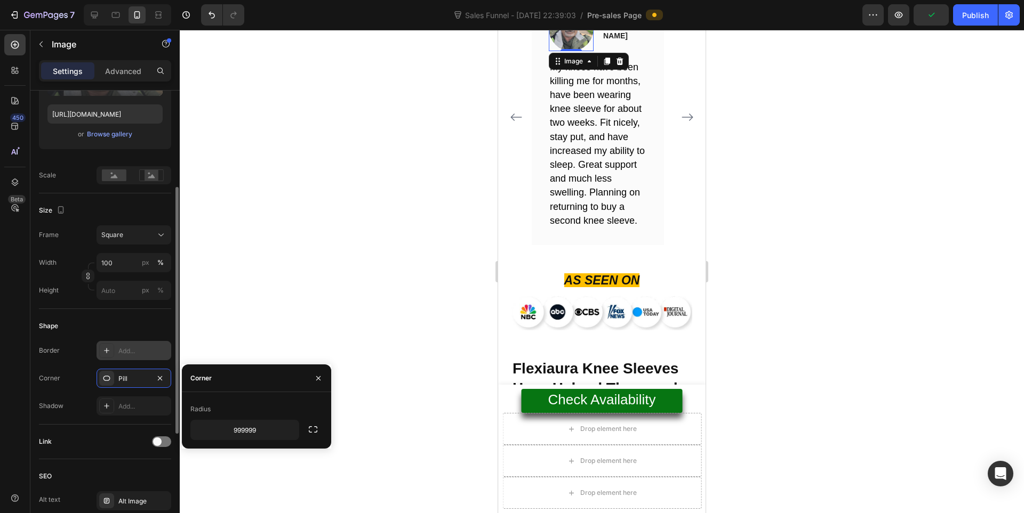
click at [126, 343] on div "Add..." at bounding box center [133, 350] width 75 height 19
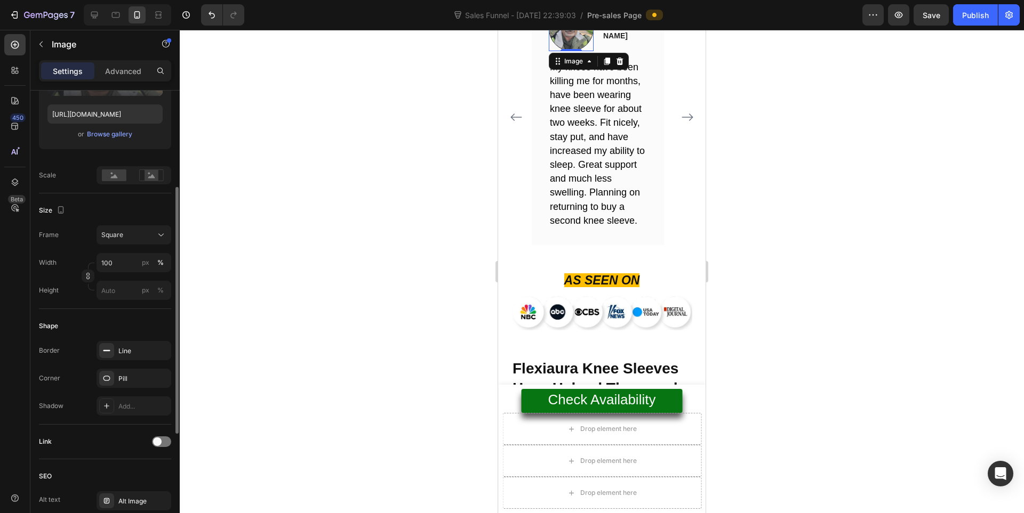
click at [132, 326] on div "Shape" at bounding box center [105, 326] width 132 height 17
click at [141, 234] on div "Square" at bounding box center [127, 235] width 52 height 10
click at [137, 215] on div "Size" at bounding box center [105, 210] width 132 height 17
click at [132, 257] on input "100" at bounding box center [133, 262] width 75 height 19
click at [127, 286] on p "Full 100%" at bounding box center [132, 289] width 62 height 10
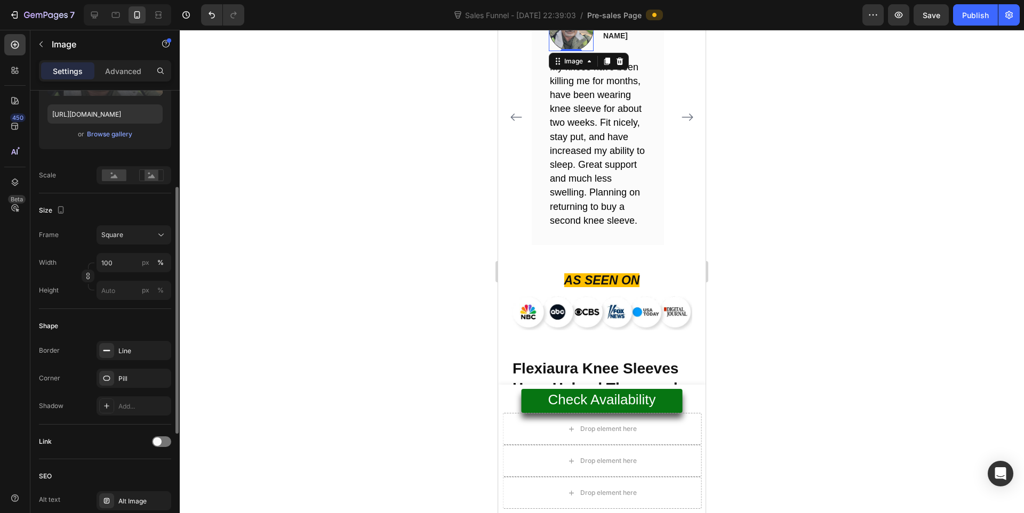
click at [125, 224] on div "Size Frame Square Width 100 px % Height px %" at bounding box center [105, 252] width 132 height 116
click at [155, 177] on rect at bounding box center [151, 175] width 14 height 11
click at [106, 179] on rect at bounding box center [114, 176] width 25 height 12
click at [133, 212] on div "Size" at bounding box center [105, 210] width 132 height 17
click at [164, 349] on icon "button" at bounding box center [160, 351] width 9 height 9
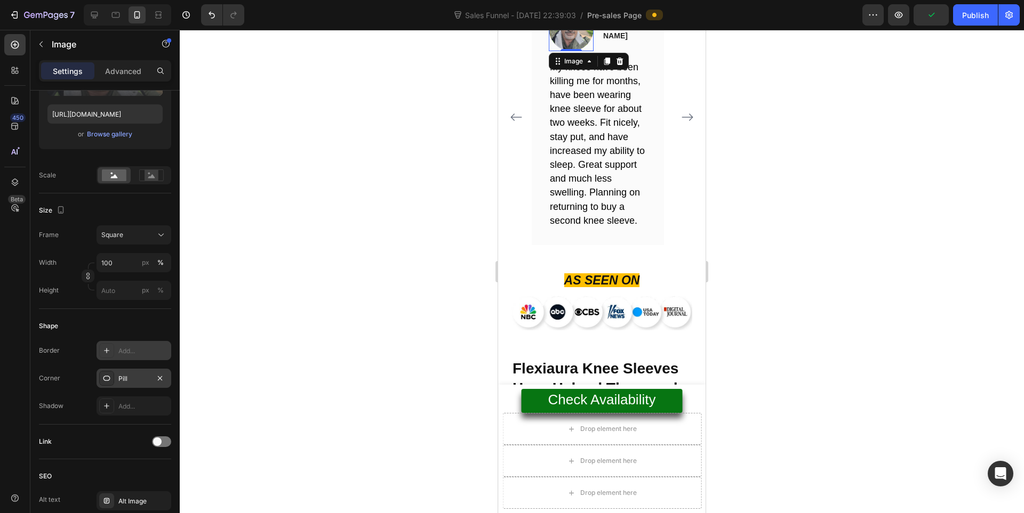
click at [106, 377] on icon at bounding box center [106, 378] width 9 height 9
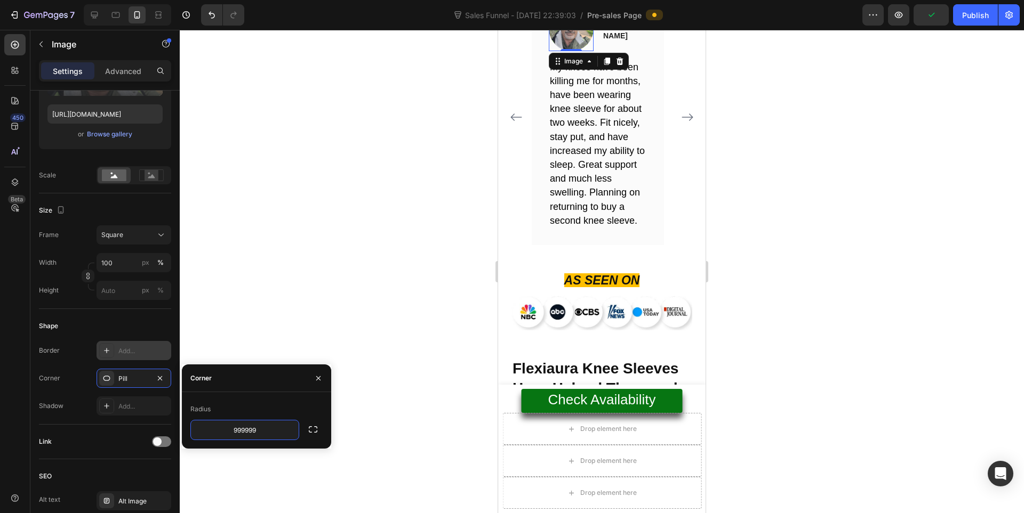
click at [324, 436] on div "Radius 999999" at bounding box center [256, 420] width 149 height 39
click at [284, 428] on icon "button" at bounding box center [289, 430] width 11 height 11
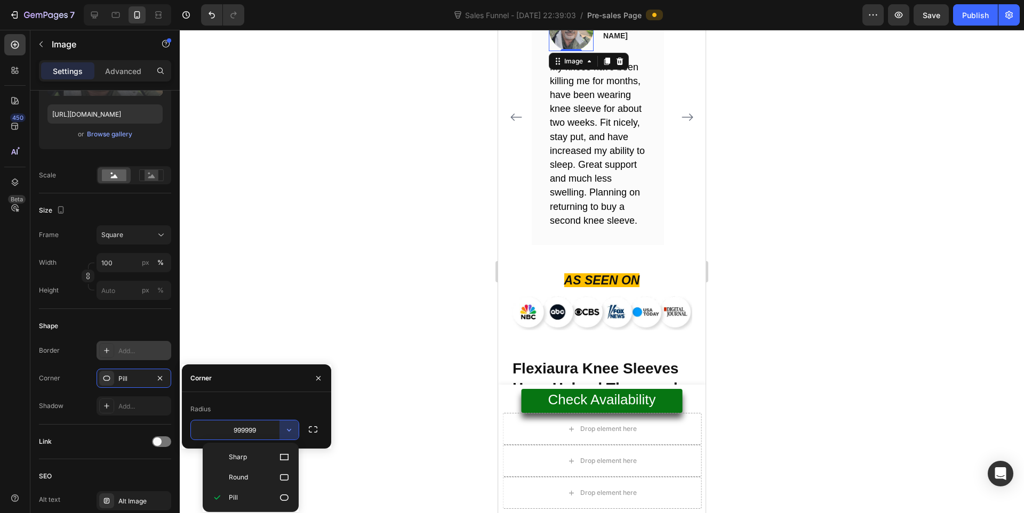
click at [321, 368] on div at bounding box center [318, 378] width 26 height 27
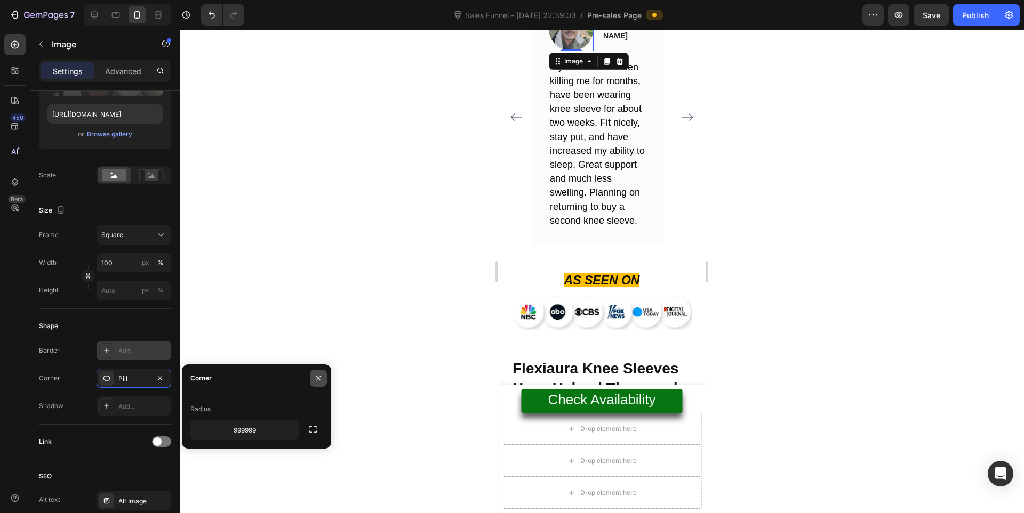
click at [316, 374] on icon "button" at bounding box center [318, 378] width 9 height 9
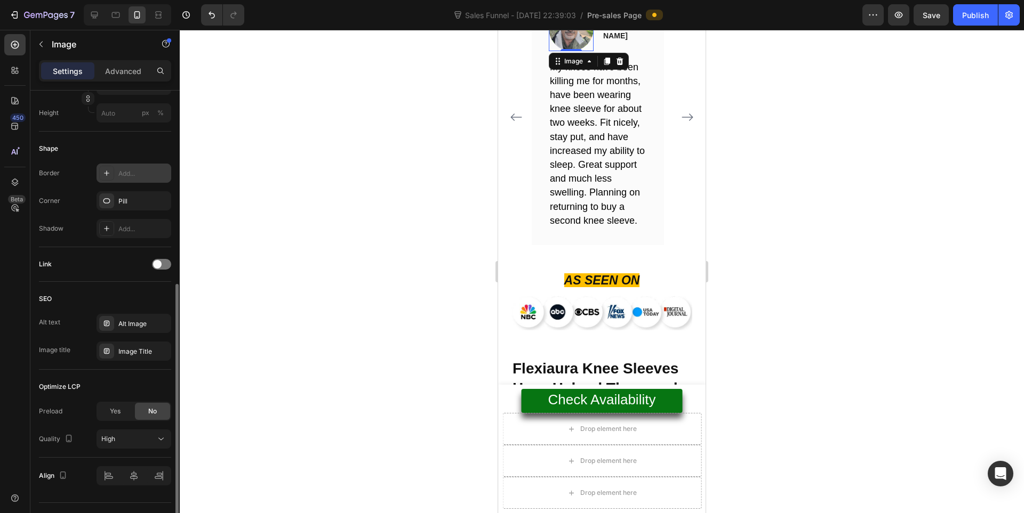
scroll to position [379, 0]
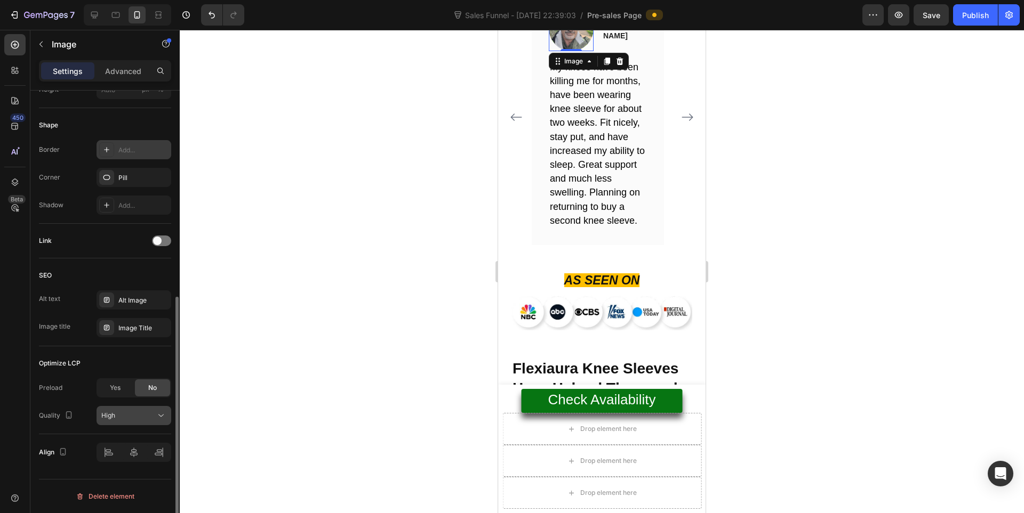
click at [128, 410] on div "High" at bounding box center [133, 415] width 65 height 11
click at [125, 407] on button "High" at bounding box center [133, 415] width 75 height 19
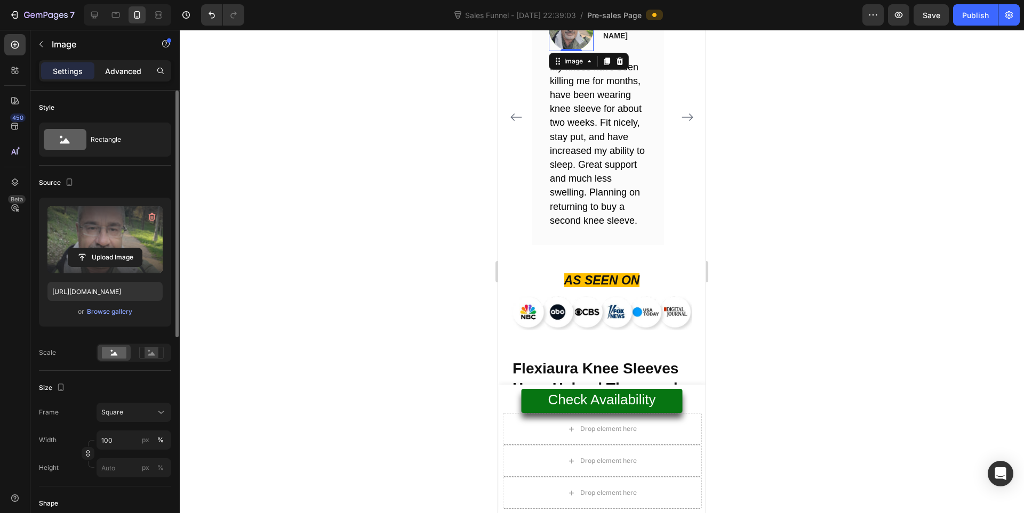
drag, startPoint x: 130, startPoint y: 80, endPoint x: 126, endPoint y: 76, distance: 5.7
click at [127, 78] on div "Settings Advanced" at bounding box center [105, 70] width 132 height 21
click at [126, 76] on p "Advanced" at bounding box center [123, 71] width 36 height 11
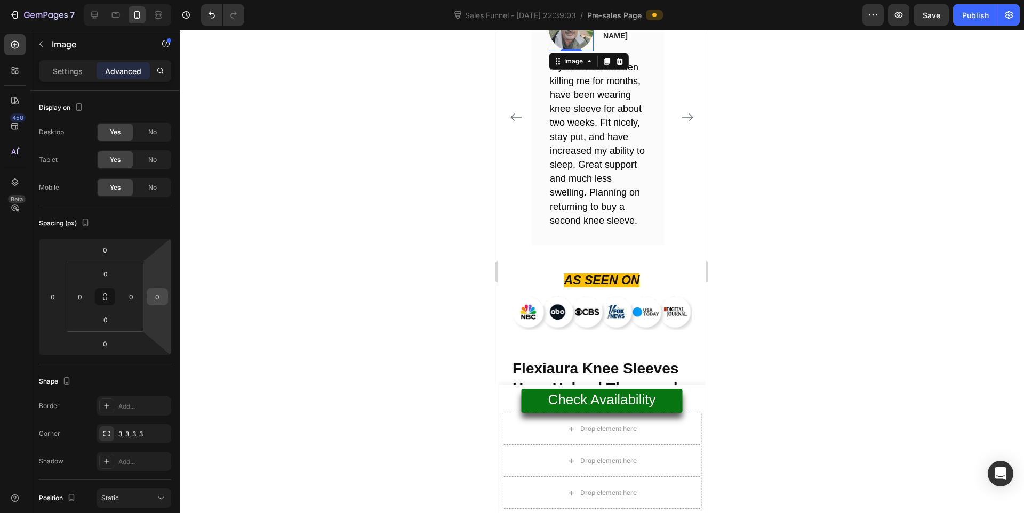
click at [155, 290] on input "0" at bounding box center [157, 297] width 16 height 16
type input "2"
click at [62, 72] on p "Settings" at bounding box center [68, 71] width 30 height 11
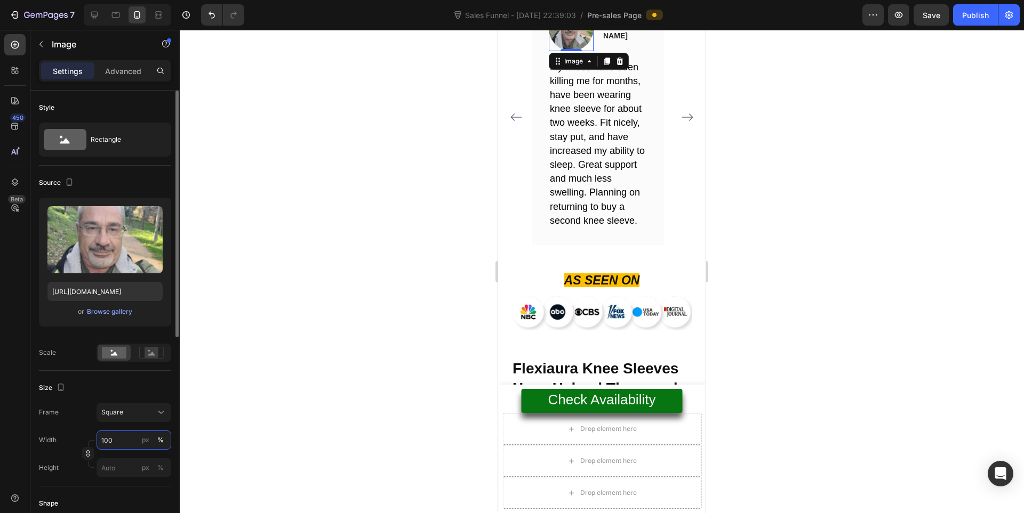
click at [128, 435] on input "100" at bounding box center [133, 440] width 75 height 19
type input "60"
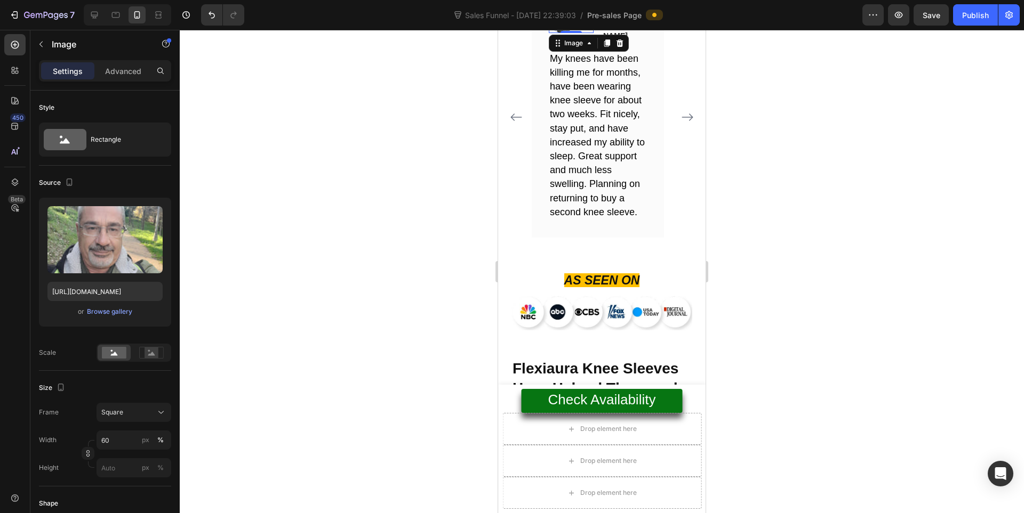
click at [798, 225] on div at bounding box center [602, 272] width 844 height 484
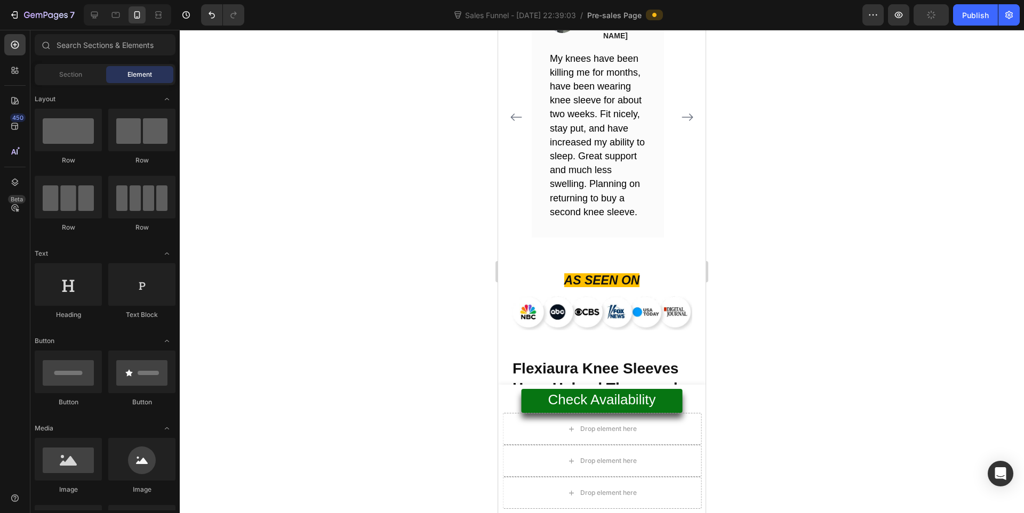
click at [593, 33] on div at bounding box center [571, 19] width 45 height 27
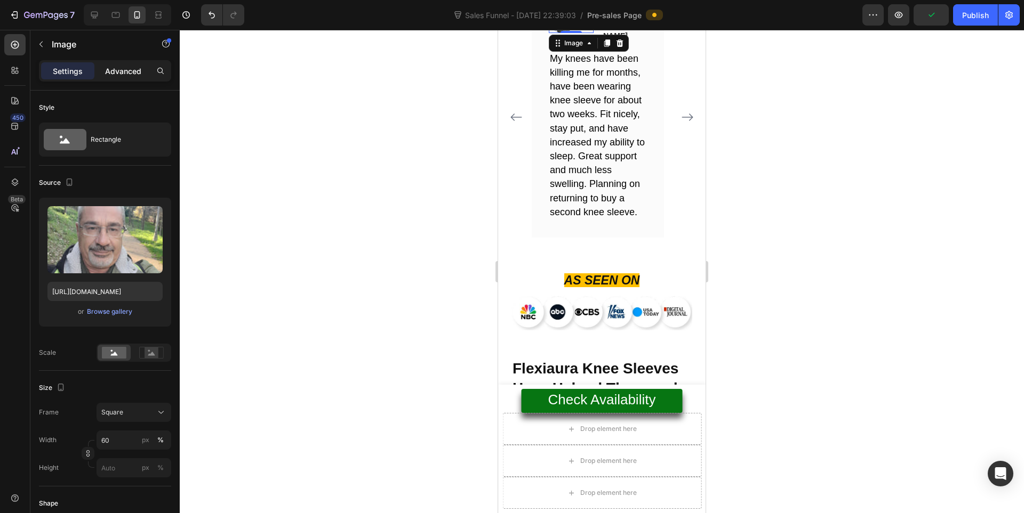
click at [130, 77] on div "Advanced" at bounding box center [122, 70] width 53 height 17
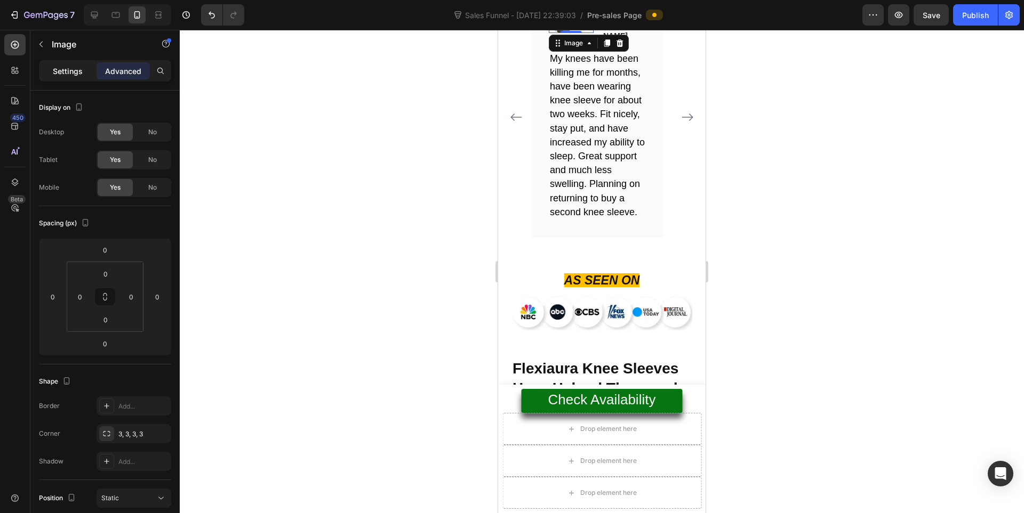
click at [69, 73] on p "Settings" at bounding box center [68, 71] width 30 height 11
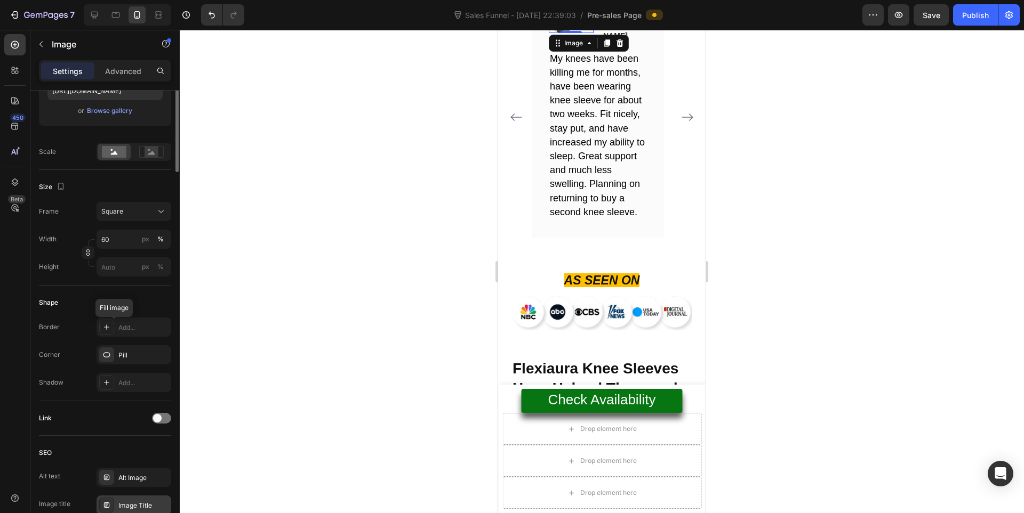
scroll to position [23, 0]
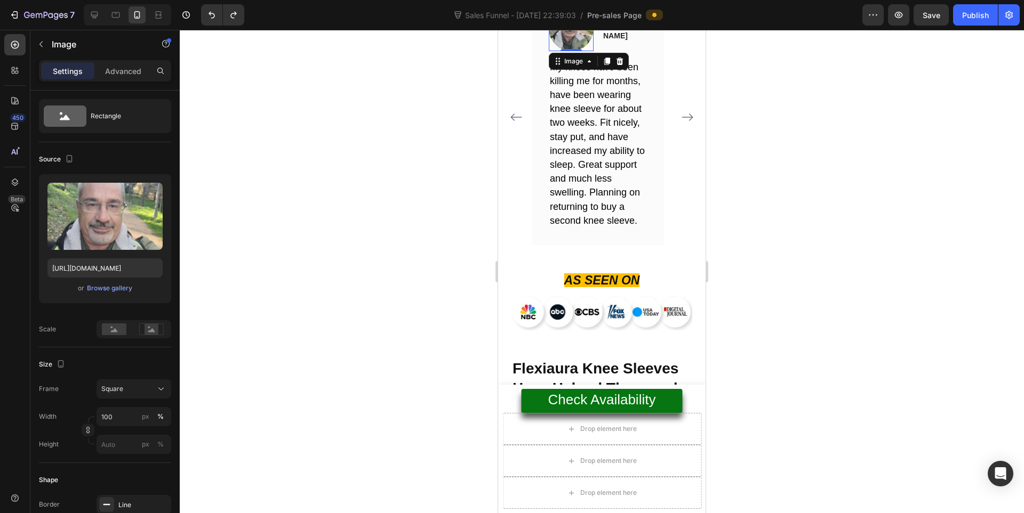
type input "60"
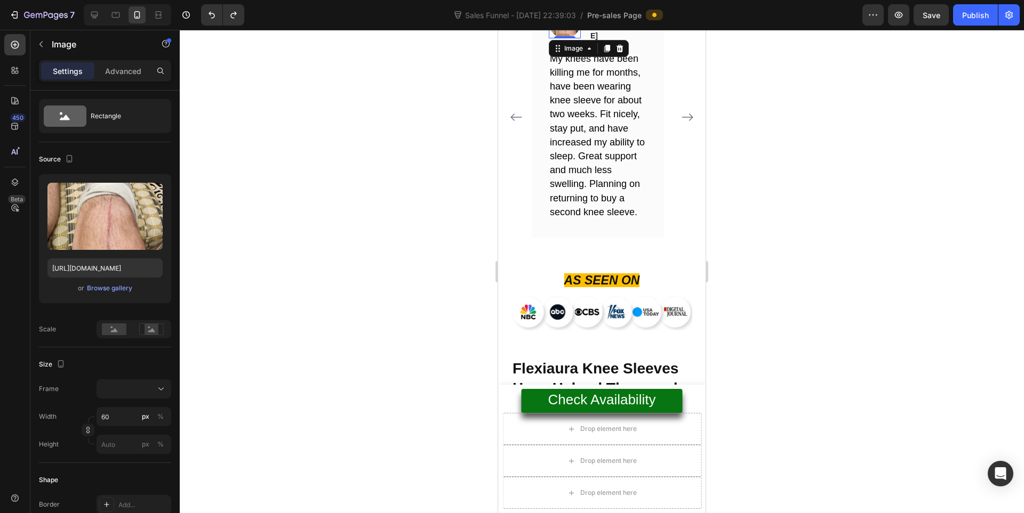
click at [562, 38] on img at bounding box center [565, 22] width 32 height 32
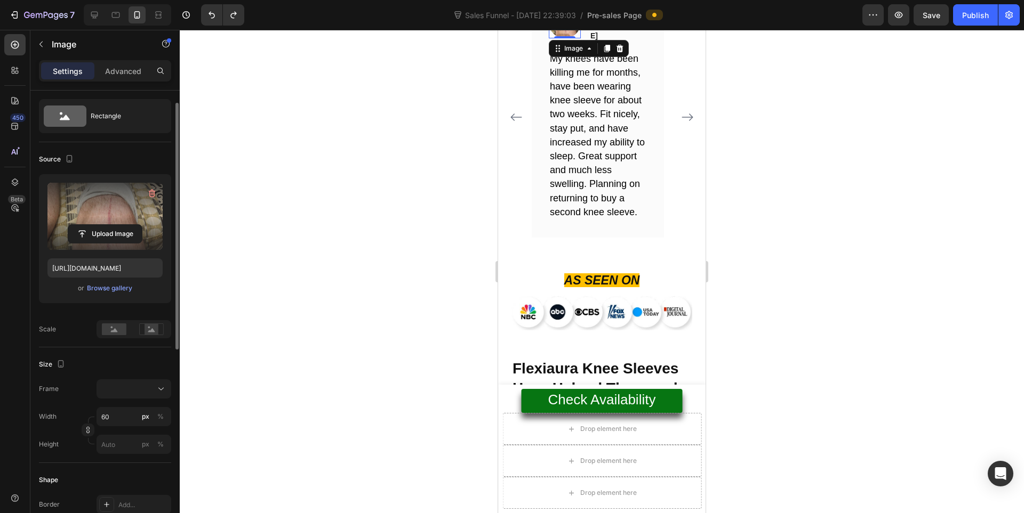
click at [74, 210] on label at bounding box center [104, 216] width 115 height 67
click at [74, 225] on input "file" at bounding box center [105, 234] width 74 height 18
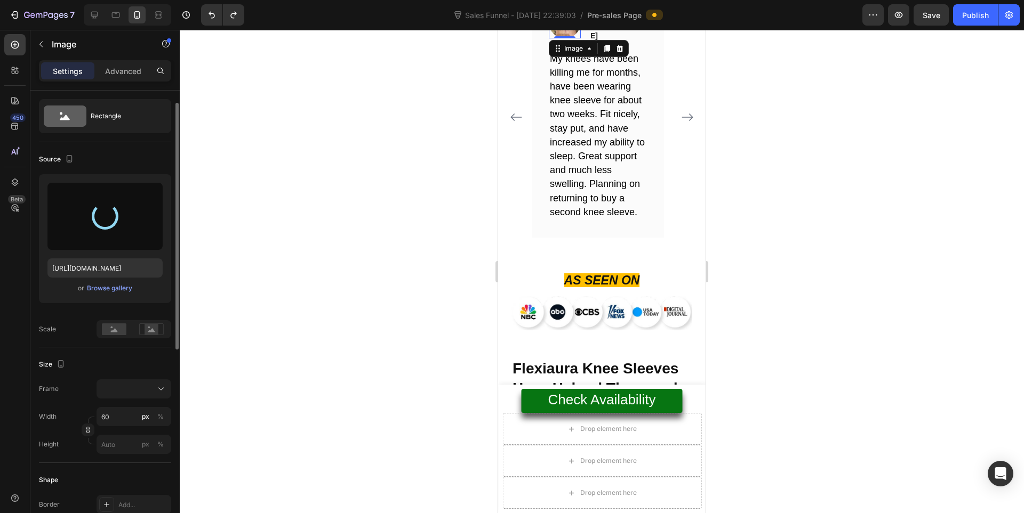
type input "[URL][DOMAIN_NAME]"
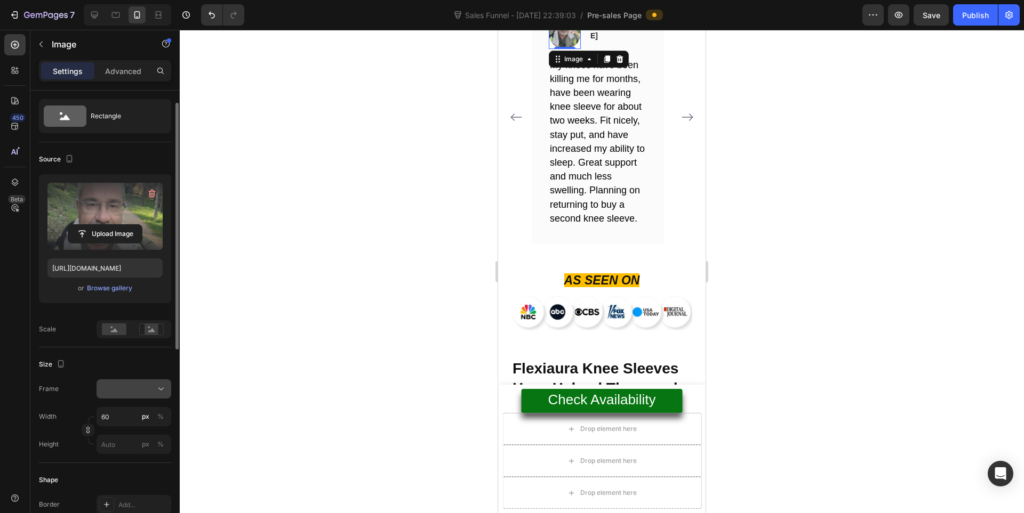
click at [132, 388] on div at bounding box center [133, 389] width 65 height 11
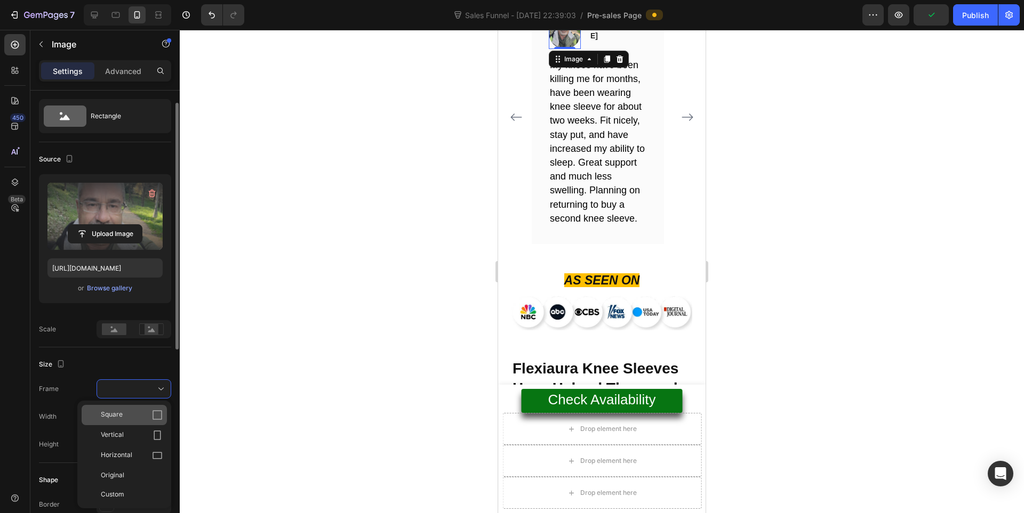
click at [133, 407] on div "Square" at bounding box center [124, 415] width 85 height 20
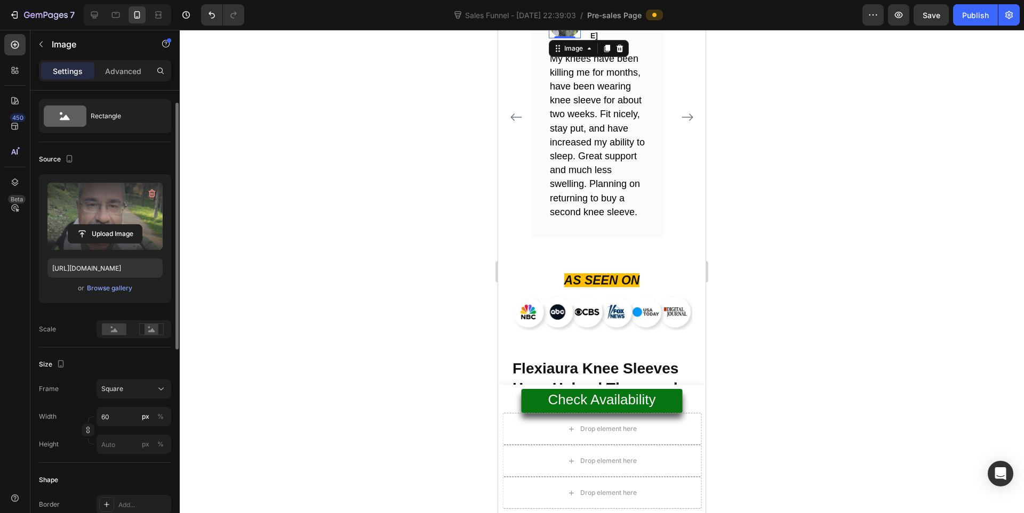
click at [554, 38] on img at bounding box center [565, 22] width 32 height 32
click at [851, 136] on div at bounding box center [602, 272] width 844 height 484
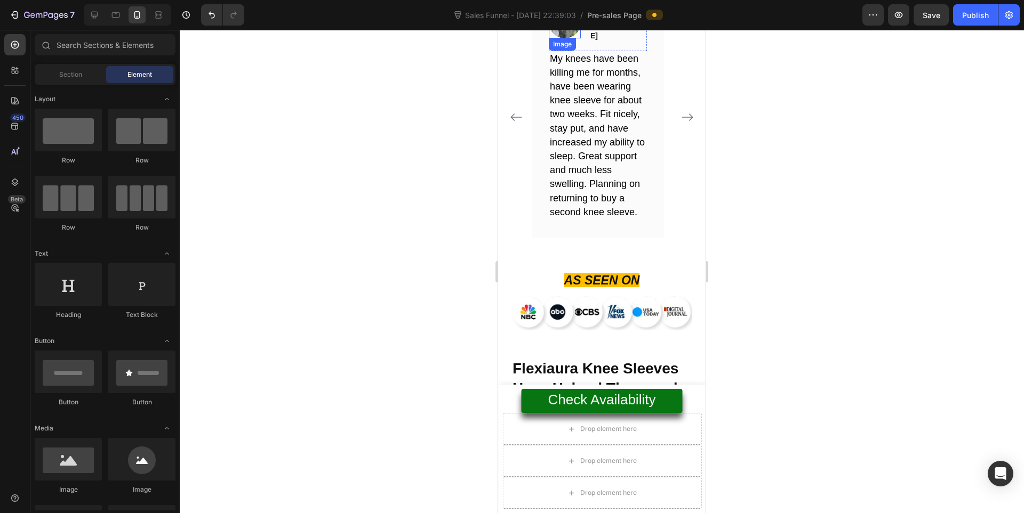
click at [574, 38] on img at bounding box center [565, 22] width 32 height 32
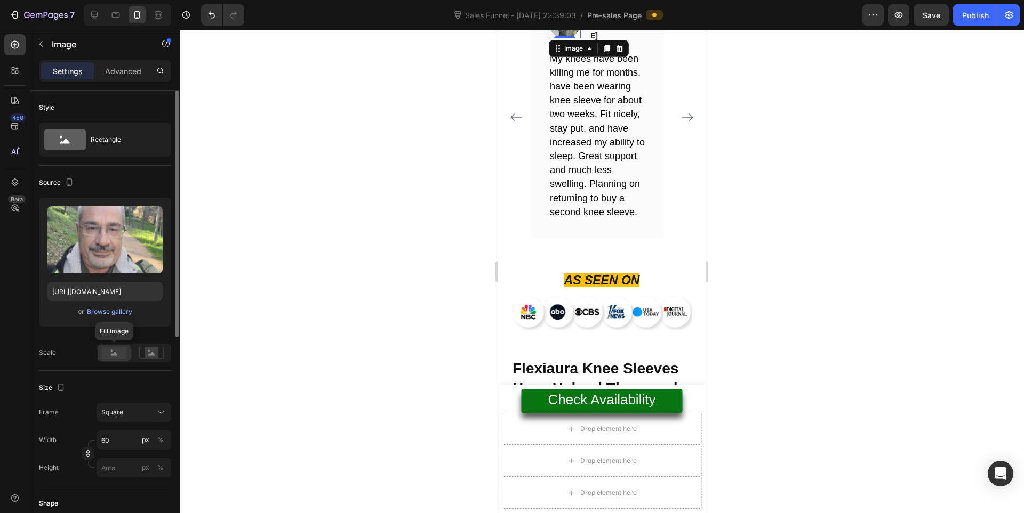
click at [112, 348] on rect at bounding box center [114, 353] width 25 height 12
click at [783, 206] on div at bounding box center [602, 272] width 844 height 484
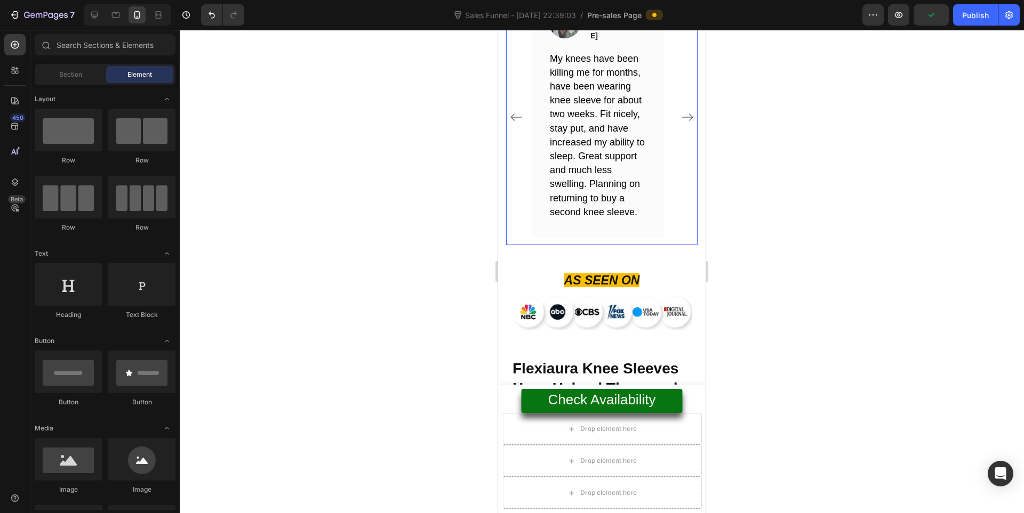
click at [681, 124] on icon "Carousel Next Arrow" at bounding box center [687, 117] width 13 height 13
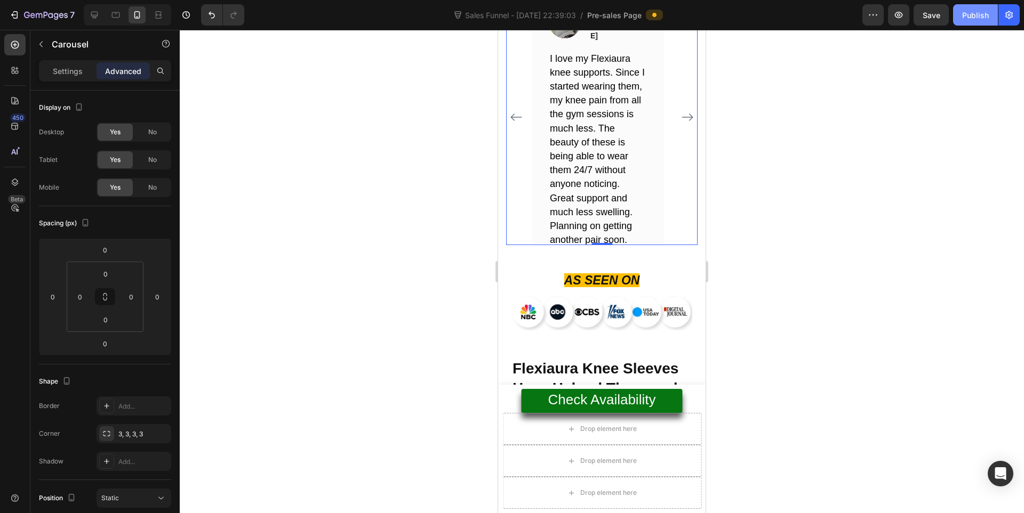
click at [971, 21] on button "Publish" at bounding box center [975, 14] width 45 height 21
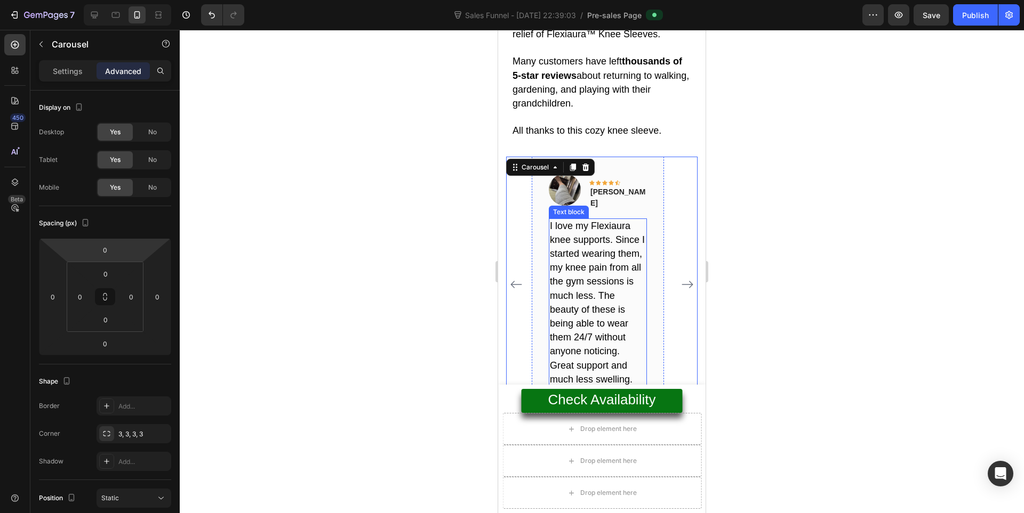
scroll to position [5864, 0]
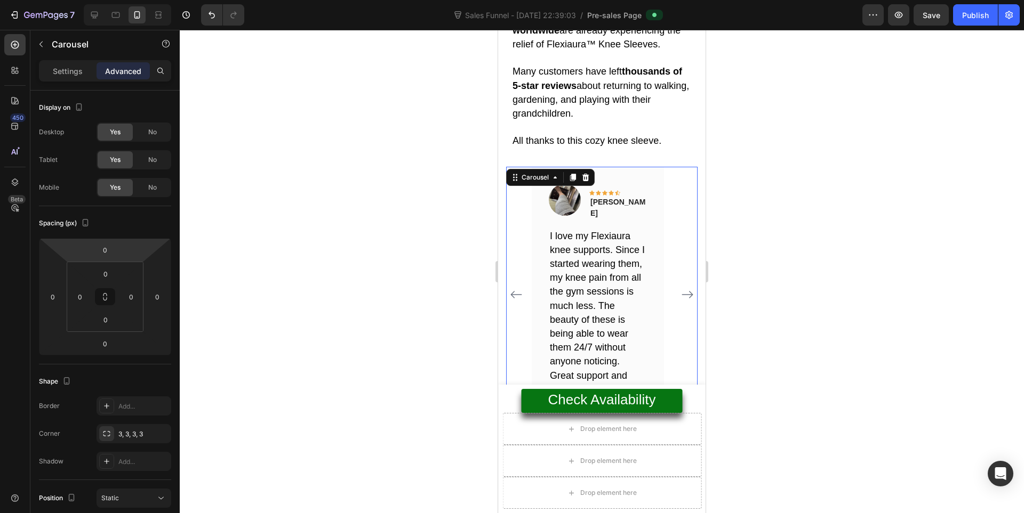
click at [512, 301] on icon "Carousel Back Arrow" at bounding box center [516, 294] width 13 height 13
click at [682, 301] on icon "Carousel Next Arrow" at bounding box center [687, 294] width 13 height 13
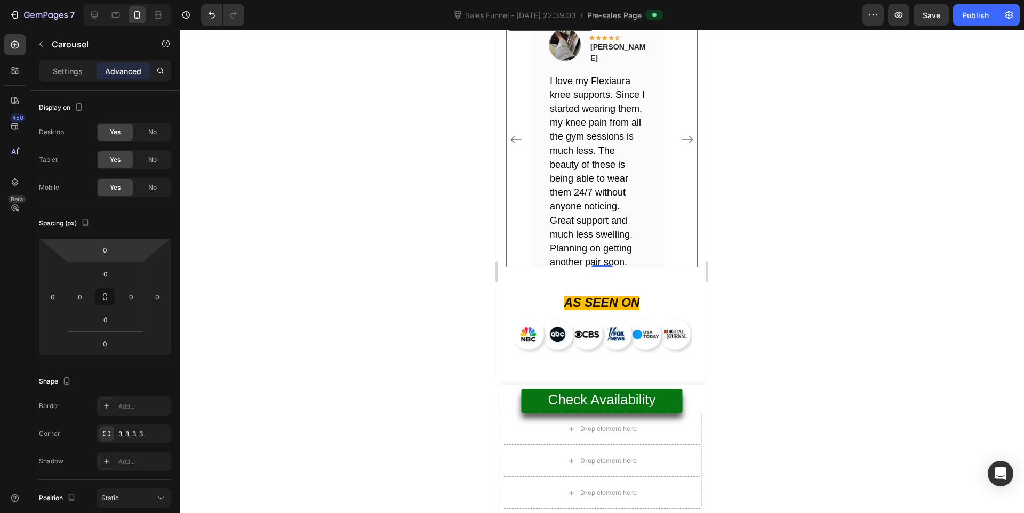
drag, startPoint x: 680, startPoint y: 139, endPoint x: 678, endPoint y: 130, distance: 10.0
click at [576, 62] on img at bounding box center [565, 46] width 32 height 32
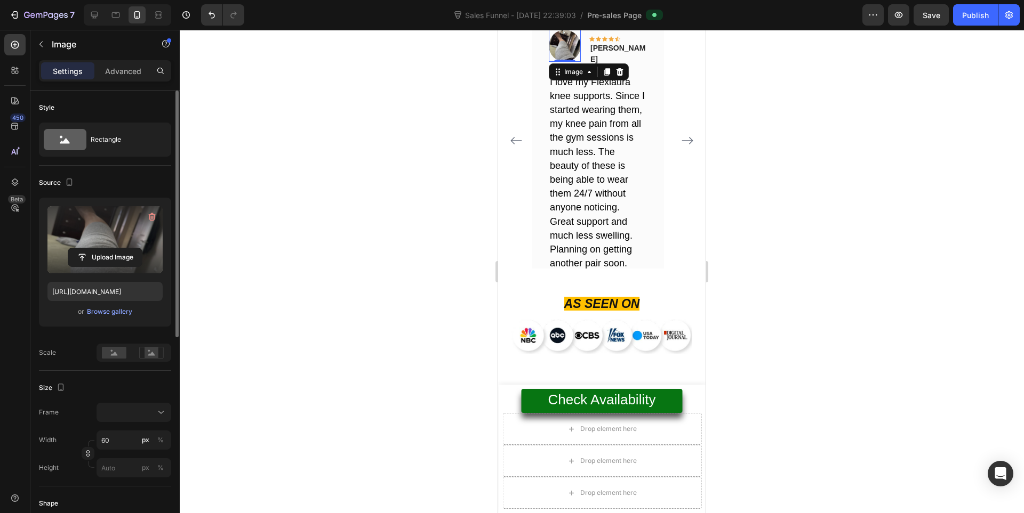
click at [95, 239] on label at bounding box center [104, 239] width 115 height 67
click at [95, 248] on input "file" at bounding box center [105, 257] width 74 height 18
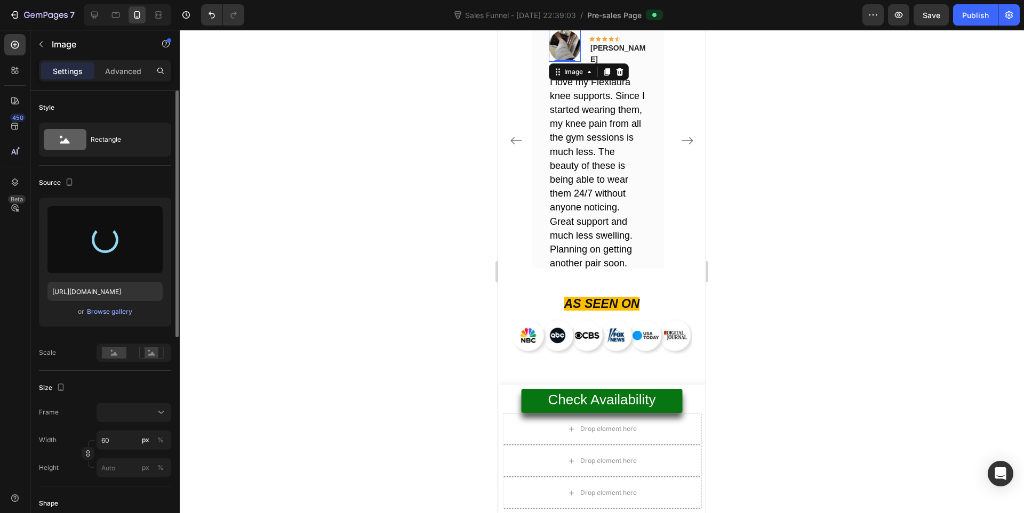
type input "[URL][DOMAIN_NAME]"
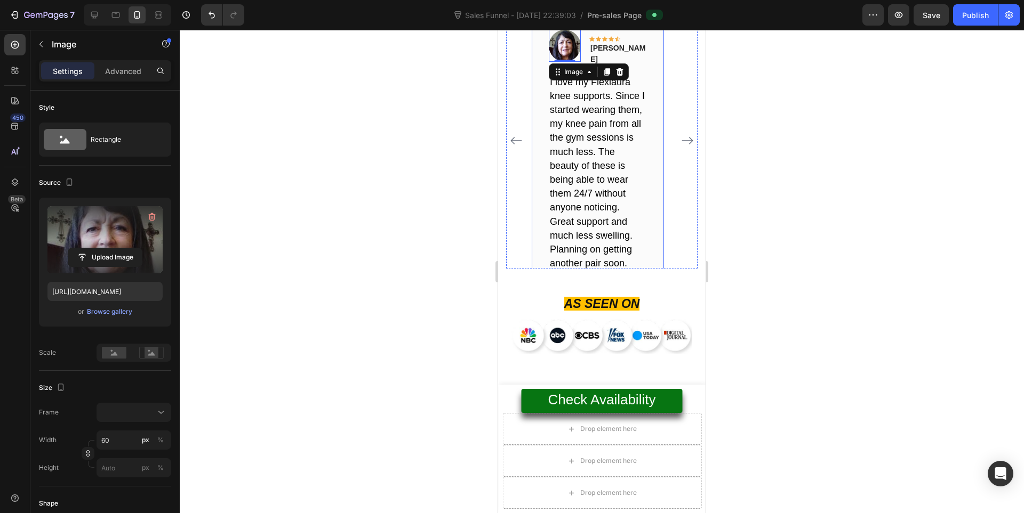
click at [841, 212] on div at bounding box center [602, 272] width 844 height 484
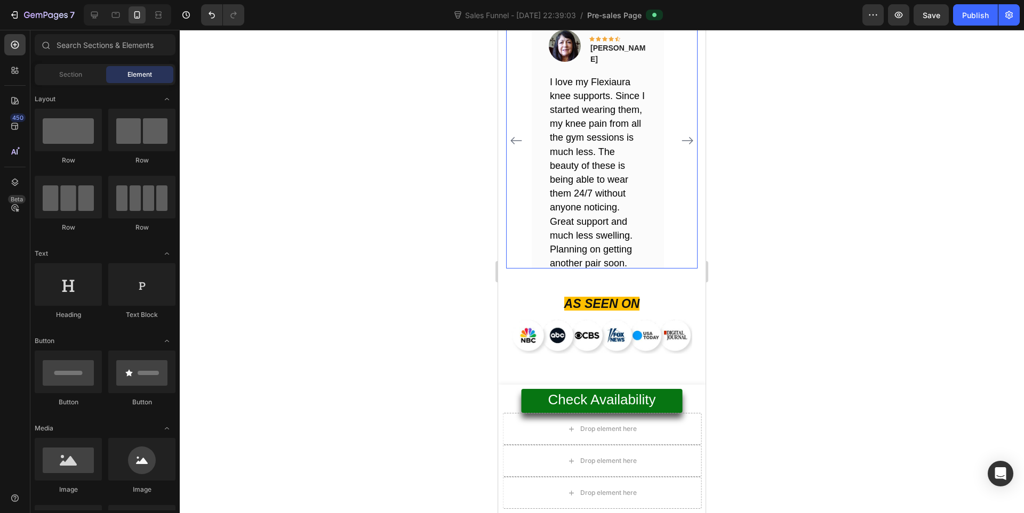
click at [684, 147] on icon "Carousel Next Arrow" at bounding box center [687, 140] width 13 height 13
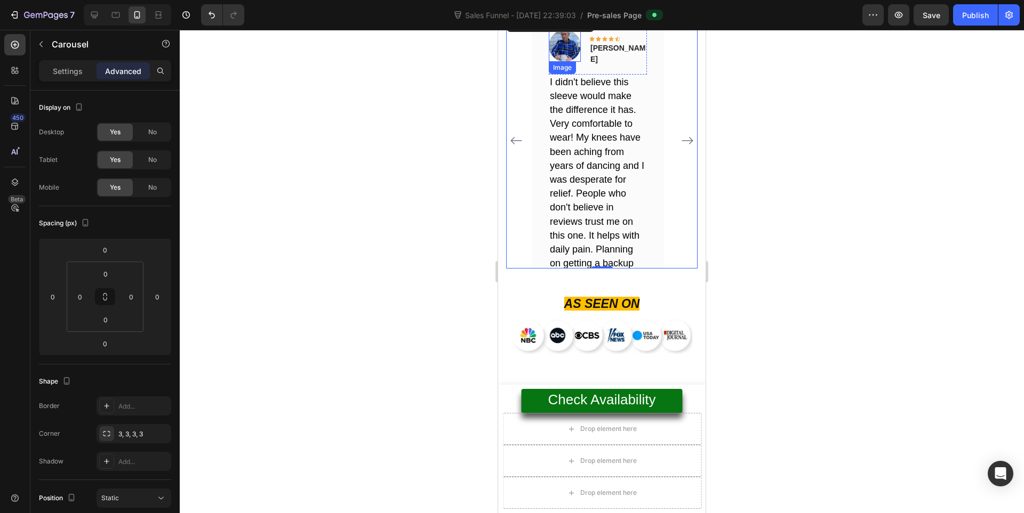
click at [562, 62] on img at bounding box center [565, 46] width 32 height 32
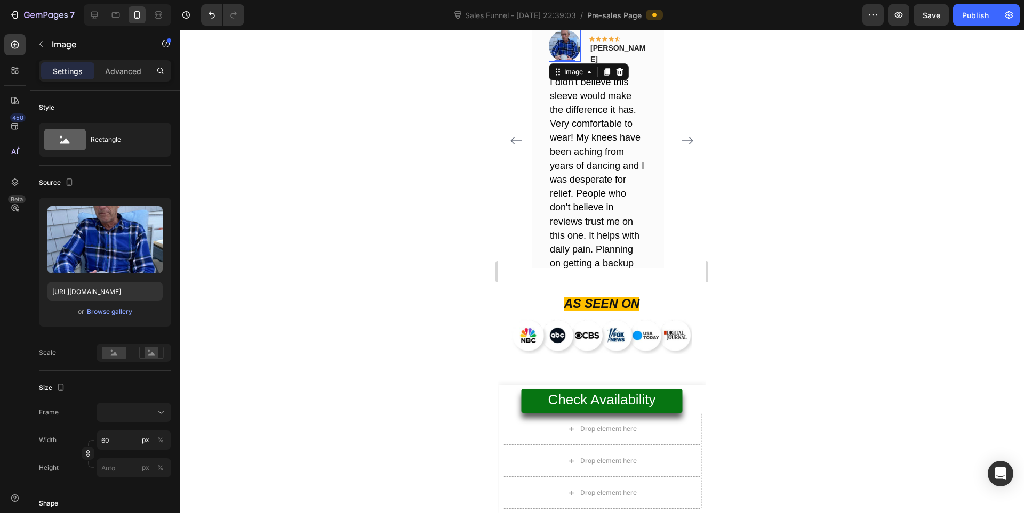
click at [580, 62] on img at bounding box center [565, 46] width 32 height 32
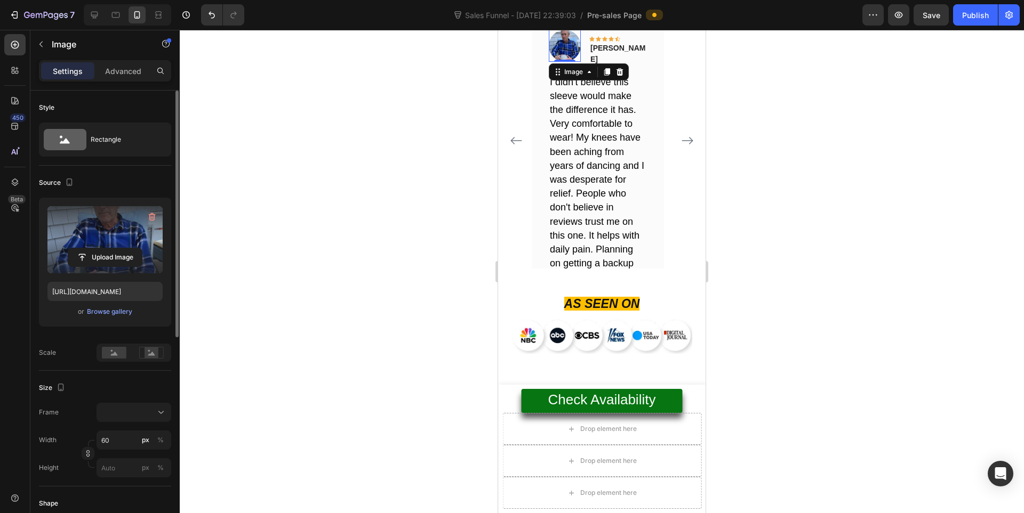
click at [124, 220] on label at bounding box center [104, 239] width 115 height 67
click at [124, 248] on input "file" at bounding box center [105, 257] width 74 height 18
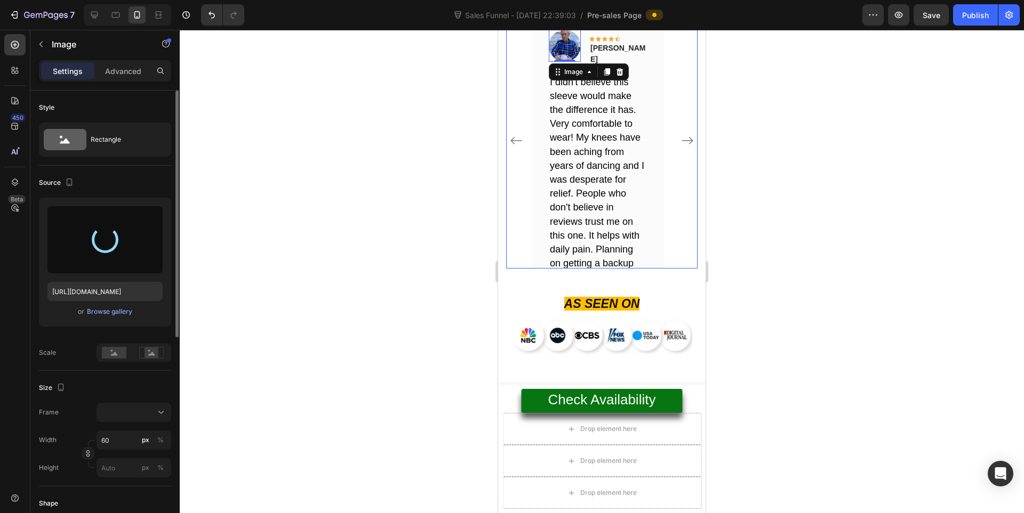
type input "[URL][DOMAIN_NAME]"
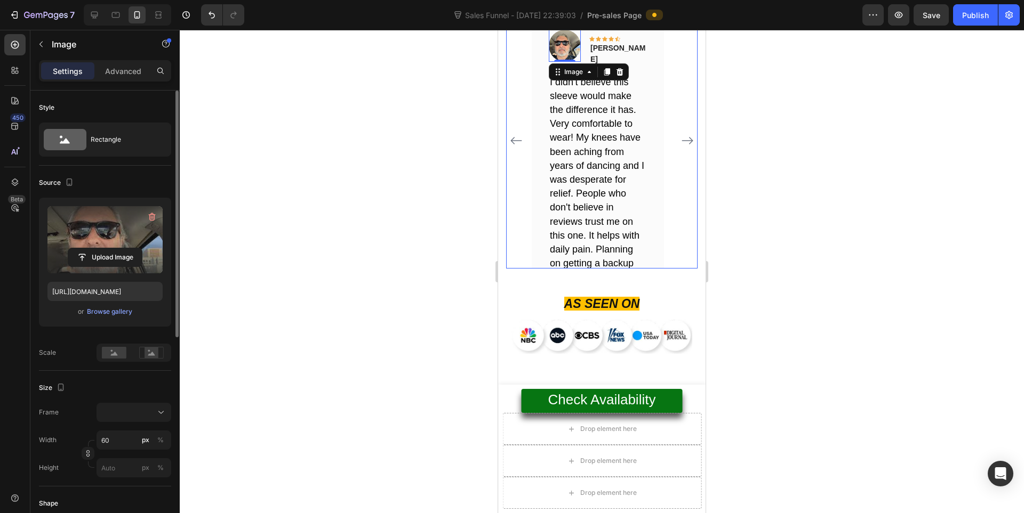
click at [681, 147] on icon "Carousel Next Arrow" at bounding box center [687, 140] width 13 height 13
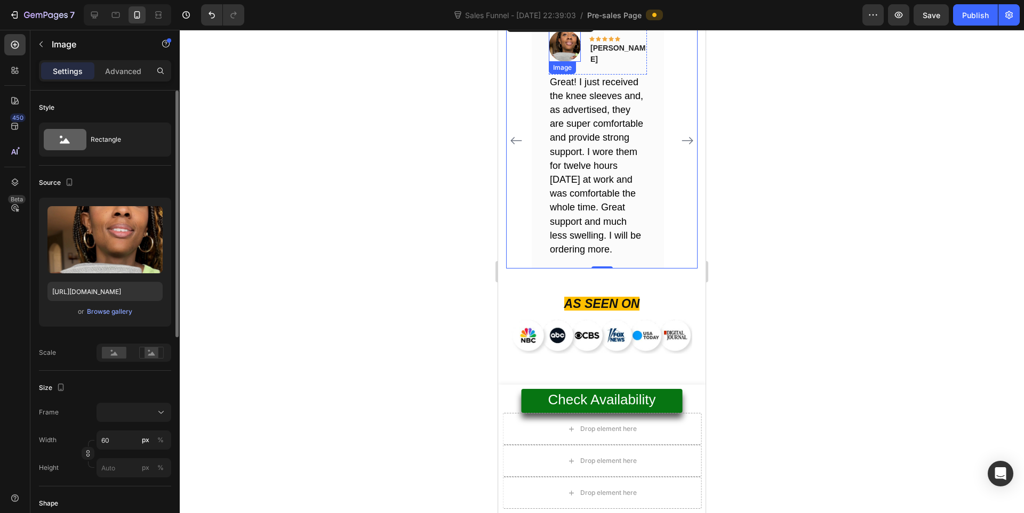
click at [570, 62] on img at bounding box center [565, 46] width 32 height 32
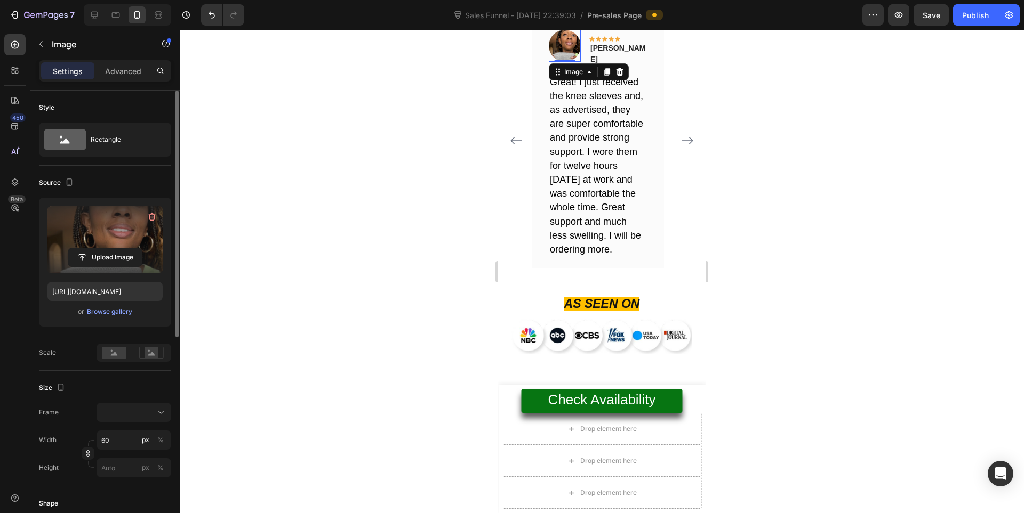
click at [116, 222] on label at bounding box center [104, 239] width 115 height 67
click at [116, 248] on input "file" at bounding box center [105, 257] width 74 height 18
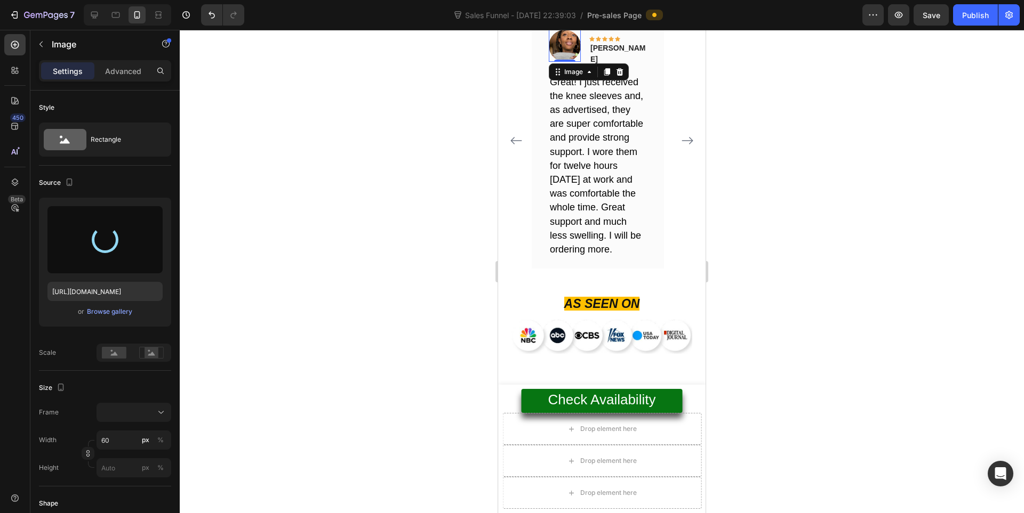
type input "[URL][DOMAIN_NAME]"
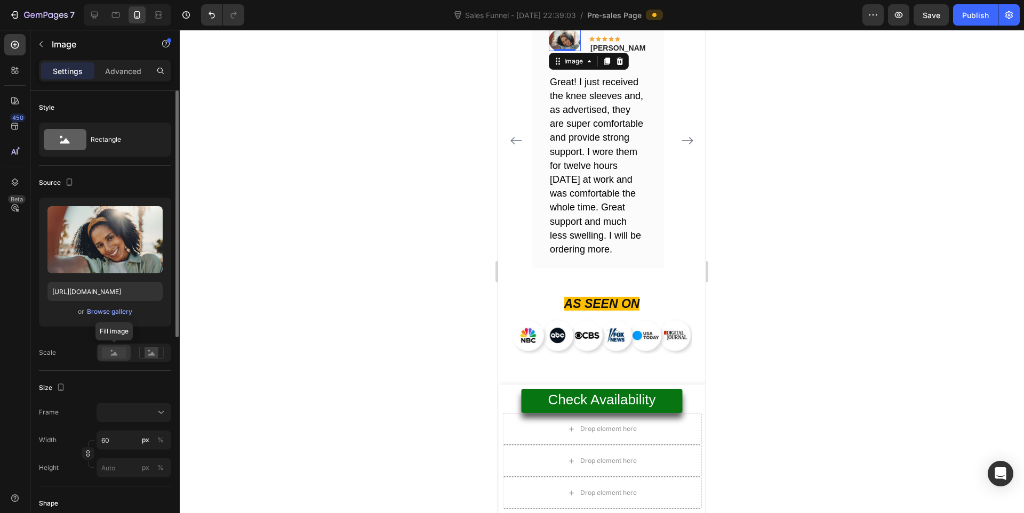
click at [123, 350] on rect at bounding box center [114, 353] width 25 height 12
click at [115, 357] on rect at bounding box center [114, 353] width 25 height 12
click at [134, 412] on div at bounding box center [133, 412] width 65 height 11
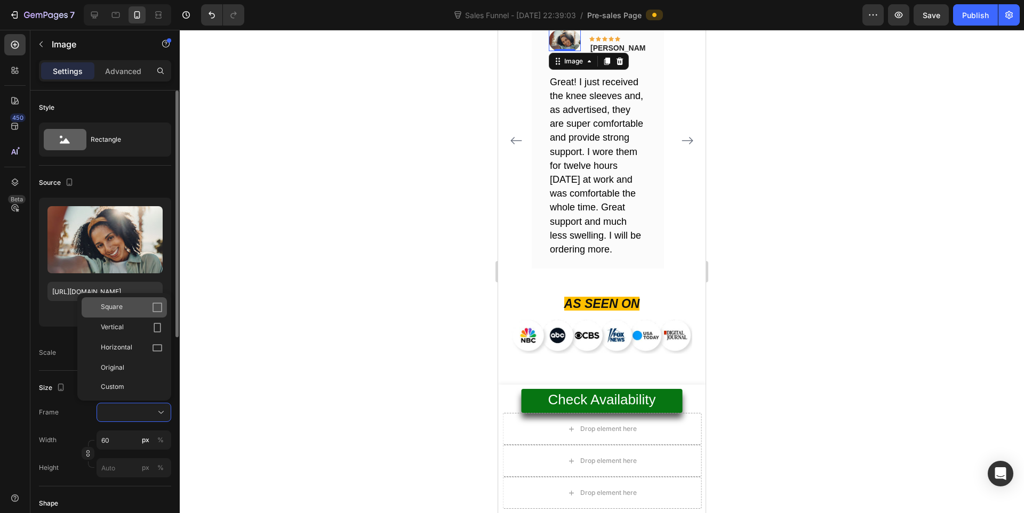
click at [132, 310] on div "Square" at bounding box center [132, 307] width 62 height 11
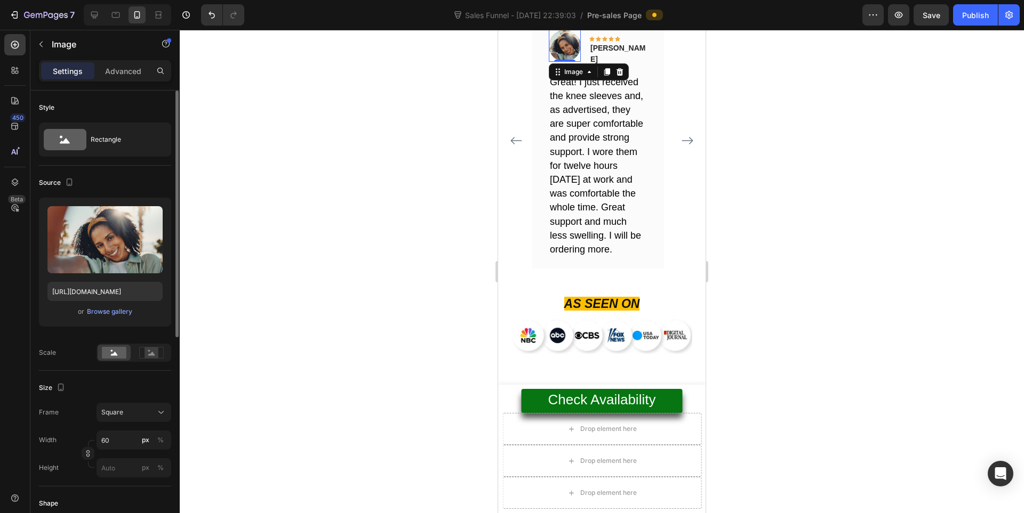
click at [866, 163] on div at bounding box center [602, 272] width 844 height 484
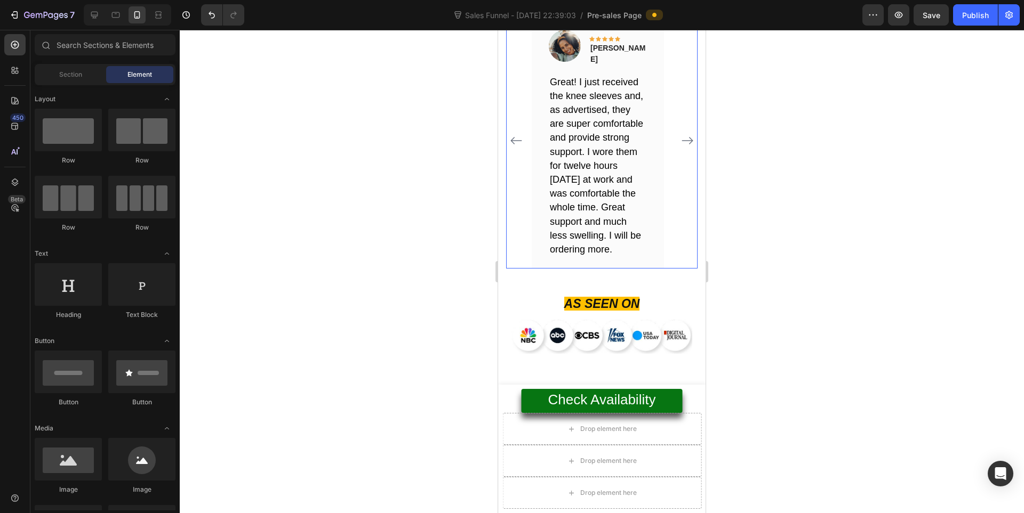
click at [681, 147] on icon "Carousel Next Arrow" at bounding box center [687, 140] width 13 height 13
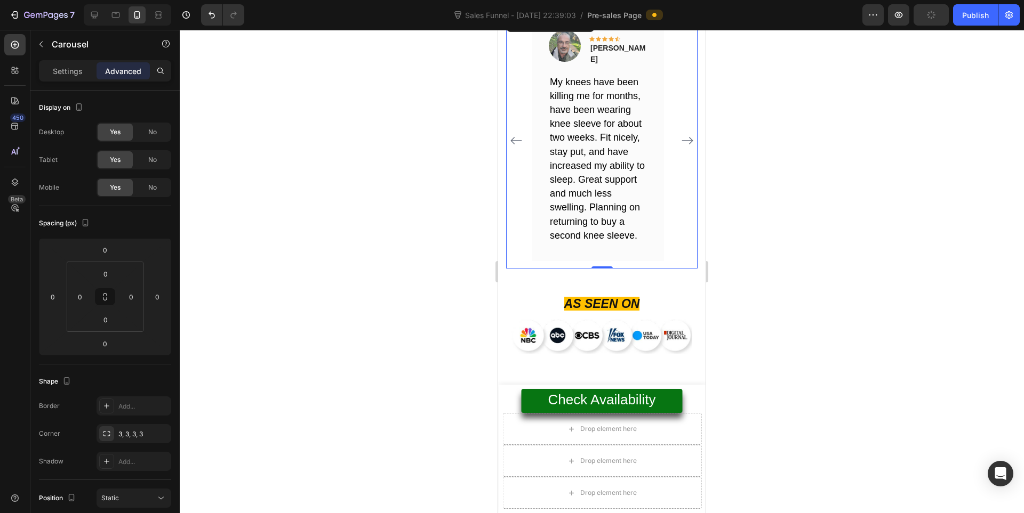
drag, startPoint x: 860, startPoint y: 191, endPoint x: 985, endPoint y: 106, distance: 151.4
click at [859, 192] on div at bounding box center [602, 272] width 844 height 484
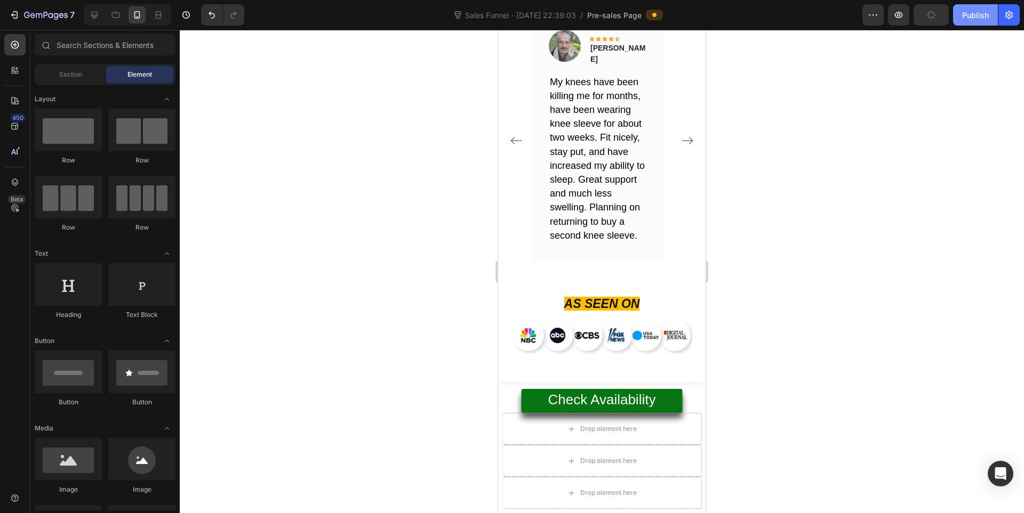
click at [956, 14] on button "Publish" at bounding box center [975, 14] width 45 height 21
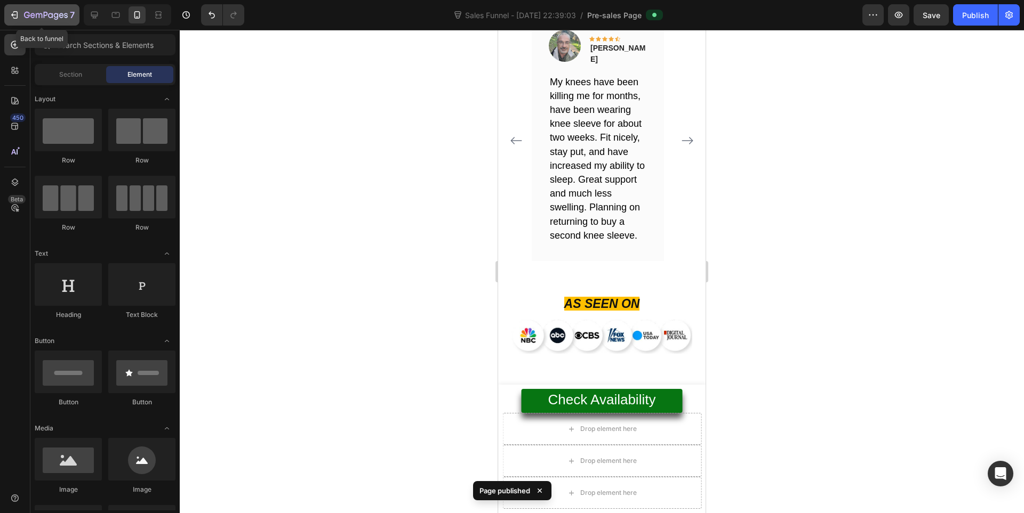
click at [34, 13] on icon "button" at bounding box center [46, 15] width 44 height 9
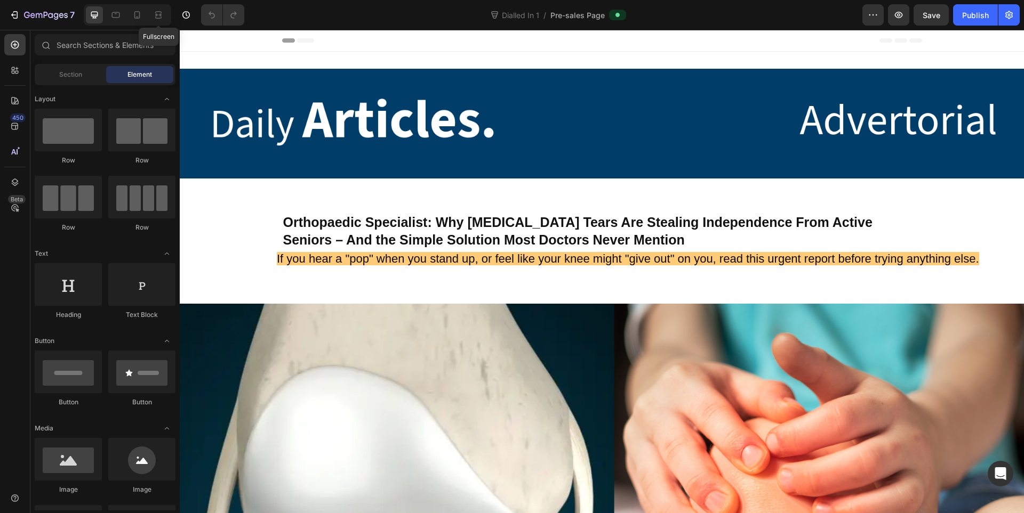
click at [130, 23] on div "Fullscreen" at bounding box center [127, 14] width 87 height 21
click at [133, 20] on icon at bounding box center [137, 15] width 11 height 11
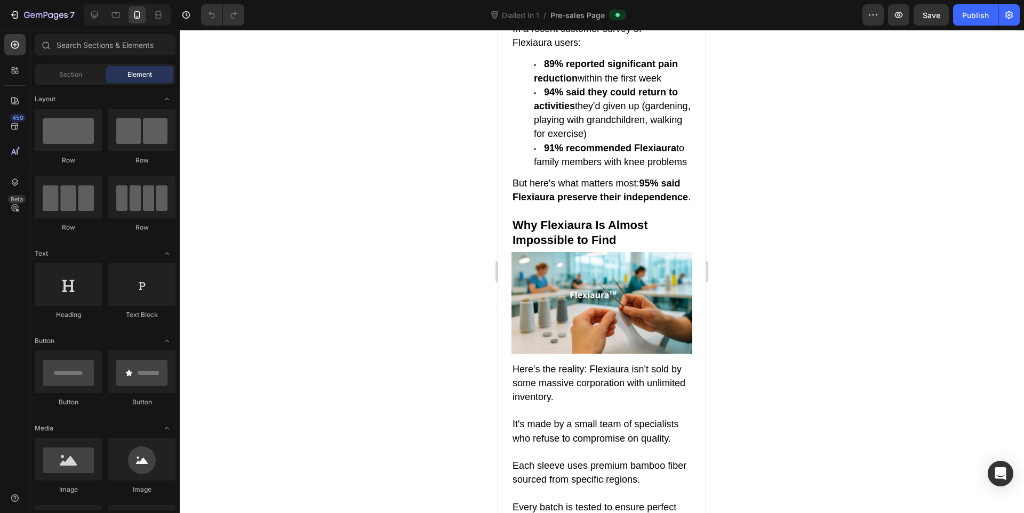
scroll to position [5154, 0]
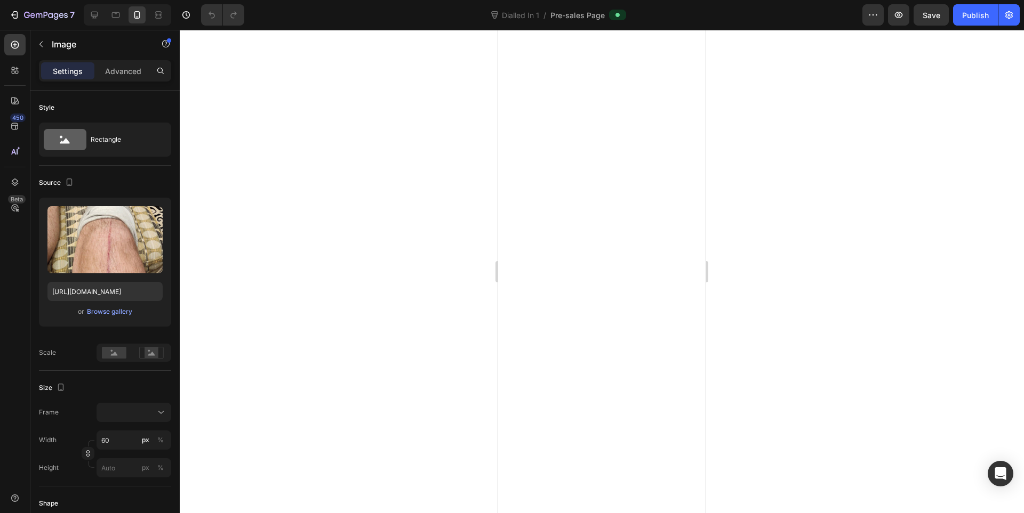
drag, startPoint x: 555, startPoint y: 183, endPoint x: 879, endPoint y: 276, distance: 336.8
click at [109, 312] on div "Browse gallery" at bounding box center [109, 312] width 45 height 10
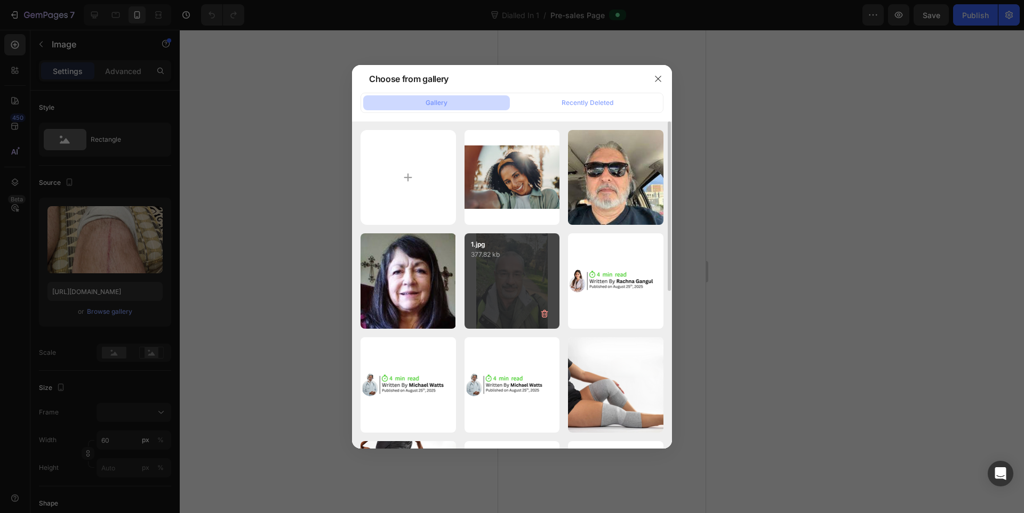
click at [511, 281] on div "1.jpg 377.82 kb" at bounding box center [511, 281] width 95 height 95
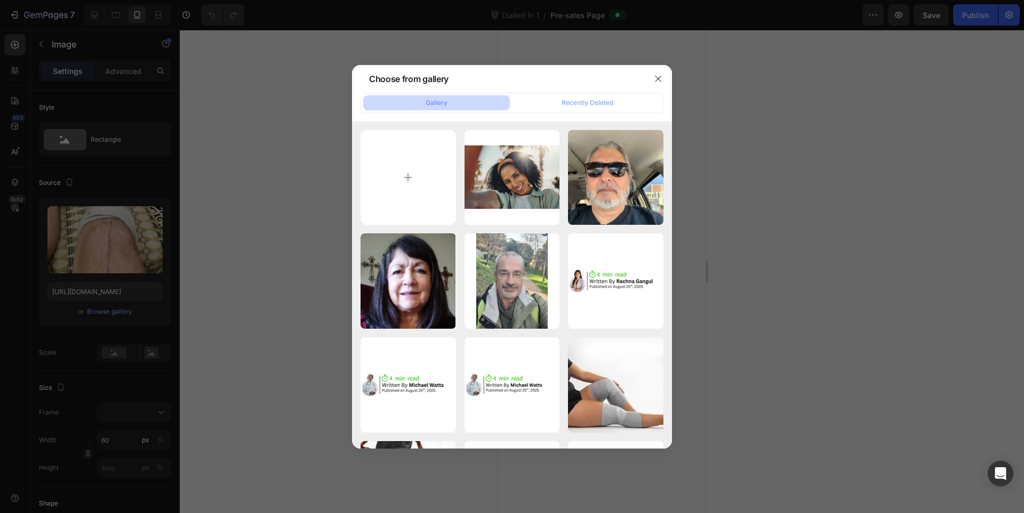
type input "[URL][DOMAIN_NAME]"
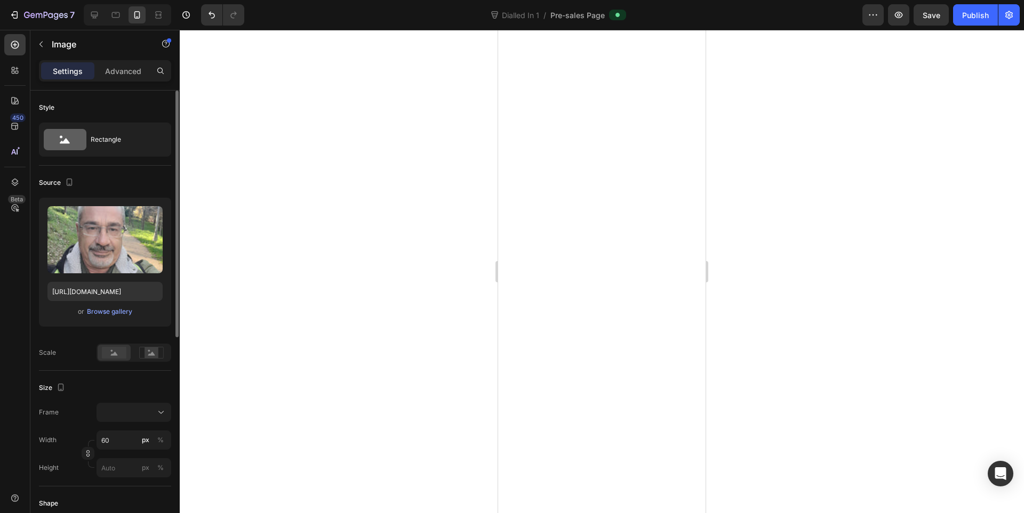
click at [111, 352] on rect at bounding box center [114, 353] width 25 height 12
click at [116, 417] on div at bounding box center [133, 412] width 65 height 11
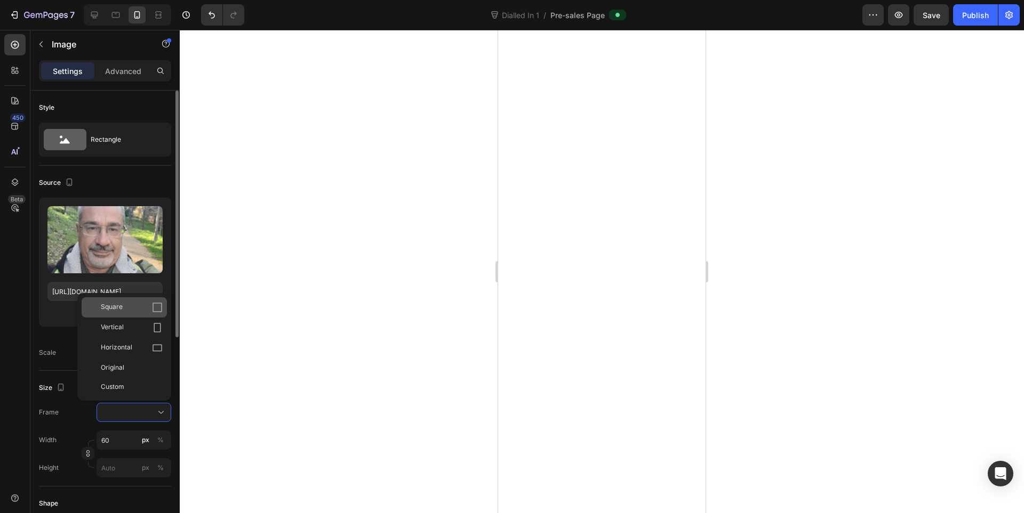
click at [119, 309] on span "Square" at bounding box center [112, 307] width 22 height 11
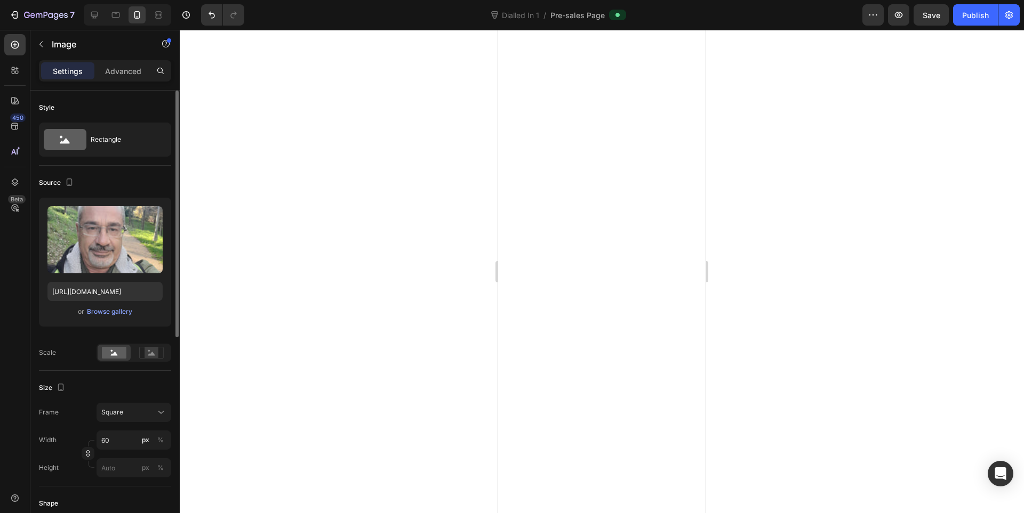
click at [881, 285] on div at bounding box center [602, 272] width 844 height 484
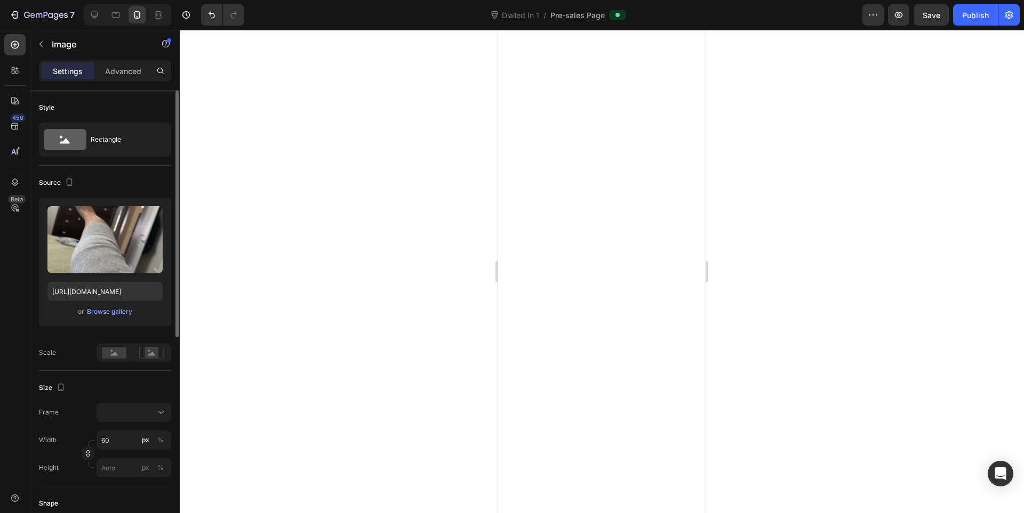
click at [98, 318] on div "Upload Image https://cdn.shopify.com/s/files/1/0943/4136/6085/files/gempages_56…" at bounding box center [105, 262] width 132 height 129
click at [98, 312] on div "Browse gallery" at bounding box center [109, 312] width 45 height 10
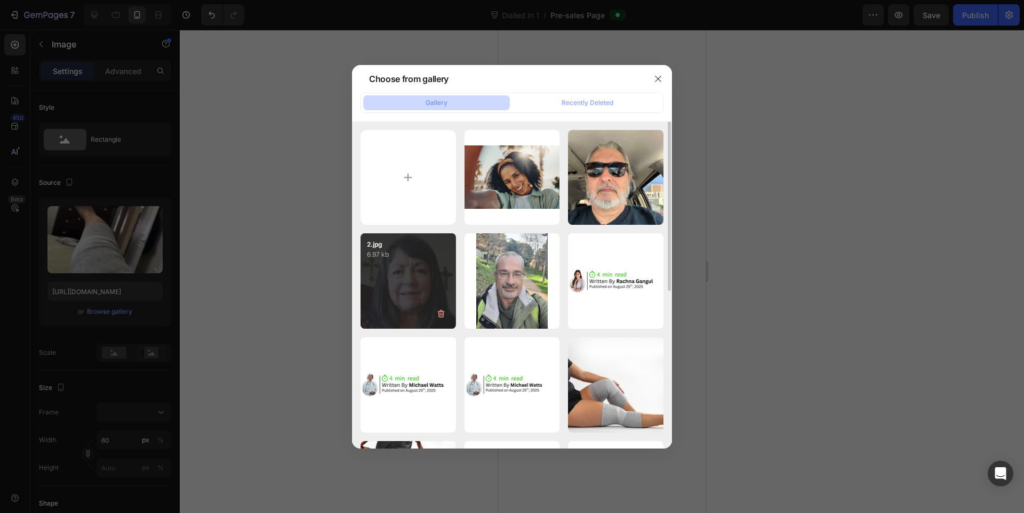
click at [396, 283] on div "2.jpg 6.97 kb" at bounding box center [407, 281] width 95 height 95
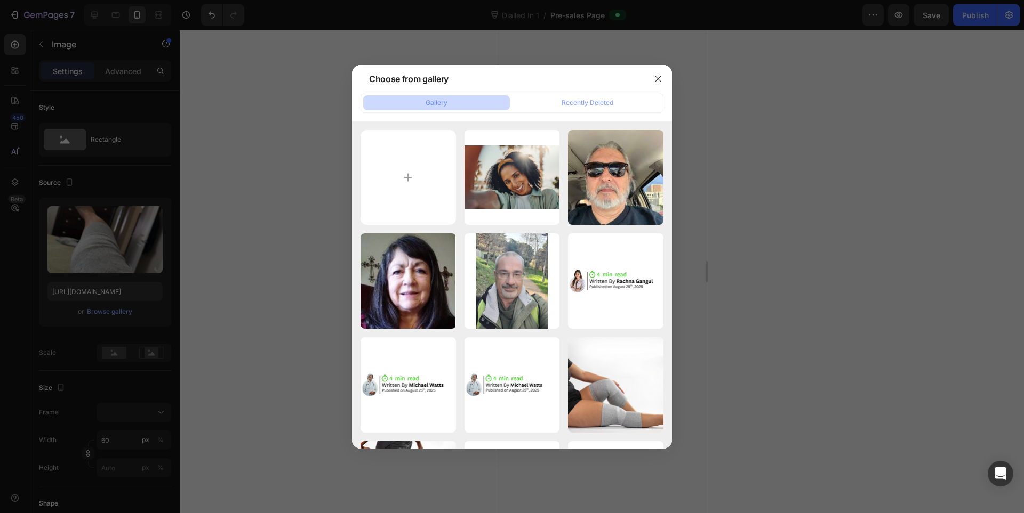
type input "[URL][DOMAIN_NAME]"
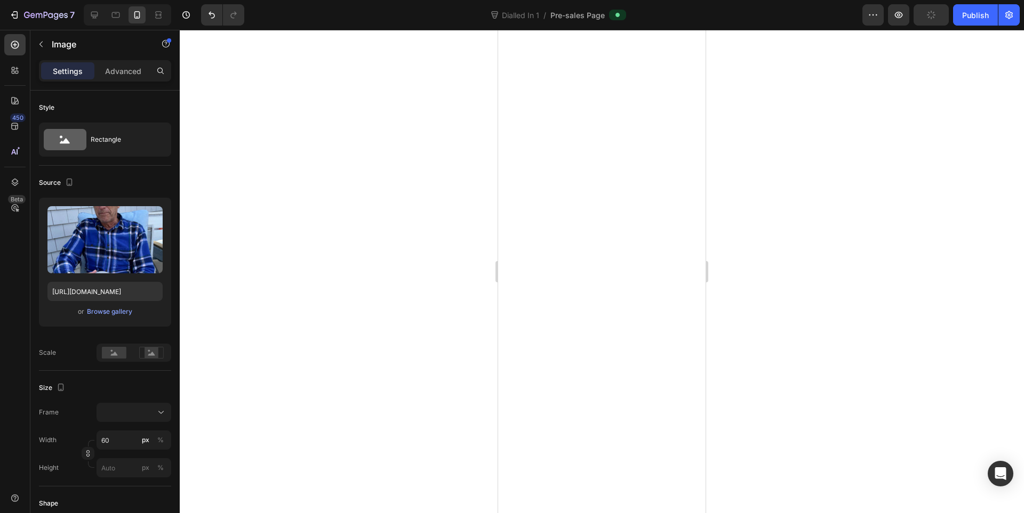
drag, startPoint x: 562, startPoint y: 189, endPoint x: 987, endPoint y: 277, distance: 434.3
click at [102, 314] on div "Browse gallery" at bounding box center [109, 312] width 45 height 10
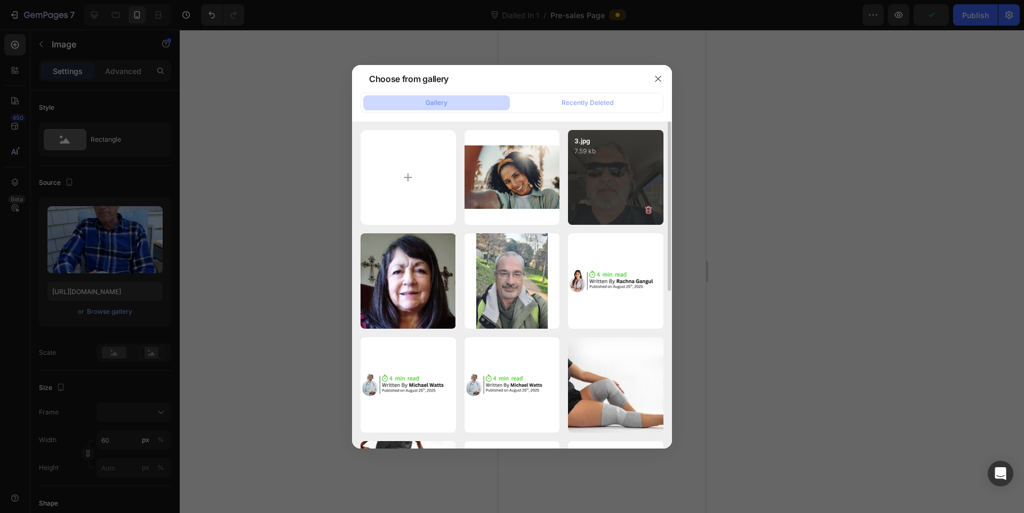
click at [631, 199] on div "3.jpg 7.59 kb" at bounding box center [615, 177] width 95 height 95
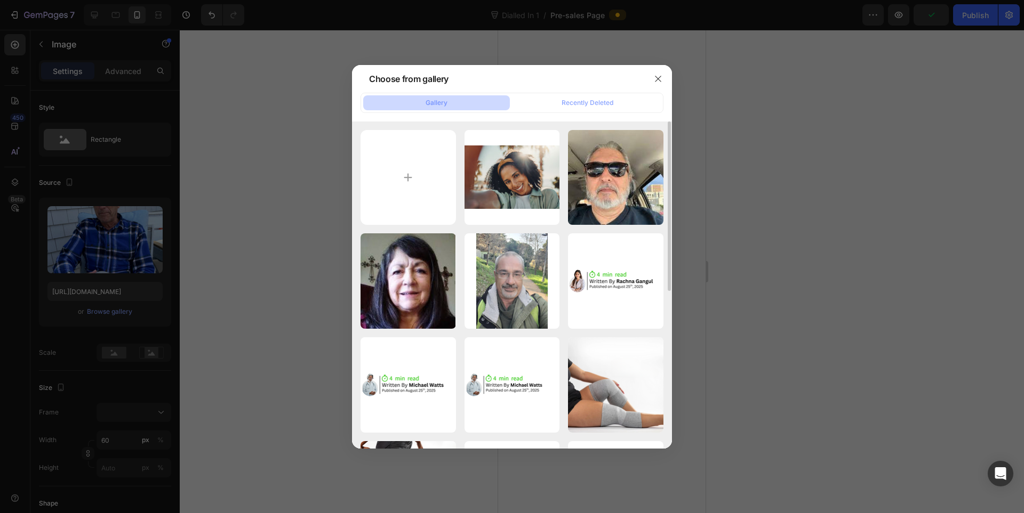
type input "[URL][DOMAIN_NAME]"
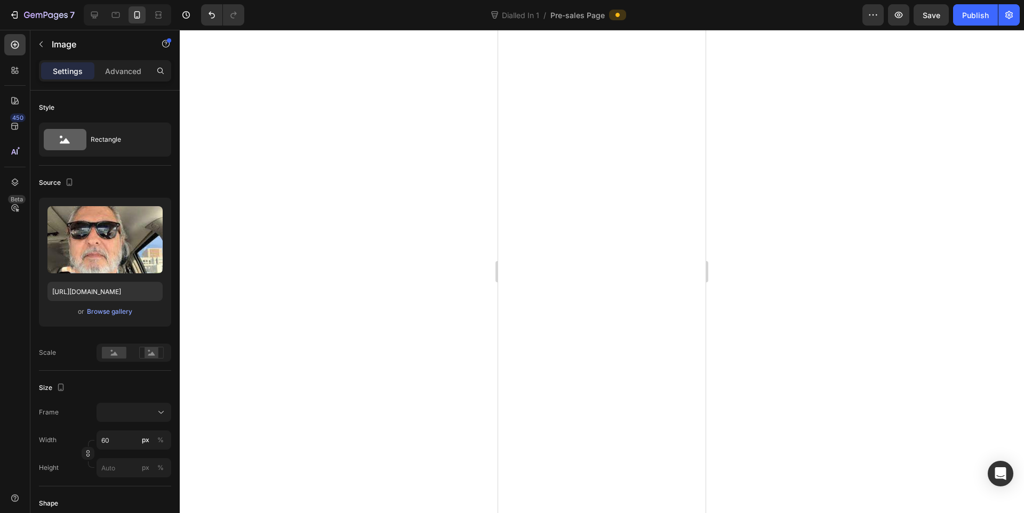
click at [826, 363] on div at bounding box center [602, 272] width 844 height 484
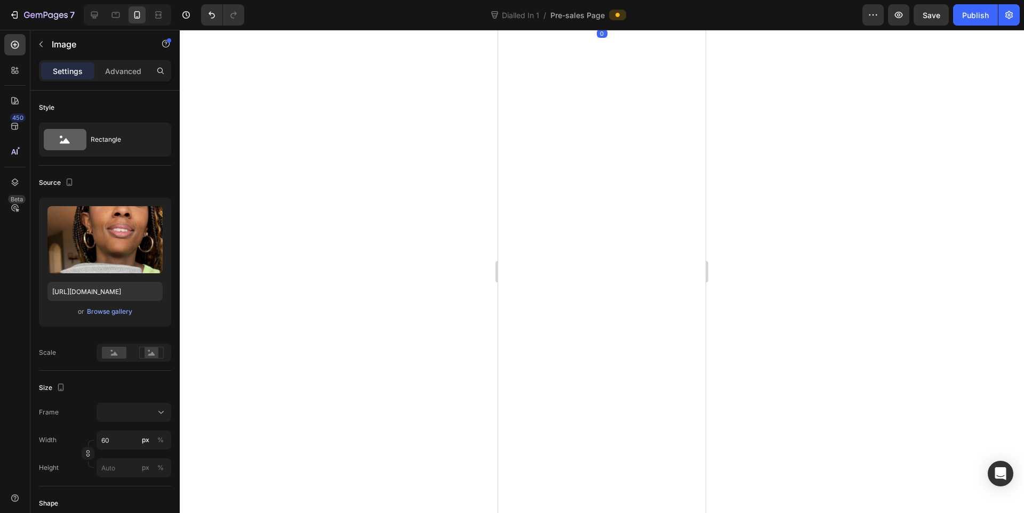
click at [111, 310] on div "Browse gallery" at bounding box center [109, 312] width 45 height 10
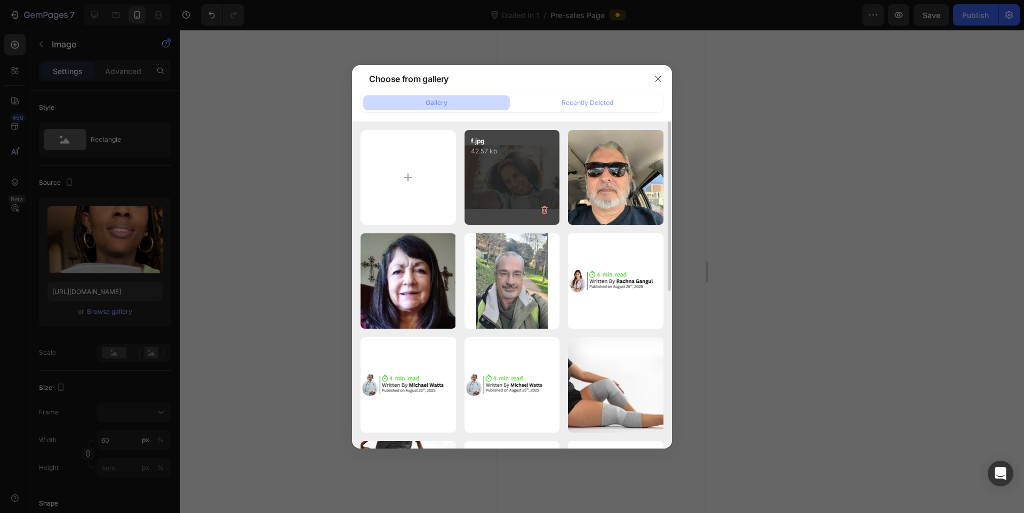
click at [489, 195] on div "f.jpg 42.57 kb" at bounding box center [511, 177] width 95 height 95
type input "[URL][DOMAIN_NAME]"
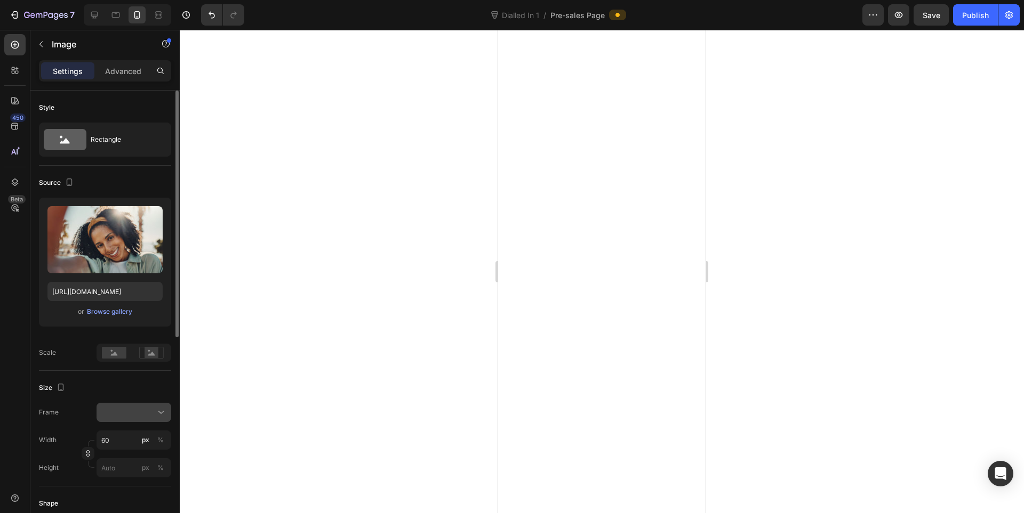
click at [127, 413] on div at bounding box center [133, 412] width 65 height 11
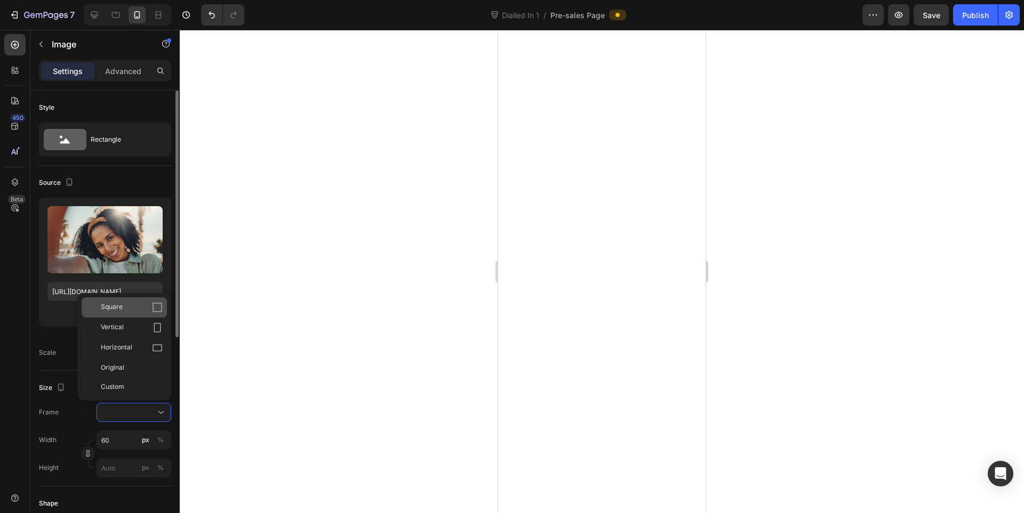
click at [119, 310] on span "Square" at bounding box center [112, 307] width 22 height 11
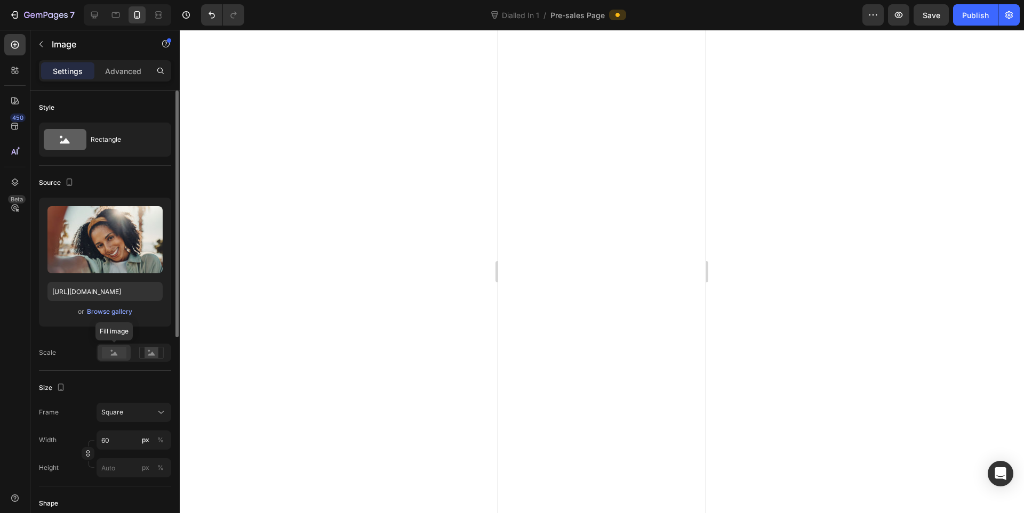
click at [114, 349] on rect at bounding box center [114, 353] width 25 height 12
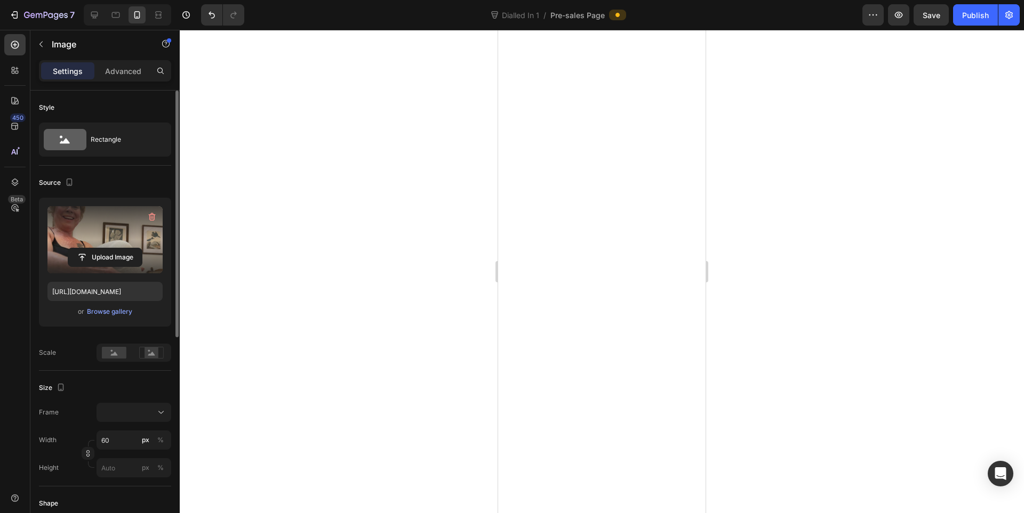
click at [106, 226] on label at bounding box center [104, 239] width 115 height 67
click at [106, 248] on input "file" at bounding box center [105, 257] width 74 height 18
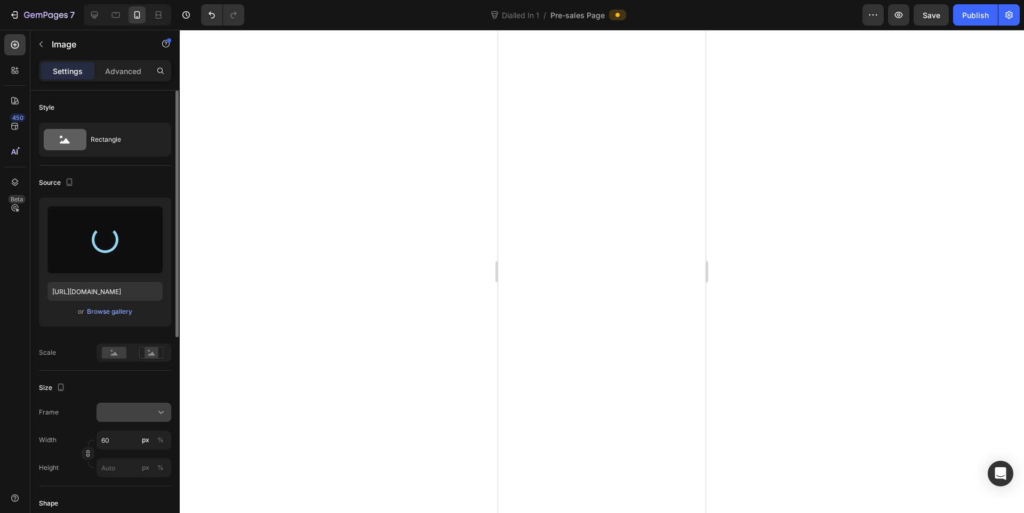
type input "https://cdn.shopify.com/s/files/1/0943/4136/6085/files/gempages_565088376584144…"
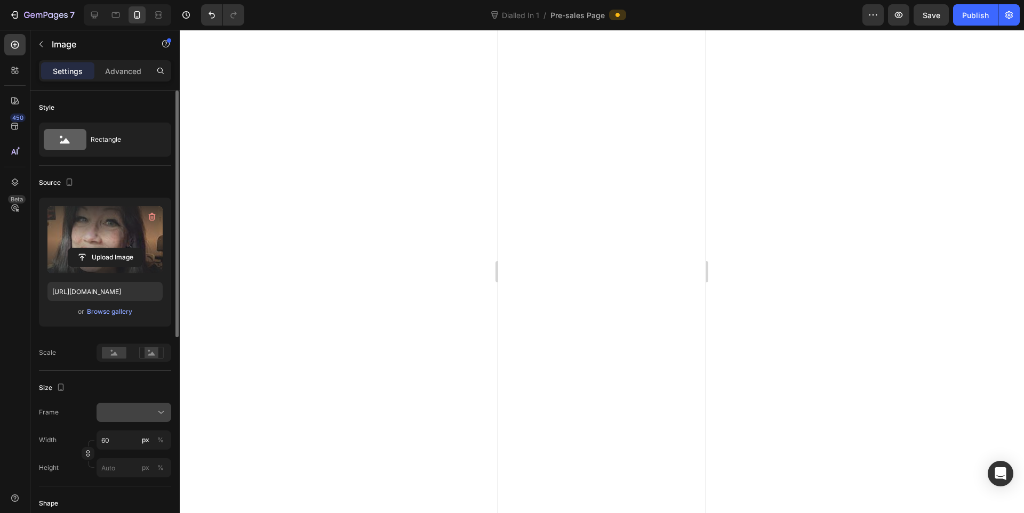
click at [127, 412] on div at bounding box center [133, 412] width 65 height 11
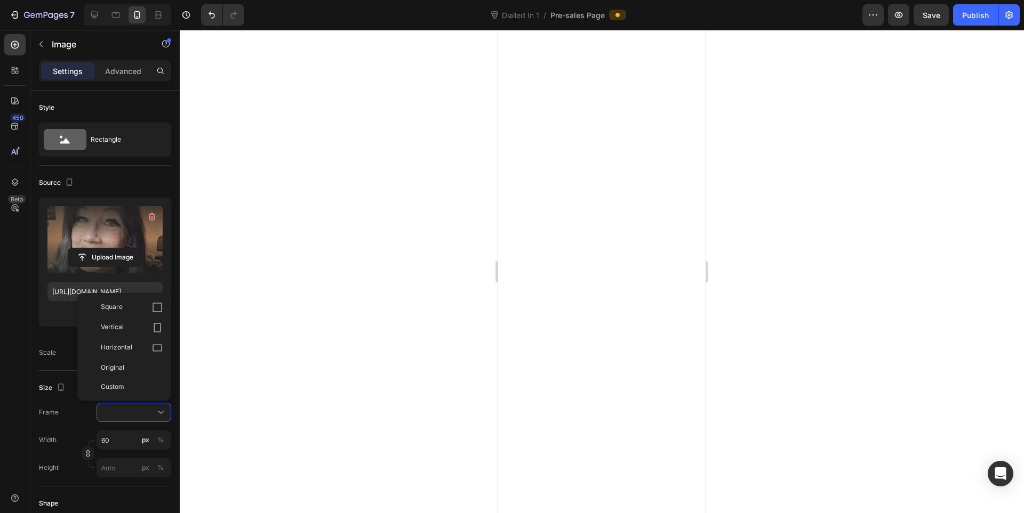
click at [856, 255] on div at bounding box center [602, 272] width 844 height 484
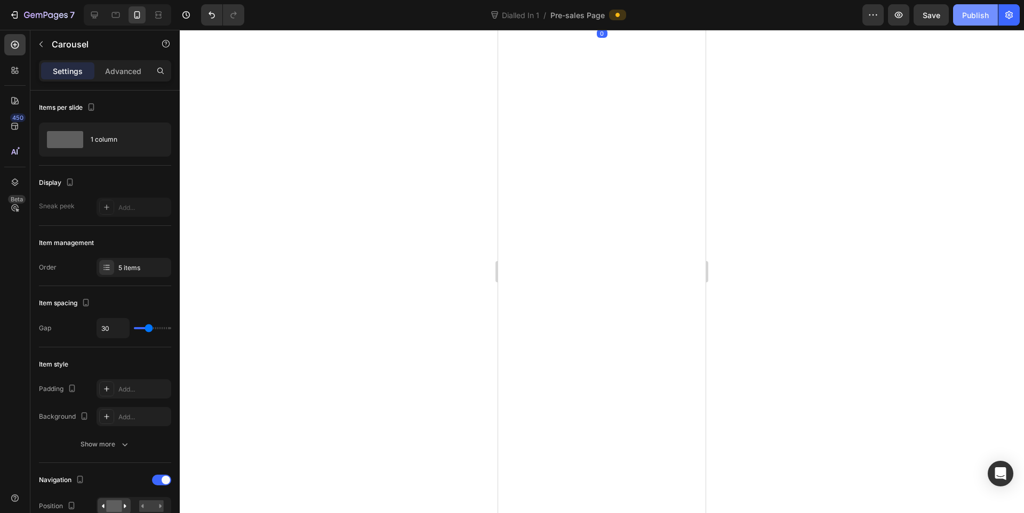
click at [967, 14] on div "Publish" at bounding box center [975, 15] width 27 height 11
click at [854, 218] on div at bounding box center [602, 272] width 844 height 484
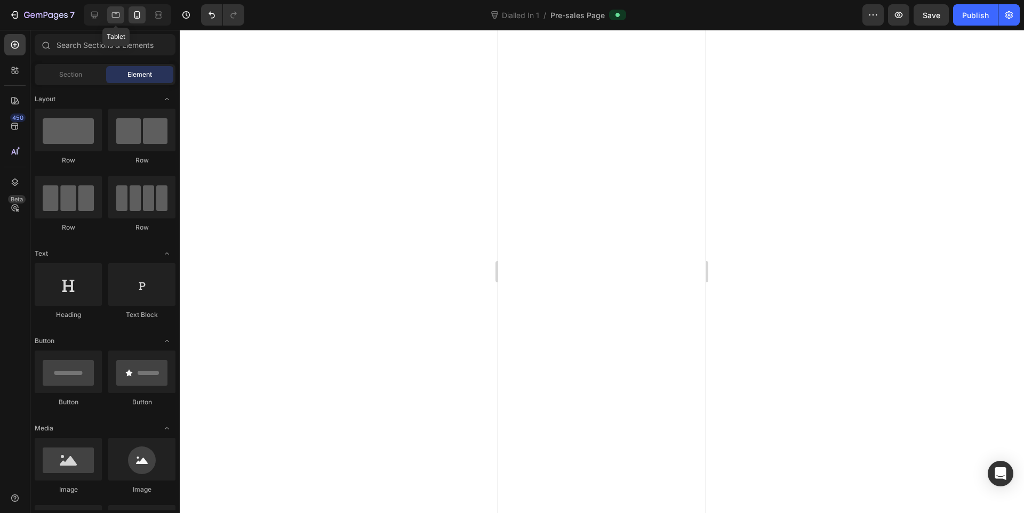
click at [114, 13] on icon at bounding box center [115, 15] width 11 height 11
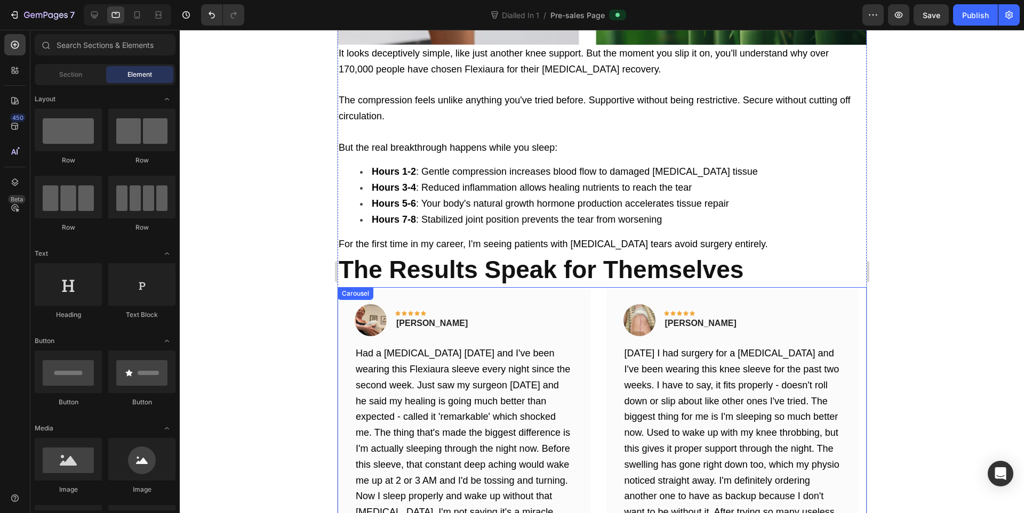
scroll to position [4385, 0]
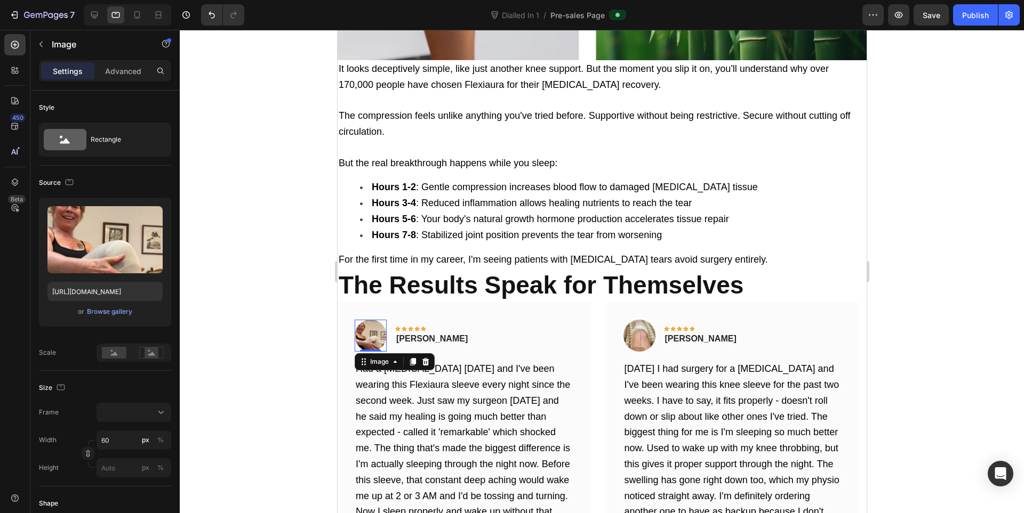
drag, startPoint x: 373, startPoint y: 295, endPoint x: 609, endPoint y: 357, distance: 244.1
click at [373, 320] on img at bounding box center [370, 336] width 32 height 32
click at [123, 315] on div "Browse gallery" at bounding box center [109, 312] width 45 height 10
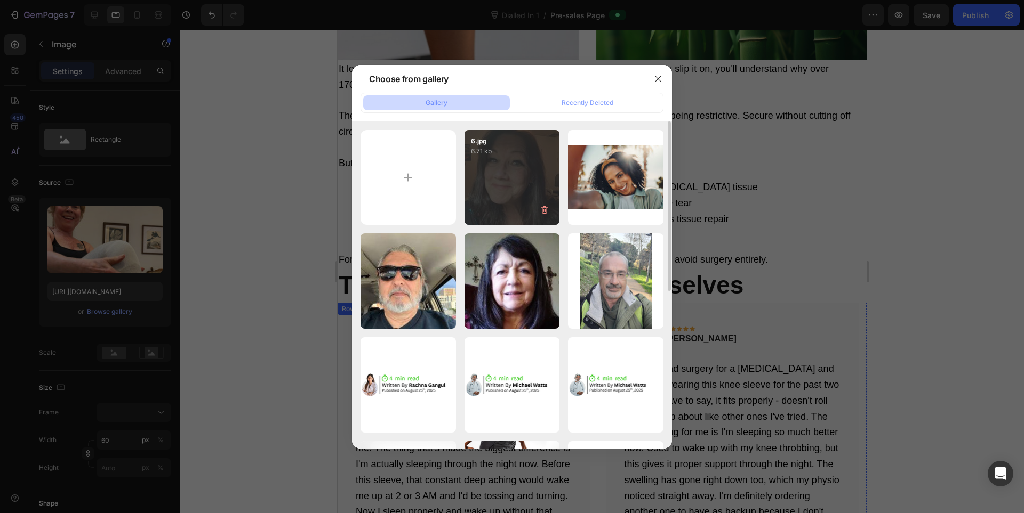
click at [509, 184] on div "6.jpg 6.71 kb" at bounding box center [511, 177] width 95 height 95
type input "https://cdn.shopify.com/s/files/1/0943/4136/6085/files/gempages_565088376584144…"
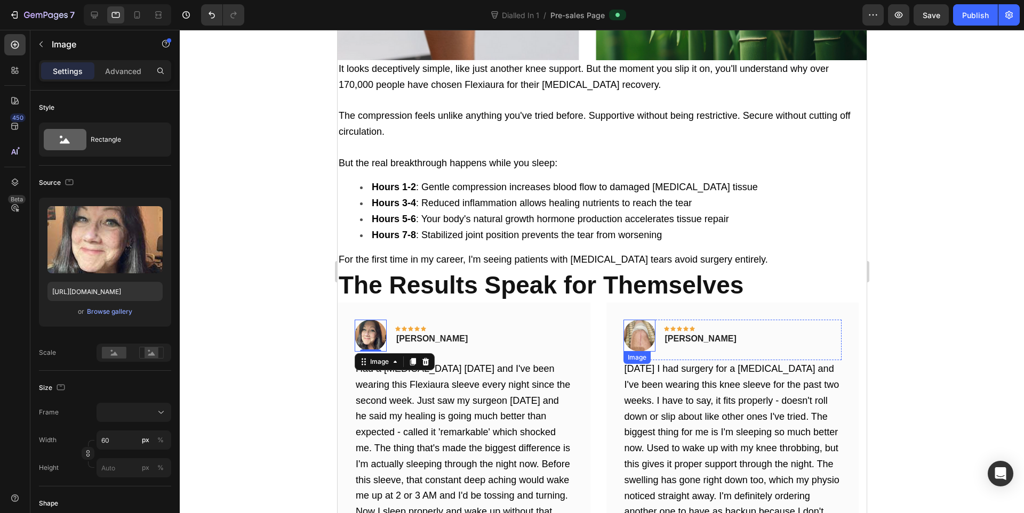
click at [627, 320] on img at bounding box center [639, 336] width 32 height 32
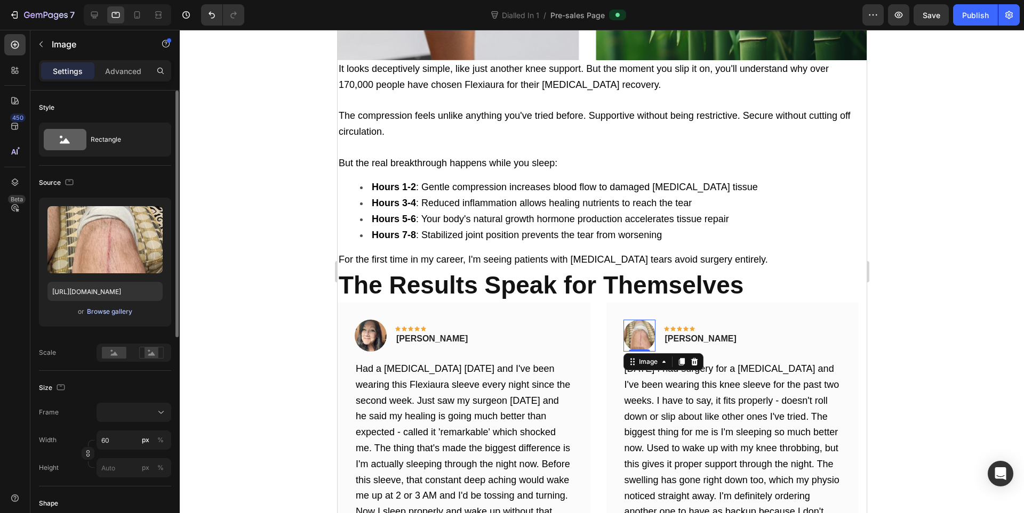
click at [123, 307] on div "Browse gallery" at bounding box center [109, 312] width 45 height 10
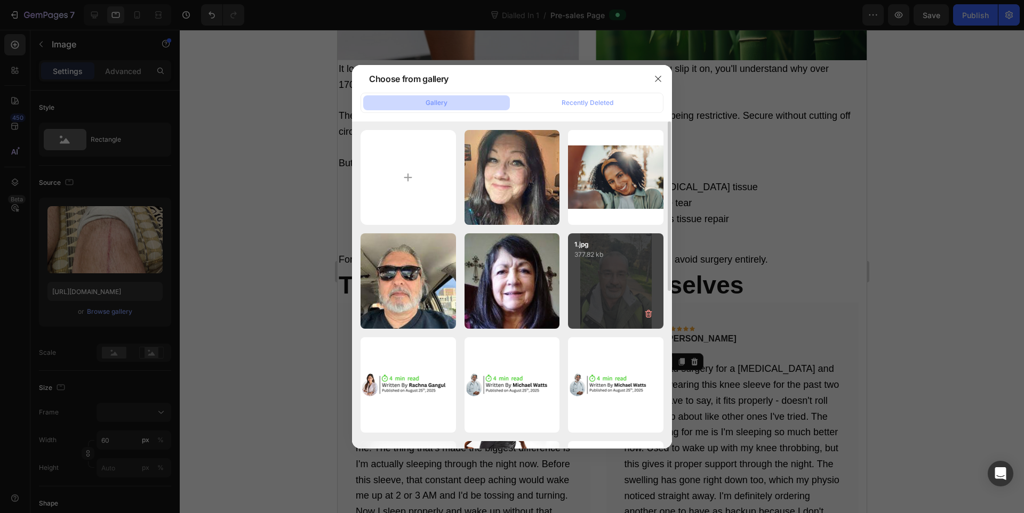
click at [619, 277] on div "1.jpg 377.82 kb" at bounding box center [615, 281] width 95 height 95
type input "[URL][DOMAIN_NAME]"
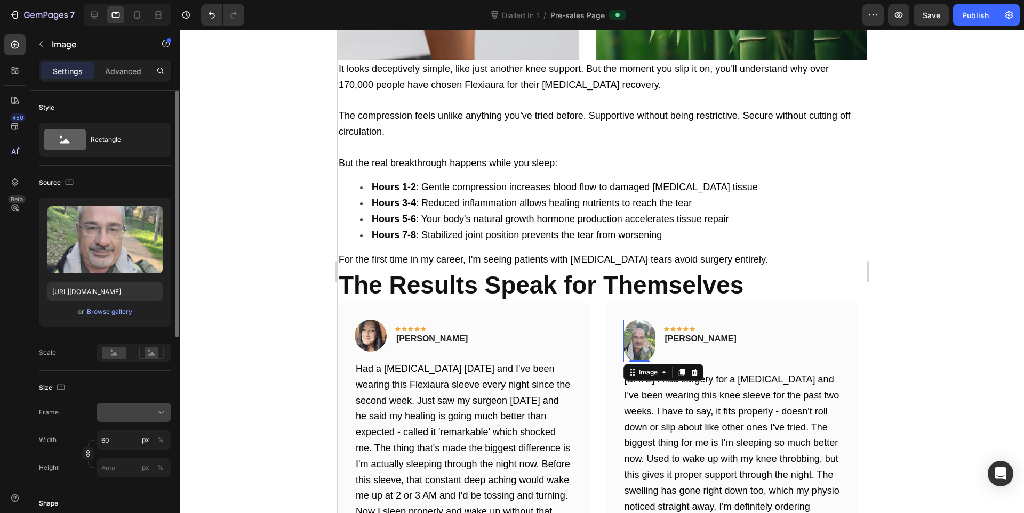
click at [156, 409] on div at bounding box center [133, 412] width 65 height 11
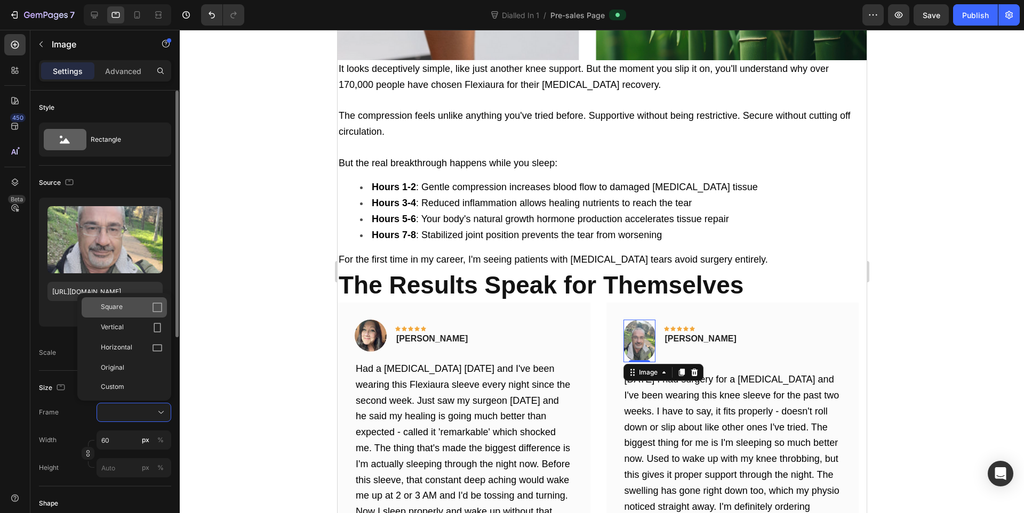
click at [125, 313] on div "Square" at bounding box center [132, 307] width 62 height 11
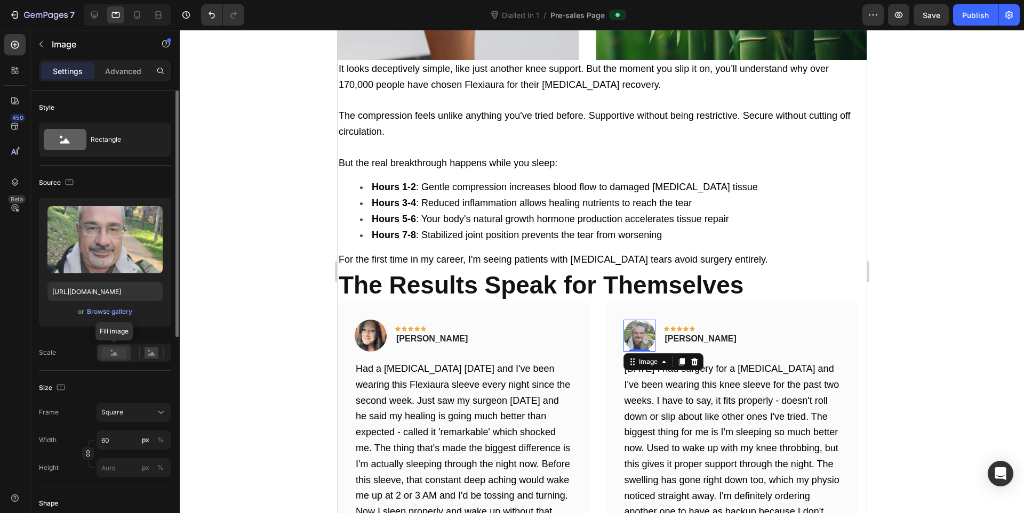
click at [117, 348] on rect at bounding box center [114, 353] width 25 height 12
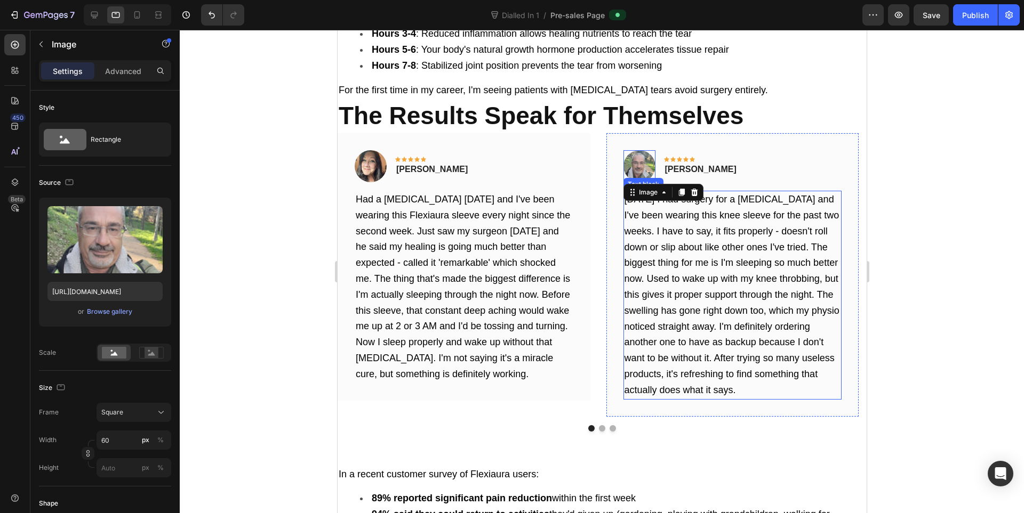
scroll to position [4563, 0]
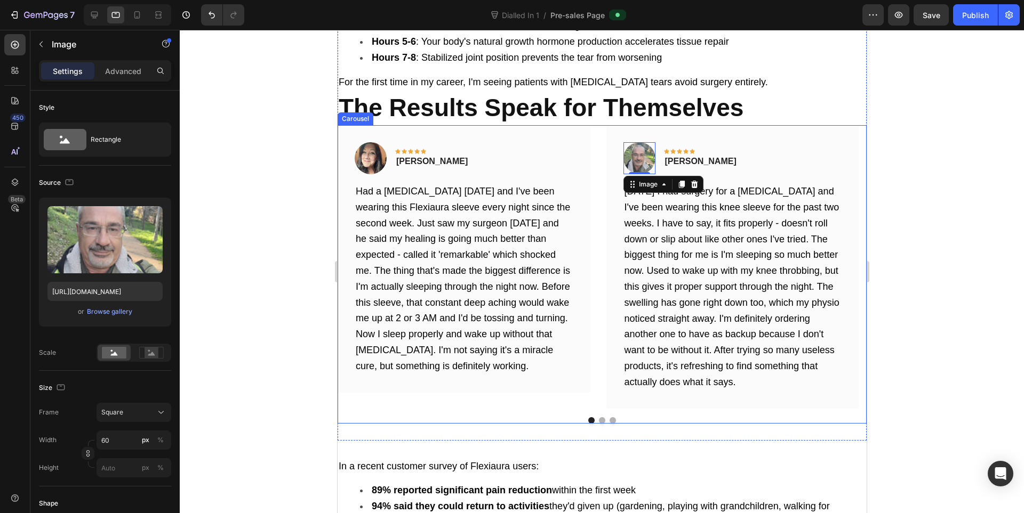
click at [598, 417] on button "Dot" at bounding box center [601, 420] width 6 height 6
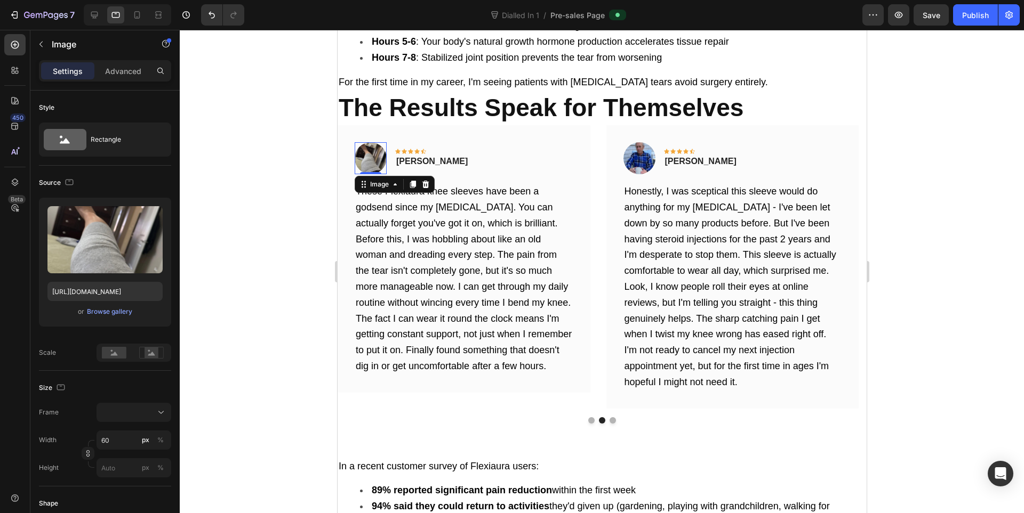
drag, startPoint x: 368, startPoint y: 103, endPoint x: 489, endPoint y: 263, distance: 200.6
click at [368, 142] on img at bounding box center [370, 158] width 32 height 32
click at [106, 307] on button "Browse gallery" at bounding box center [109, 312] width 46 height 11
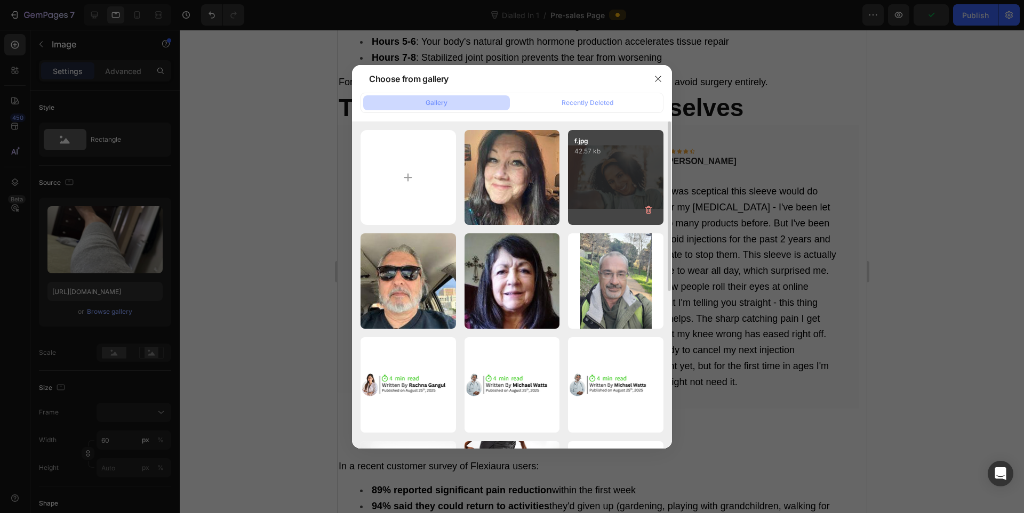
click at [586, 182] on div "f.jpg 42.57 kb" at bounding box center [615, 177] width 95 height 95
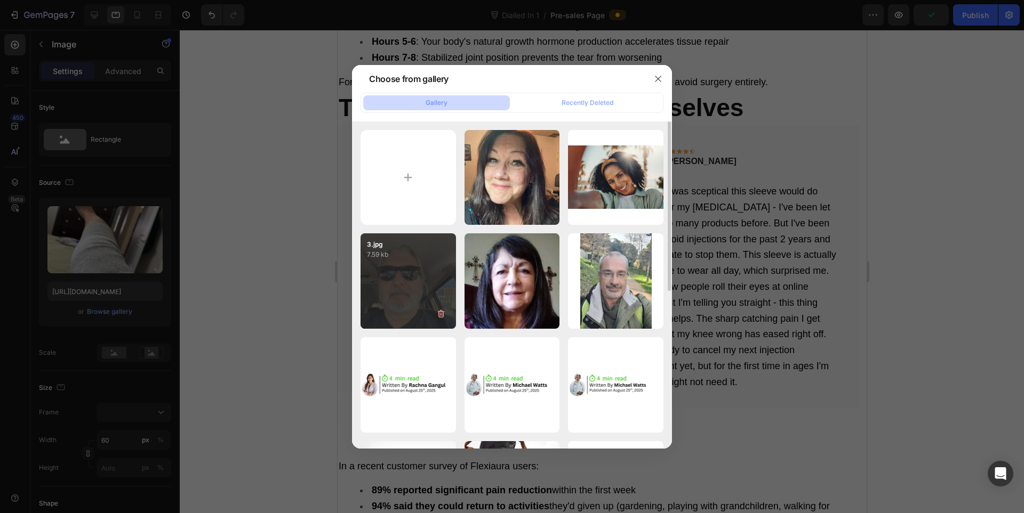
type input "[URL][DOMAIN_NAME]"
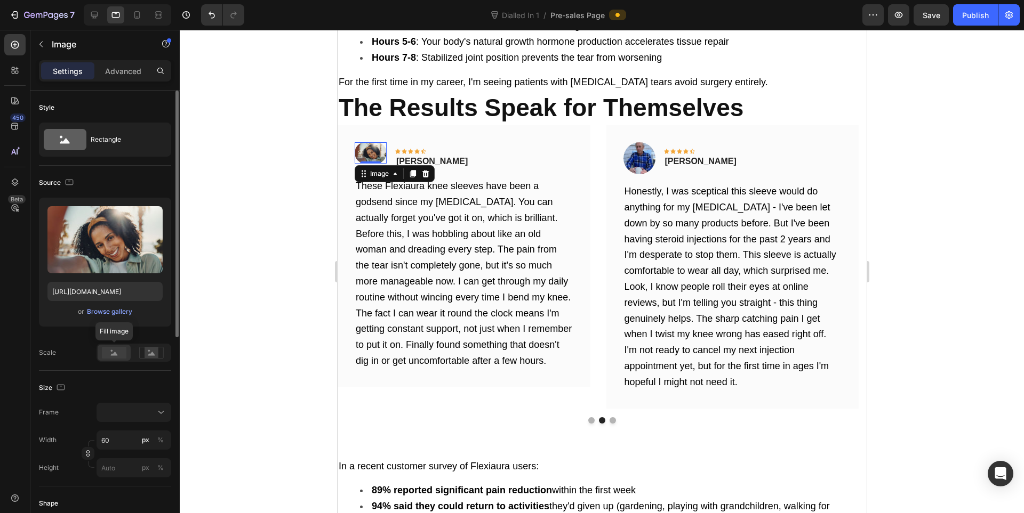
drag, startPoint x: 116, startPoint y: 349, endPoint x: 112, endPoint y: 356, distance: 7.6
click at [115, 349] on rect at bounding box center [114, 353] width 25 height 12
click at [138, 418] on button at bounding box center [133, 412] width 75 height 19
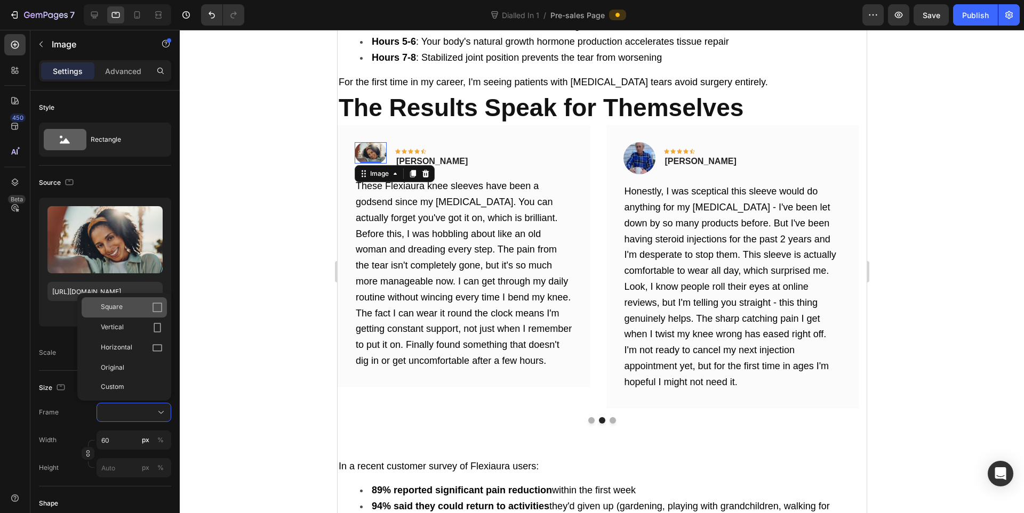
click at [129, 308] on div "Square" at bounding box center [132, 307] width 62 height 11
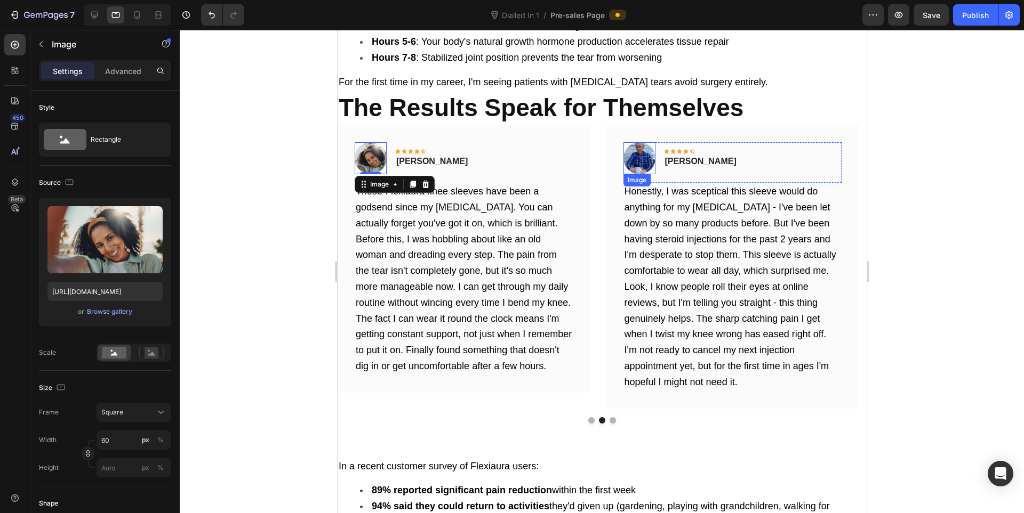
click at [638, 142] on img at bounding box center [639, 158] width 32 height 32
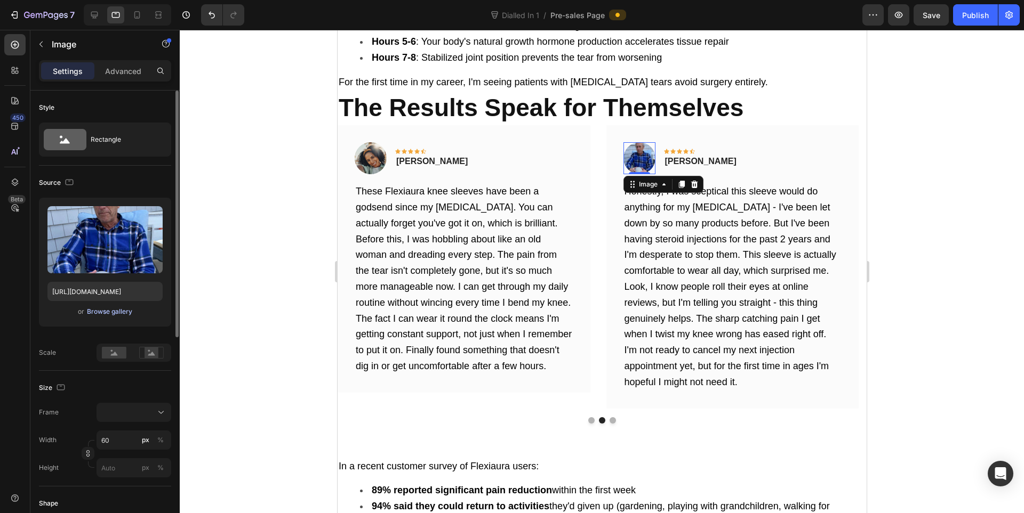
click at [88, 308] on div "Browse gallery" at bounding box center [109, 312] width 45 height 10
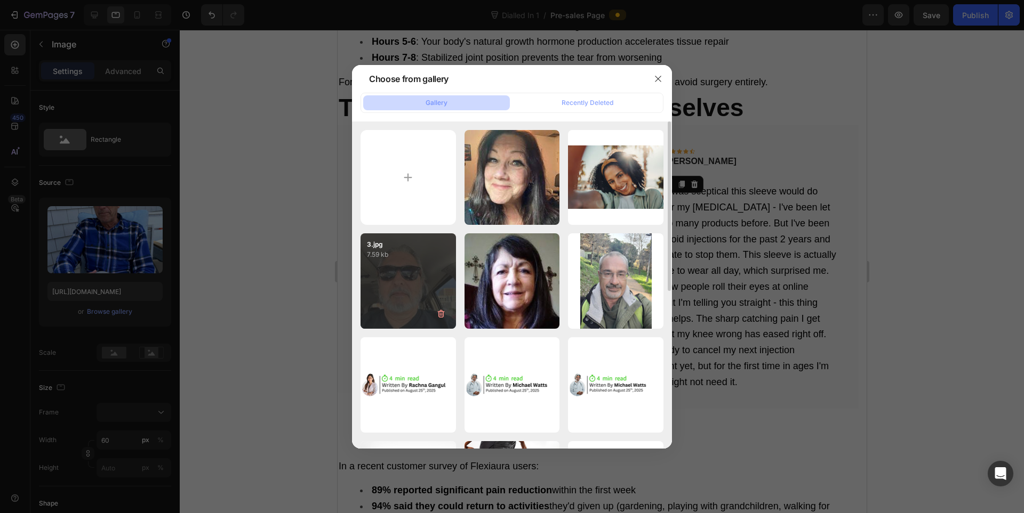
click at [437, 278] on div "3.jpg 7.59 kb" at bounding box center [407, 281] width 95 height 95
type input "[URL][DOMAIN_NAME]"
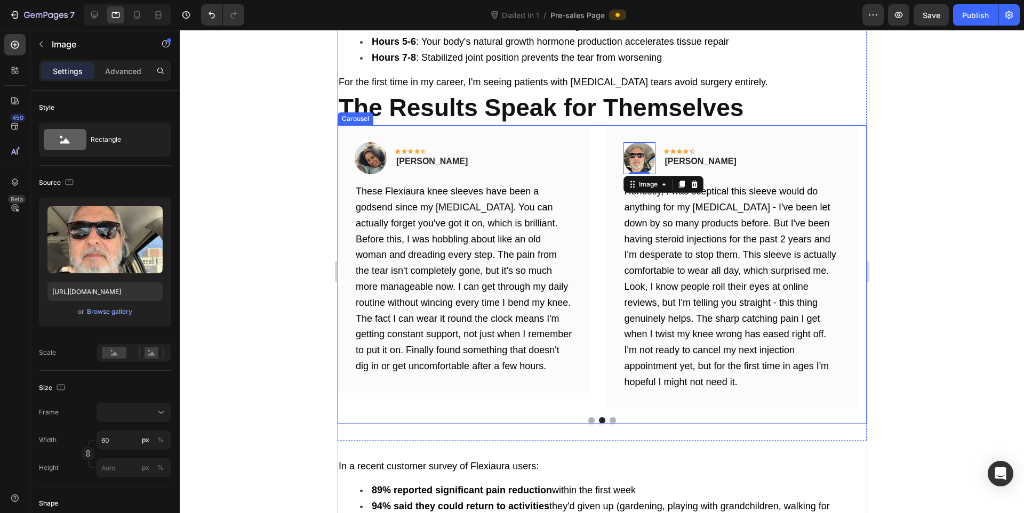
click at [609, 417] on button "Dot" at bounding box center [612, 420] width 6 height 6
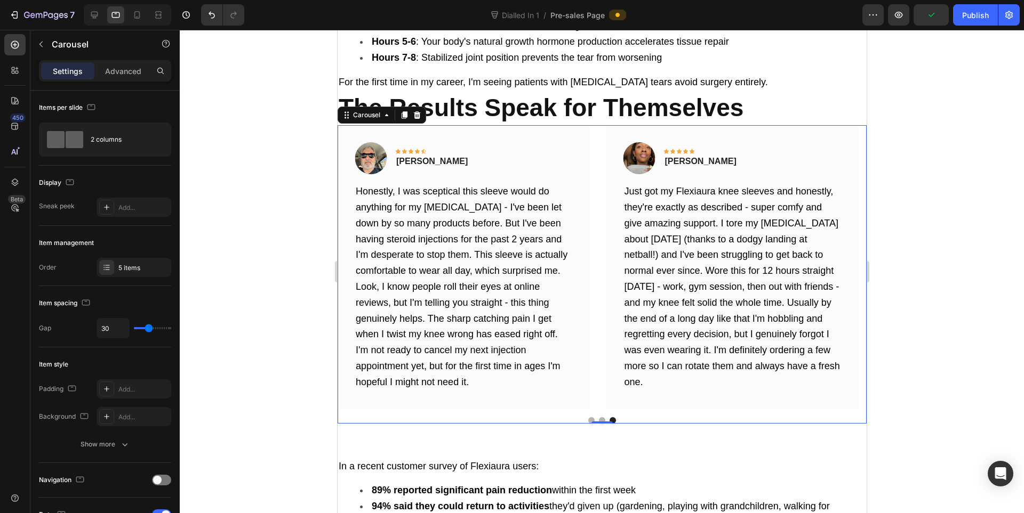
click at [598, 417] on button "Dot" at bounding box center [601, 420] width 6 height 6
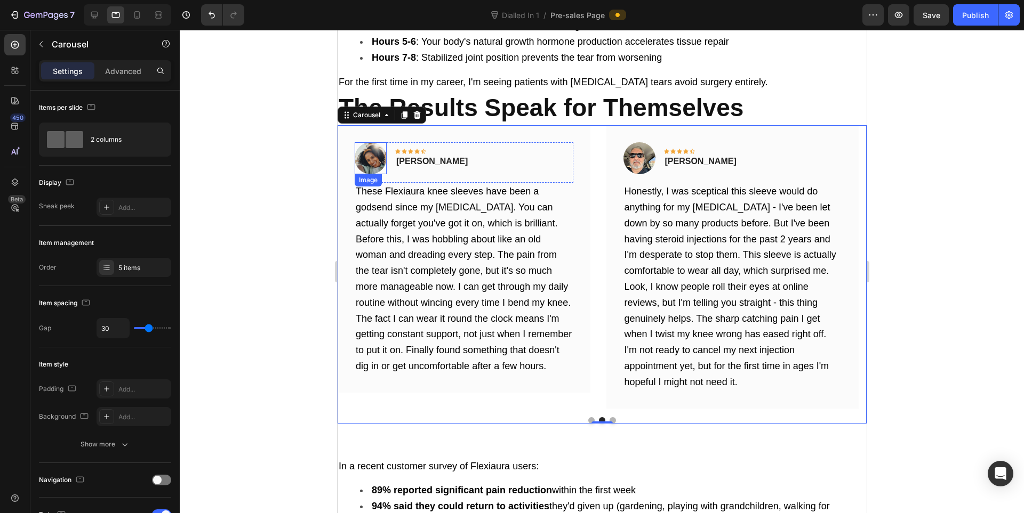
click at [374, 142] on img at bounding box center [370, 158] width 32 height 32
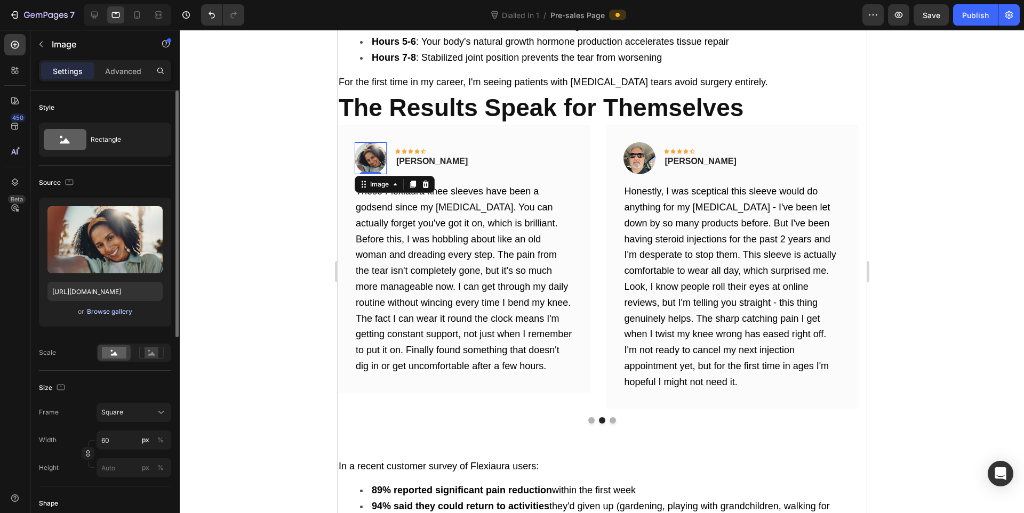
click at [95, 312] on div "Browse gallery" at bounding box center [109, 312] width 45 height 10
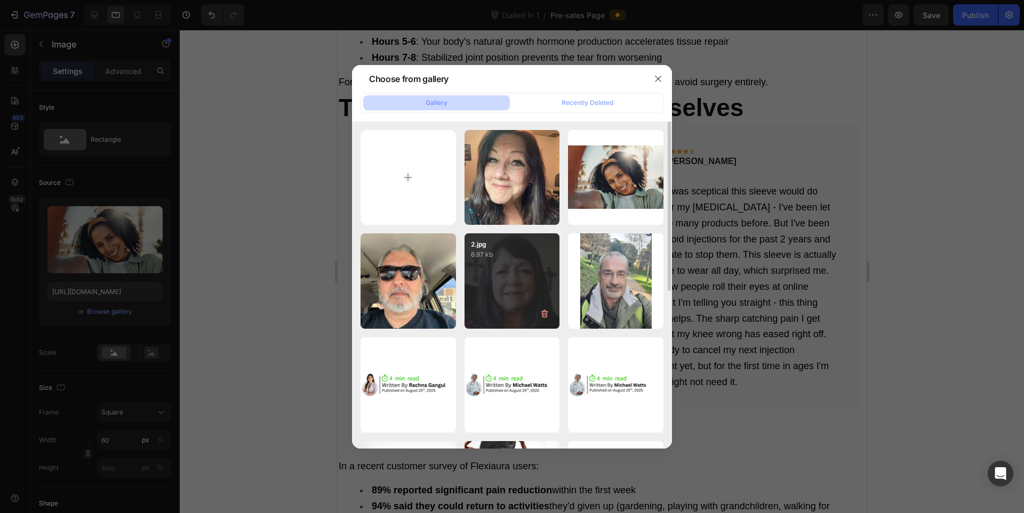
click at [495, 273] on div "2.jpg 6.97 kb" at bounding box center [511, 281] width 95 height 95
type input "[URL][DOMAIN_NAME]"
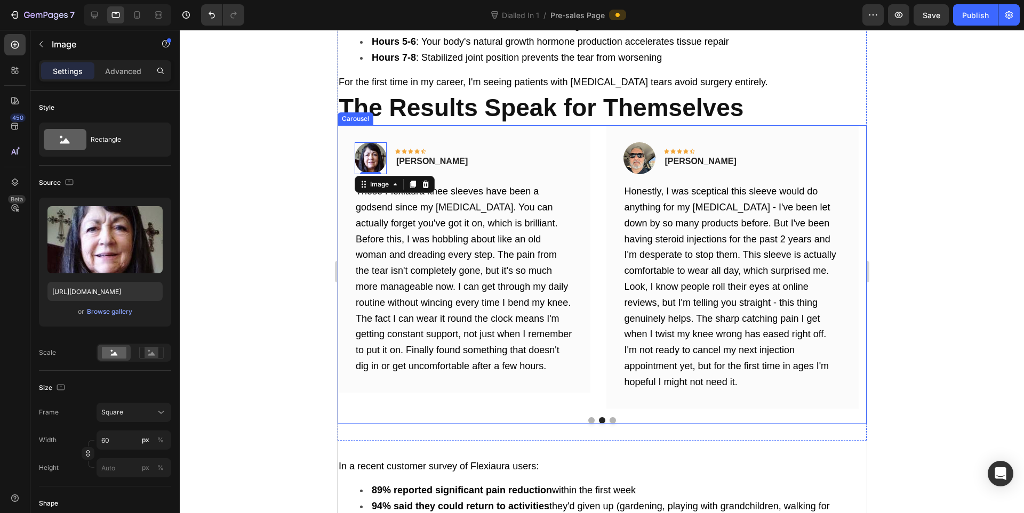
click at [609, 417] on button "Dot" at bounding box center [612, 420] width 6 height 6
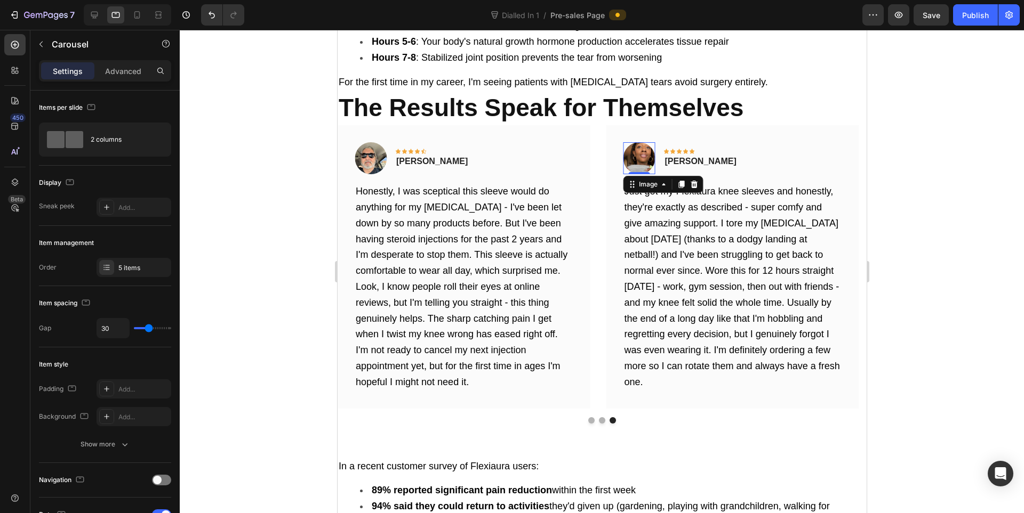
click at [627, 142] on img at bounding box center [639, 158] width 32 height 32
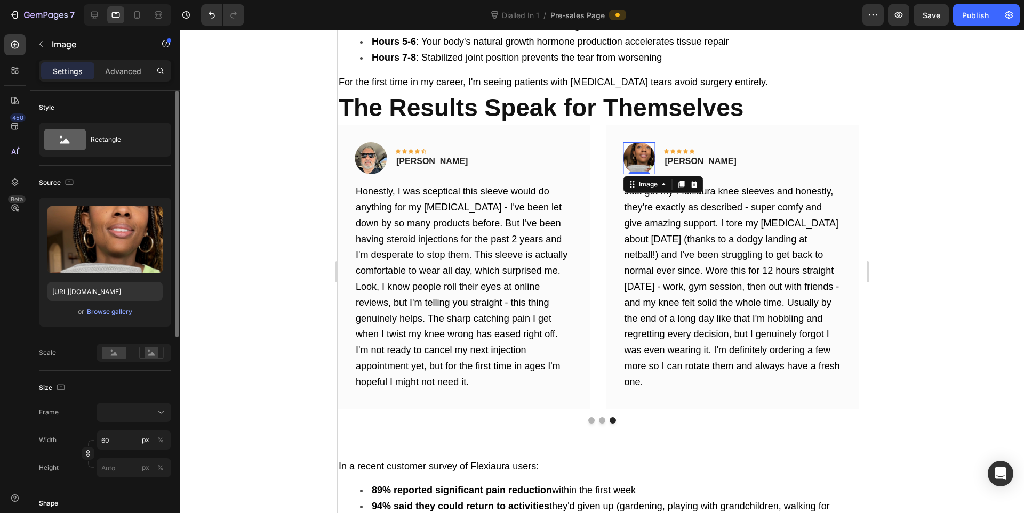
click at [140, 316] on div "or Browse gallery" at bounding box center [104, 311] width 115 height 13
click at [127, 311] on div "Browse gallery" at bounding box center [109, 312] width 45 height 10
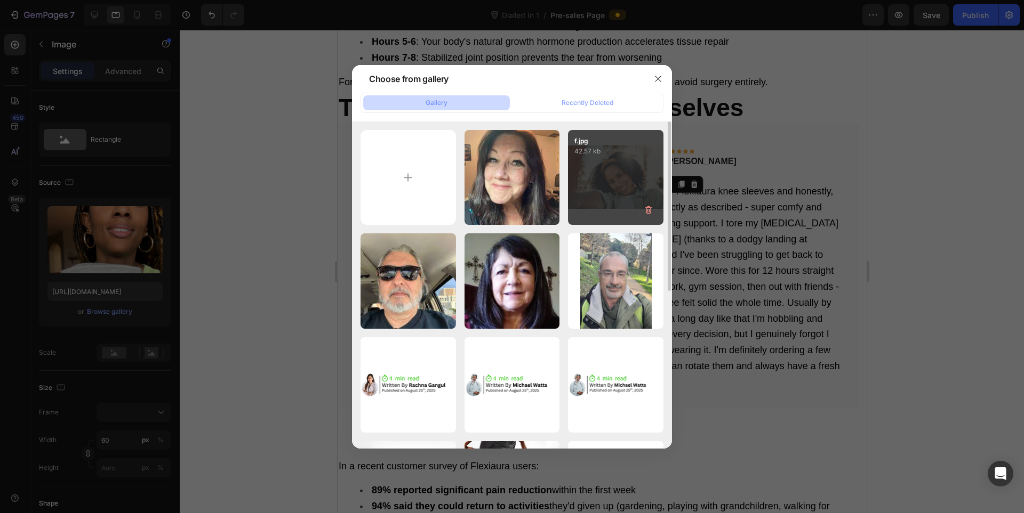
click at [587, 188] on div "f.jpg 42.57 kb" at bounding box center [615, 177] width 95 height 95
type input "[URL][DOMAIN_NAME]"
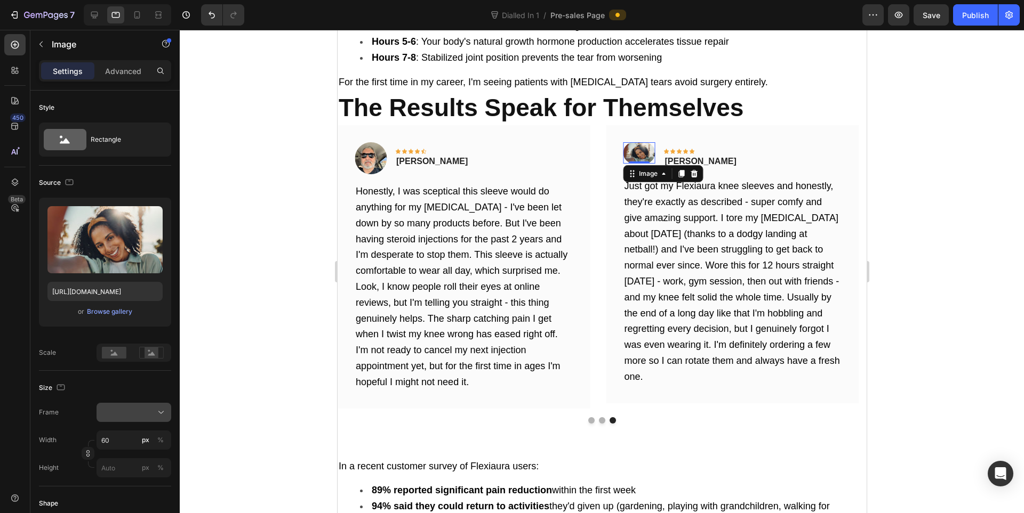
click at [150, 422] on button at bounding box center [133, 412] width 75 height 19
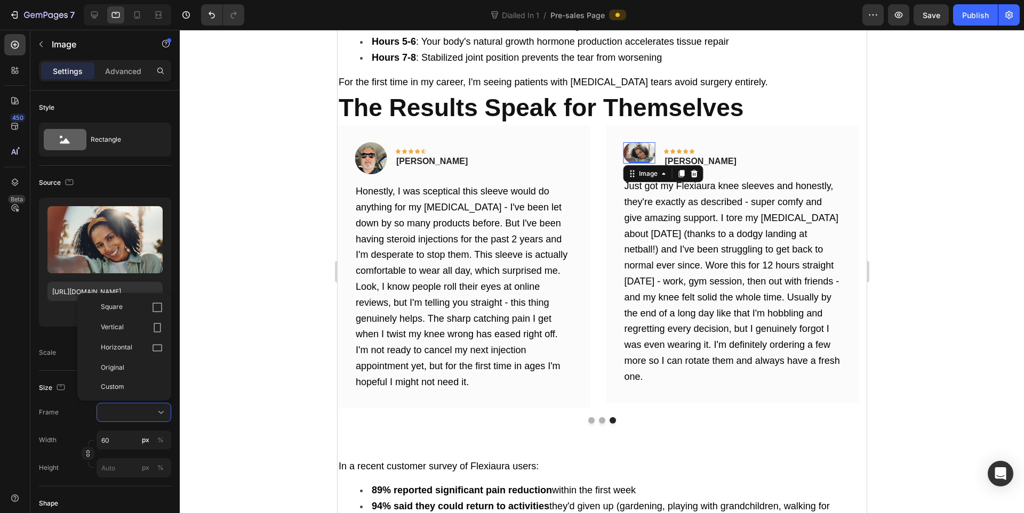
click at [126, 304] on div "Square" at bounding box center [132, 307] width 62 height 11
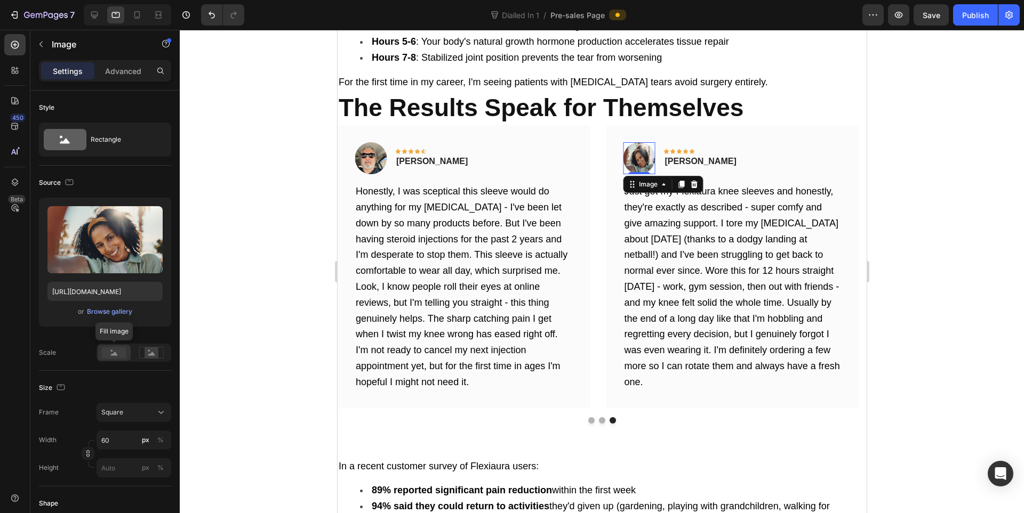
click at [117, 355] on icon at bounding box center [114, 354] width 7 height 4
click at [268, 167] on div at bounding box center [602, 272] width 844 height 484
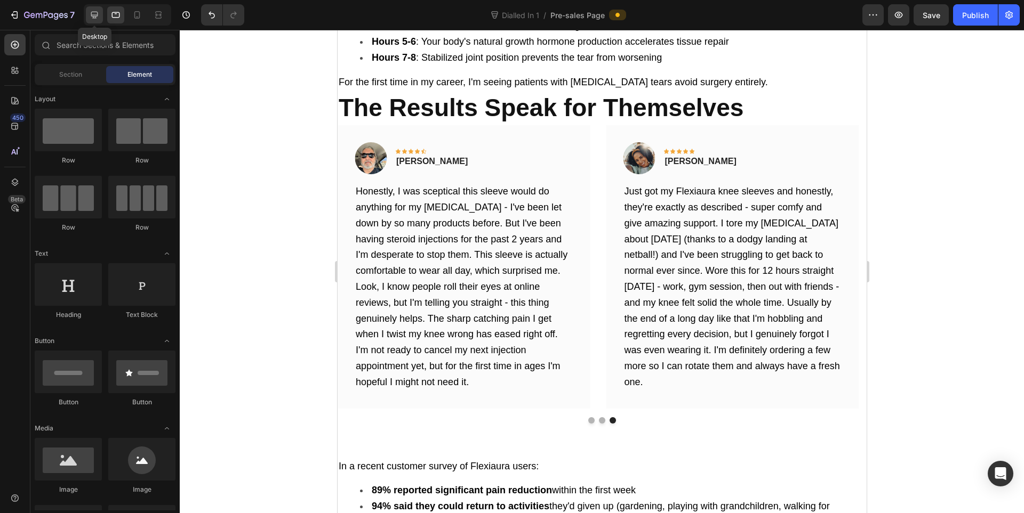
click at [100, 19] on div at bounding box center [94, 14] width 17 height 17
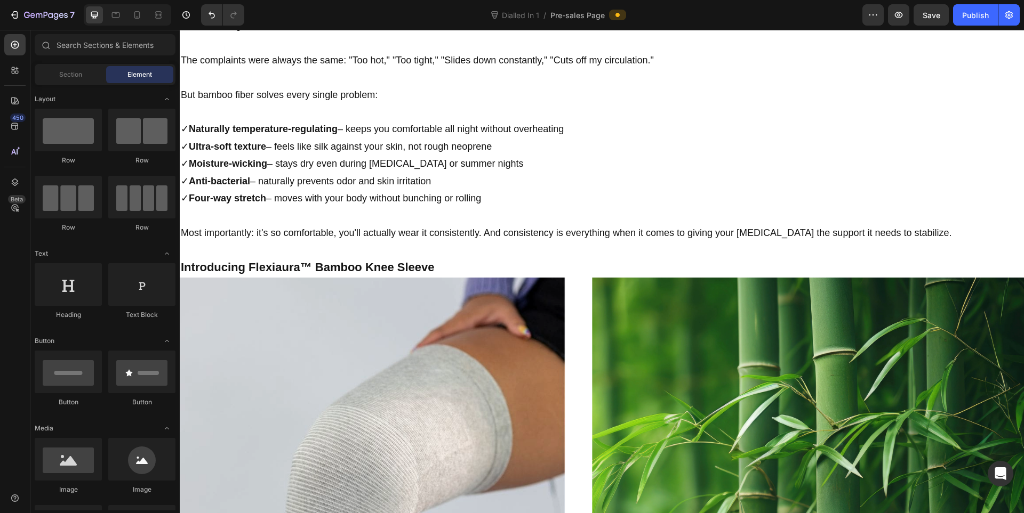
scroll to position [5418, 0]
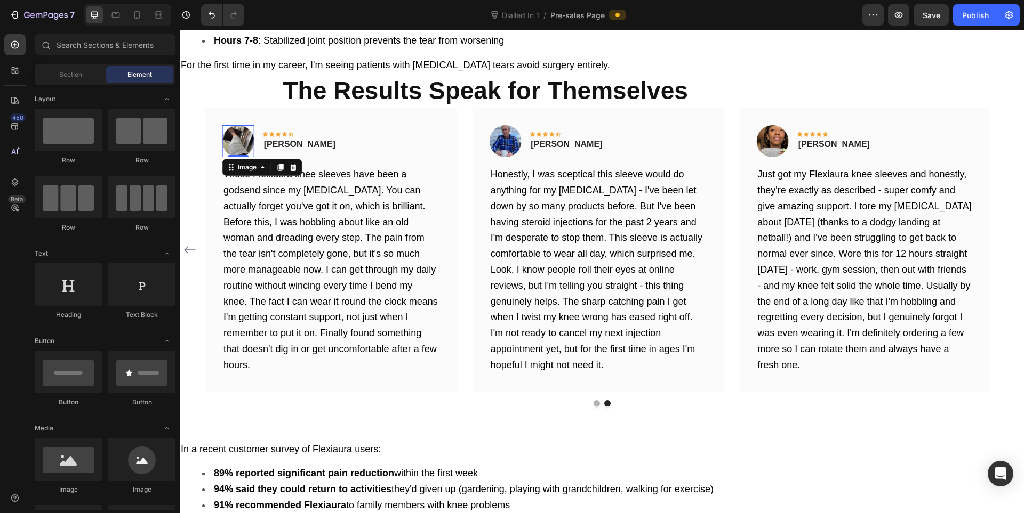
click at [234, 125] on img at bounding box center [238, 141] width 32 height 32
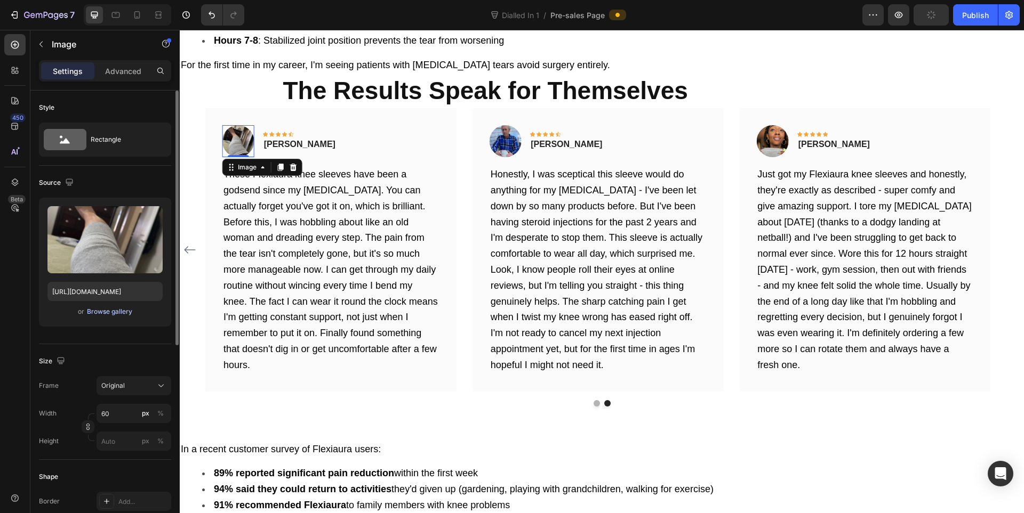
click at [111, 313] on div "Browse gallery" at bounding box center [109, 312] width 45 height 10
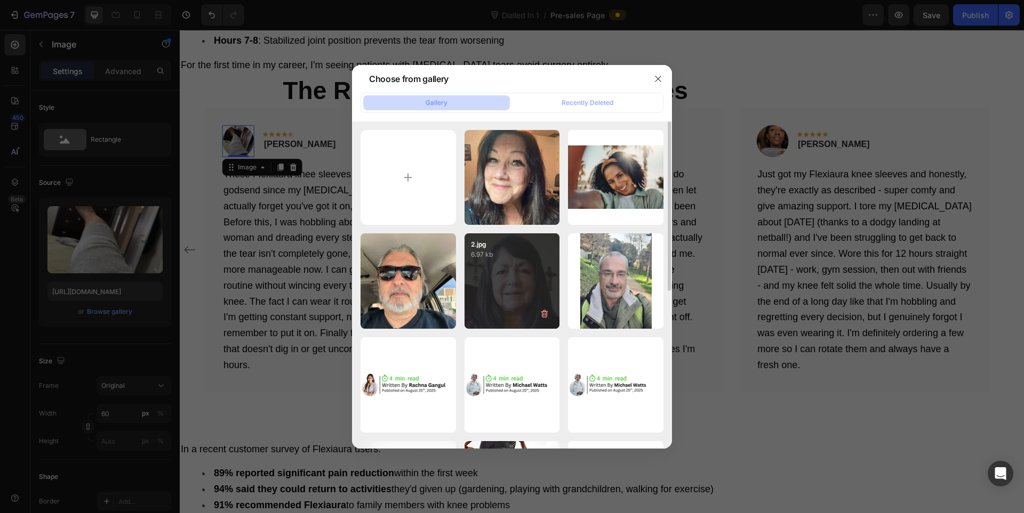
click at [522, 307] on div "2.jpg 6.97 kb" at bounding box center [511, 281] width 95 height 95
type input "[URL][DOMAIN_NAME]"
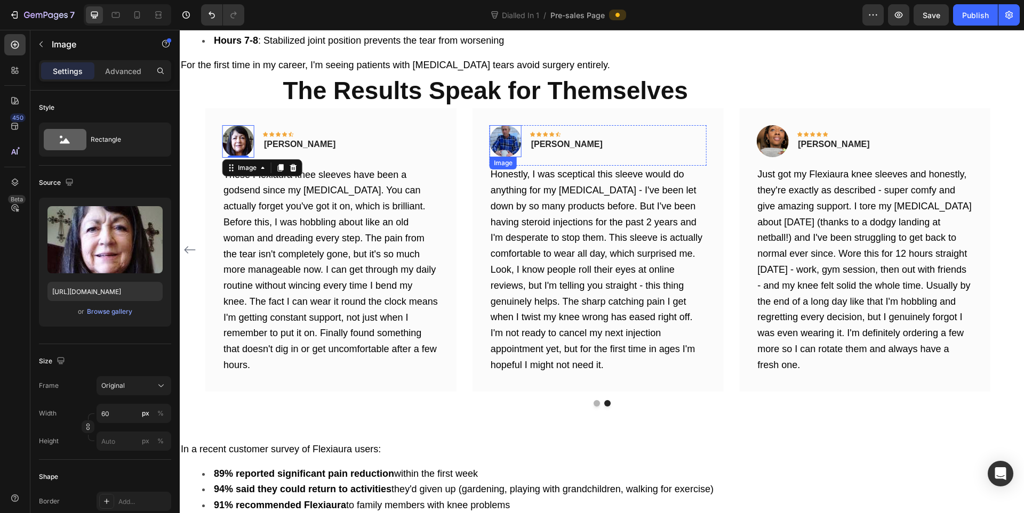
click at [512, 125] on img at bounding box center [505, 141] width 32 height 32
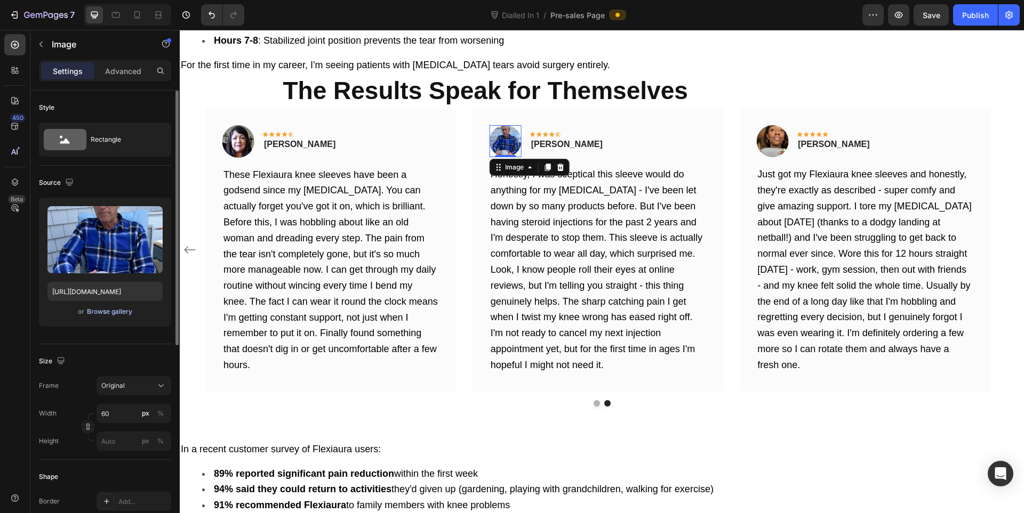
click at [101, 314] on div "Browse gallery" at bounding box center [109, 312] width 45 height 10
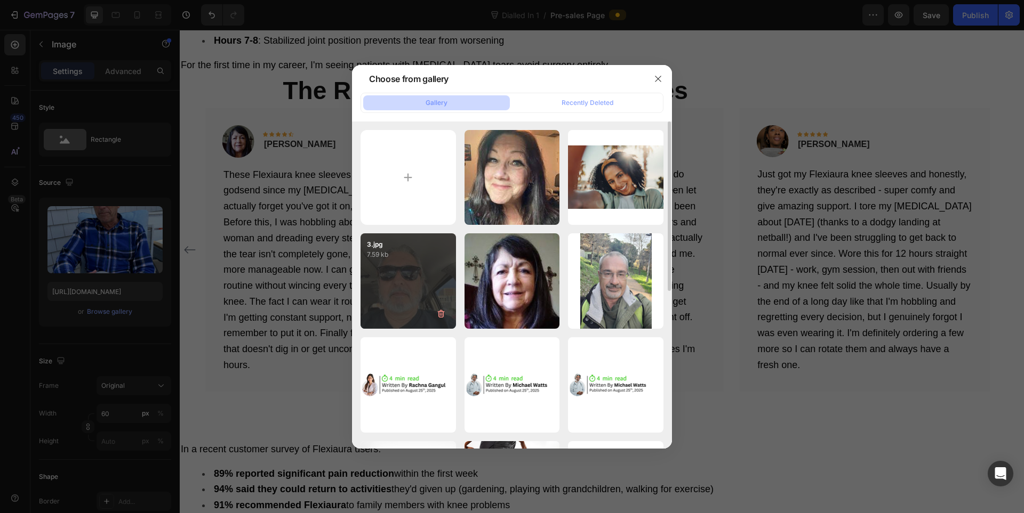
click at [381, 284] on div "3.jpg 7.59 kb" at bounding box center [407, 281] width 95 height 95
type input "[URL][DOMAIN_NAME]"
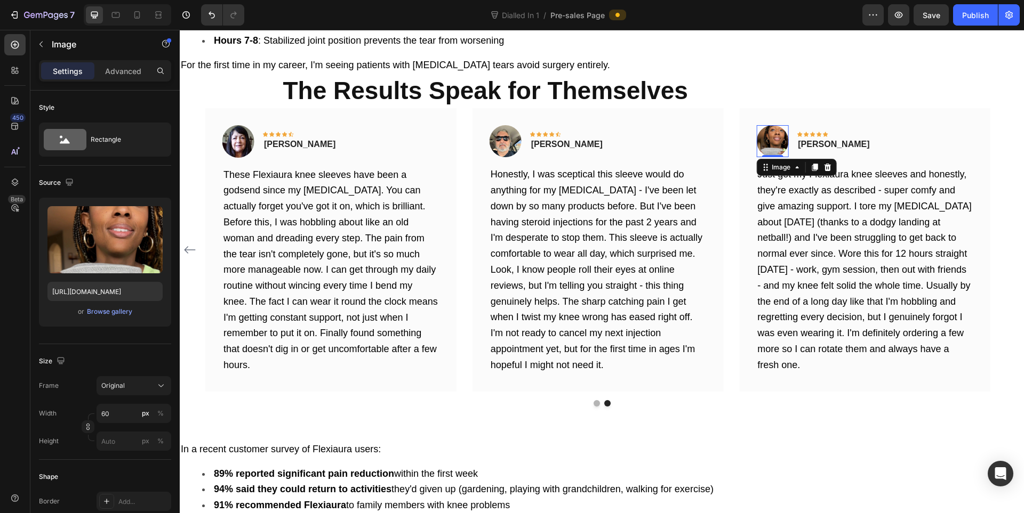
click at [777, 125] on img at bounding box center [772, 141] width 32 height 32
click at [94, 309] on div "Browse gallery" at bounding box center [109, 312] width 45 height 10
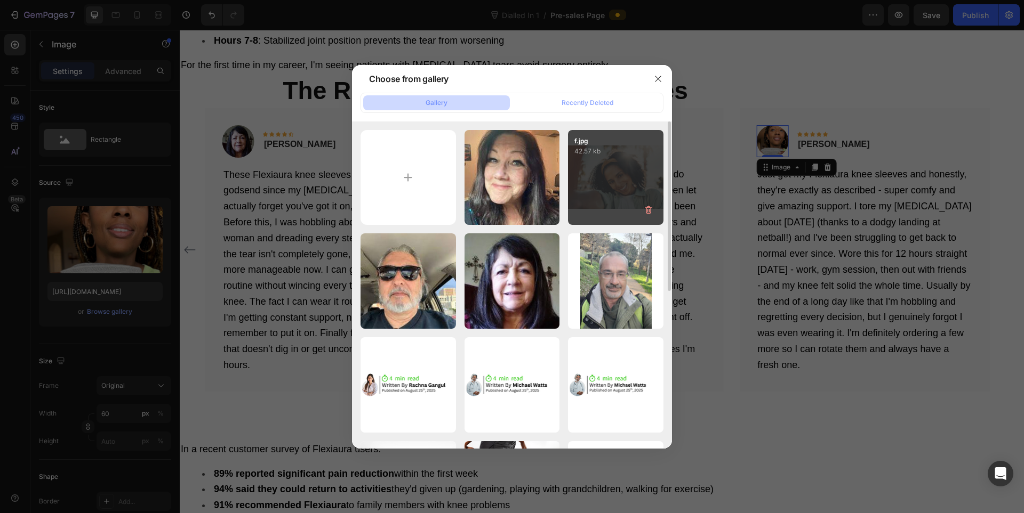
click at [602, 175] on div "f.jpg 42.57 kb" at bounding box center [615, 177] width 95 height 95
type input "[URL][DOMAIN_NAME]"
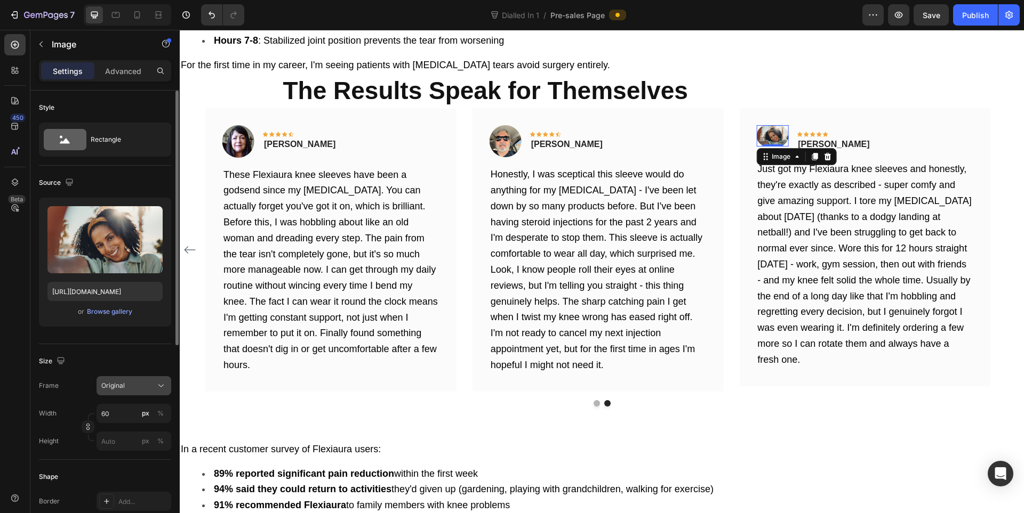
click at [131, 381] on div "Original" at bounding box center [127, 386] width 52 height 10
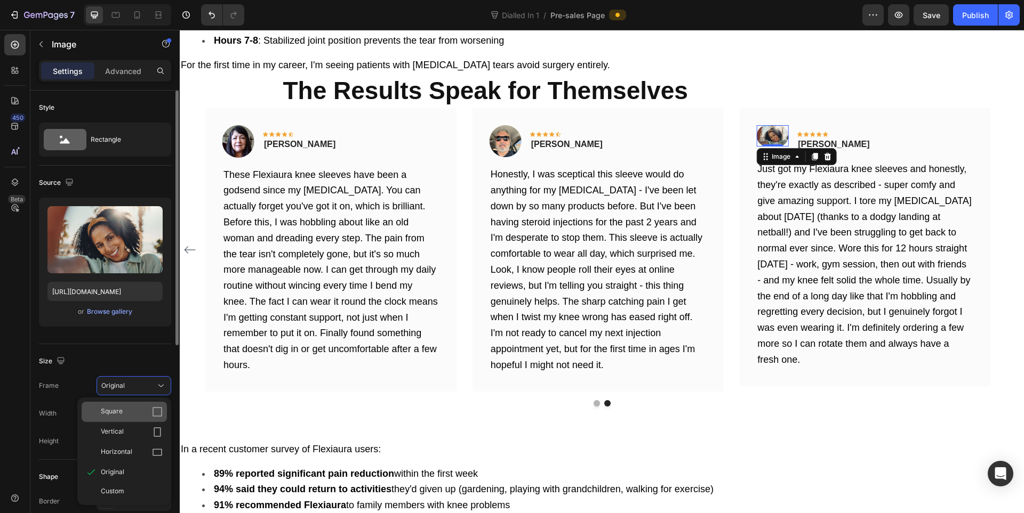
click at [123, 411] on div "Square" at bounding box center [132, 412] width 62 height 11
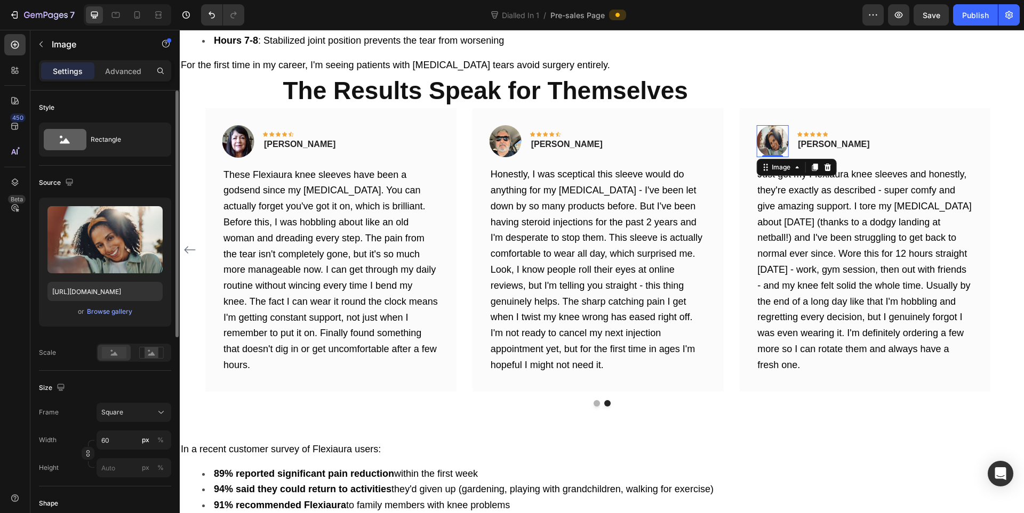
click at [110, 353] on rect at bounding box center [114, 353] width 25 height 12
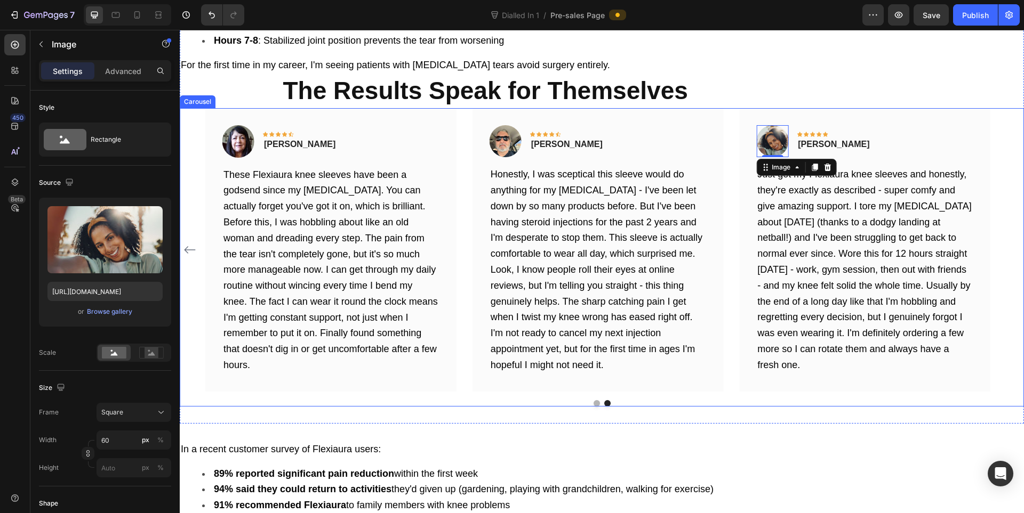
click at [590, 400] on div at bounding box center [602, 403] width 844 height 6
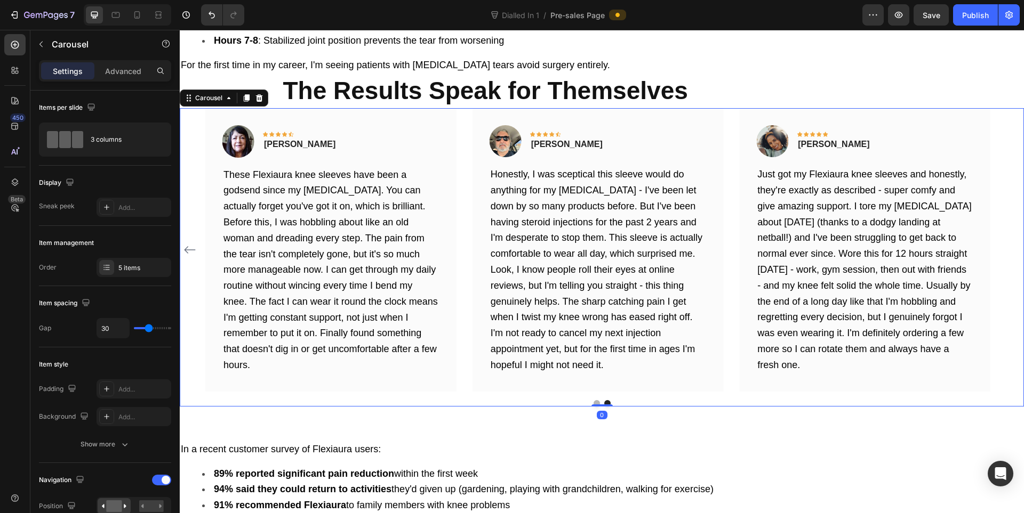
click at [593, 400] on button "Dot" at bounding box center [596, 403] width 6 height 6
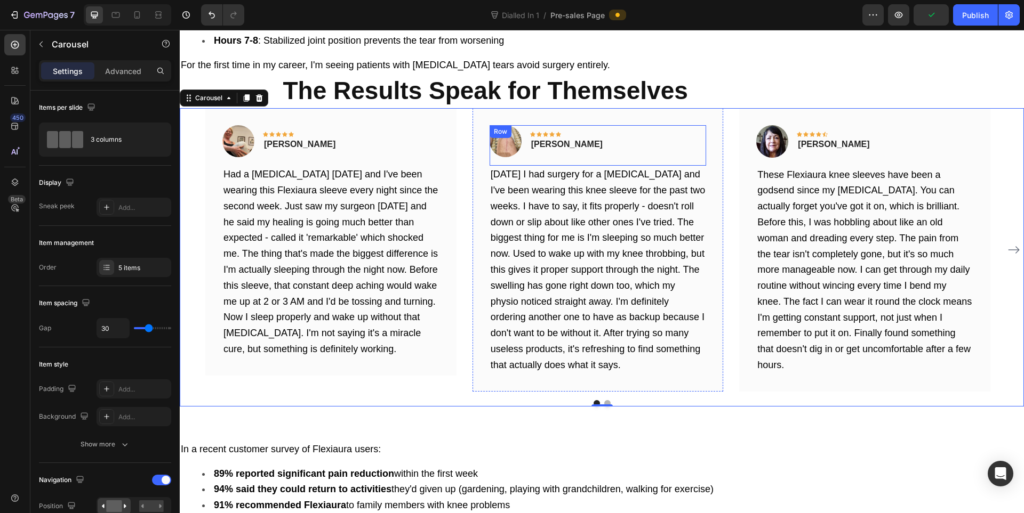
click at [522, 125] on div "Image Icon Icon Icon Icon Icon Row Michael M. Text block Row" at bounding box center [597, 145] width 217 height 41
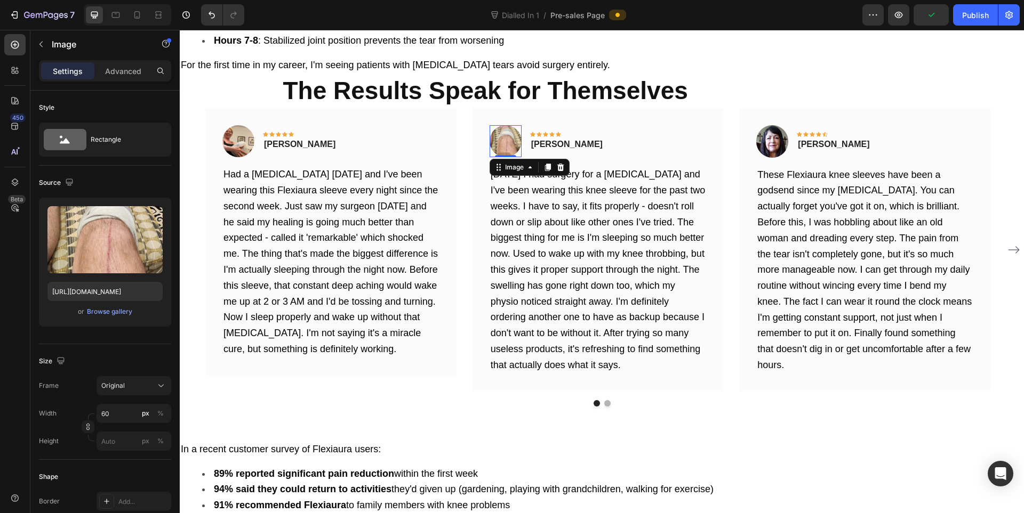
click at [507, 125] on img at bounding box center [505, 141] width 32 height 32
click at [107, 306] on div "or Browse gallery" at bounding box center [104, 311] width 115 height 13
click at [104, 310] on div "Browse gallery" at bounding box center [109, 312] width 45 height 10
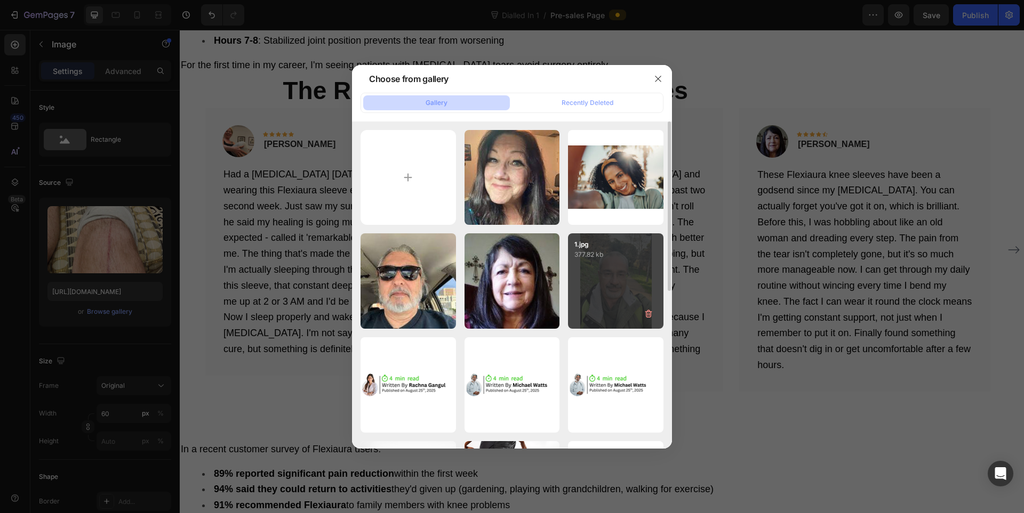
click at [575, 257] on p "377.82 kb" at bounding box center [615, 254] width 83 height 11
type input "[URL][DOMAIN_NAME]"
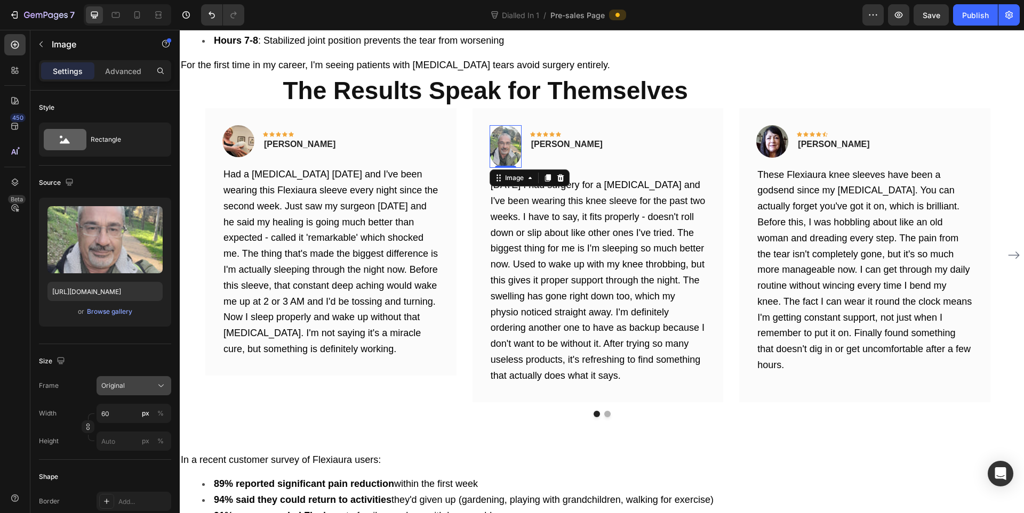
click at [108, 379] on button "Original" at bounding box center [133, 385] width 75 height 19
click at [120, 399] on div "Square Vertical Horizontal Original Custom" at bounding box center [124, 452] width 94 height 108
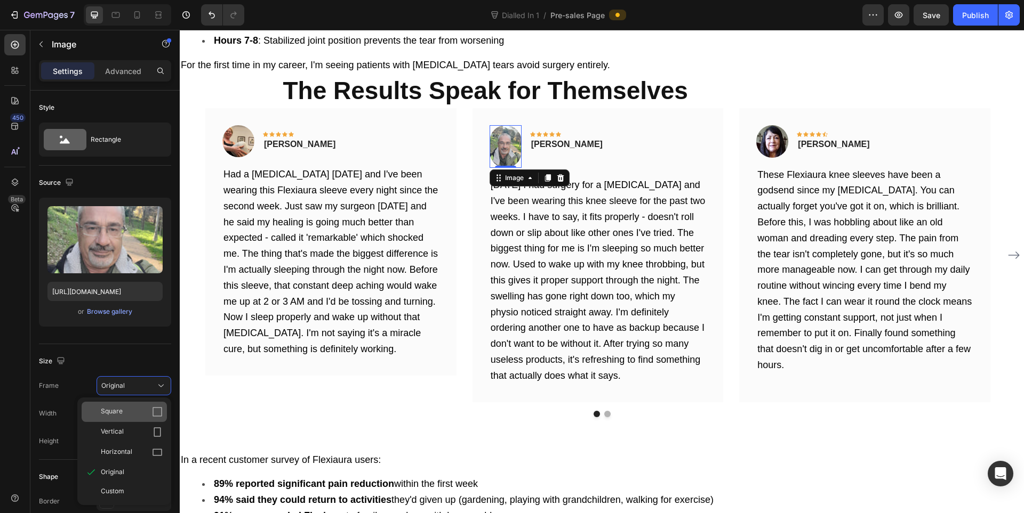
click at [118, 410] on span "Square" at bounding box center [112, 412] width 22 height 11
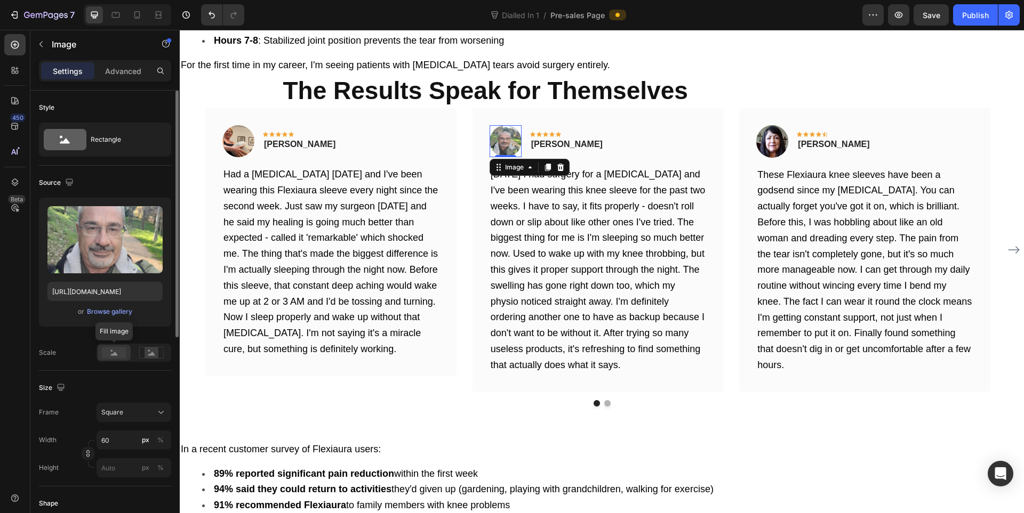
click at [111, 352] on circle at bounding box center [112, 351] width 2 height 2
click at [231, 125] on img at bounding box center [238, 141] width 32 height 32
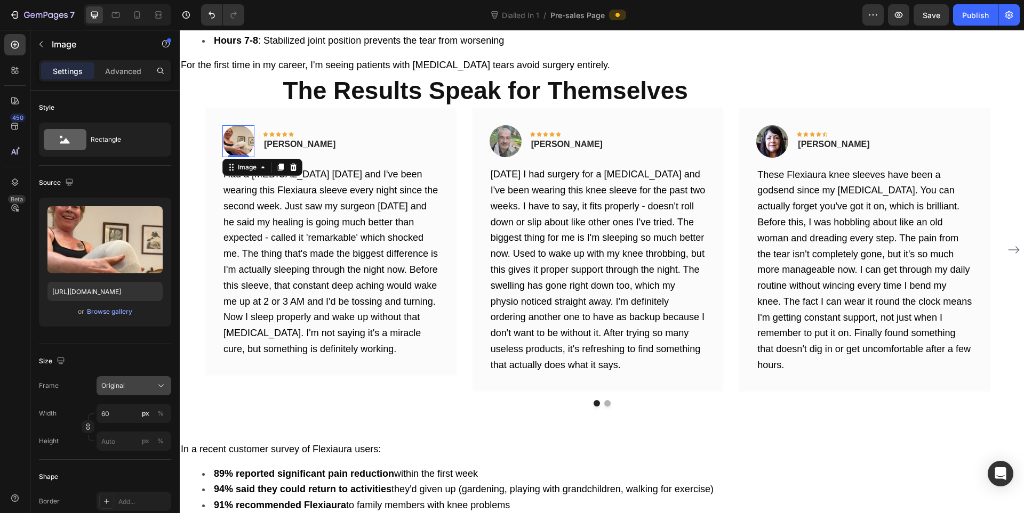
click at [112, 383] on span "Original" at bounding box center [112, 386] width 23 height 10
click at [109, 311] on div "Browse gallery" at bounding box center [109, 312] width 45 height 10
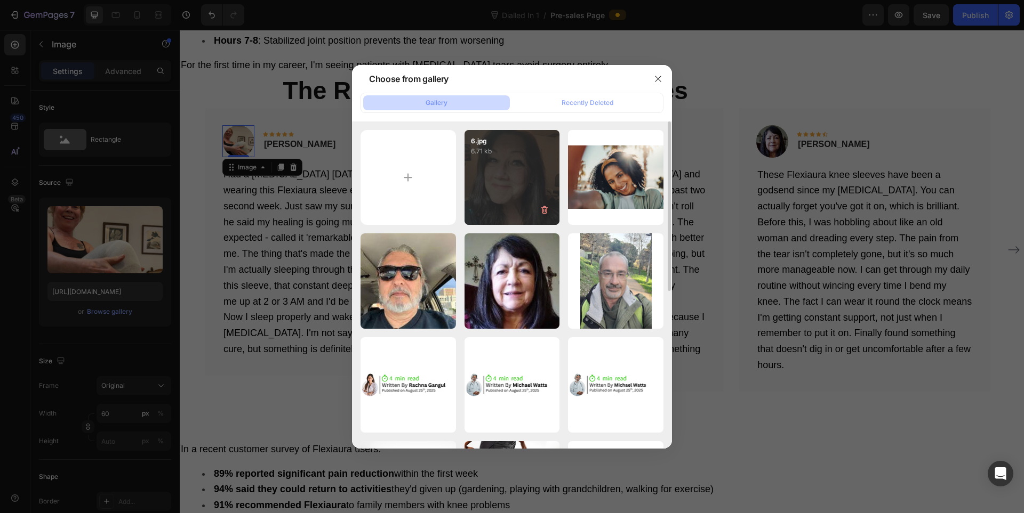
click at [487, 188] on div "6.jpg 6.71 kb" at bounding box center [511, 177] width 95 height 95
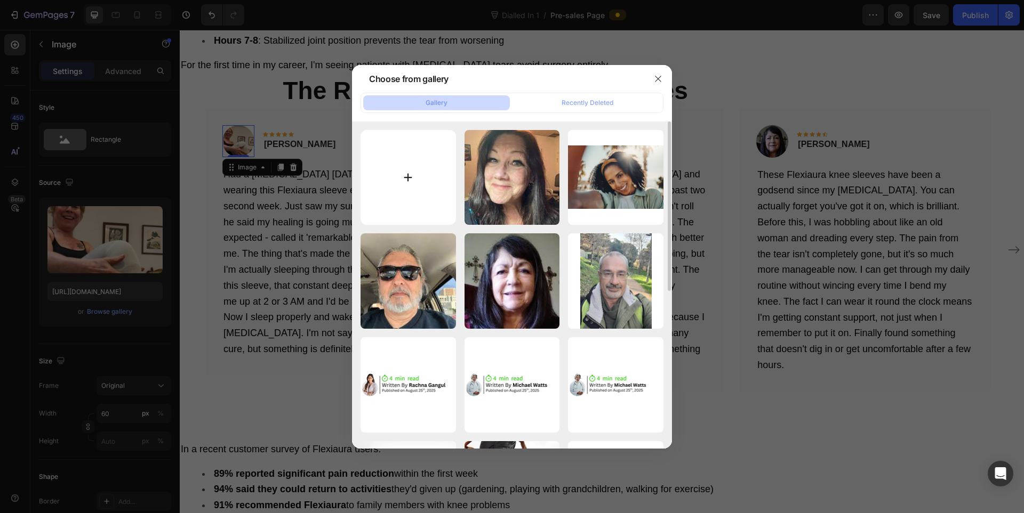
type input "https://cdn.shopify.com/s/files/1/0943/4136/6085/files/gempages_565088376584144…"
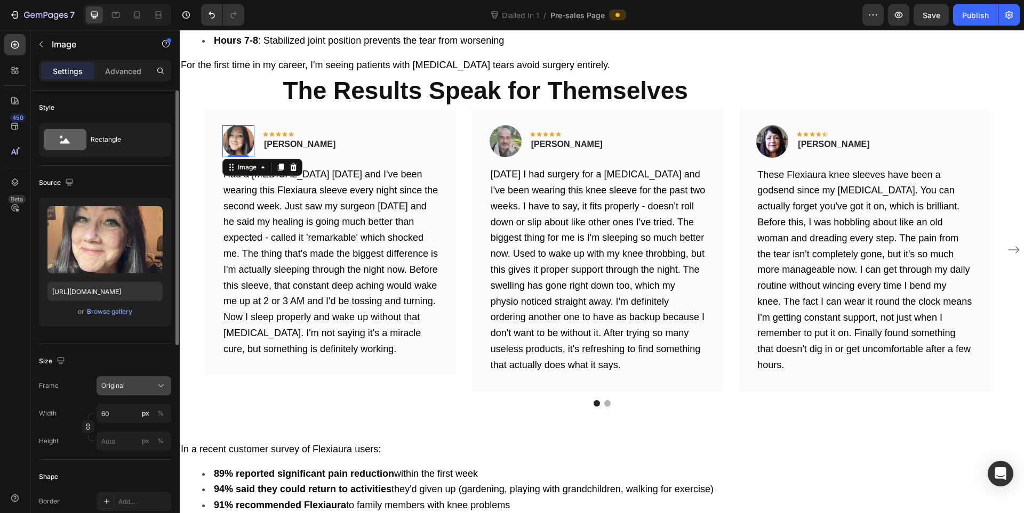
click at [128, 383] on div "Original" at bounding box center [127, 386] width 52 height 10
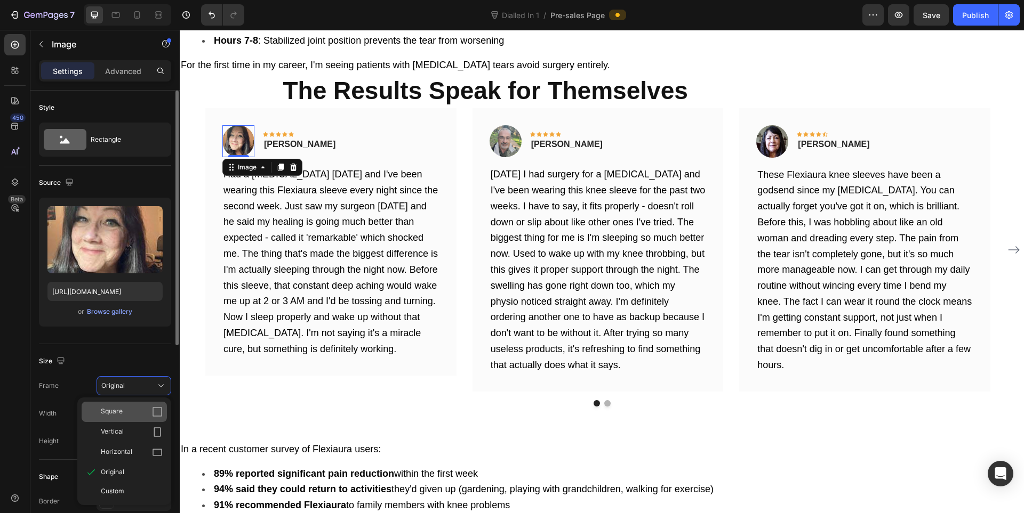
click at [132, 417] on div "Square" at bounding box center [124, 412] width 85 height 20
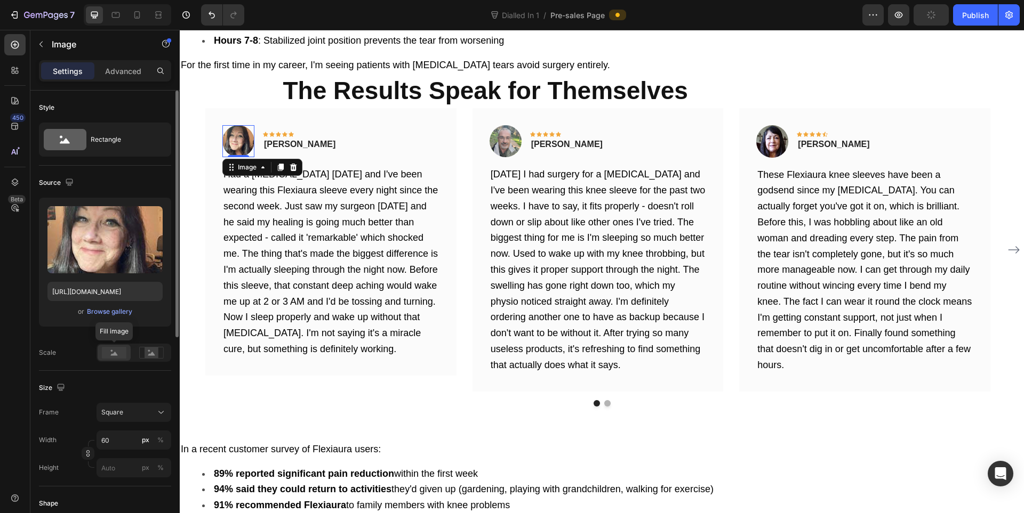
click at [115, 355] on icon at bounding box center [114, 354] width 7 height 4
click at [973, 23] on button "Publish" at bounding box center [975, 14] width 45 height 21
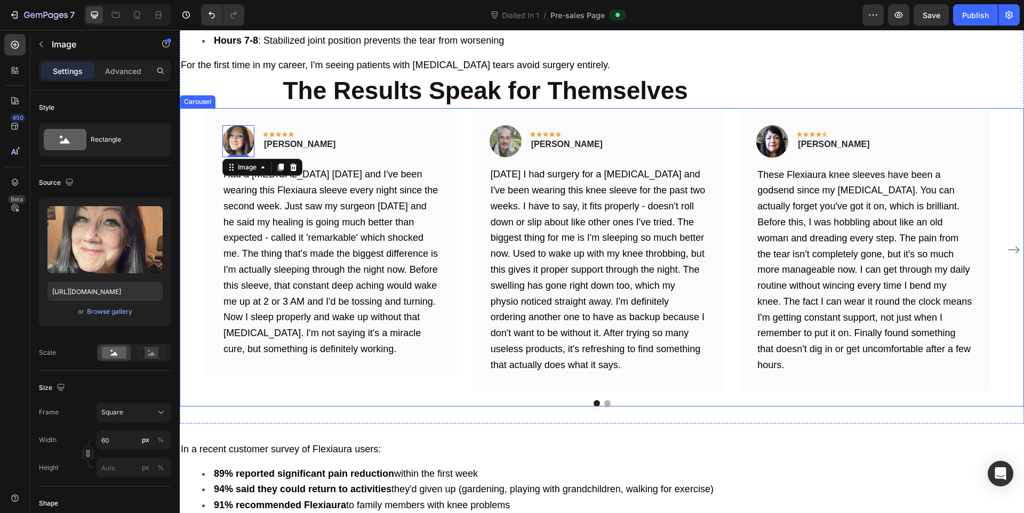
click at [608, 400] on div at bounding box center [602, 403] width 844 height 6
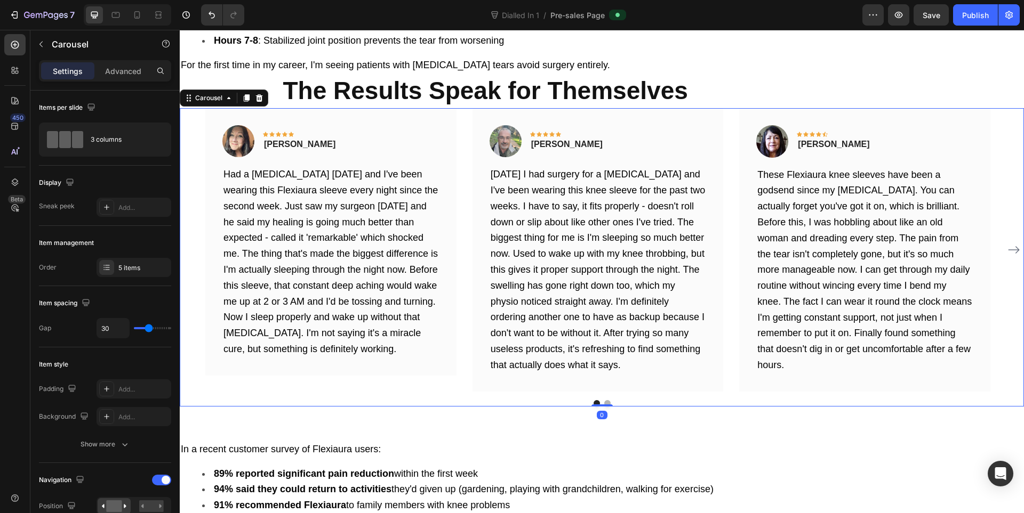
click at [604, 400] on button "Dot" at bounding box center [607, 403] width 6 height 6
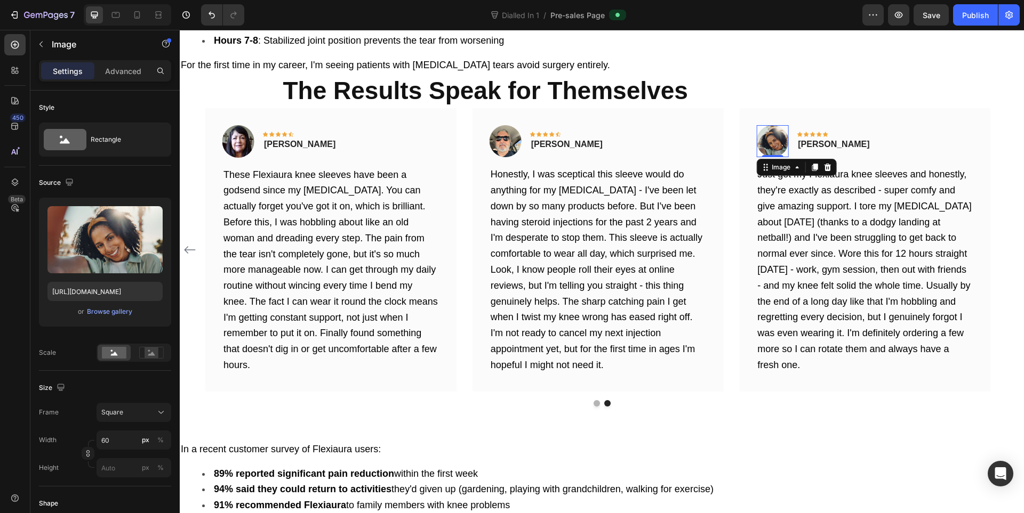
click at [772, 125] on img at bounding box center [772, 141] width 32 height 32
click at [111, 313] on div "Browse gallery" at bounding box center [109, 312] width 45 height 10
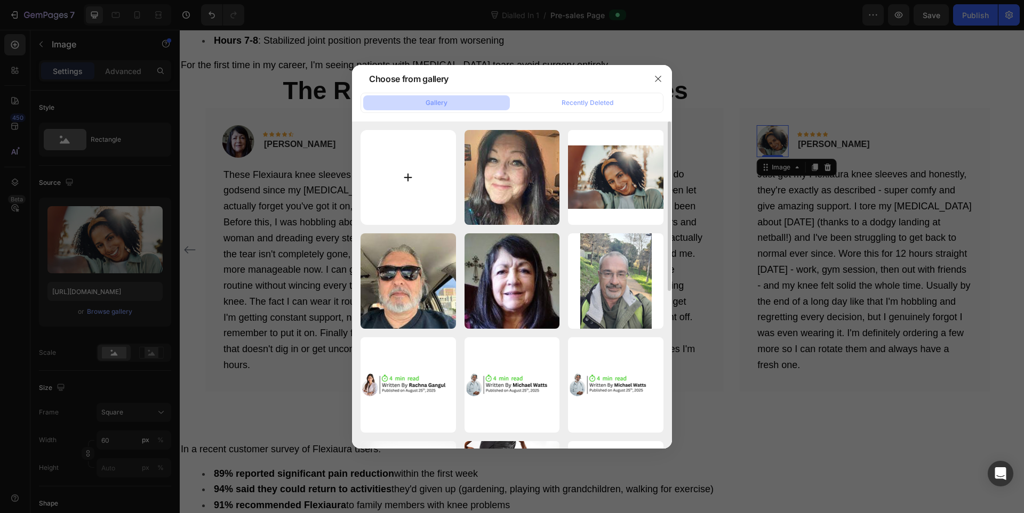
click at [408, 180] on input "file" at bounding box center [407, 177] width 95 height 95
type input "C:\fakepath\8.jpg"
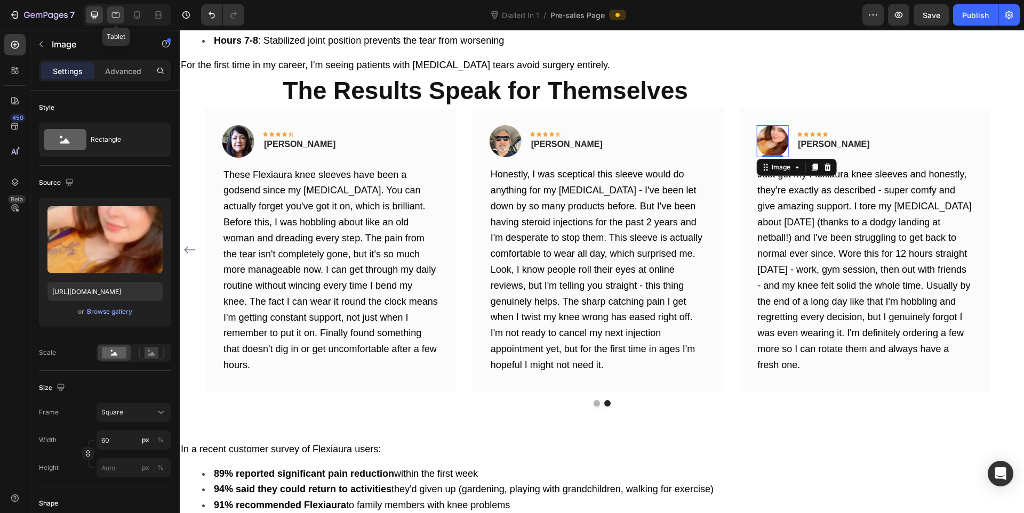
click at [110, 13] on div at bounding box center [115, 14] width 17 height 17
type input "[URL][DOMAIN_NAME]"
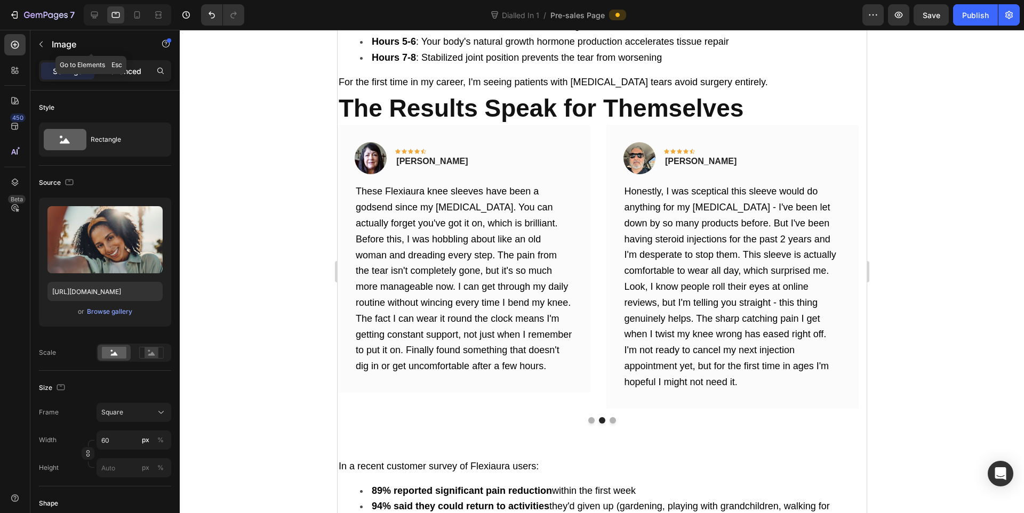
scroll to position [4594, 0]
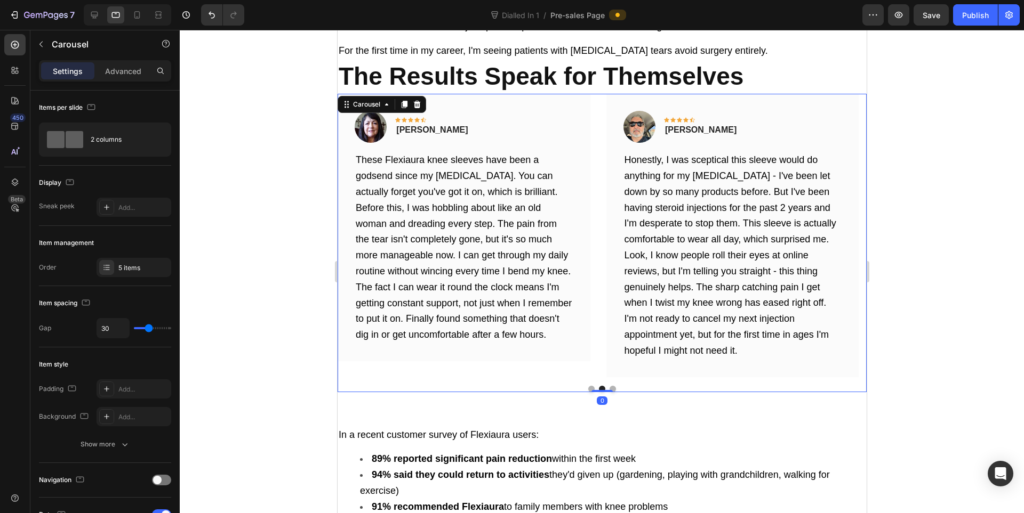
click at [605, 386] on div at bounding box center [601, 389] width 529 height 6
click at [609, 386] on div at bounding box center [601, 389] width 529 height 6
click at [609, 386] on button "Dot" at bounding box center [612, 389] width 6 height 6
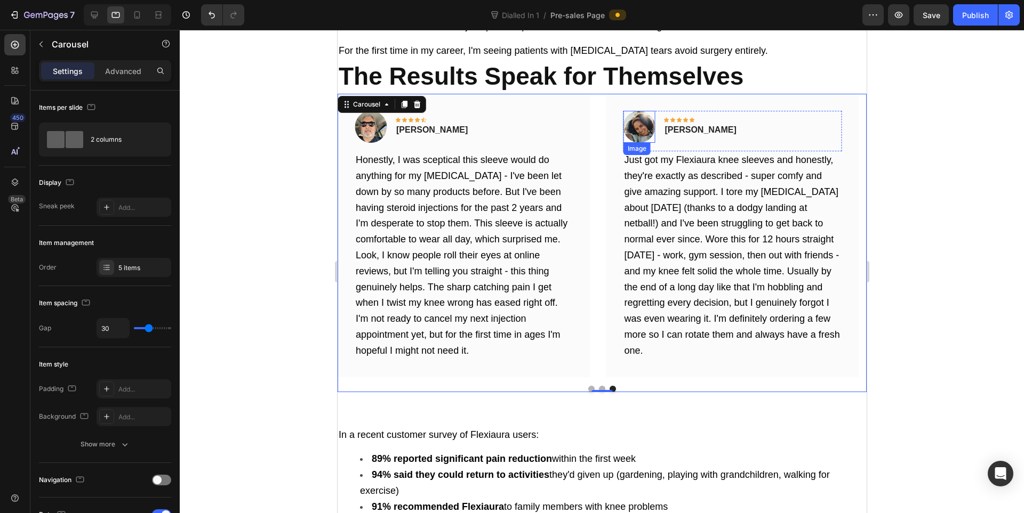
click at [628, 111] on img at bounding box center [639, 127] width 32 height 32
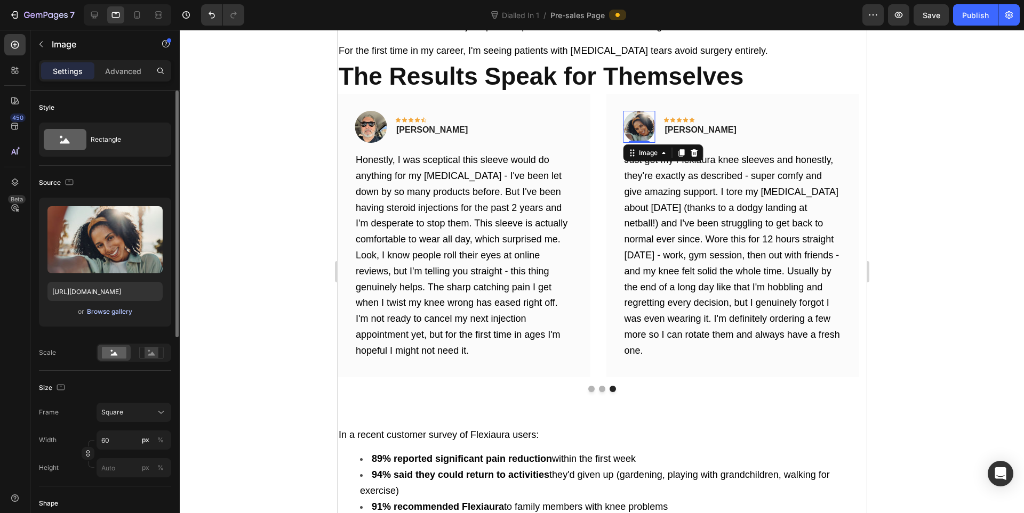
click at [101, 310] on div "Browse gallery" at bounding box center [109, 312] width 45 height 10
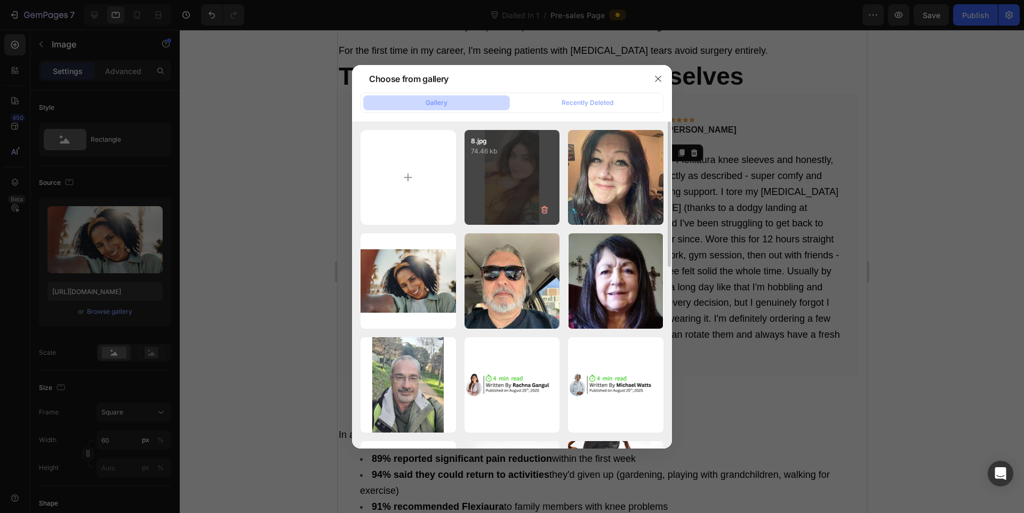
click at [526, 168] on div "8.jpg 74.46 kb" at bounding box center [511, 177] width 95 height 95
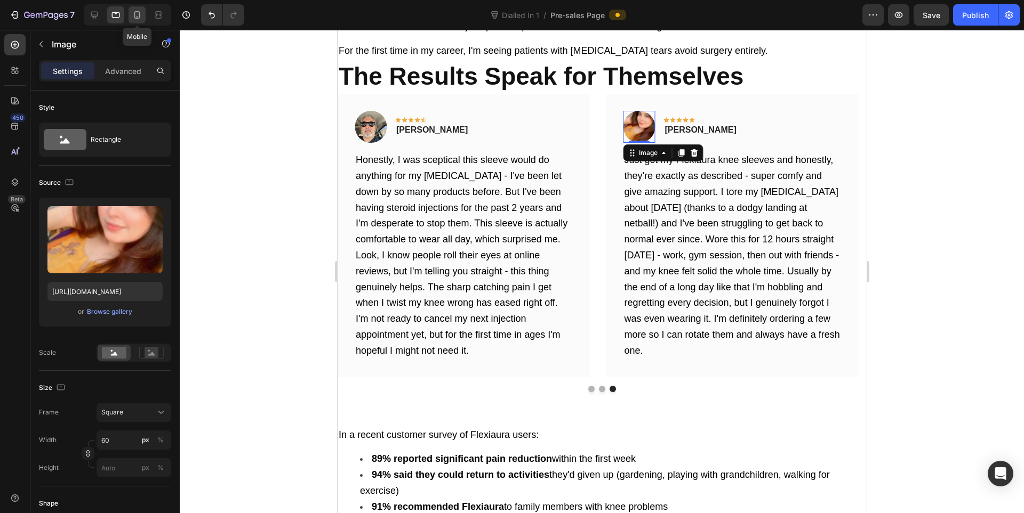
click at [144, 21] on div at bounding box center [136, 14] width 17 height 17
type input "[URL][DOMAIN_NAME]"
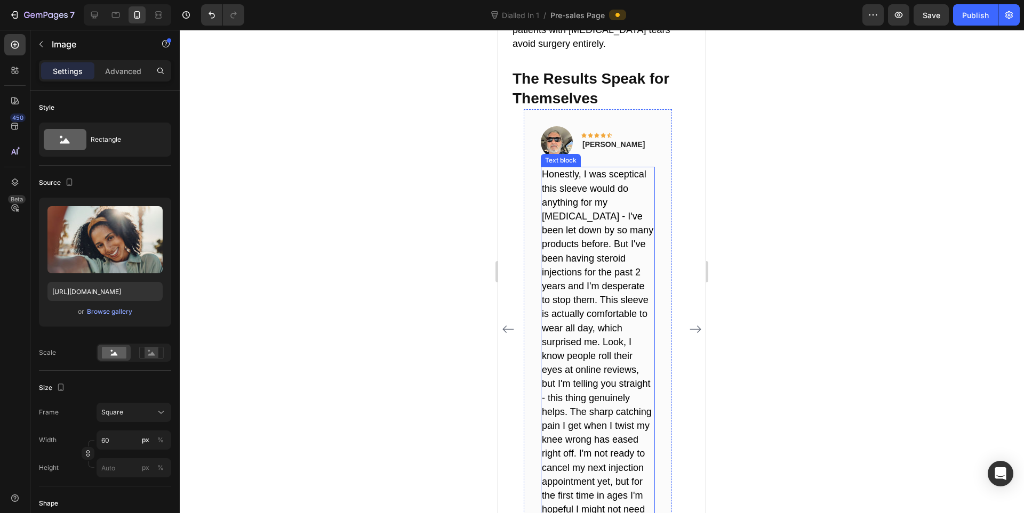
scroll to position [5252, 0]
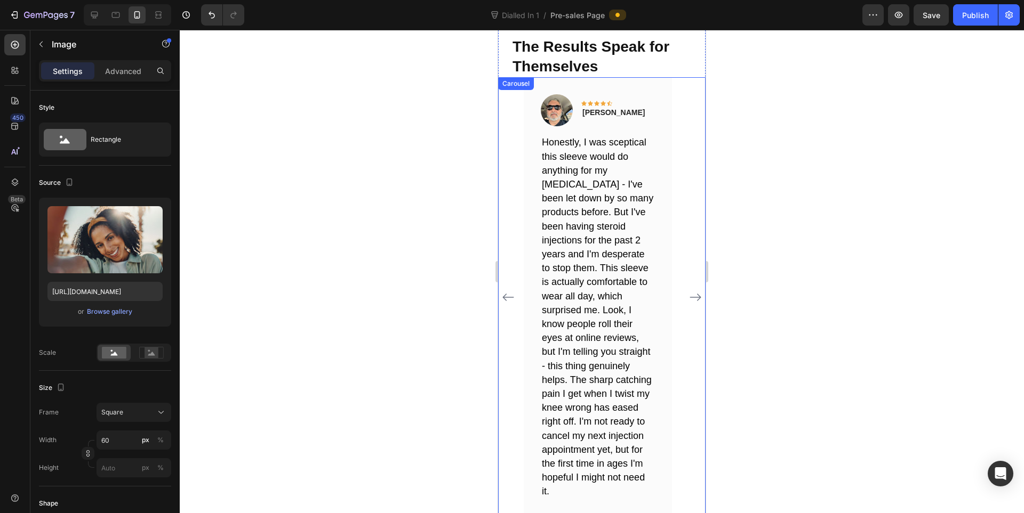
click at [689, 291] on icon "Carousel Next Arrow" at bounding box center [695, 297] width 13 height 13
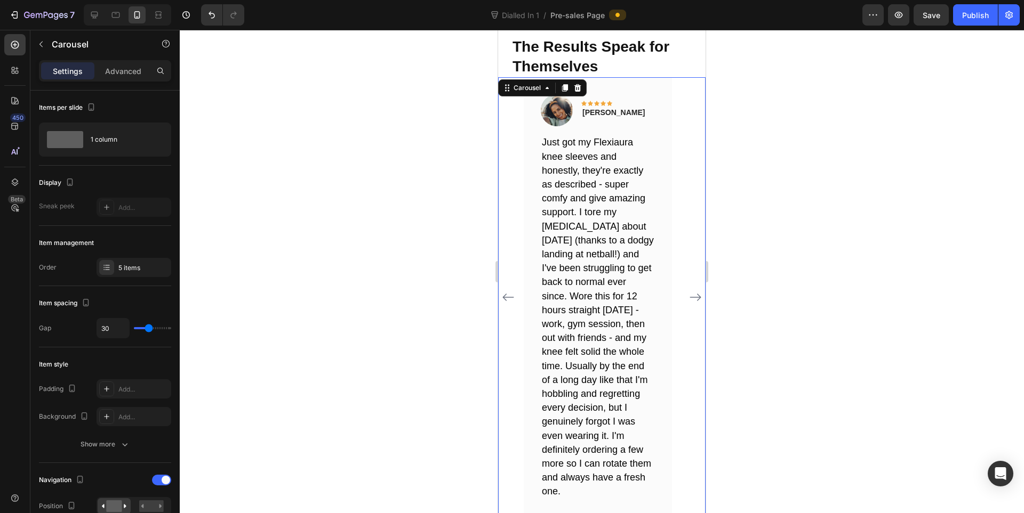
click at [689, 291] on icon "Carousel Next Arrow" at bounding box center [695, 297] width 13 height 13
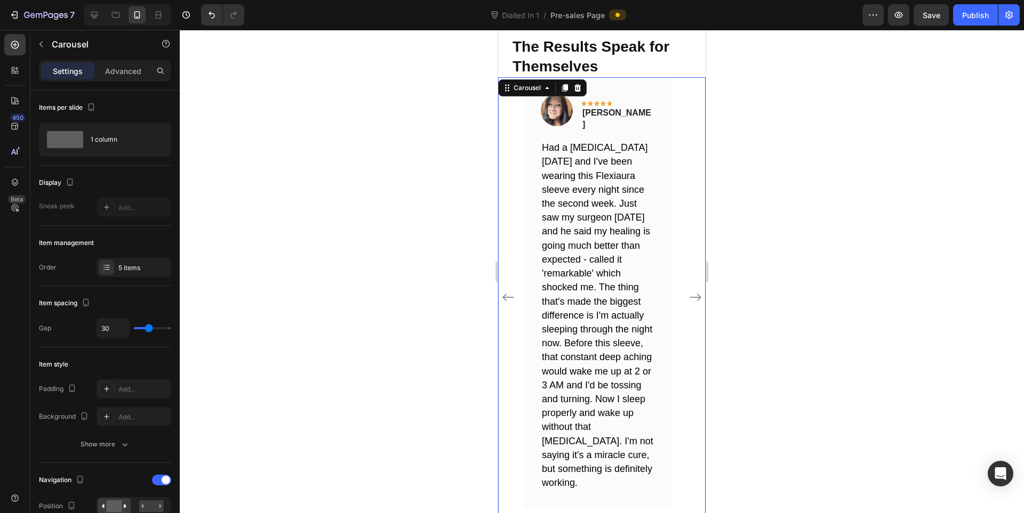
click at [507, 291] on icon "Carousel Back Arrow" at bounding box center [508, 297] width 13 height 13
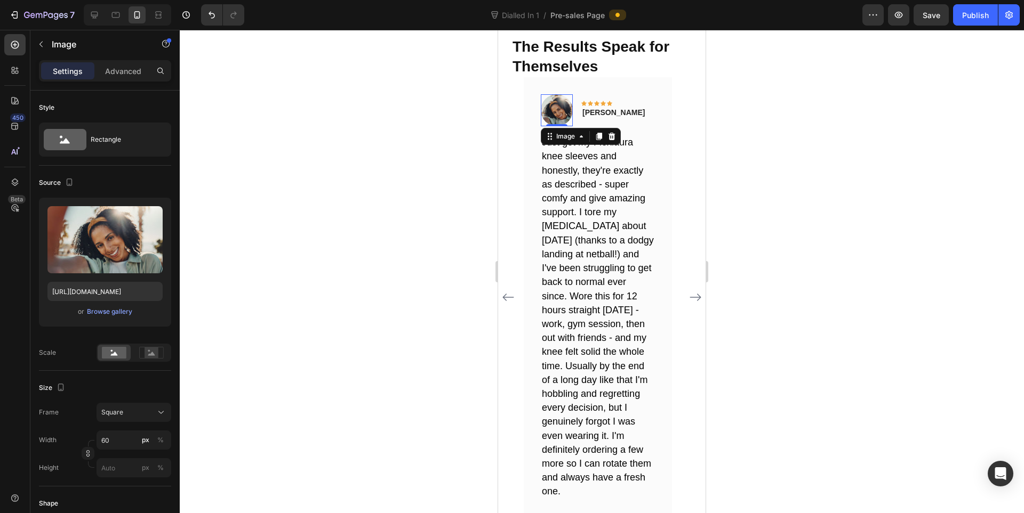
drag, startPoint x: 550, startPoint y: 88, endPoint x: 929, endPoint y: 168, distance: 387.3
click at [550, 94] on img at bounding box center [557, 110] width 32 height 32
click at [78, 312] on span "or" at bounding box center [81, 311] width 6 height 13
click at [93, 312] on div "Browse gallery" at bounding box center [109, 312] width 45 height 10
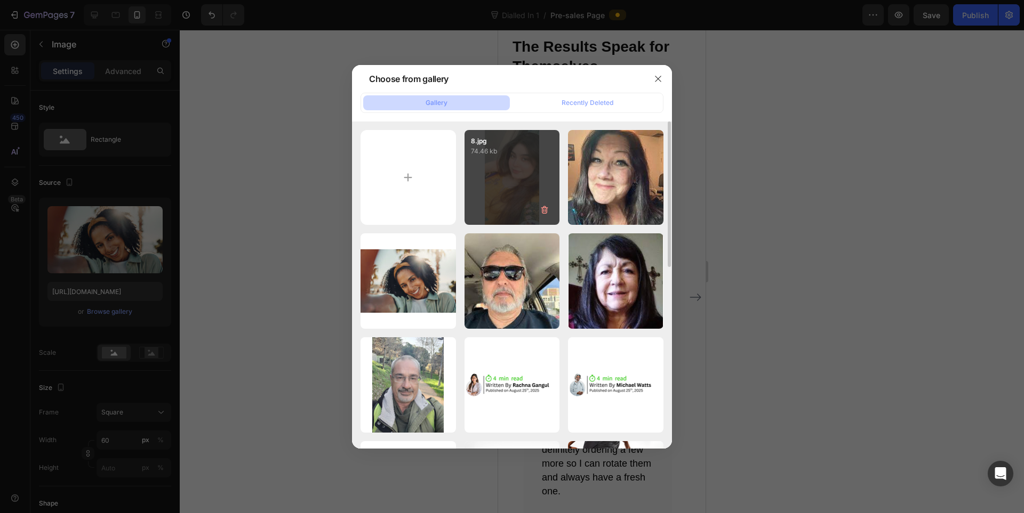
click at [508, 194] on div "8.jpg 74.46 kb" at bounding box center [511, 177] width 95 height 95
type input "[URL][DOMAIN_NAME]"
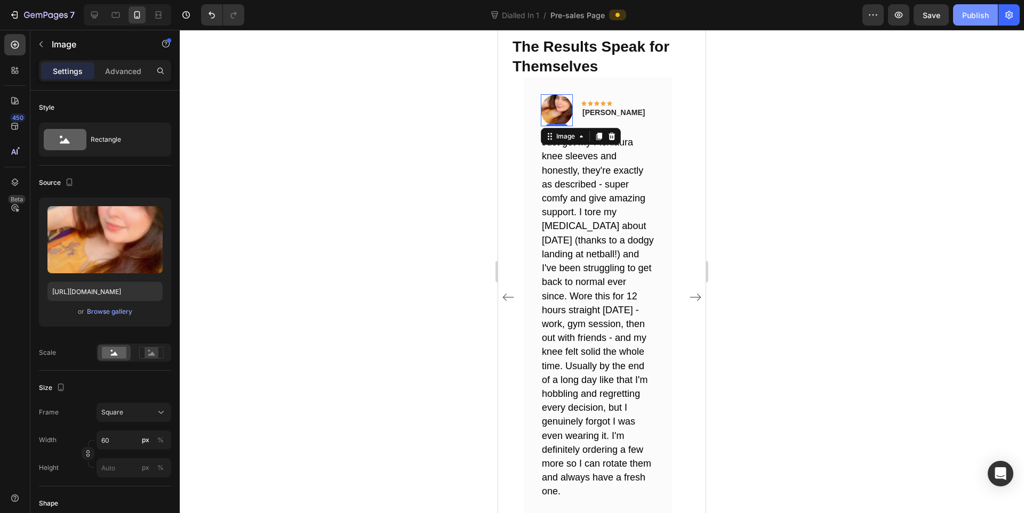
click at [973, 11] on div "Publish" at bounding box center [975, 15] width 27 height 11
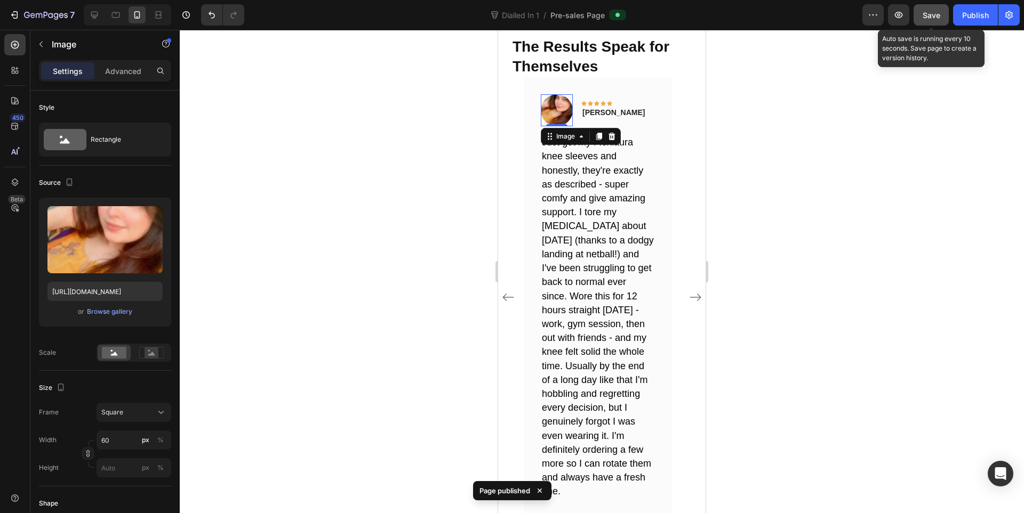
click at [946, 22] on button "Save" at bounding box center [930, 14] width 35 height 21
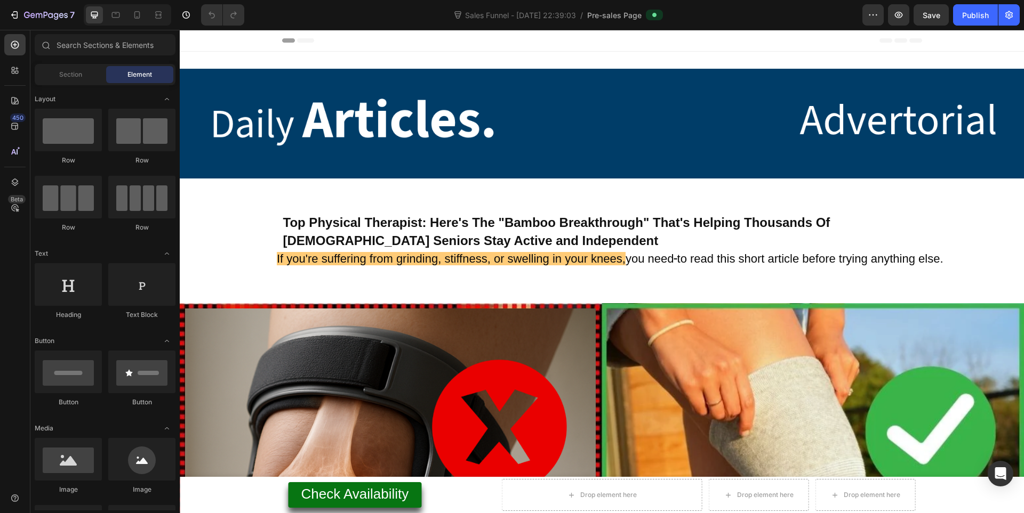
click at [126, 12] on div at bounding box center [127, 14] width 87 height 21
click at [133, 12] on icon at bounding box center [137, 15] width 11 height 11
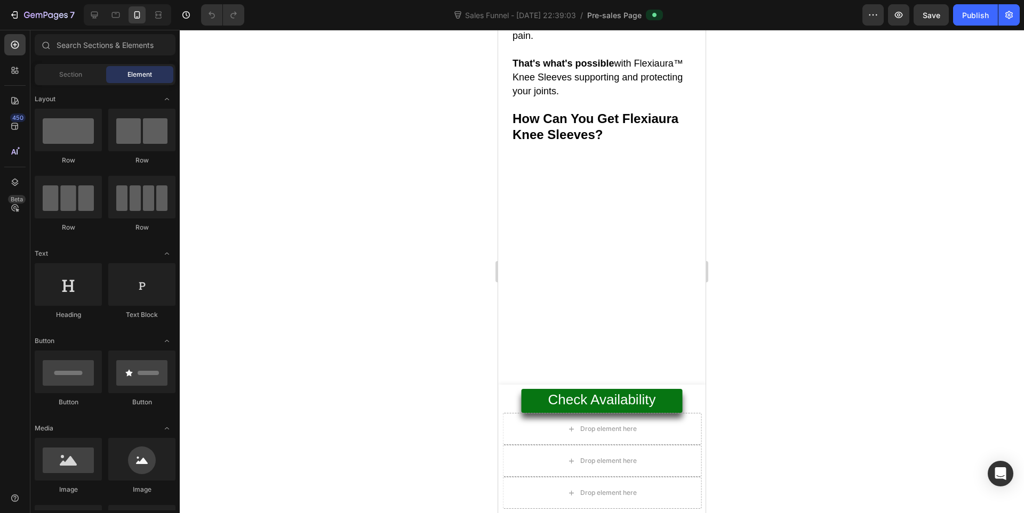
scroll to position [5864, 0]
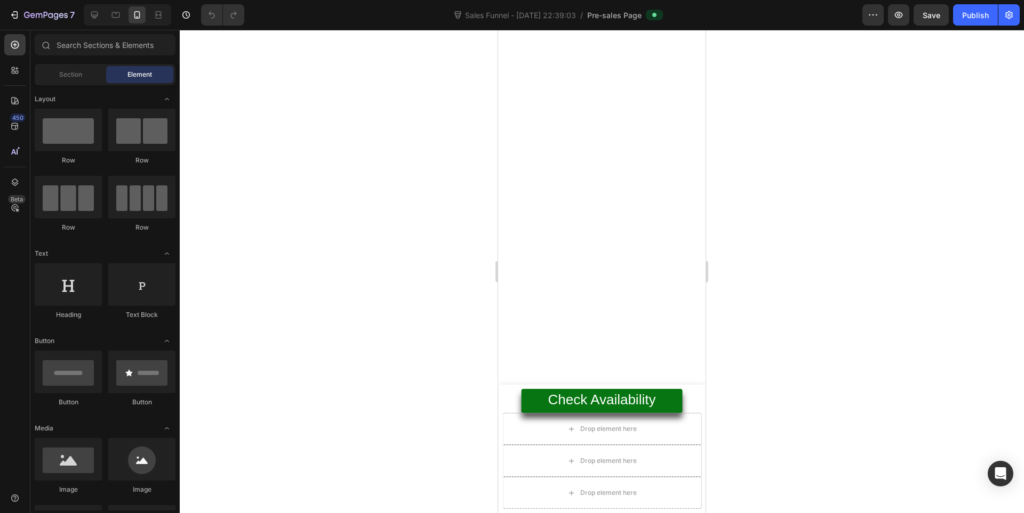
click at [110, 23] on div at bounding box center [127, 14] width 87 height 21
click at [110, 18] on div at bounding box center [115, 14] width 17 height 17
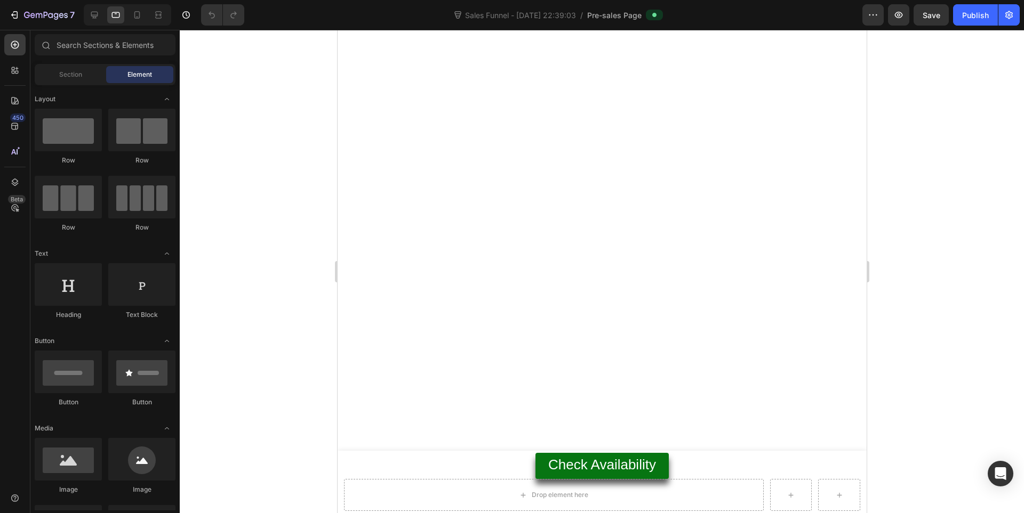
scroll to position [4966, 0]
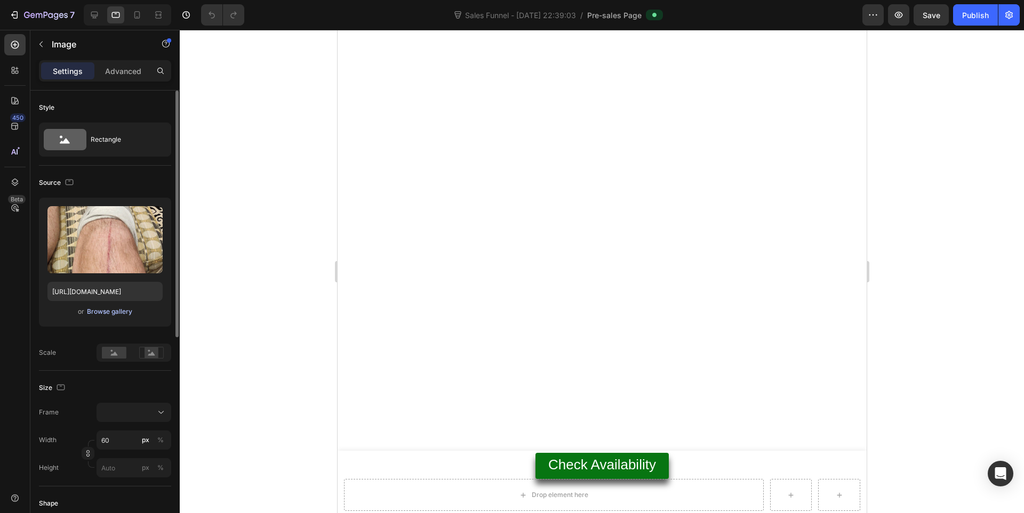
click at [111, 310] on div "Browse gallery" at bounding box center [109, 312] width 45 height 10
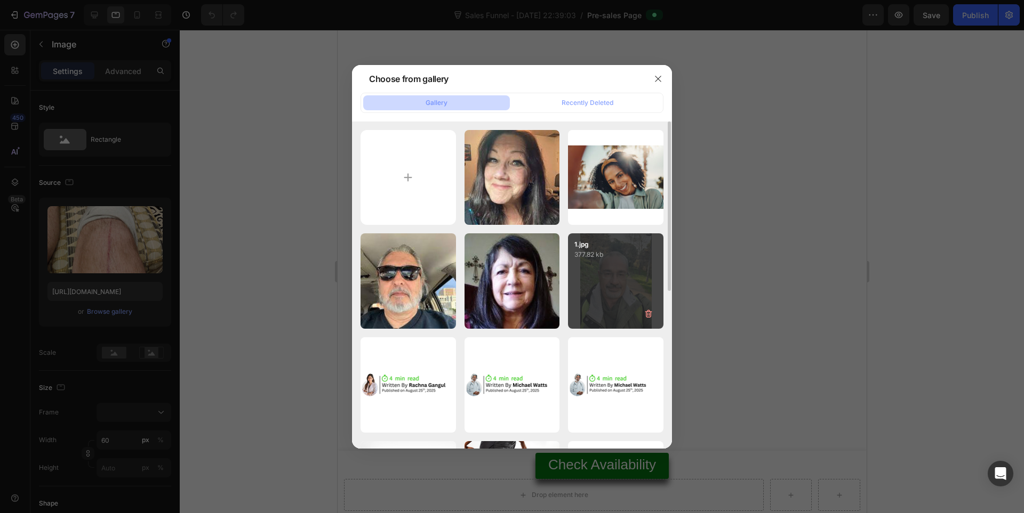
click at [579, 264] on div "1.jpg 377.82 kb" at bounding box center [615, 281] width 95 height 95
type input "[URL][DOMAIN_NAME]"
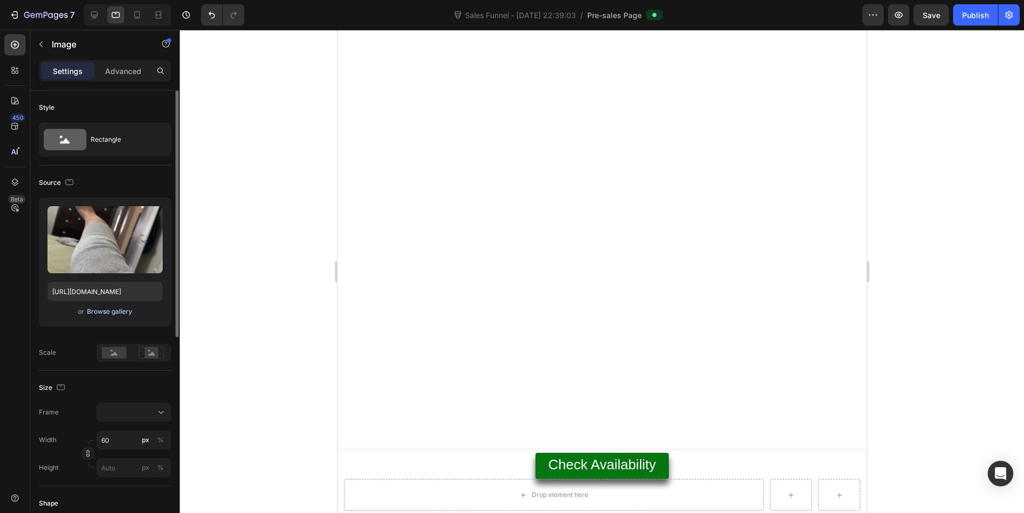
click at [111, 315] on div "Browse gallery" at bounding box center [109, 312] width 45 height 10
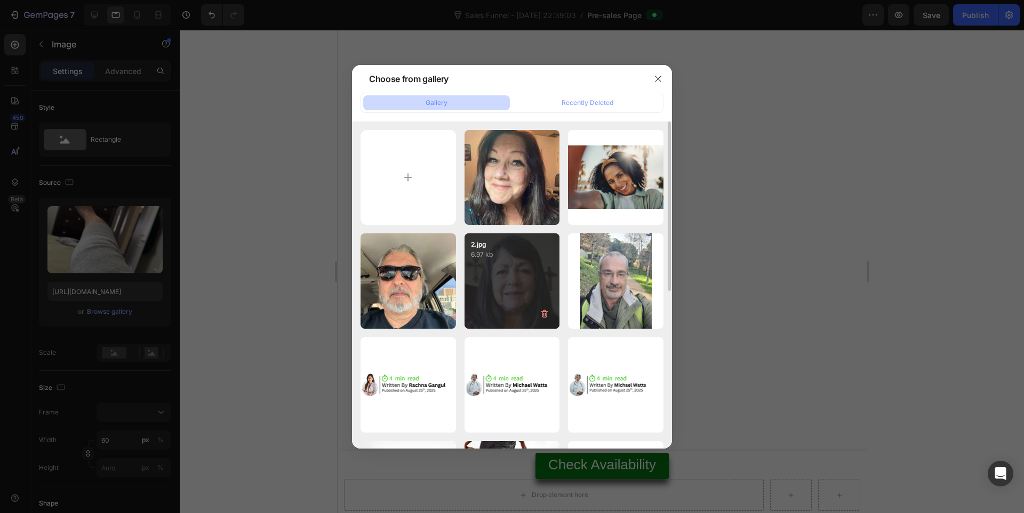
click at [495, 297] on div "2.jpg 6.97 kb" at bounding box center [511, 281] width 95 height 95
type input "[URL][DOMAIN_NAME]"
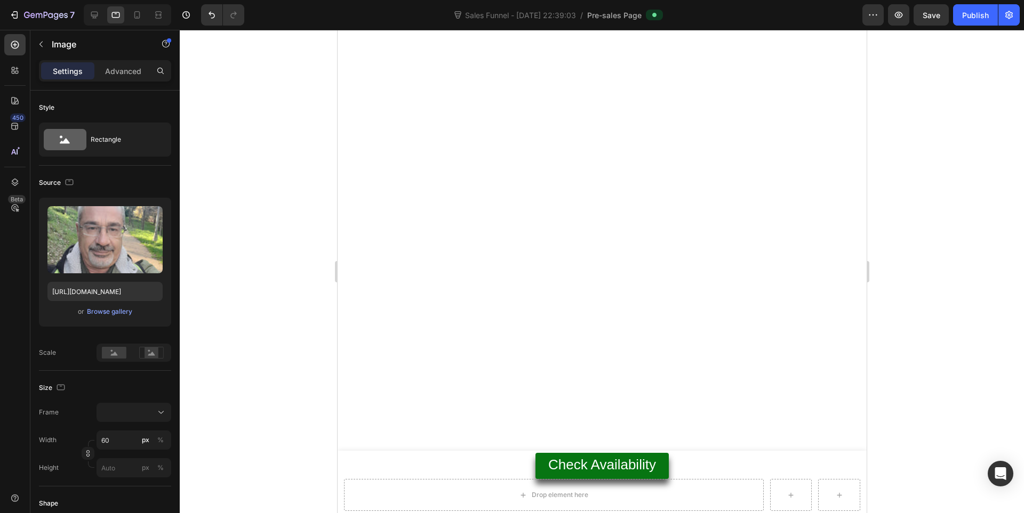
click at [103, 410] on div at bounding box center [133, 412] width 65 height 11
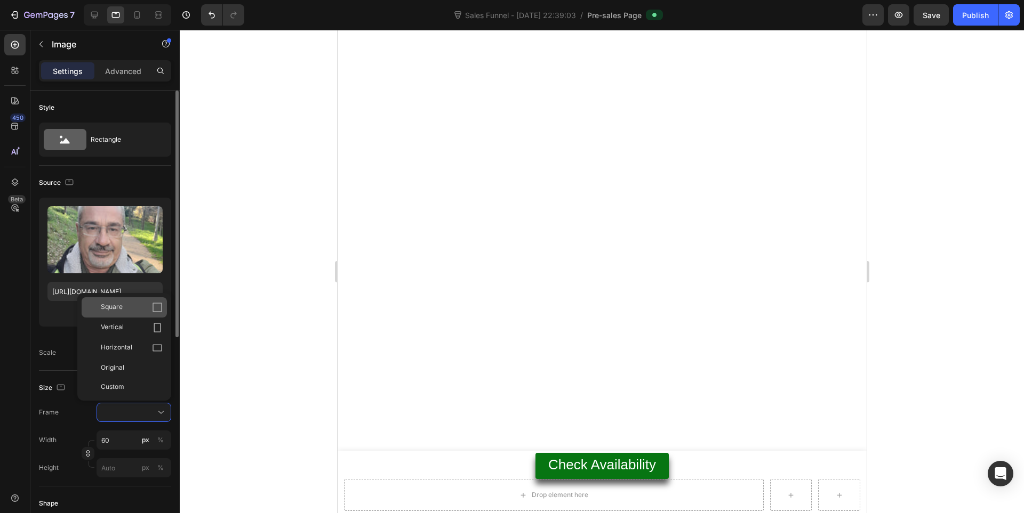
click at [123, 308] on div "Square" at bounding box center [132, 307] width 62 height 11
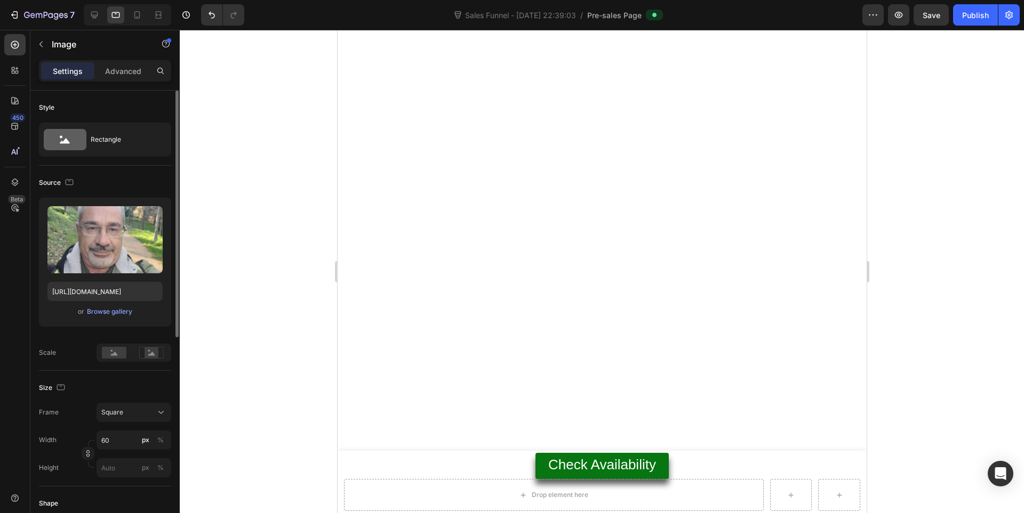
click at [240, 333] on div at bounding box center [602, 272] width 844 height 484
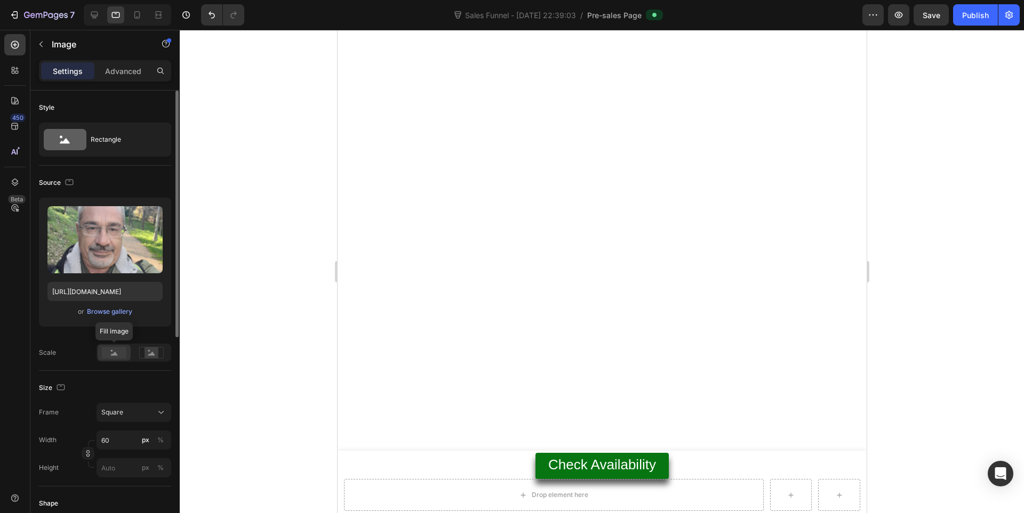
click at [124, 356] on rect at bounding box center [114, 353] width 25 height 12
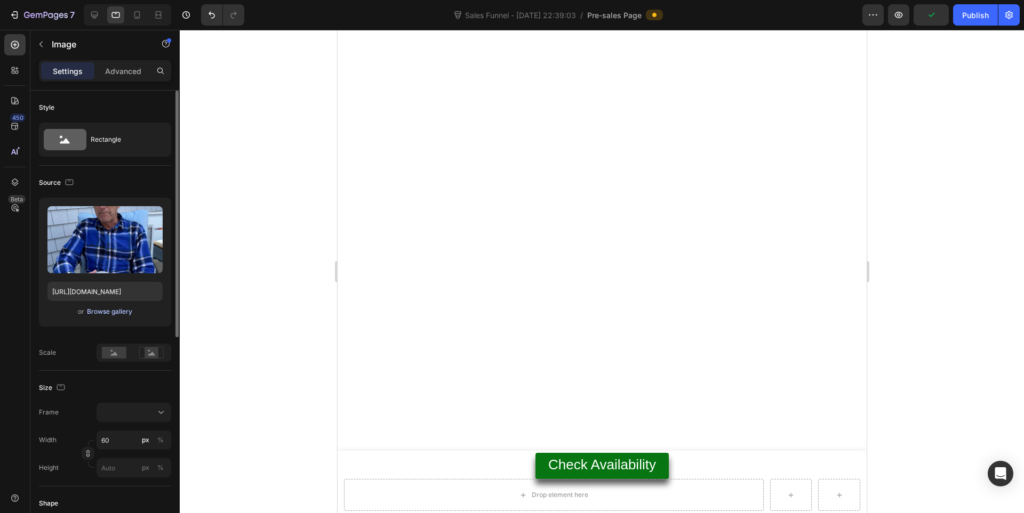
click at [113, 308] on div "Browse gallery" at bounding box center [109, 312] width 45 height 10
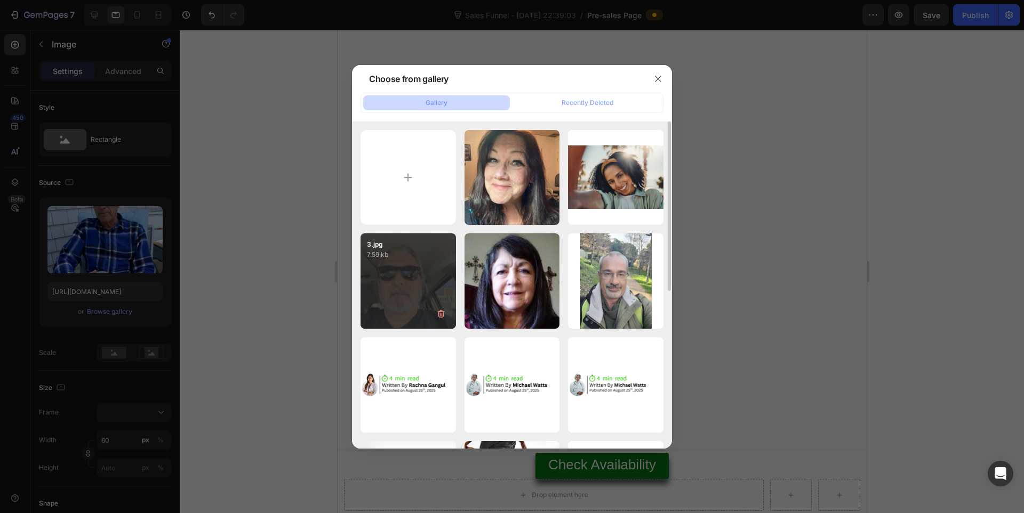
click at [403, 259] on p "7.59 kb" at bounding box center [408, 254] width 83 height 11
type input "[URL][DOMAIN_NAME]"
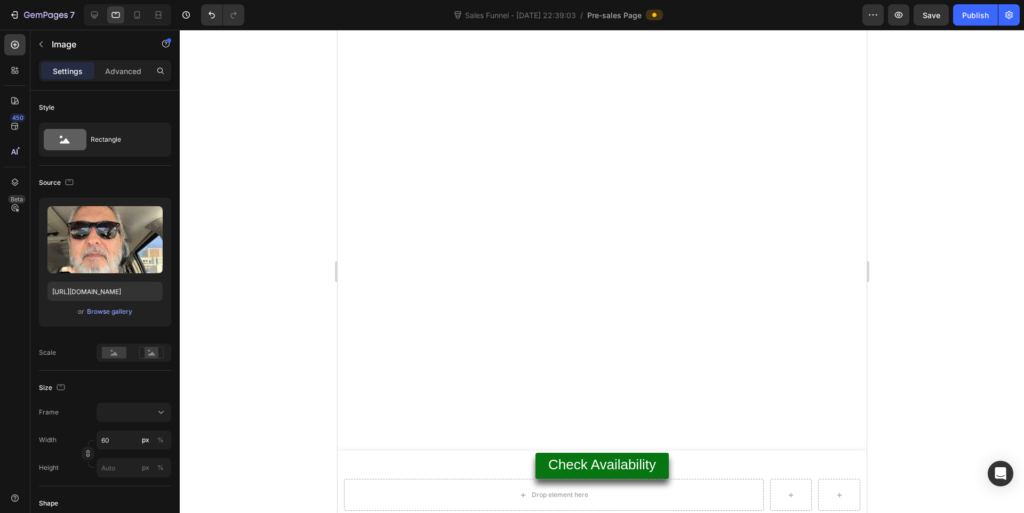
click at [256, 280] on div at bounding box center [602, 272] width 844 height 484
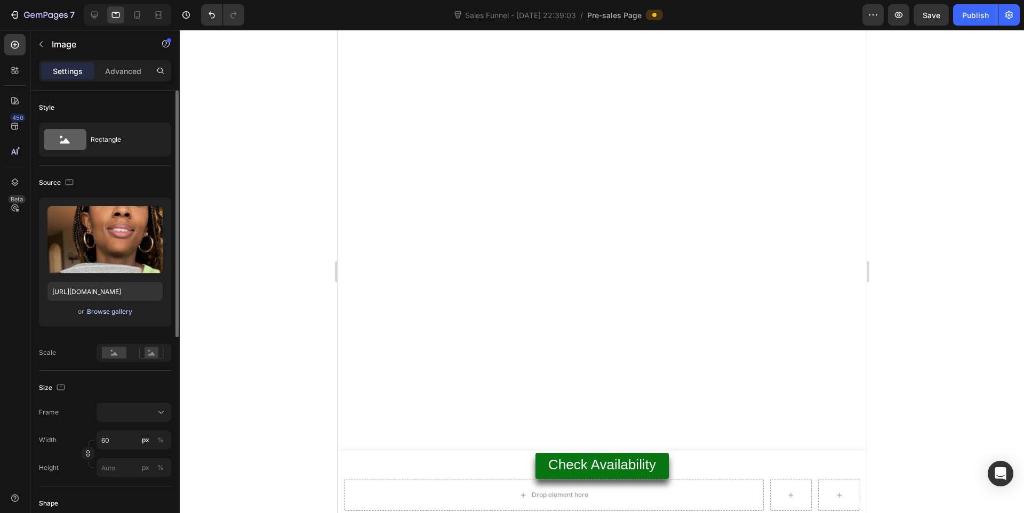
click at [124, 312] on div "Browse gallery" at bounding box center [109, 312] width 45 height 10
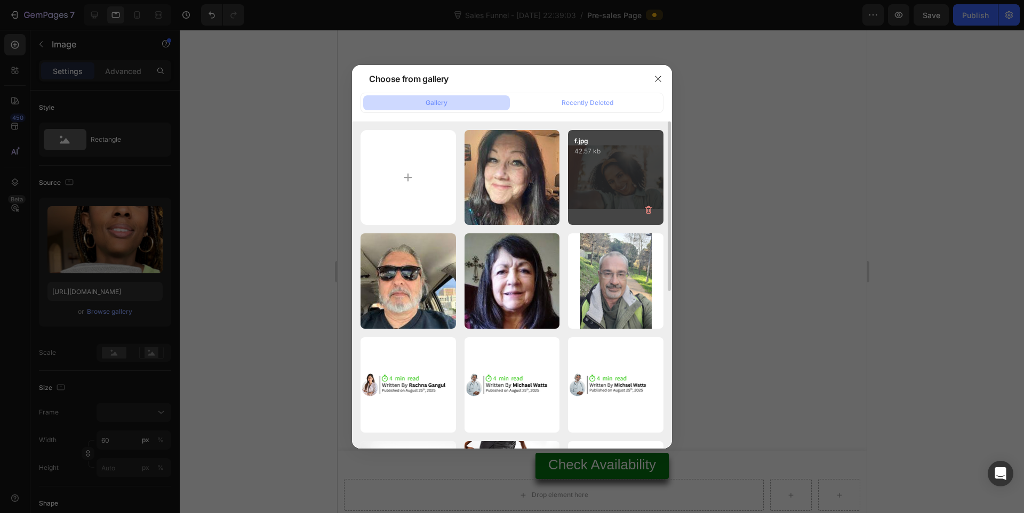
click at [616, 193] on div "f.jpg 42.57 kb" at bounding box center [615, 177] width 95 height 95
type input "[URL][DOMAIN_NAME]"
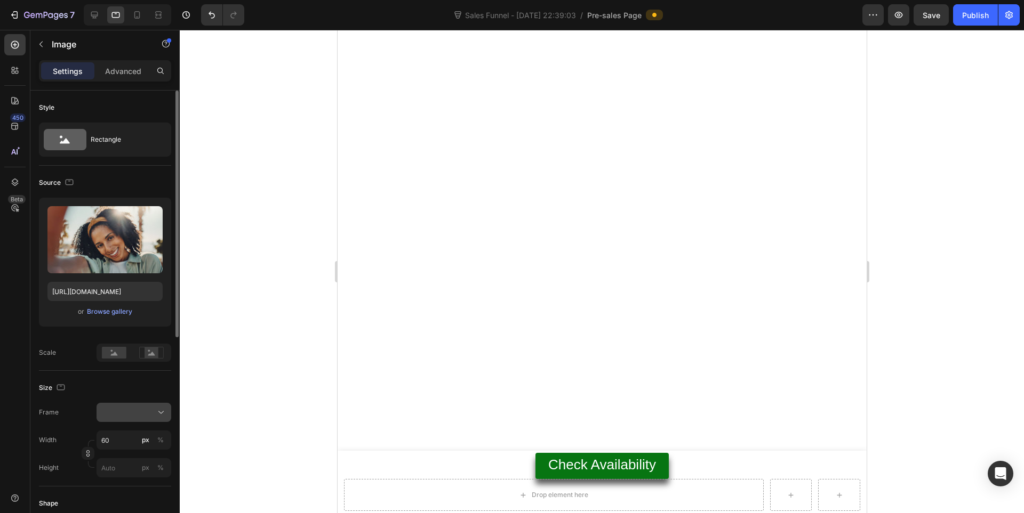
click at [138, 415] on div at bounding box center [133, 412] width 65 height 11
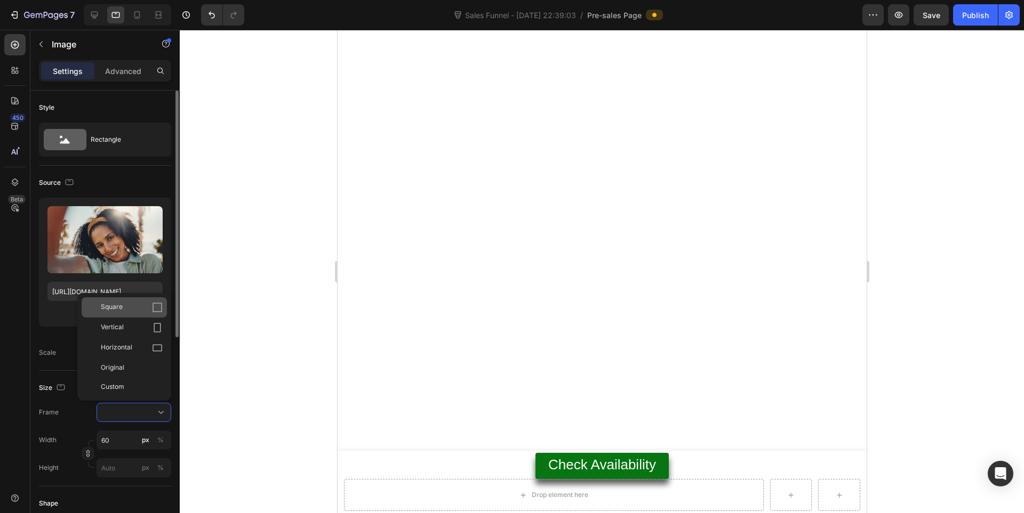
click at [125, 310] on div "Square" at bounding box center [132, 307] width 62 height 11
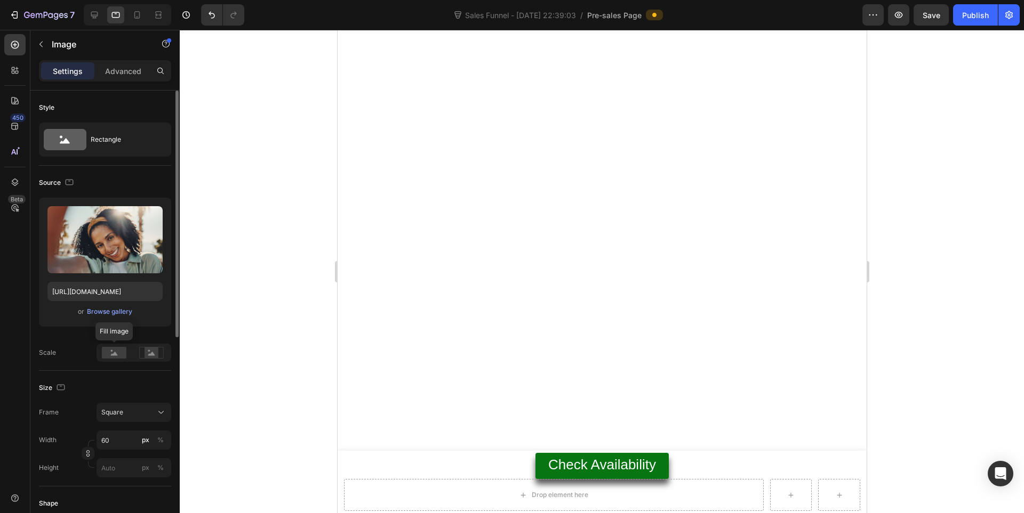
drag, startPoint x: 126, startPoint y: 356, endPoint x: 134, endPoint y: 356, distance: 8.0
click at [125, 356] on div at bounding box center [114, 353] width 33 height 16
click at [924, 360] on div at bounding box center [602, 272] width 844 height 484
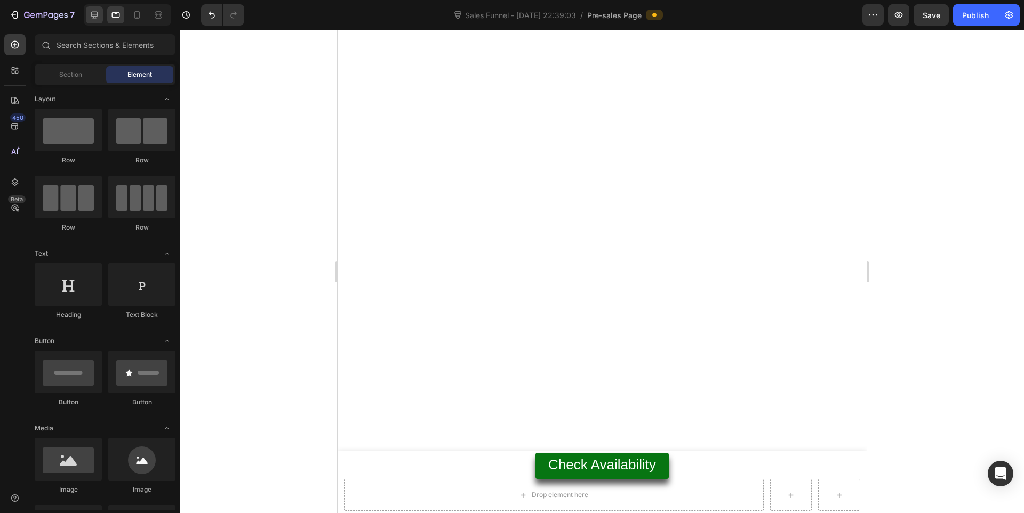
click at [96, 26] on div "7 Version history Sales Funnel - [DATE] 22:39:03 / Pre-sales Page Preview Save …" at bounding box center [512, 15] width 1024 height 30
click at [93, 20] on icon at bounding box center [94, 15] width 11 height 11
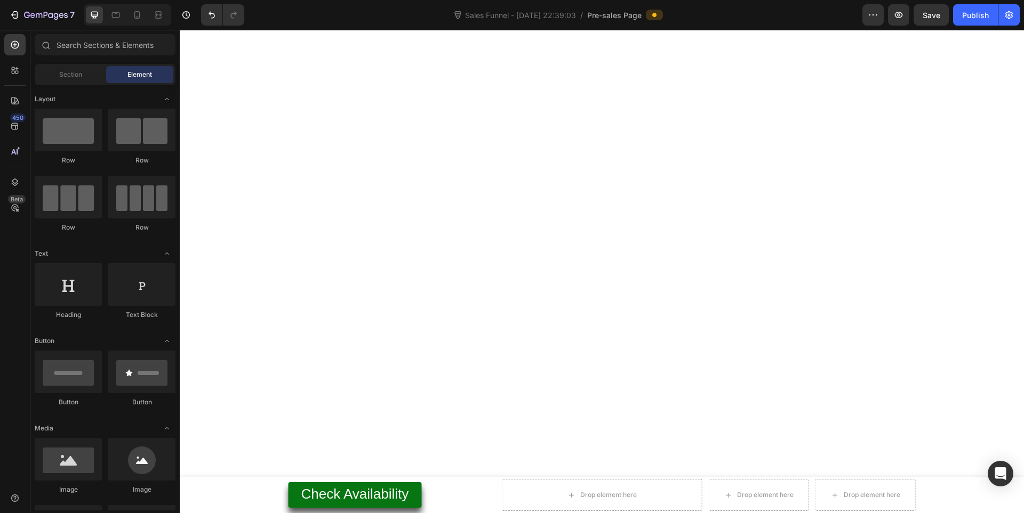
scroll to position [6069, 0]
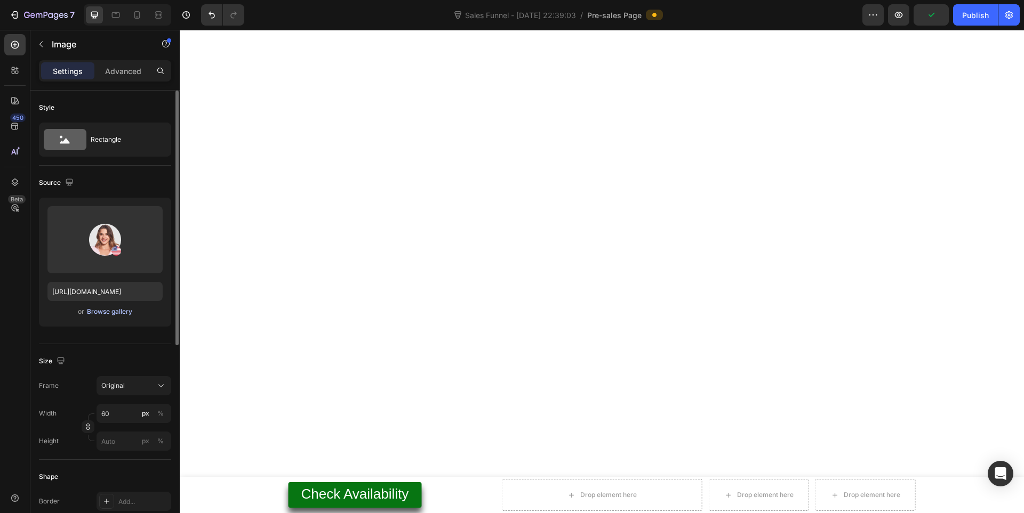
click at [103, 311] on div "Browse gallery" at bounding box center [109, 312] width 45 height 10
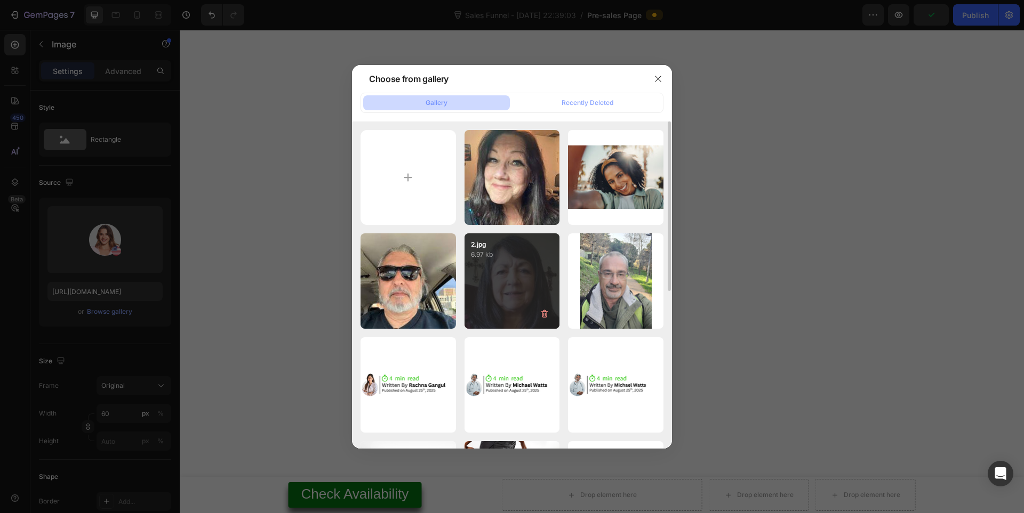
click at [469, 267] on div "2.jpg 6.97 kb" at bounding box center [511, 281] width 95 height 95
type input "[URL][DOMAIN_NAME]"
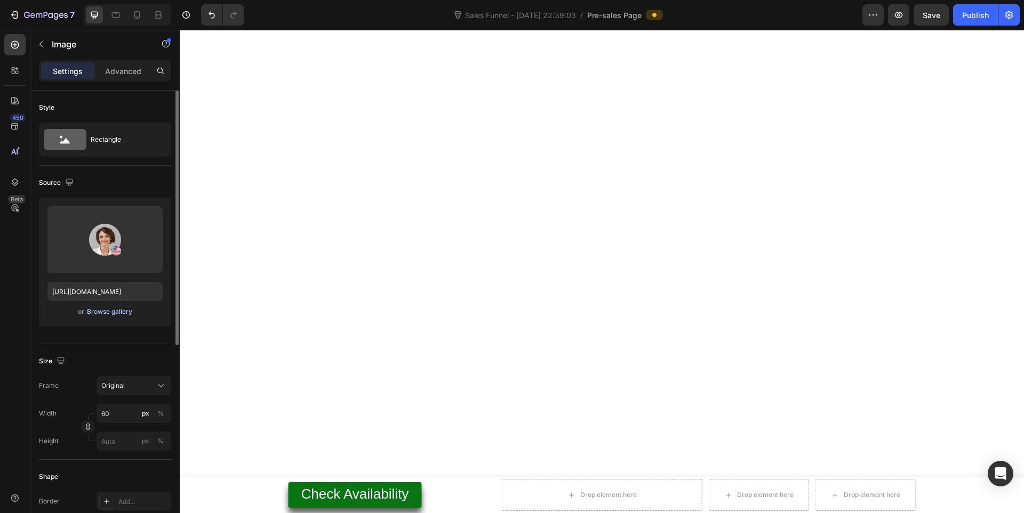
click at [128, 313] on div "Browse gallery" at bounding box center [109, 312] width 45 height 10
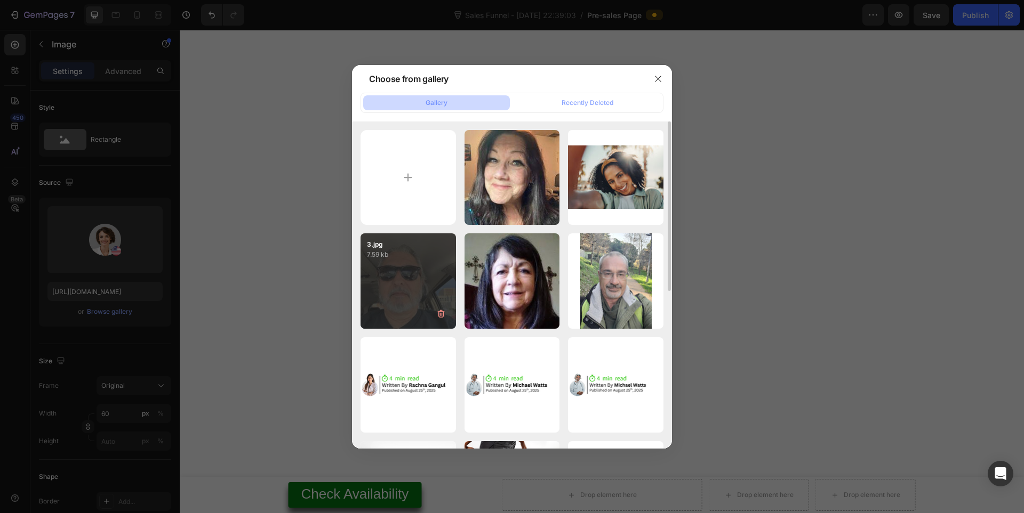
click at [397, 267] on div "3.jpg 7.59 kb" at bounding box center [407, 281] width 95 height 95
type input "[URL][DOMAIN_NAME]"
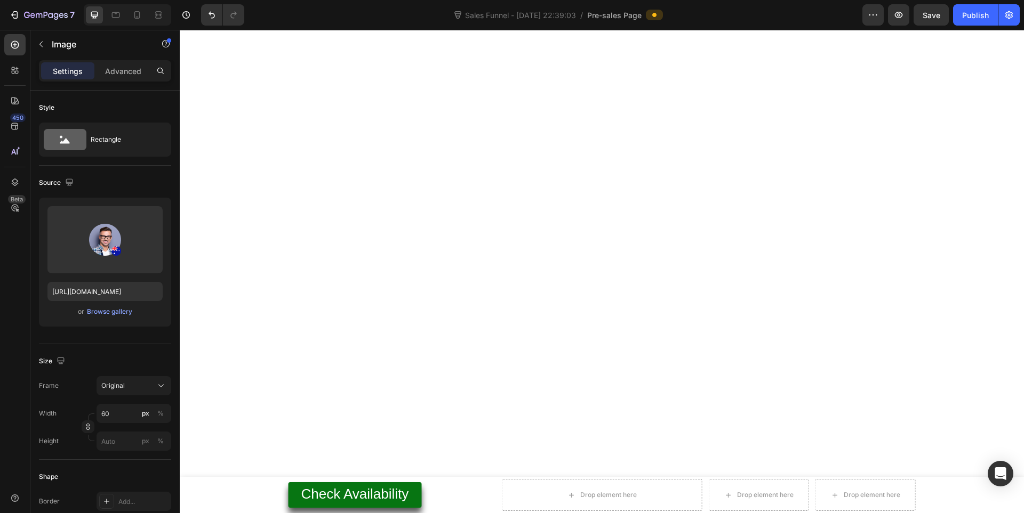
click at [112, 312] on div "Browse gallery" at bounding box center [109, 312] width 45 height 10
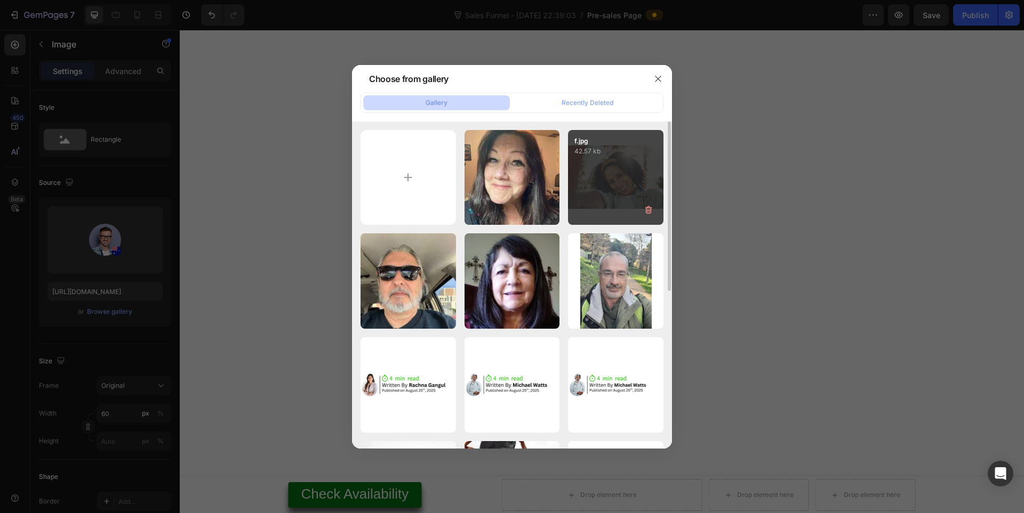
click at [593, 182] on div "f.jpg 42.57 kb" at bounding box center [615, 177] width 95 height 95
type input "[URL][DOMAIN_NAME]"
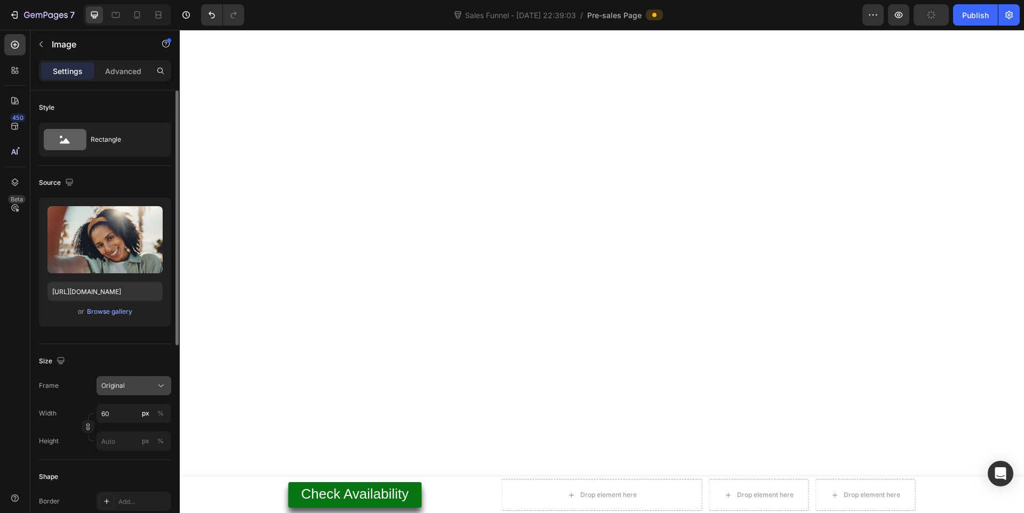
click at [138, 382] on div "Original" at bounding box center [127, 386] width 52 height 10
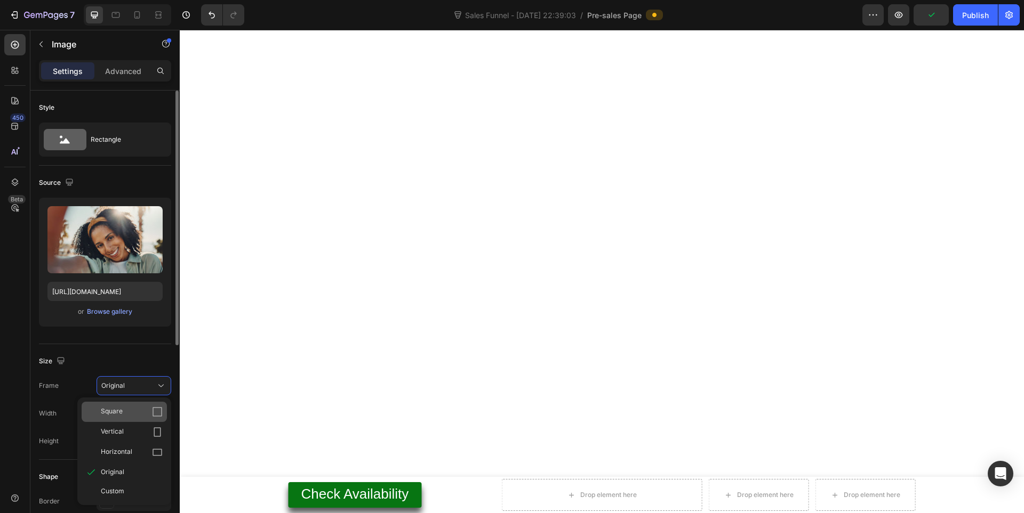
click at [123, 412] on div "Square" at bounding box center [132, 412] width 62 height 11
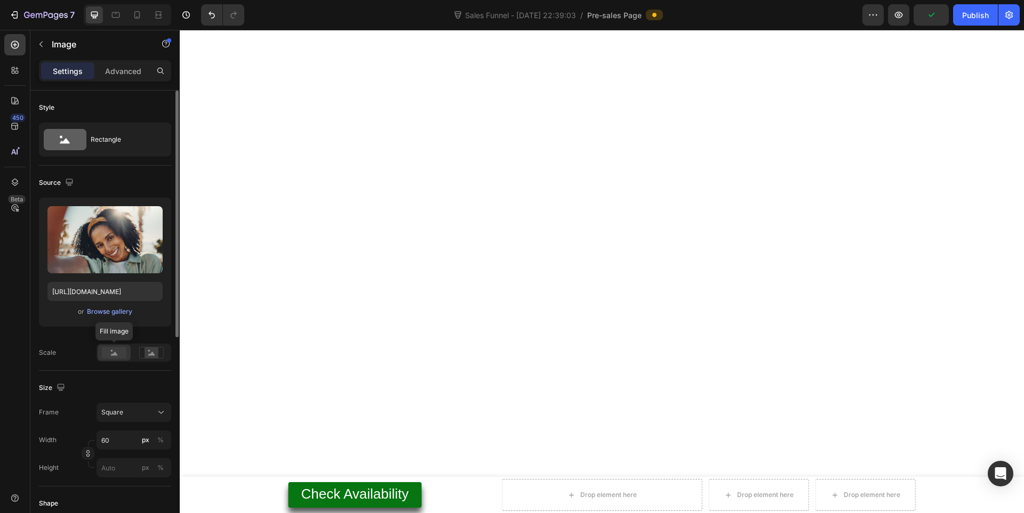
click at [109, 357] on rect at bounding box center [114, 353] width 25 height 12
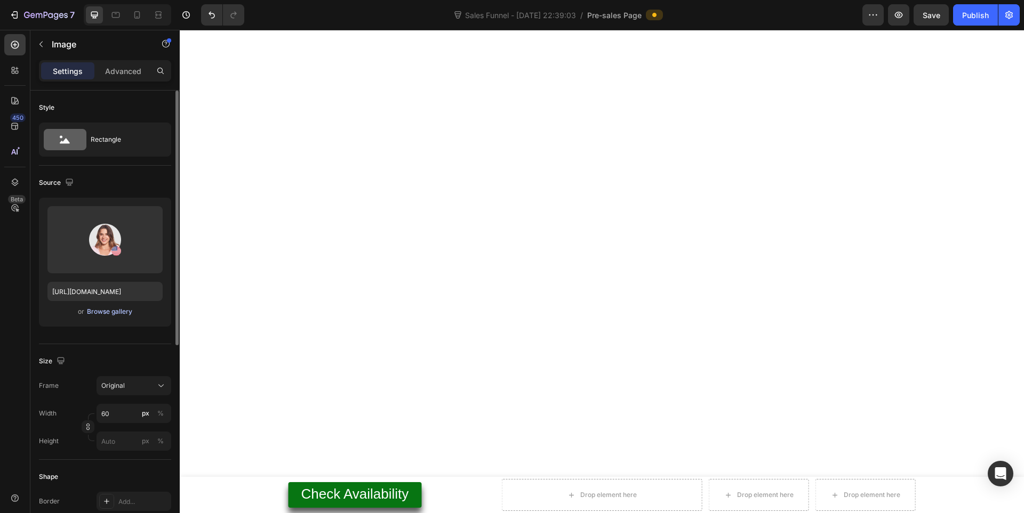
click at [93, 309] on div "Browse gallery" at bounding box center [109, 312] width 45 height 10
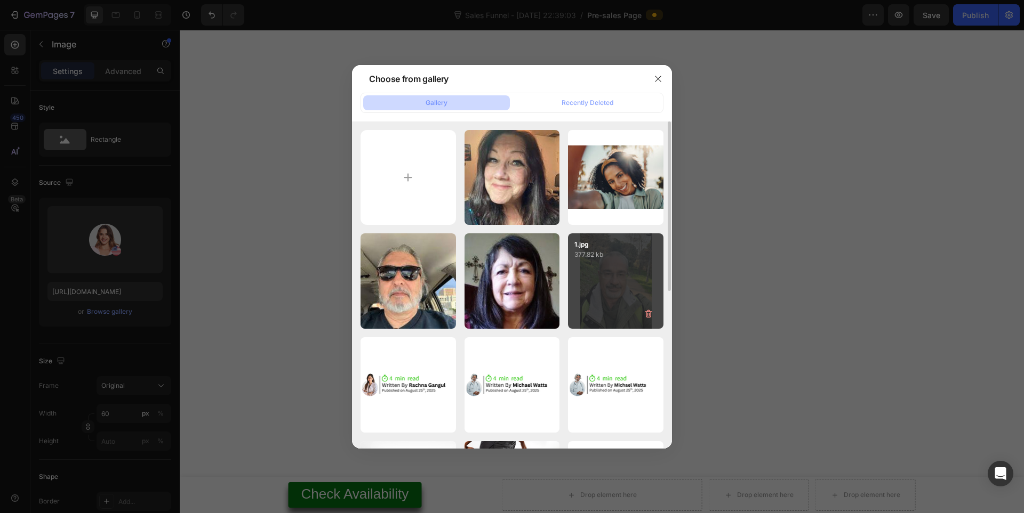
click at [576, 253] on p "377.82 kb" at bounding box center [615, 254] width 83 height 11
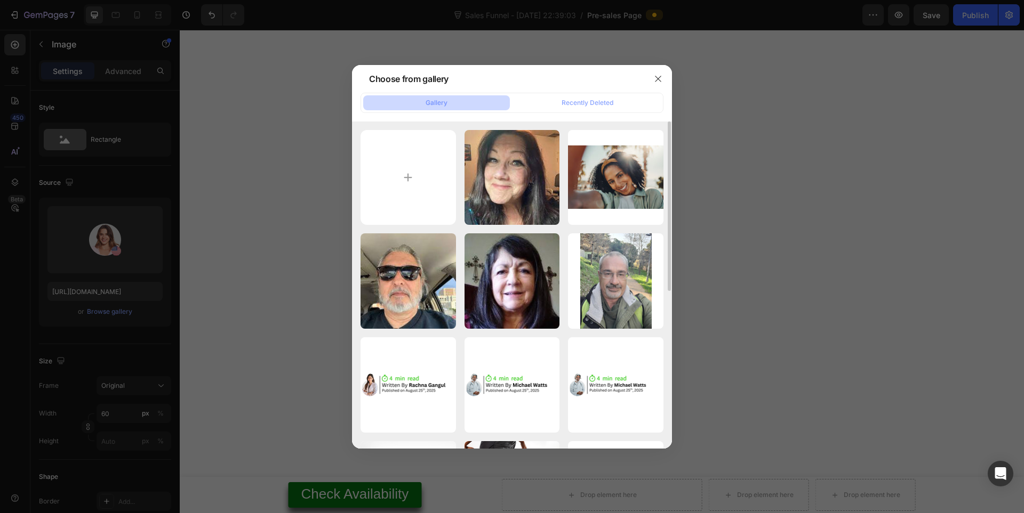
type input "[URL][DOMAIN_NAME]"
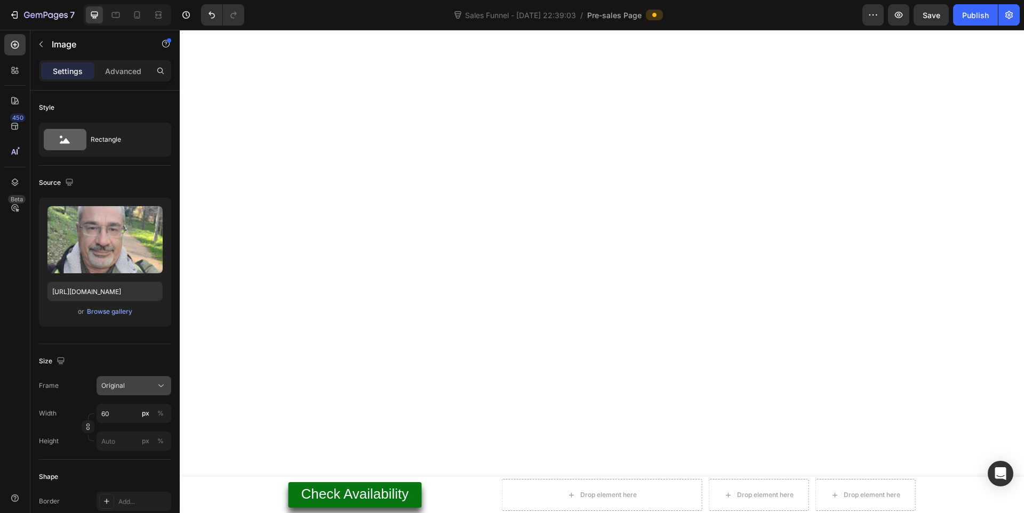
click at [122, 385] on span "Original" at bounding box center [112, 386] width 23 height 10
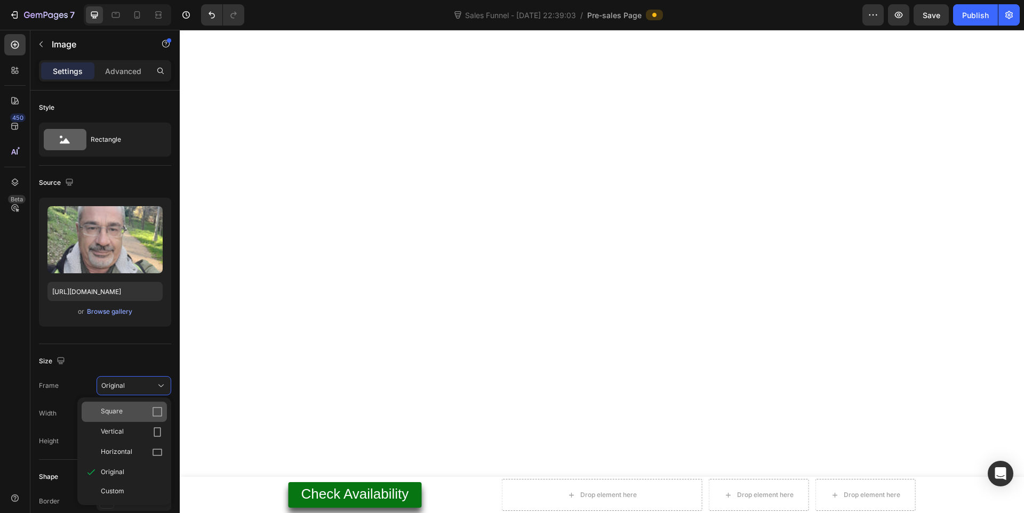
click at [136, 410] on div "Square" at bounding box center [132, 412] width 62 height 11
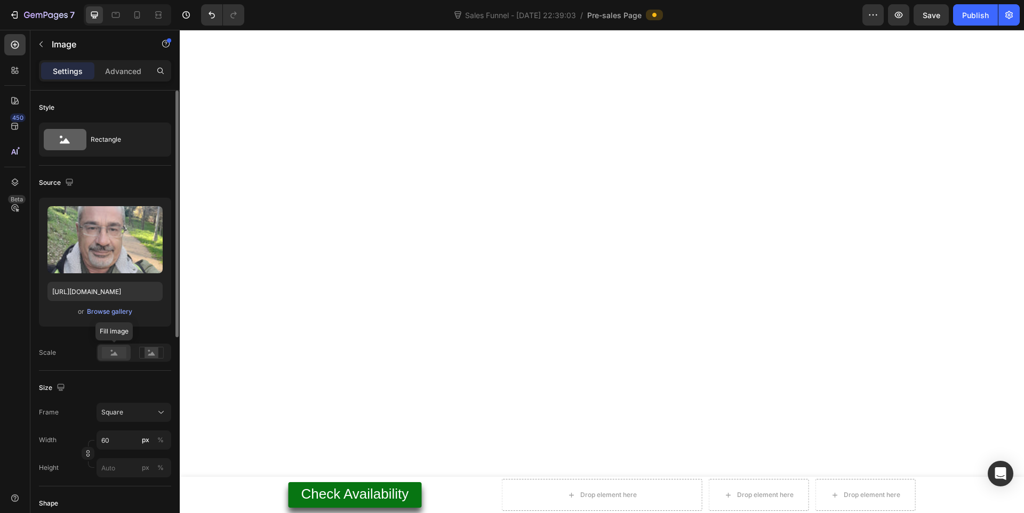
click at [108, 356] on rect at bounding box center [114, 353] width 25 height 12
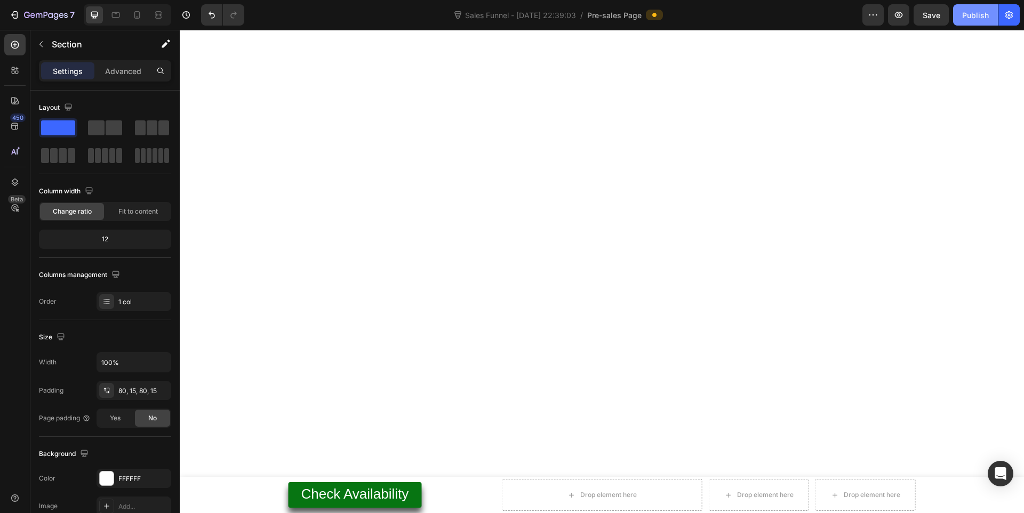
click at [971, 13] on div "Publish" at bounding box center [975, 15] width 27 height 11
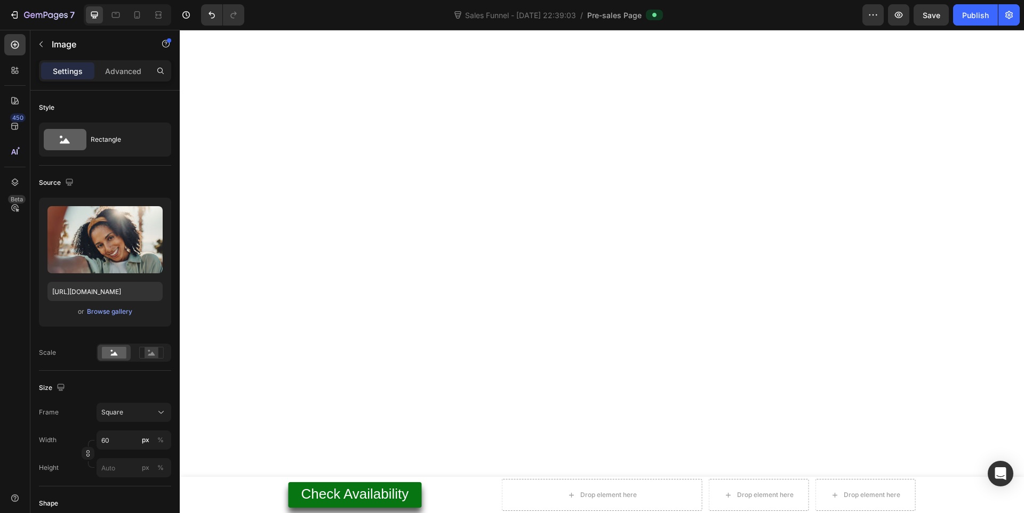
click at [104, 317] on div "or Browse gallery" at bounding box center [104, 311] width 115 height 13
click at [104, 310] on div "Browse gallery" at bounding box center [109, 312] width 45 height 10
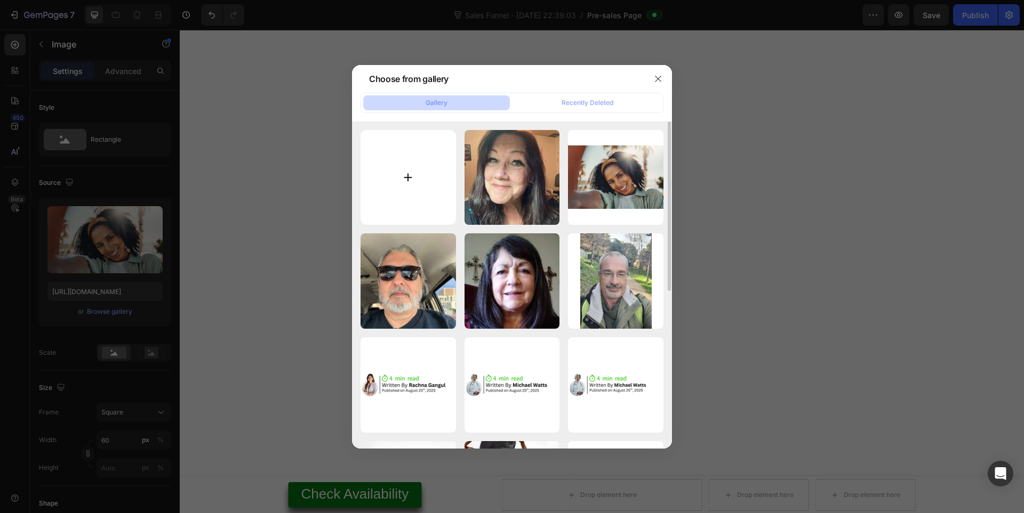
click at [389, 176] on input "file" at bounding box center [407, 177] width 95 height 95
type input "C:\fakepath\8.jpg"
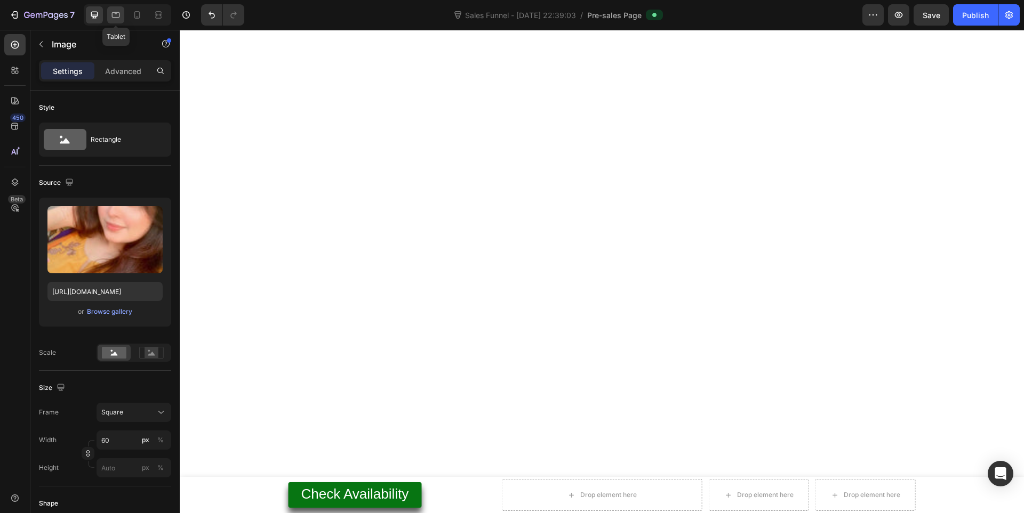
click at [108, 15] on div at bounding box center [115, 14] width 17 height 17
type input "[URL][DOMAIN_NAME]"
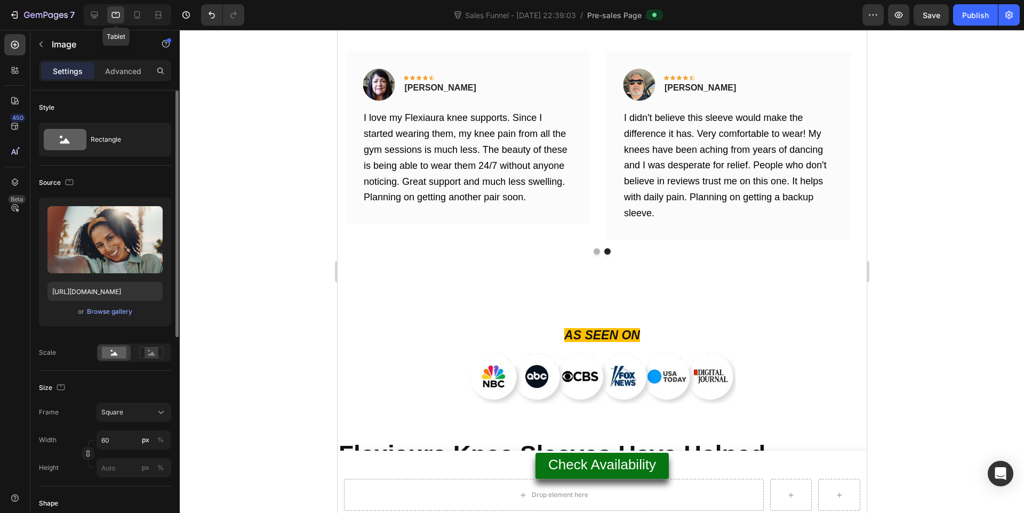
scroll to position [5135, 0]
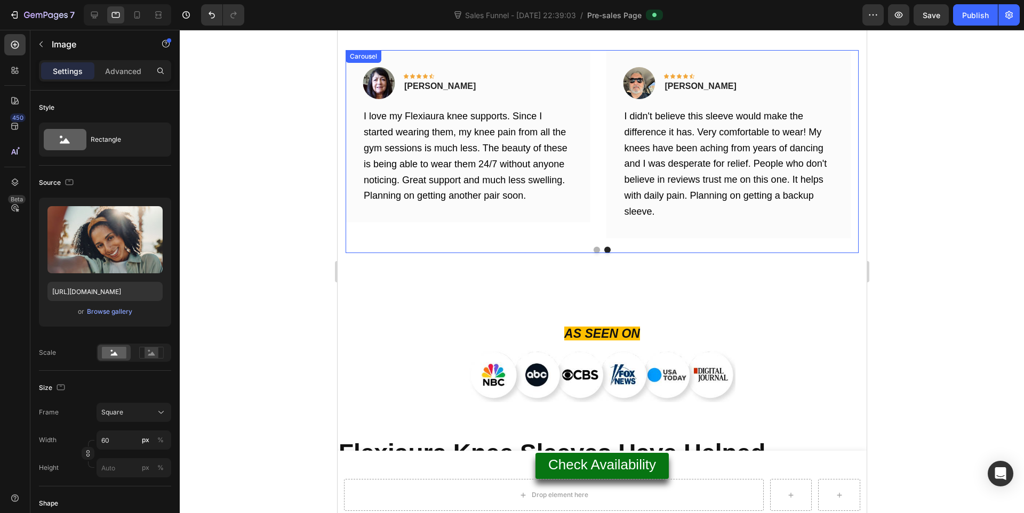
click at [603, 248] on button "Dot" at bounding box center [606, 250] width 6 height 6
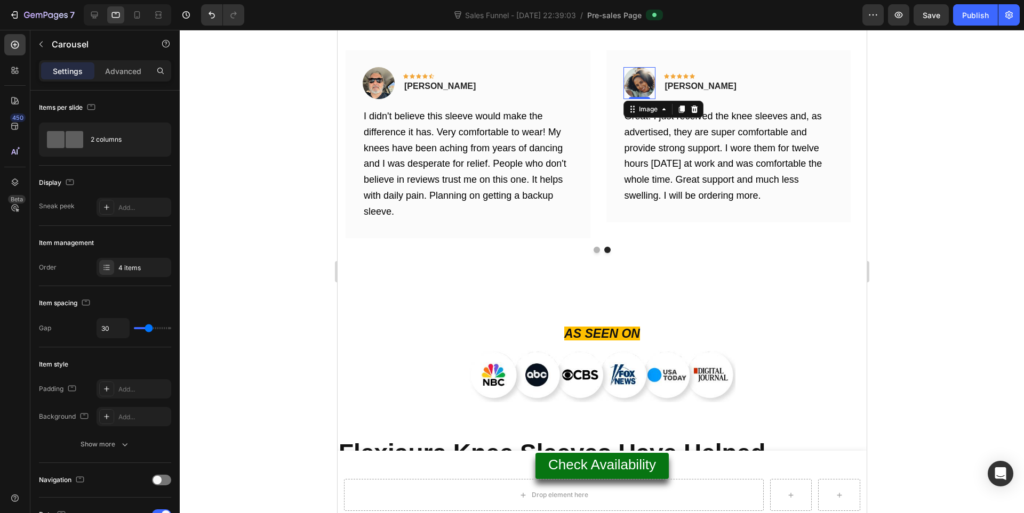
click at [625, 85] on img at bounding box center [639, 83] width 32 height 32
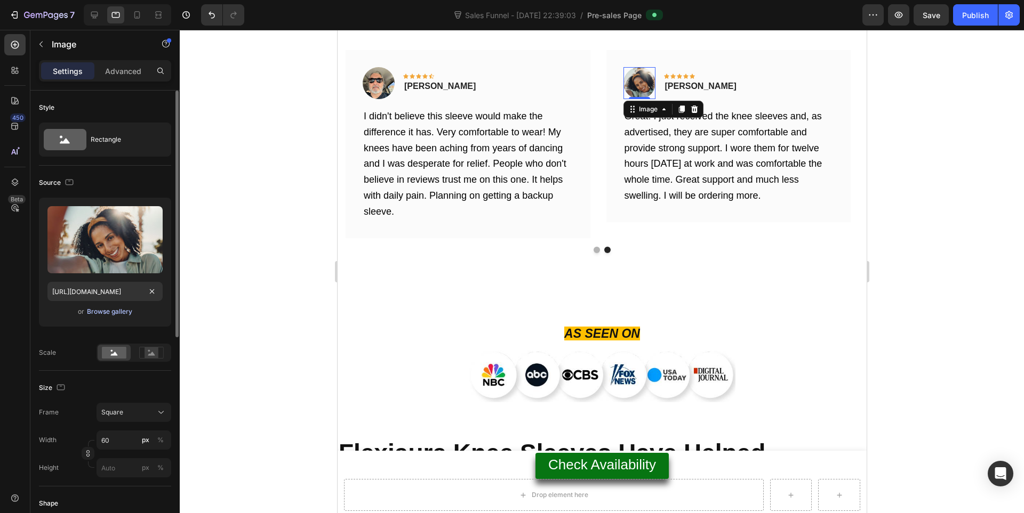
click at [117, 309] on div "Browse gallery" at bounding box center [109, 312] width 45 height 10
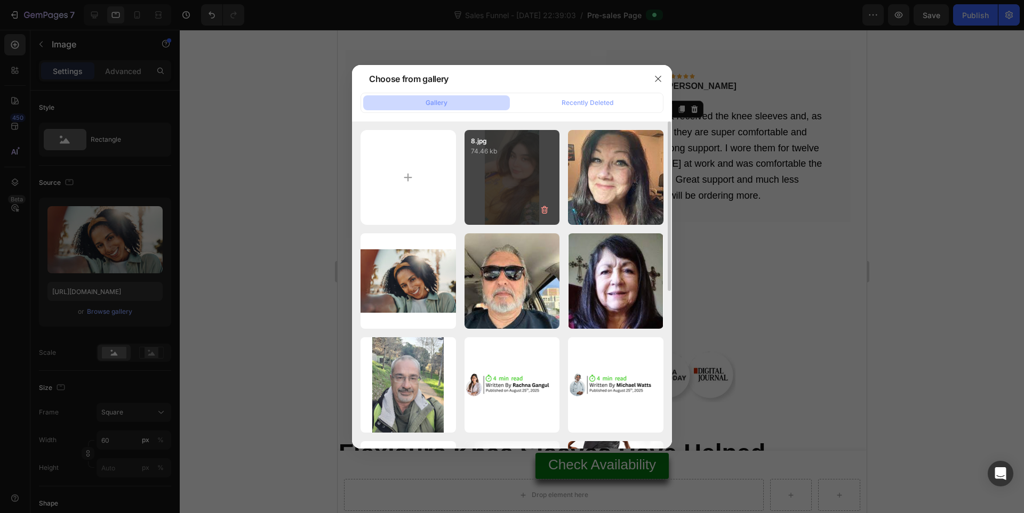
click at [500, 186] on div "8.jpg 74.46 kb" at bounding box center [511, 177] width 95 height 95
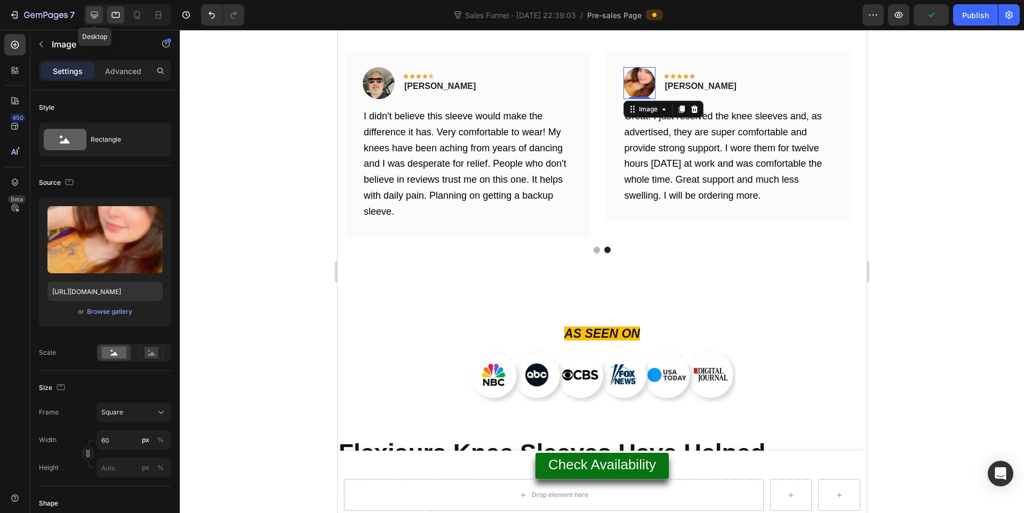
click at [96, 12] on icon at bounding box center [94, 15] width 7 height 7
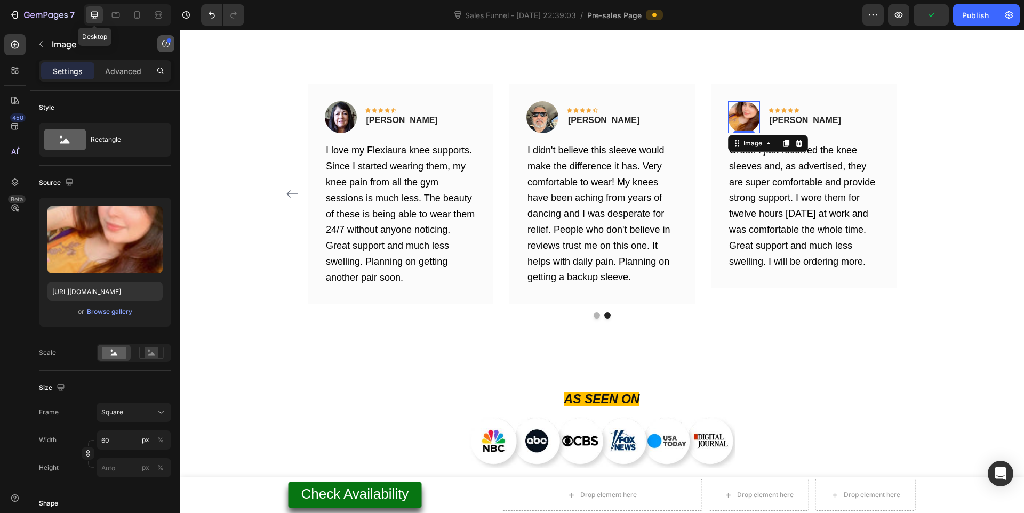
scroll to position [5170, 0]
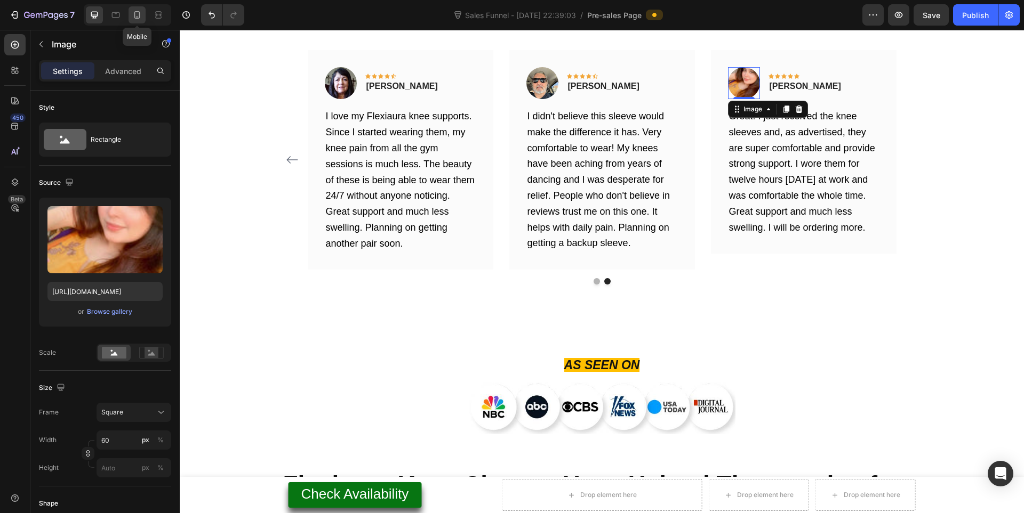
click at [146, 18] on div at bounding box center [136, 14] width 17 height 17
type input "[URL][DOMAIN_NAME]"
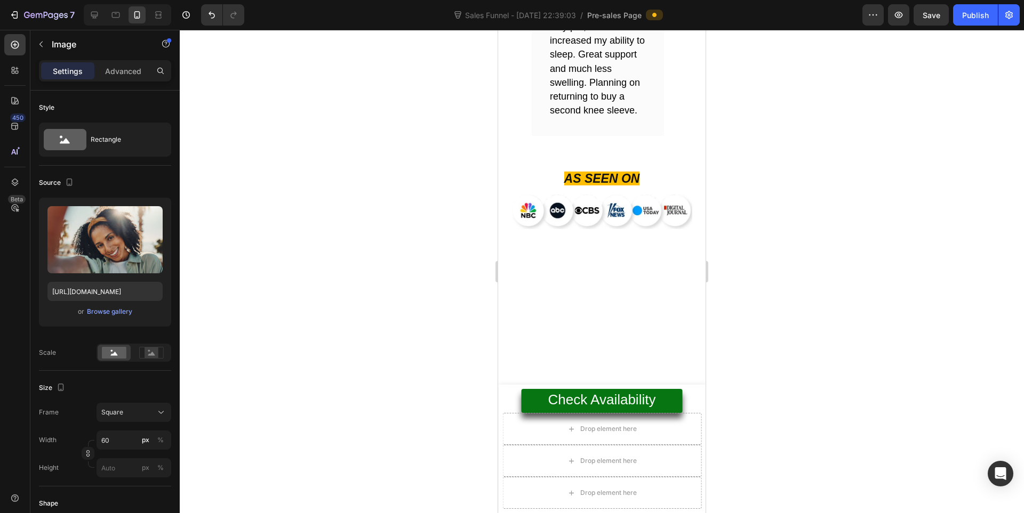
scroll to position [5506, 0]
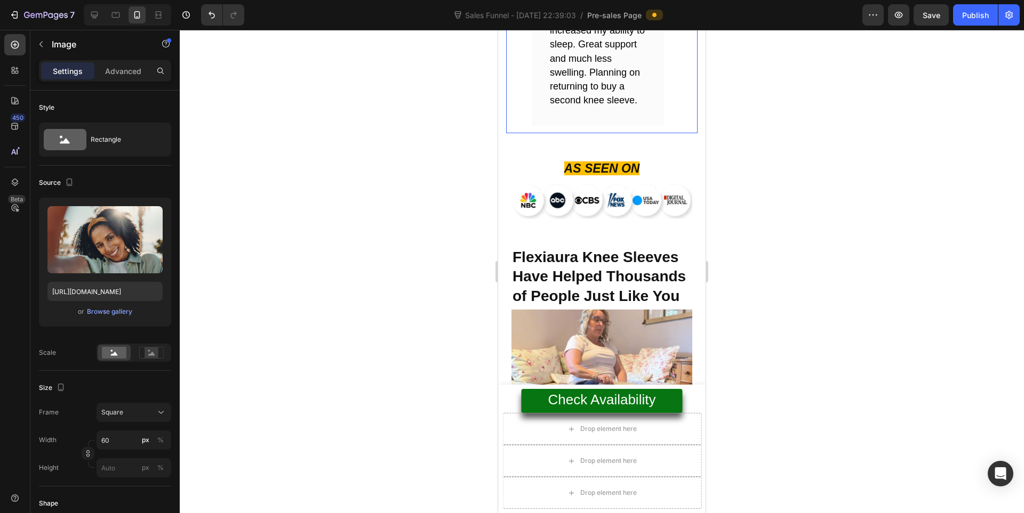
click at [681, 12] on icon "Carousel Next Arrow" at bounding box center [687, 5] width 13 height 13
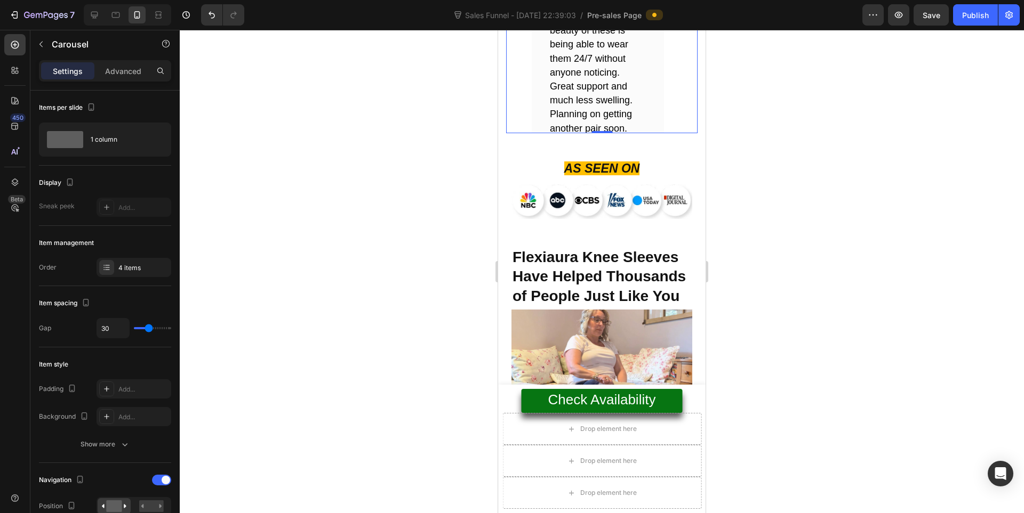
click at [681, 12] on icon "Carousel Next Arrow" at bounding box center [687, 5] width 13 height 13
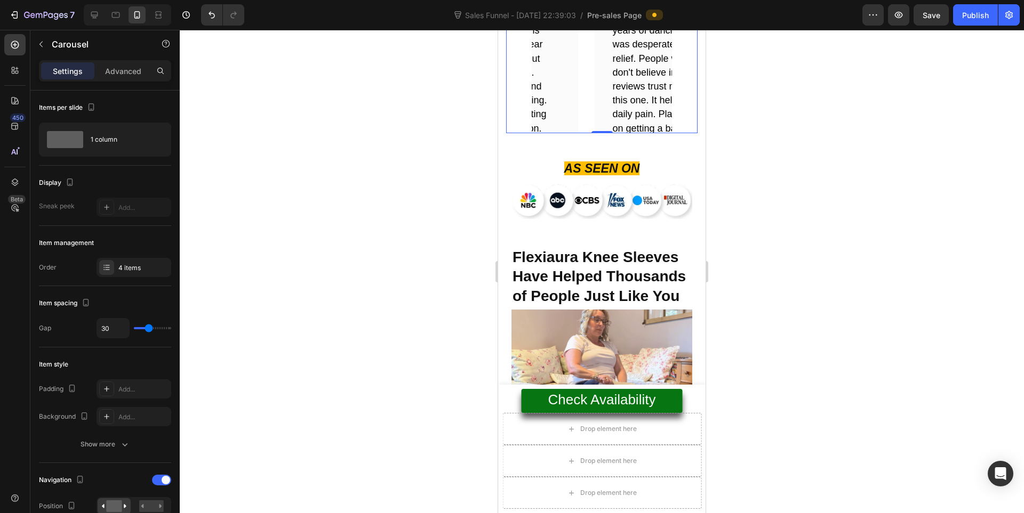
click at [681, 12] on icon "Carousel Next Arrow" at bounding box center [687, 5] width 13 height 13
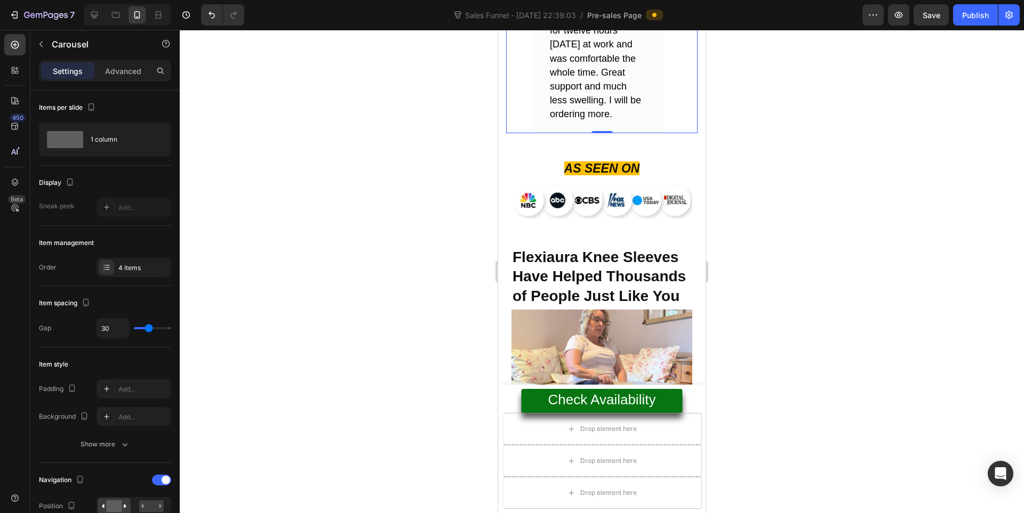
click at [681, 12] on icon "Carousel Next Arrow" at bounding box center [687, 5] width 13 height 13
click at [519, 12] on icon "Carousel Back Arrow" at bounding box center [516, 5] width 13 height 13
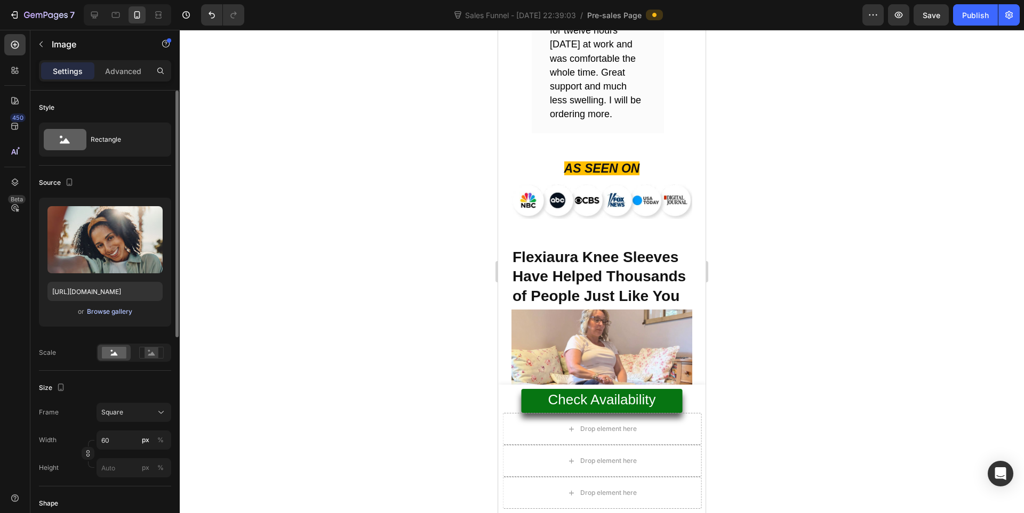
click at [107, 315] on div "Browse gallery" at bounding box center [109, 312] width 45 height 10
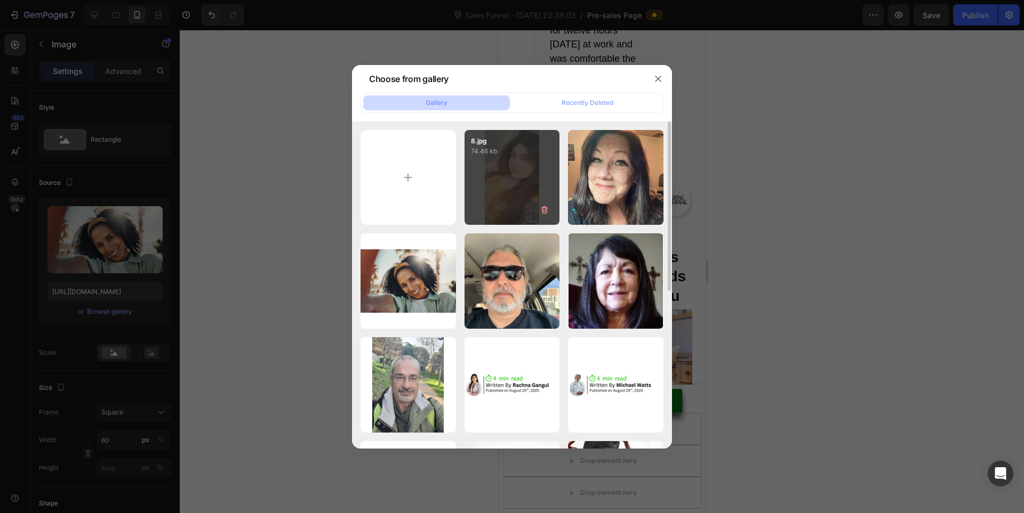
click at [552, 194] on div "8.jpg 74.46 kb" at bounding box center [511, 177] width 95 height 95
type input "[URL][DOMAIN_NAME]"
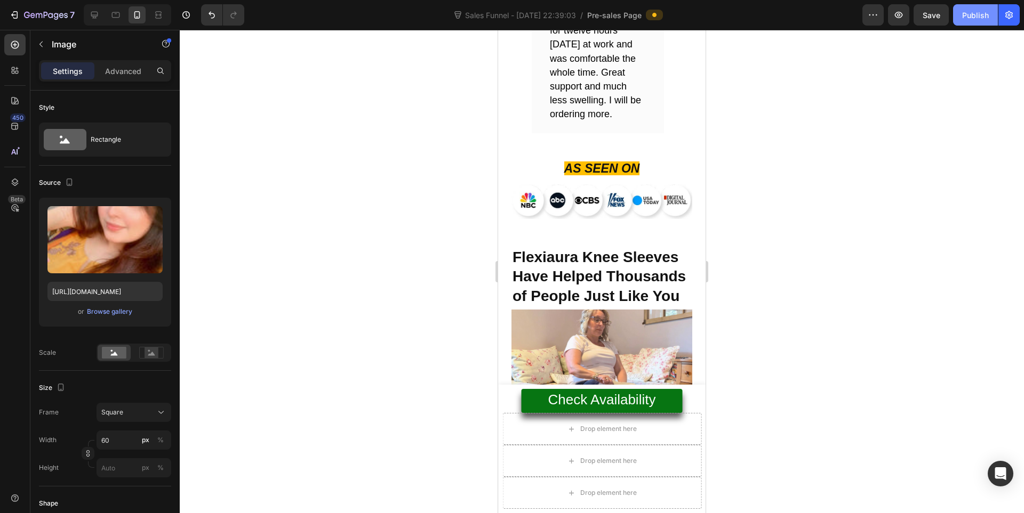
click at [980, 12] on div "Publish" at bounding box center [975, 15] width 27 height 11
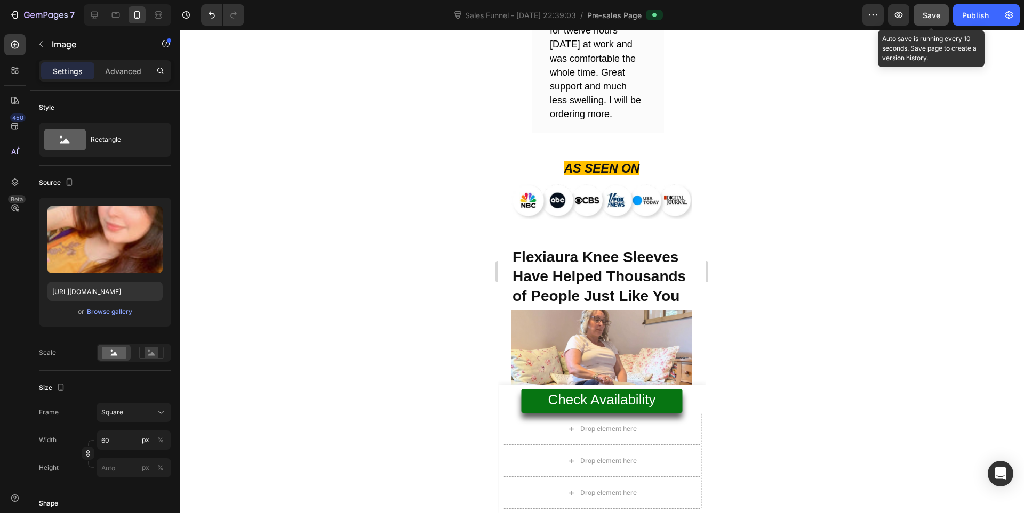
click at [939, 14] on span "Save" at bounding box center [931, 15] width 18 height 9
